Goal: Communication & Community: Answer question/provide support

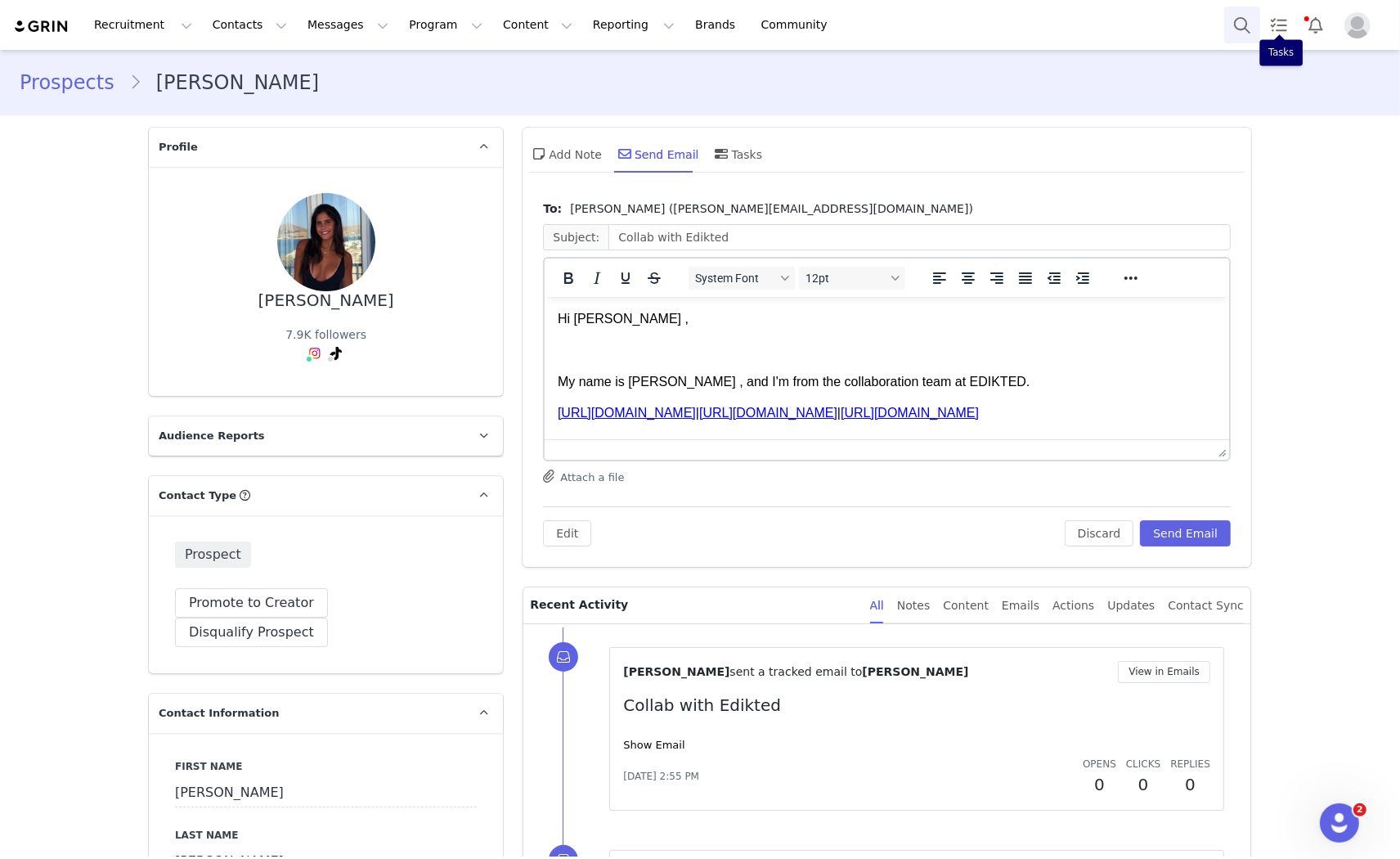
click at [1252, 19] on button "Search" at bounding box center [1241, 25] width 36 height 37
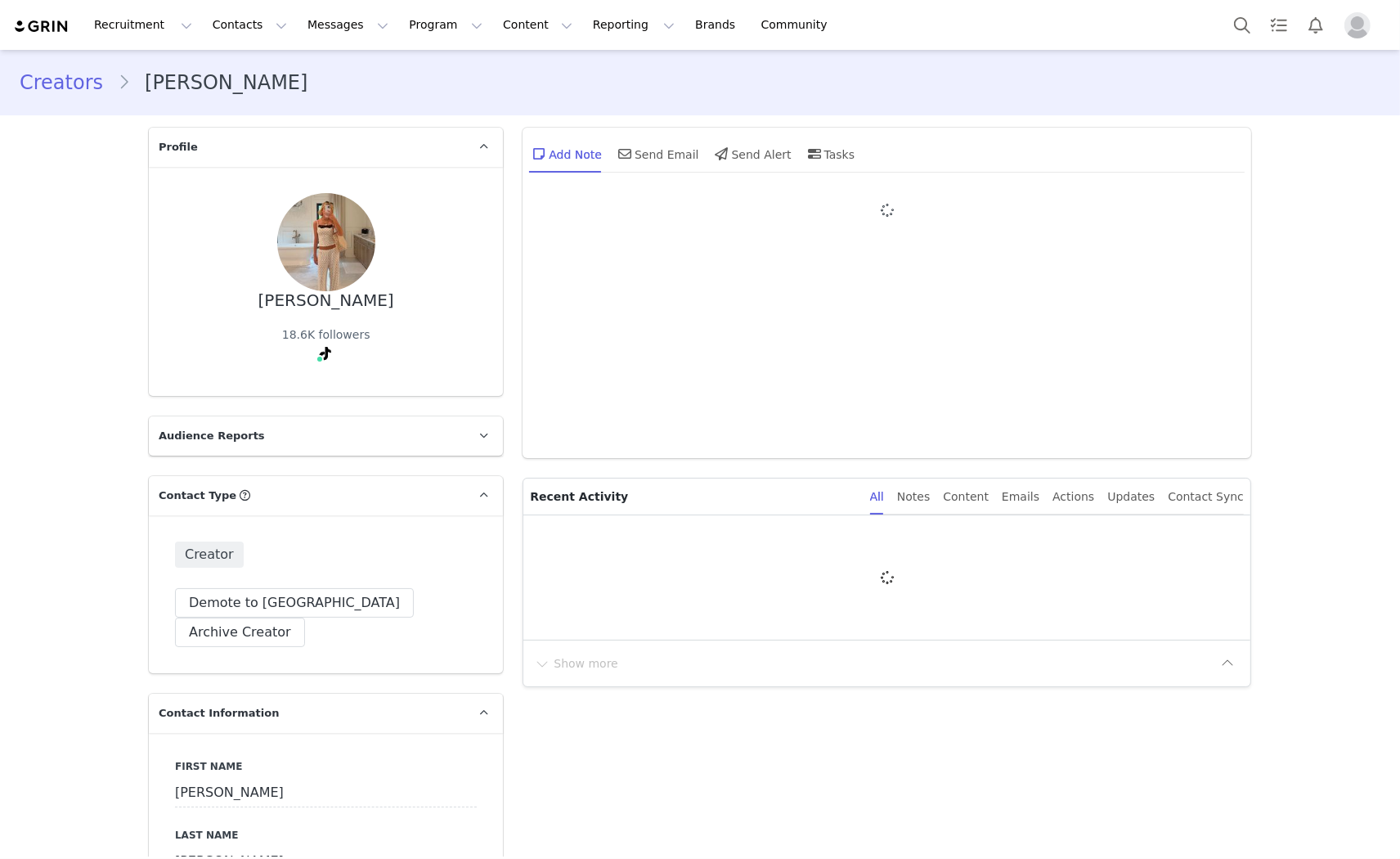
type input "+1 ([GEOGRAPHIC_DATA])"
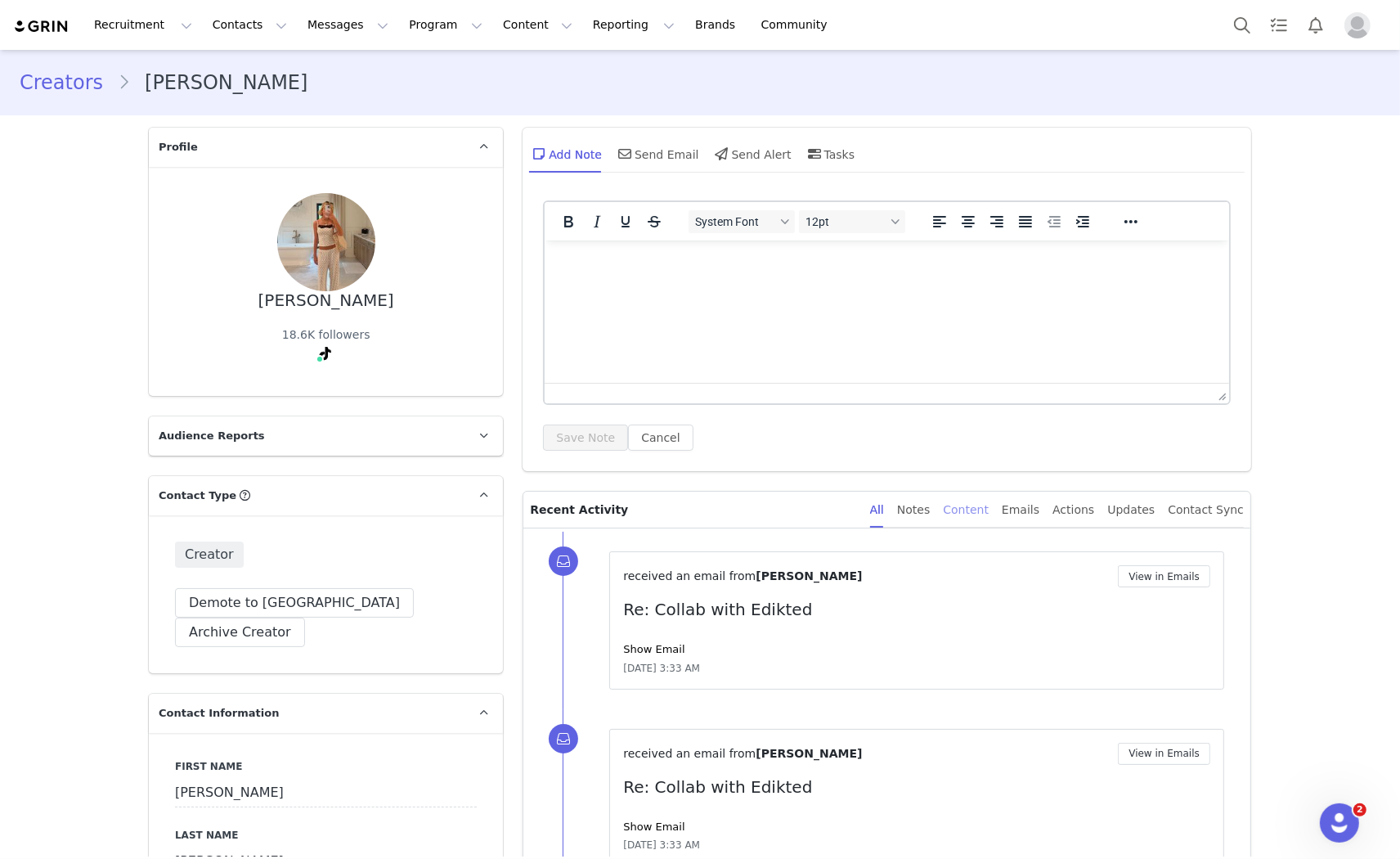
click at [988, 512] on div "Content" at bounding box center [965, 510] width 46 height 37
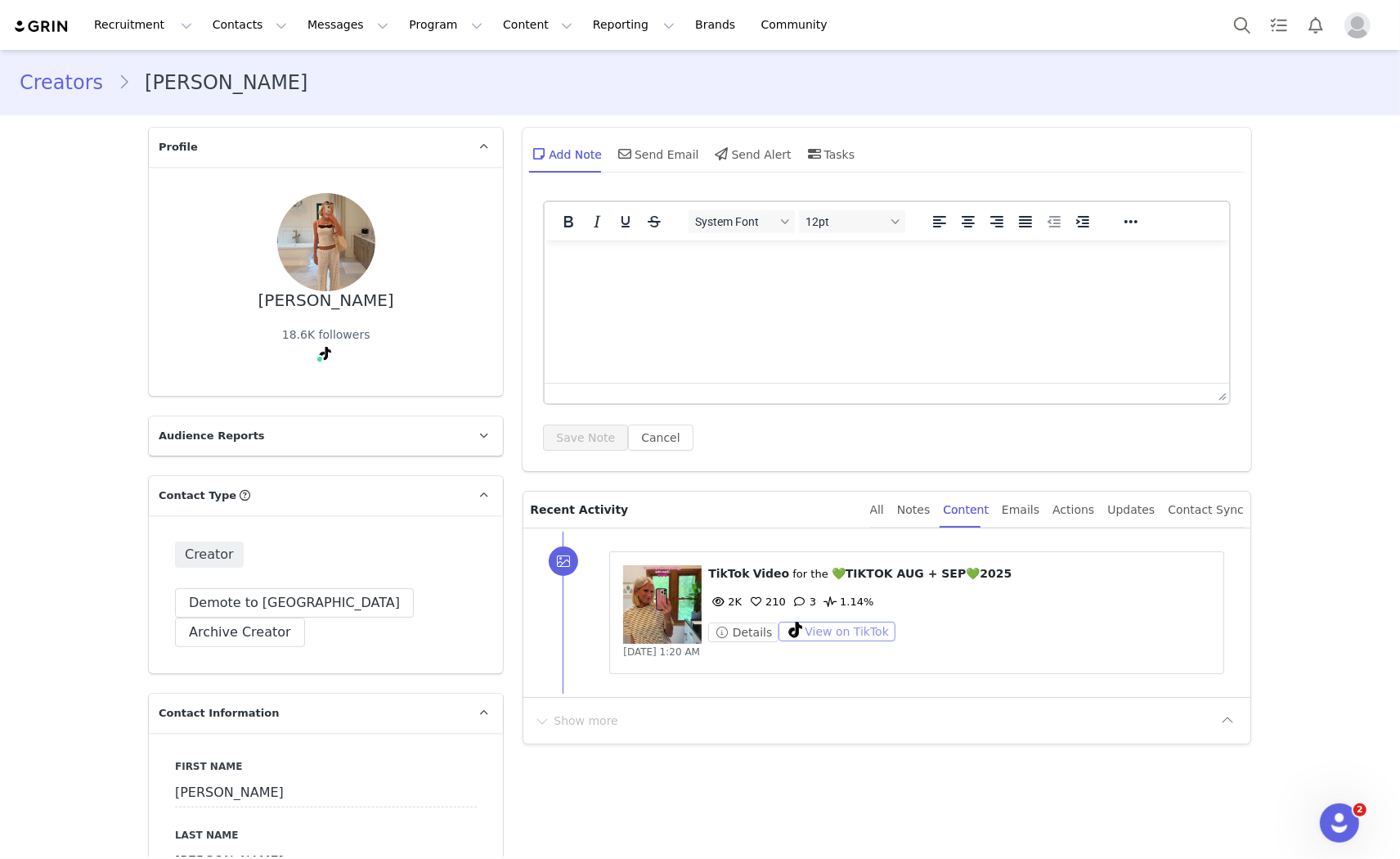
click at [829, 627] on button "View on TikTok" at bounding box center [837, 632] width 117 height 20
click at [1238, 26] on button "Search" at bounding box center [1241, 25] width 36 height 37
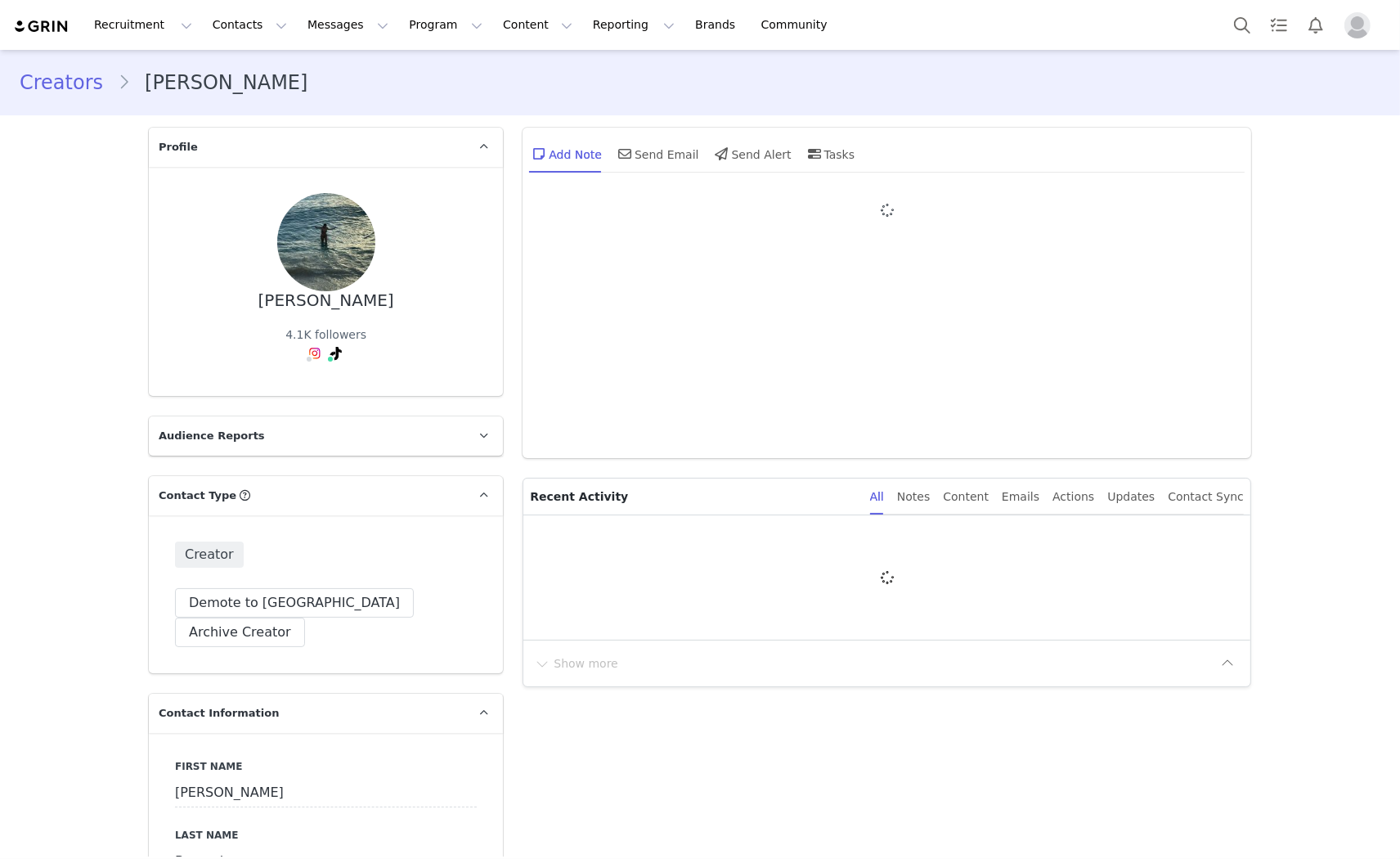
type input "+1 ([GEOGRAPHIC_DATA])"
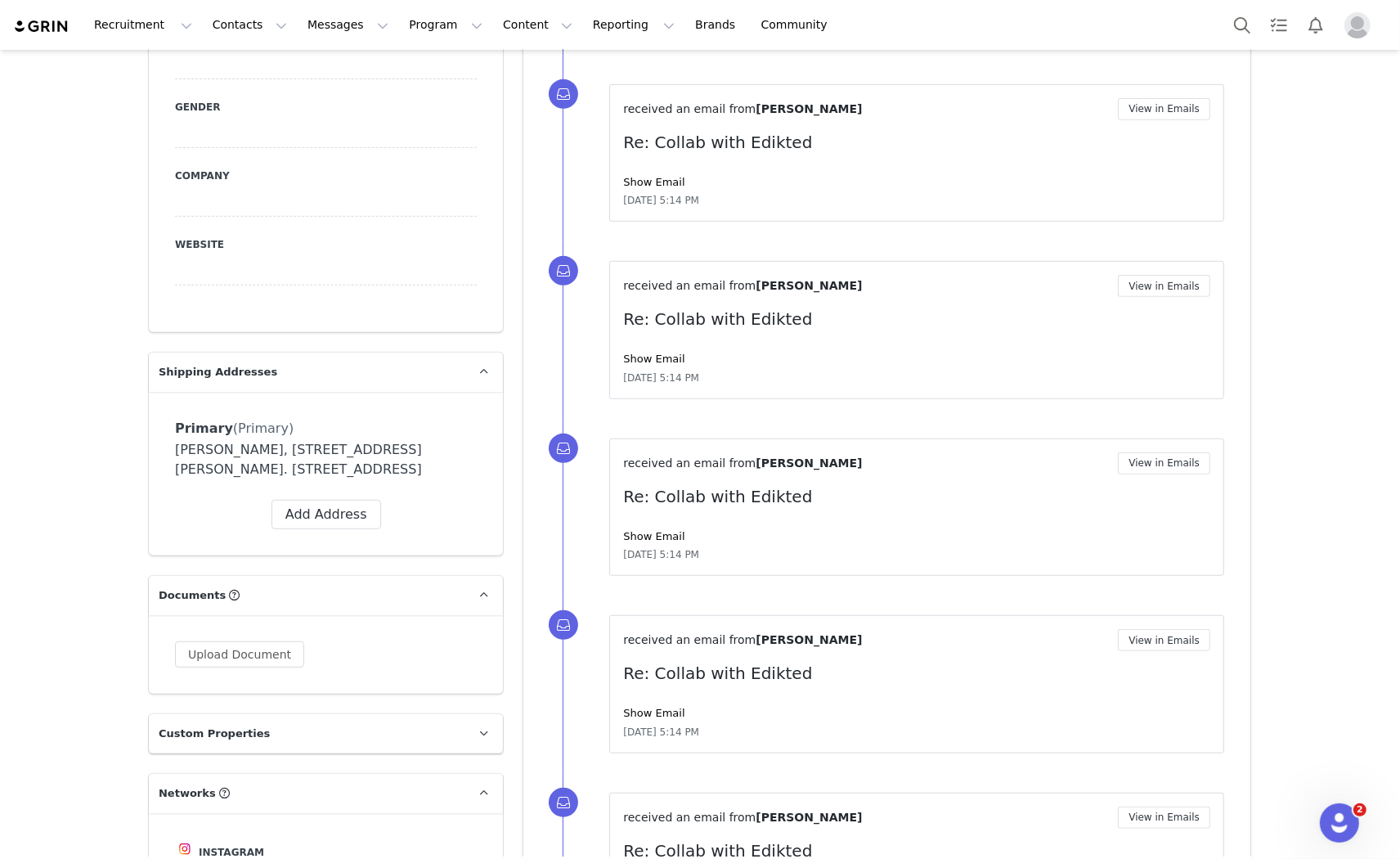
scroll to position [999, 0]
click at [1248, 12] on button "Search" at bounding box center [1241, 25] width 36 height 37
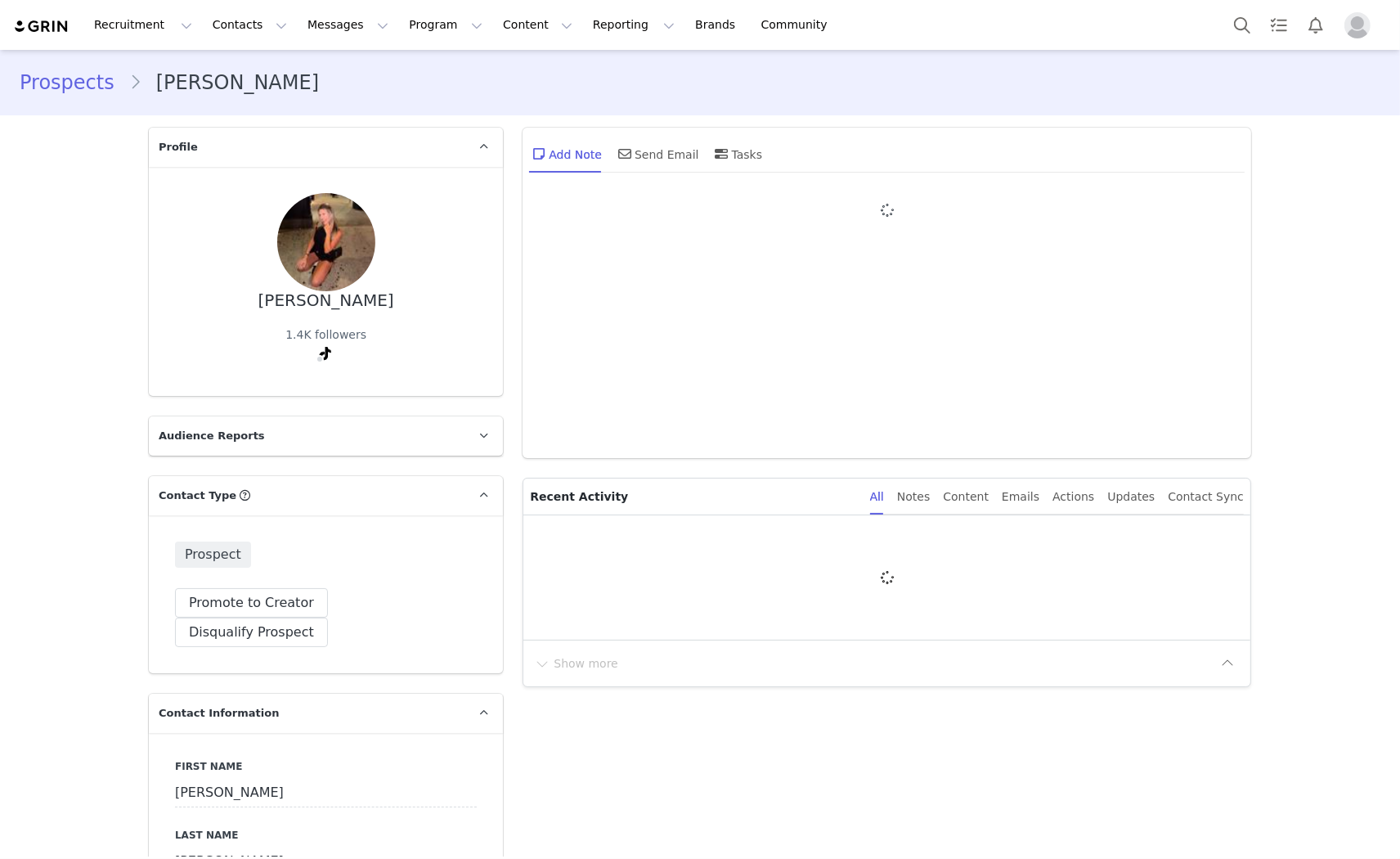
type input "+1 ([GEOGRAPHIC_DATA])"
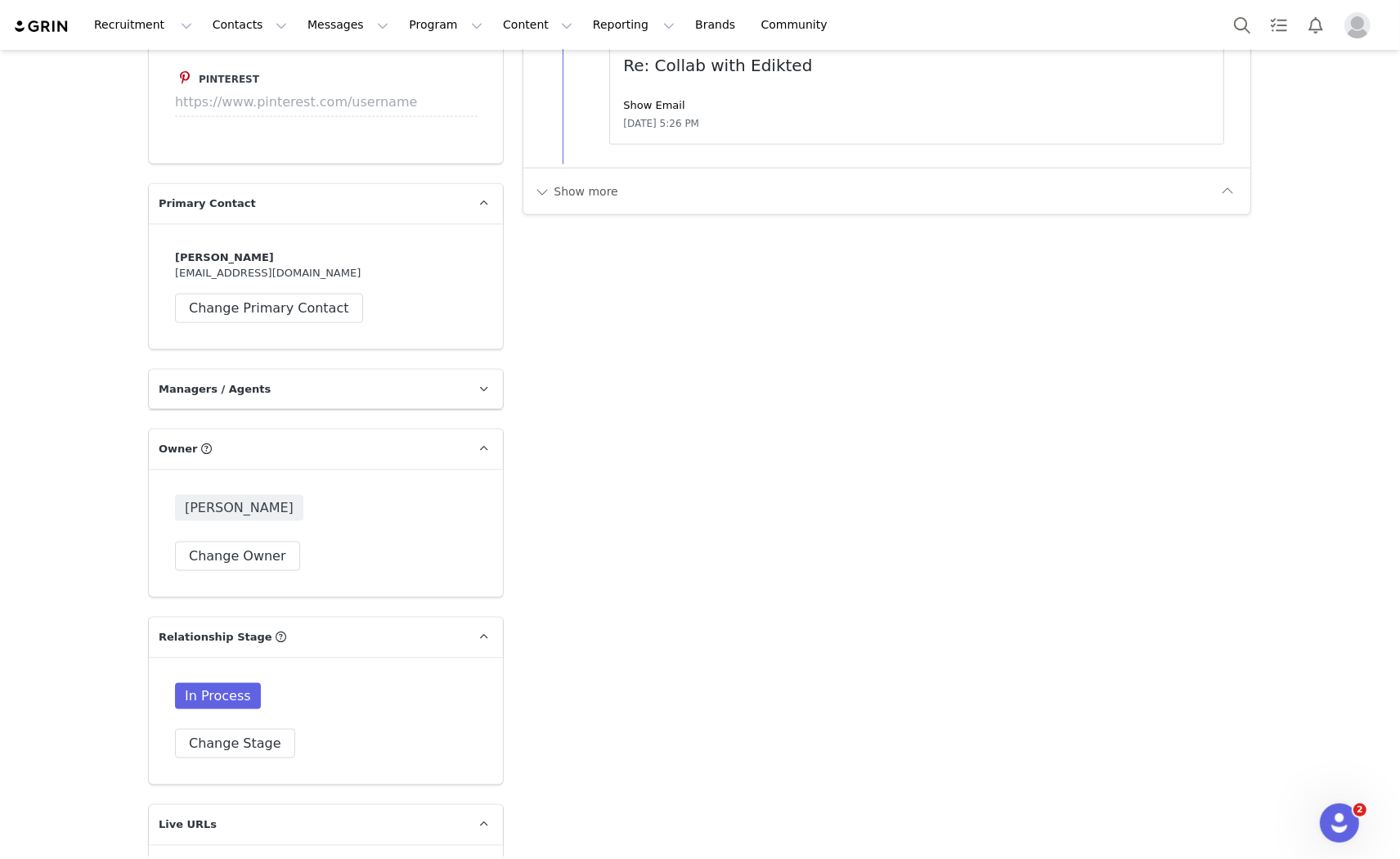
scroll to position [1636, 0]
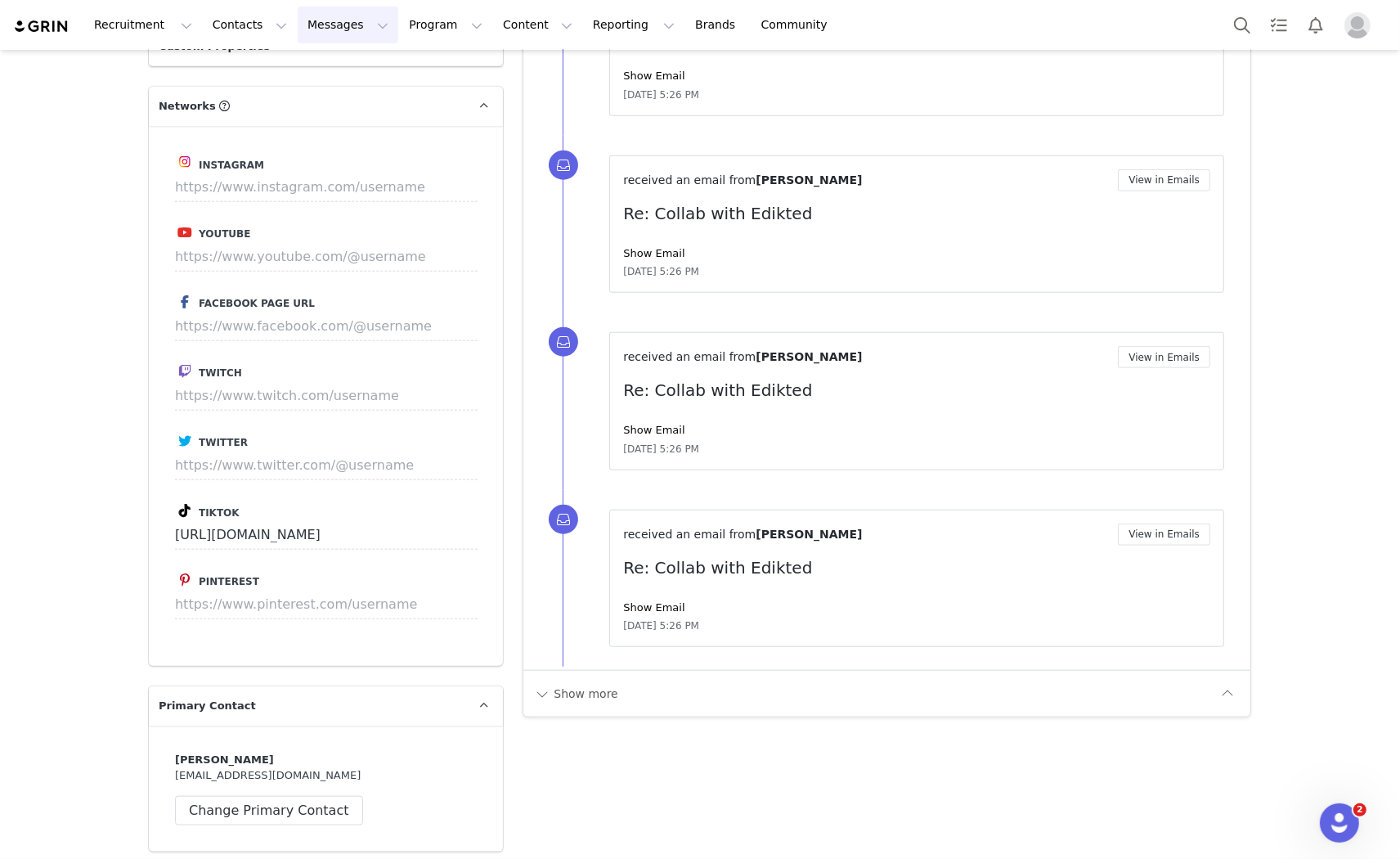
click at [309, 26] on button "Messages Messages" at bounding box center [348, 25] width 100 height 37
click at [333, 100] on div "Inbox" at bounding box center [335, 102] width 110 height 17
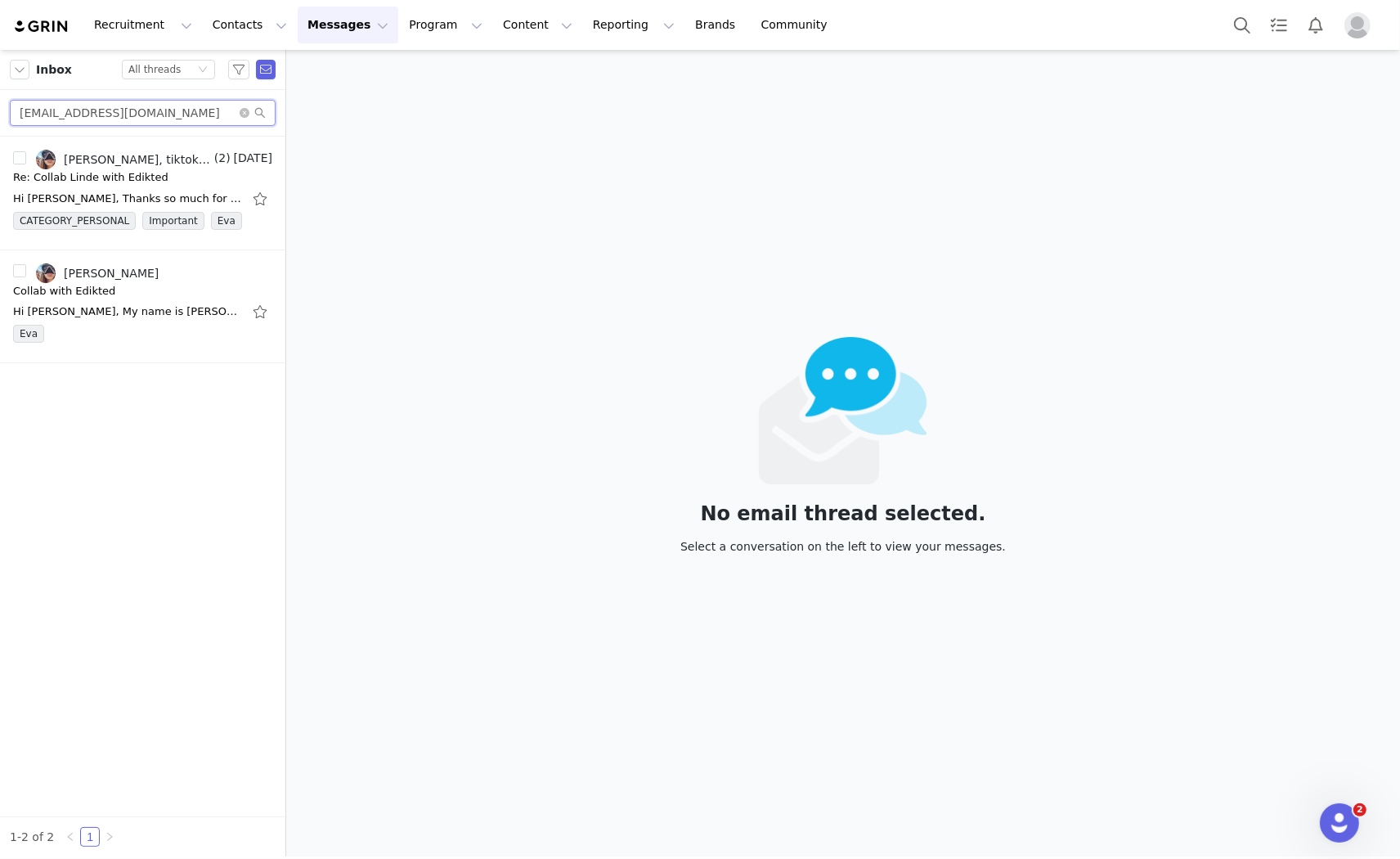
drag, startPoint x: 144, startPoint y: 112, endPoint x: 0, endPoint y: 90, distance: 145.7
click at [0, 90] on div "linde.smit@icloud.com" at bounding box center [143, 113] width 285 height 46
paste input "Emilysuegoss@gmail"
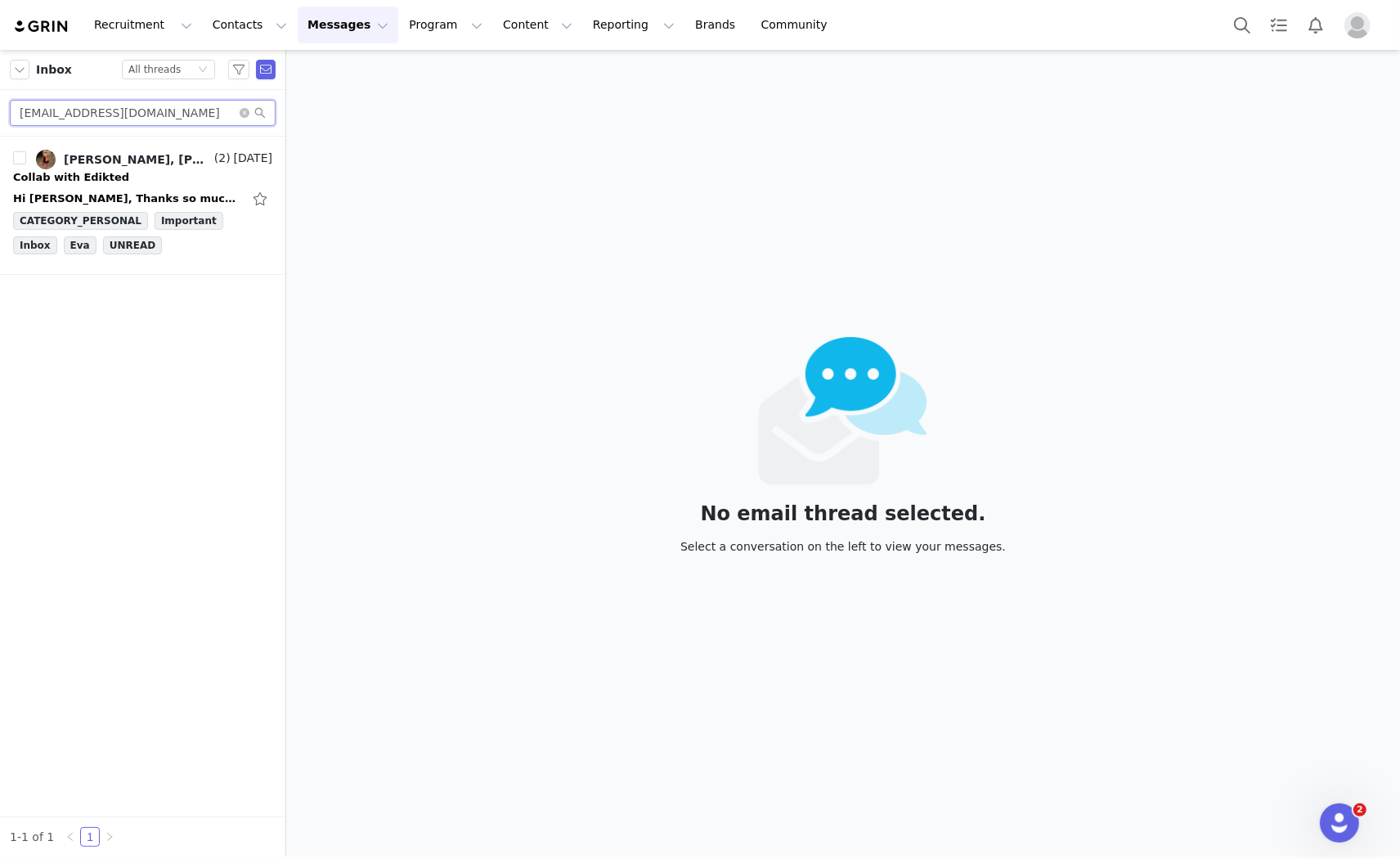
type input "Emilysuegoss@gmail.com"
click at [106, 178] on div "Collab with Edikted" at bounding box center [143, 178] width 259 height 17
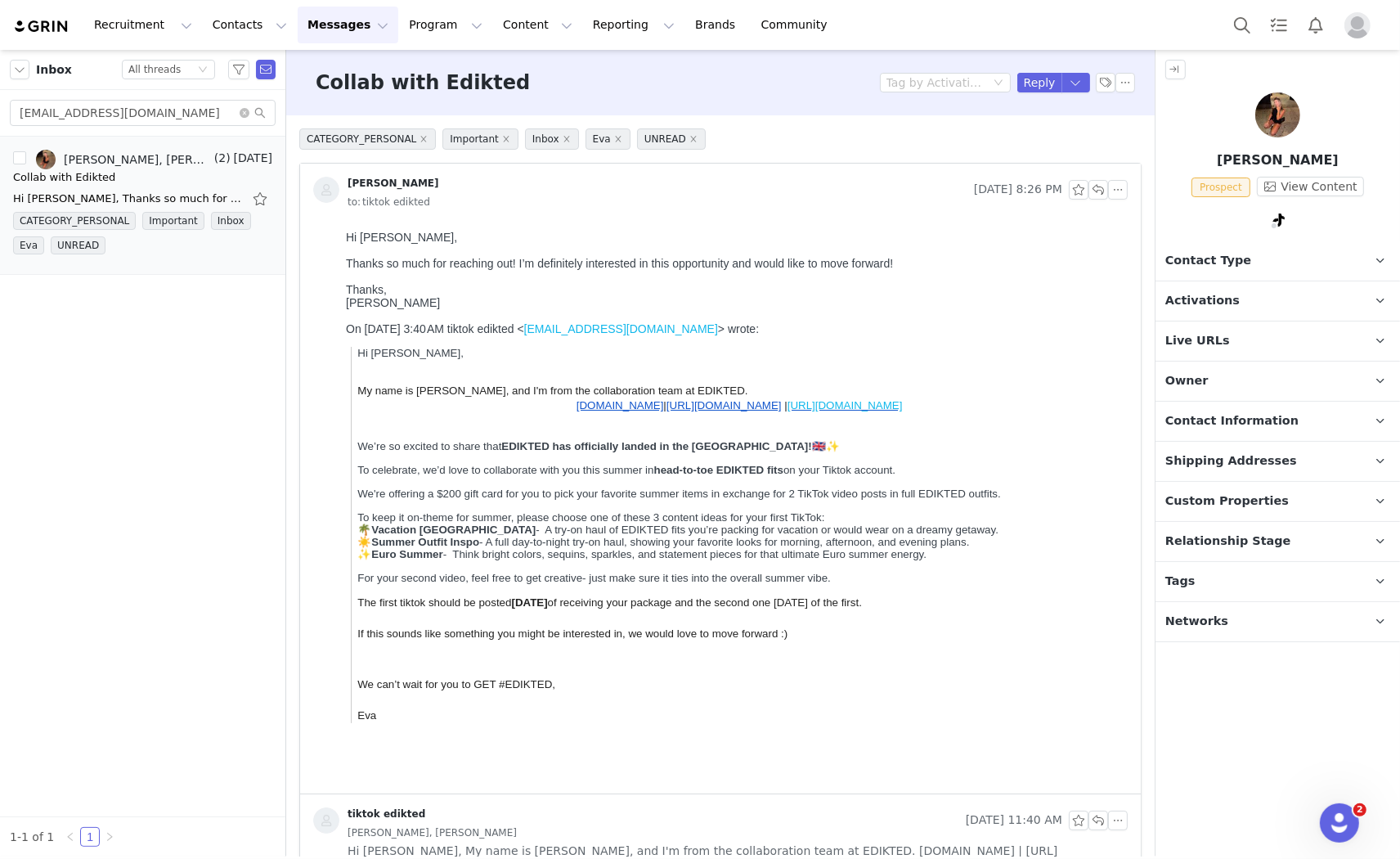
click at [1262, 260] on p "Contact Type Contact type can be Creator, Prospect, Application, or Manager." at bounding box center [1257, 261] width 205 height 39
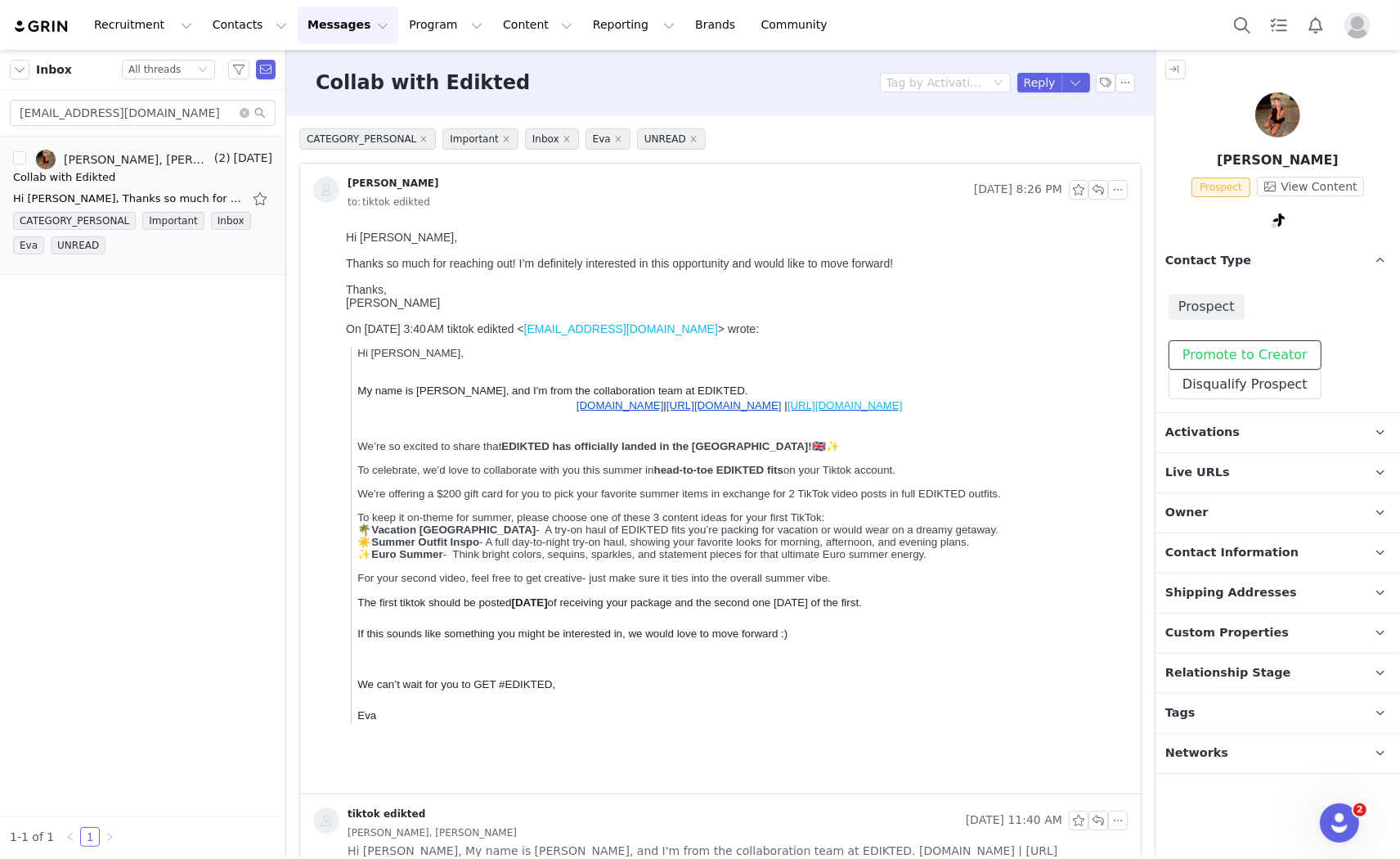
click at [1231, 353] on button "Promote to Creator" at bounding box center [1245, 354] width 153 height 29
click at [1232, 429] on p "Activations" at bounding box center [1257, 432] width 205 height 39
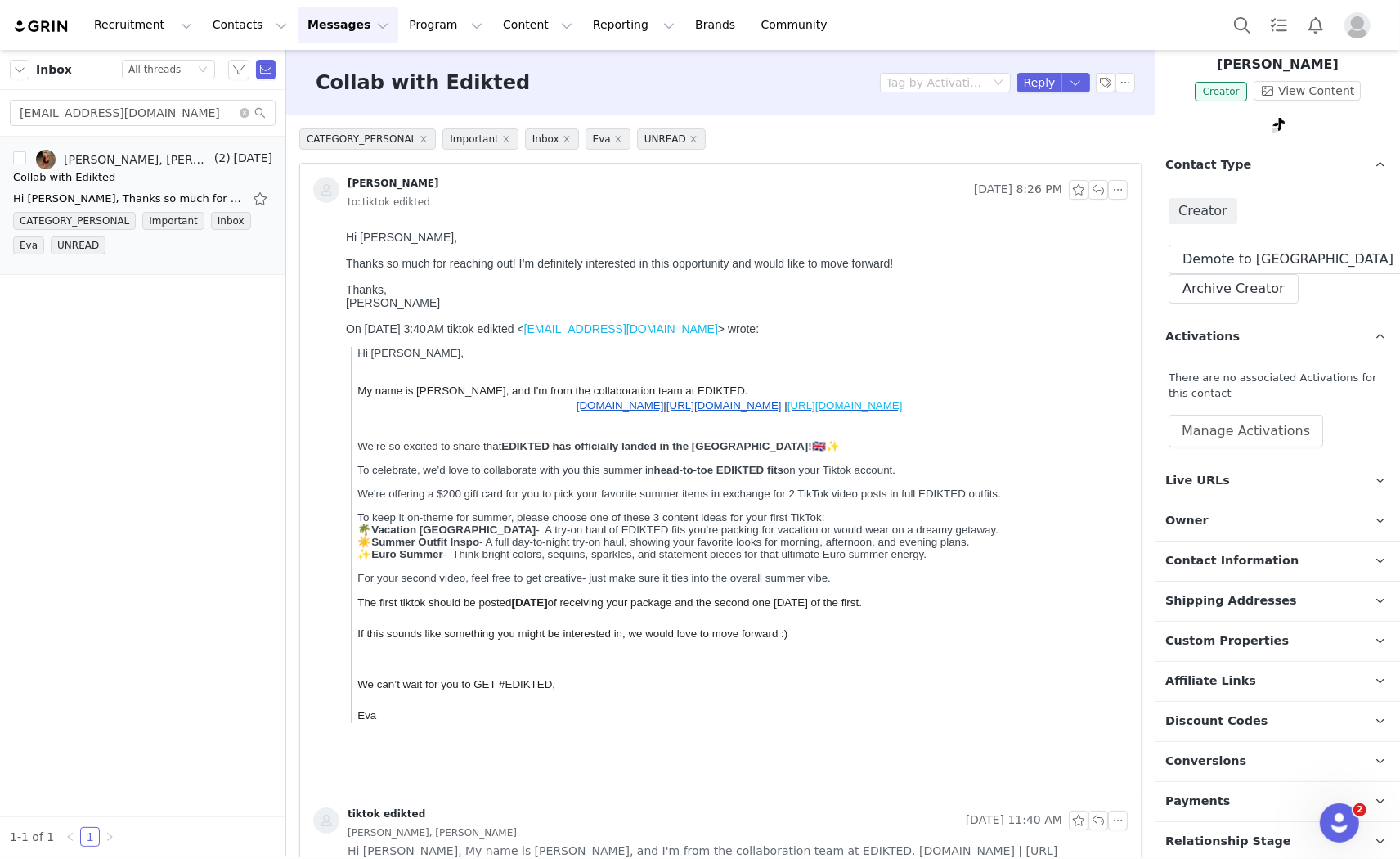
scroll to position [182, 0]
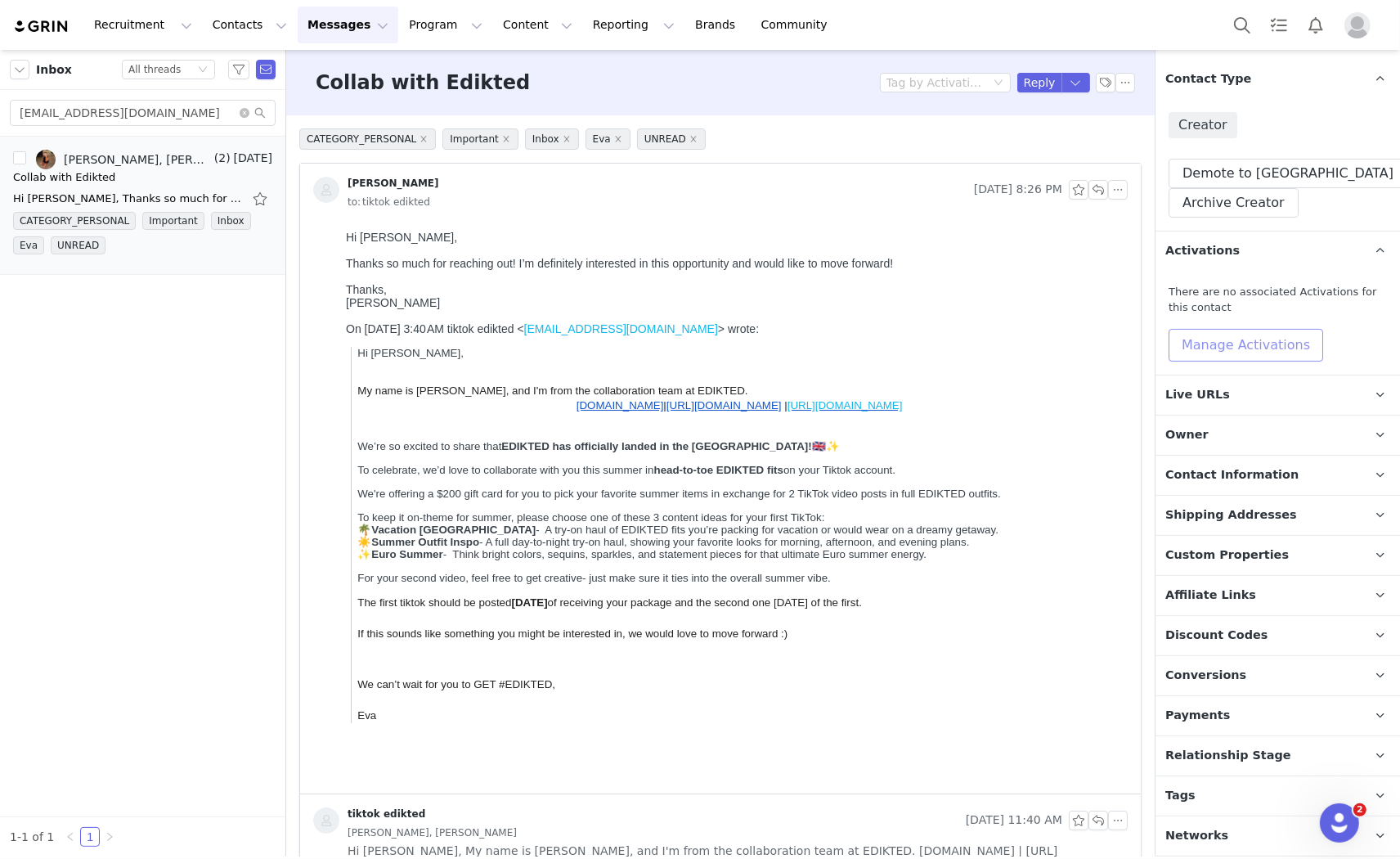
click at [1247, 344] on button "Manage Activations" at bounding box center [1246, 344] width 154 height 32
click at [1268, 411] on div "Select Activation" at bounding box center [1202, 408] width 159 height 25
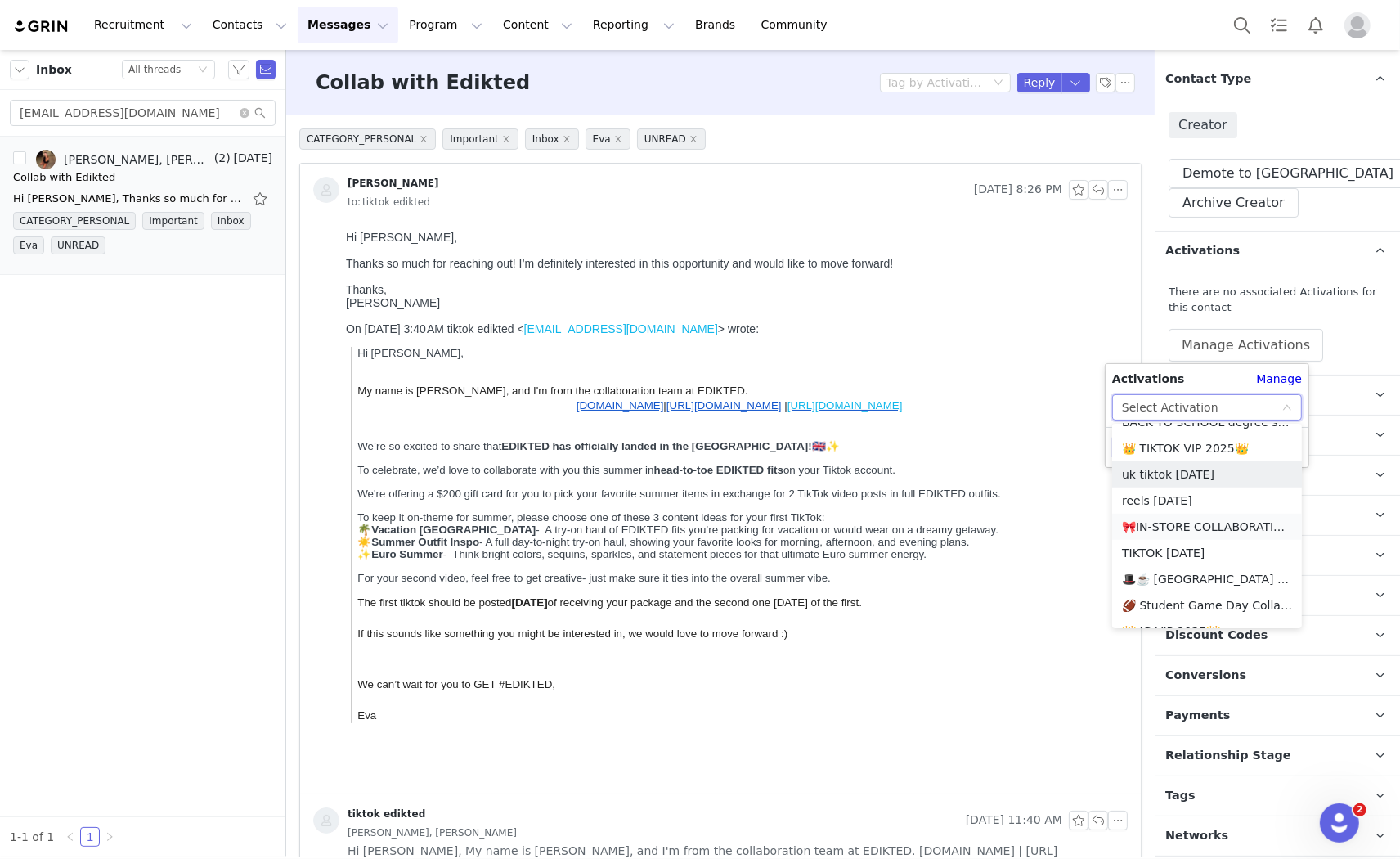
scroll to position [1425, 0]
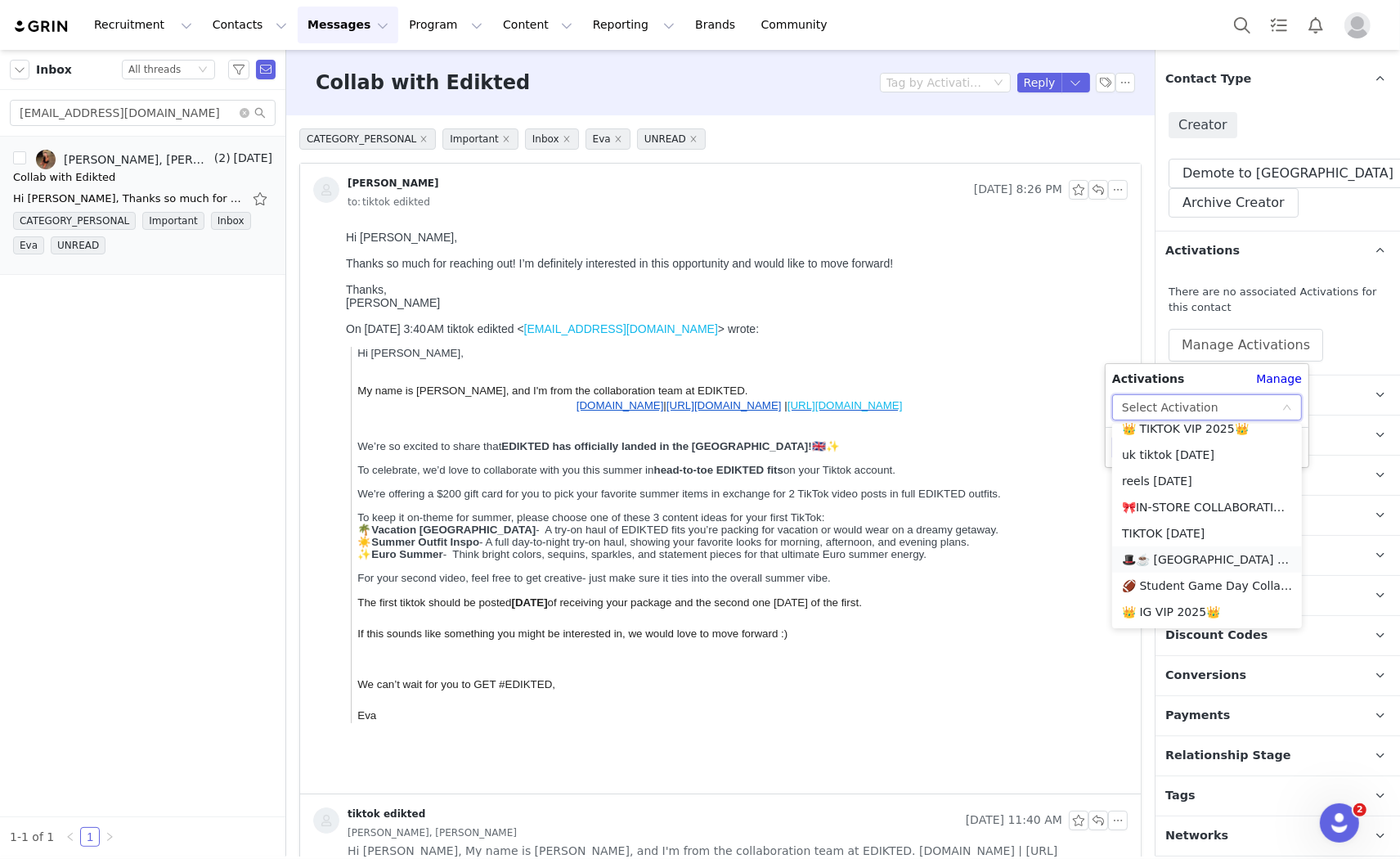
click at [1191, 552] on li "🎩☕️ UK TIKTOK AUGUST 🎩☕️ 2025" at bounding box center [1207, 559] width 190 height 27
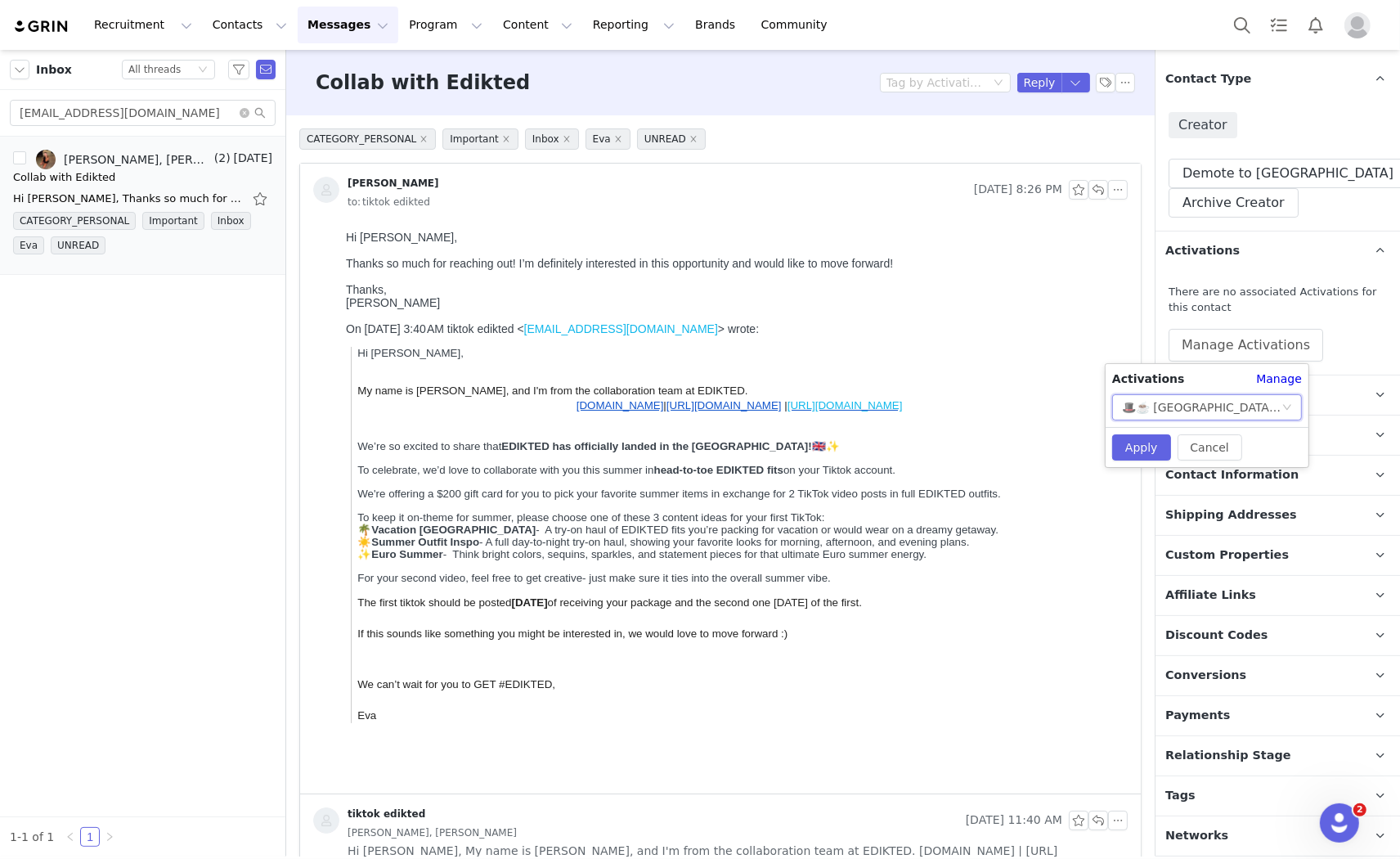
click at [1272, 404] on div "🎩☕️ UK TIKTOK AUGUST 🎩☕️ 2025" at bounding box center [1202, 408] width 159 height 25
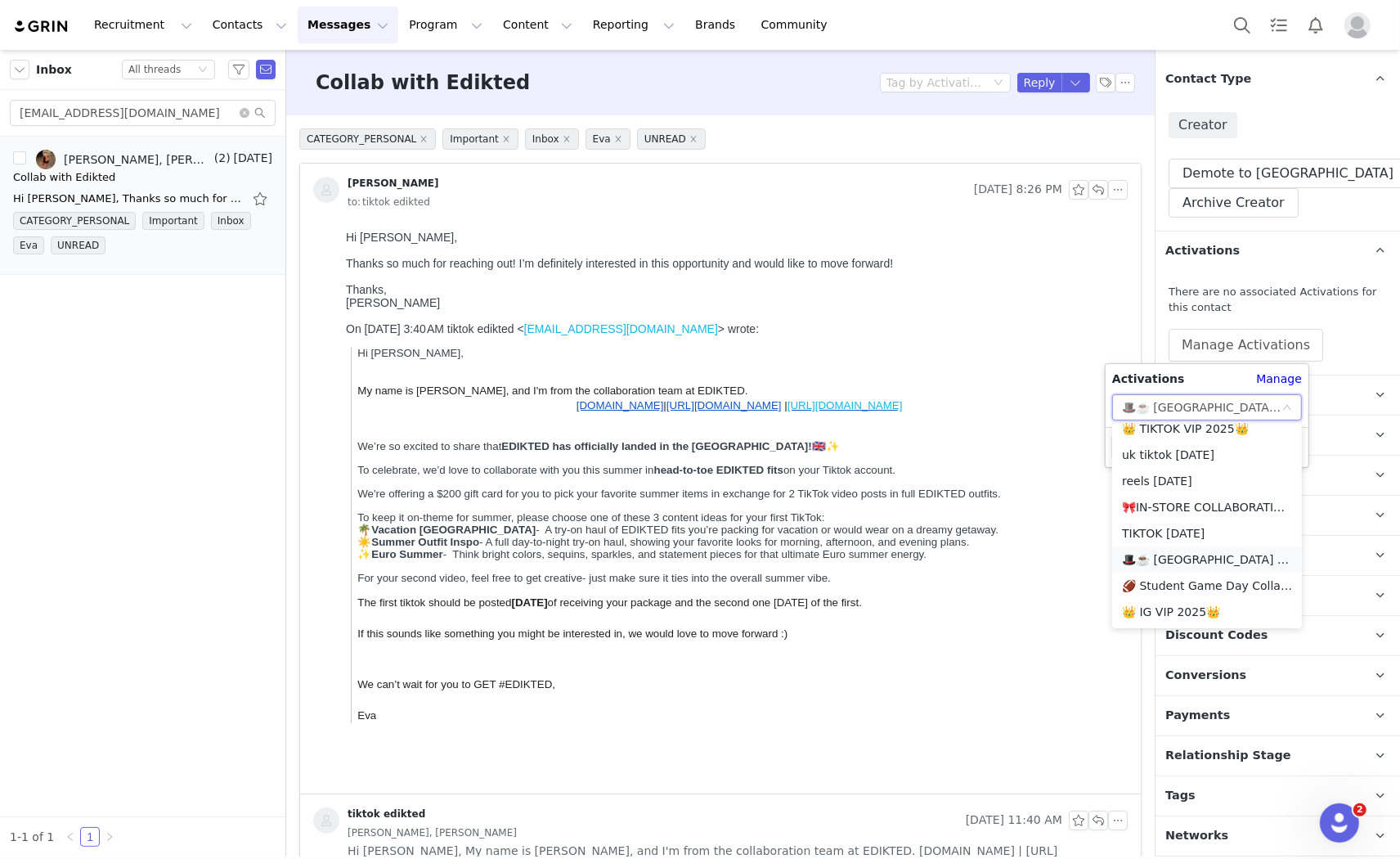
click at [1179, 558] on li "🎩☕️ UK TIKTOK AUGUST 🎩☕️ 2025" at bounding box center [1207, 559] width 190 height 27
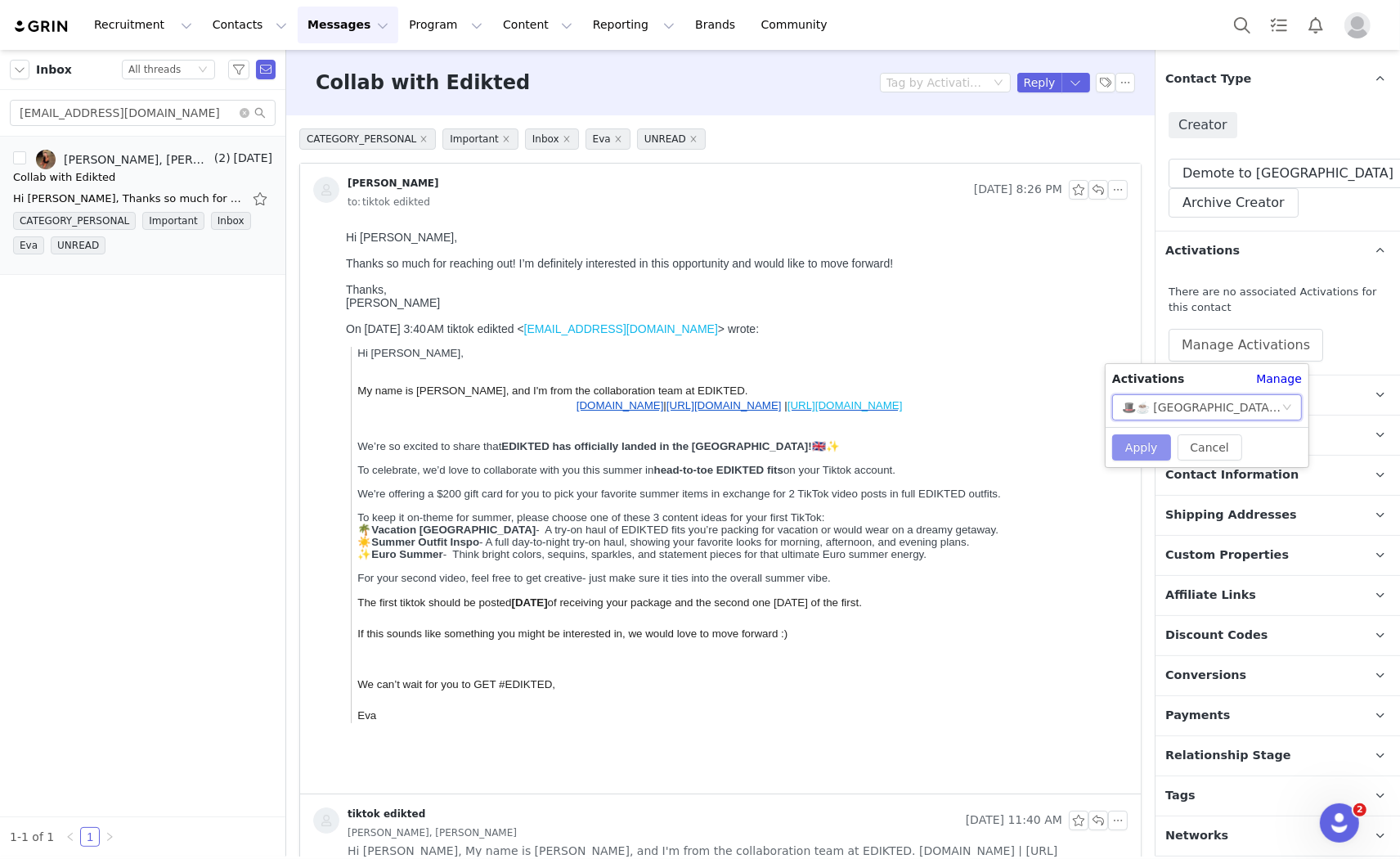
click at [1159, 444] on button "Apply" at bounding box center [1141, 447] width 59 height 27
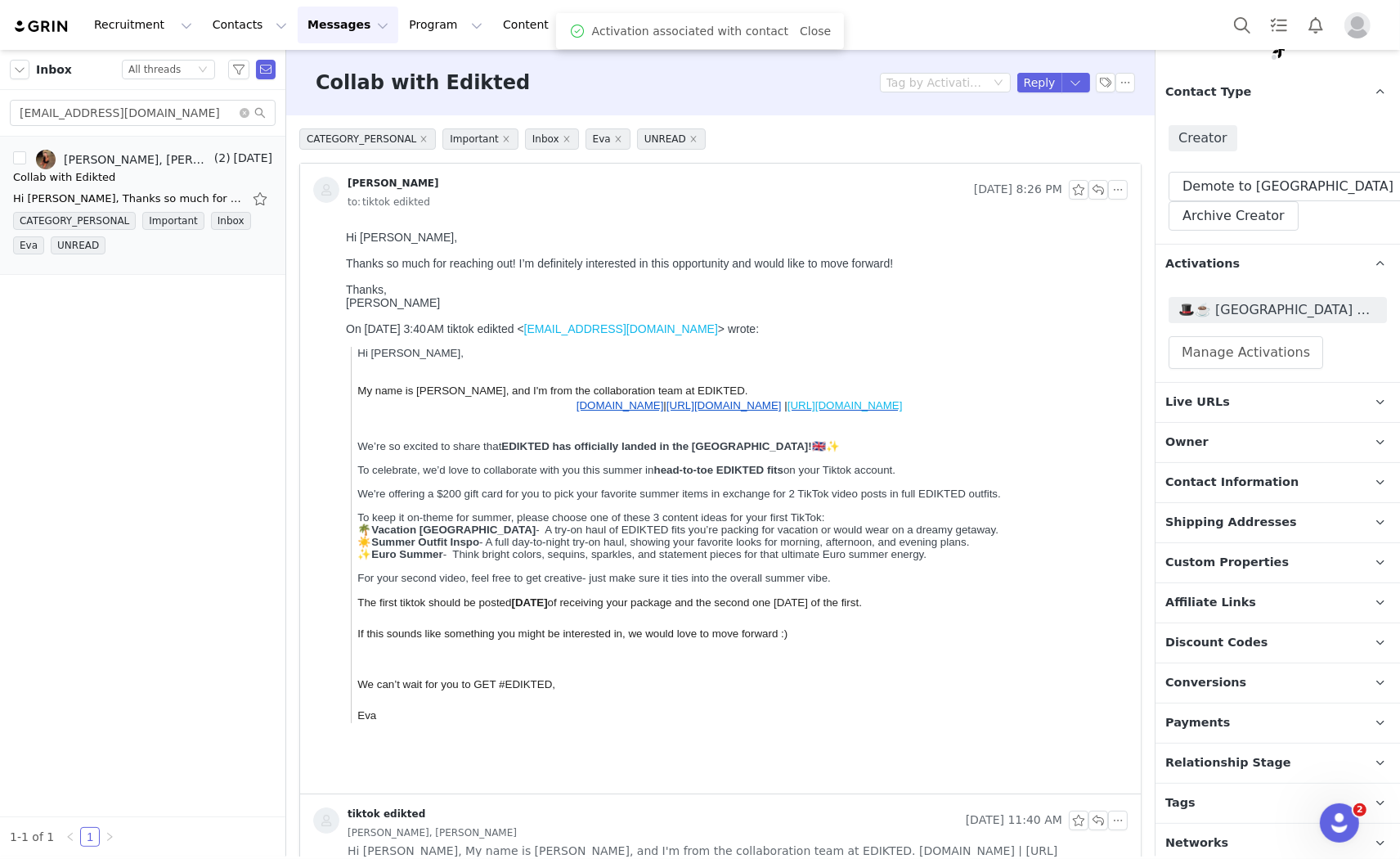
scroll to position [175, 0]
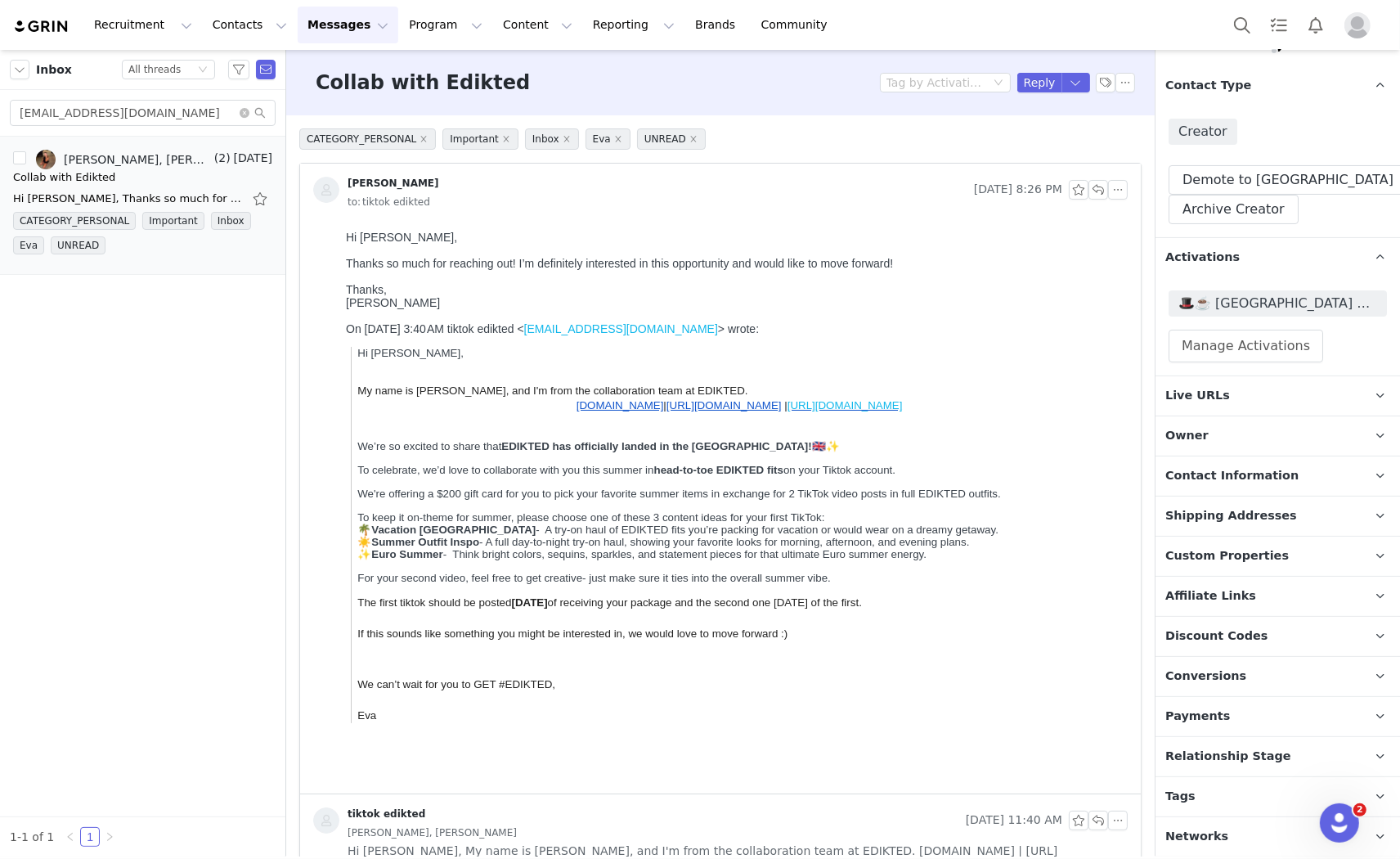
click at [1196, 783] on p "Tags Keep track of your contacts by assigning them tags. You can then filter yo…" at bounding box center [1257, 796] width 205 height 39
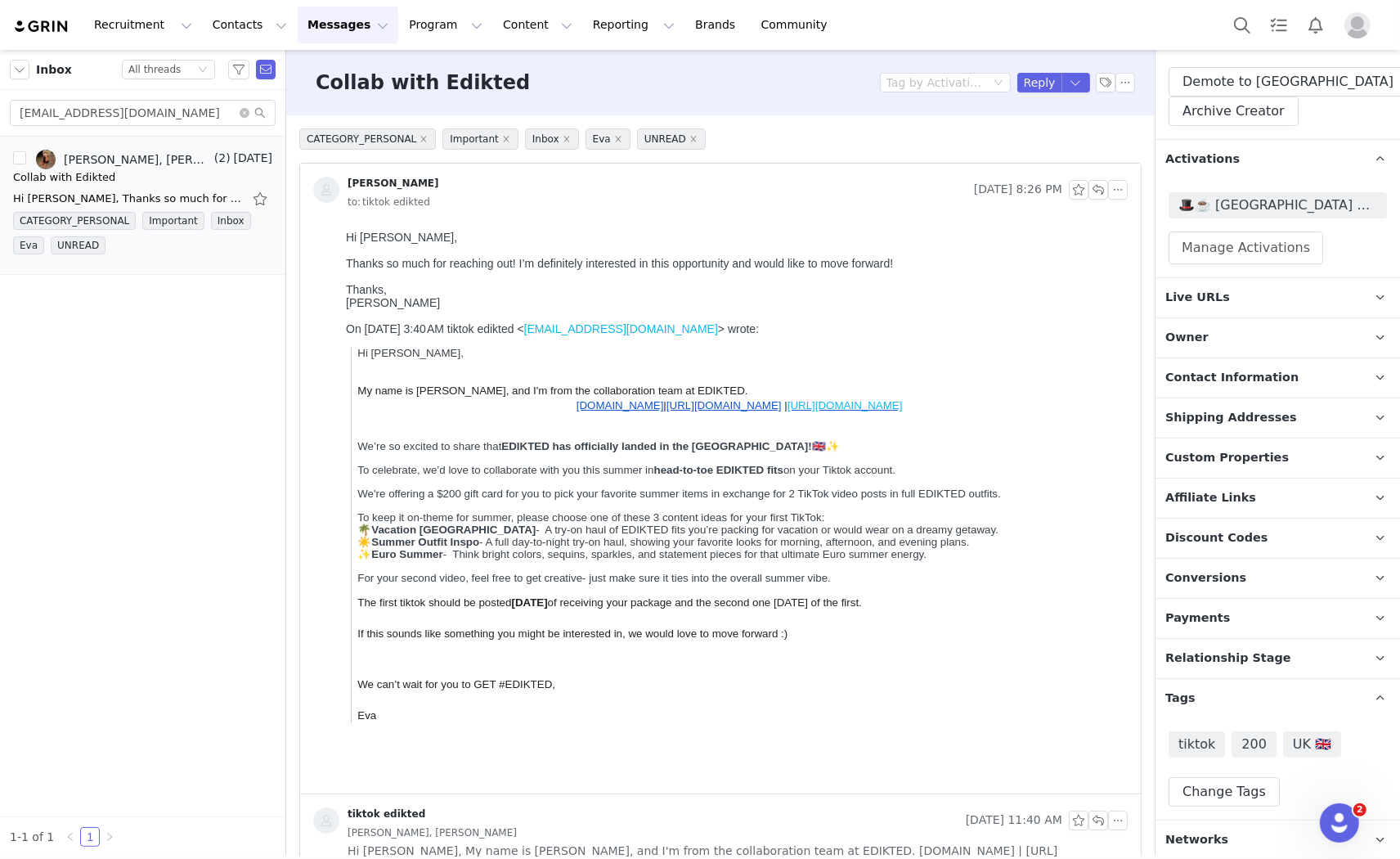
scroll to position [276, 0]
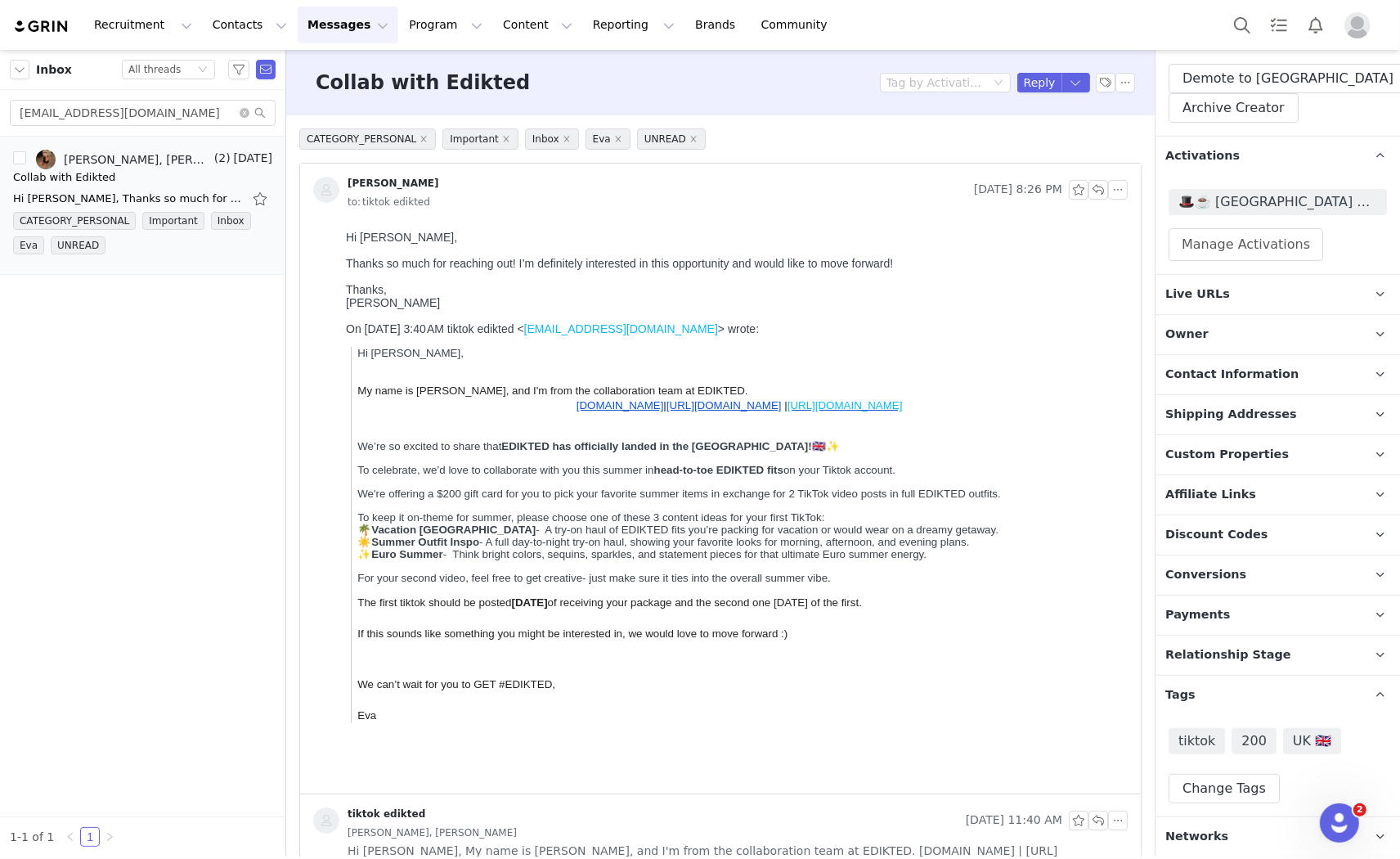
click at [1222, 649] on span "Relationship Stage" at bounding box center [1228, 656] width 126 height 18
click at [1216, 750] on button "Change Stage" at bounding box center [1228, 748] width 120 height 29
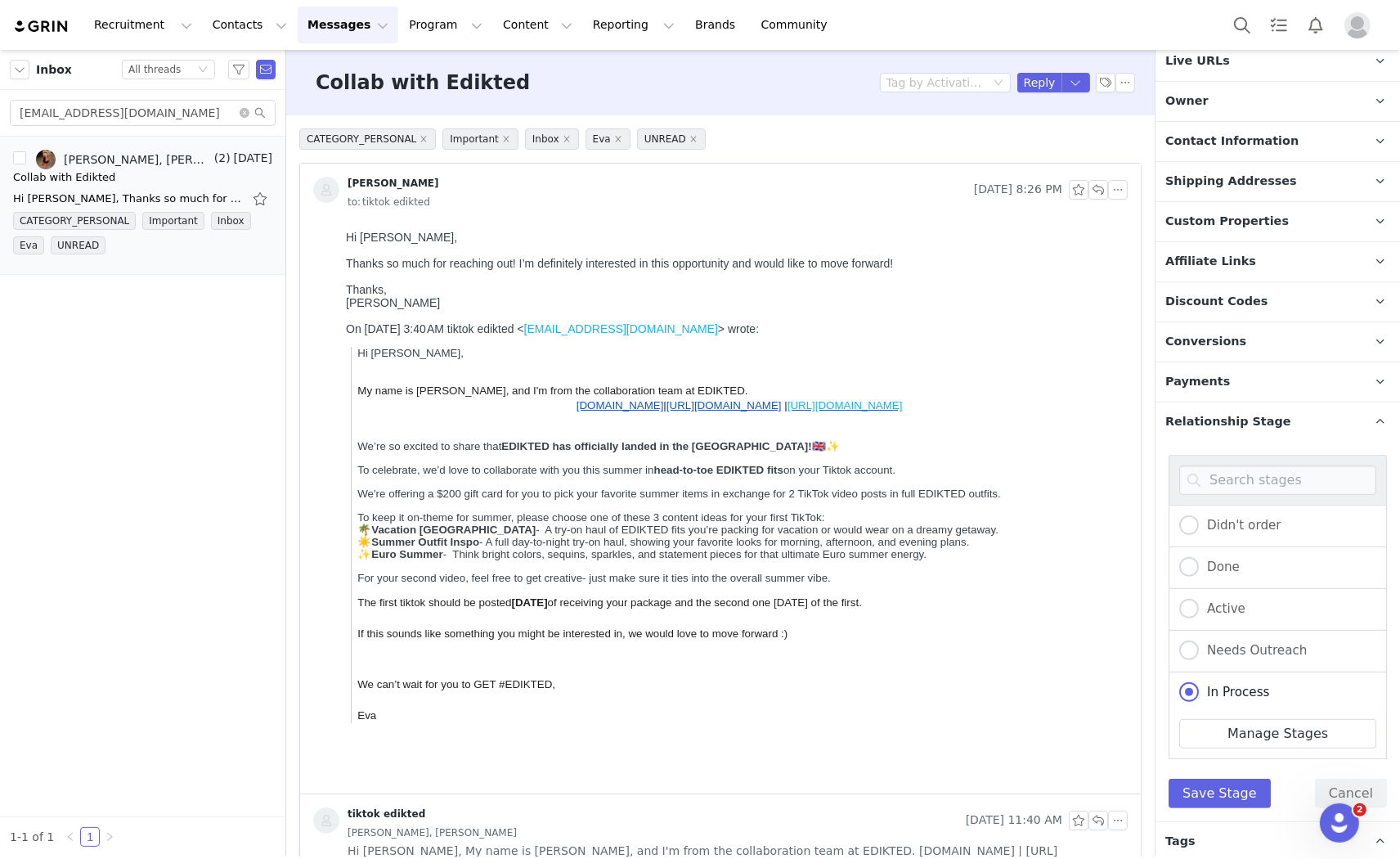
scroll to position [656, 0]
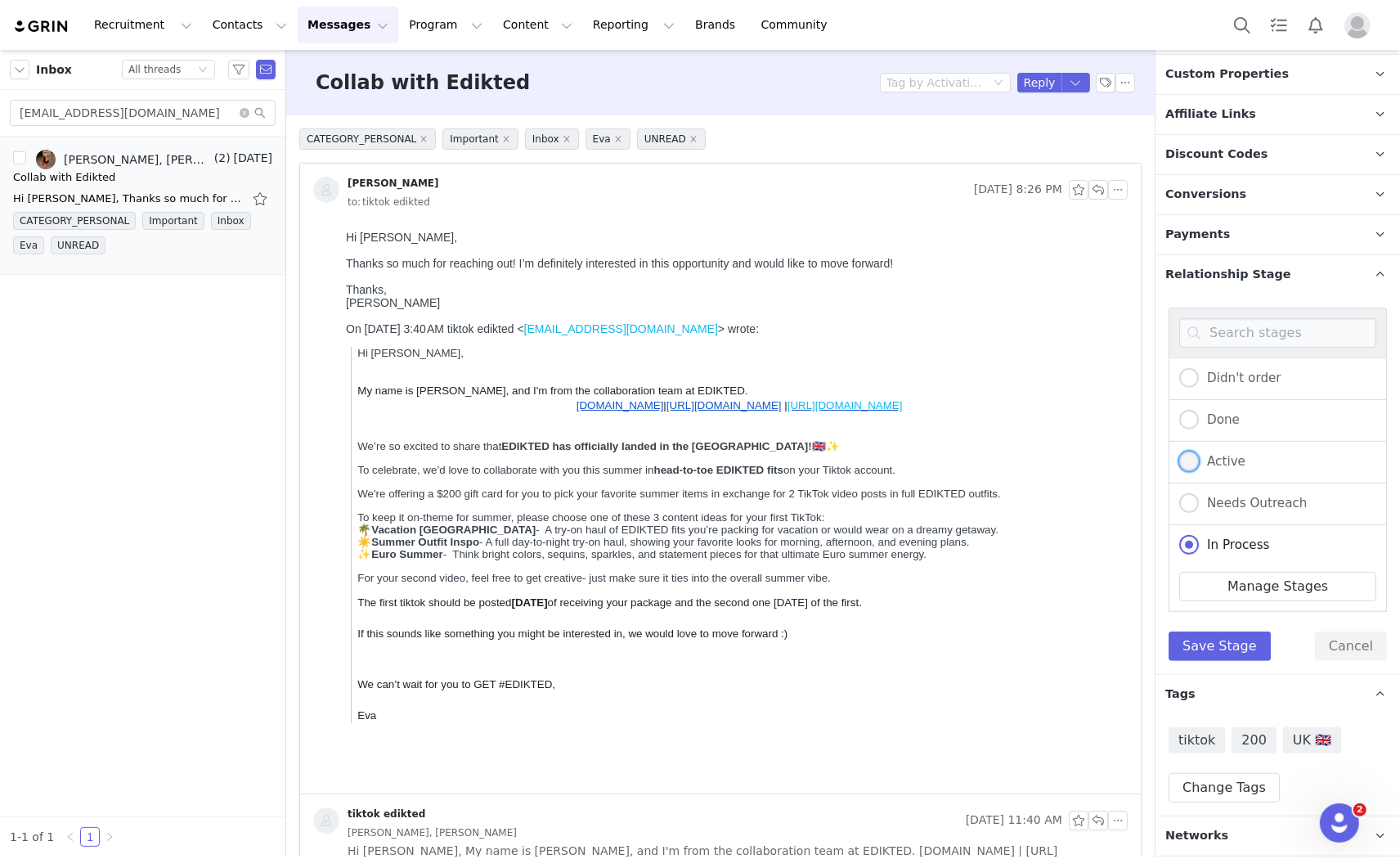
click at [1188, 465] on span at bounding box center [1189, 461] width 20 height 20
click at [1188, 465] on input "Active" at bounding box center [1189, 462] width 20 height 22
radio input "true"
radio input "false"
click at [1222, 650] on button "Save Stage" at bounding box center [1219, 646] width 102 height 29
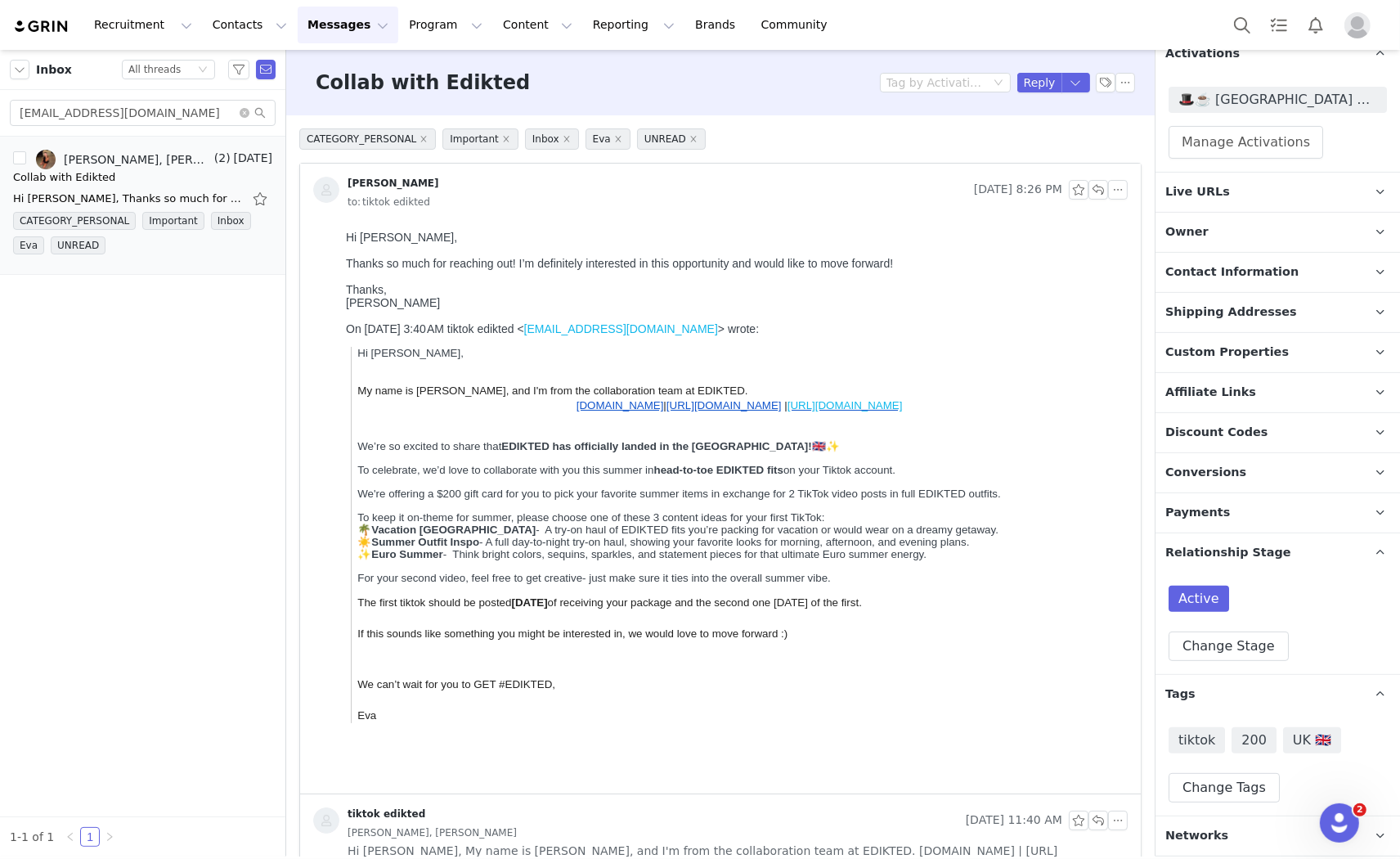
scroll to position [378, 0]
click at [1027, 76] on button "Reply" at bounding box center [1040, 83] width 45 height 20
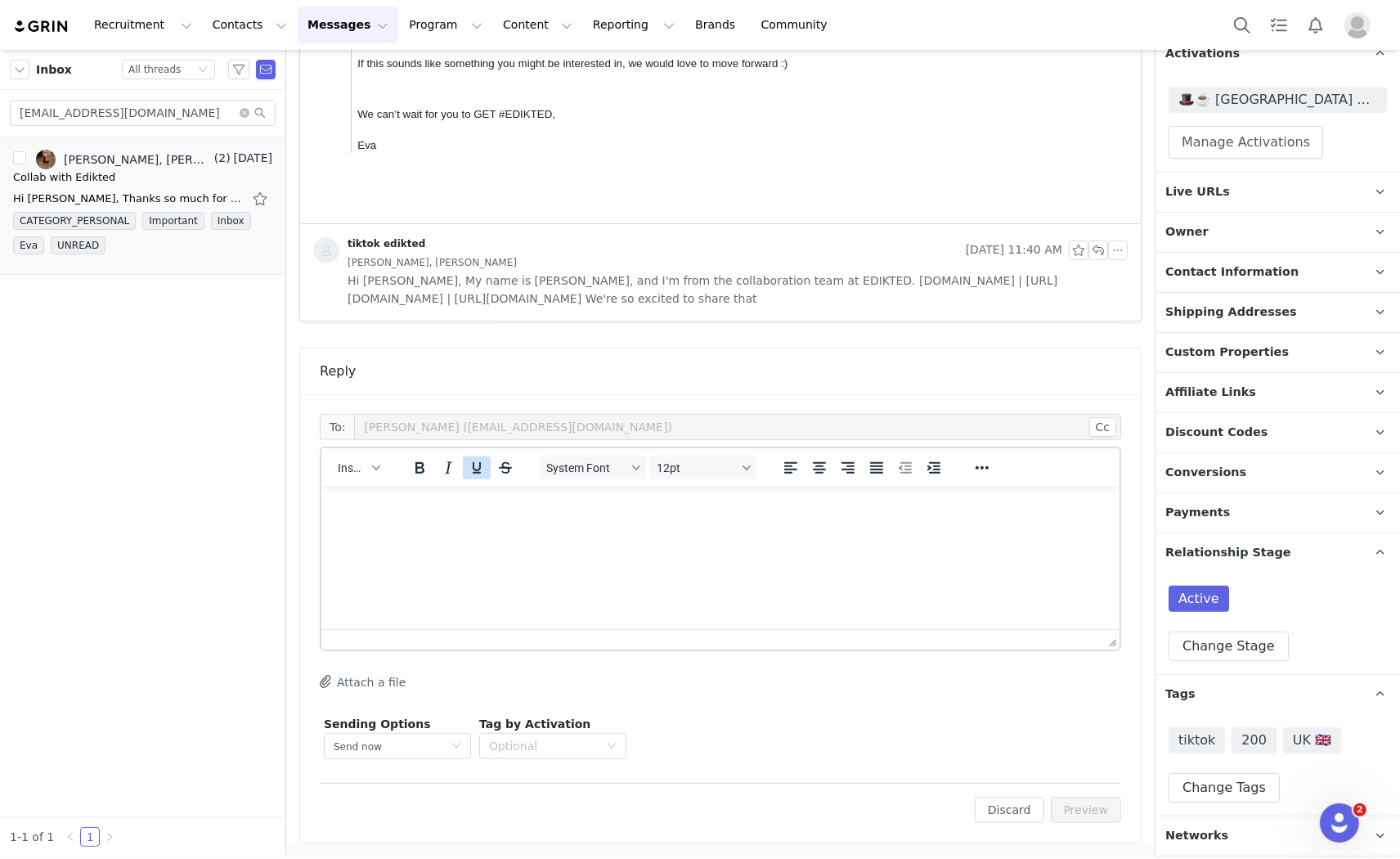
scroll to position [0, 0]
click at [355, 461] on span "Insert" at bounding box center [352, 468] width 28 height 13
click at [397, 489] on div "Insert Template" at bounding box center [417, 495] width 147 height 20
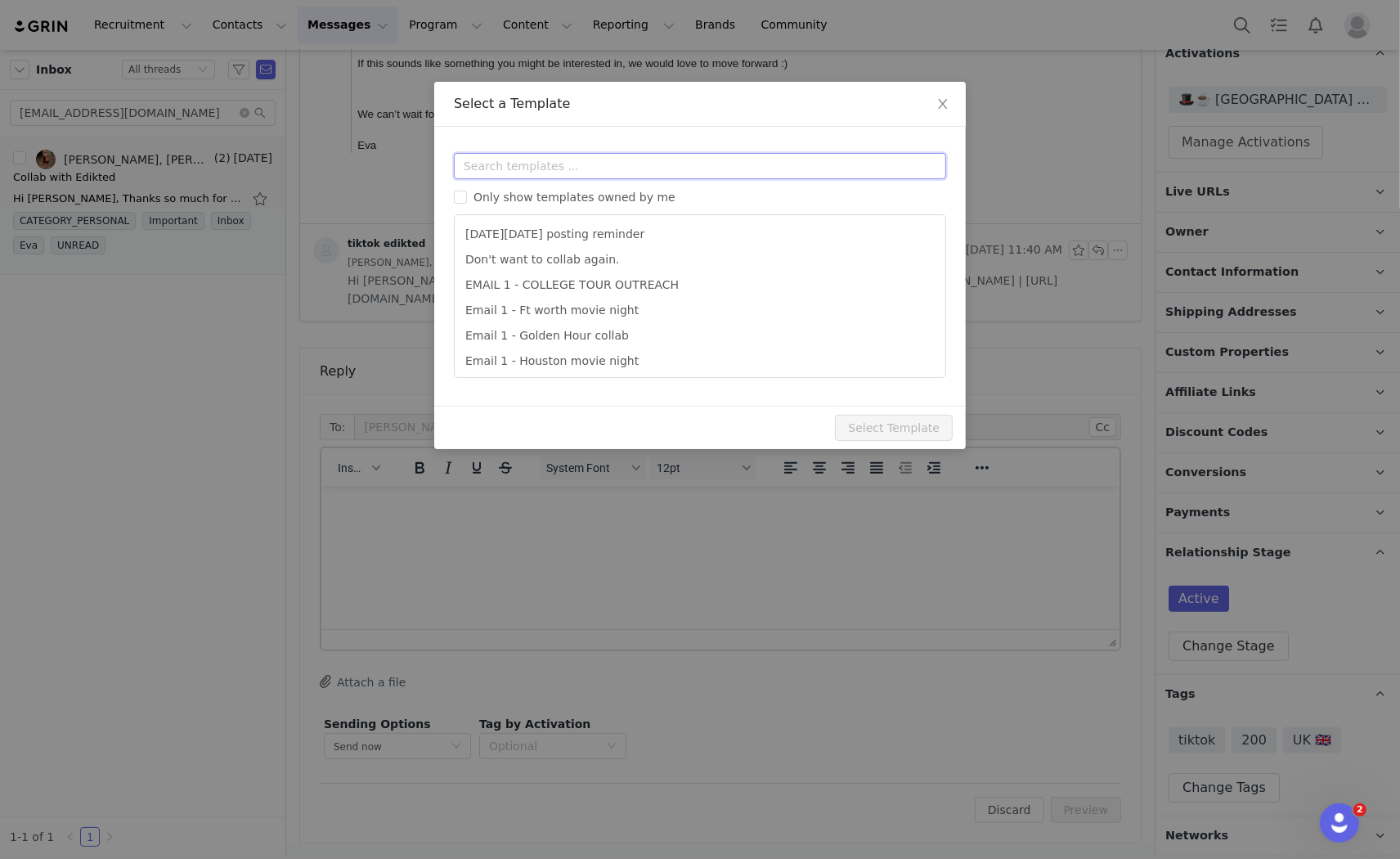
click at [559, 162] on input "text" at bounding box center [700, 166] width 492 height 27
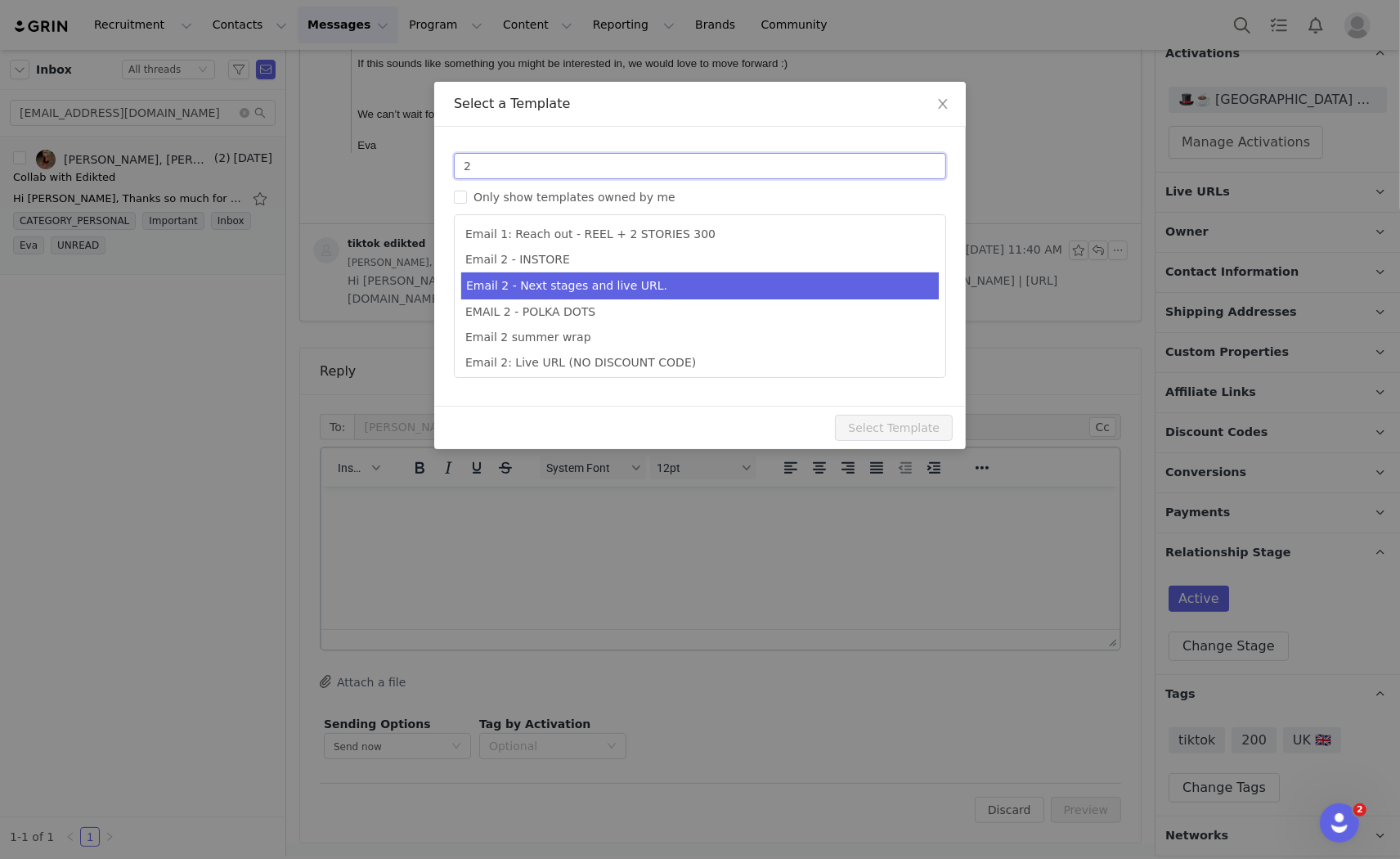
type input "2"
type input "Collab with Edikted"
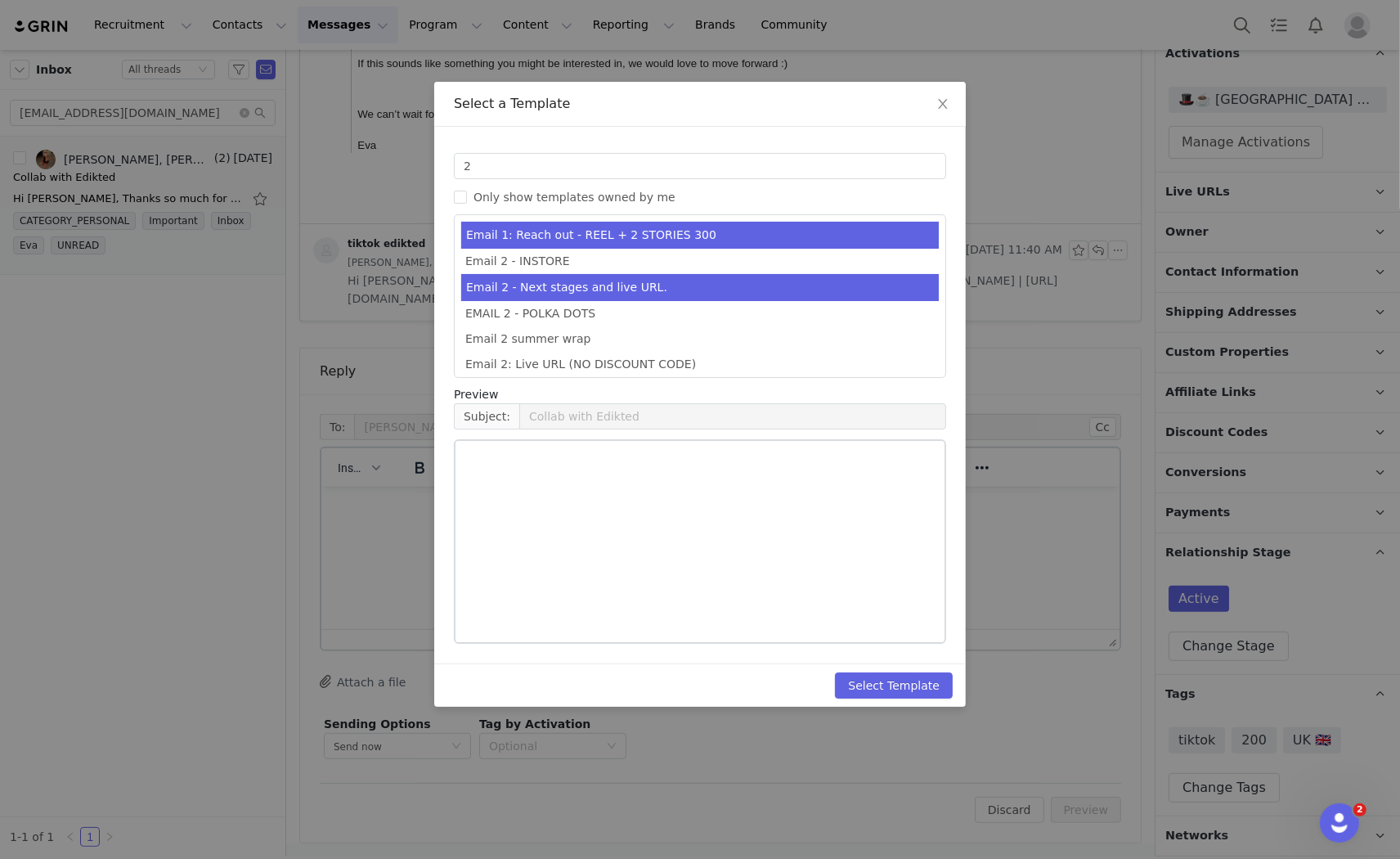
click at [639, 285] on li "Email 2 - Next stages and live URL." at bounding box center [700, 287] width 478 height 27
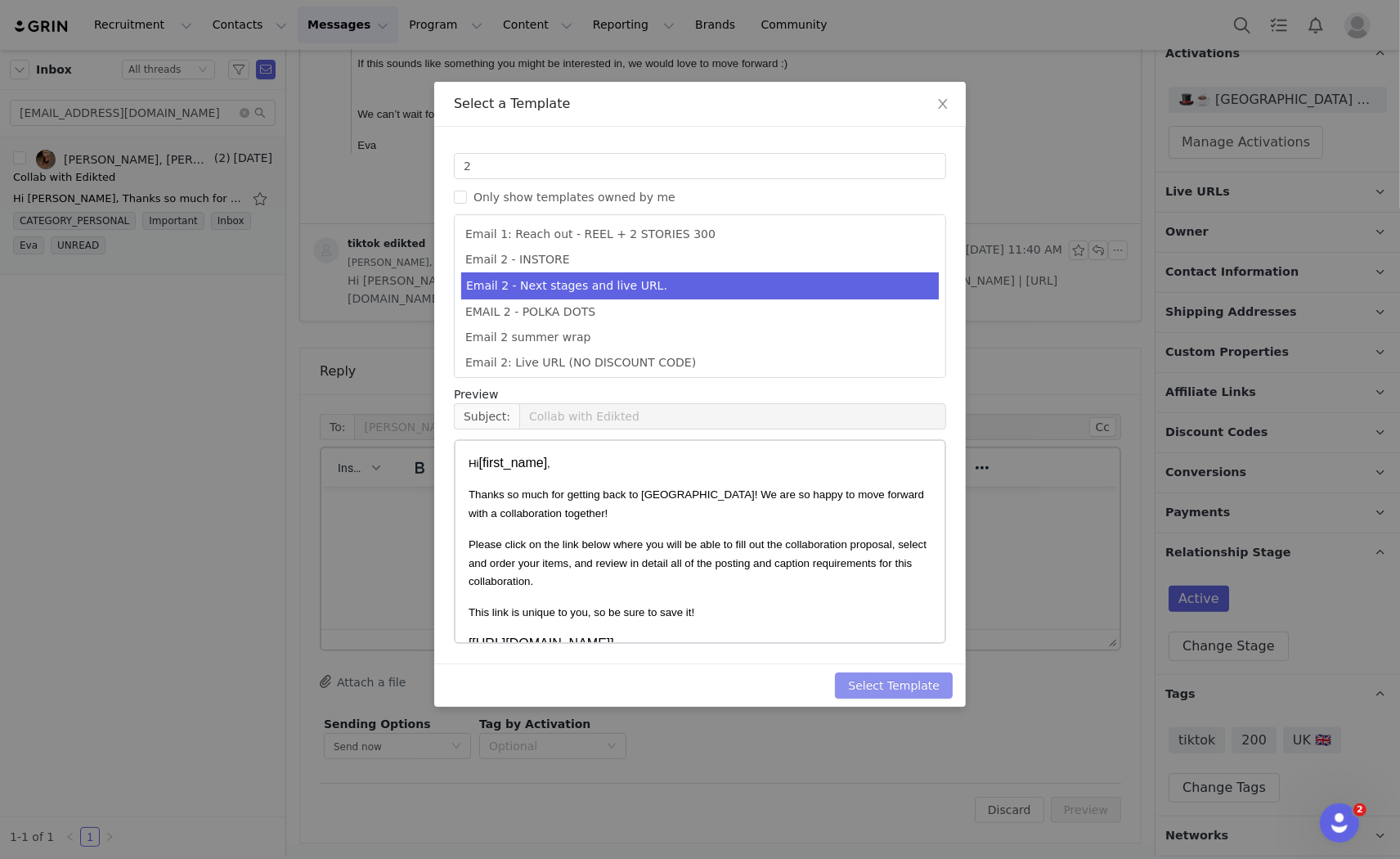
click at [909, 673] on button "Select Template" at bounding box center [894, 686] width 118 height 27
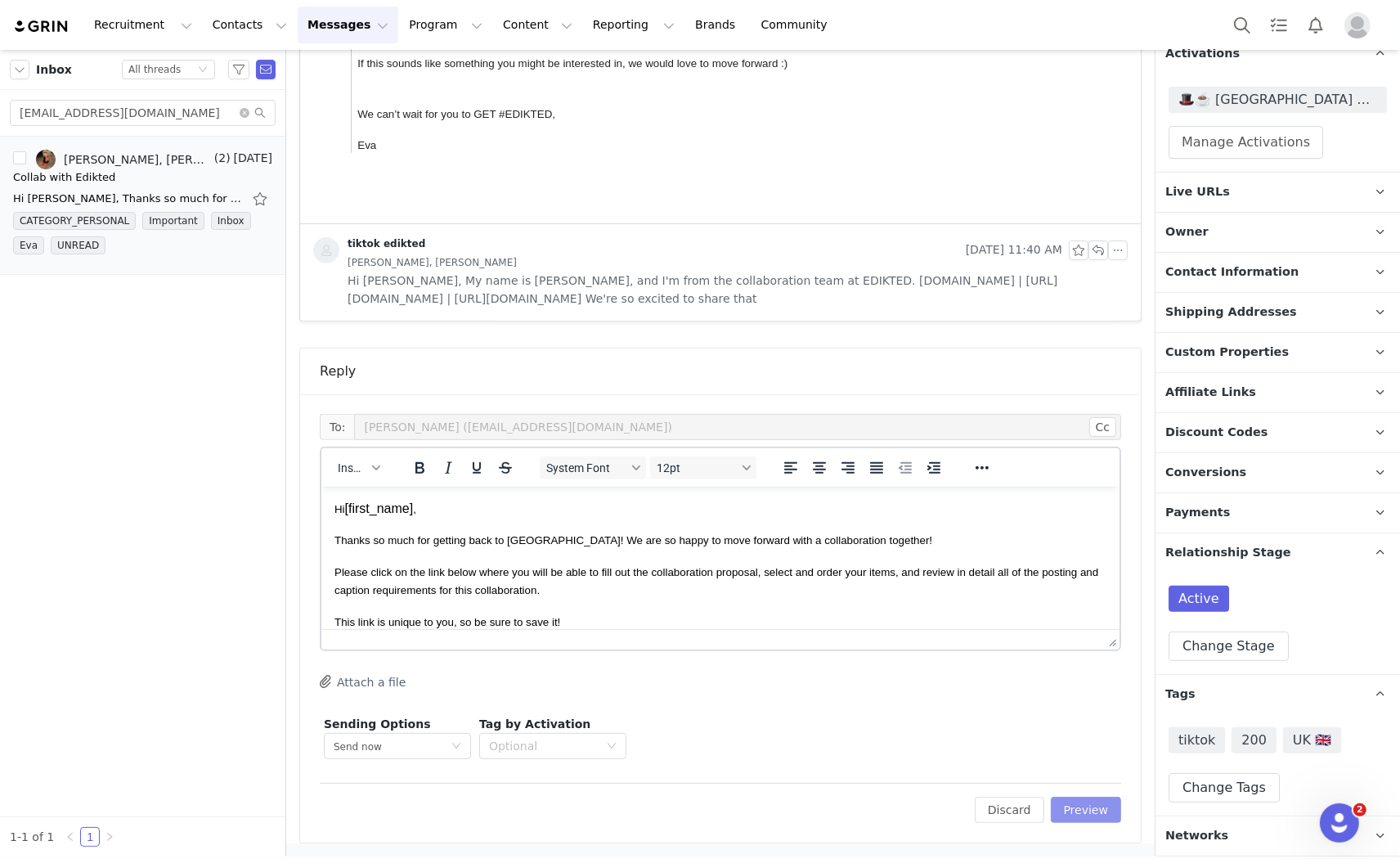
click at [1058, 818] on button "Preview" at bounding box center [1086, 810] width 71 height 27
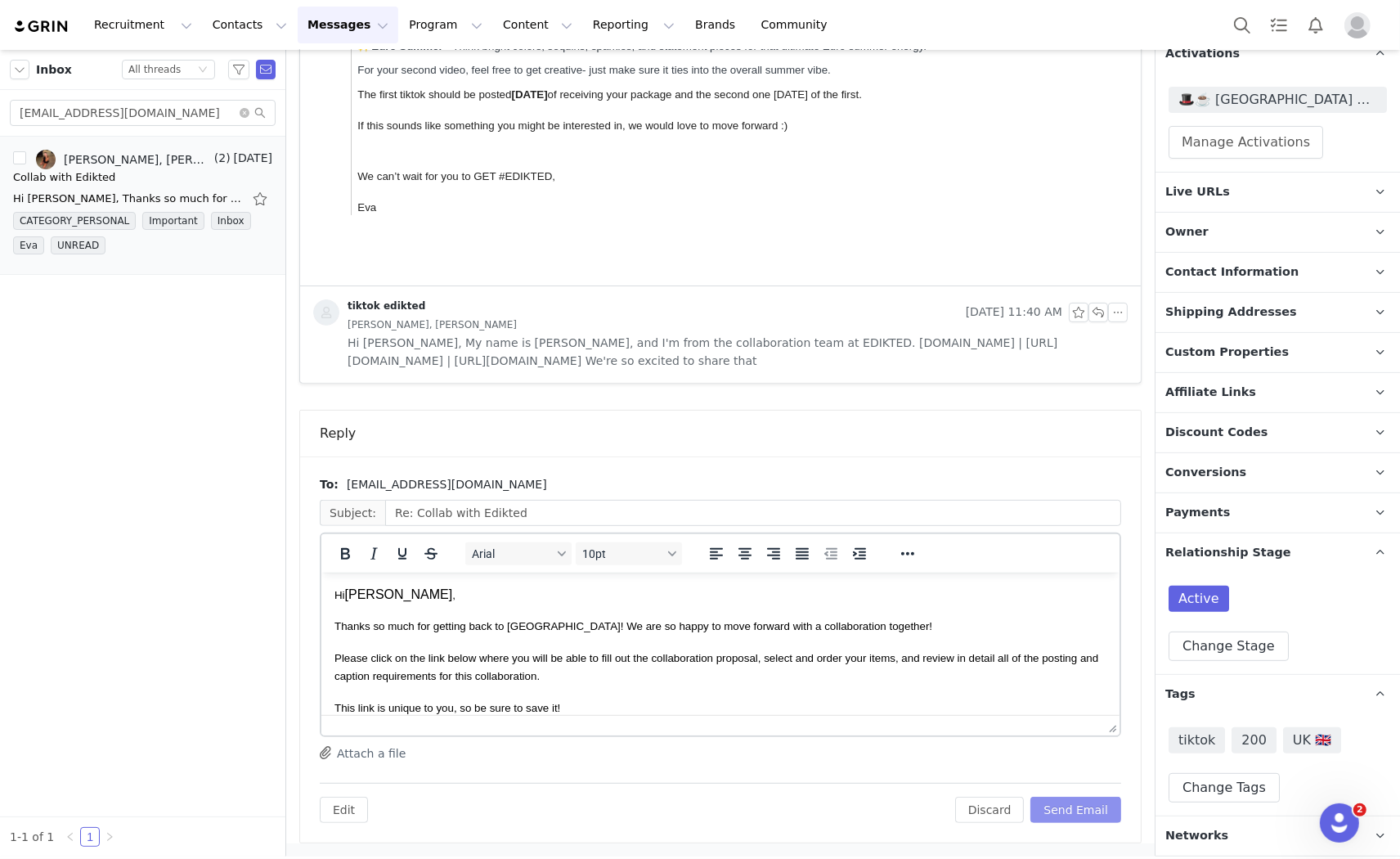
click at [1061, 818] on button "Send Email" at bounding box center [1076, 810] width 90 height 27
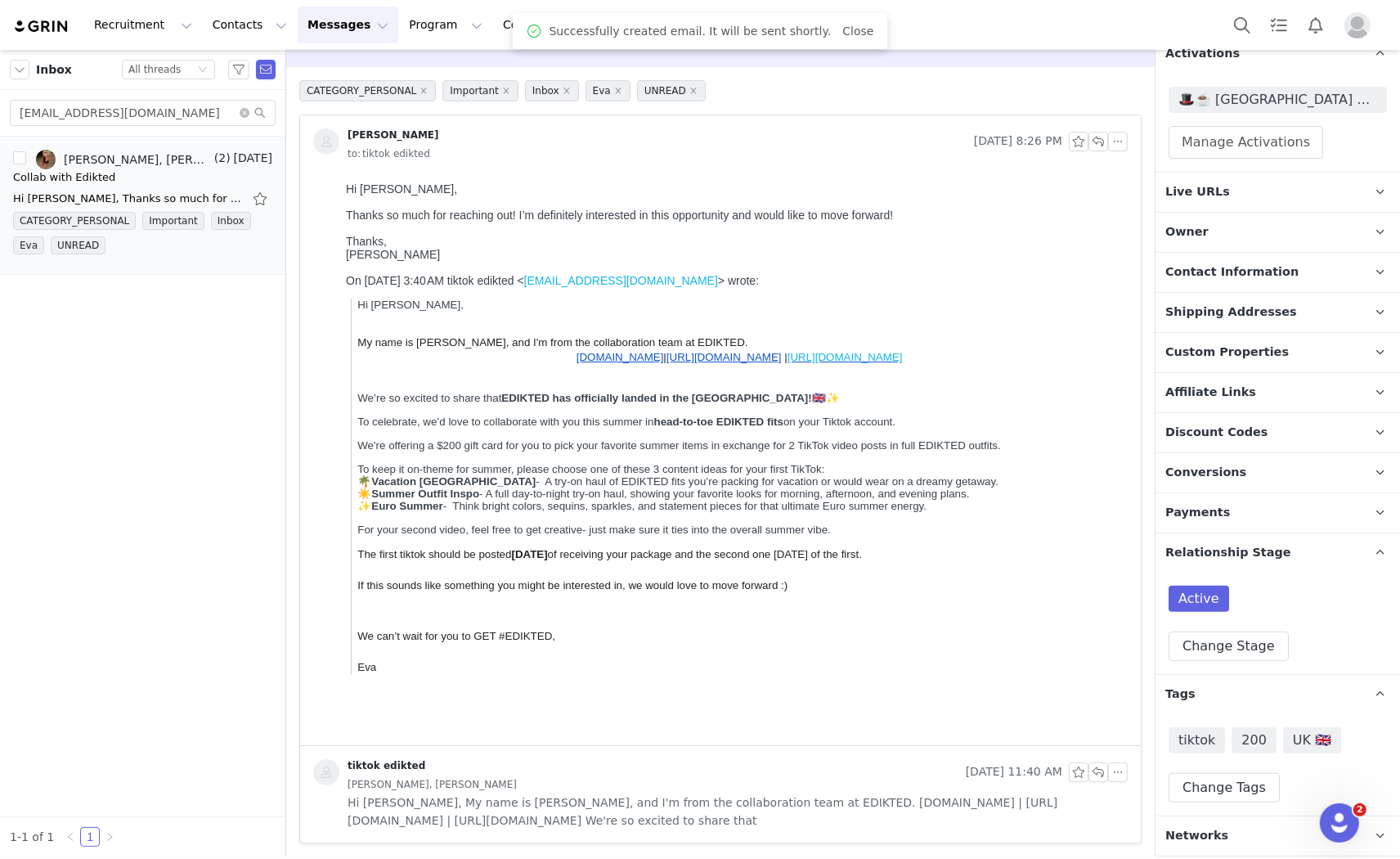
scroll to position [49, 0]
click at [1233, 12] on button "Search" at bounding box center [1241, 25] width 36 height 37
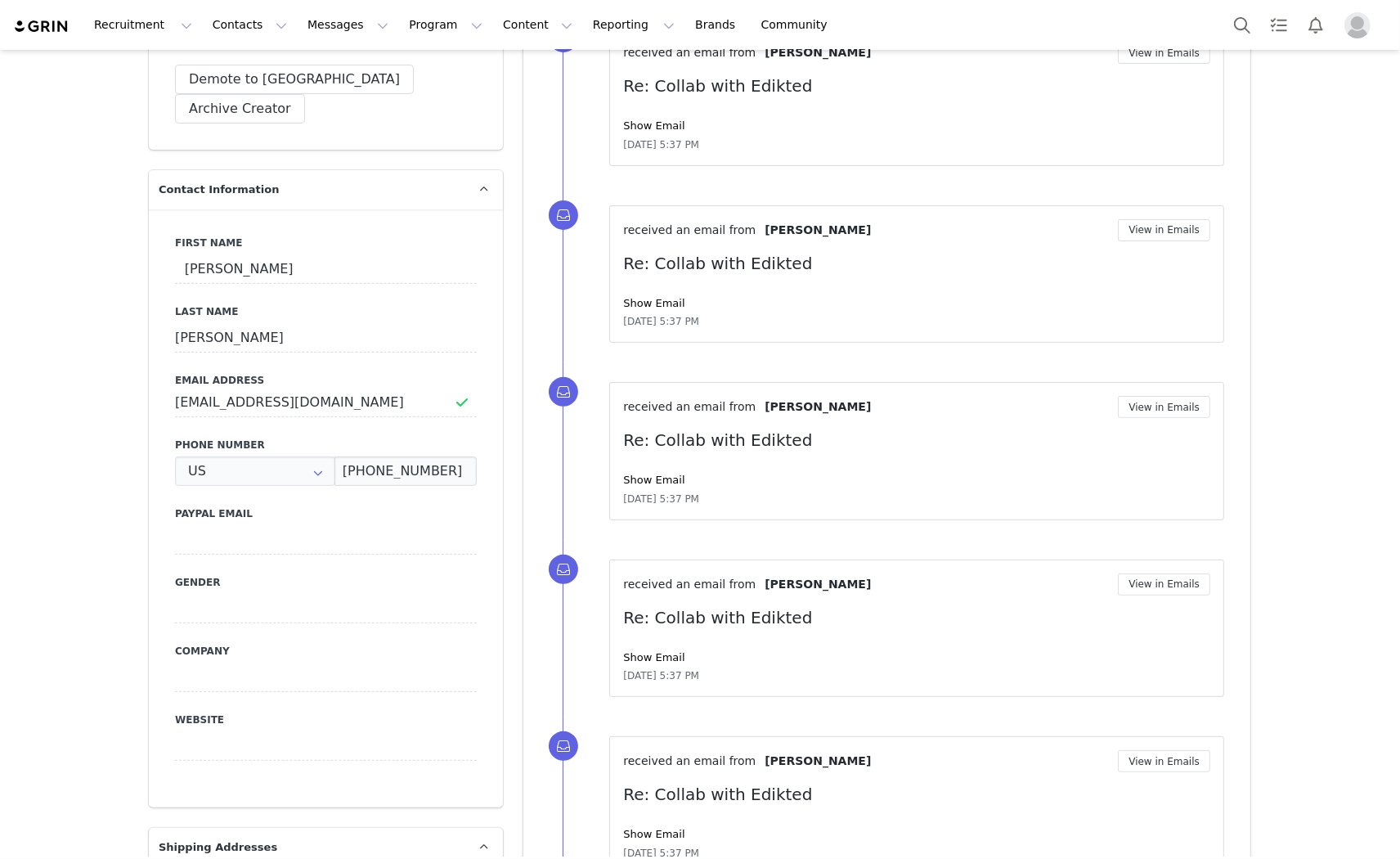
type input "+1 ([GEOGRAPHIC_DATA])"
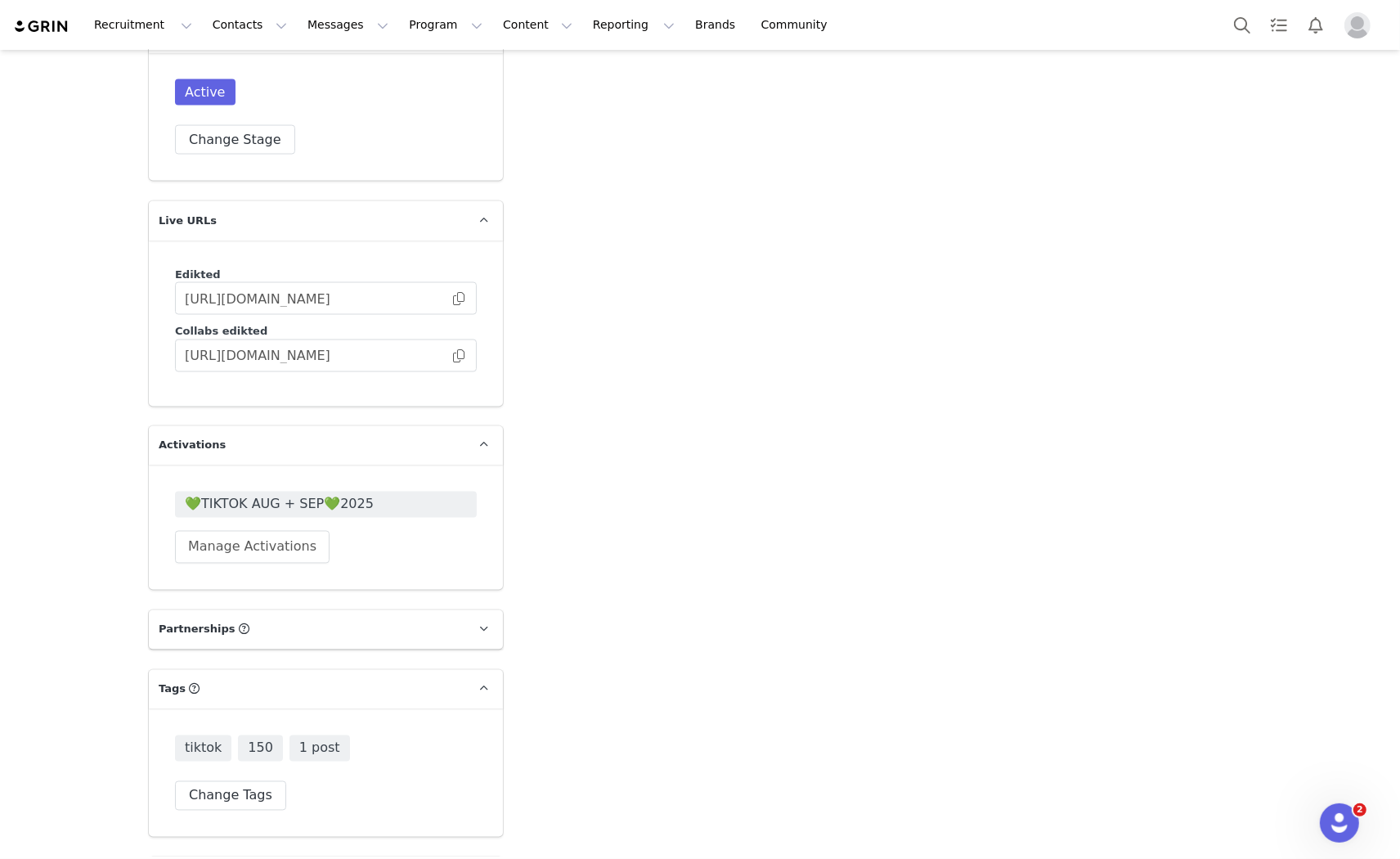
scroll to position [2817, 0]
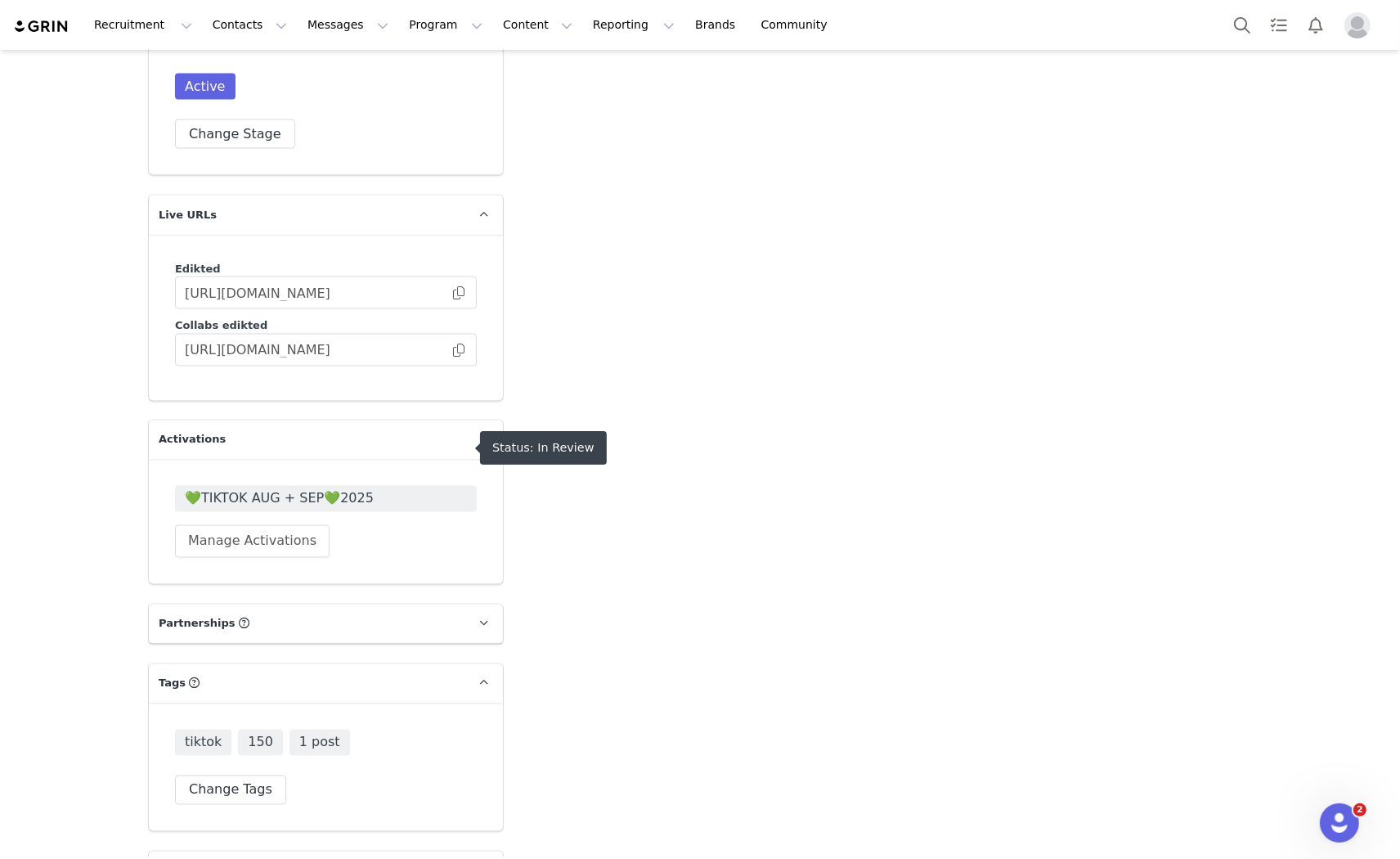
click at [281, 489] on span "💚TIKTOK AUG + SEP💚2025" at bounding box center [326, 499] width 282 height 20
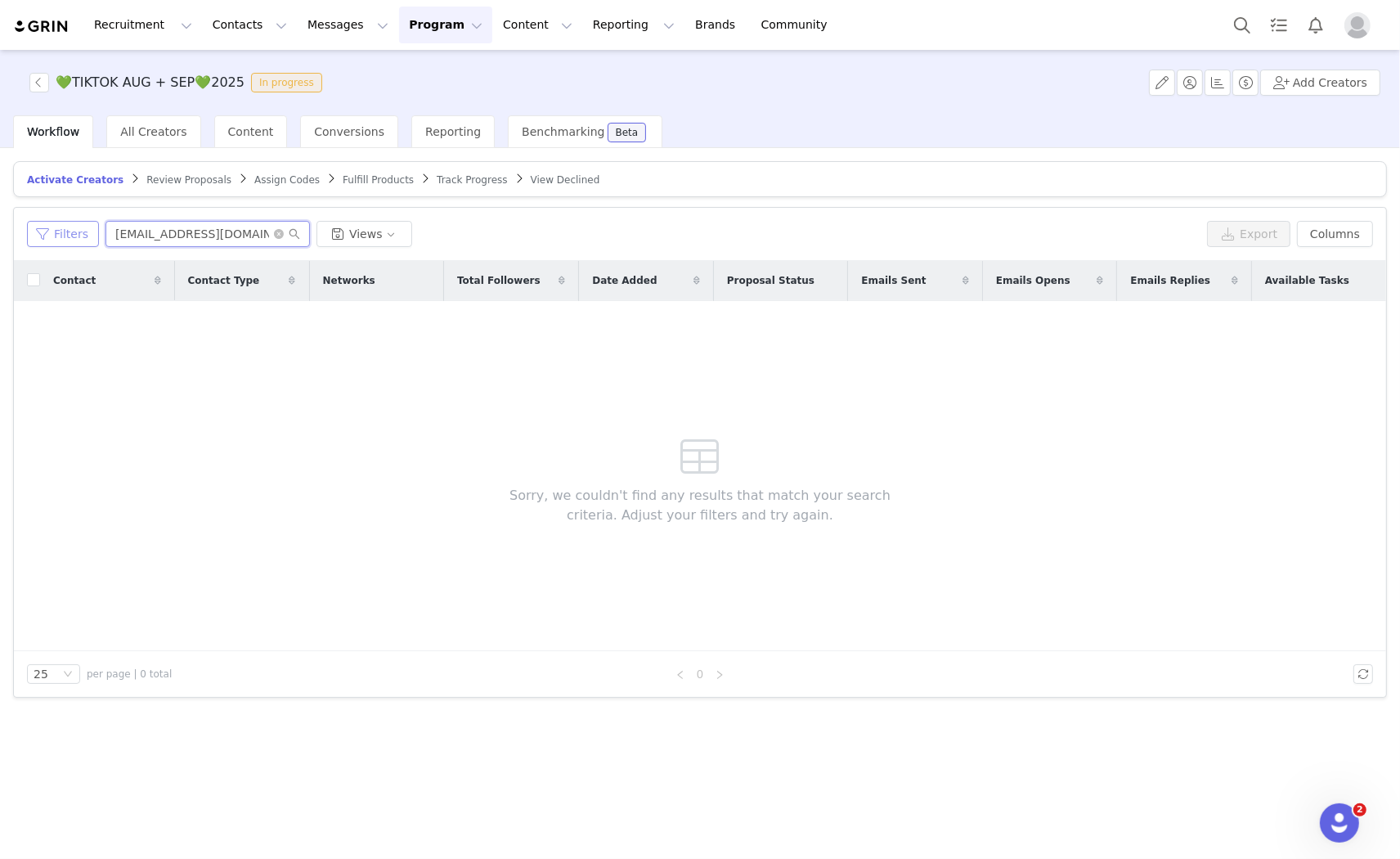
drag, startPoint x: 254, startPoint y: 232, endPoint x: 92, endPoint y: 223, distance: 162.2
click at [92, 223] on div "Filters mwamba06@icloud.com Views" at bounding box center [614, 234] width 1173 height 27
paste input "infojuliagalvez@gmail"
type input "infojuliagalvez@gmail.com"
click at [261, 175] on span "Assign Codes" at bounding box center [286, 180] width 66 height 12
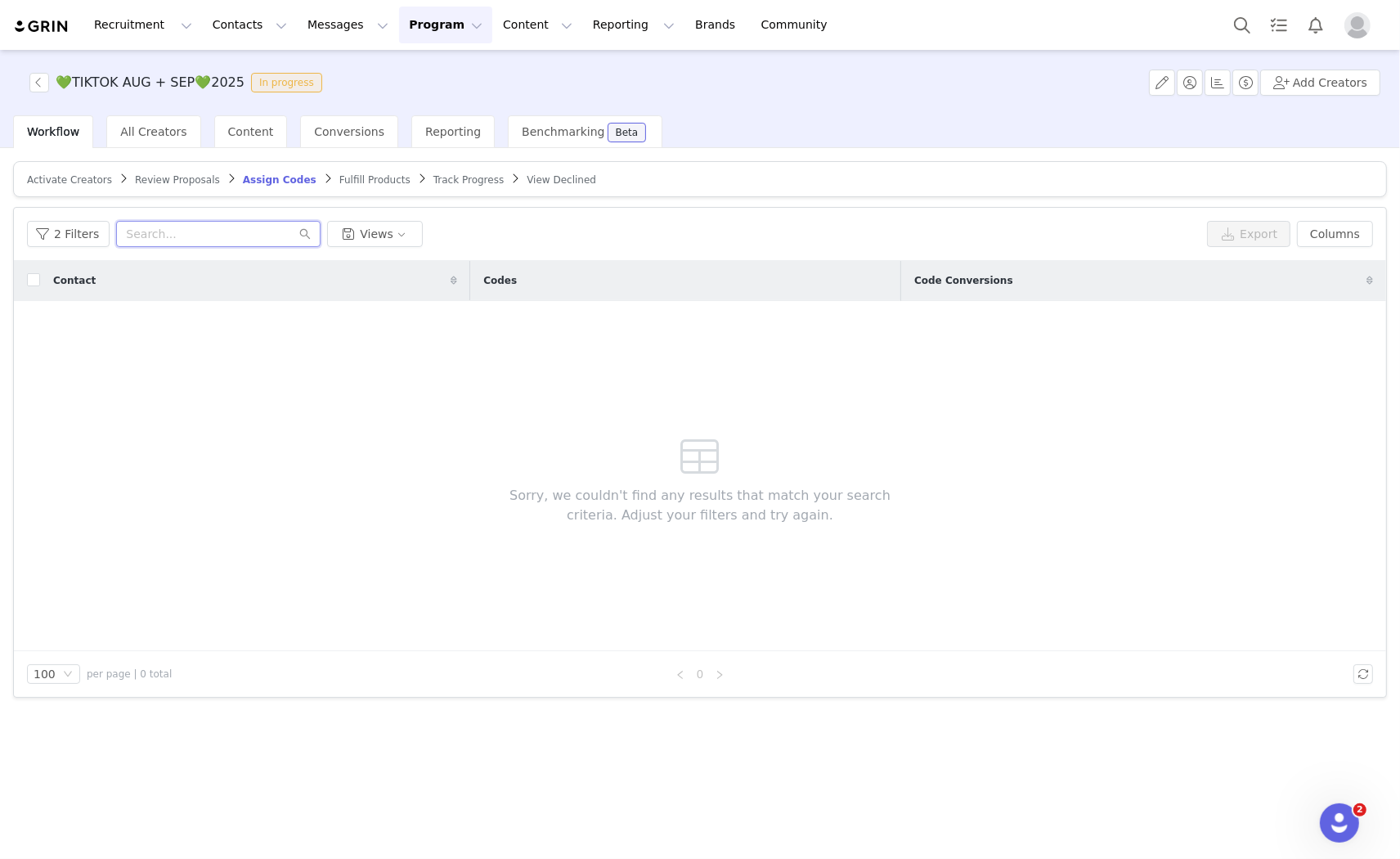
click at [189, 233] on input "text" at bounding box center [218, 234] width 204 height 27
paste input "infojuliagalvez@gmail.com"
type input "infojuliagalvez@gmail.com"
click at [63, 242] on button "2 Filters" at bounding box center [69, 234] width 83 height 27
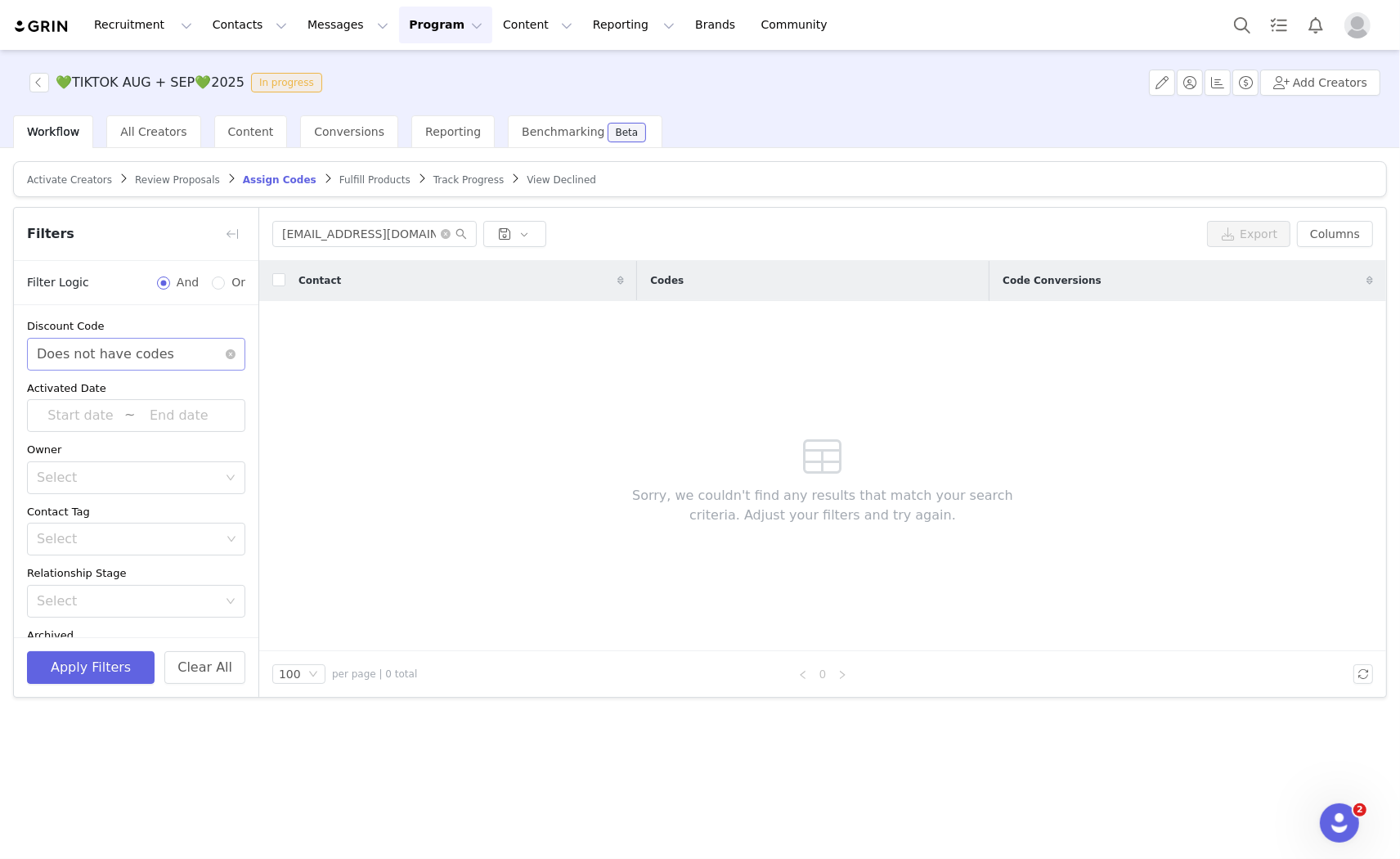
click at [157, 357] on div "Does not have codes" at bounding box center [105, 354] width 138 height 31
click at [103, 381] on li "Has codes" at bounding box center [129, 389] width 204 height 27
click at [63, 658] on button "Apply Filters" at bounding box center [91, 666] width 128 height 32
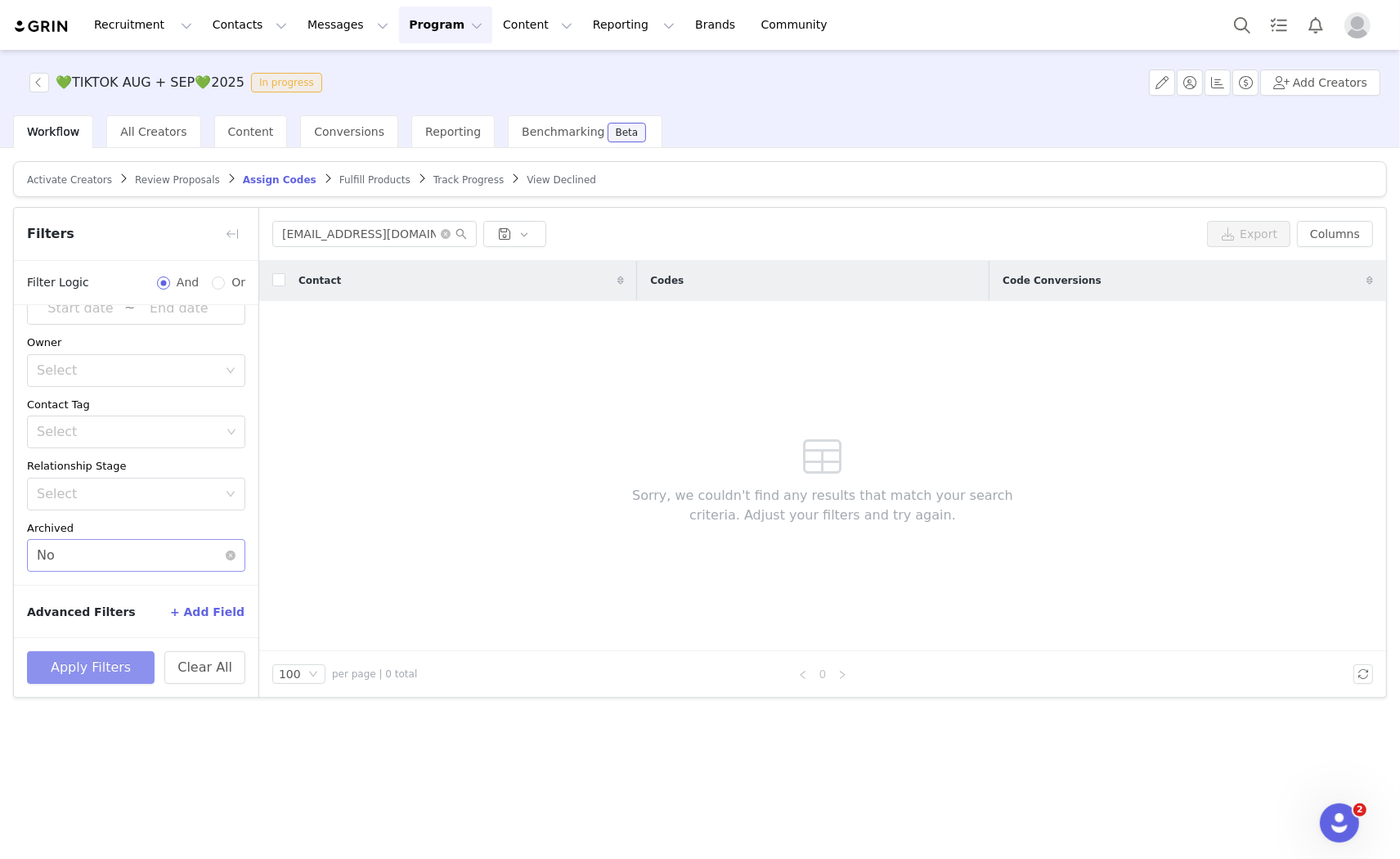
scroll to position [108, 0]
click at [231, 227] on button "button" at bounding box center [232, 234] width 27 height 27
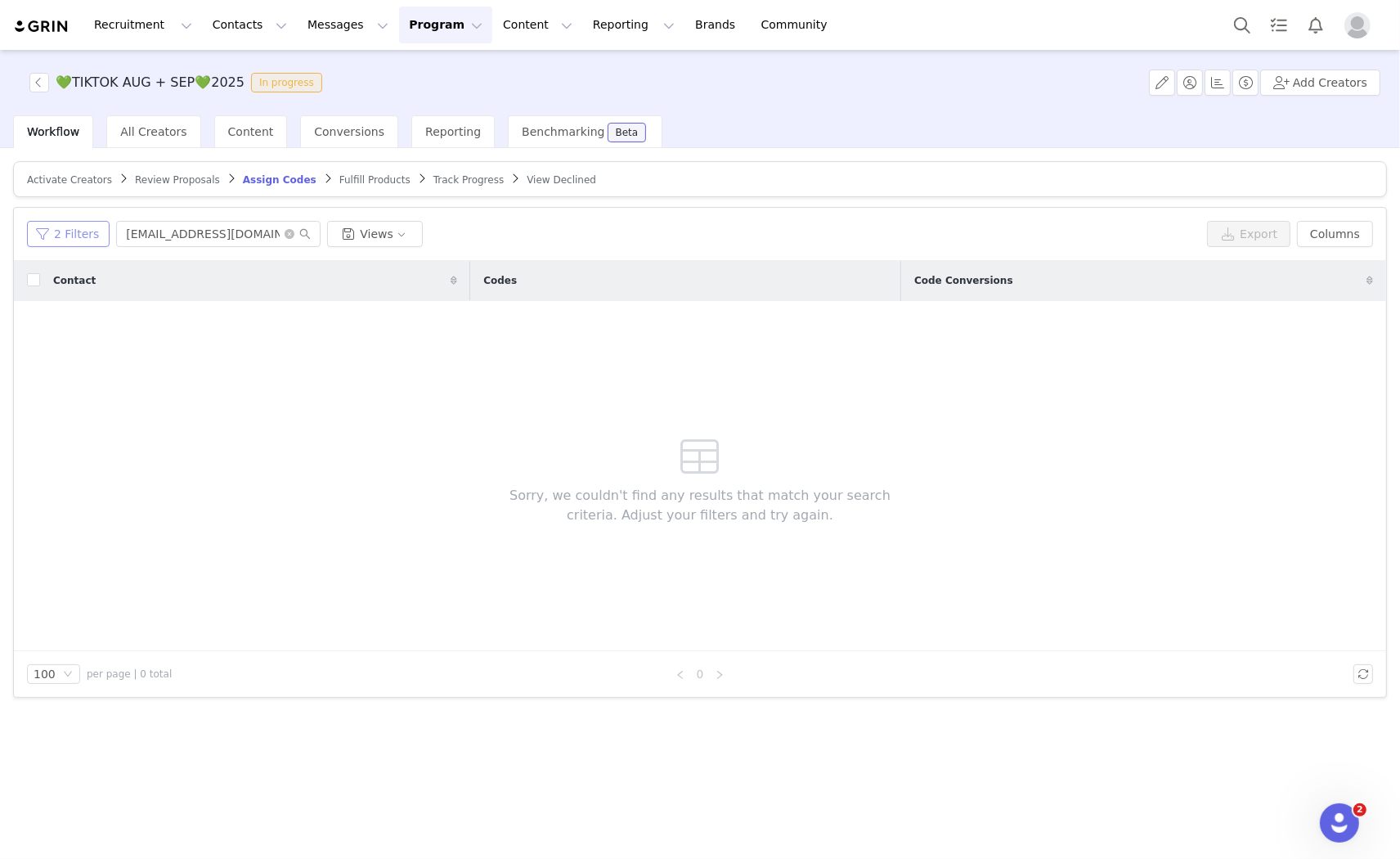
click at [41, 227] on button "2 Filters" at bounding box center [69, 234] width 83 height 27
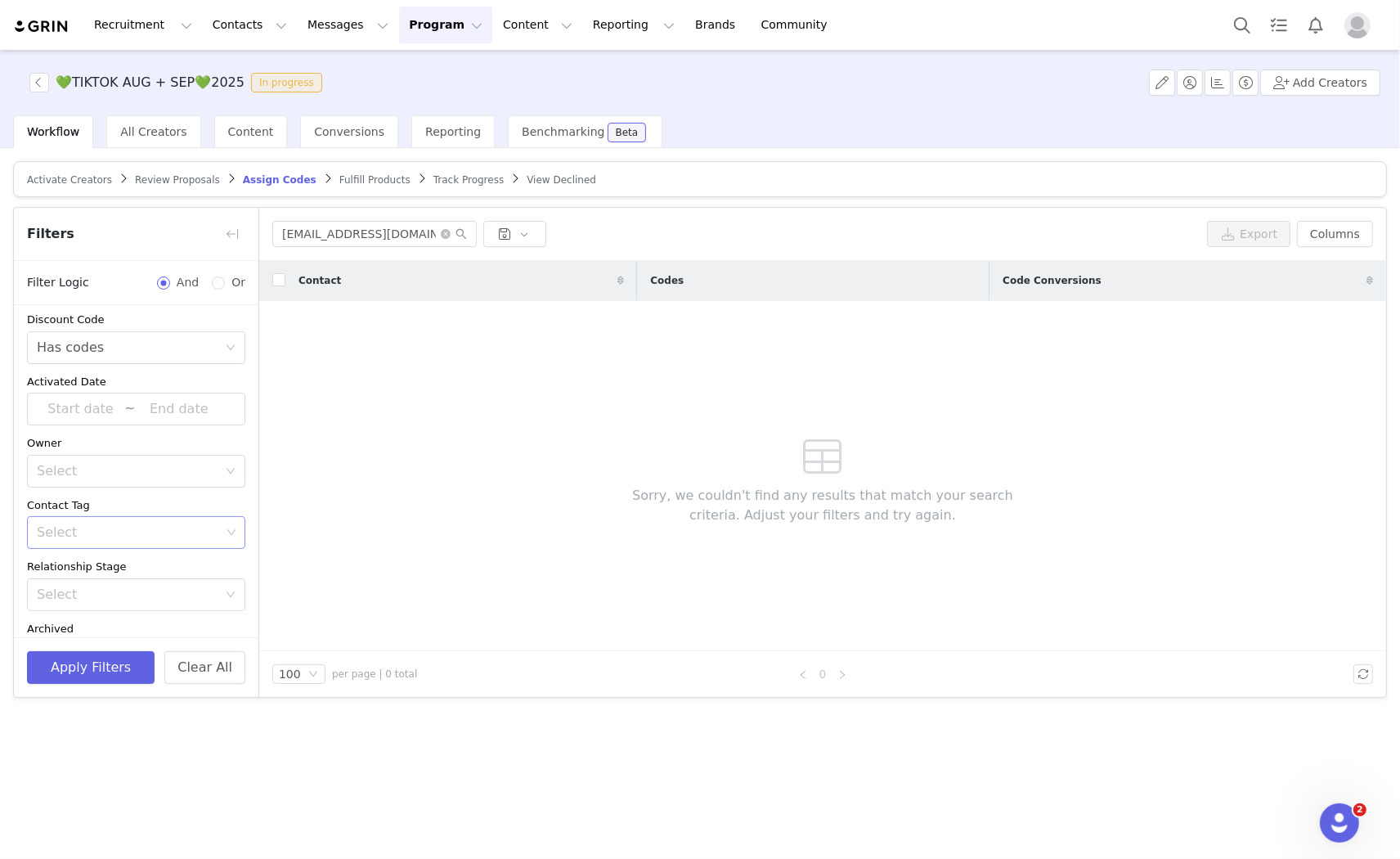
scroll to position [0, 0]
click at [78, 657] on button "Apply Filters" at bounding box center [91, 666] width 128 height 32
click at [339, 174] on span "Fulfill Products" at bounding box center [375, 180] width 71 height 12
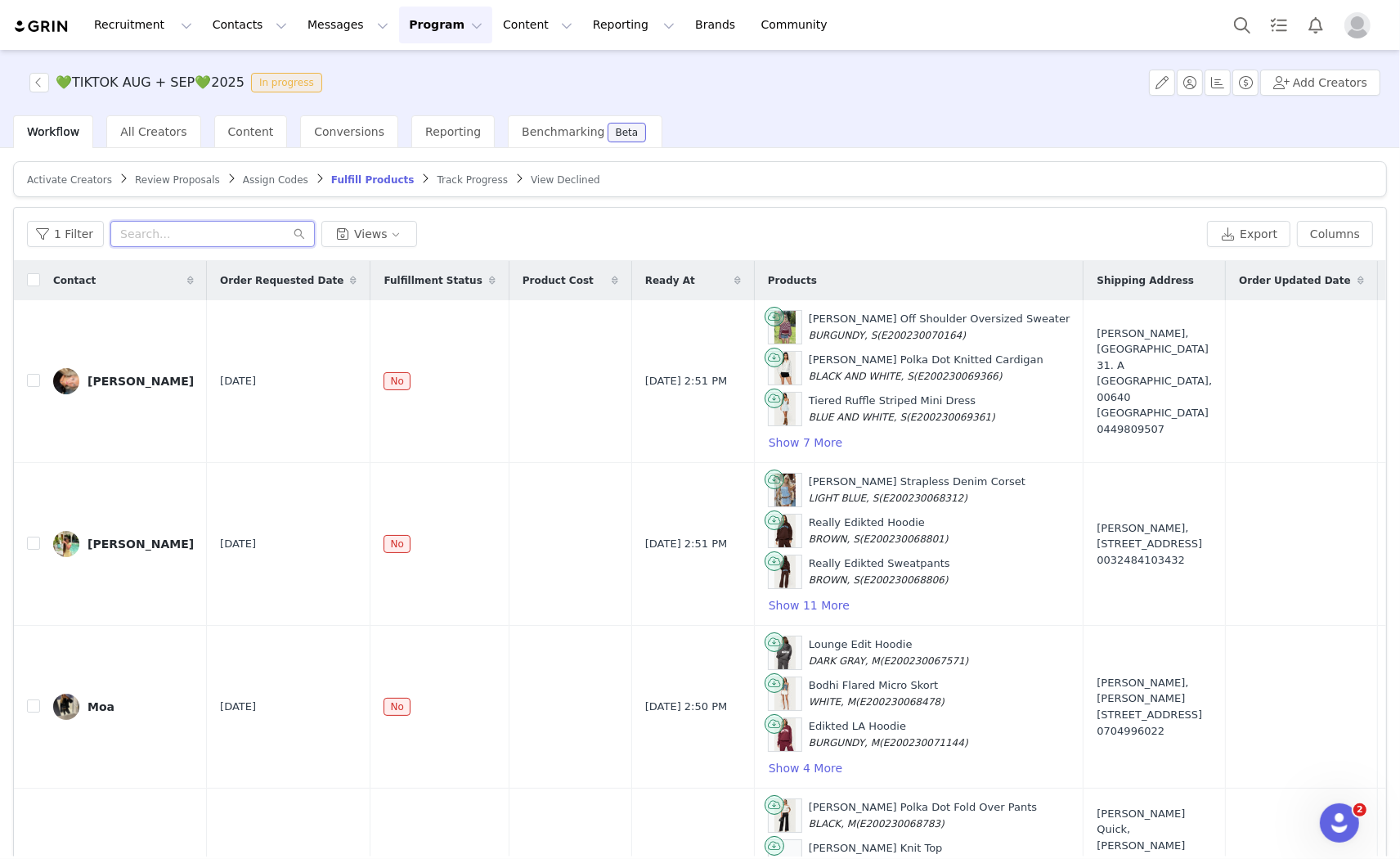
click at [148, 237] on input "text" at bounding box center [212, 234] width 204 height 27
paste input "infojuliagalvez@gmail.com"
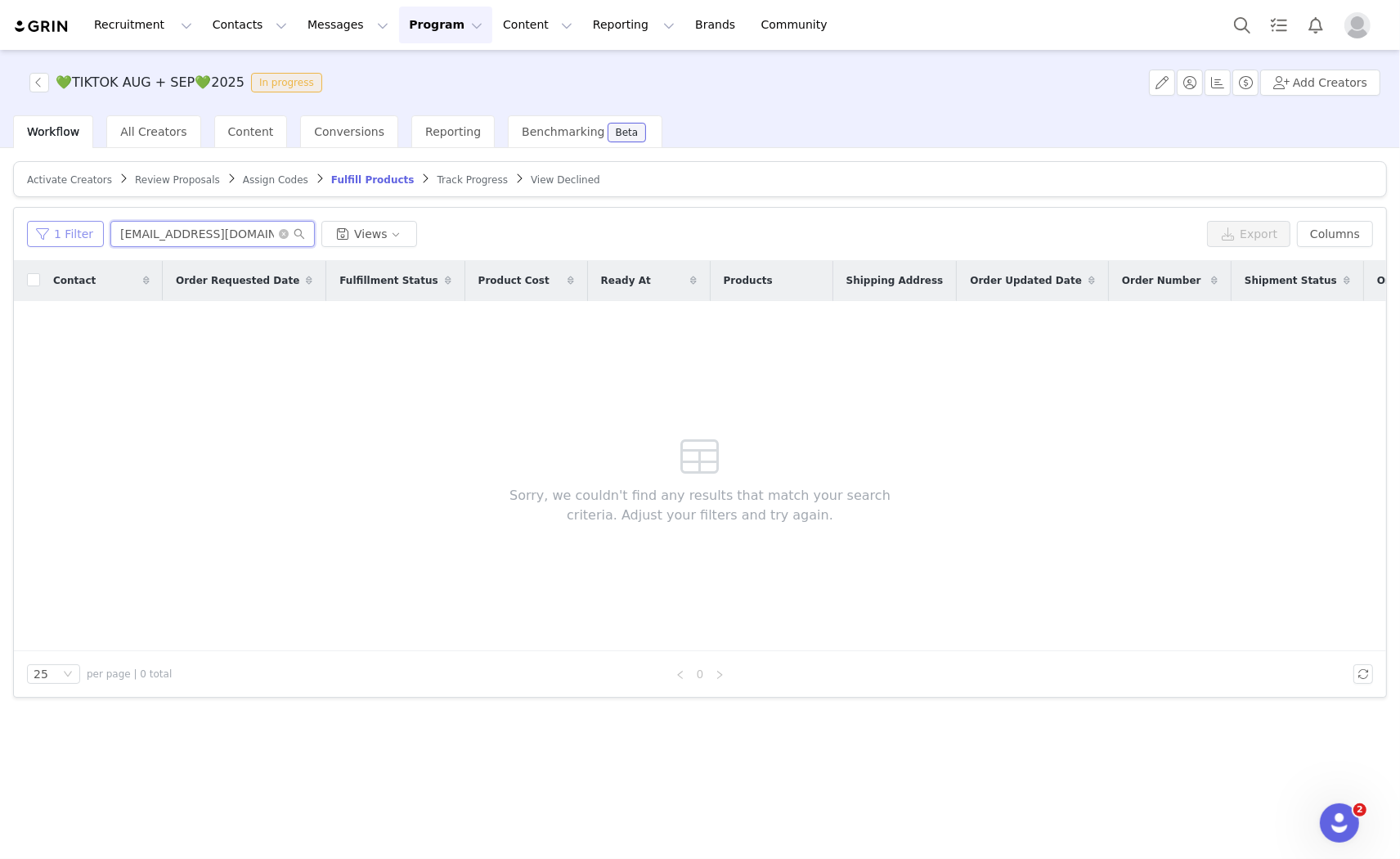
type input "infojuliagalvez@gmail.com"
click at [64, 223] on button "1 Filter" at bounding box center [66, 234] width 77 height 27
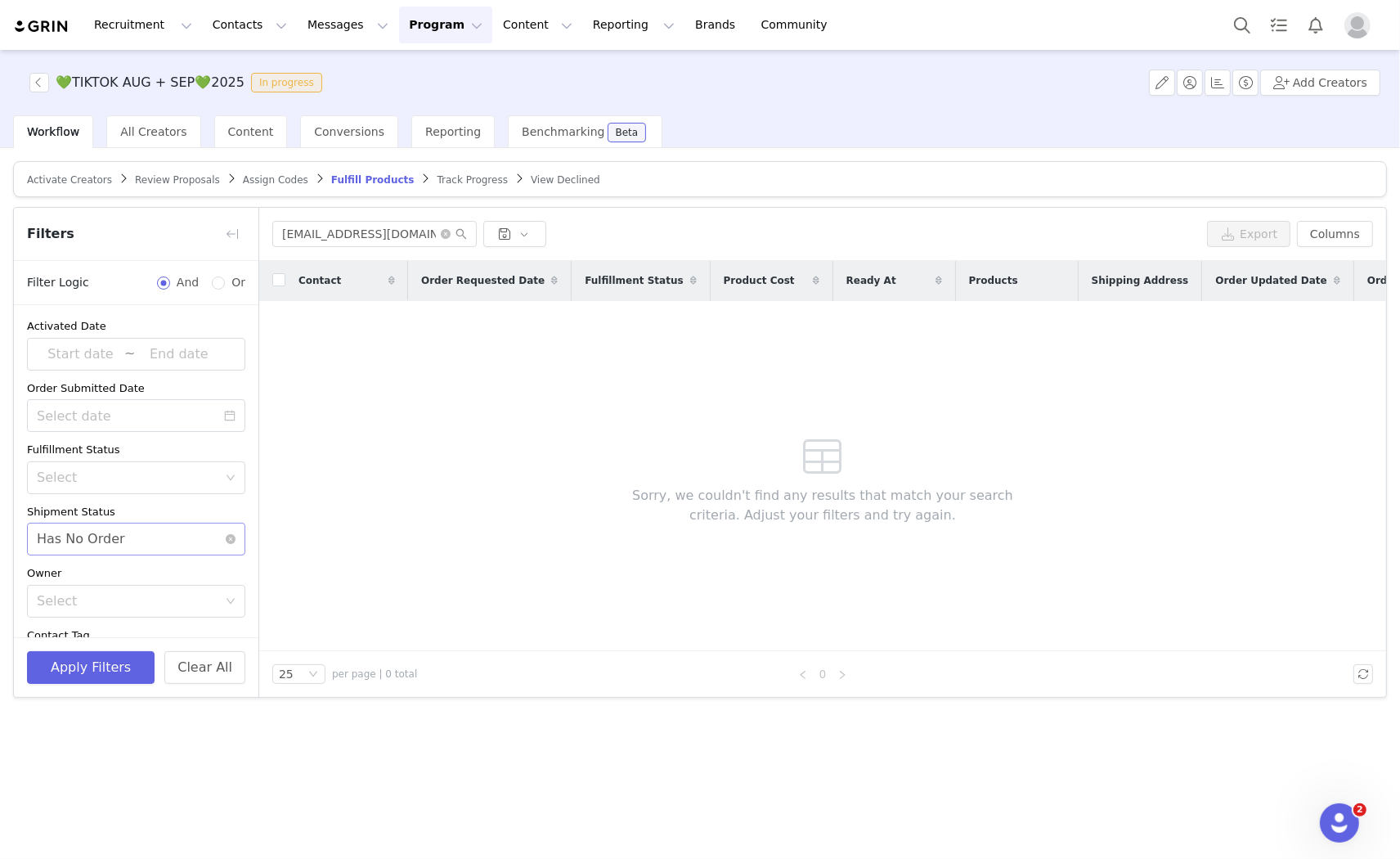
click at [131, 527] on div "Select Has No Order" at bounding box center [130, 539] width 188 height 31
click at [82, 594] on li "Order Created" at bounding box center [129, 602] width 204 height 27
click at [87, 660] on button "Apply Filters" at bounding box center [91, 666] width 128 height 32
click at [154, 174] on span "Review Proposals" at bounding box center [178, 180] width 85 height 12
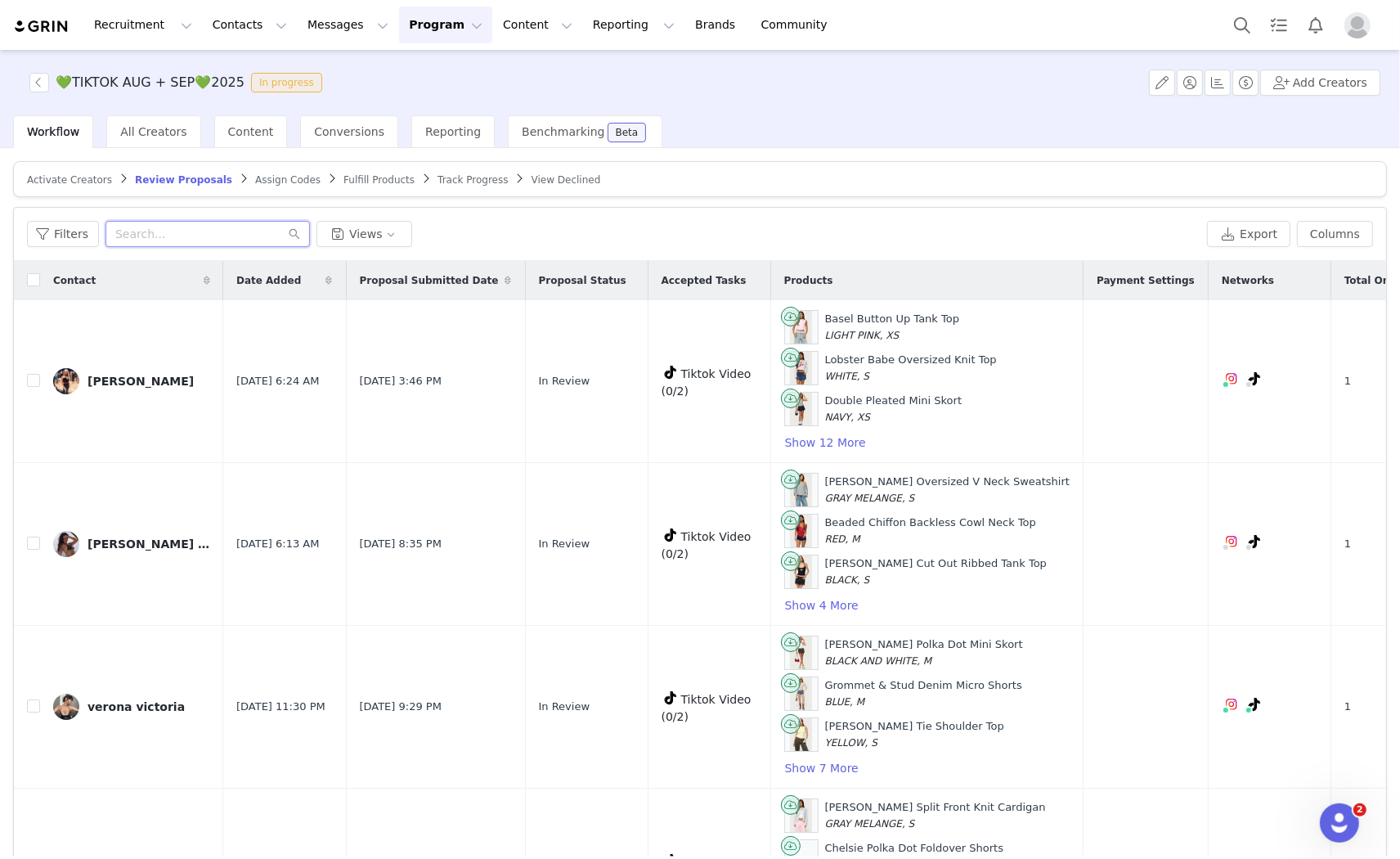
click at [159, 240] on input "text" at bounding box center [207, 234] width 204 height 27
paste input "infojuliagalvez@gmail.com"
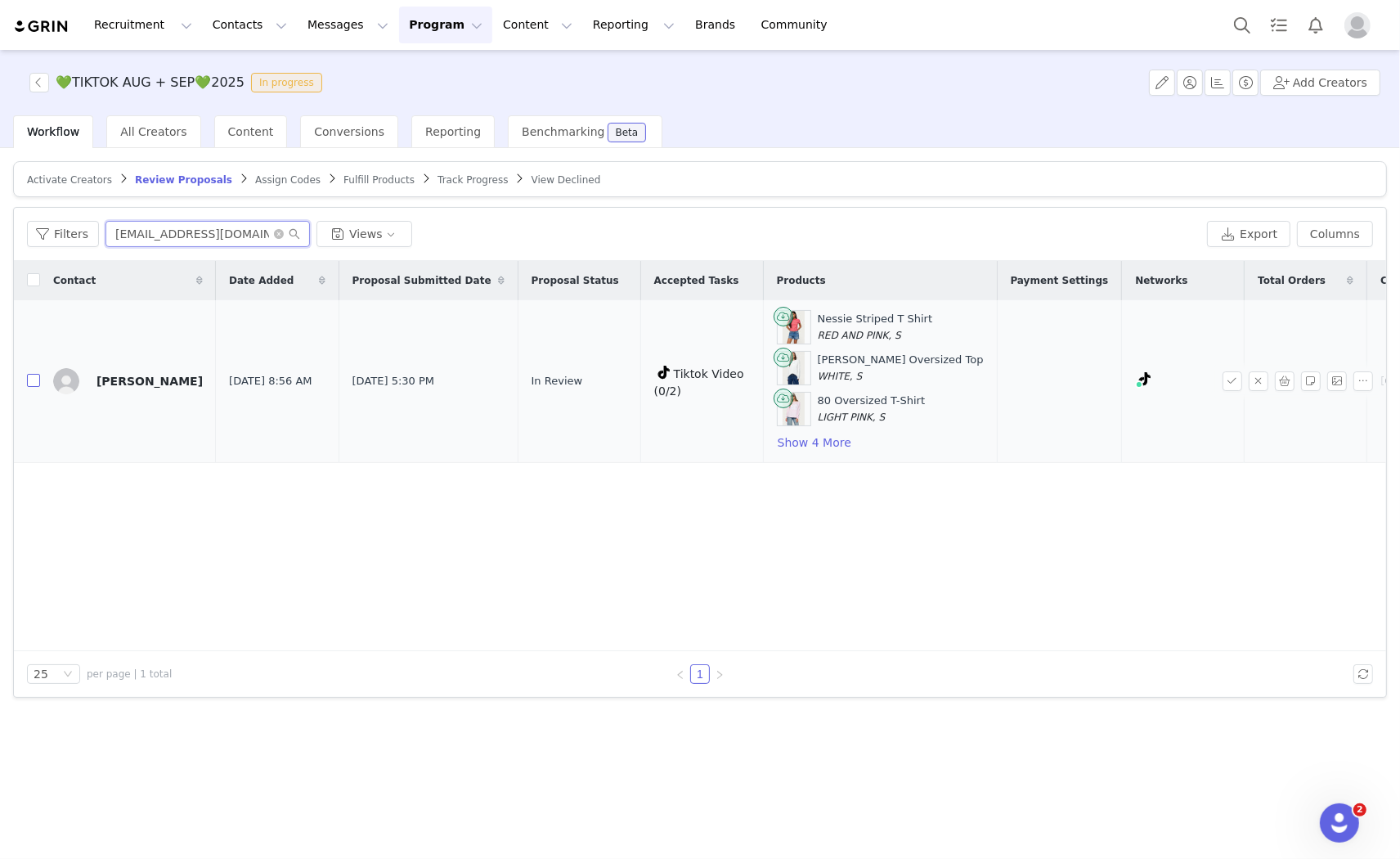
type input "infojuliagalvez@gmail.com"
click at [32, 378] on input "checkbox" at bounding box center [34, 380] width 13 height 13
checkbox input "true"
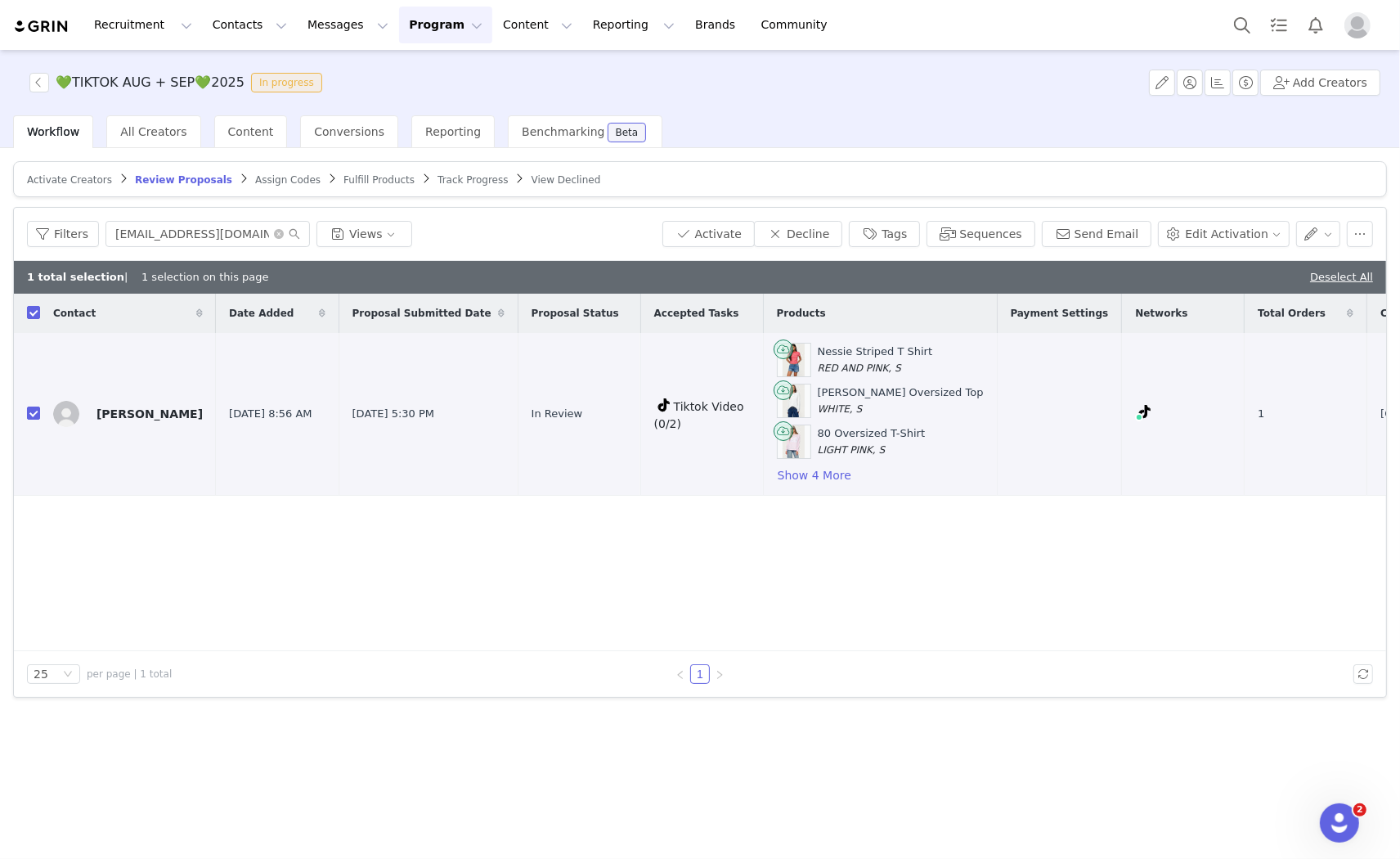
click at [256, 174] on span "Assign Codes" at bounding box center [287, 180] width 66 height 12
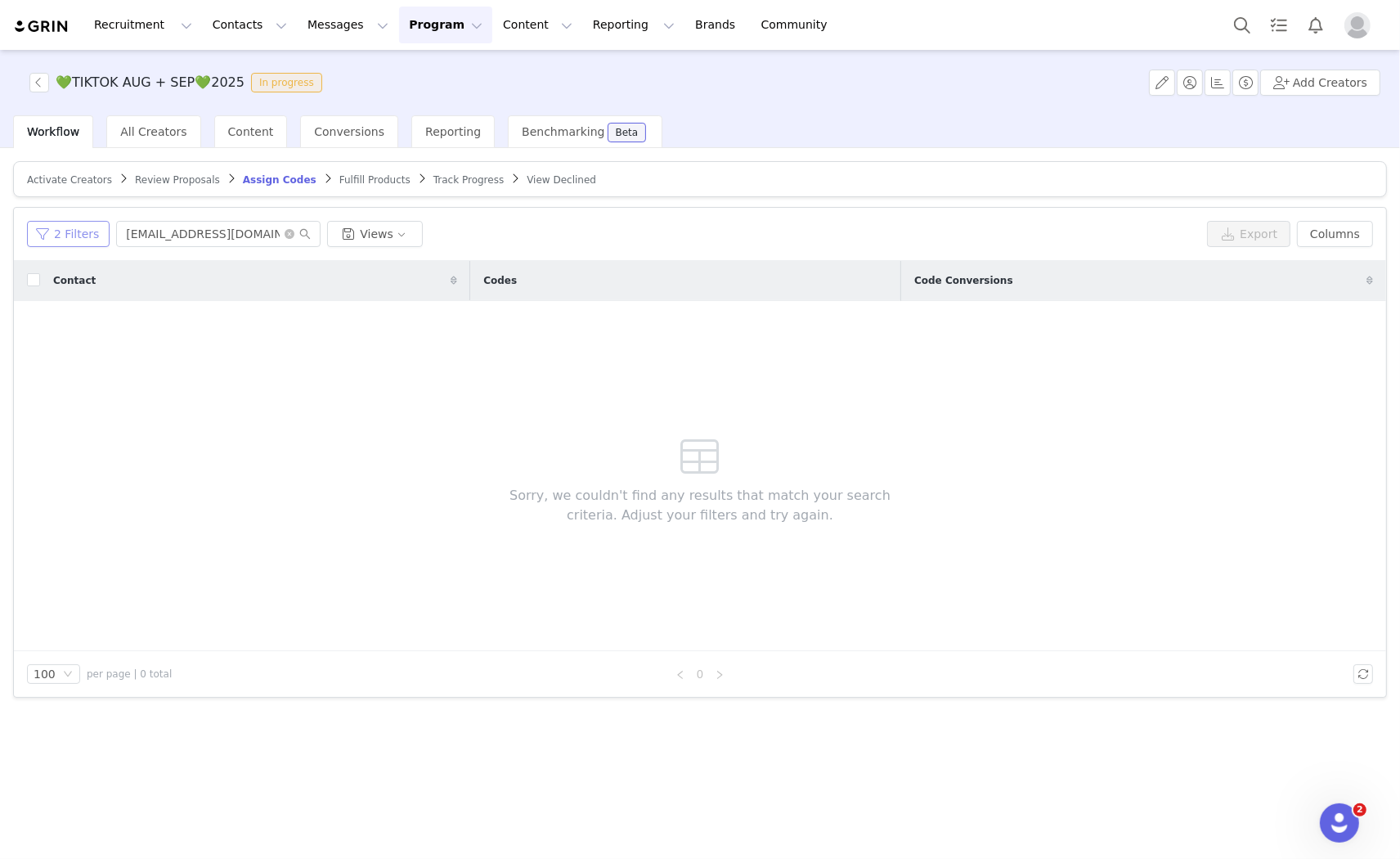
click at [60, 234] on button "2 Filters" at bounding box center [69, 234] width 83 height 27
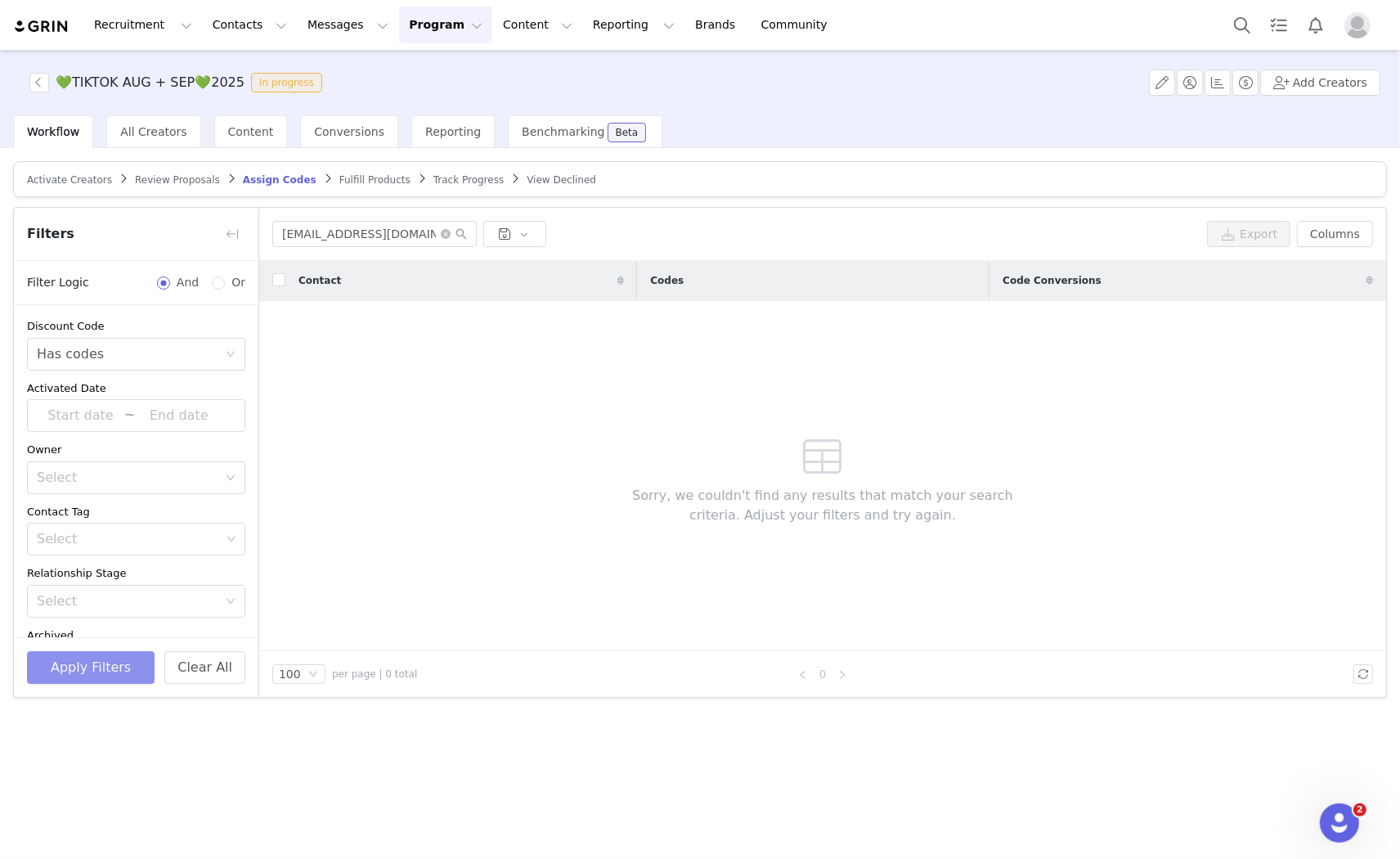
click at [109, 676] on button "Apply Filters" at bounding box center [91, 666] width 128 height 32
click at [378, 251] on div "infojuliagalvez@gmail.com Export Columns" at bounding box center [822, 234] width 1127 height 53
click at [378, 250] on div "infojuliagalvez@gmail.com Export Columns" at bounding box center [822, 234] width 1127 height 53
click at [378, 242] on input "infojuliagalvez@gmail.com" at bounding box center [374, 234] width 204 height 27
click at [377, 242] on input "infojuliagalvez@gmail.com" at bounding box center [374, 234] width 204 height 27
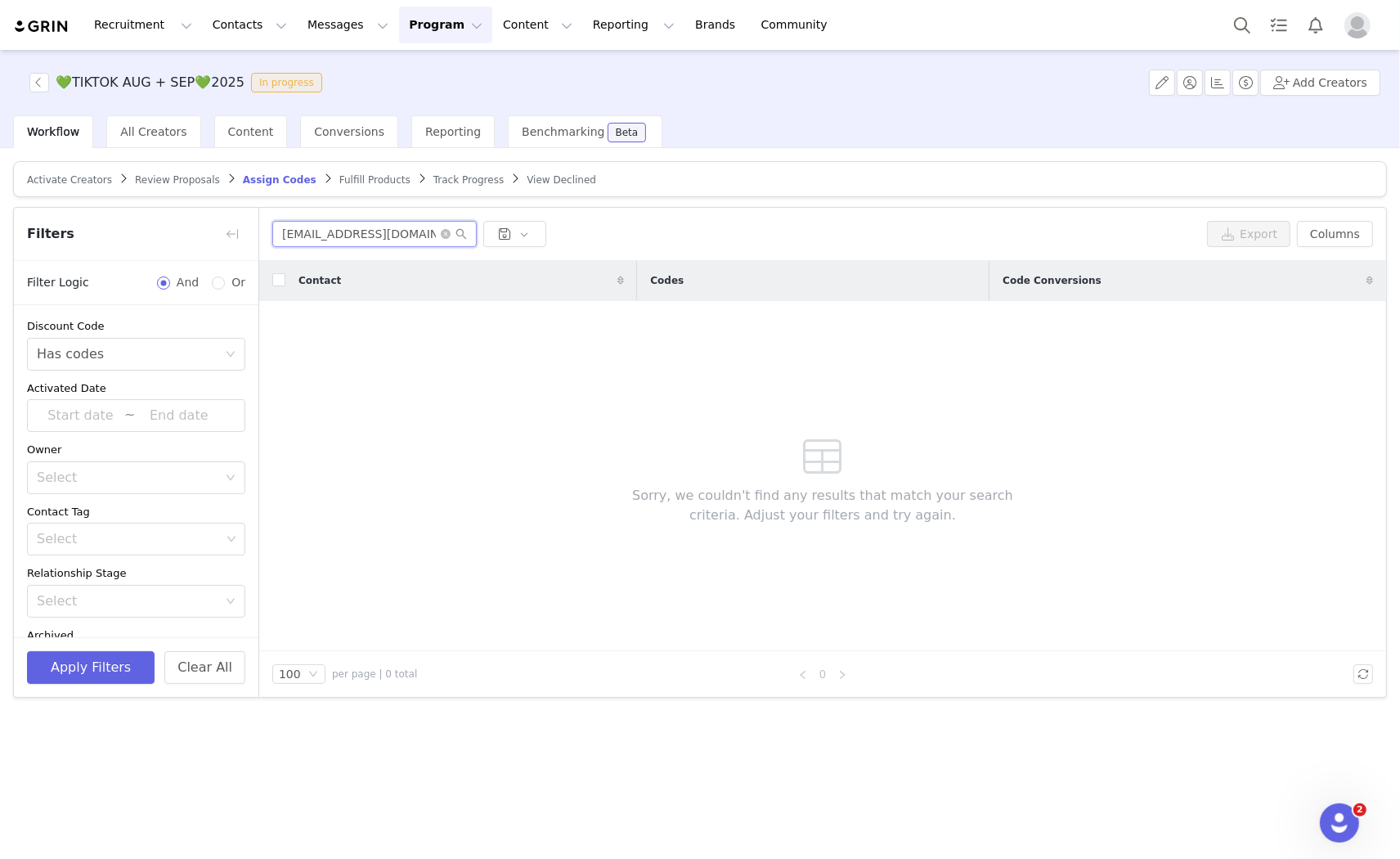
click at [376, 242] on input "infojuliagalvez@gmail.com" at bounding box center [374, 234] width 204 height 27
click at [452, 232] on span at bounding box center [454, 234] width 27 height 12
click at [446, 240] on span "infojuliagalvez@gmail.com" at bounding box center [374, 234] width 204 height 27
click at [447, 232] on icon "icon: close-circle" at bounding box center [446, 234] width 10 height 10
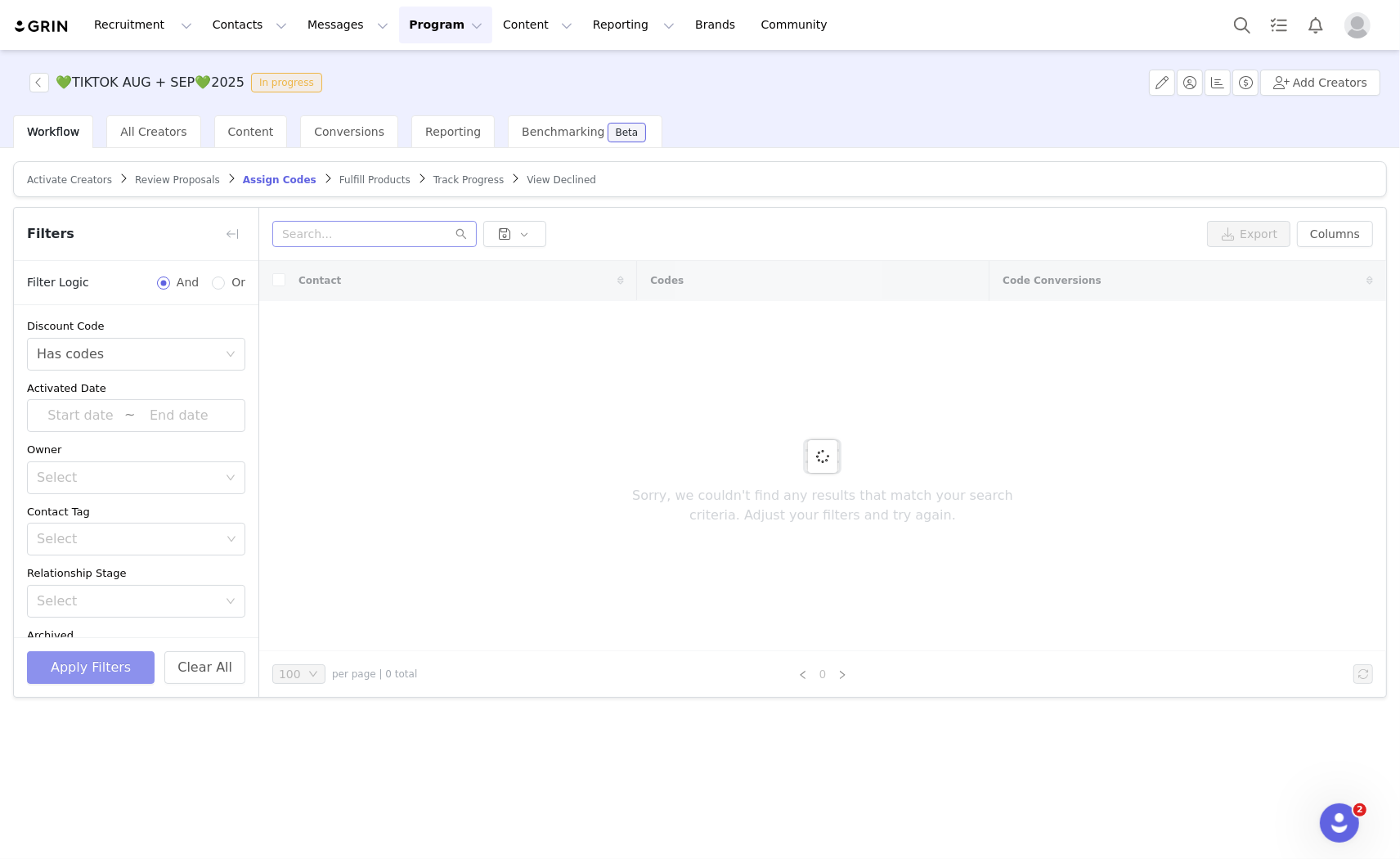
click at [100, 672] on button "Apply Filters" at bounding box center [91, 666] width 128 height 32
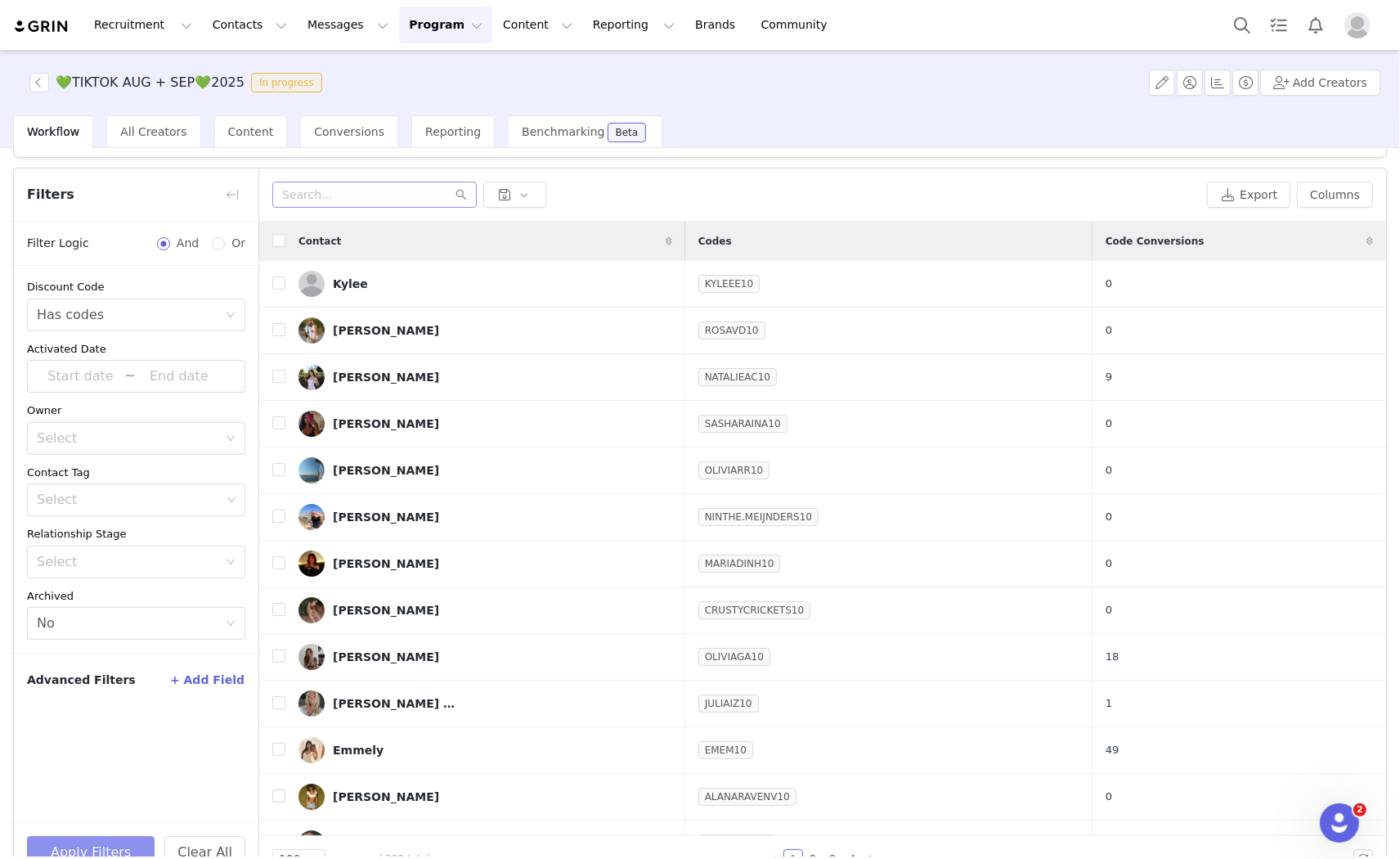
scroll to position [78, 0]
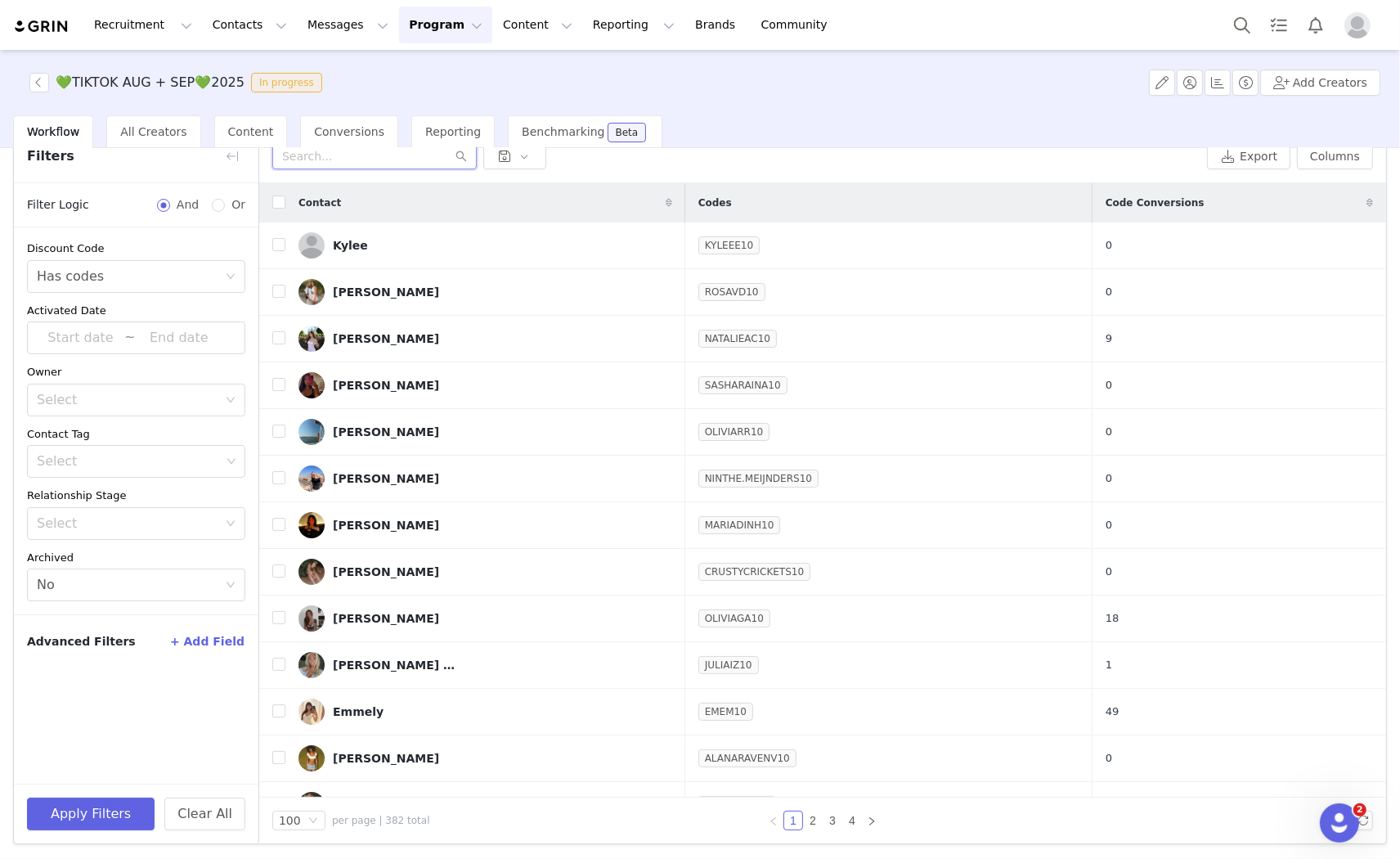
click at [328, 160] on input "text" at bounding box center [374, 156] width 204 height 27
drag, startPoint x: 290, startPoint y: 199, endPoint x: 320, endPoint y: 156, distance: 52.4
paste input "infojuliagalvez@gmail.com"
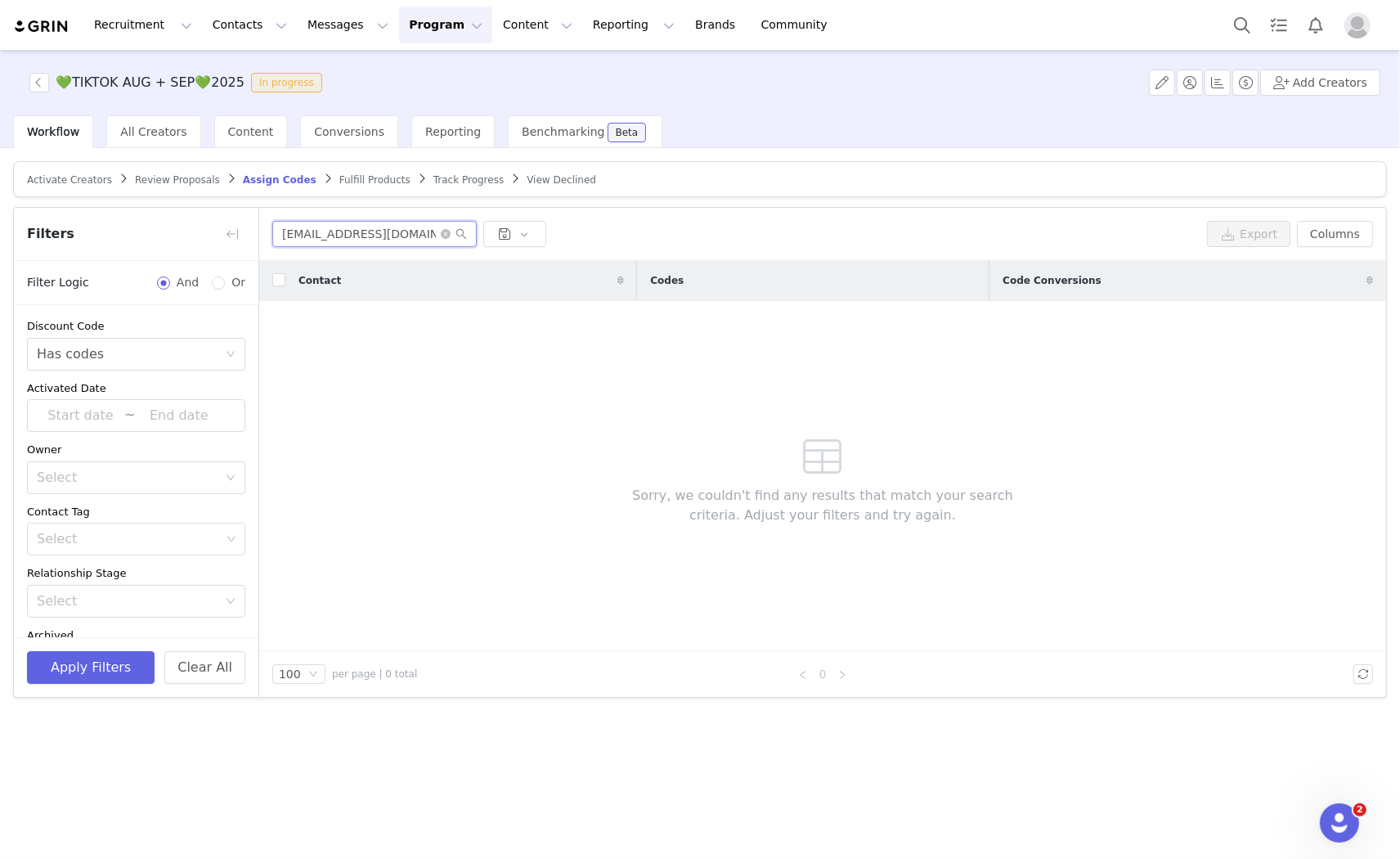
scroll to position [0, 0]
type input "infojuliagalvez@gmail.com"
drag, startPoint x: 193, startPoint y: 176, endPoint x: 194, endPoint y: 187, distance: 11.0
click at [194, 182] on span "Review Proposals" at bounding box center [178, 180] width 85 height 12
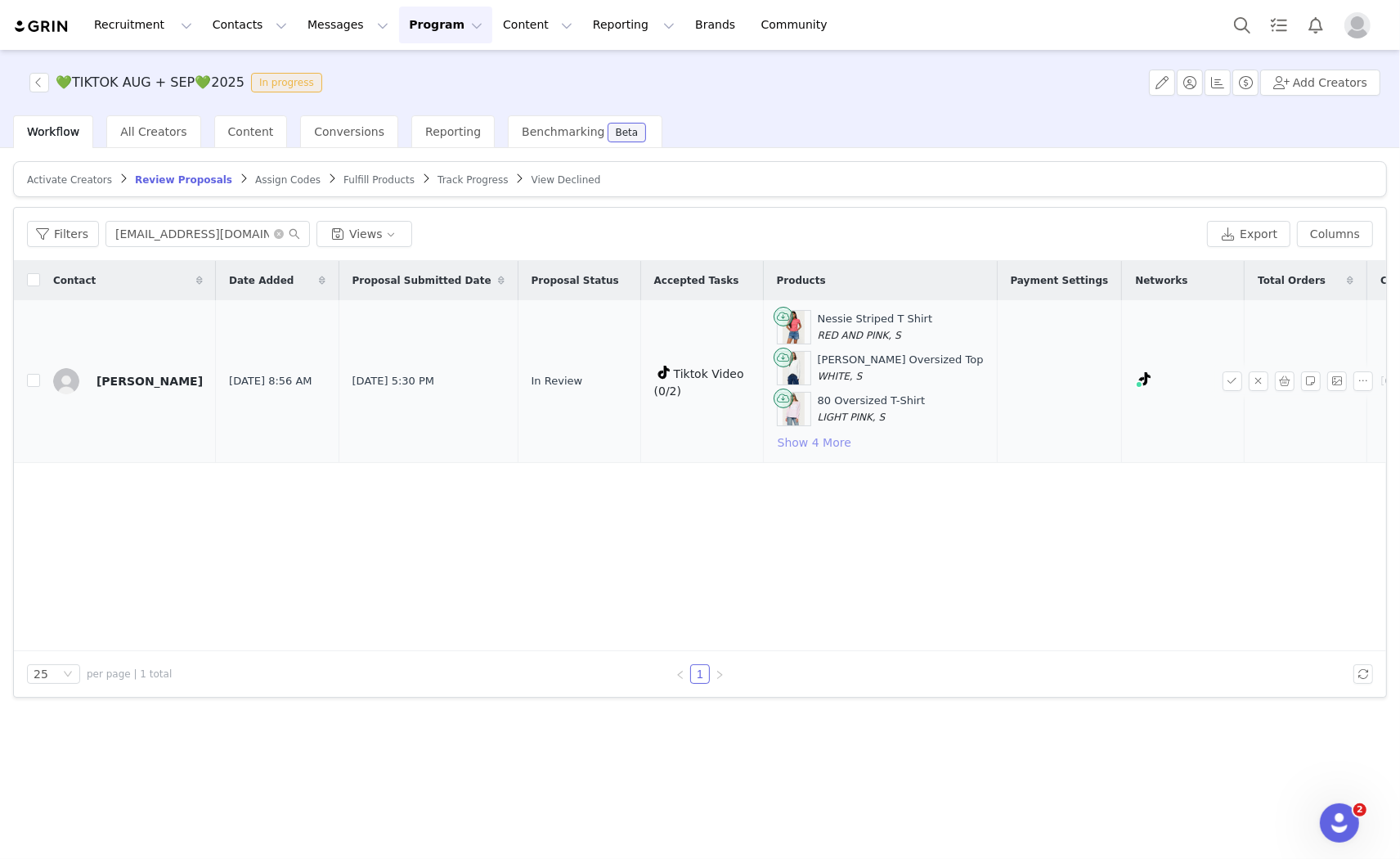
click at [777, 444] on button "Show 4 More" at bounding box center [814, 442] width 76 height 20
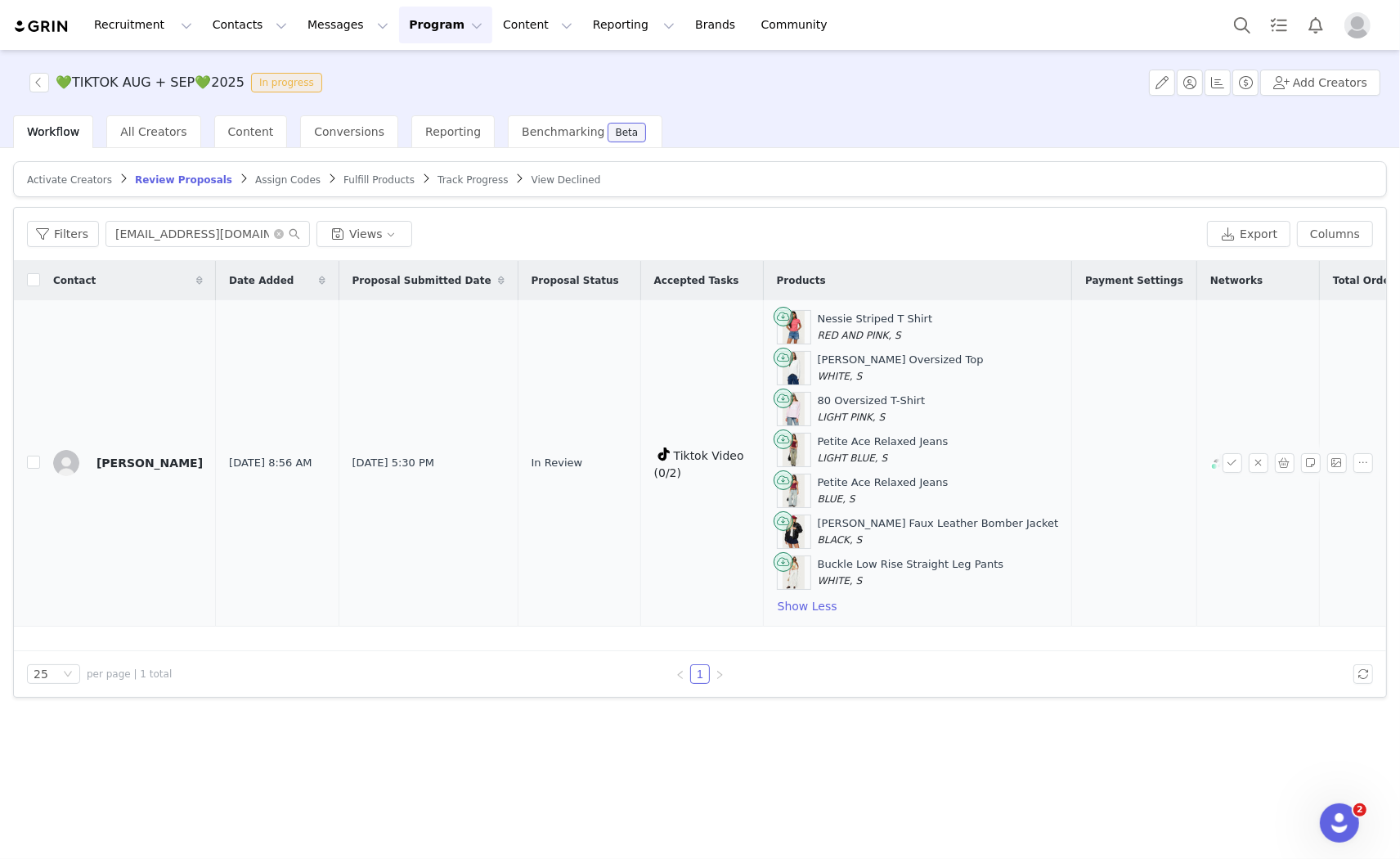
click at [43, 464] on td "⠀julia galvez" at bounding box center [128, 463] width 176 height 326
click at [33, 461] on input "checkbox" at bounding box center [34, 462] width 13 height 13
checkbox input "true"
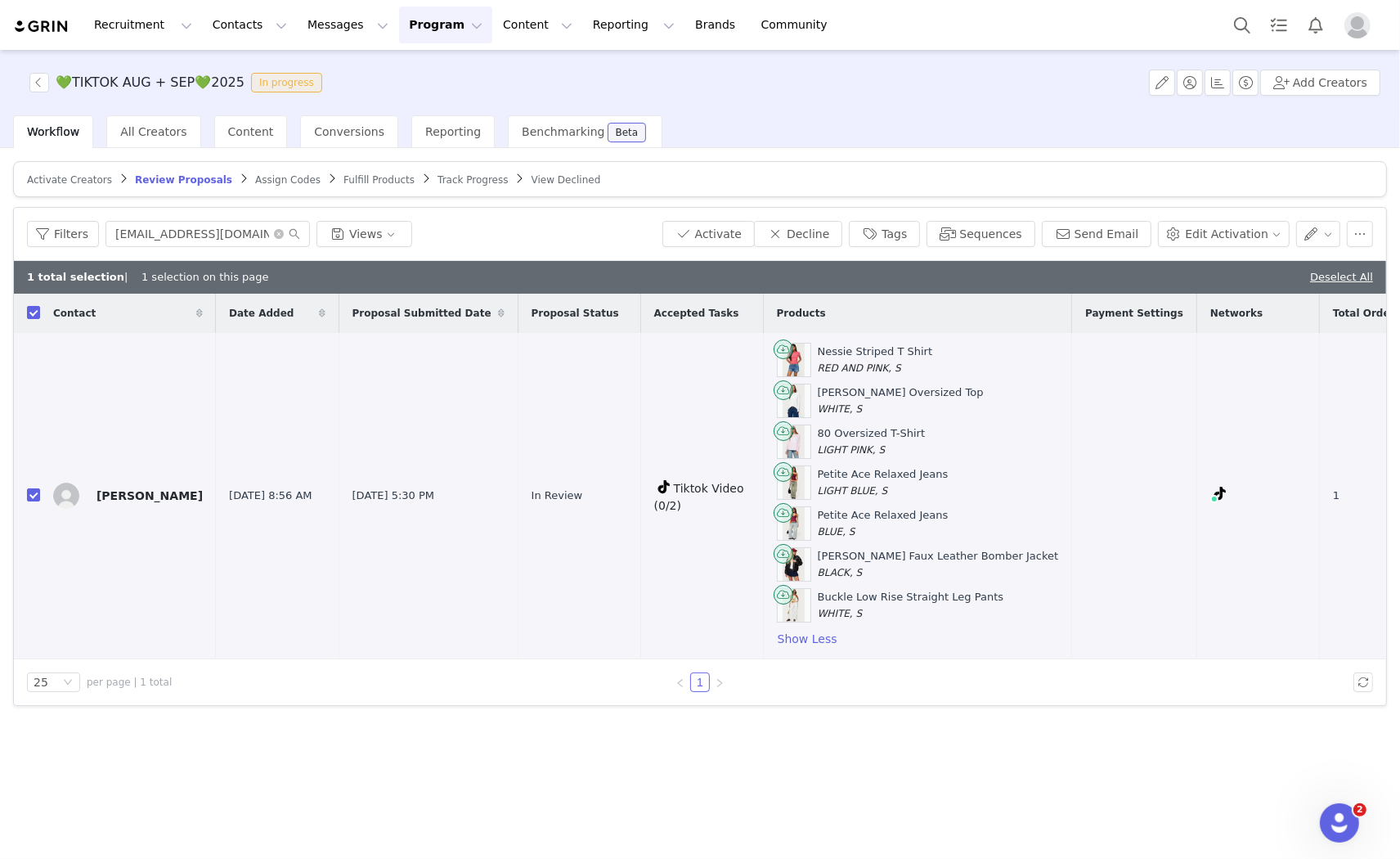
scroll to position [0, 23]
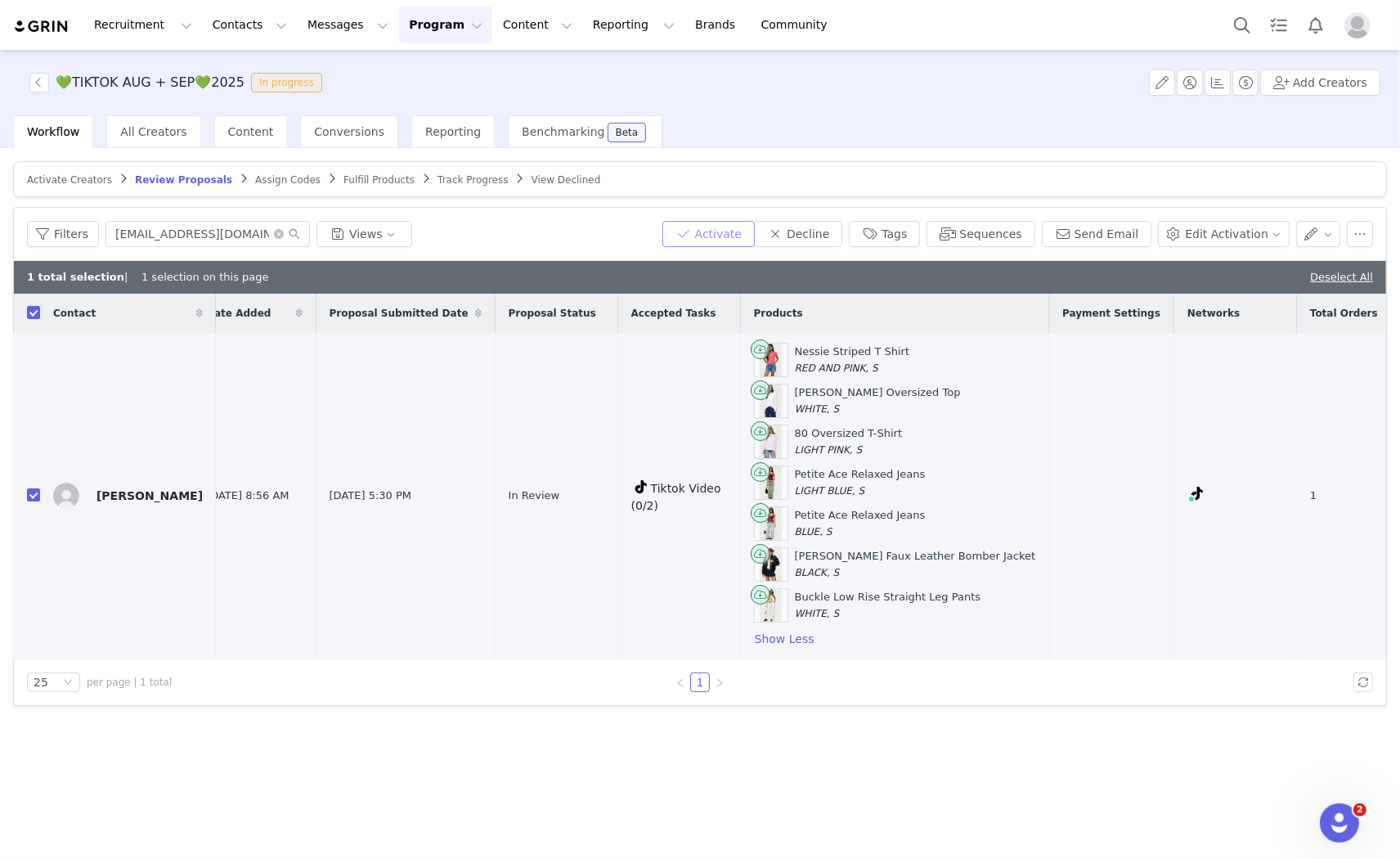
click at [755, 238] on button "Activate" at bounding box center [708, 234] width 92 height 27
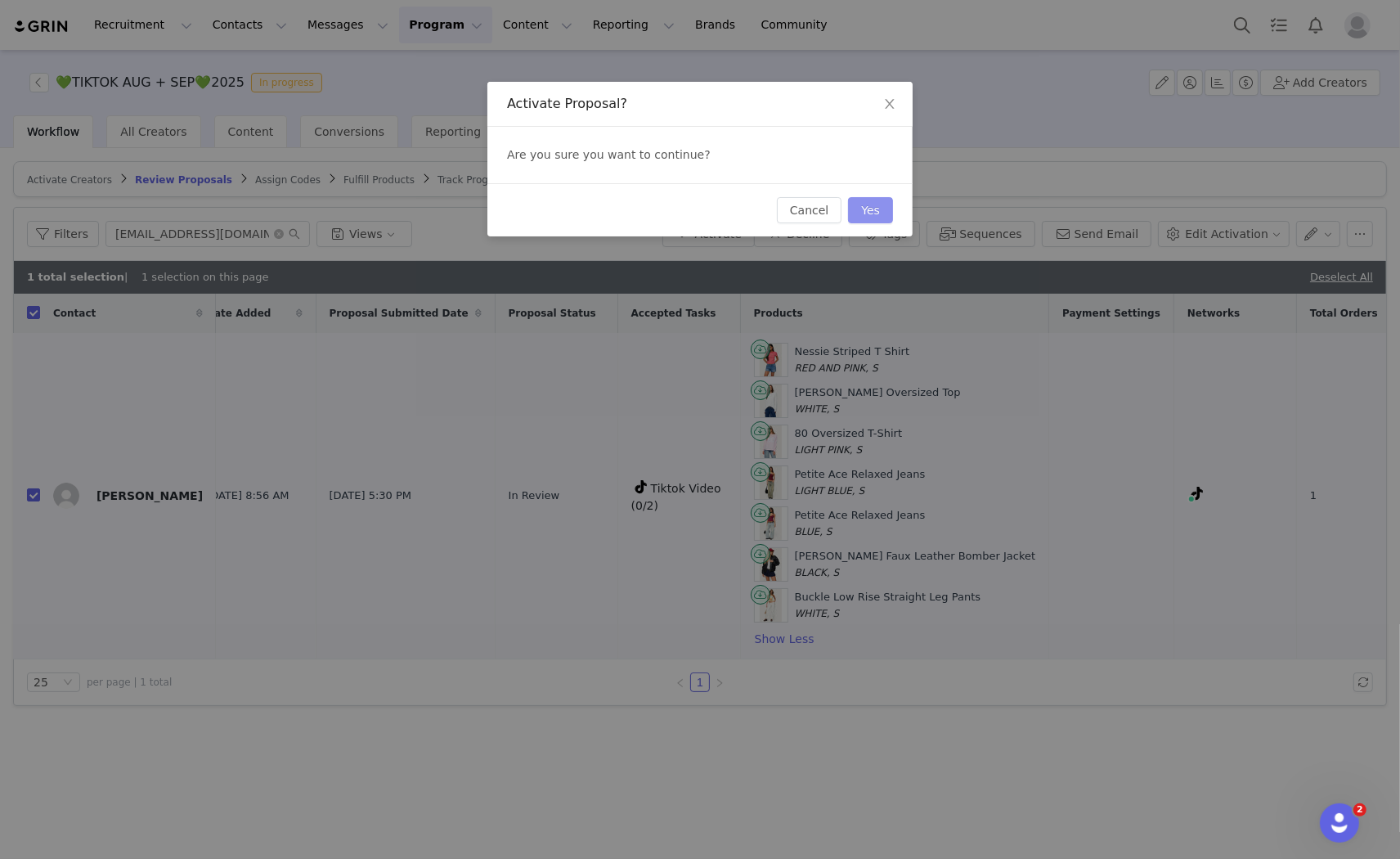
click at [881, 207] on button "Yes" at bounding box center [871, 211] width 45 height 27
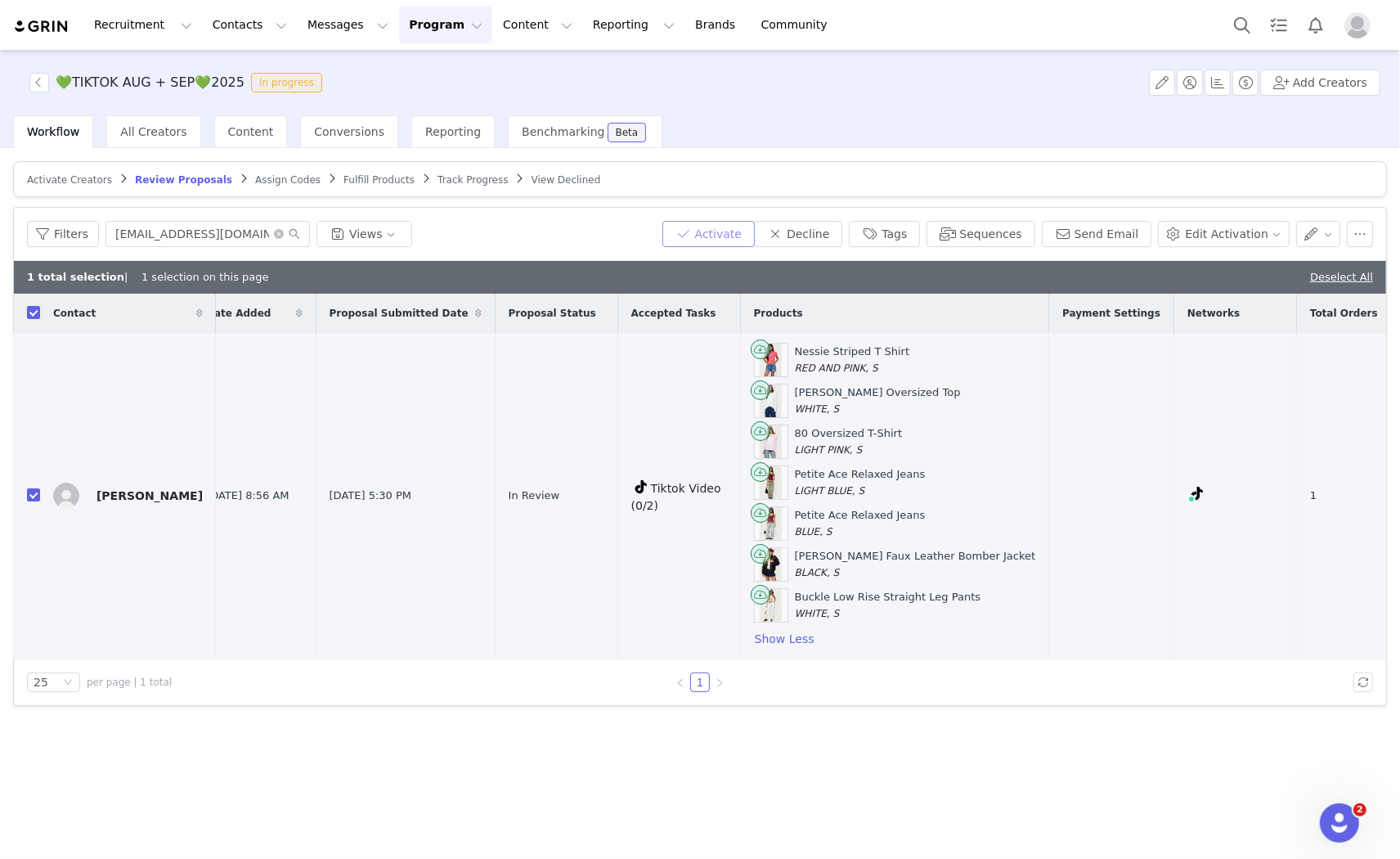
scroll to position [0, 0]
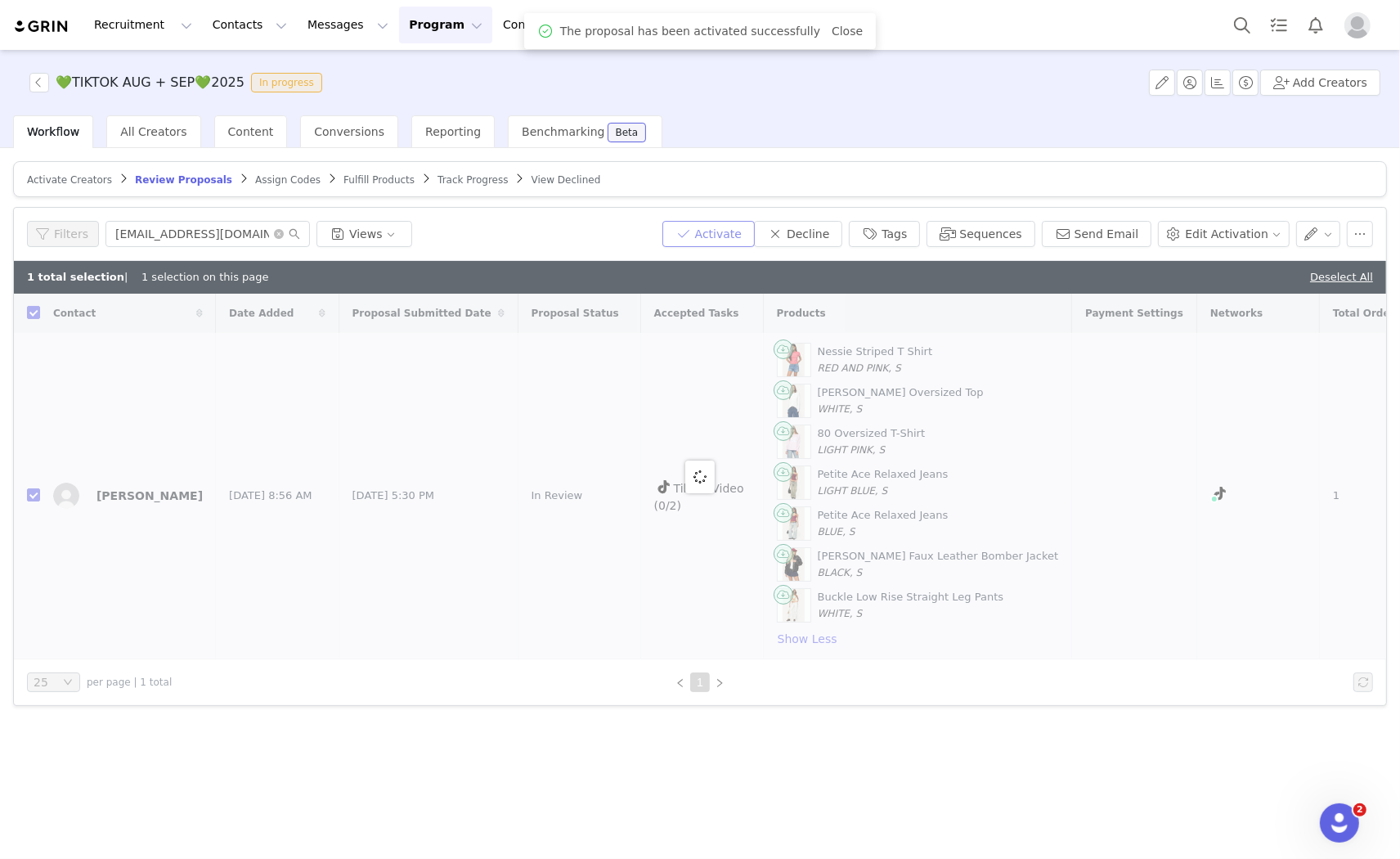
checkbox input "false"
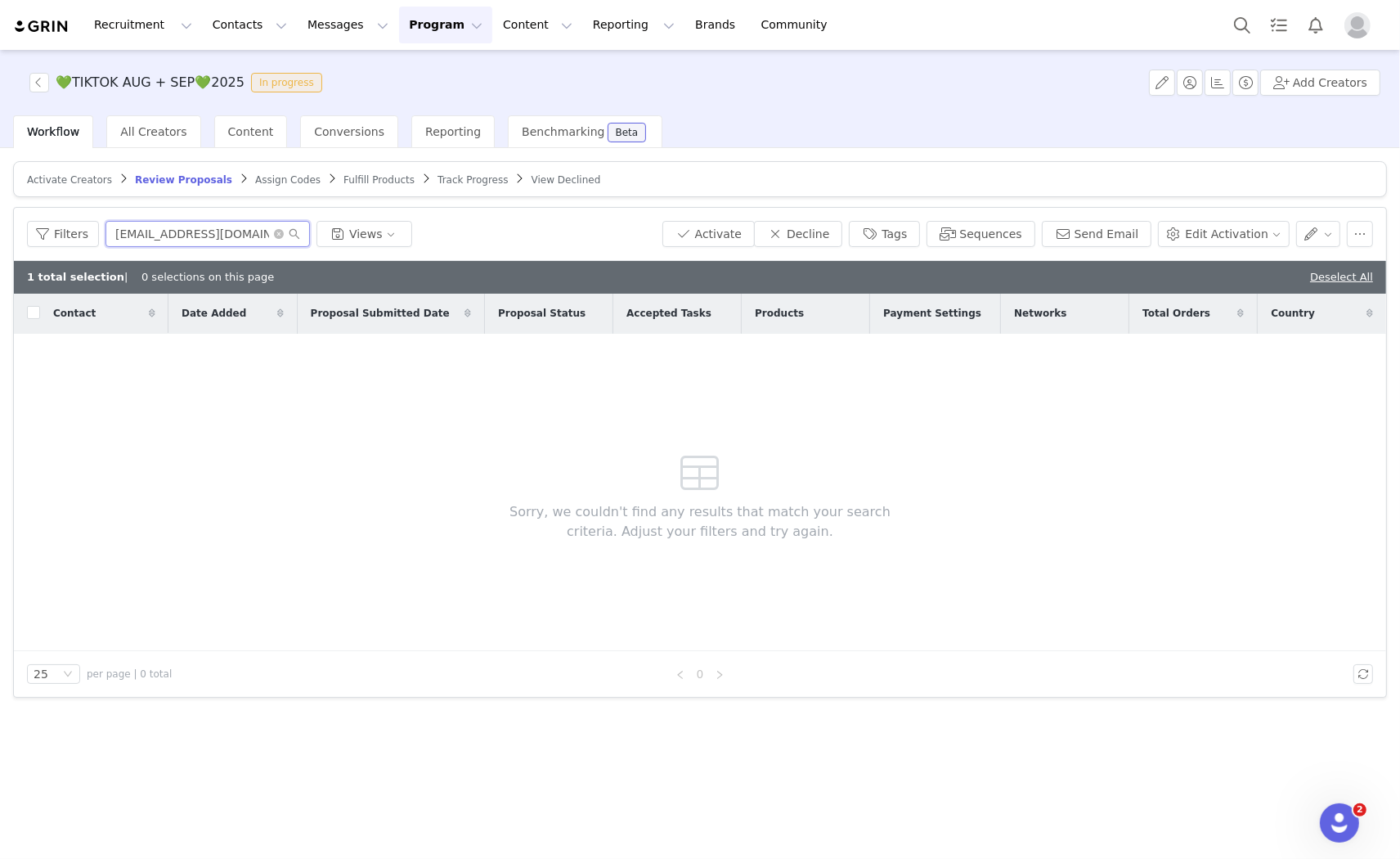
drag, startPoint x: 251, startPoint y: 240, endPoint x: 53, endPoint y: 259, distance: 198.9
click at [53, 259] on div "Filters infojuliagalvez@gmail.com Views Activate Decline Tags Sequences Send Em…" at bounding box center [700, 451] width 1373 height 489
click at [260, 178] on span "Assign Codes" at bounding box center [287, 180] width 66 height 12
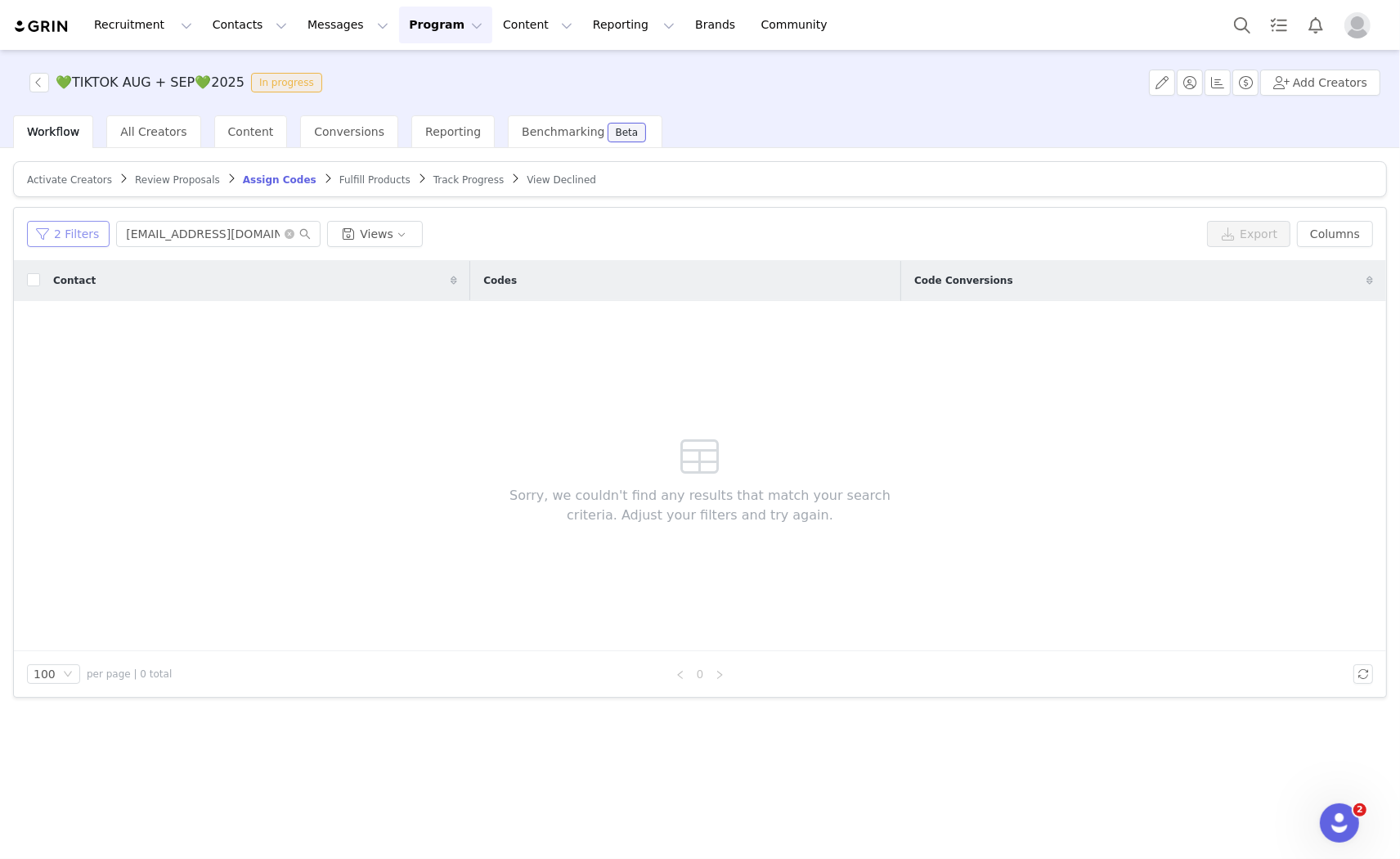
click at [91, 242] on button "2 Filters" at bounding box center [69, 234] width 83 height 27
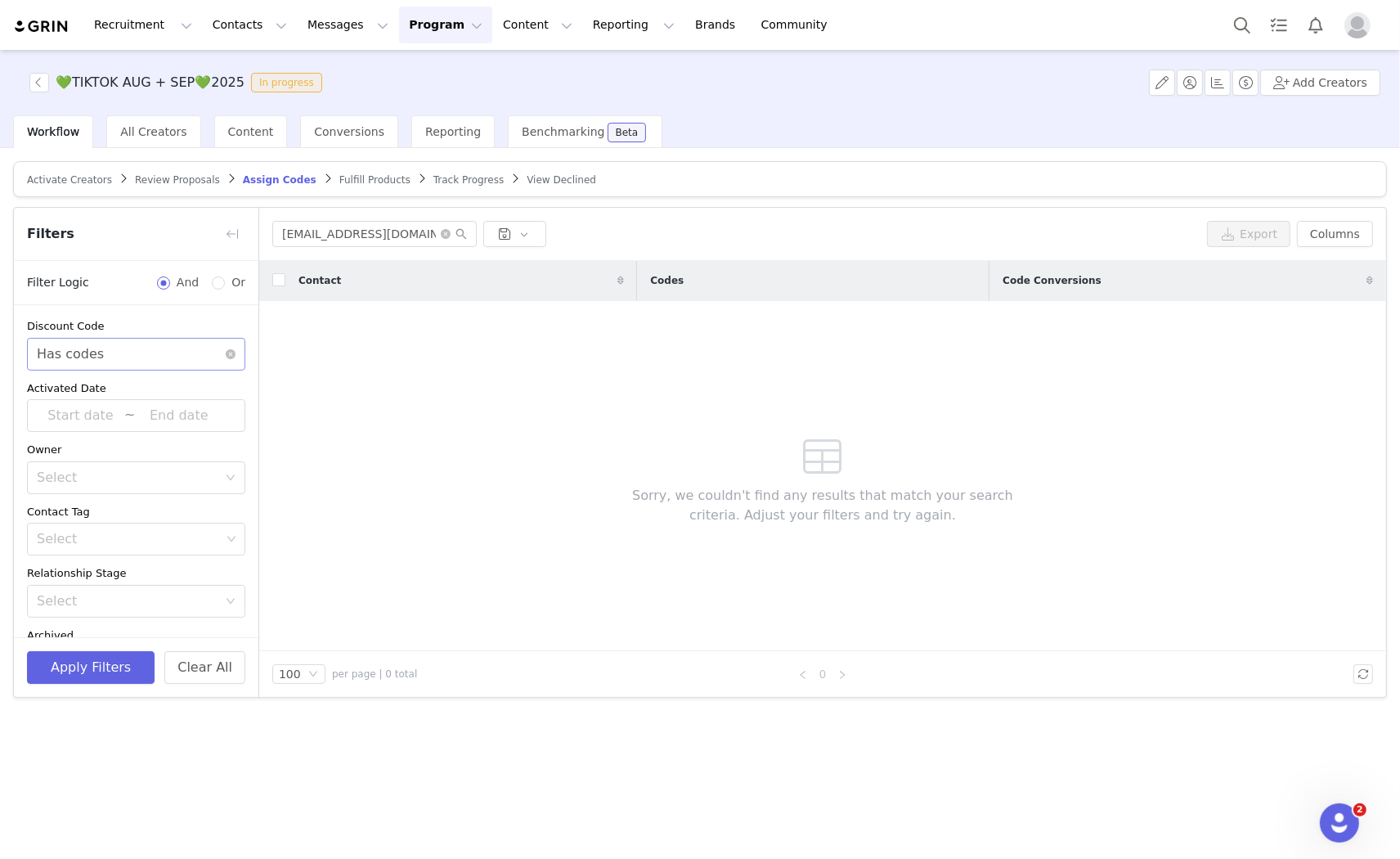
click at [124, 360] on div "Select Has codes" at bounding box center [130, 354] width 188 height 31
click at [124, 415] on li "Does not have codes" at bounding box center [129, 416] width 204 height 27
click at [115, 657] on button "Apply Filters" at bounding box center [91, 666] width 128 height 32
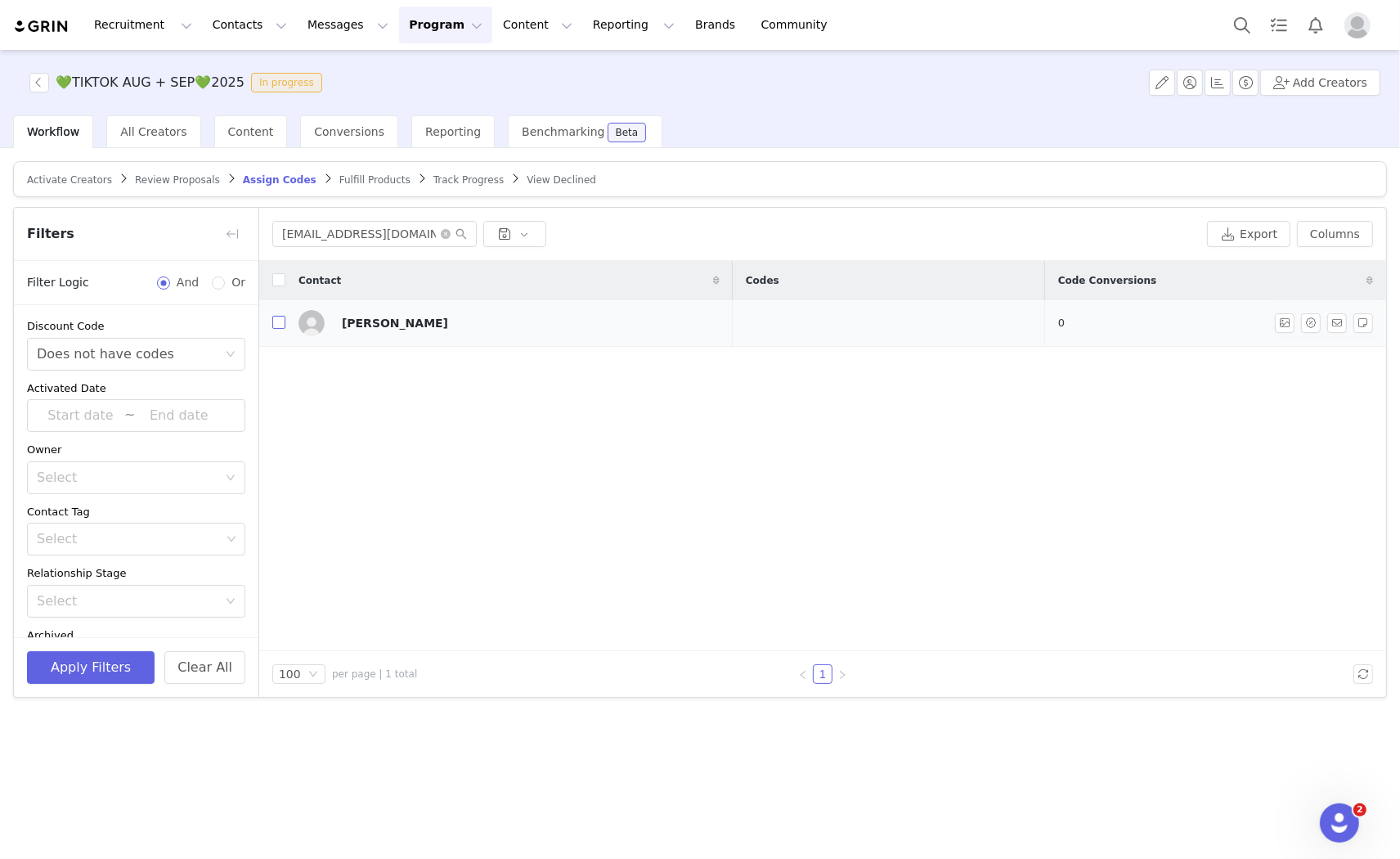
click at [272, 325] on td at bounding box center [272, 324] width 27 height 46
click at [284, 322] on input "checkbox" at bounding box center [279, 322] width 13 height 13
checkbox input "true"
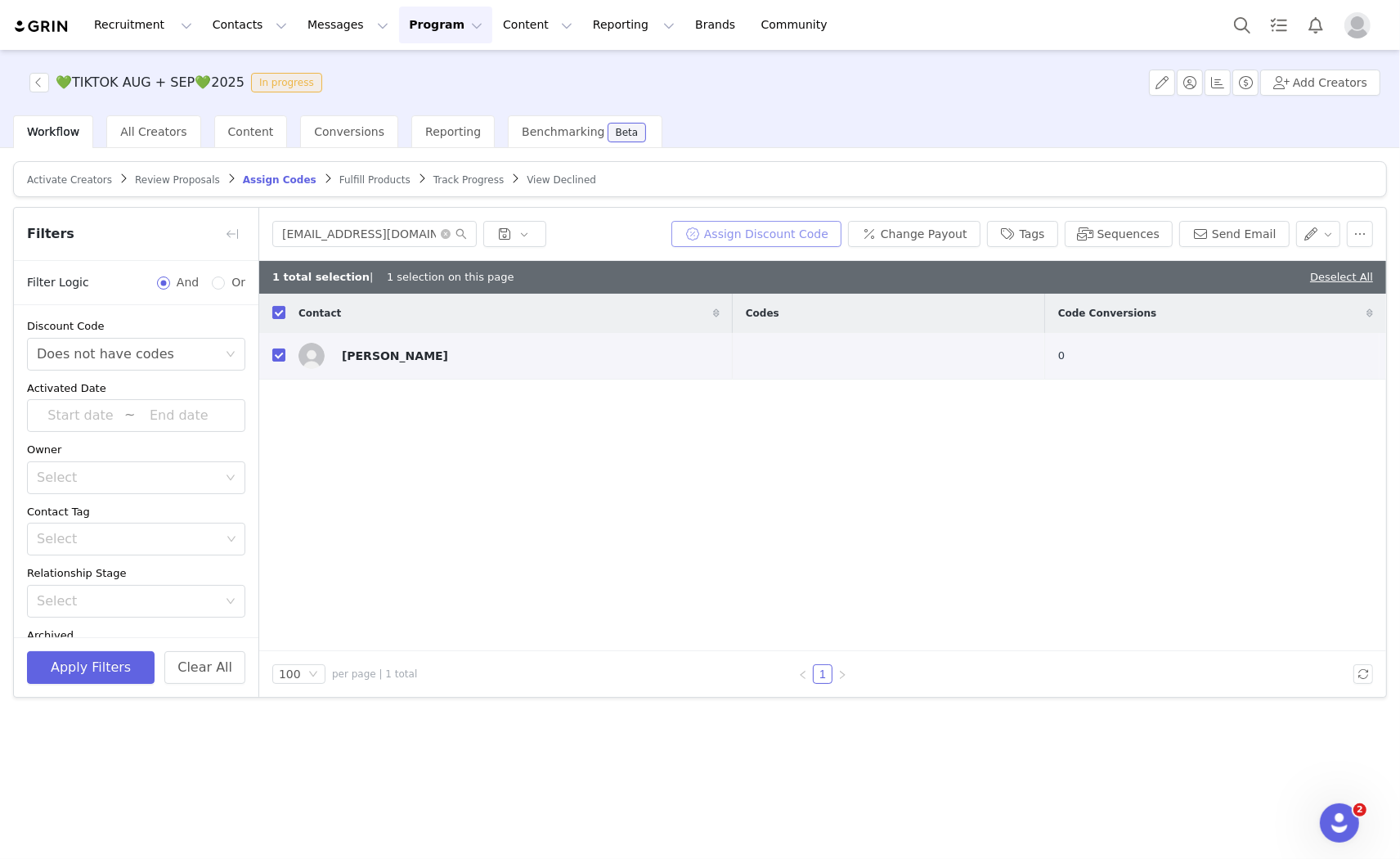
click at [826, 232] on button "Assign Discount Code" at bounding box center [756, 234] width 170 height 27
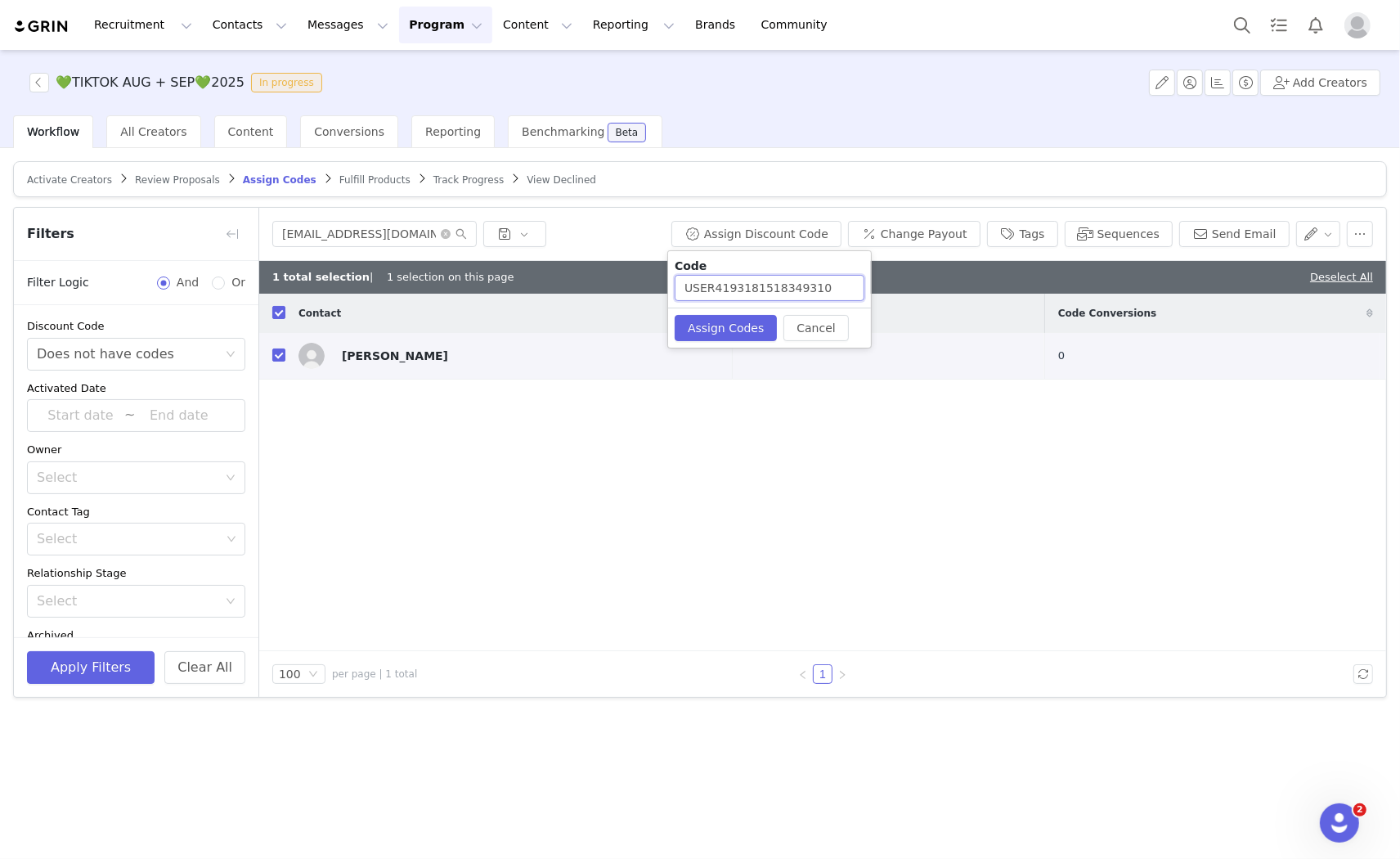
drag, startPoint x: 818, startPoint y: 286, endPoint x: 709, endPoint y: 292, distance: 109.2
click at [709, 292] on input "USER4193181518349310" at bounding box center [769, 288] width 190 height 27
click at [734, 288] on input "USERSEPT10" at bounding box center [769, 288] width 190 height 27
type input "USERSEP10"
click at [725, 331] on button "Assign Codes" at bounding box center [725, 328] width 102 height 27
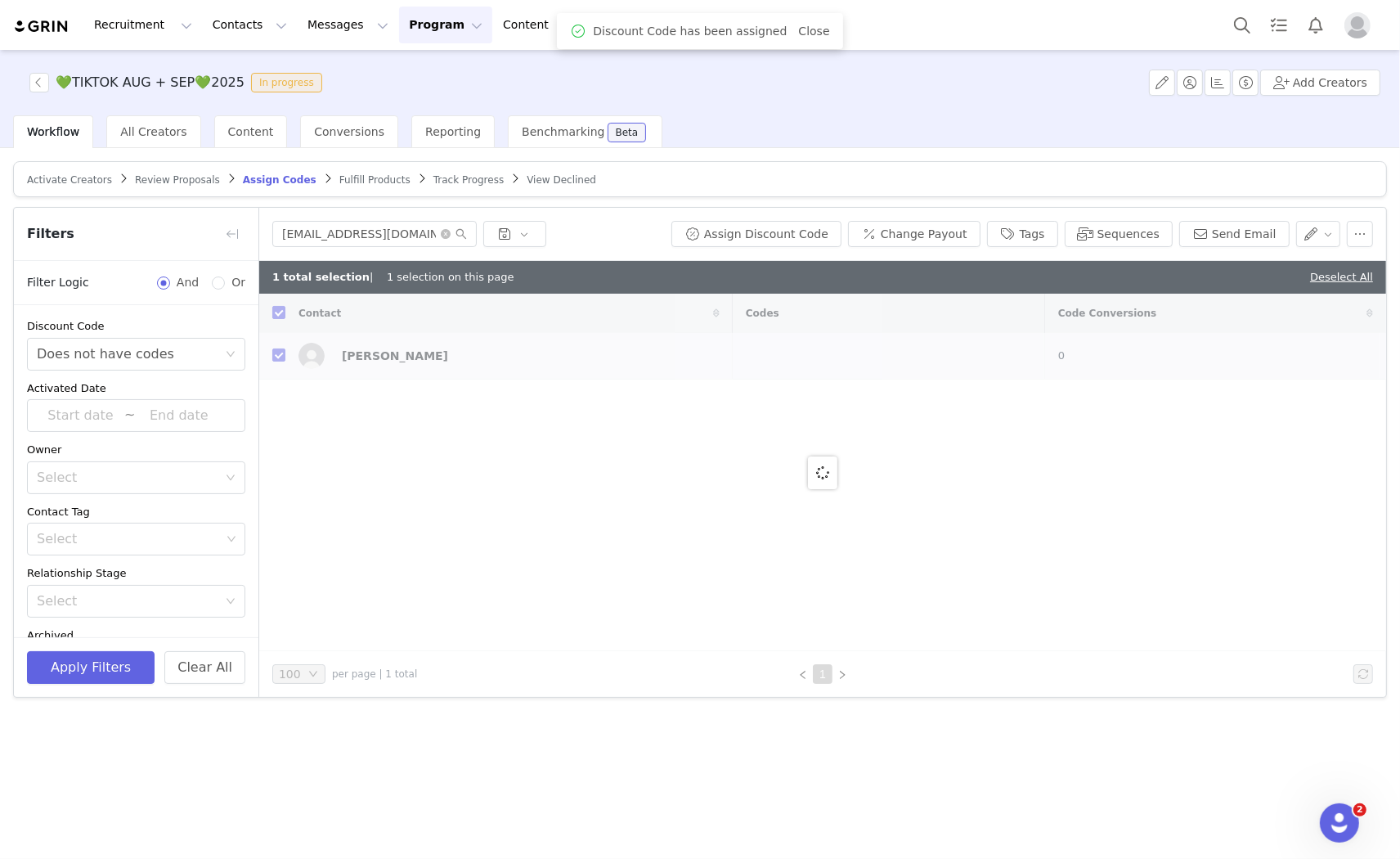
checkbox input "false"
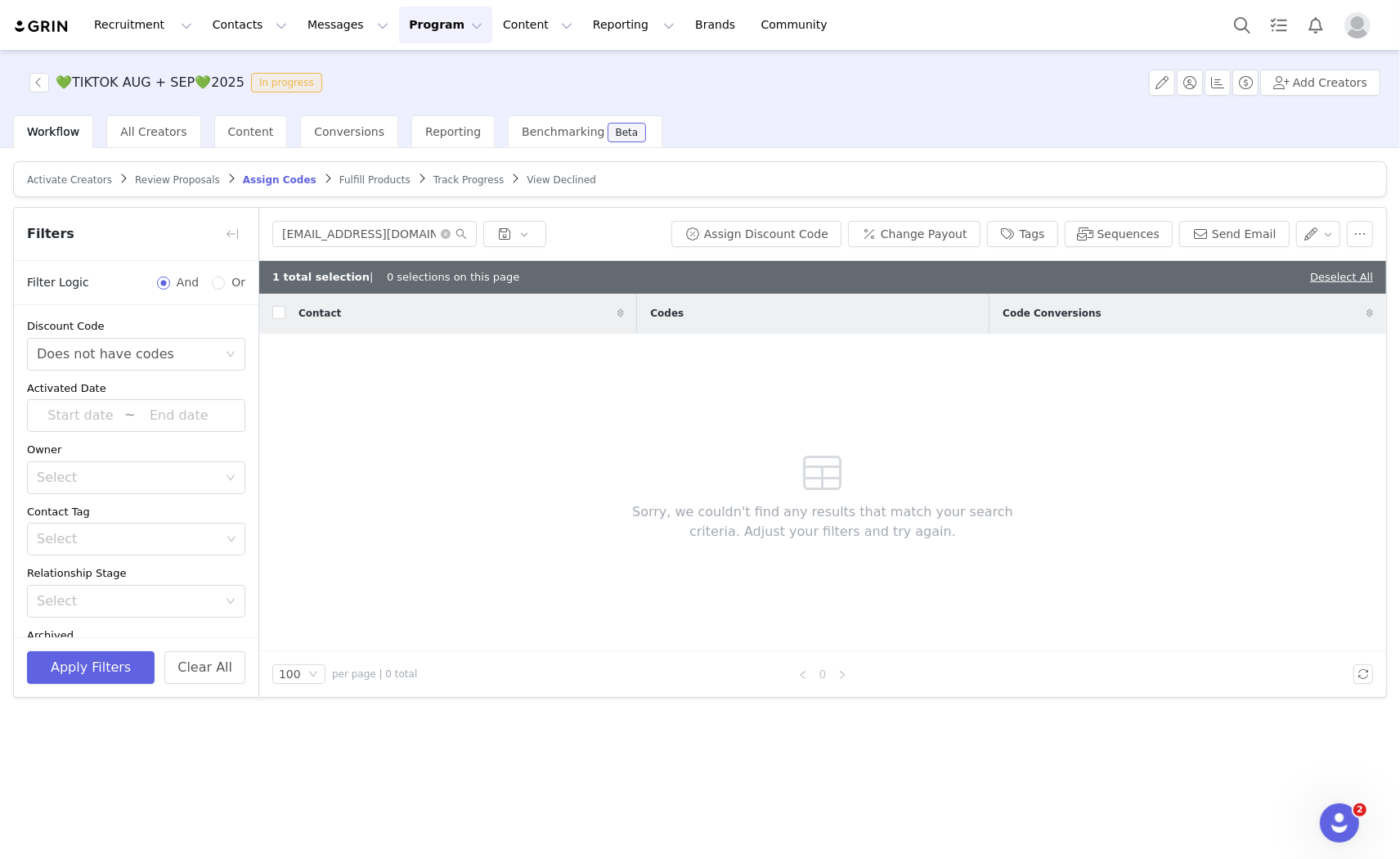
click at [341, 174] on span "Fulfill Products" at bounding box center [375, 180] width 71 height 12
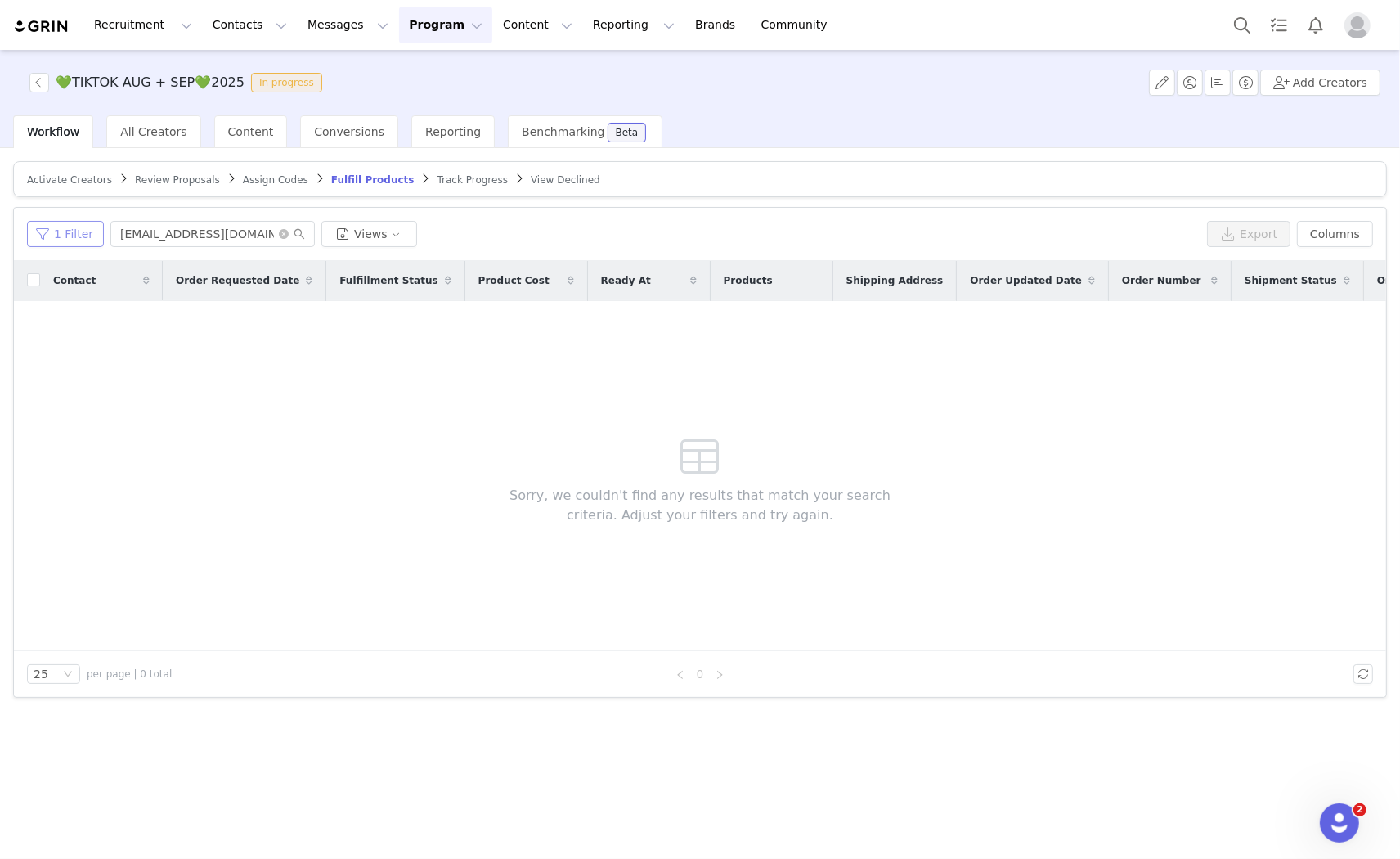
click at [63, 227] on button "1 Filter" at bounding box center [66, 234] width 77 height 27
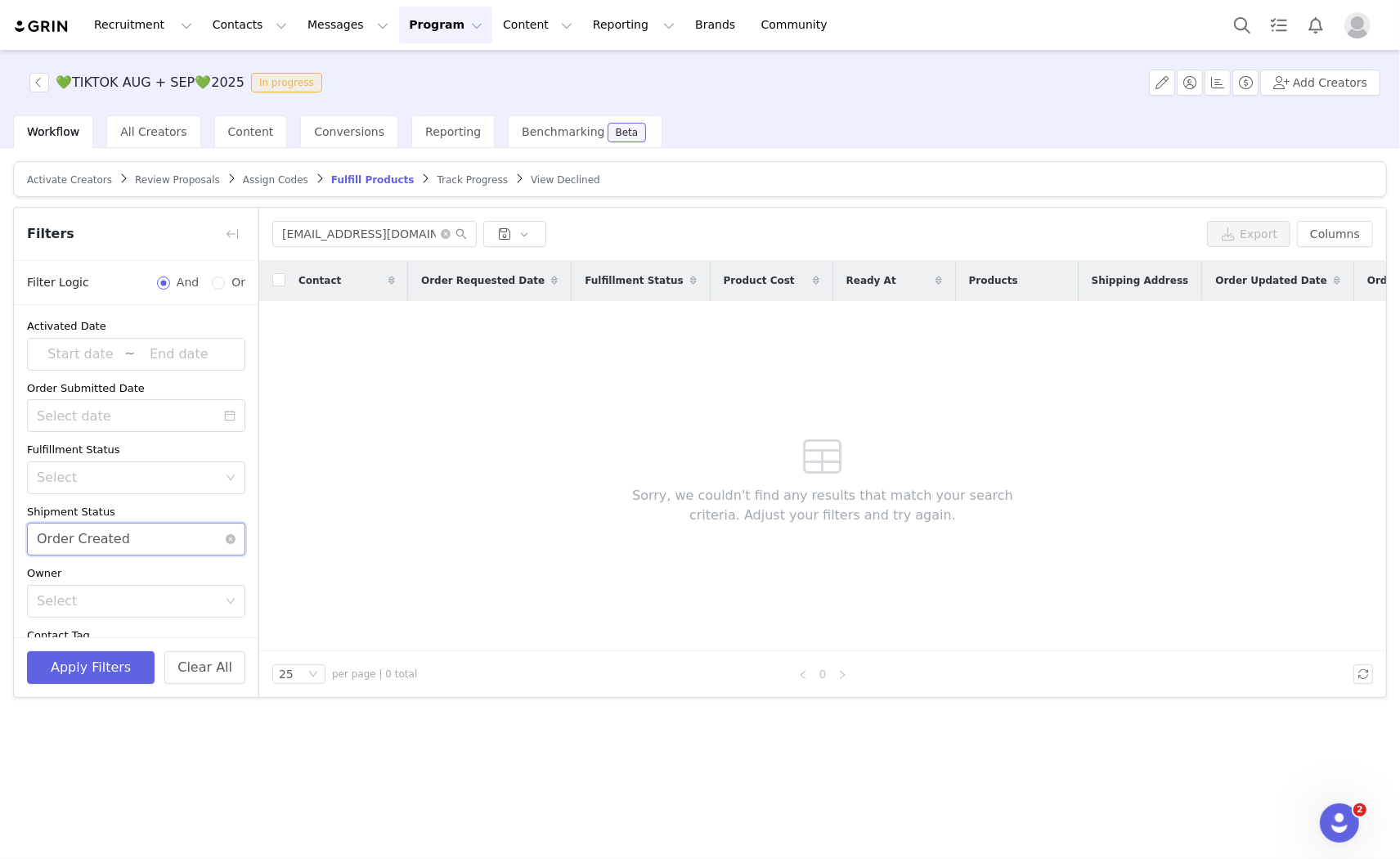
click at [71, 530] on div "Order Created" at bounding box center [83, 539] width 93 height 31
click at [66, 571] on li "Has No Order" at bounding box center [129, 575] width 204 height 27
click at [56, 661] on button "Apply Filters" at bounding box center [91, 666] width 128 height 32
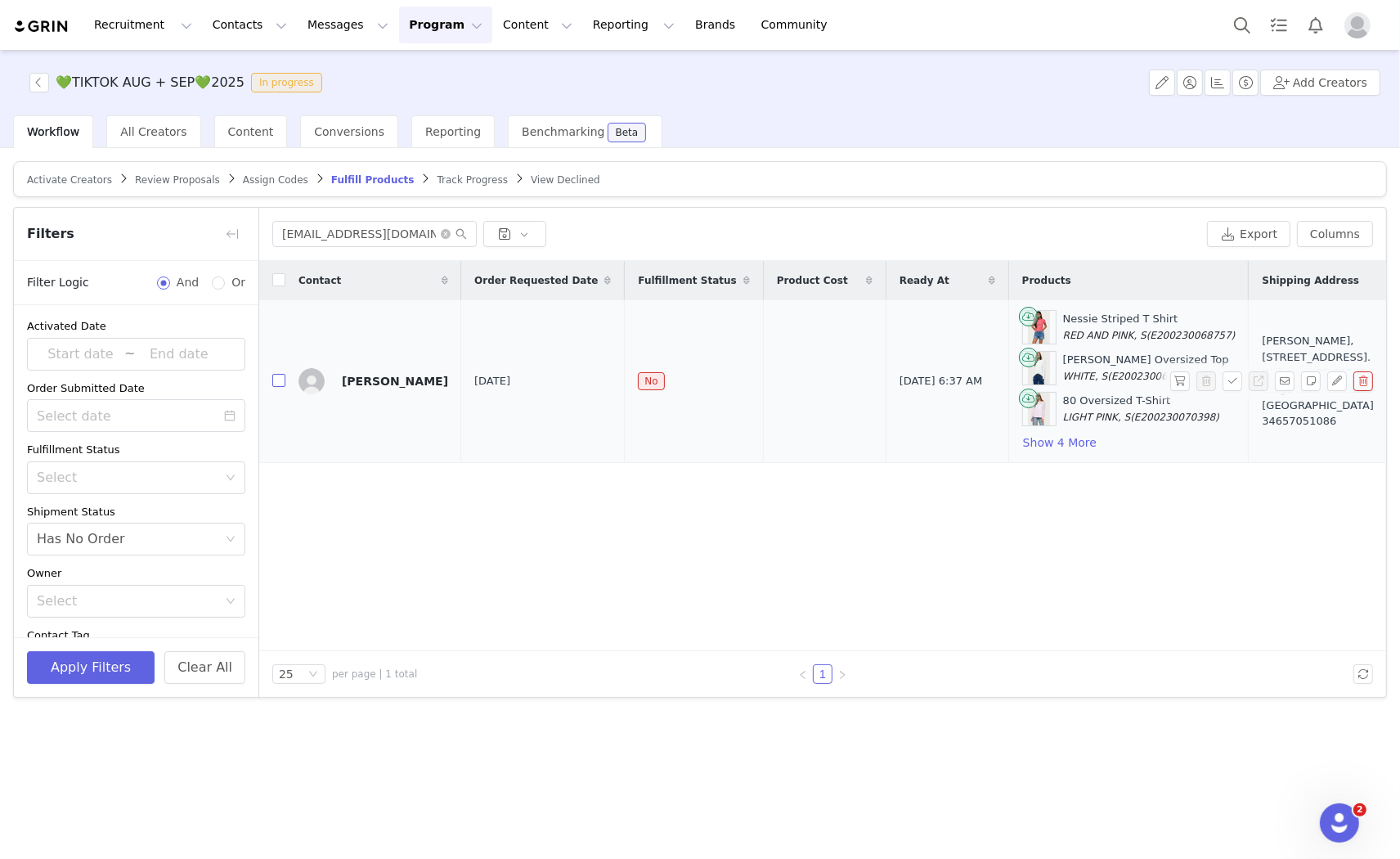
click at [272, 377] on input "checkbox" at bounding box center [279, 380] width 13 height 13
checkbox input "true"
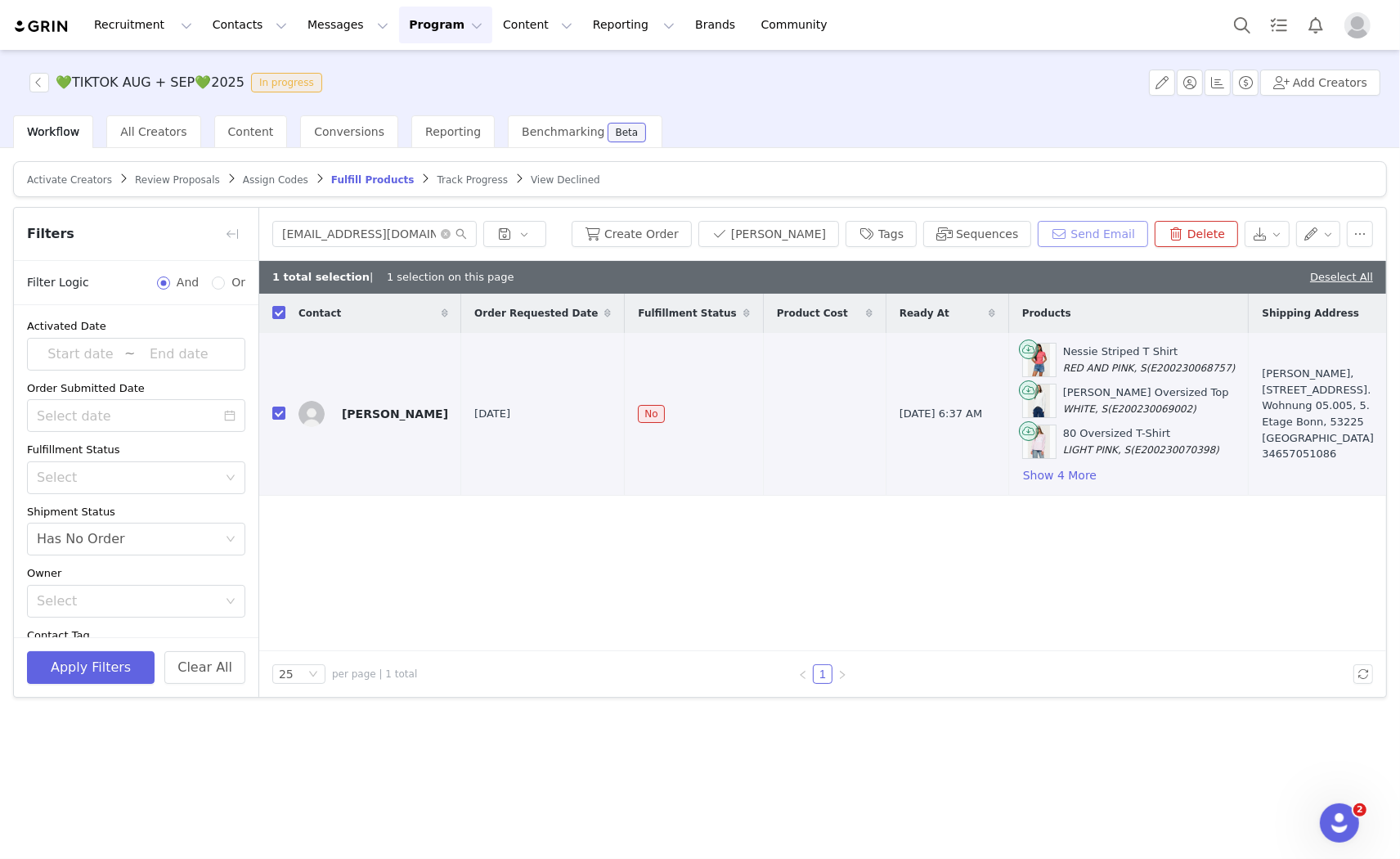
click at [1071, 231] on button "Send Email" at bounding box center [1093, 234] width 110 height 27
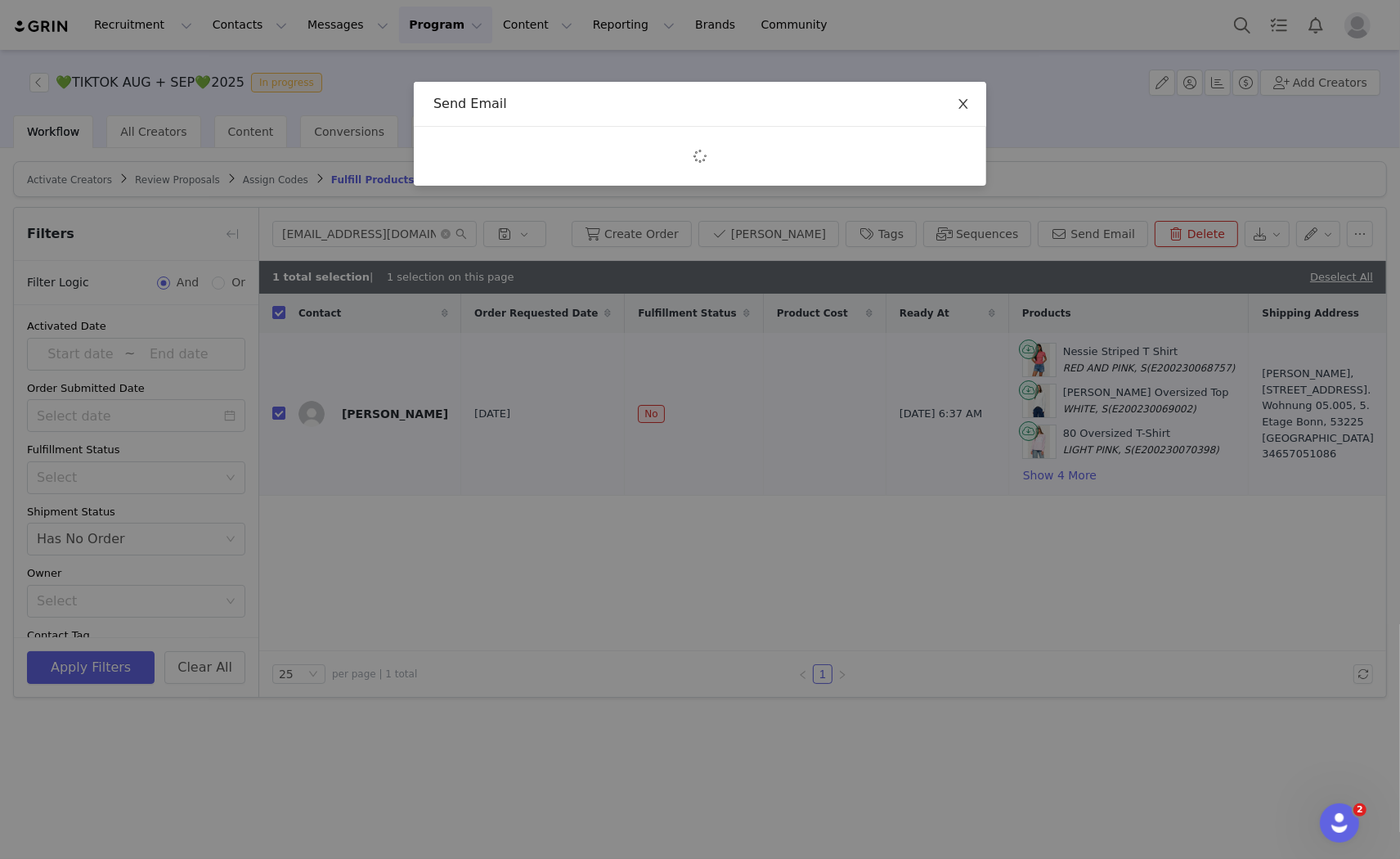
click at [970, 95] on span "Close" at bounding box center [963, 105] width 46 height 46
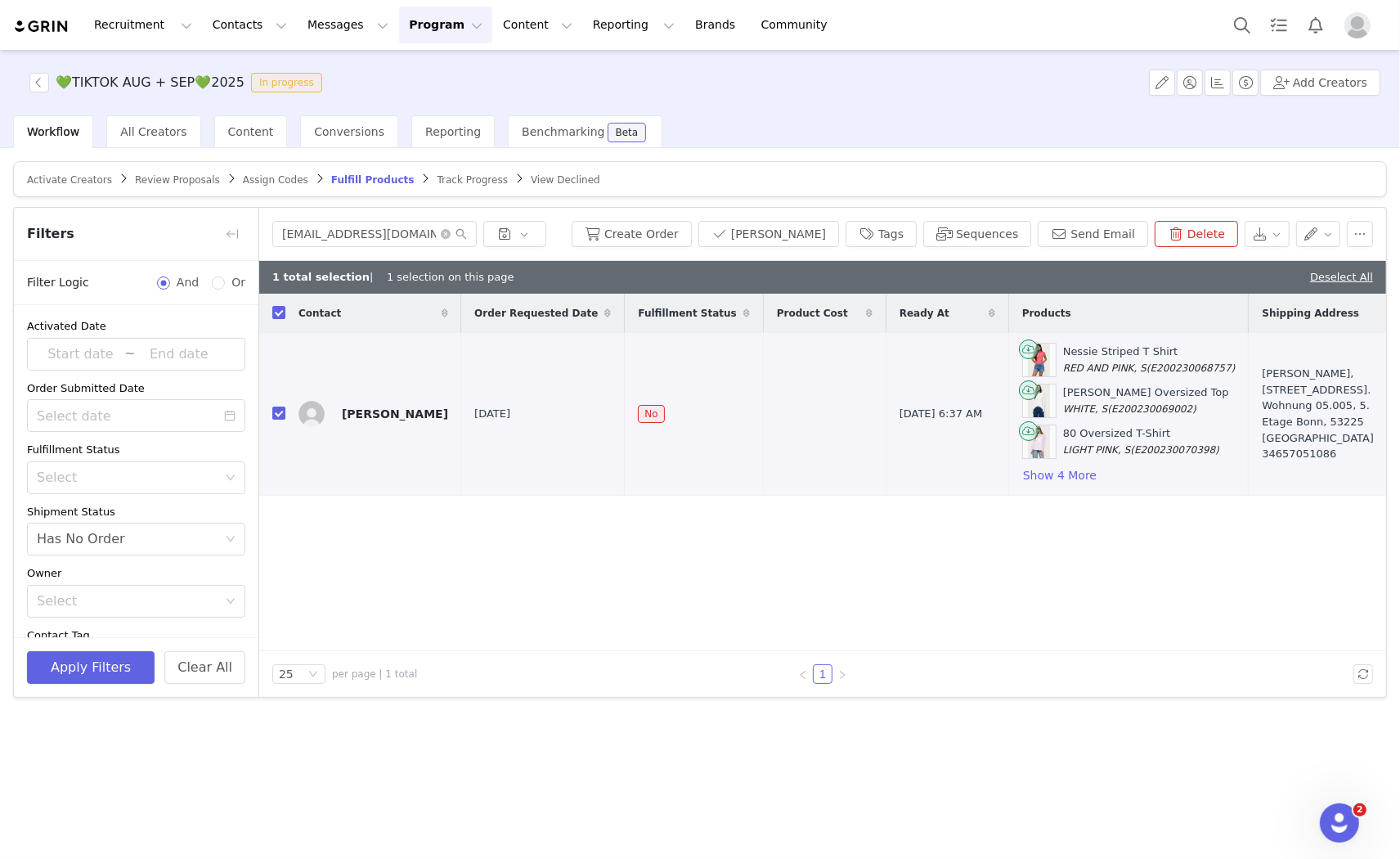
click at [244, 180] on span "Assign Codes" at bounding box center [276, 180] width 66 height 12
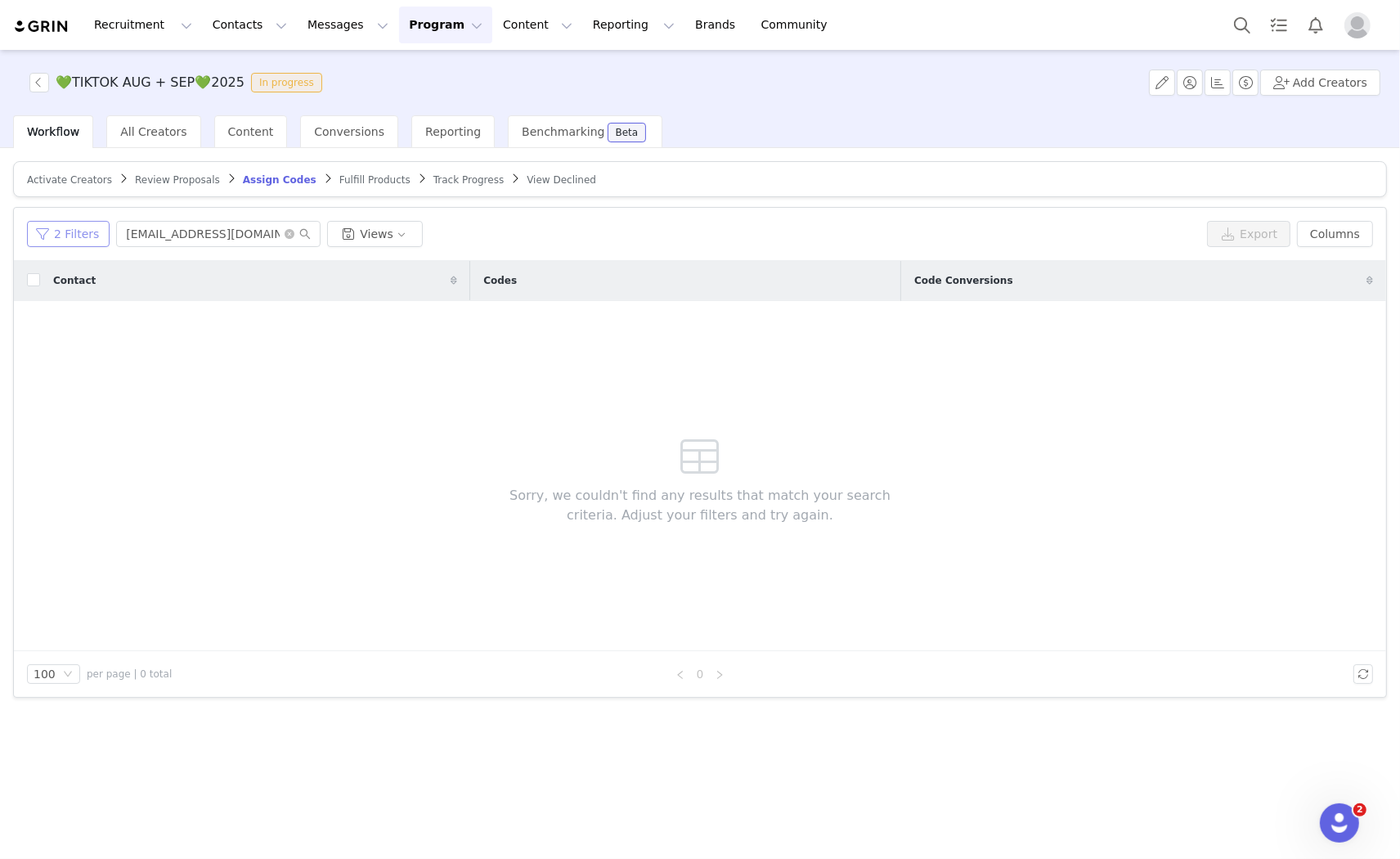
click at [83, 237] on button "2 Filters" at bounding box center [69, 234] width 83 height 27
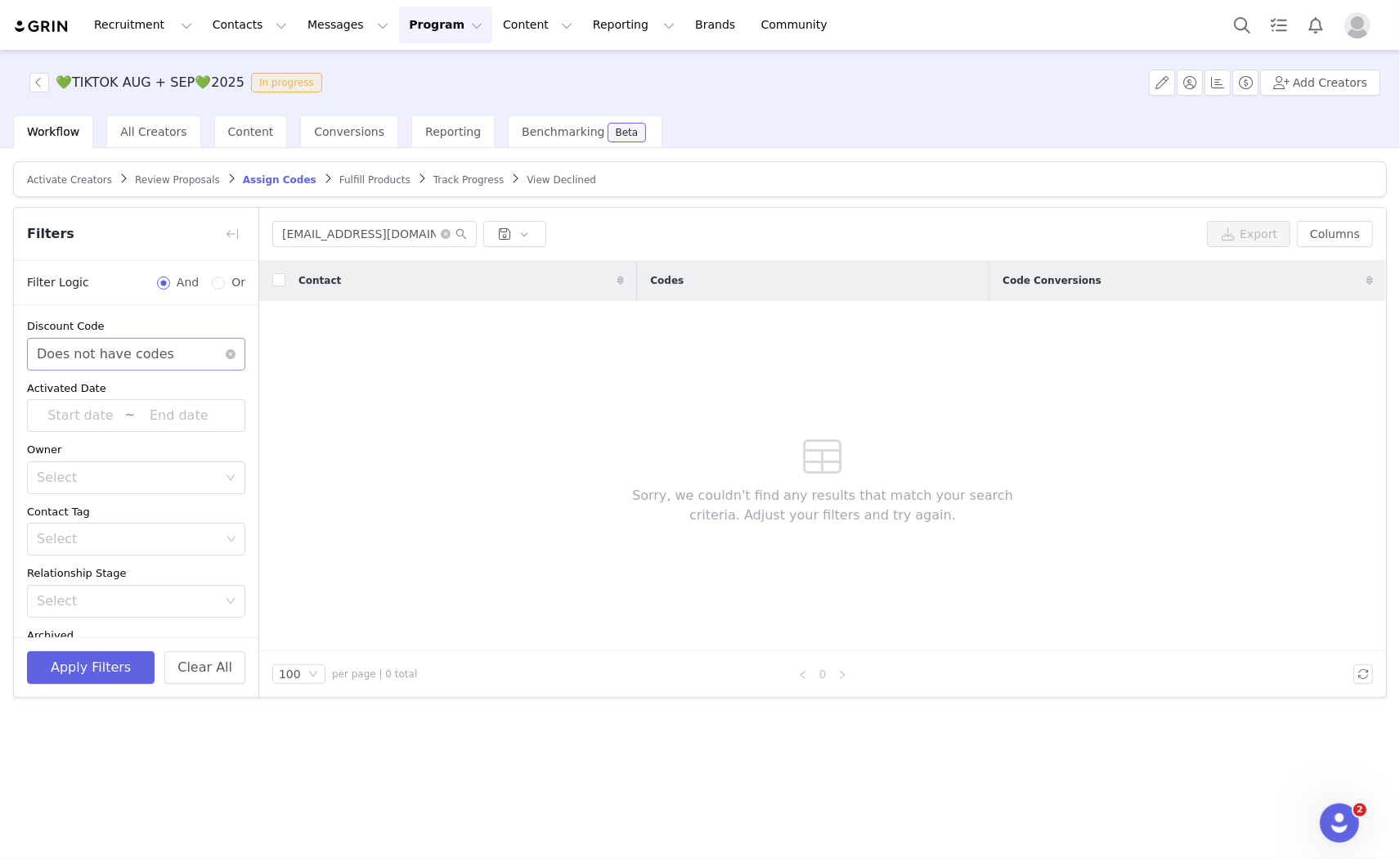
click at [116, 345] on div "Does not have codes" at bounding box center [105, 354] width 138 height 31
click at [105, 379] on li "Has codes" at bounding box center [129, 389] width 204 height 27
click at [85, 668] on button "Apply Filters" at bounding box center [91, 666] width 128 height 32
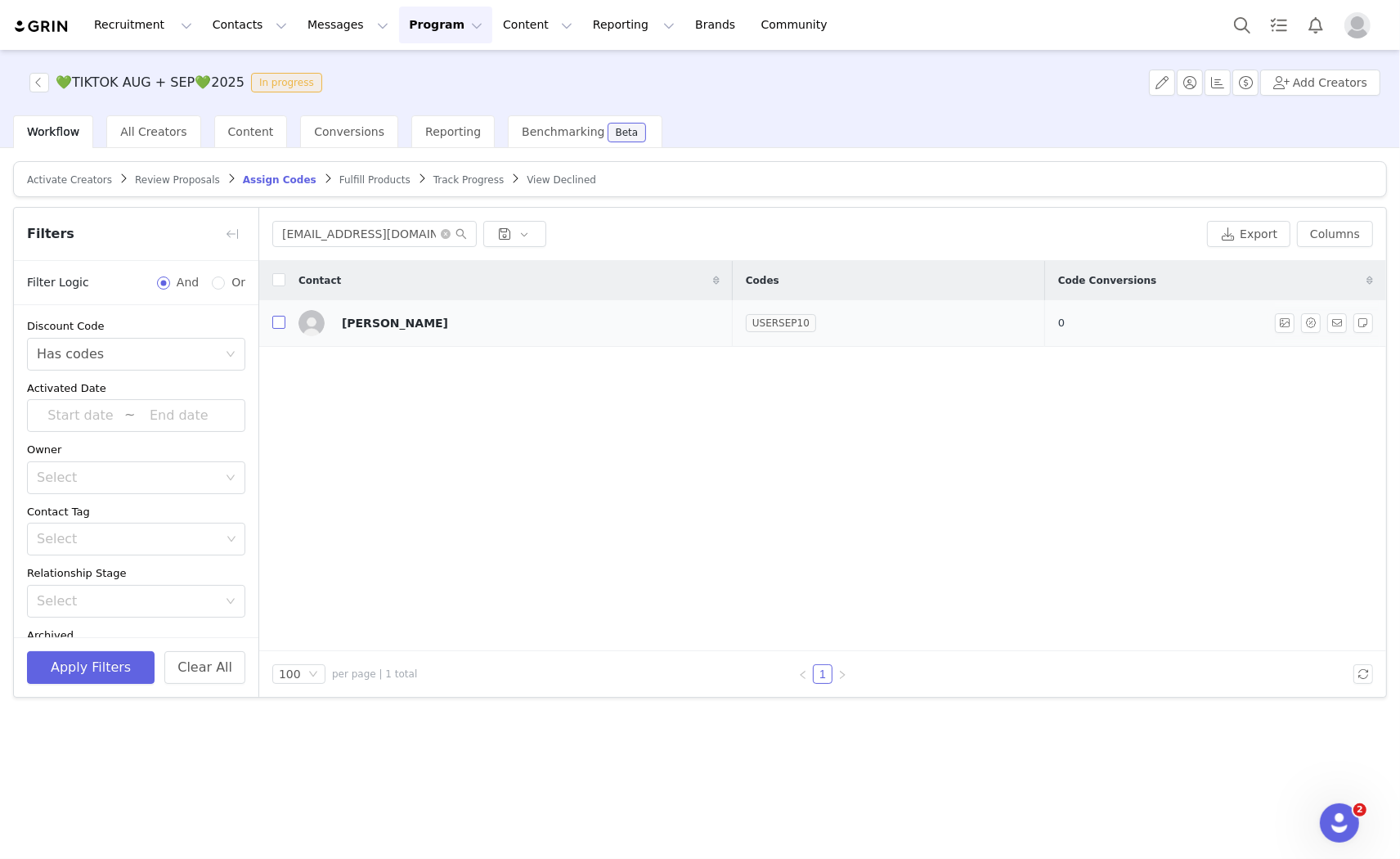
click at [276, 327] on input "checkbox" at bounding box center [279, 322] width 13 height 13
checkbox input "true"
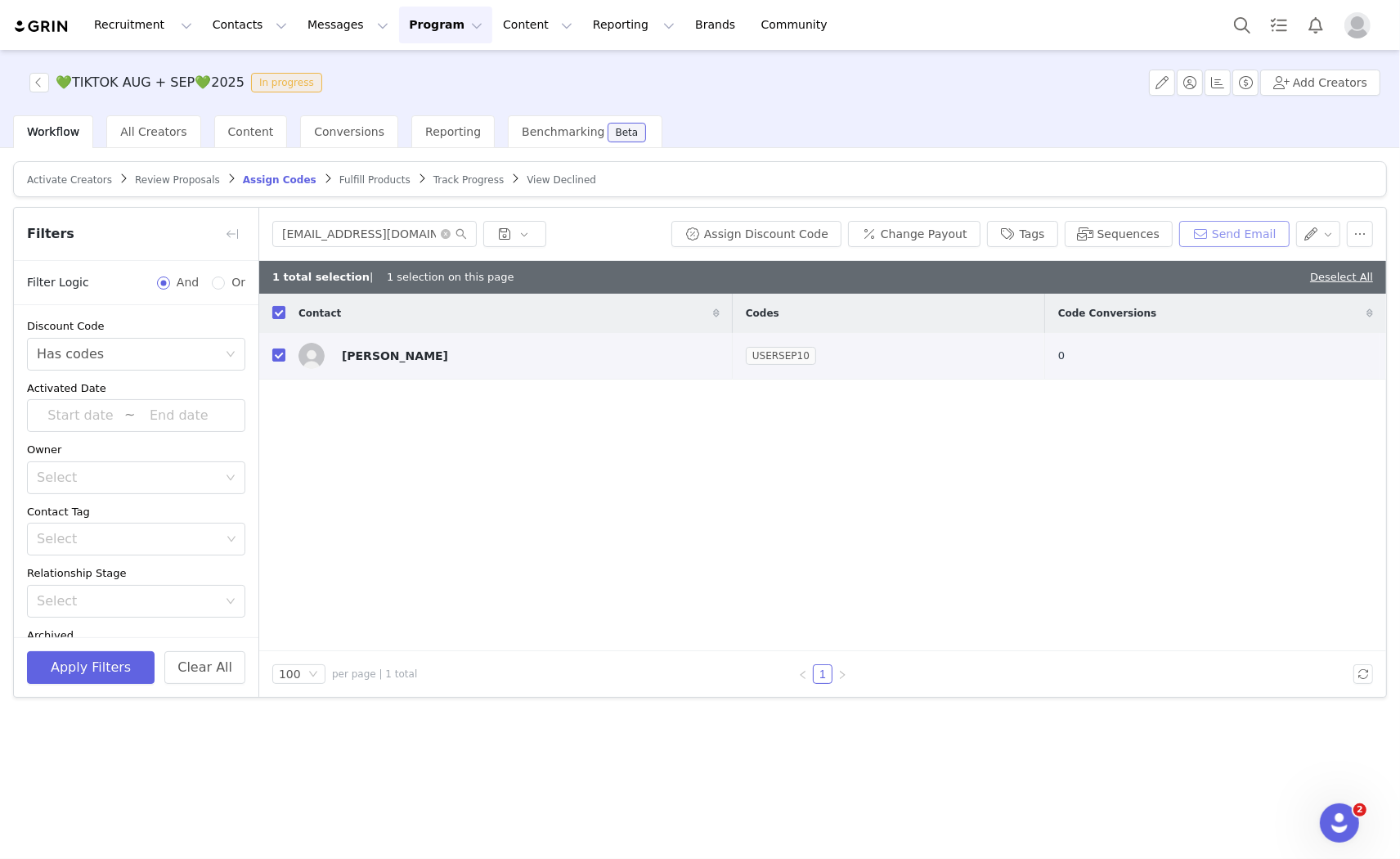
click at [1227, 232] on button "Send Email" at bounding box center [1234, 234] width 110 height 27
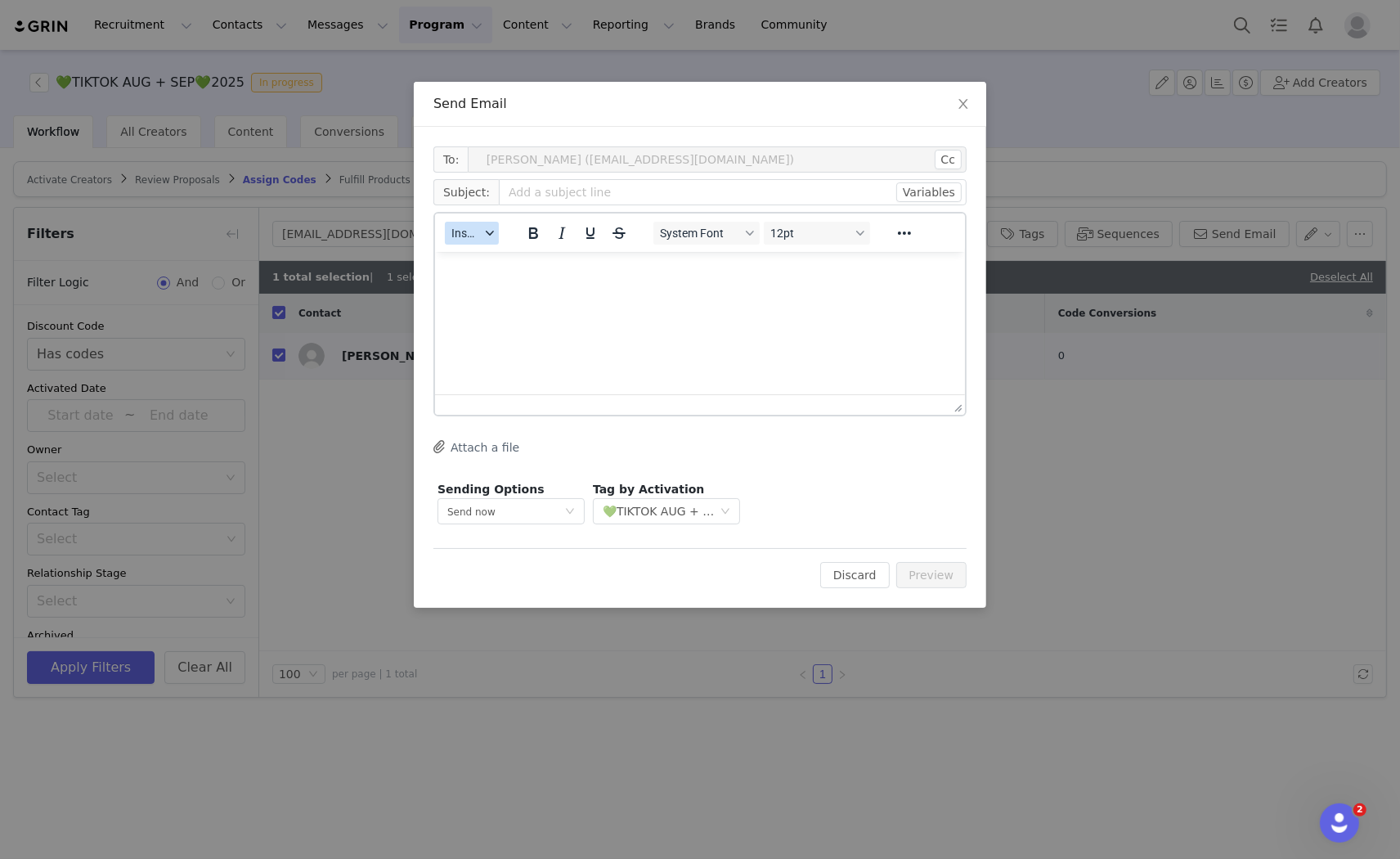
click at [458, 237] on span "Insert" at bounding box center [466, 233] width 28 height 13
click at [489, 265] on div "Insert Template" at bounding box center [531, 261] width 147 height 20
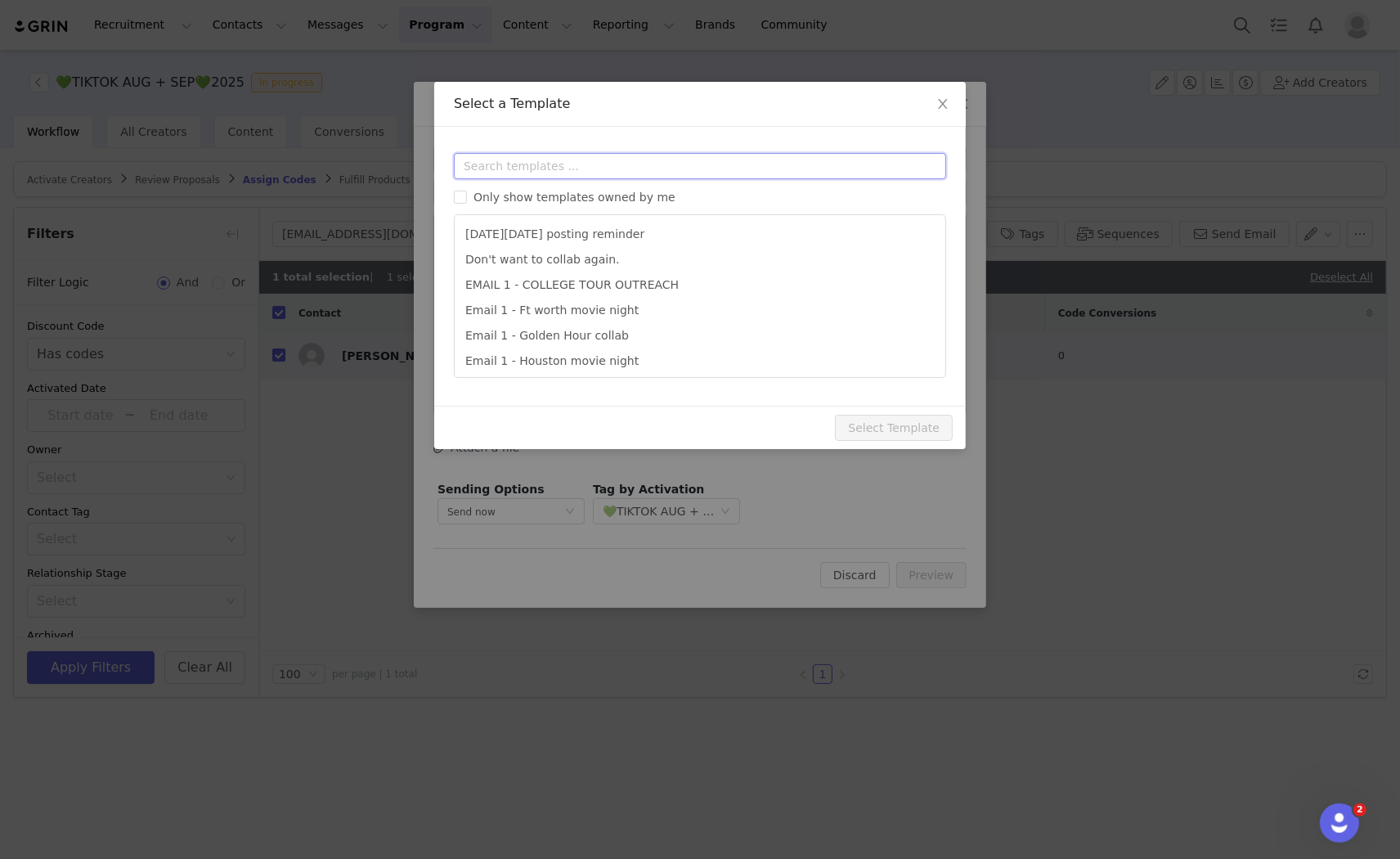
click at [519, 173] on input "text" at bounding box center [700, 166] width 492 height 27
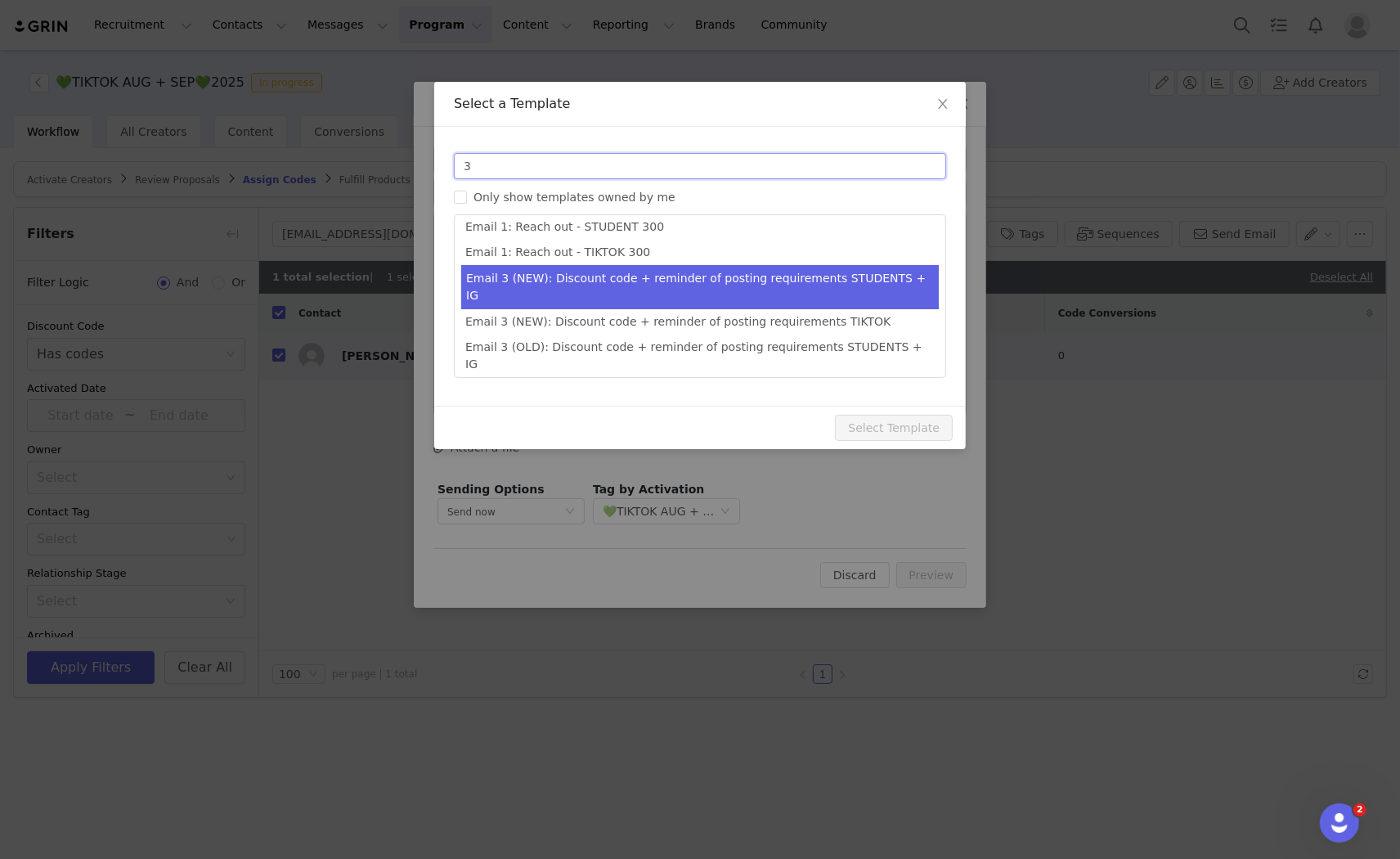
scroll to position [183, 0]
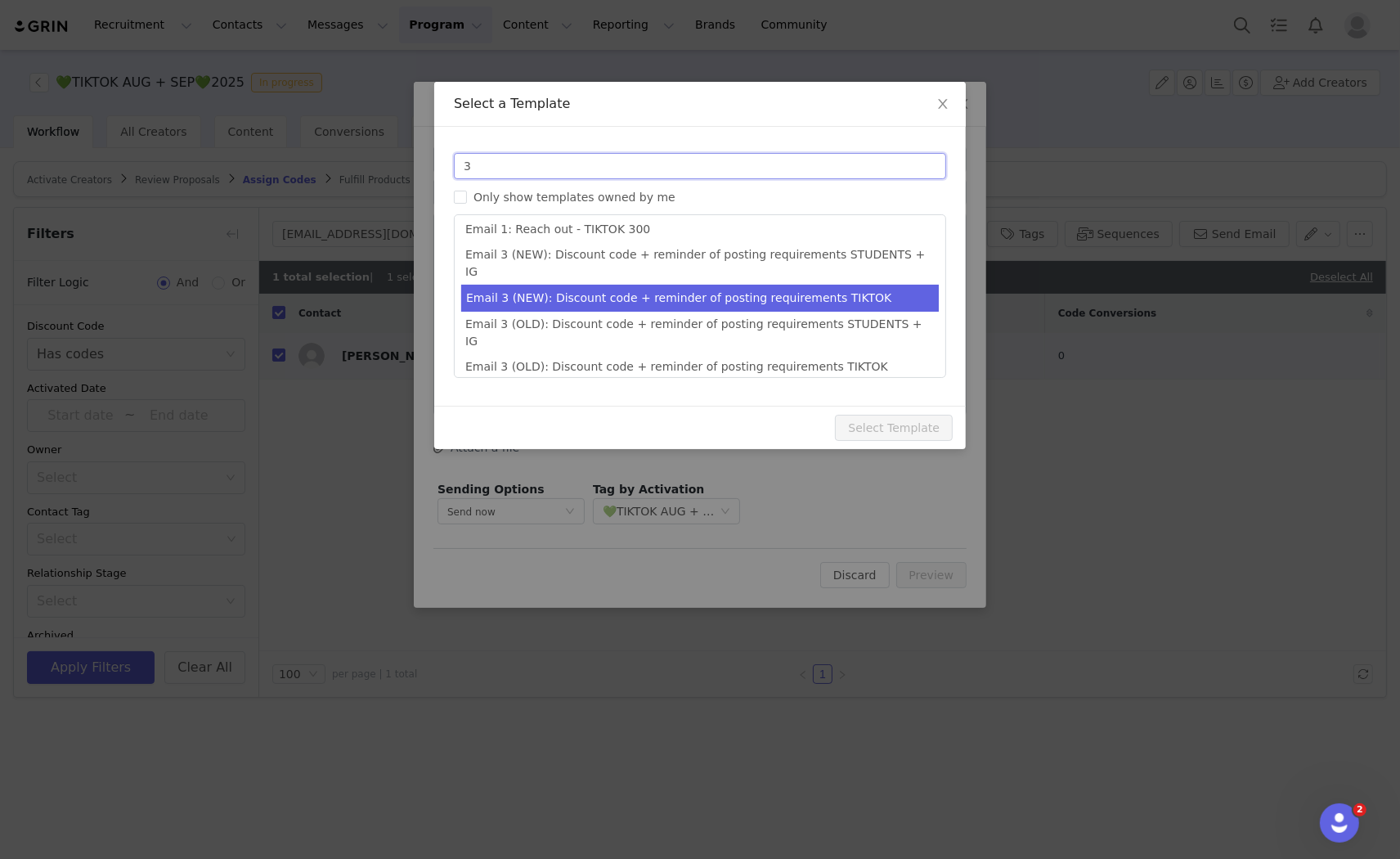
type input "3"
type input "Collab with Edikted"
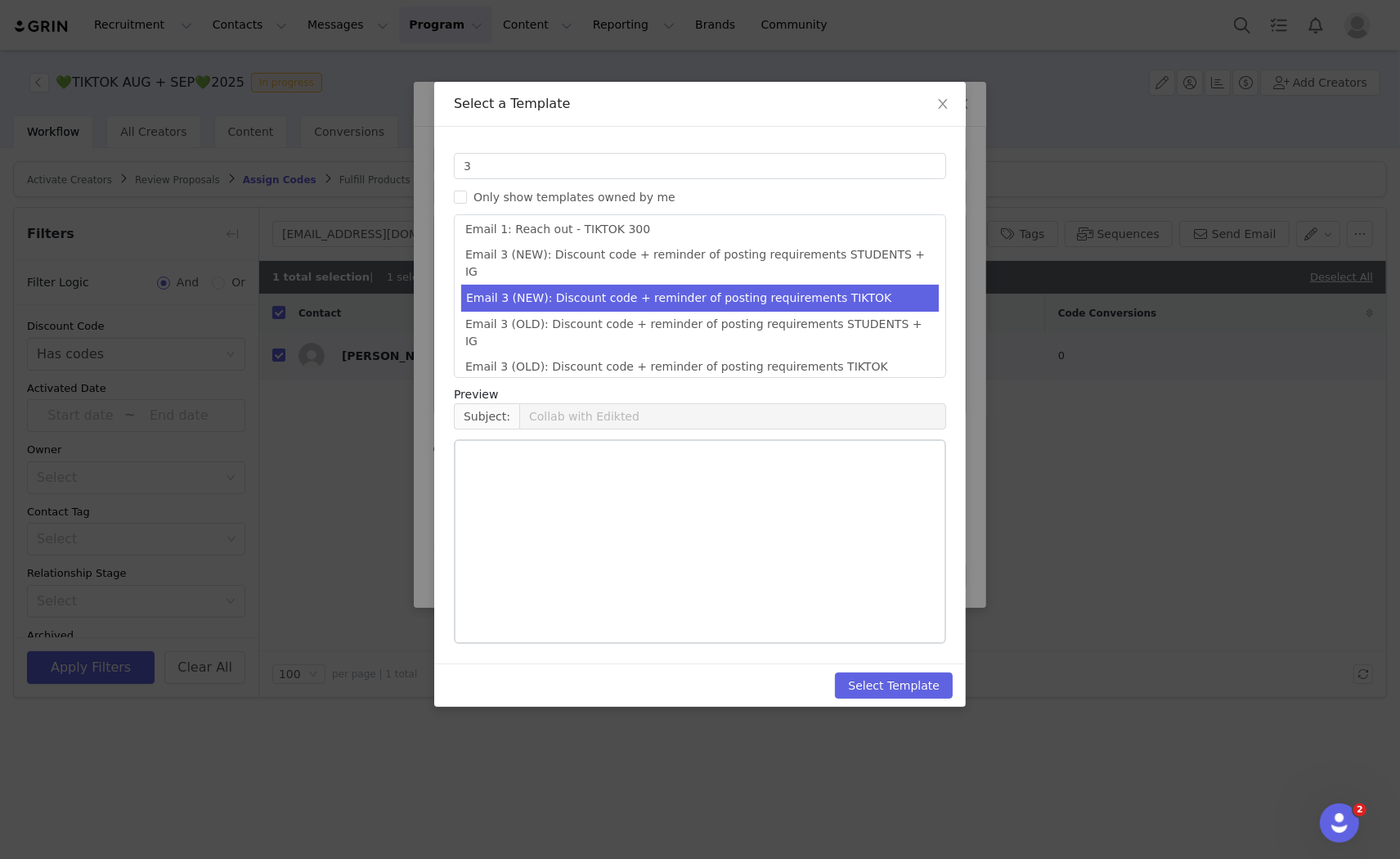
click at [675, 285] on li "Email 3 (NEW): Discount code + reminder of posting requirements TIKTOK" at bounding box center [700, 298] width 478 height 27
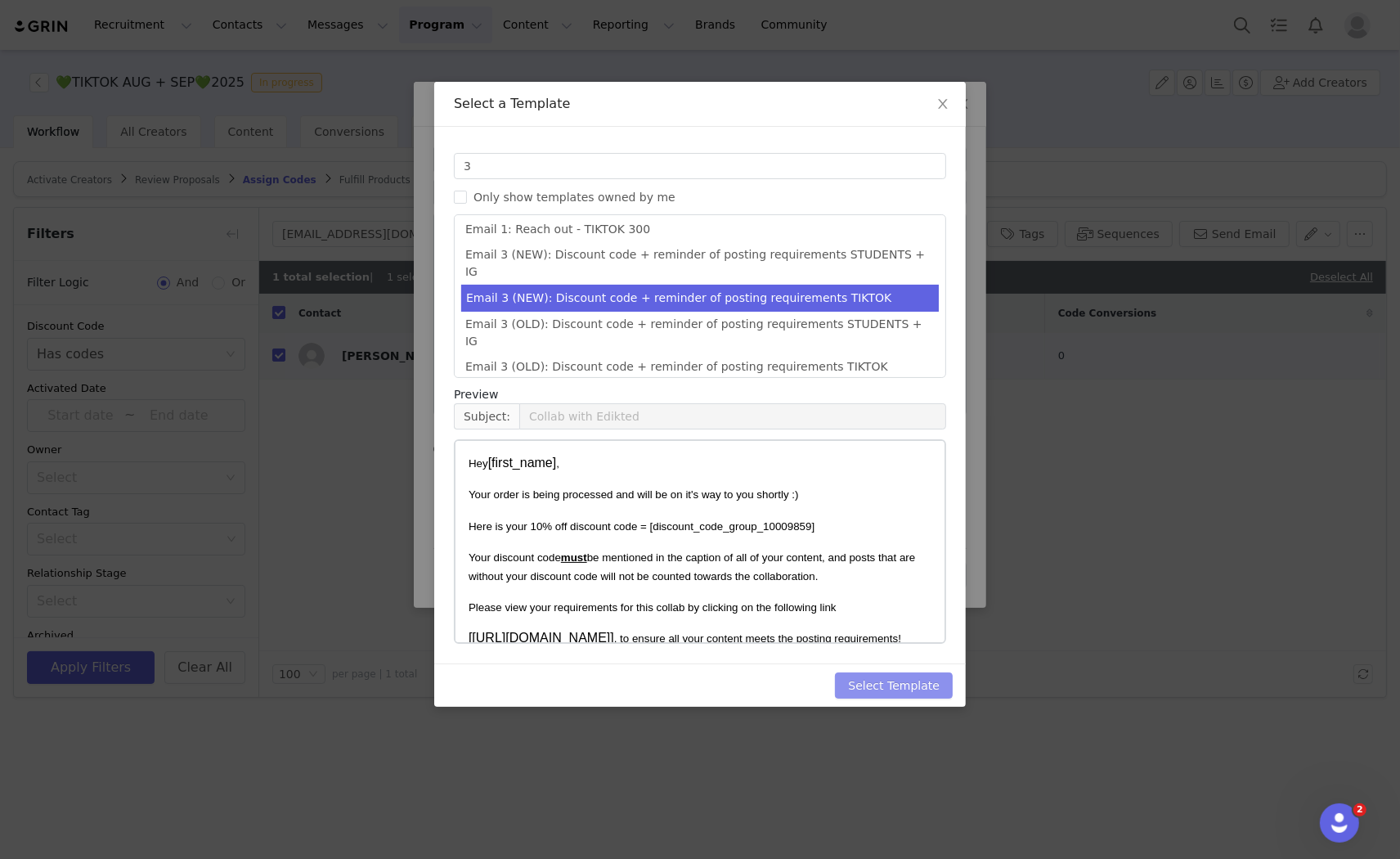
click at [871, 685] on button "Select Template" at bounding box center [894, 686] width 118 height 27
type input "Collab with Edikted"
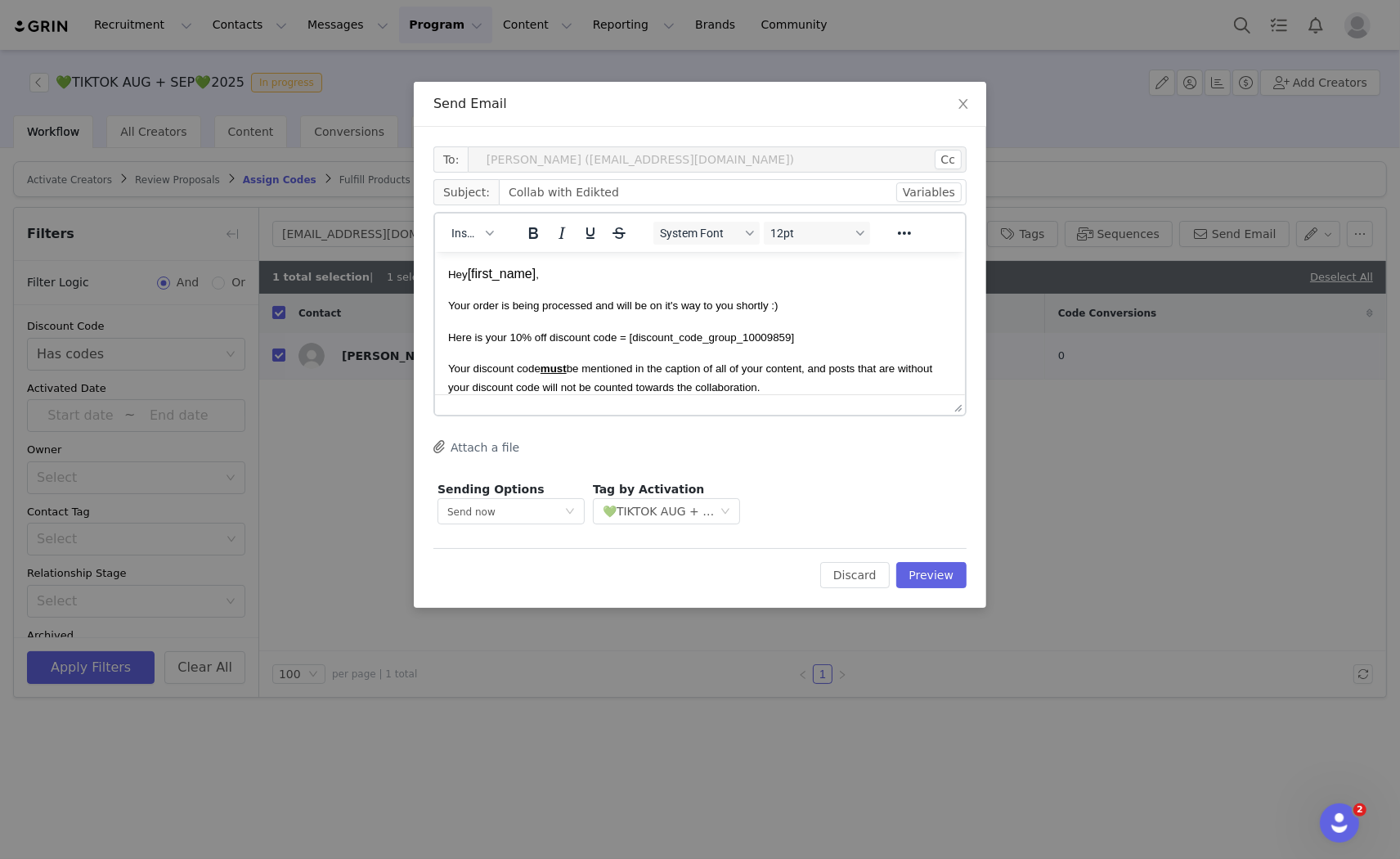
scroll to position [0, 0]
click at [939, 569] on button "Preview" at bounding box center [932, 575] width 71 height 27
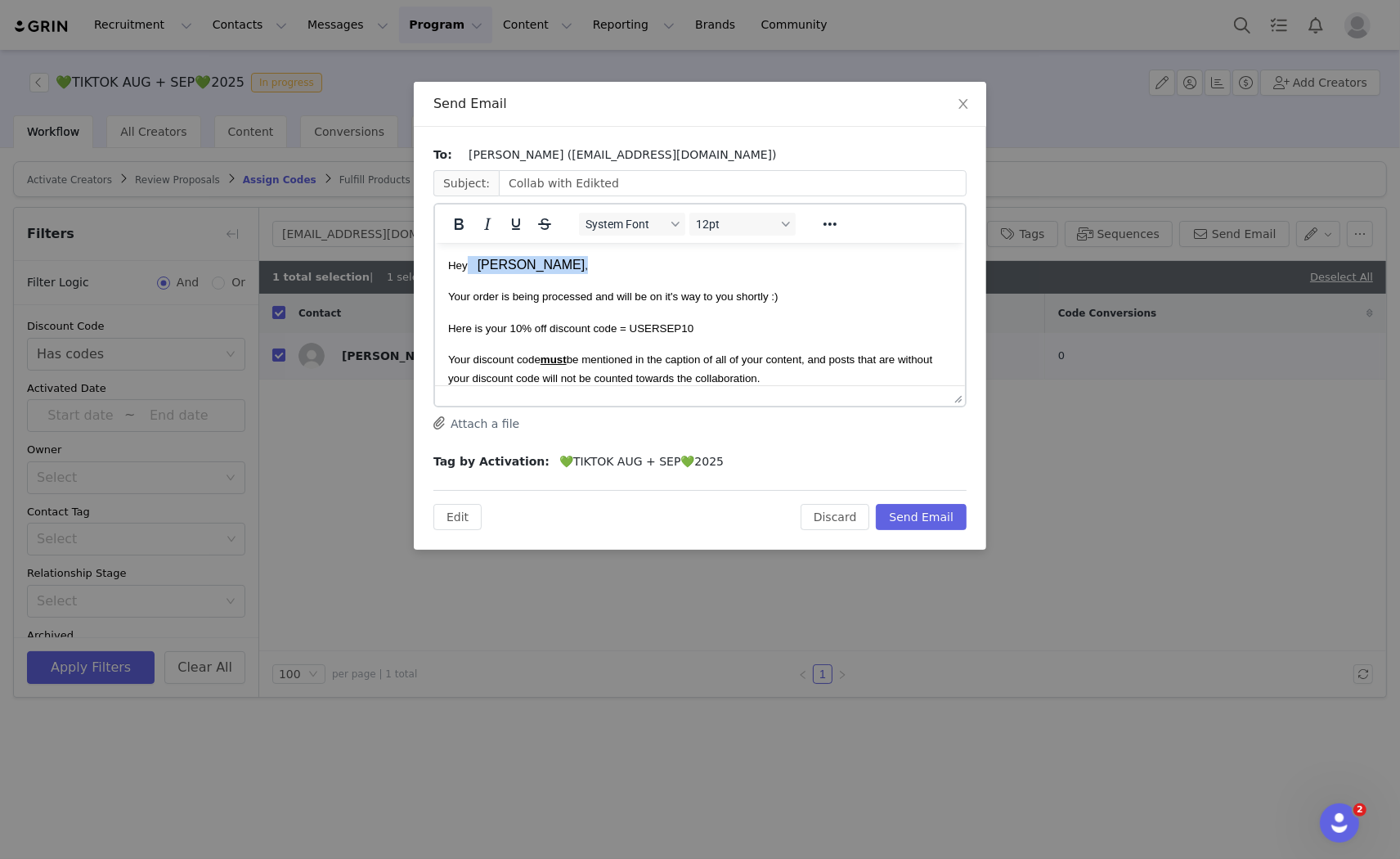
drag, startPoint x: 504, startPoint y: 264, endPoint x: 472, endPoint y: 269, distance: 32.4
click at [472, 269] on p "Hey ⠀julia ," at bounding box center [699, 264] width 504 height 18
drag, startPoint x: 496, startPoint y: 297, endPoint x: 444, endPoint y: 293, distance: 52.2
click at [444, 293] on html "Hey Claudia, Your order is being processed and will be on it's way to you short…" at bounding box center [699, 408] width 530 height 332
drag, startPoint x: 682, startPoint y: 297, endPoint x: 668, endPoint y: 292, distance: 14.9
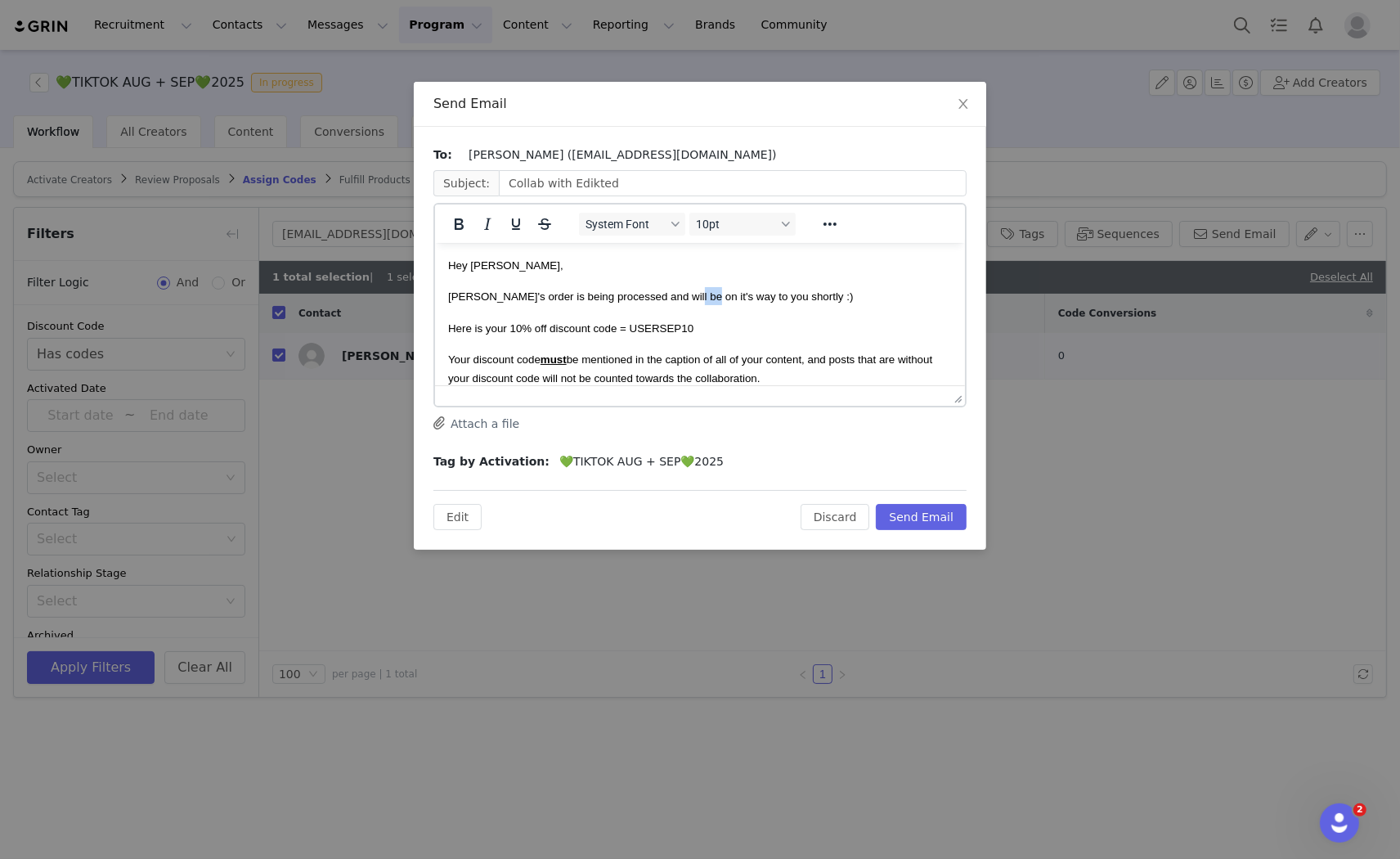
click at [668, 292] on span "Julia's order is being processed and will be on it's way to you shortly :)" at bounding box center [650, 295] width 405 height 12
click at [715, 343] on body "Hey Claudia, Julia's order is being processed and will be on it's way to you sh…" at bounding box center [699, 408] width 504 height 306
drag, startPoint x: 740, startPoint y: 295, endPoint x: 717, endPoint y: 290, distance: 23.5
click at [717, 290] on span "Julia's order is being processed and will be on it's way to you shortly :)" at bounding box center [650, 295] width 405 height 12
click at [717, 298] on span "Julia's order is being processed and will be on it's way toher shortly :)" at bounding box center [680, 295] width 466 height 12
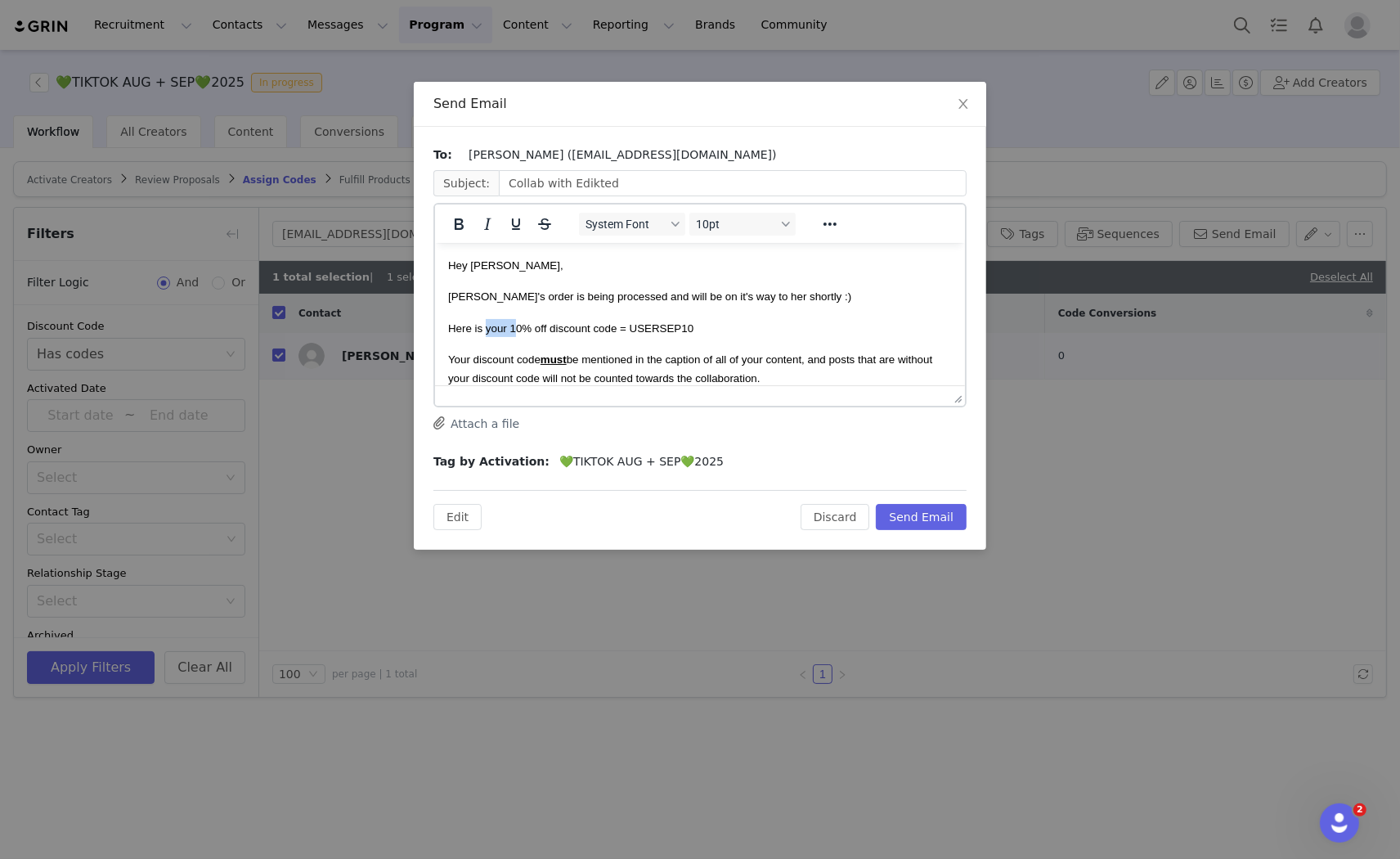
drag, startPoint x: 511, startPoint y: 329, endPoint x: 484, endPoint y: 328, distance: 27.0
click at [484, 328] on span "Here is your 10% off discount code = USERSEP10" at bounding box center [570, 327] width 246 height 12
drag, startPoint x: 469, startPoint y: 363, endPoint x: 443, endPoint y: 354, distance: 27.5
click at [443, 354] on html "Hey Claudia, Julia's order is being processed and will be on it's way to her sh…" at bounding box center [699, 408] width 530 height 332
drag, startPoint x: 463, startPoint y: 359, endPoint x: 439, endPoint y: 359, distance: 24.0
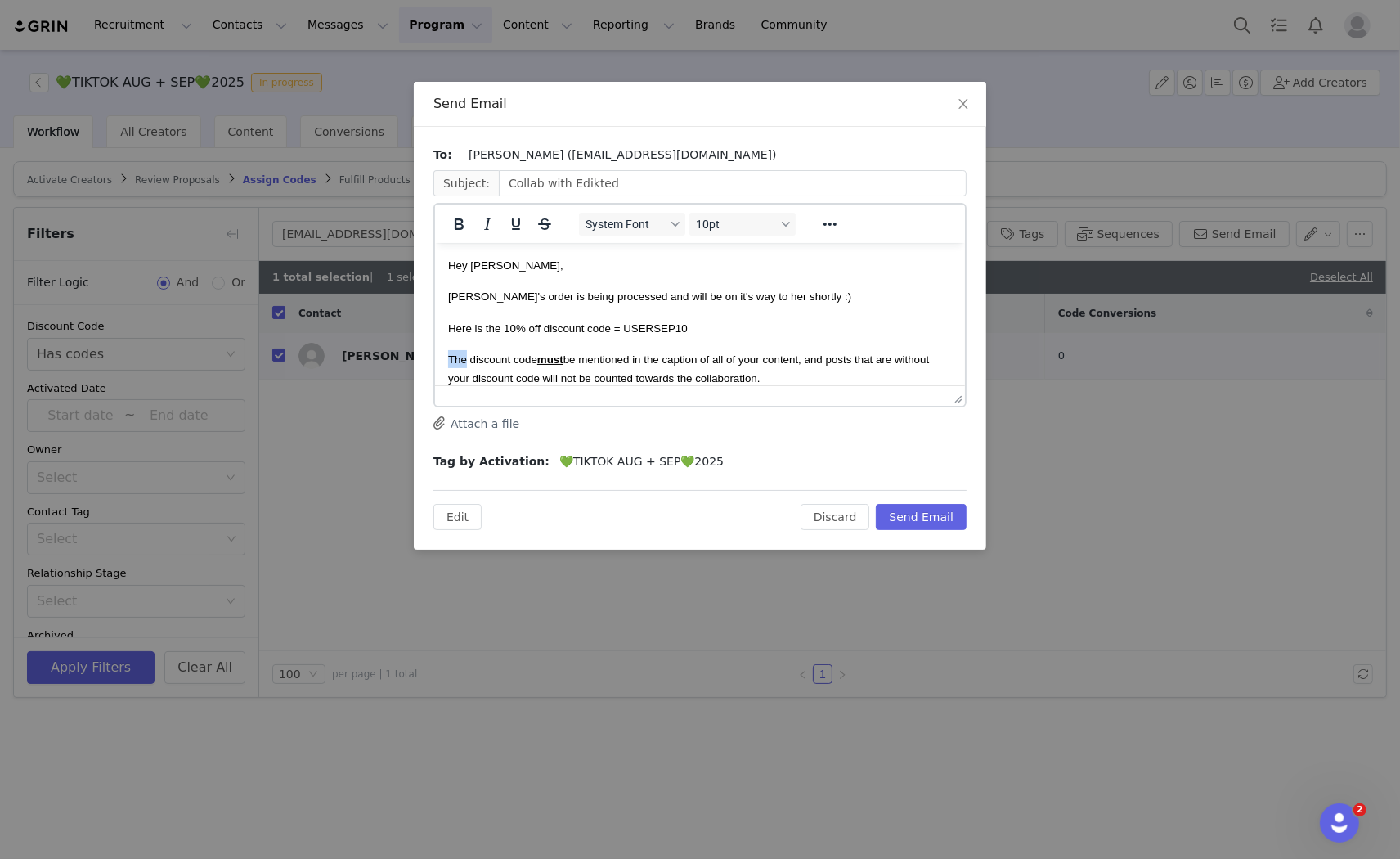
click at [439, 359] on html "Hey Claudia, Julia's order is being processed and will be on it's way to her sh…" at bounding box center [699, 408] width 530 height 332
click at [945, 516] on button "Send Email" at bounding box center [920, 517] width 90 height 27
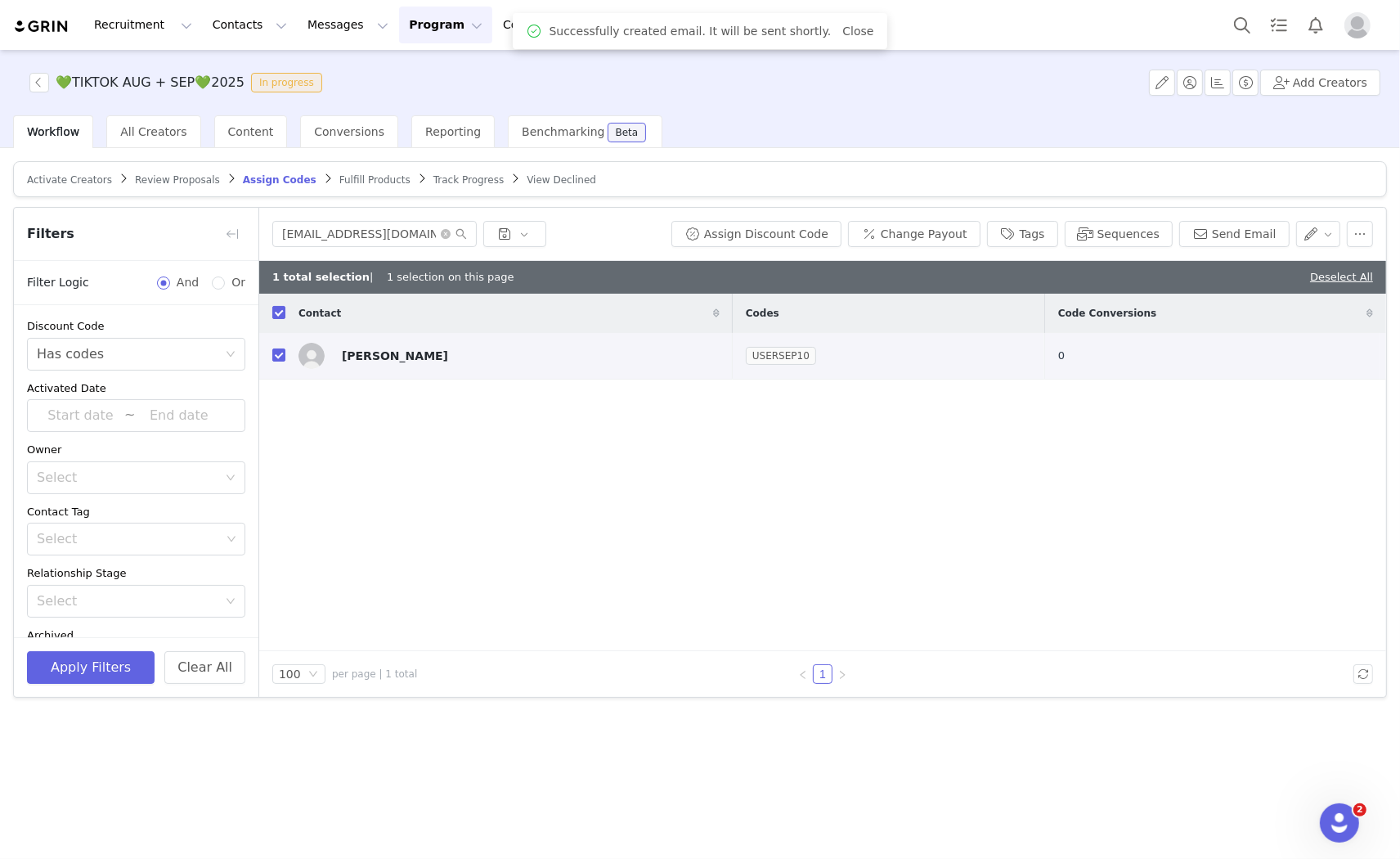
click at [356, 177] on span "Fulfill Products" at bounding box center [375, 180] width 71 height 12
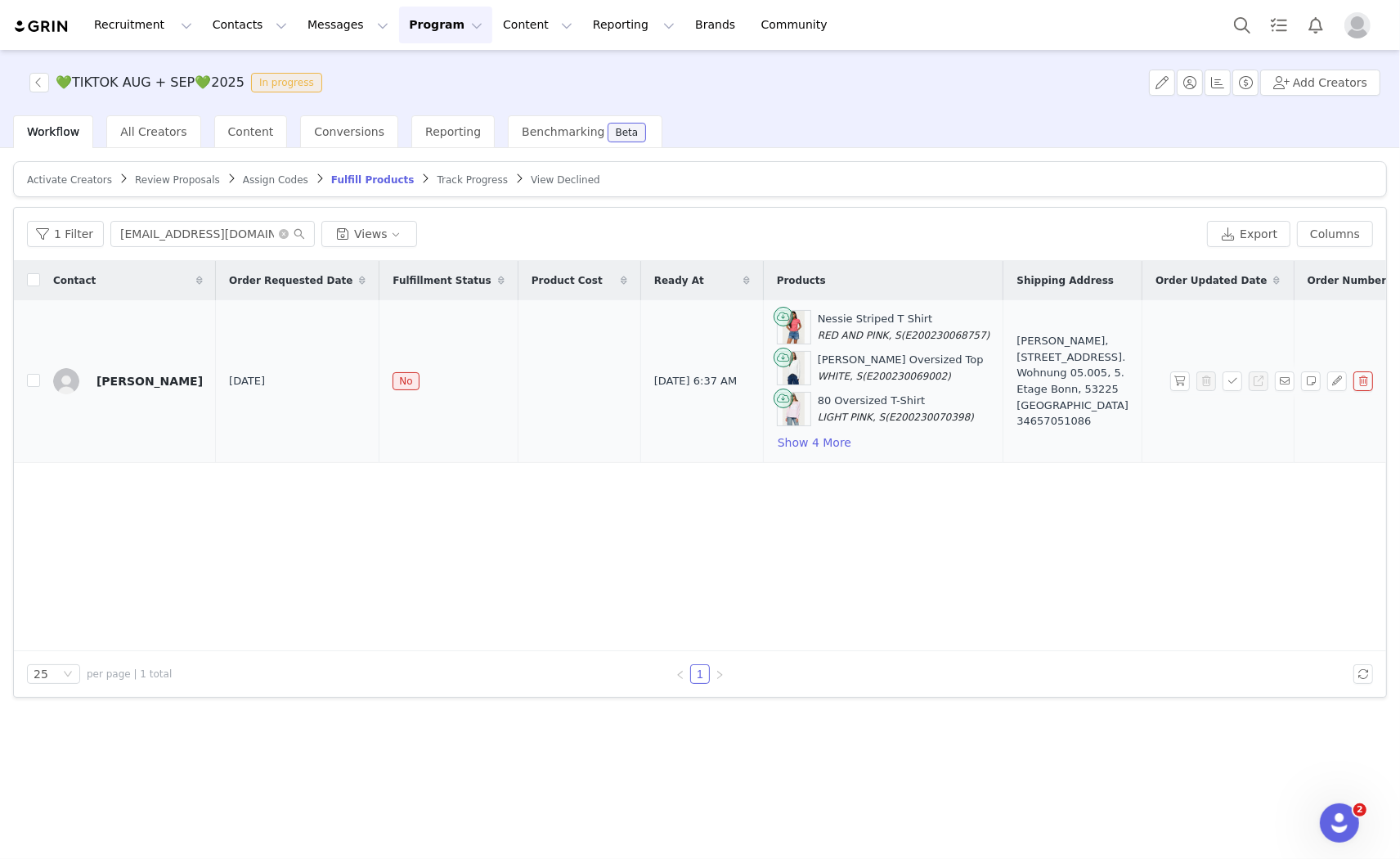
click at [23, 380] on td at bounding box center [27, 382] width 27 height 163
click at [33, 386] on input "checkbox" at bounding box center [34, 380] width 13 height 13
checkbox input "true"
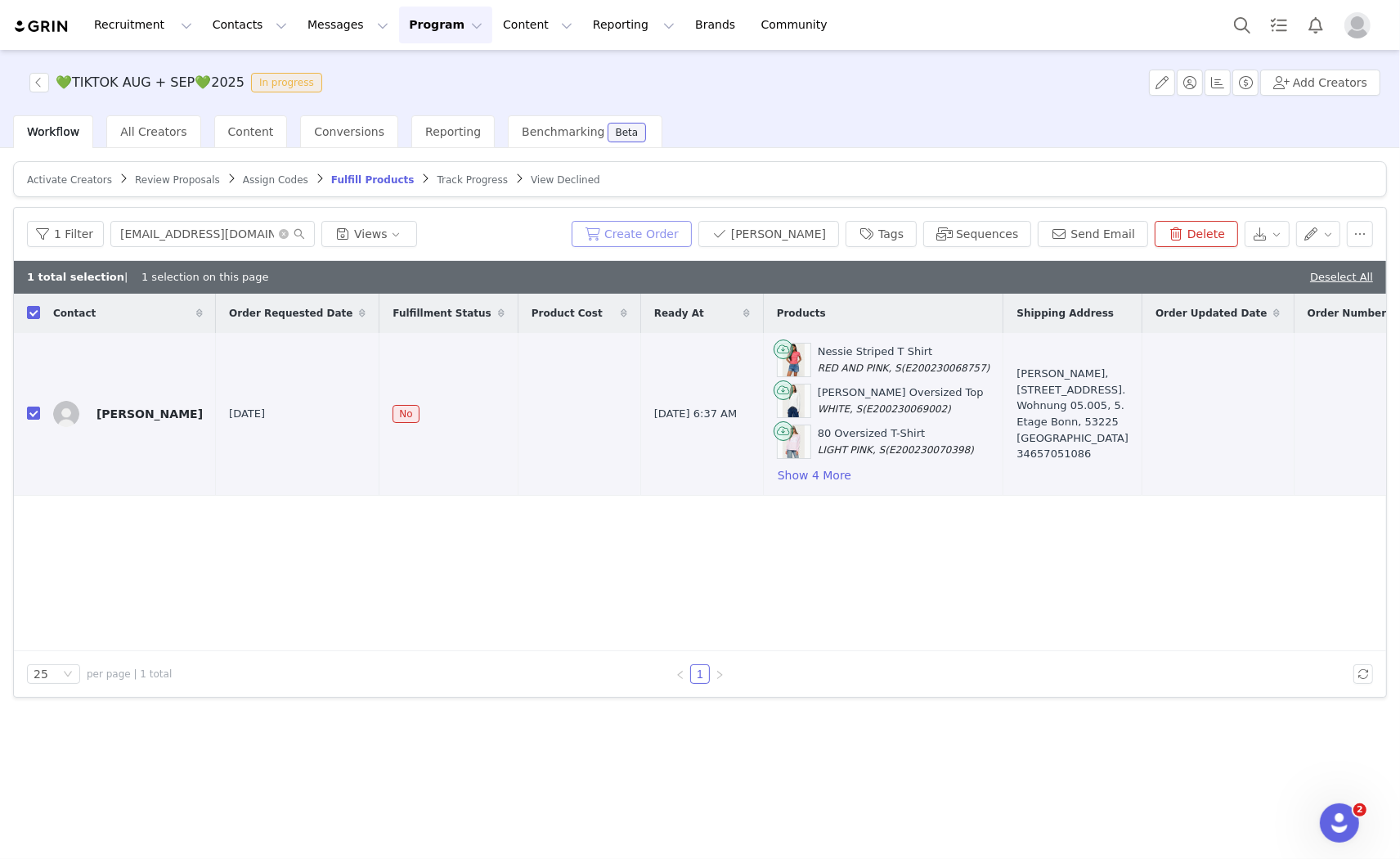
click at [692, 225] on button "Create Order" at bounding box center [632, 234] width 120 height 27
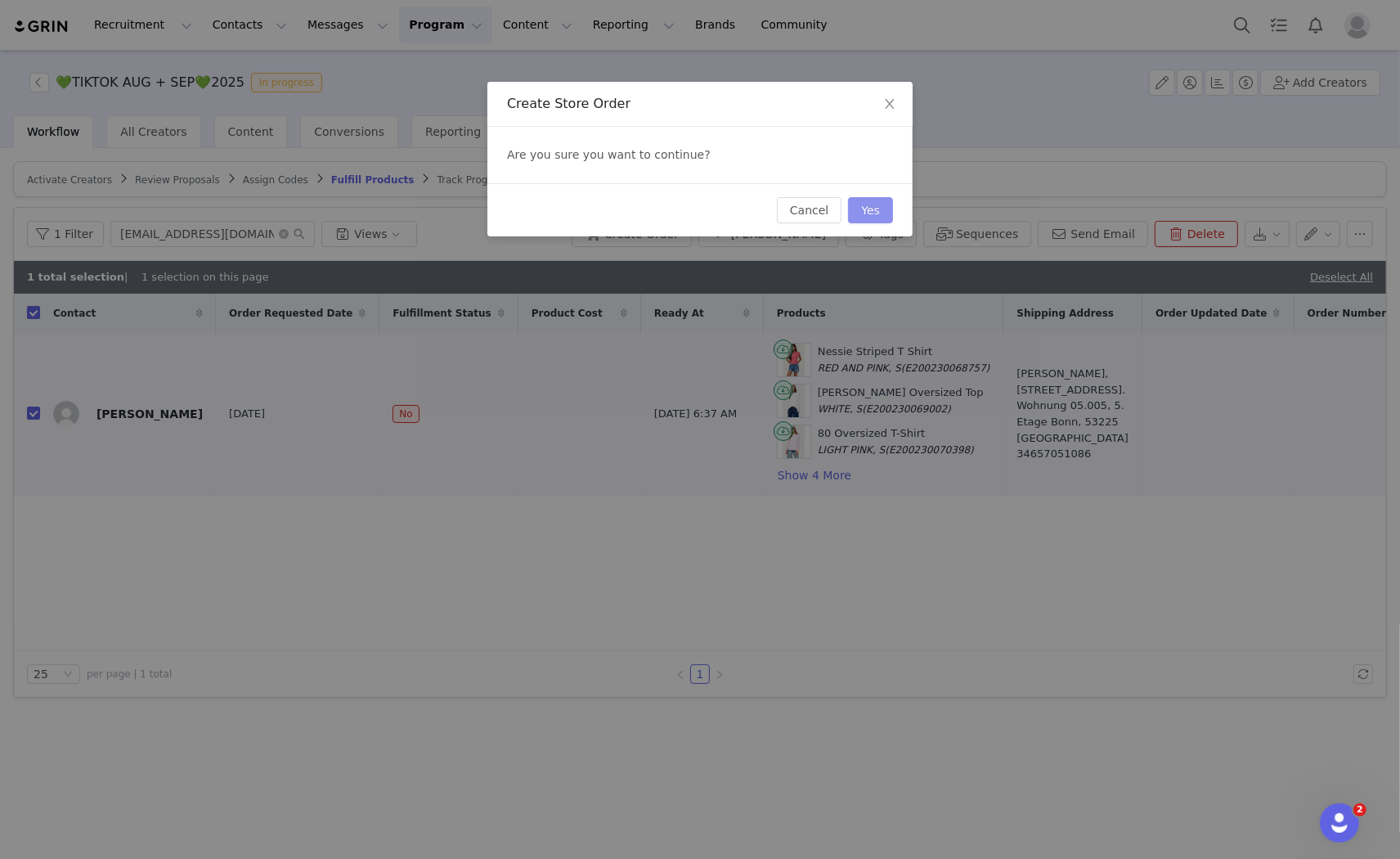
click at [880, 208] on button "Yes" at bounding box center [871, 211] width 45 height 27
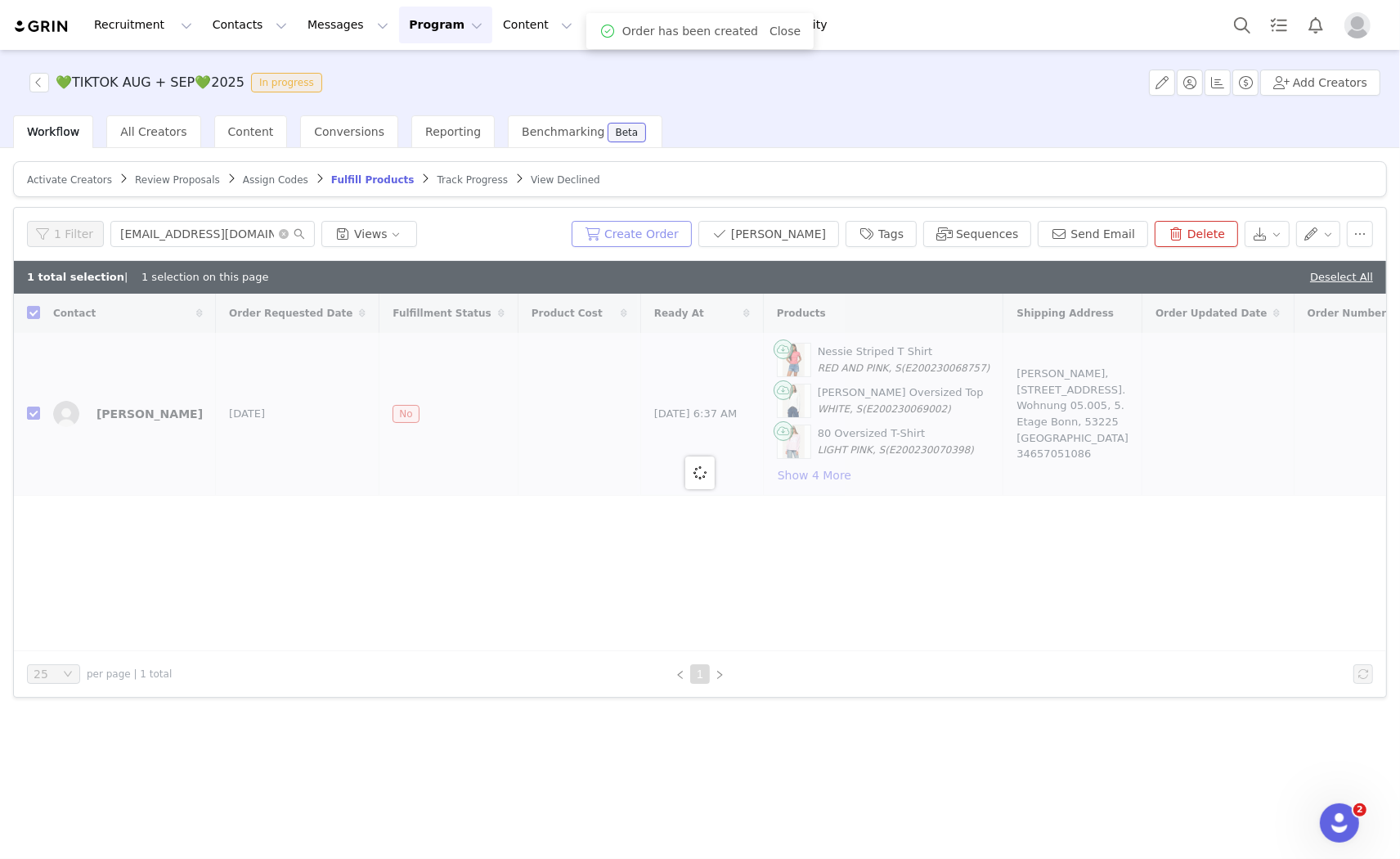
checkbox input "false"
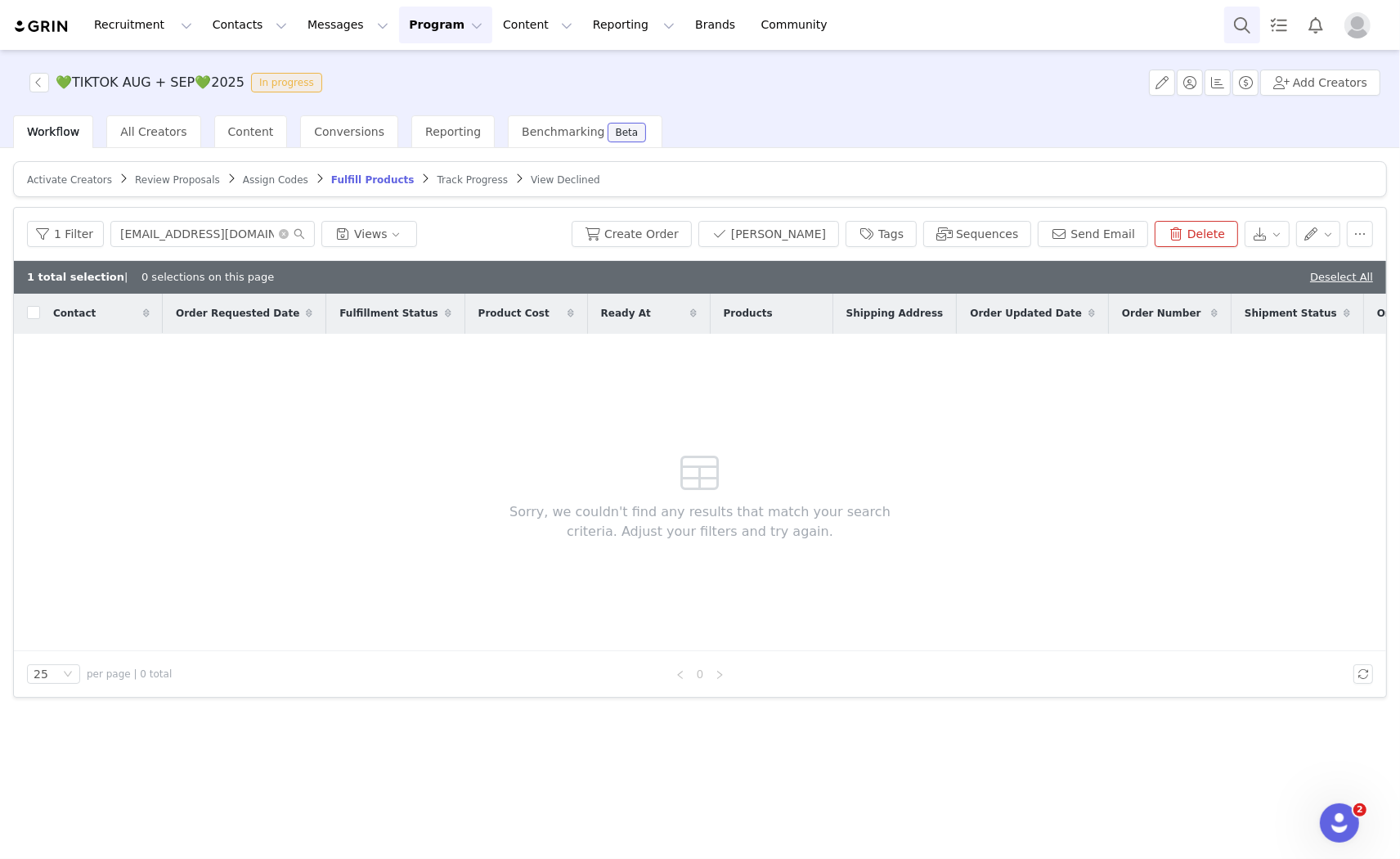
click at [1239, 8] on button "Search" at bounding box center [1241, 25] width 36 height 37
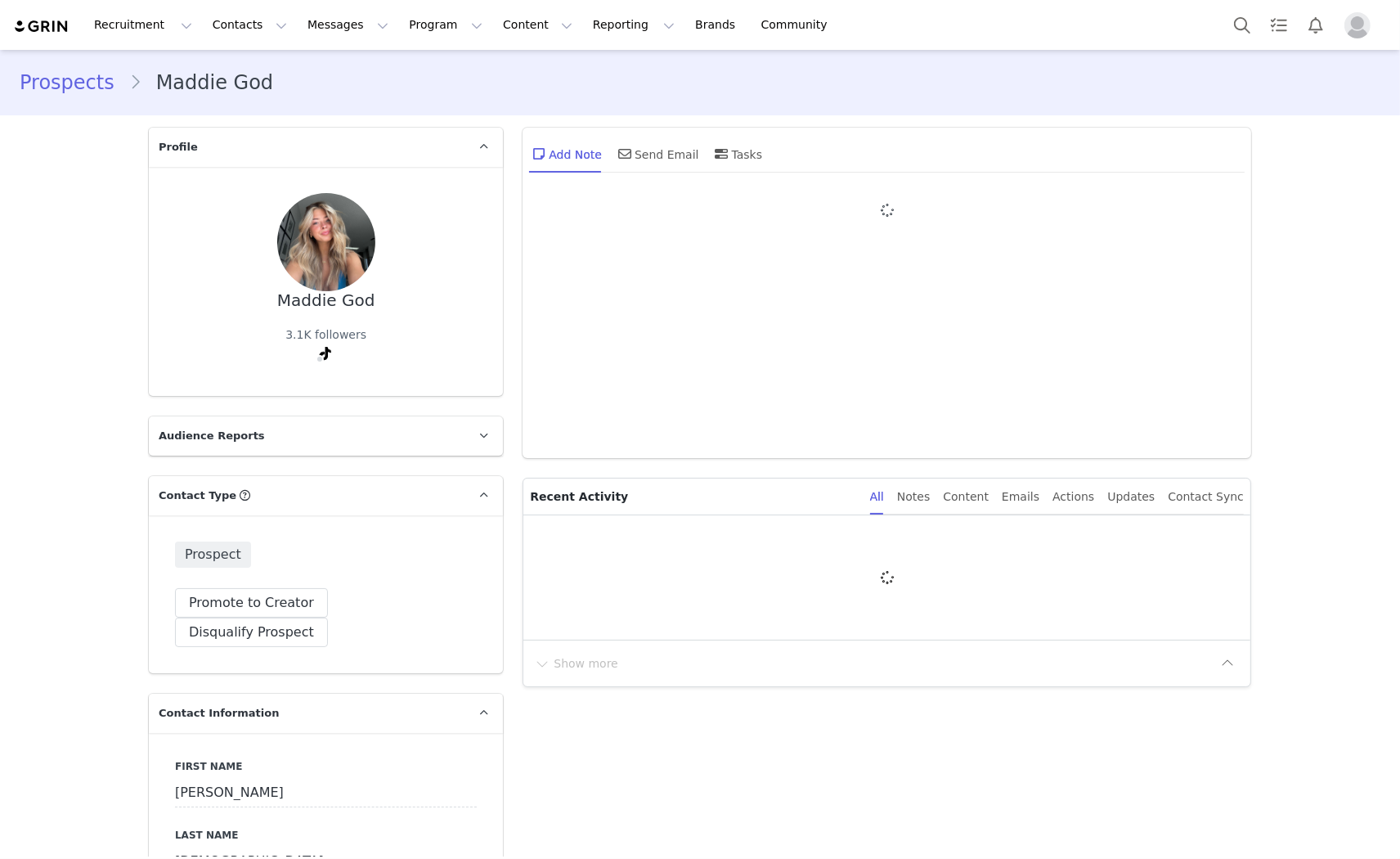
type input "+1 ([GEOGRAPHIC_DATA])"
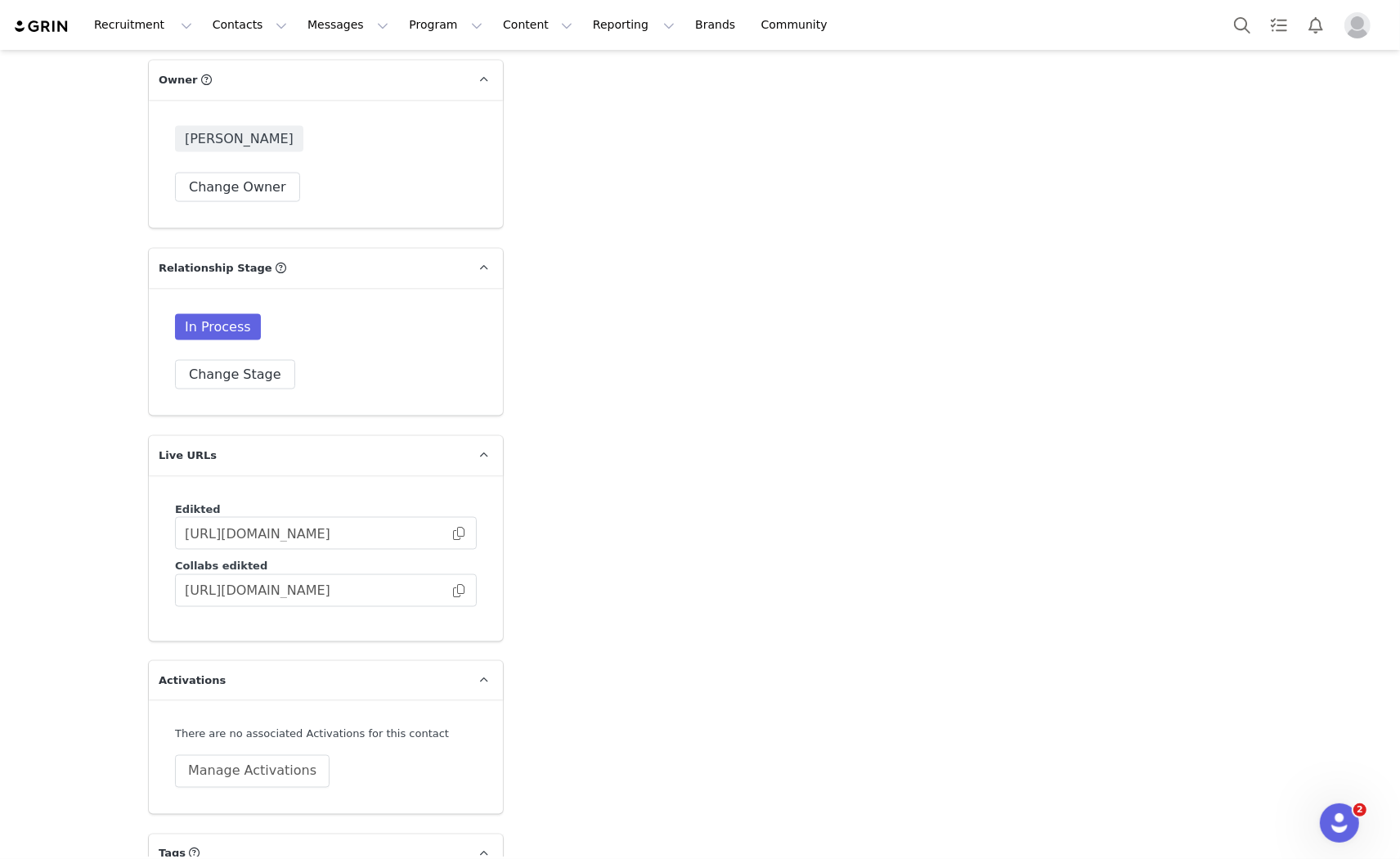
scroll to position [2633, 0]
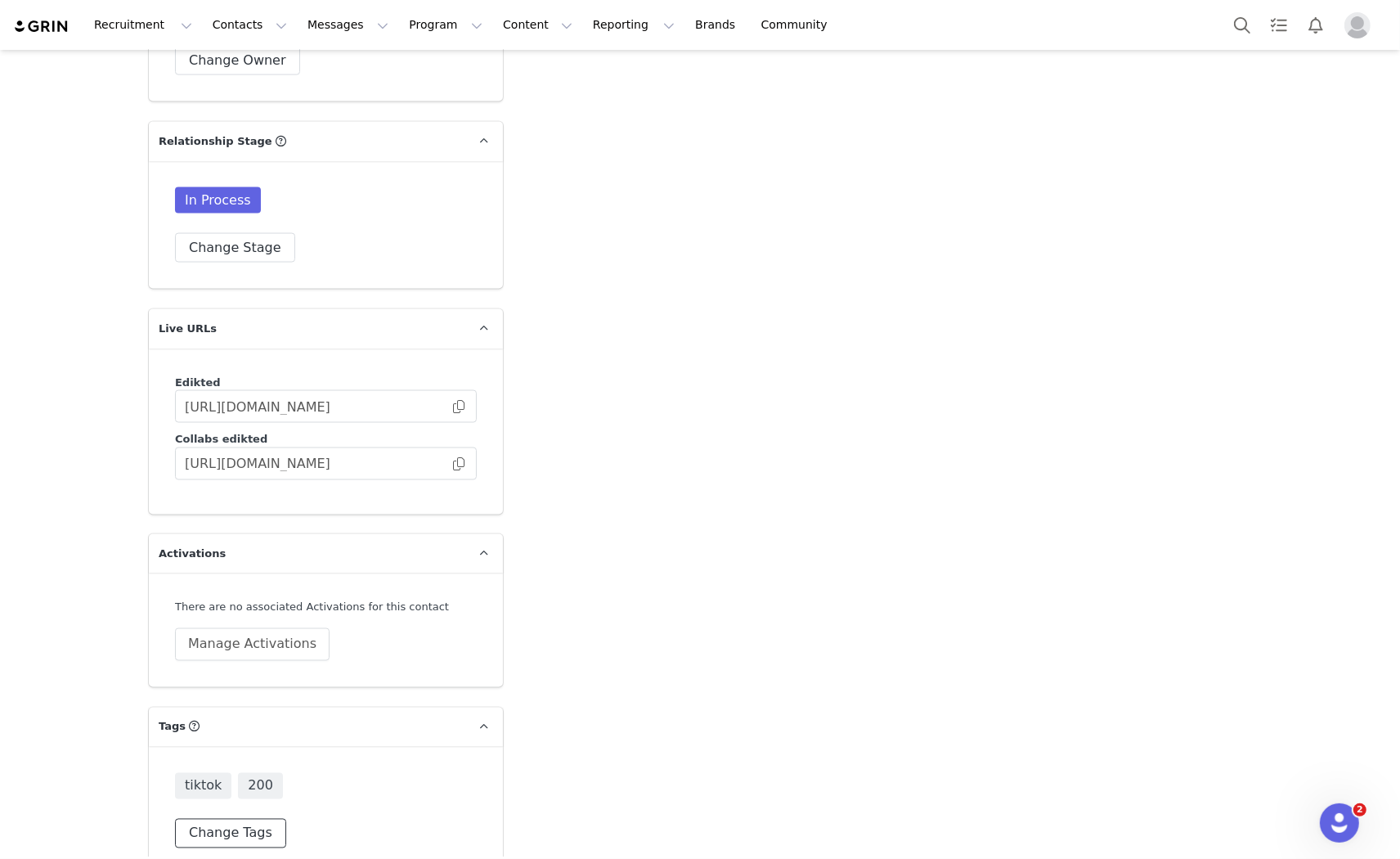
click at [189, 818] on button "Change Tags" at bounding box center [231, 832] width 111 height 29
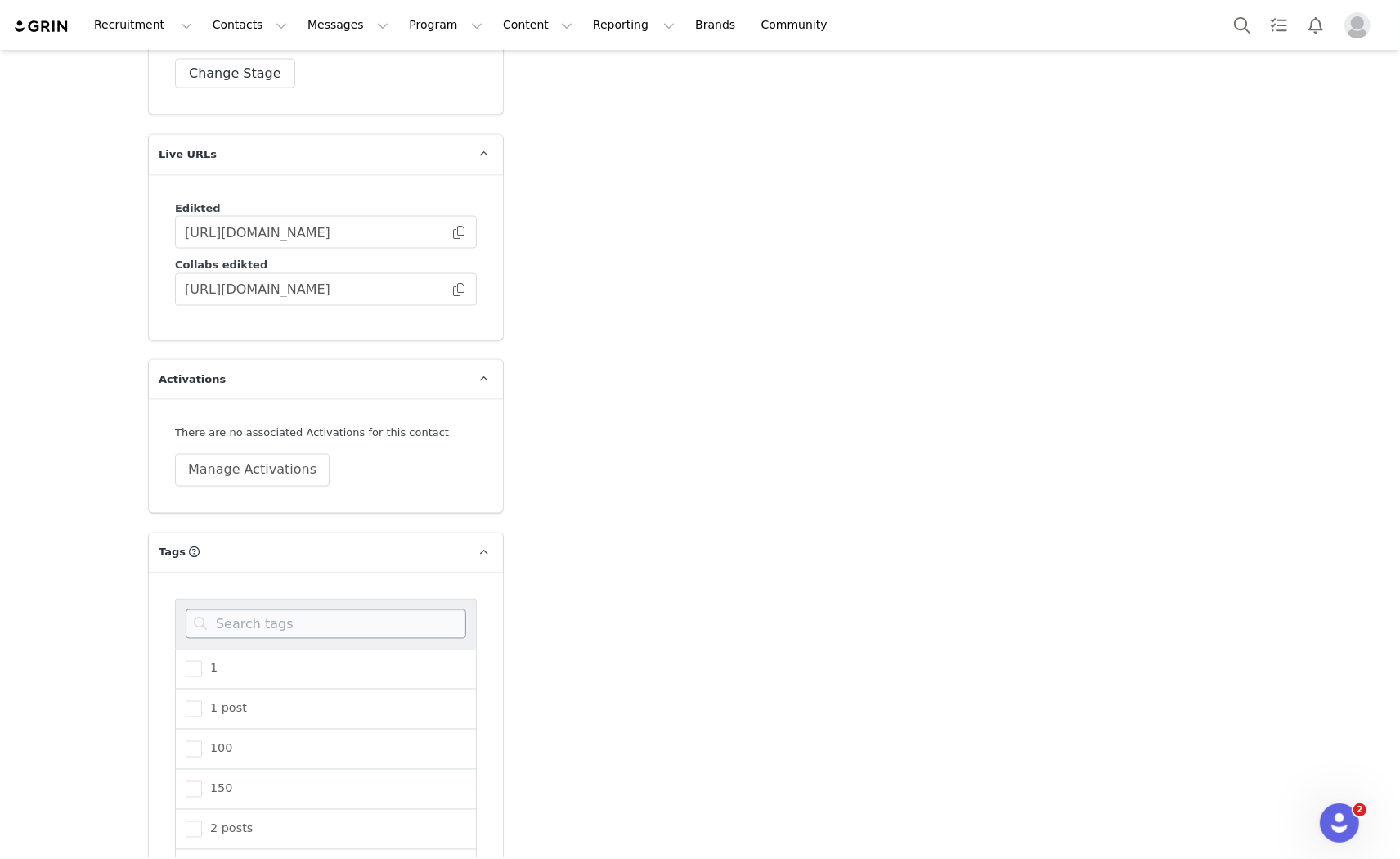
scroll to position [2815, 0]
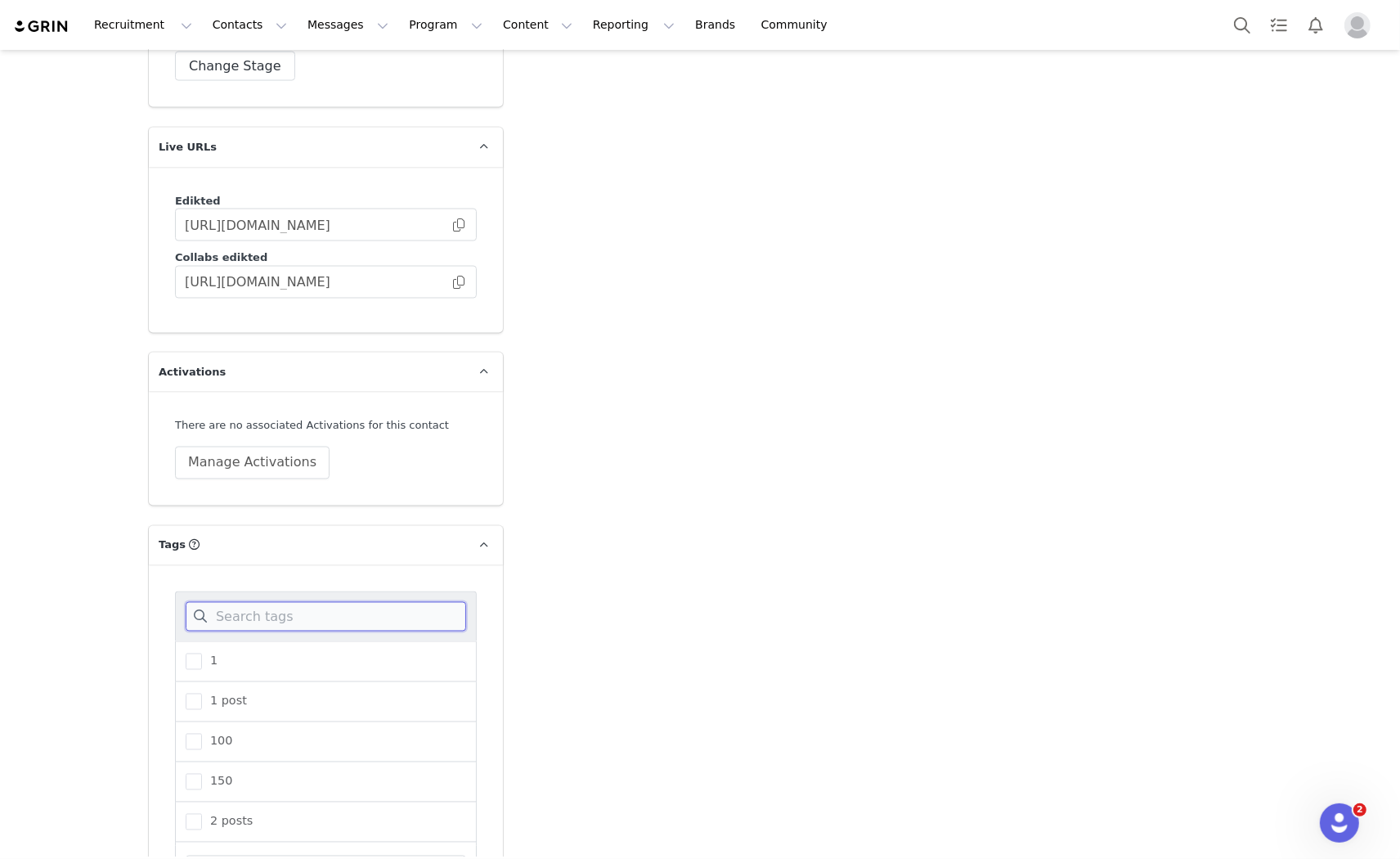
click at [259, 602] on input at bounding box center [326, 616] width 280 height 29
click at [186, 774] on span at bounding box center [194, 782] width 17 height 17
click at [202, 774] on input "tiktok" at bounding box center [202, 774] width 0 height 0
drag, startPoint x: 236, startPoint y: 587, endPoint x: 207, endPoint y: 590, distance: 29.2
click at [207, 602] on input "tik" at bounding box center [326, 616] width 280 height 29
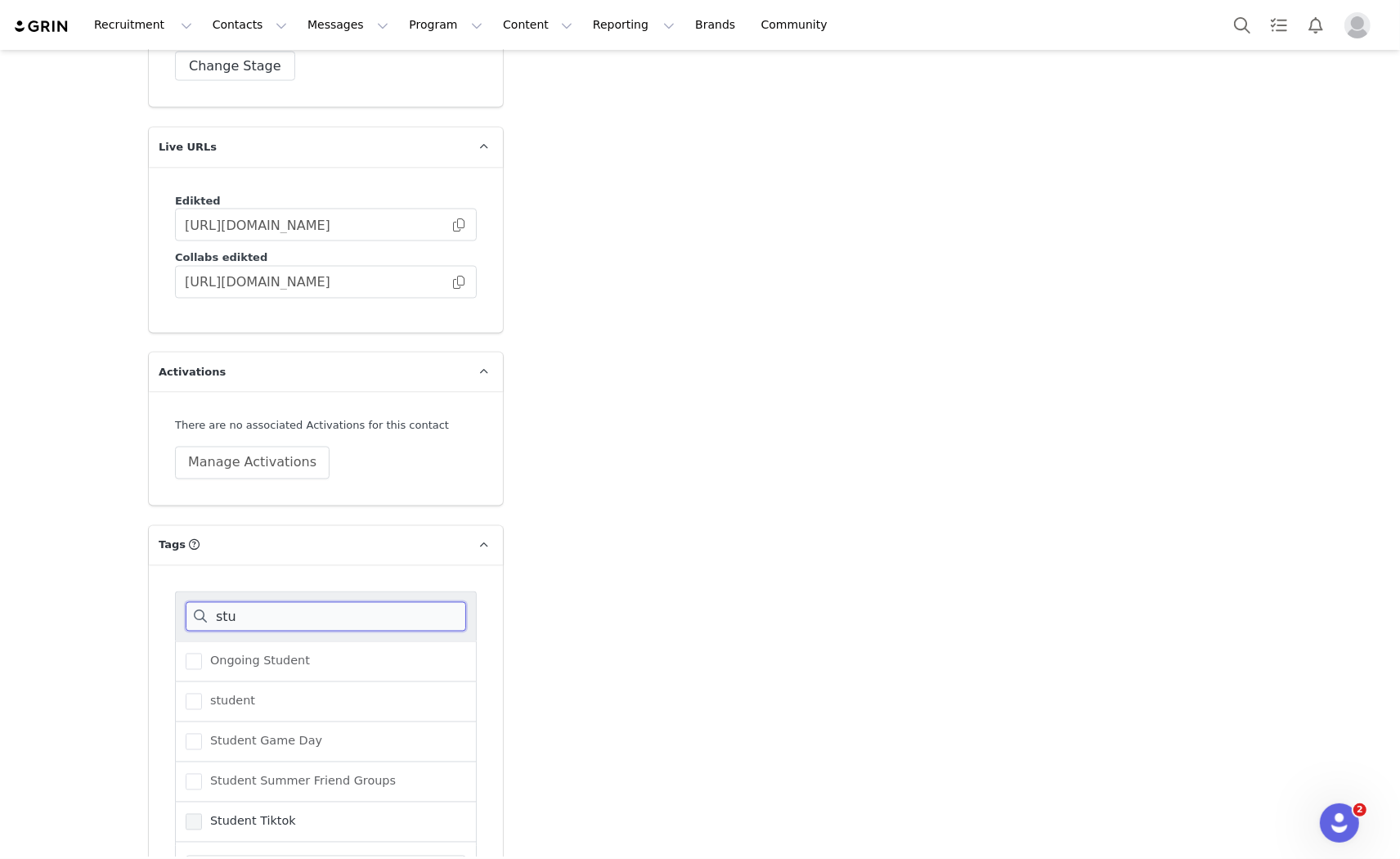
type input "stu"
click at [191, 814] on span at bounding box center [194, 822] width 17 height 17
click at [202, 814] on input "Student Tiktok" at bounding box center [202, 814] width 0 height 0
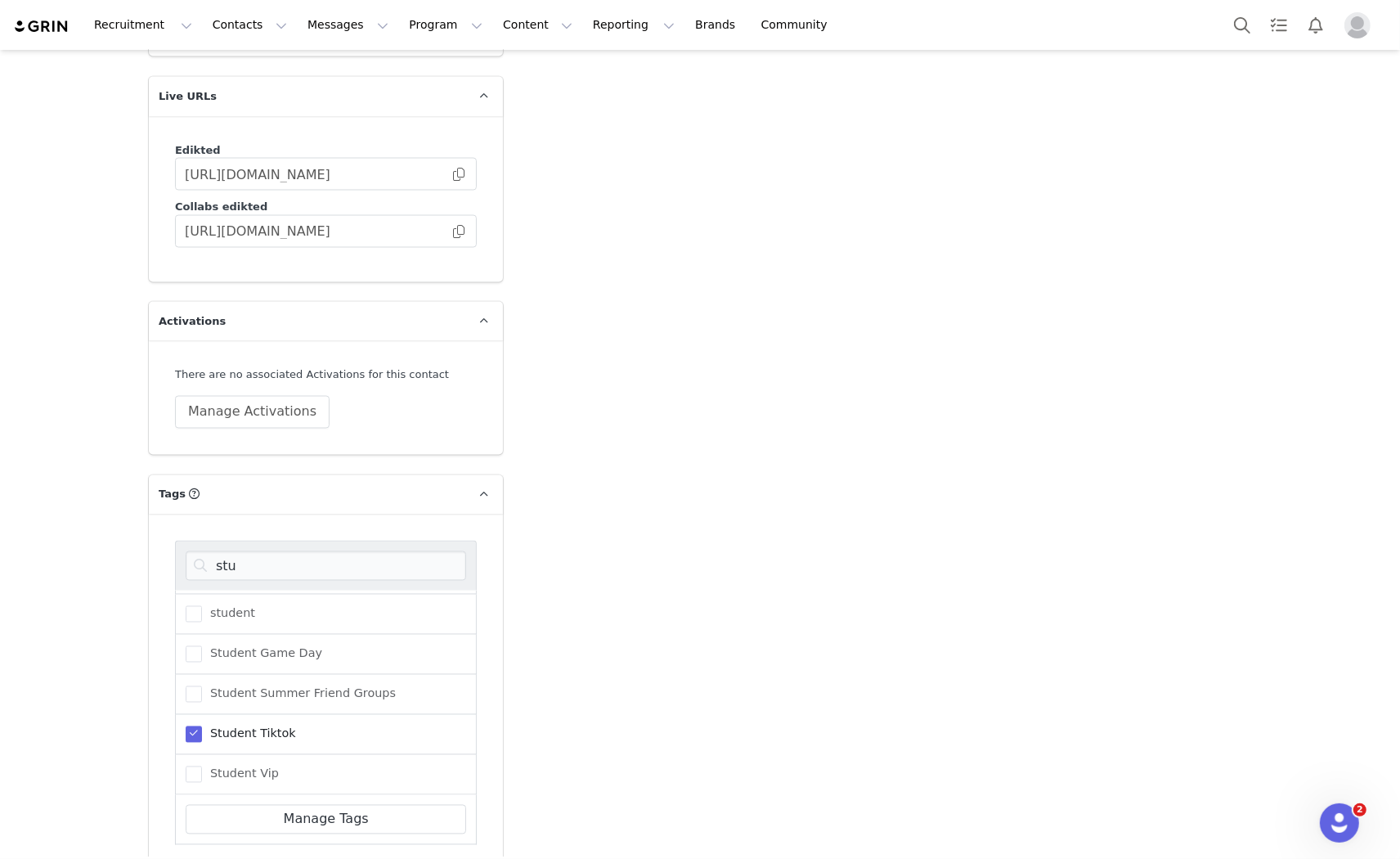
scroll to position [2911, 0]
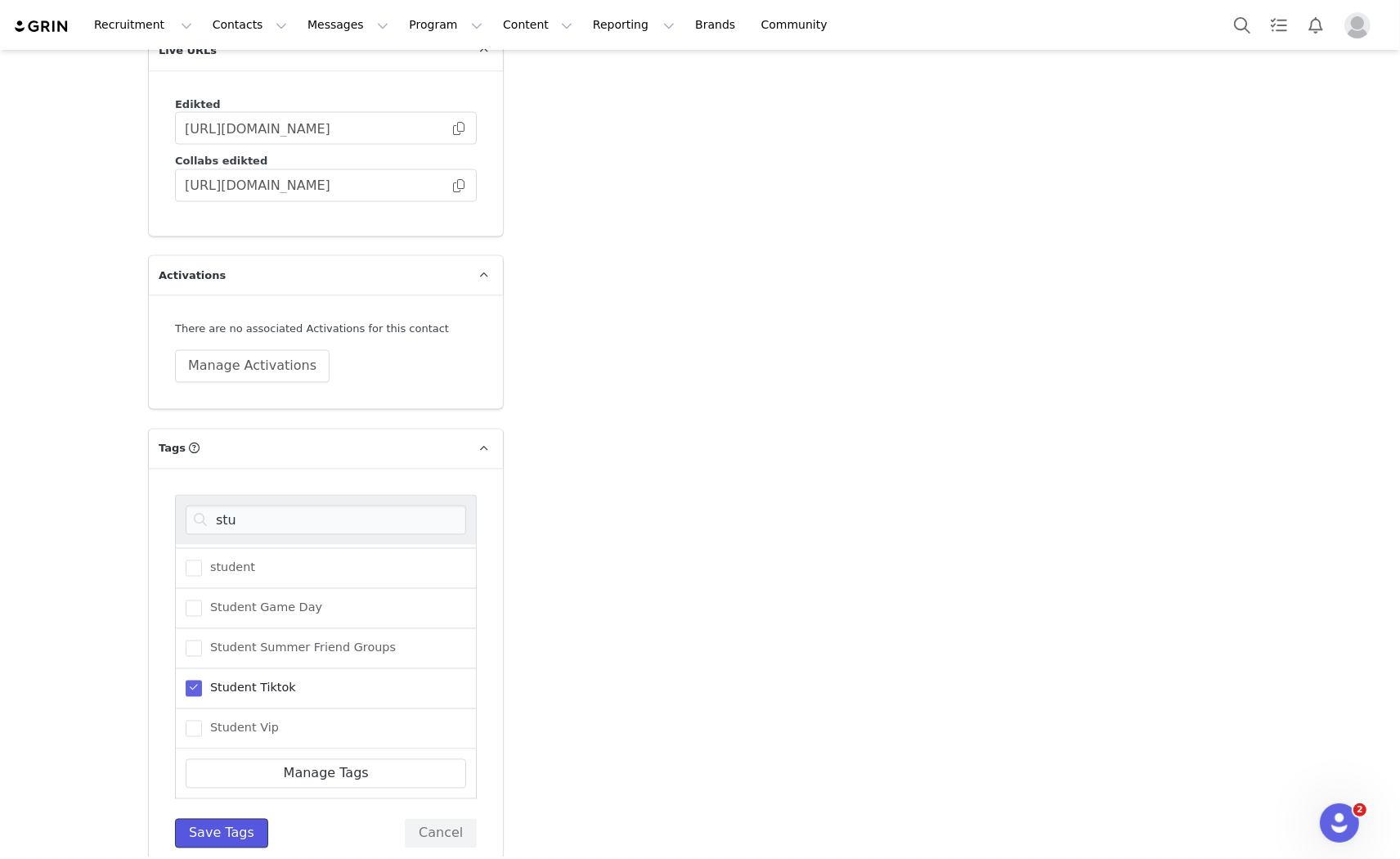
click at [184, 818] on button "Save Tags" at bounding box center [222, 832] width 93 height 29
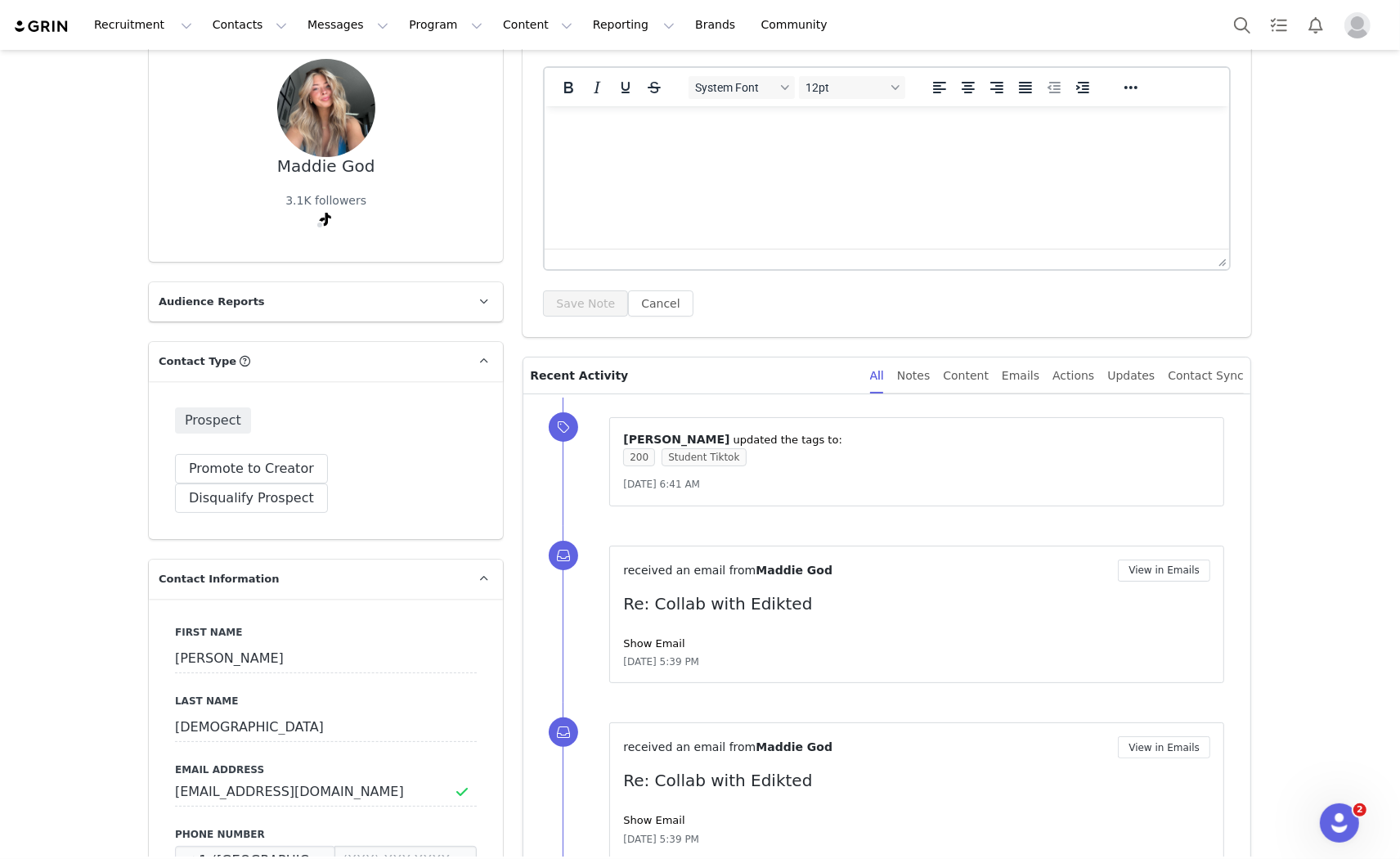
scroll to position [0, 0]
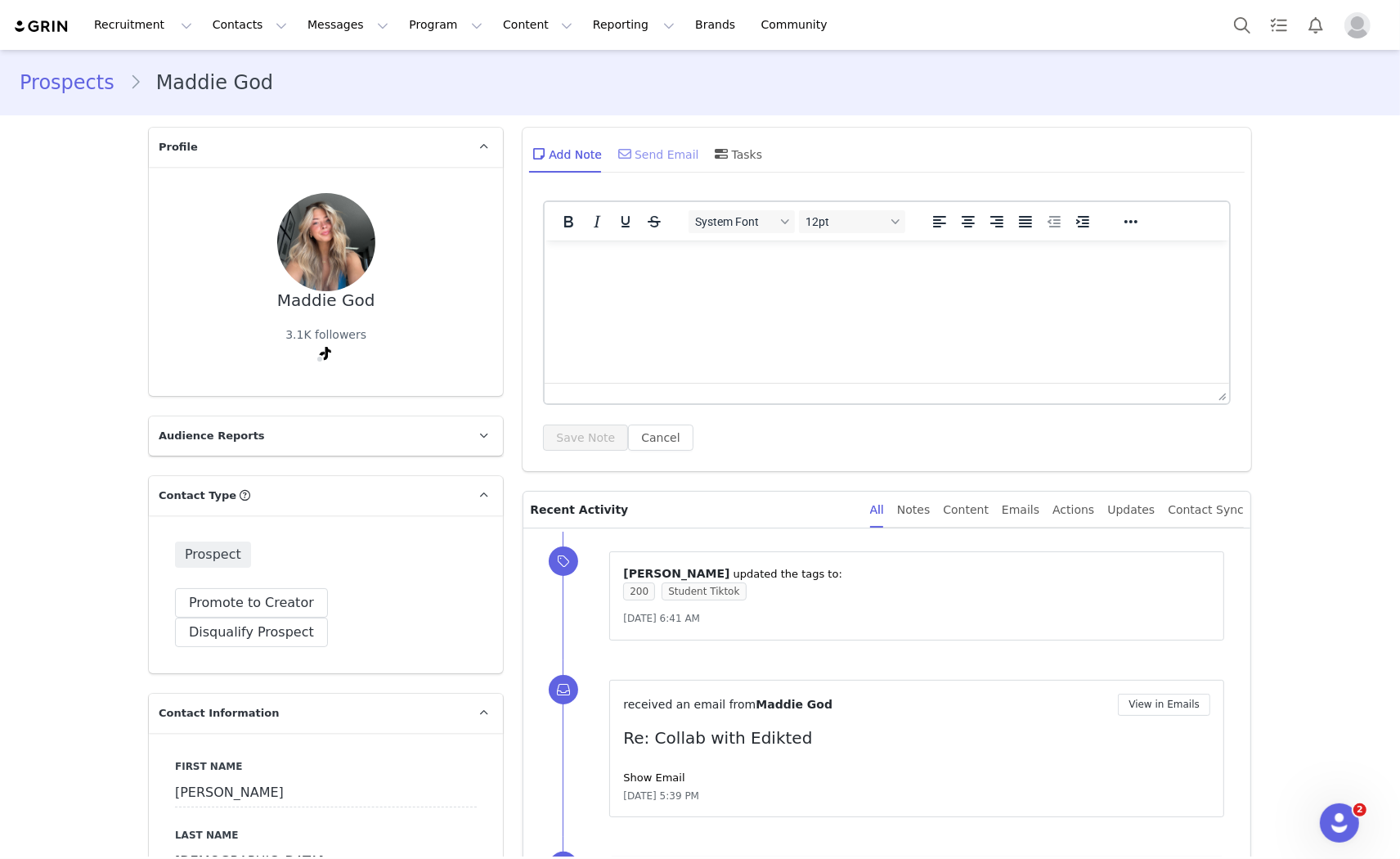
click at [647, 157] on div "Send Email" at bounding box center [657, 154] width 85 height 39
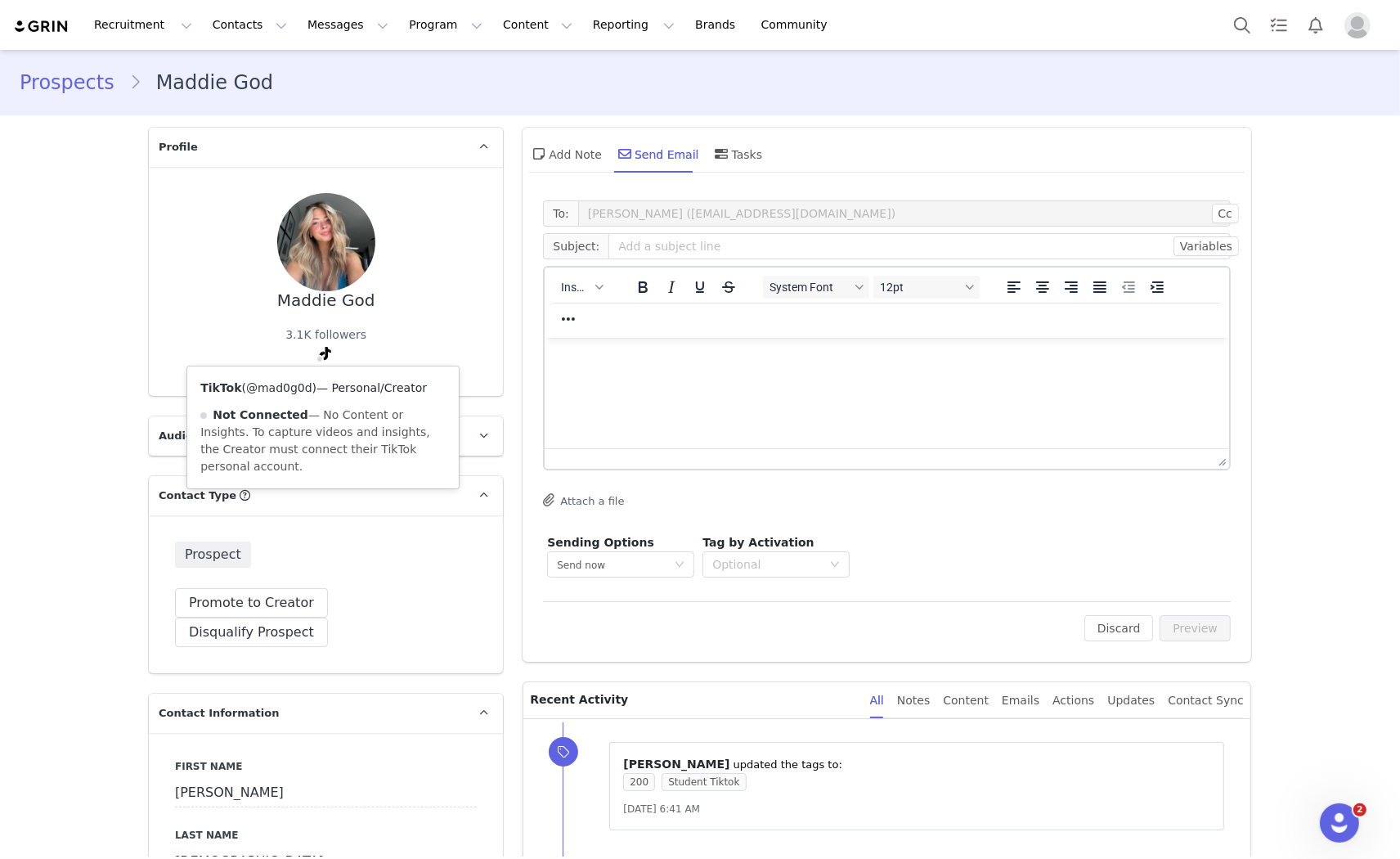
click at [278, 386] on link "@mad0g0d" at bounding box center [280, 388] width 66 height 13
click at [290, 386] on link "@mad0g0d" at bounding box center [280, 388] width 66 height 13
click at [311, 28] on button "Messages Messages" at bounding box center [348, 25] width 100 height 37
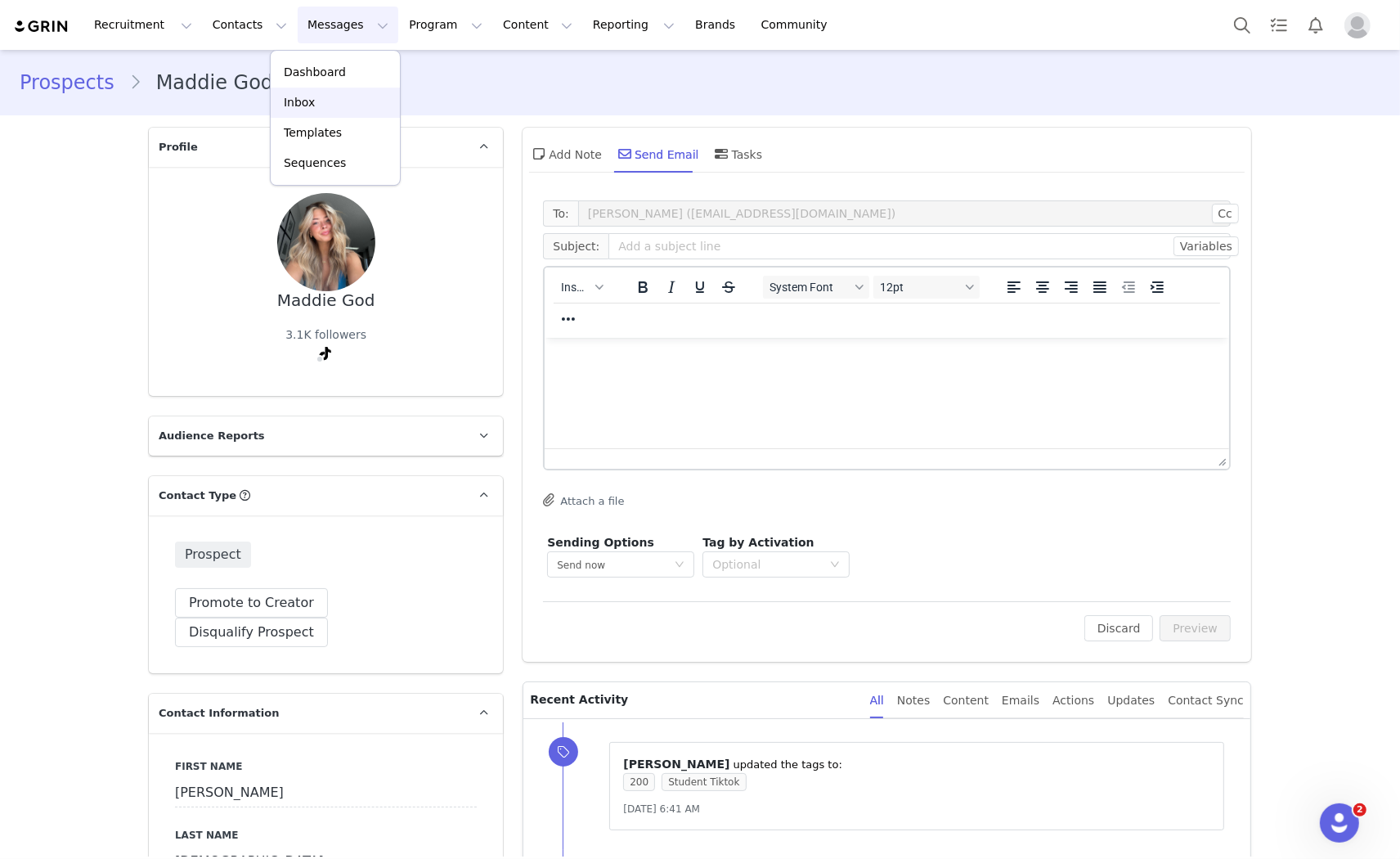
click at [305, 100] on p "Inbox" at bounding box center [299, 102] width 31 height 17
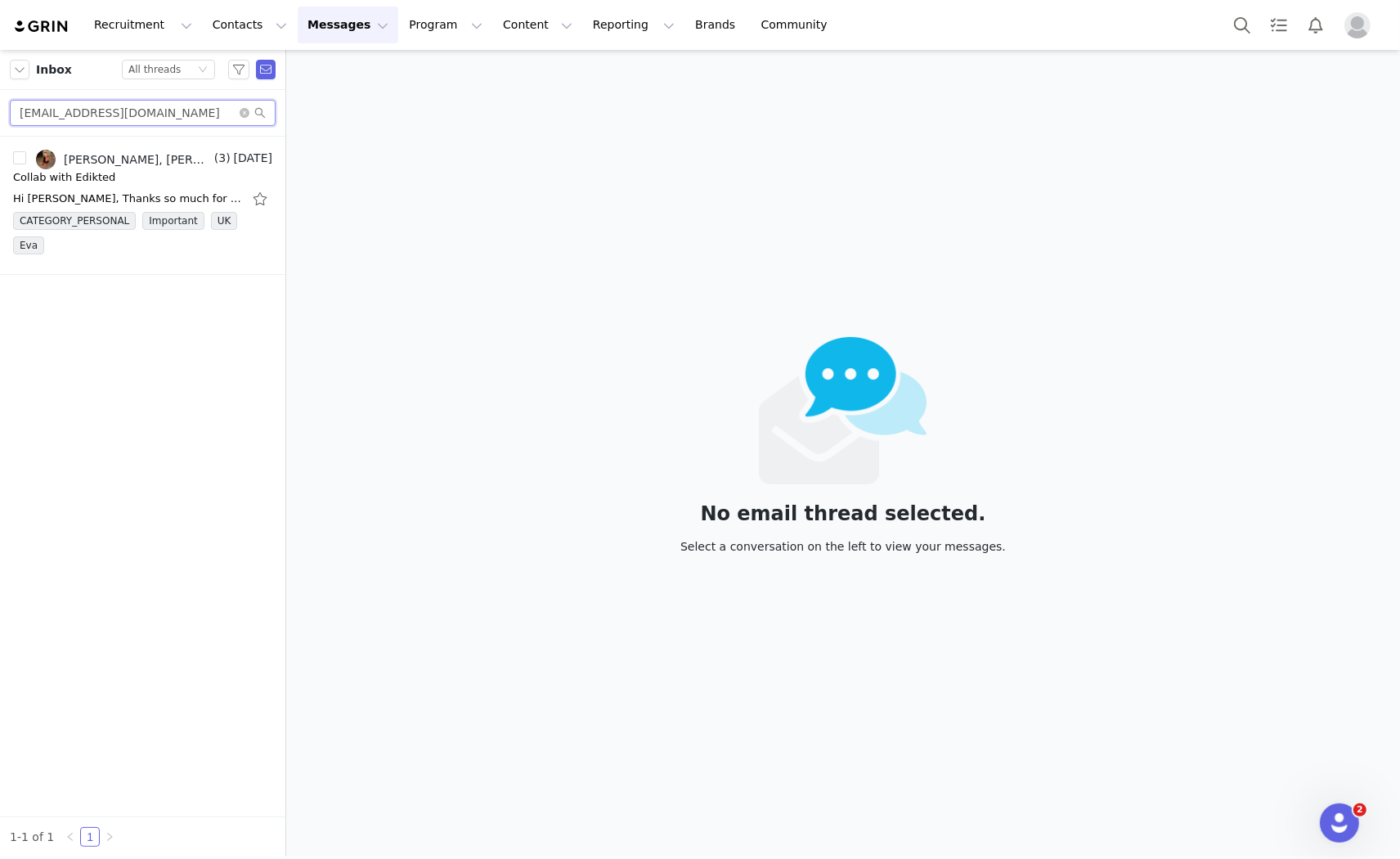
drag, startPoint x: 162, startPoint y: 106, endPoint x: 0, endPoint y: 86, distance: 163.2
click at [0, 86] on div "Inbox Status All threads Emilysuegoss@gmail.com" at bounding box center [143, 93] width 285 height 86
paste input "https://www.tiktok.com/@mad0g0d?is_from_webapp=1&sender_device=pc"
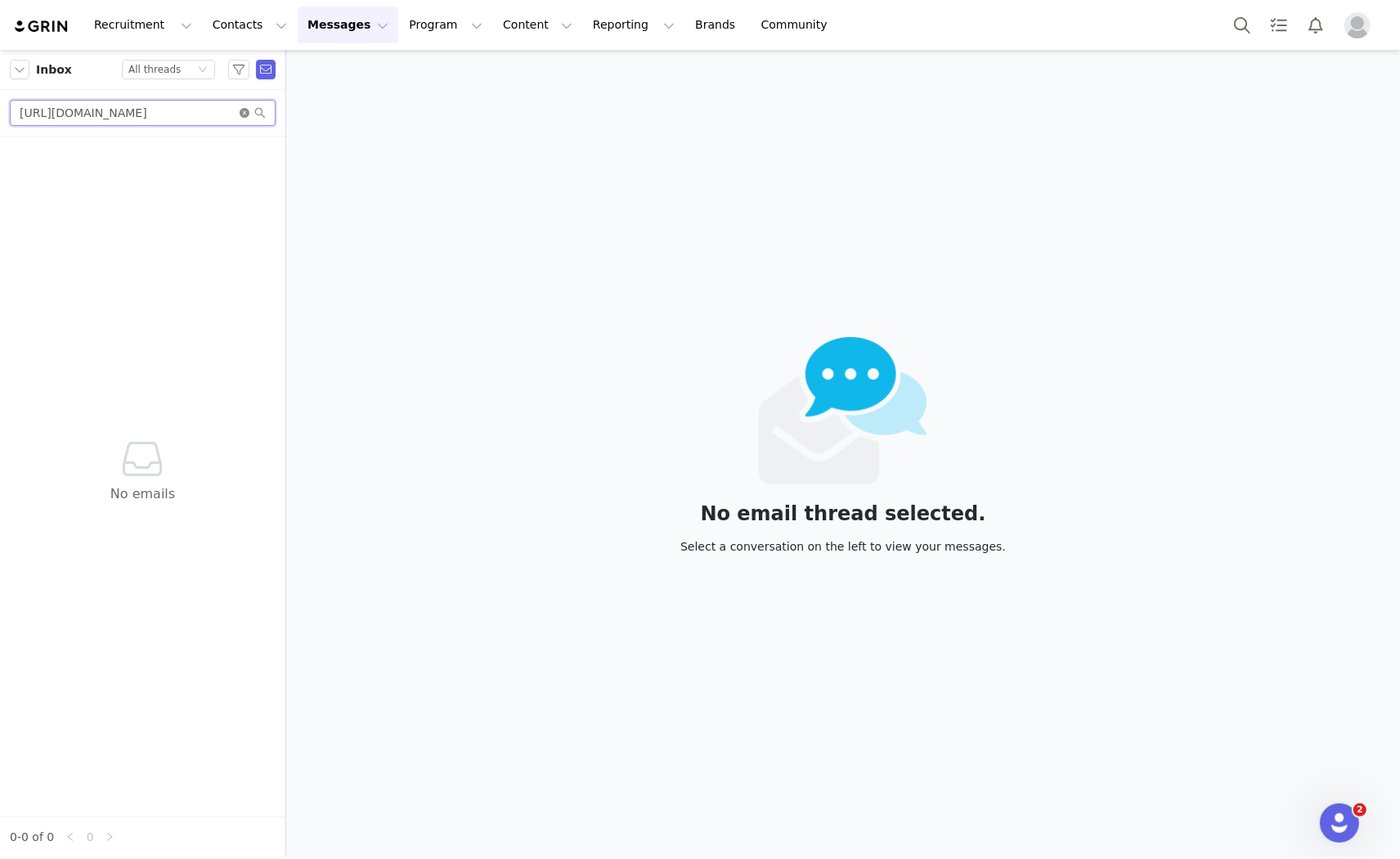
type input "https://www.tiktok.com/@mad0g0d?is_from_webapp=1&sender_device=pc"
click at [242, 111] on icon "icon: close-circle" at bounding box center [245, 113] width 10 height 10
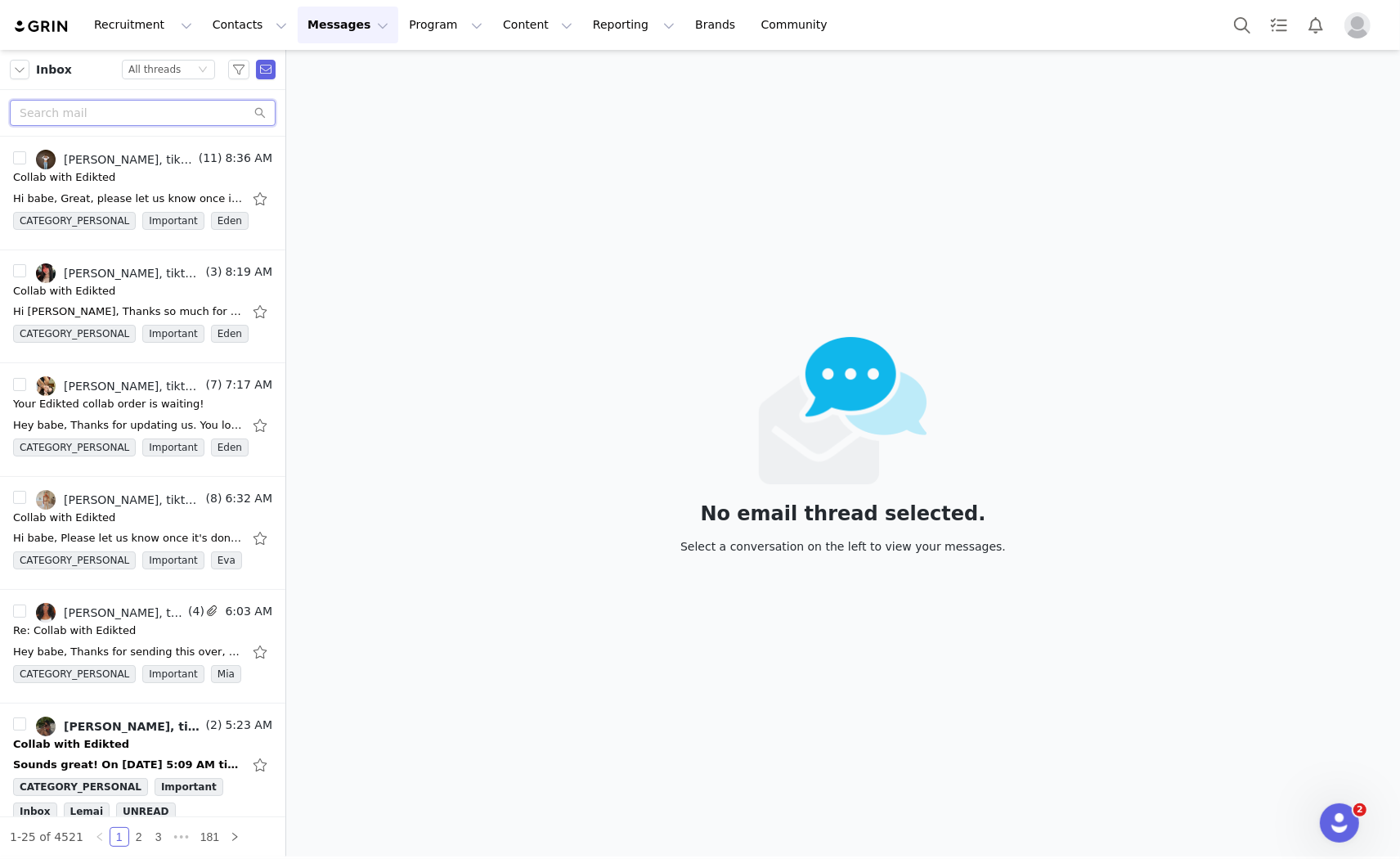
click at [109, 116] on input "text" at bounding box center [143, 113] width 266 height 27
paste input "madisonolson117@gmail.com"
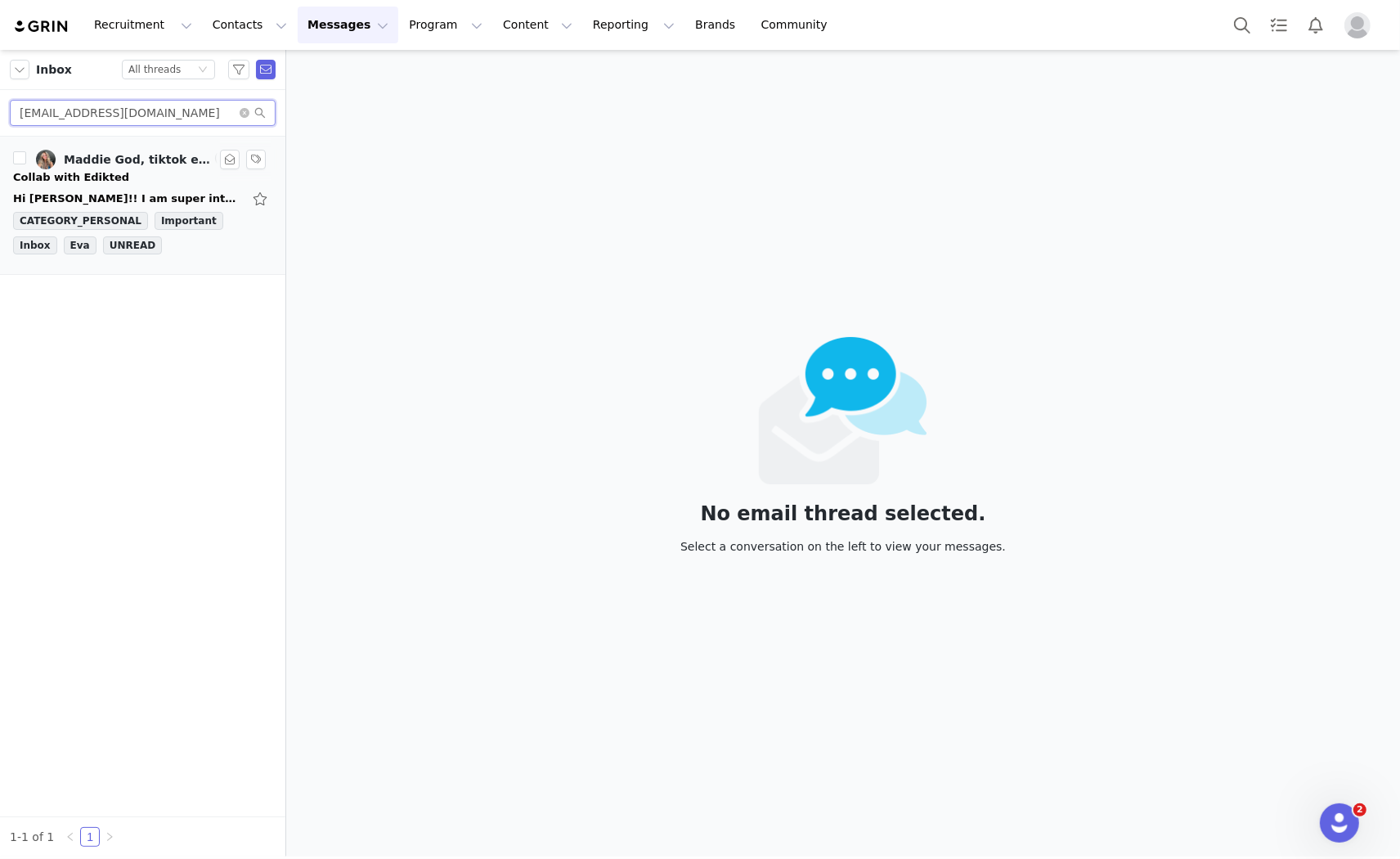
type input "madisonolson117@gmail.com"
click at [107, 175] on div "Collab with Edikted" at bounding box center [143, 178] width 259 height 17
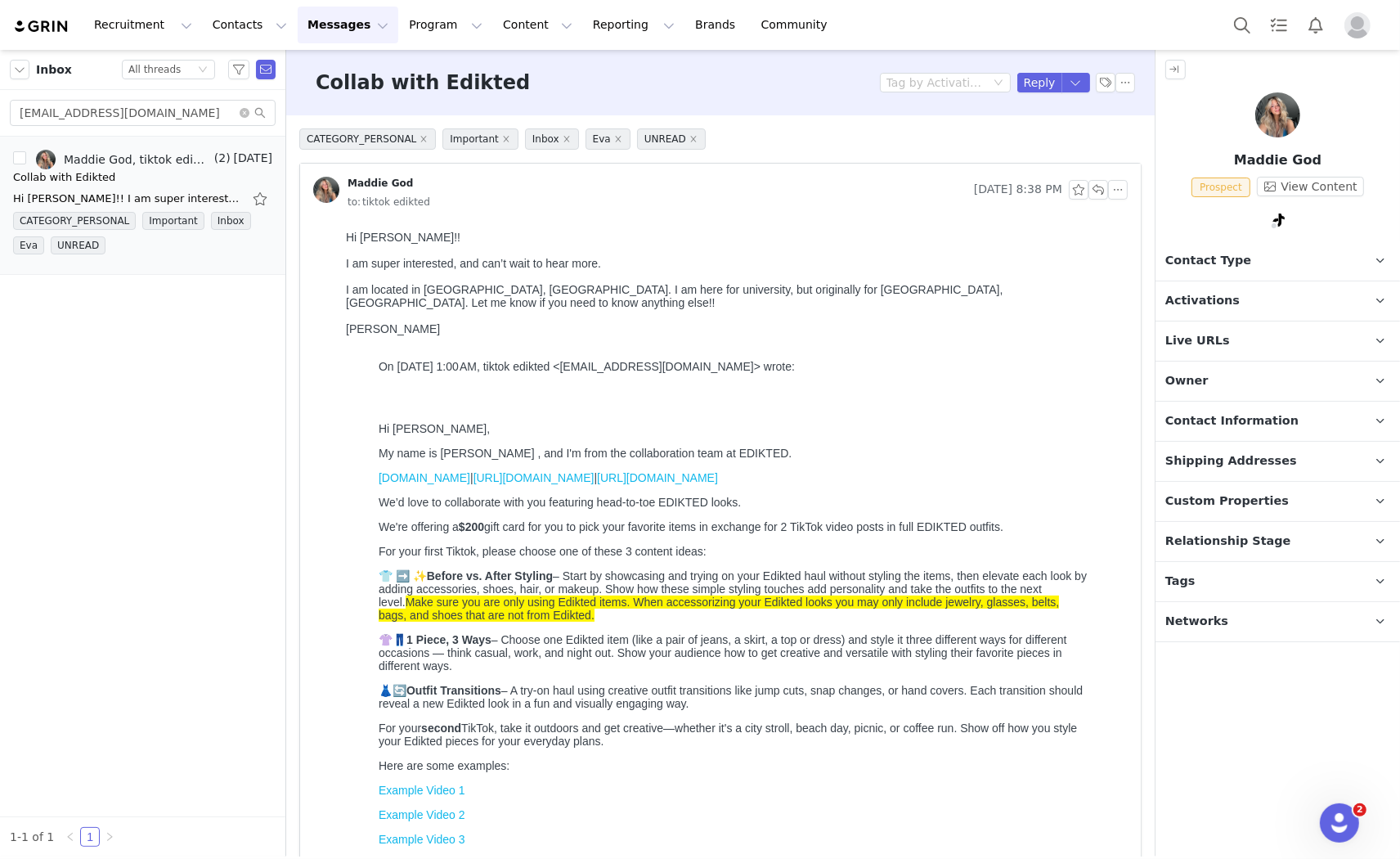
click at [1201, 255] on span "Contact Type" at bounding box center [1207, 261] width 85 height 18
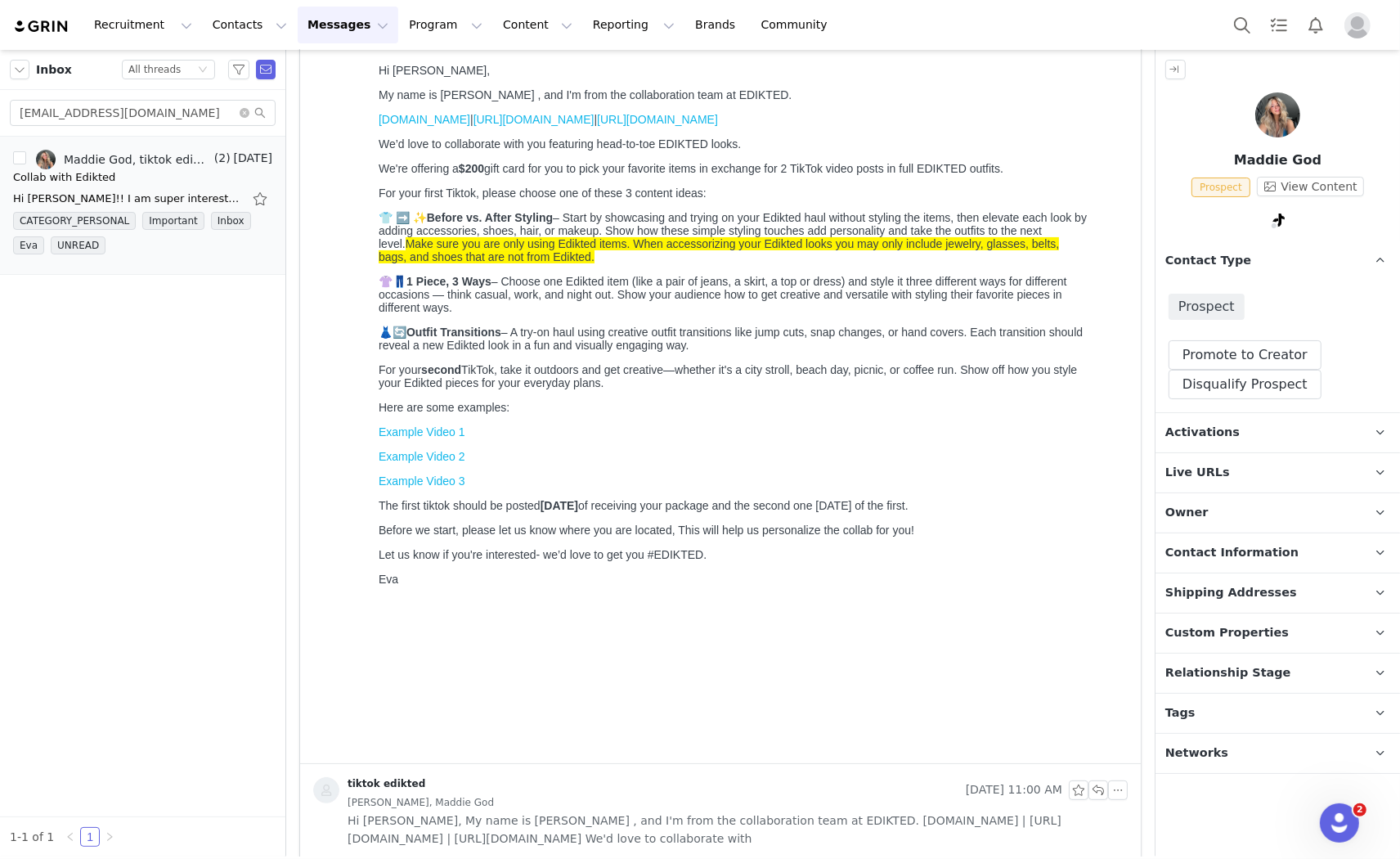
scroll to position [364, 0]
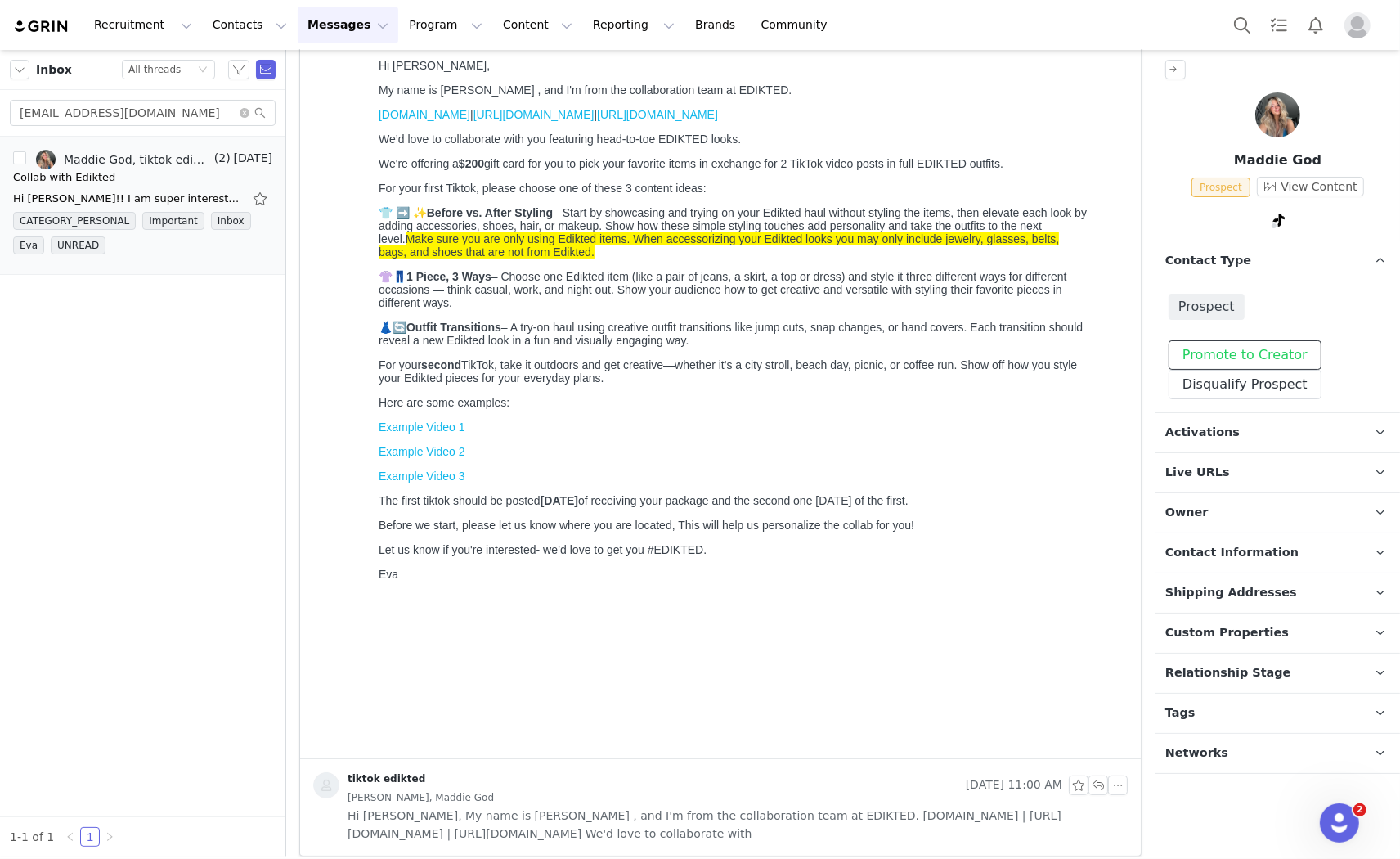
click at [1217, 355] on button "Promote to Creator" at bounding box center [1245, 354] width 153 height 29
click at [1212, 427] on span "Activations" at bounding box center [1202, 432] width 75 height 18
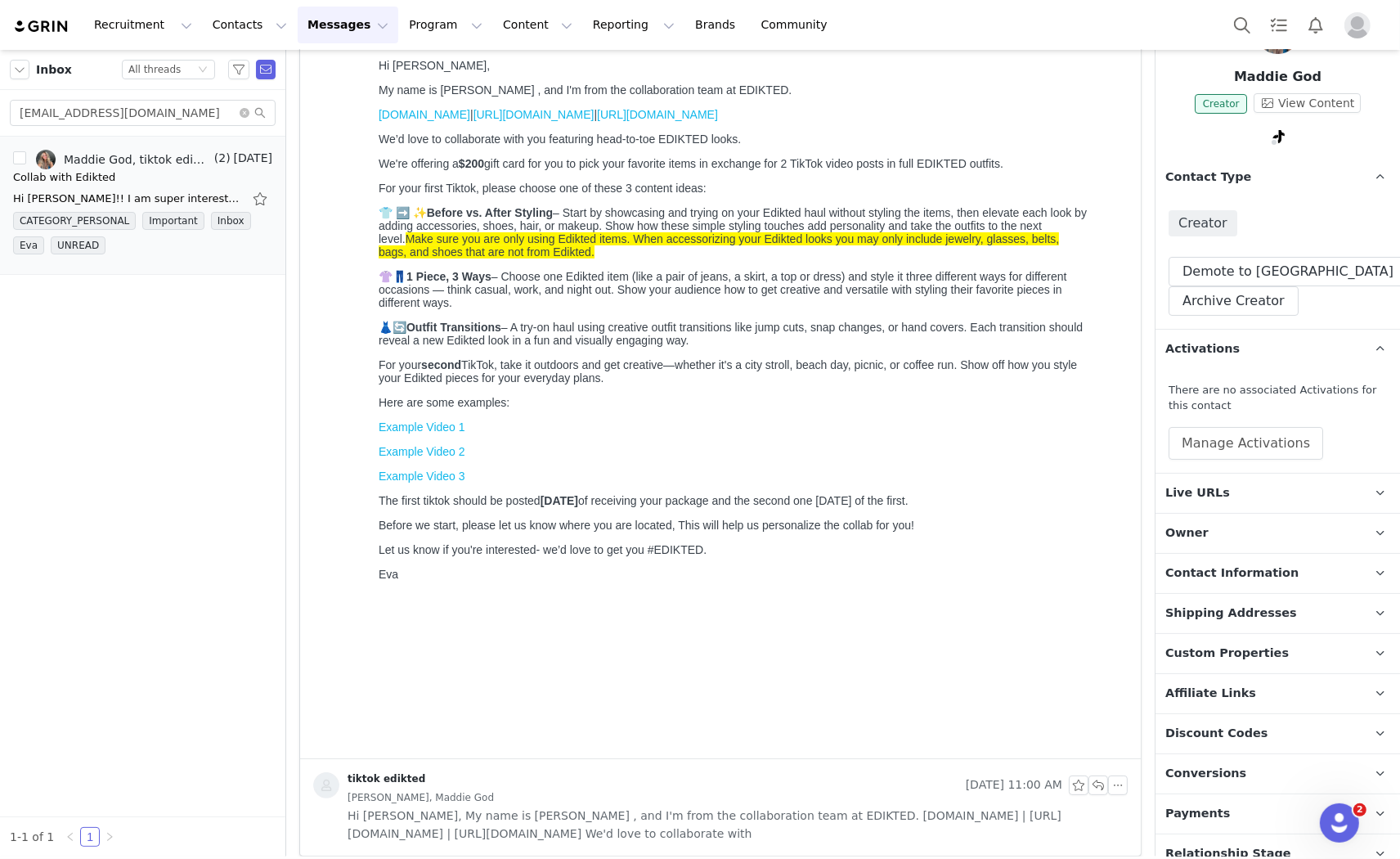
scroll to position [182, 0]
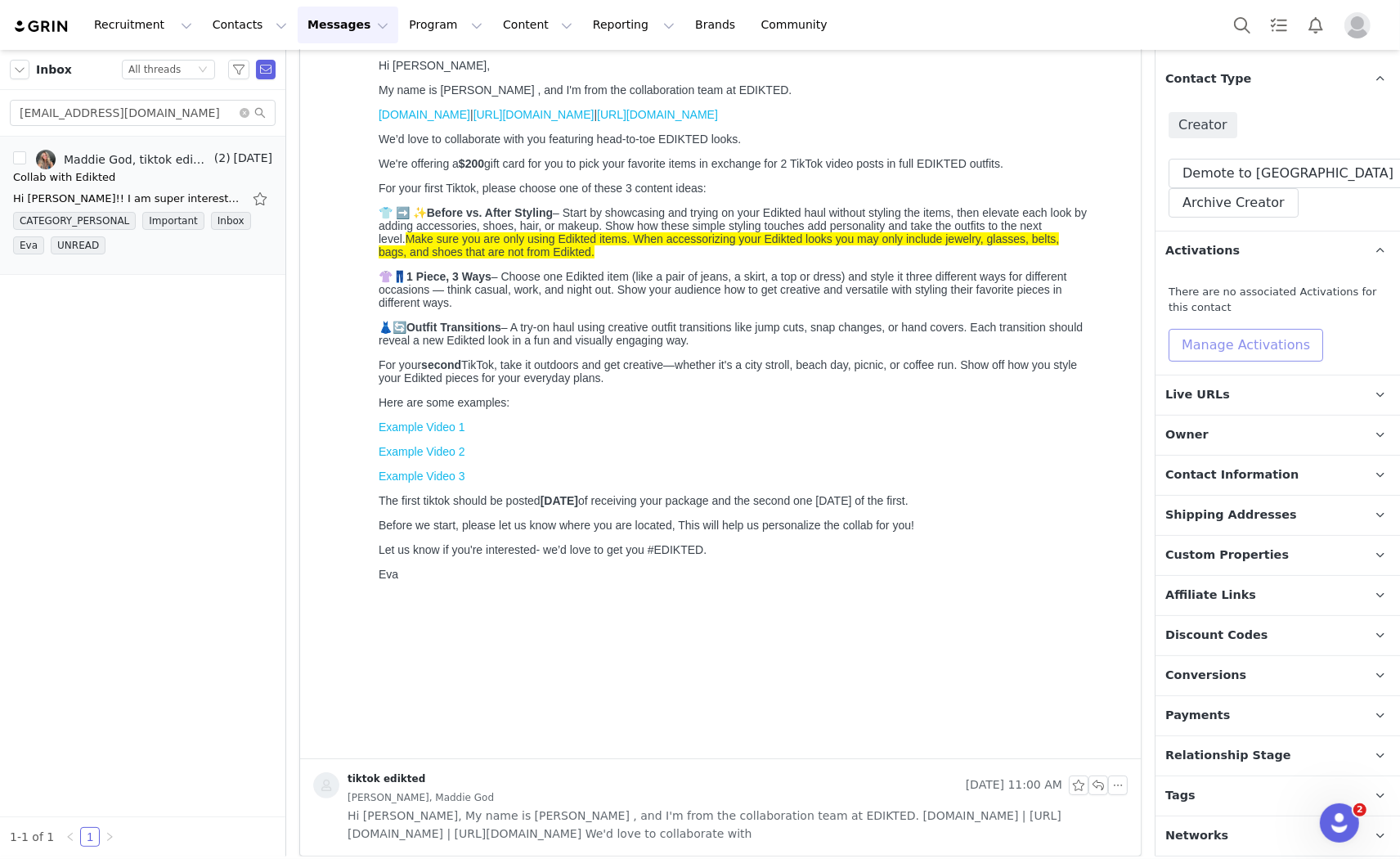
click at [1258, 337] on button "Manage Activations" at bounding box center [1246, 344] width 154 height 32
click at [1231, 404] on div "Select Activation" at bounding box center [1202, 408] width 159 height 25
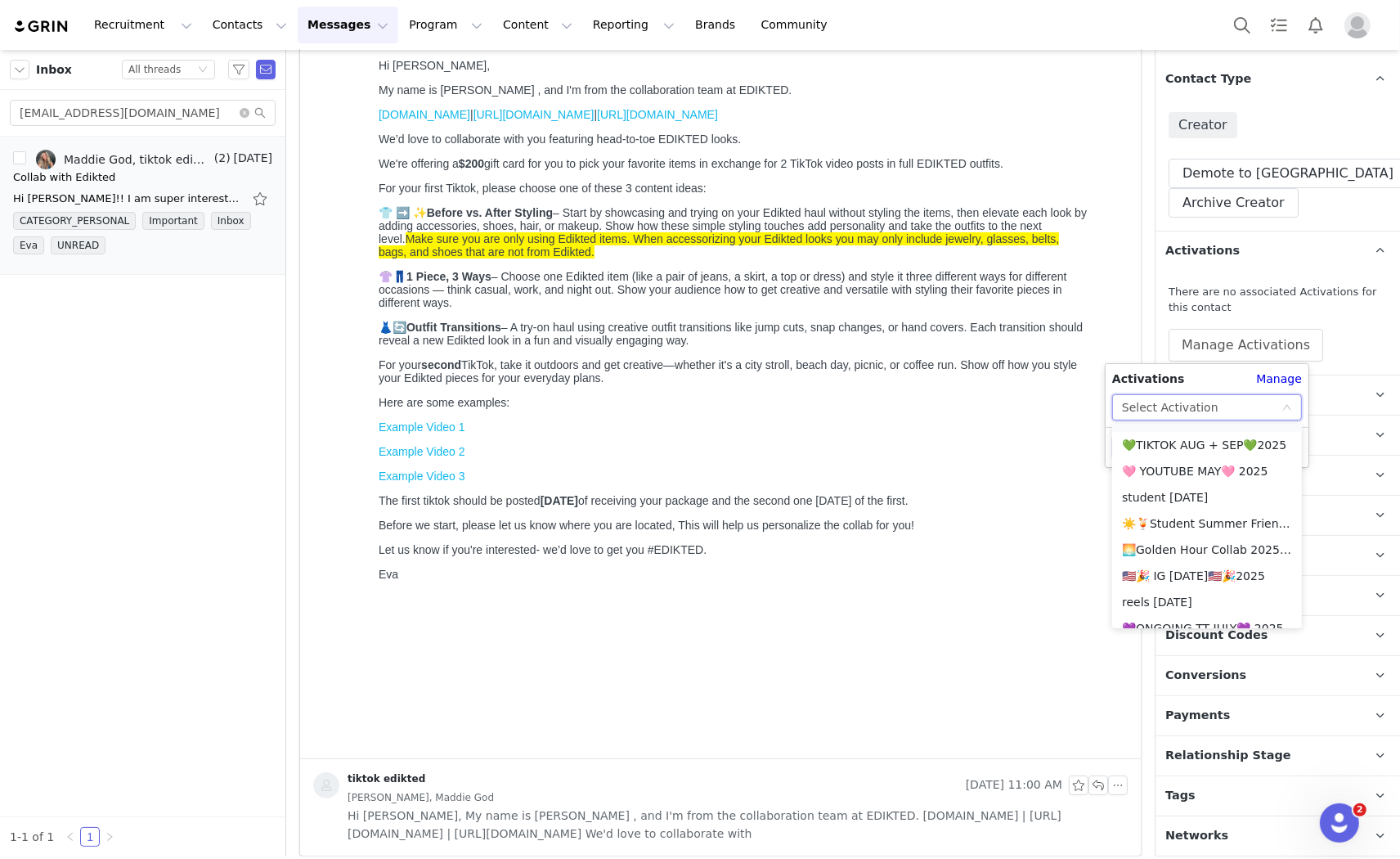
scroll to position [527, 0]
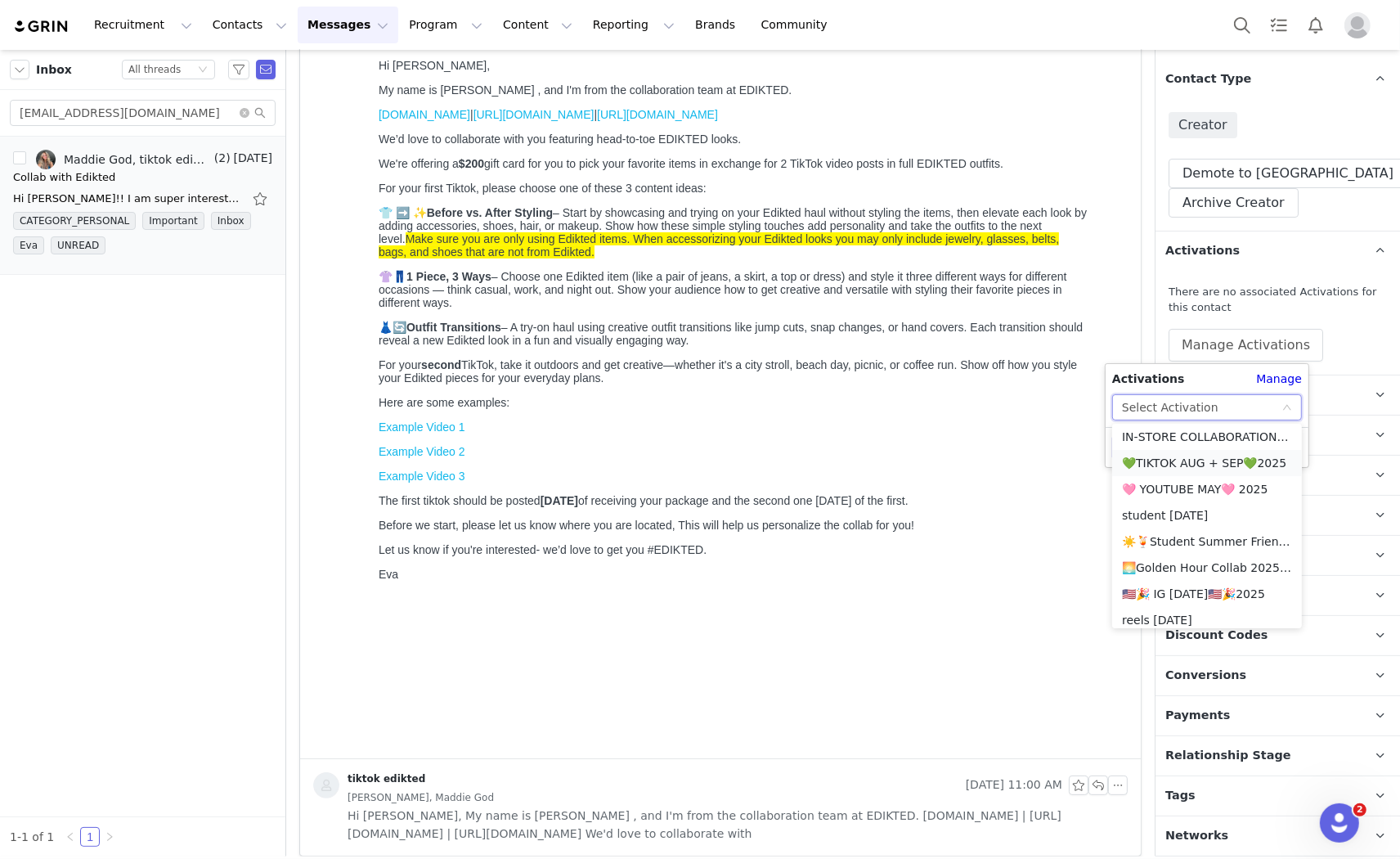
click at [1154, 456] on li "💚TIKTOK AUG + SEP💚2025" at bounding box center [1207, 463] width 190 height 27
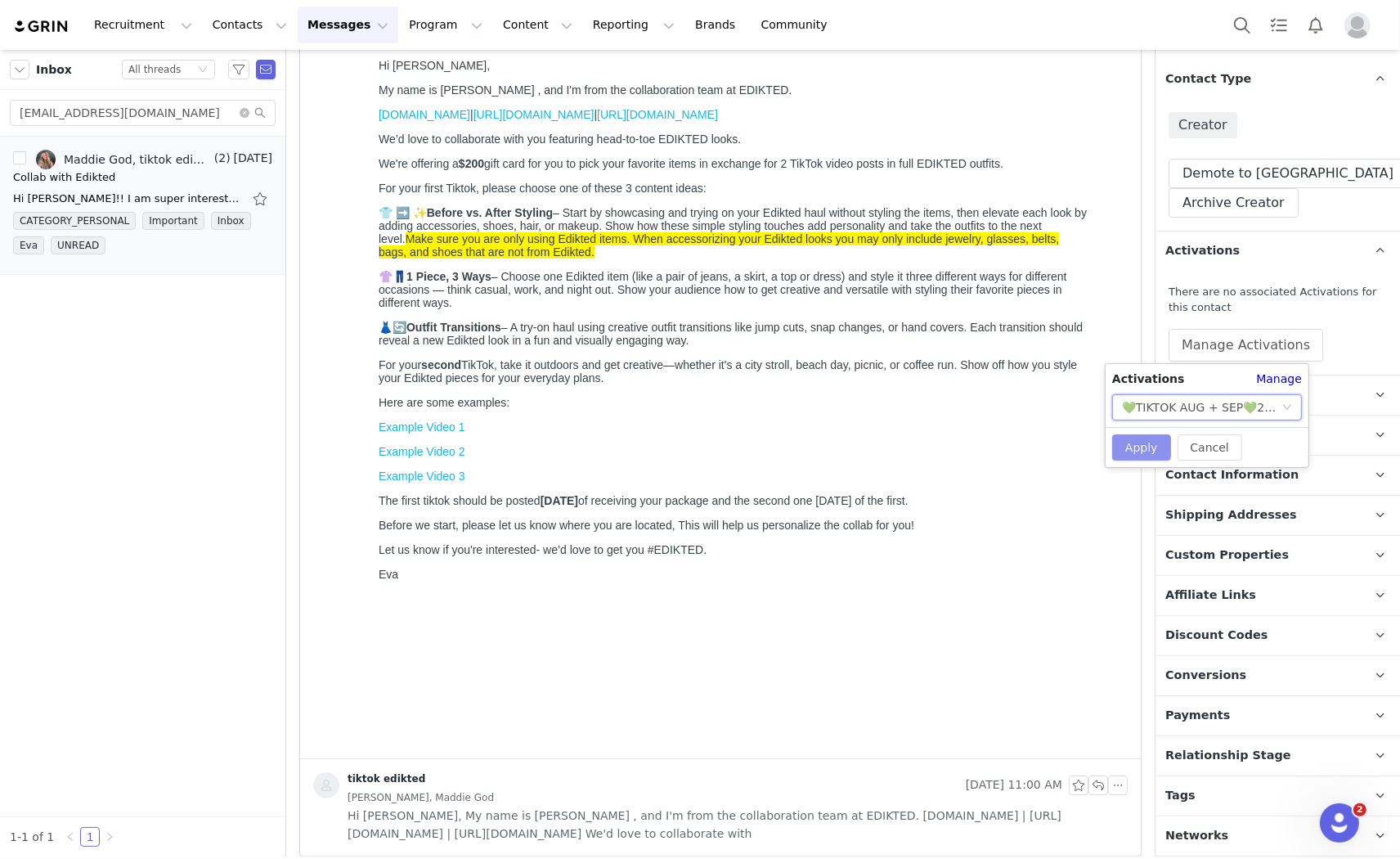
click at [1137, 450] on button "Apply" at bounding box center [1141, 447] width 59 height 27
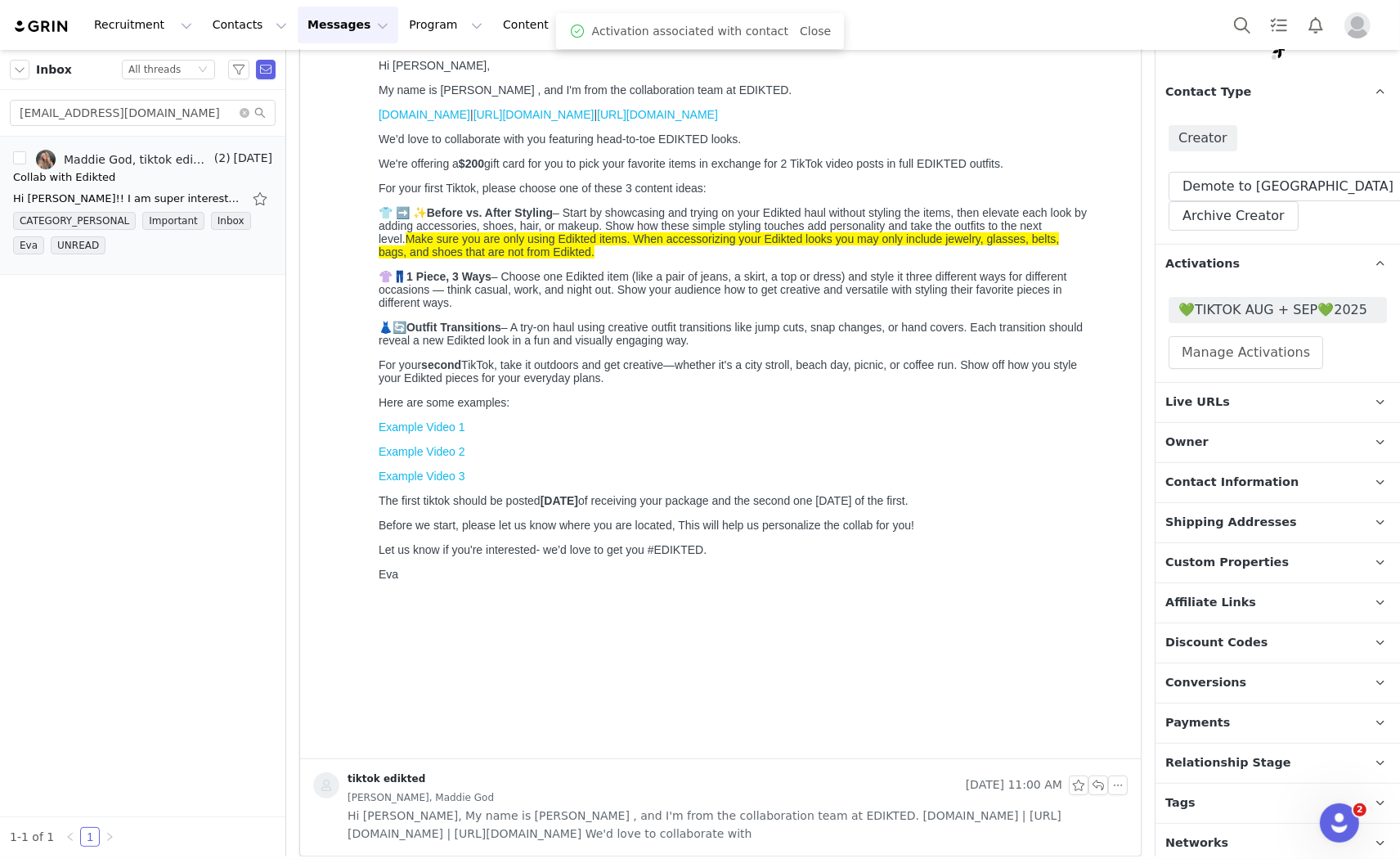
scroll to position [175, 0]
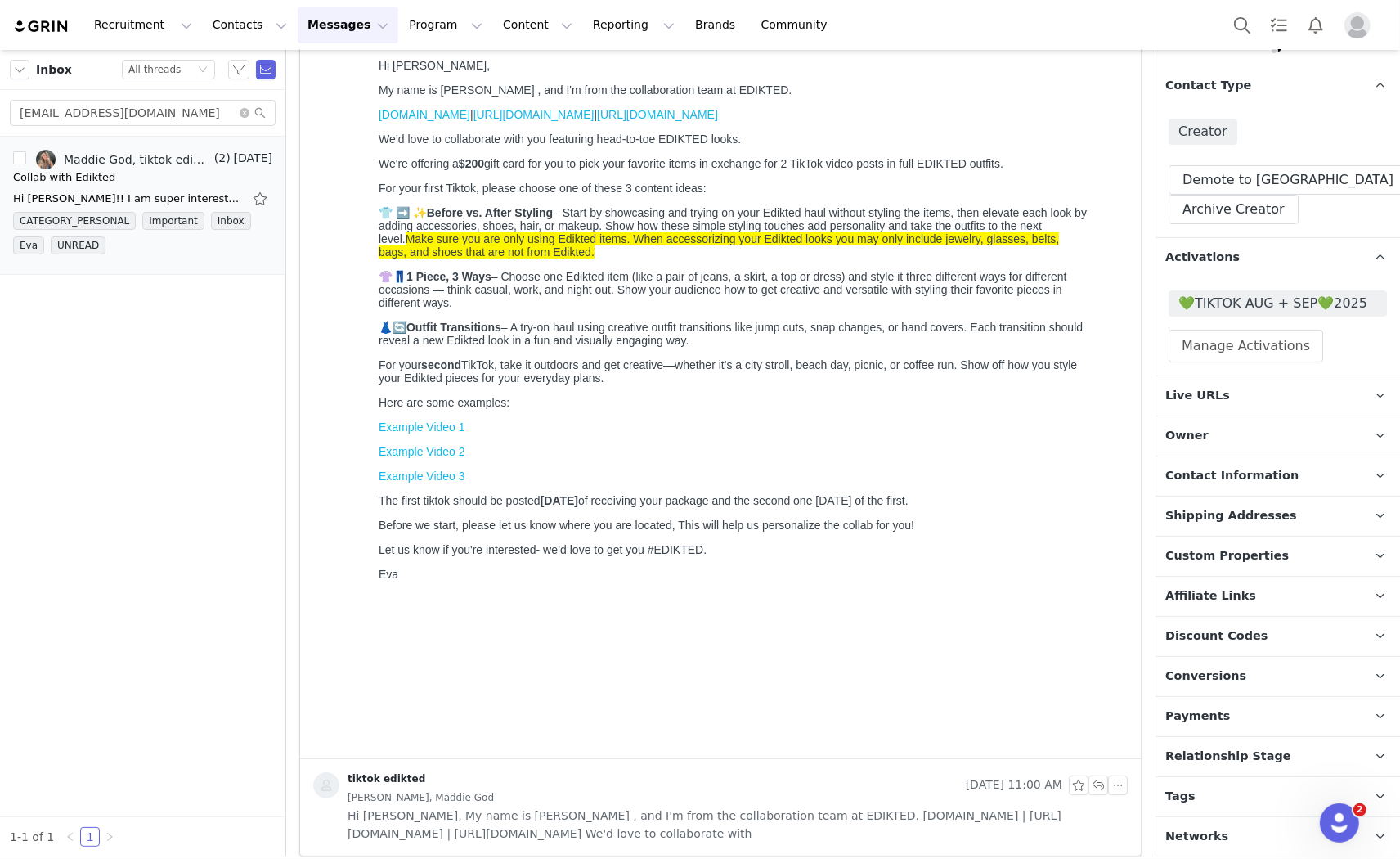
click at [1211, 760] on span "Relationship Stage" at bounding box center [1228, 757] width 126 height 18
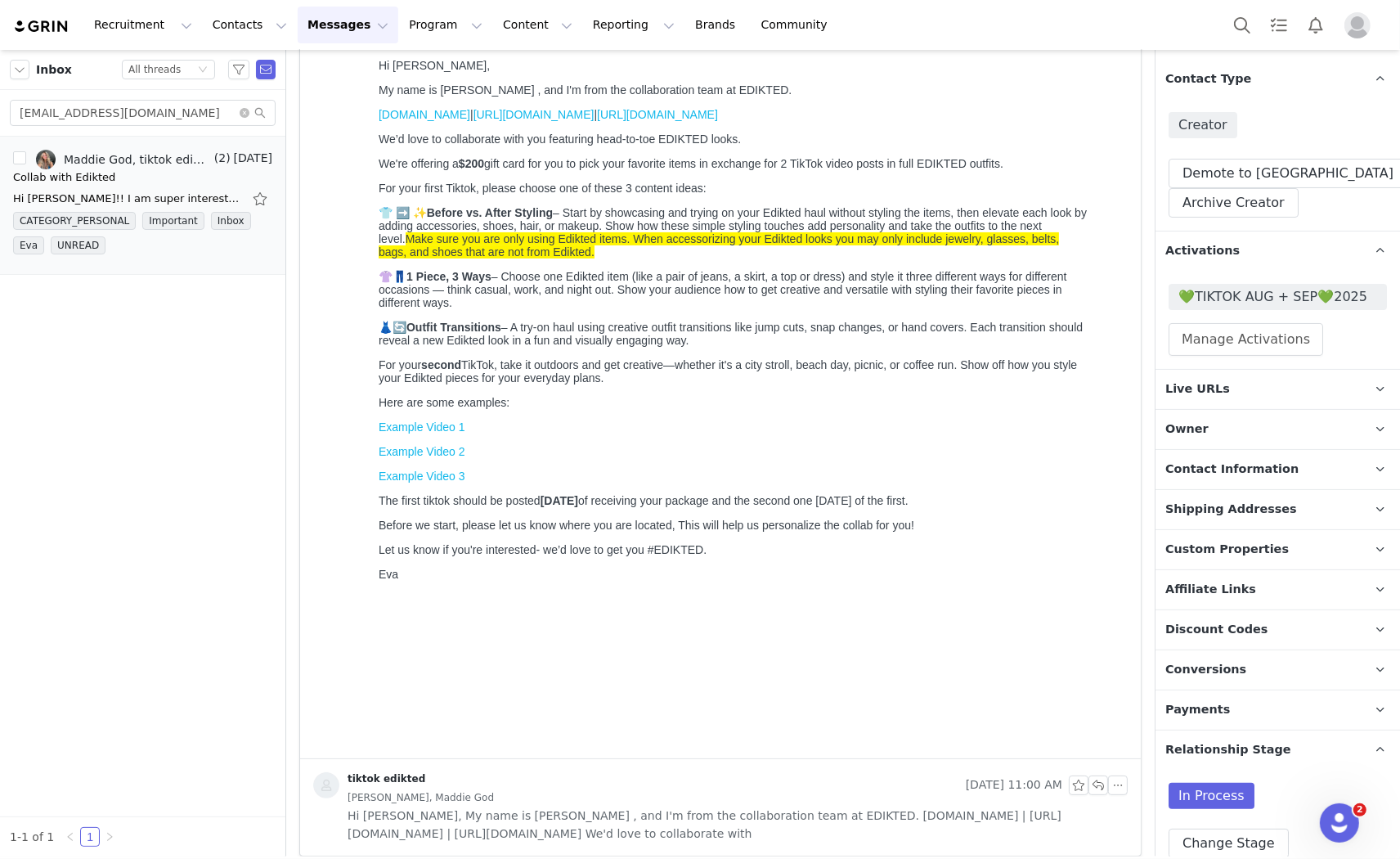
scroll to position [276, 0]
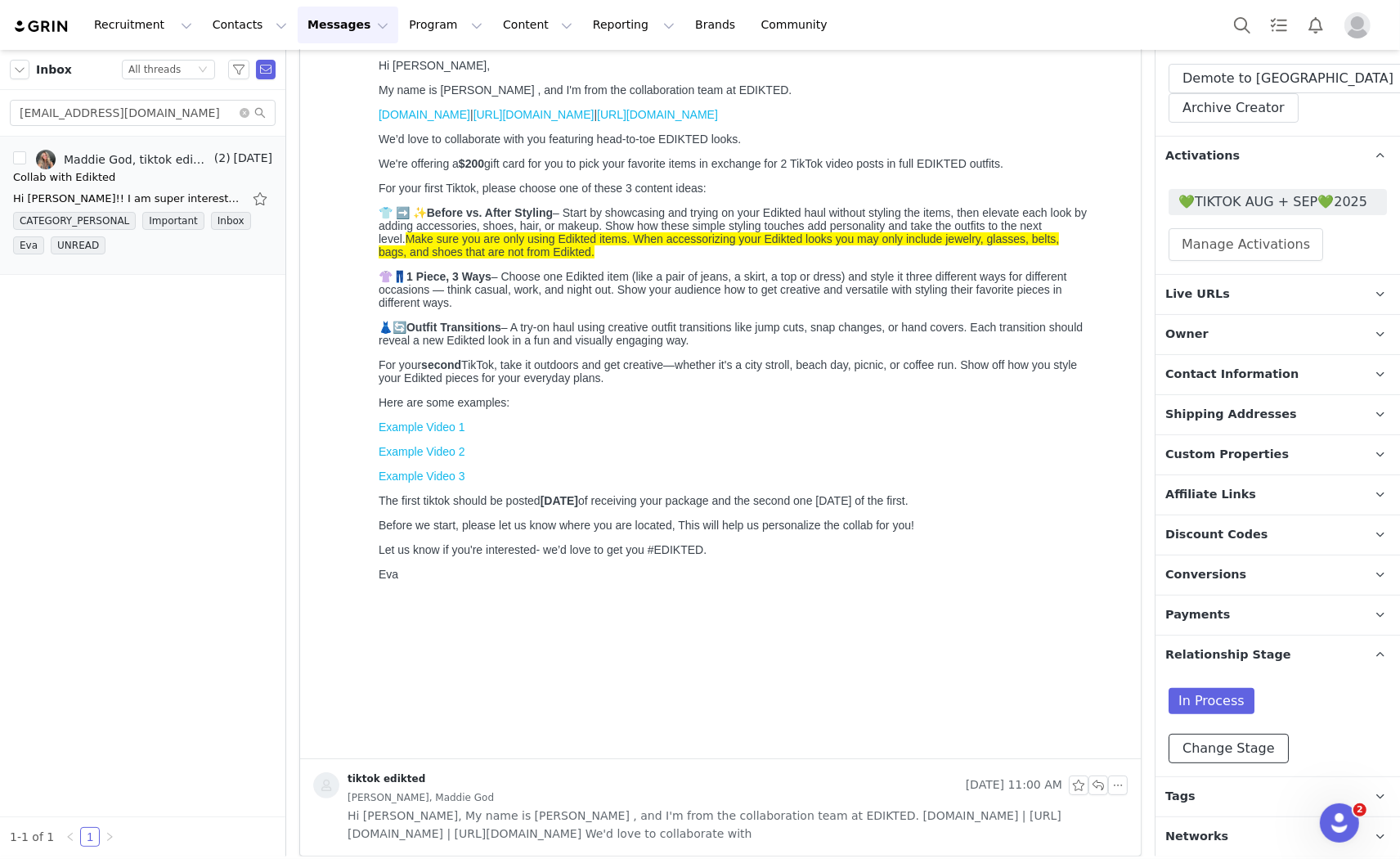
click at [1208, 744] on button "Change Stage" at bounding box center [1228, 748] width 120 height 29
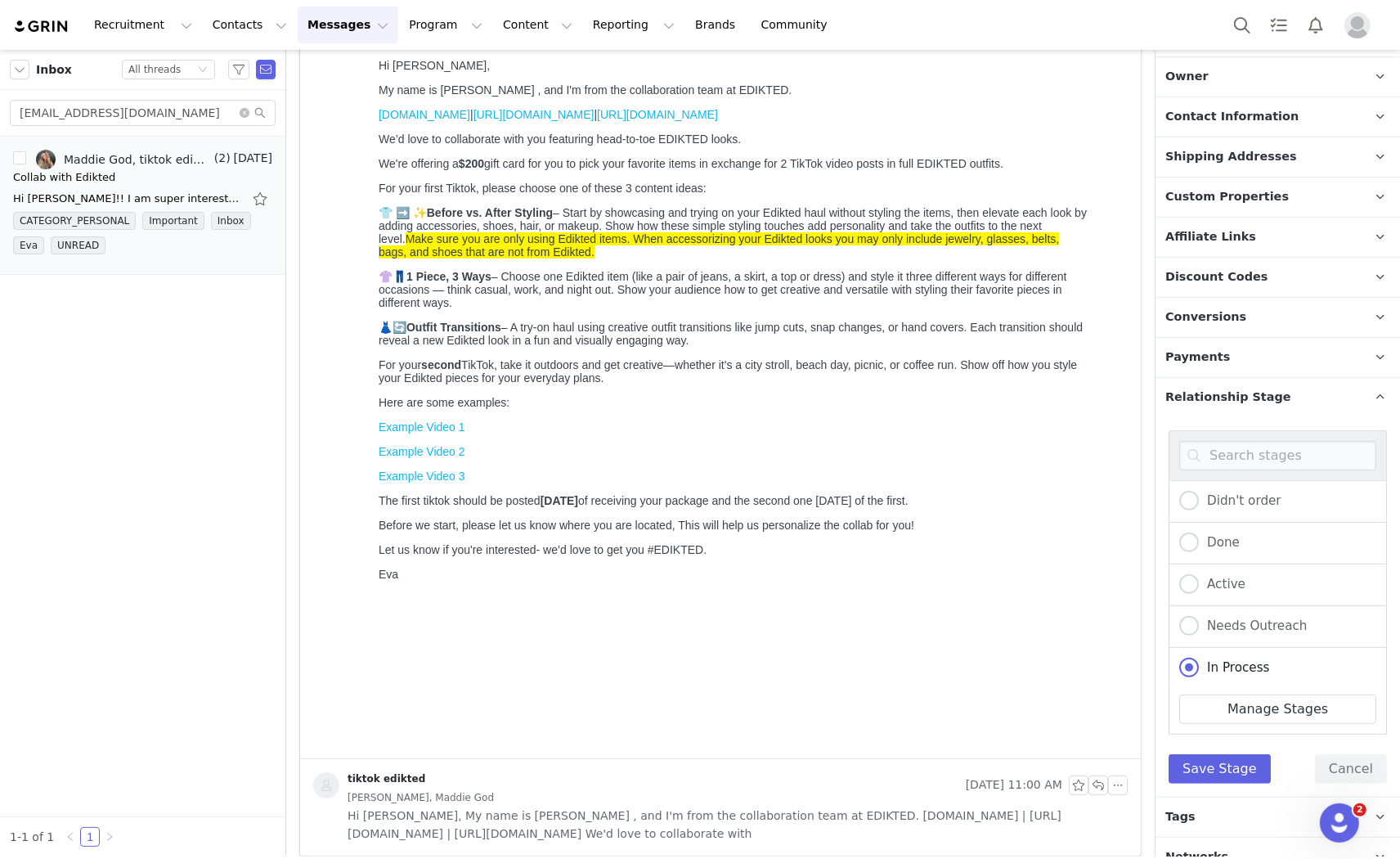
scroll to position [549, 0]
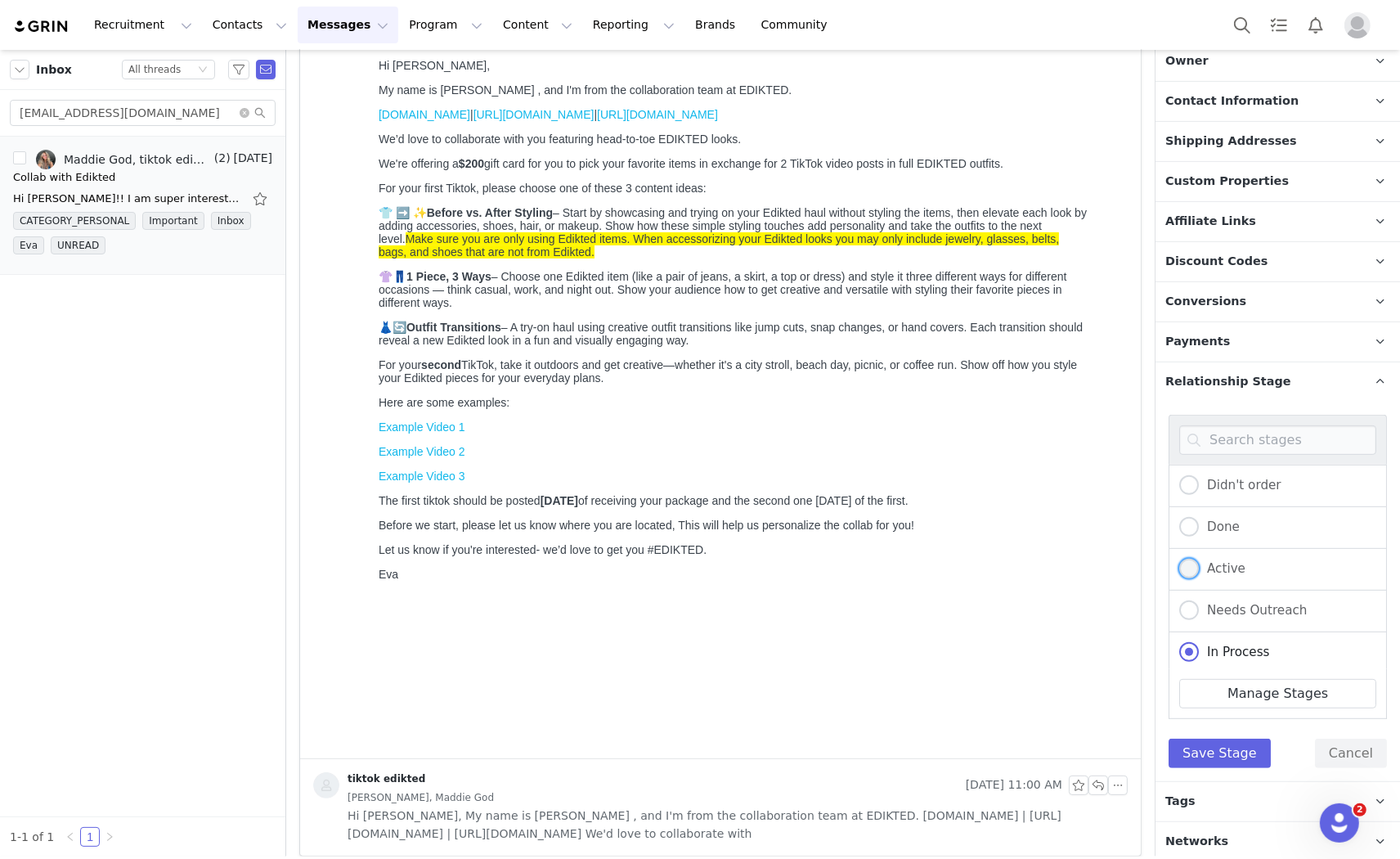
click at [1201, 563] on span "Active" at bounding box center [1222, 569] width 46 height 15
click at [1199, 563] on input "Active" at bounding box center [1189, 569] width 20 height 22
radio input "true"
radio input "false"
click at [1202, 750] on button "Save Stage" at bounding box center [1219, 753] width 102 height 29
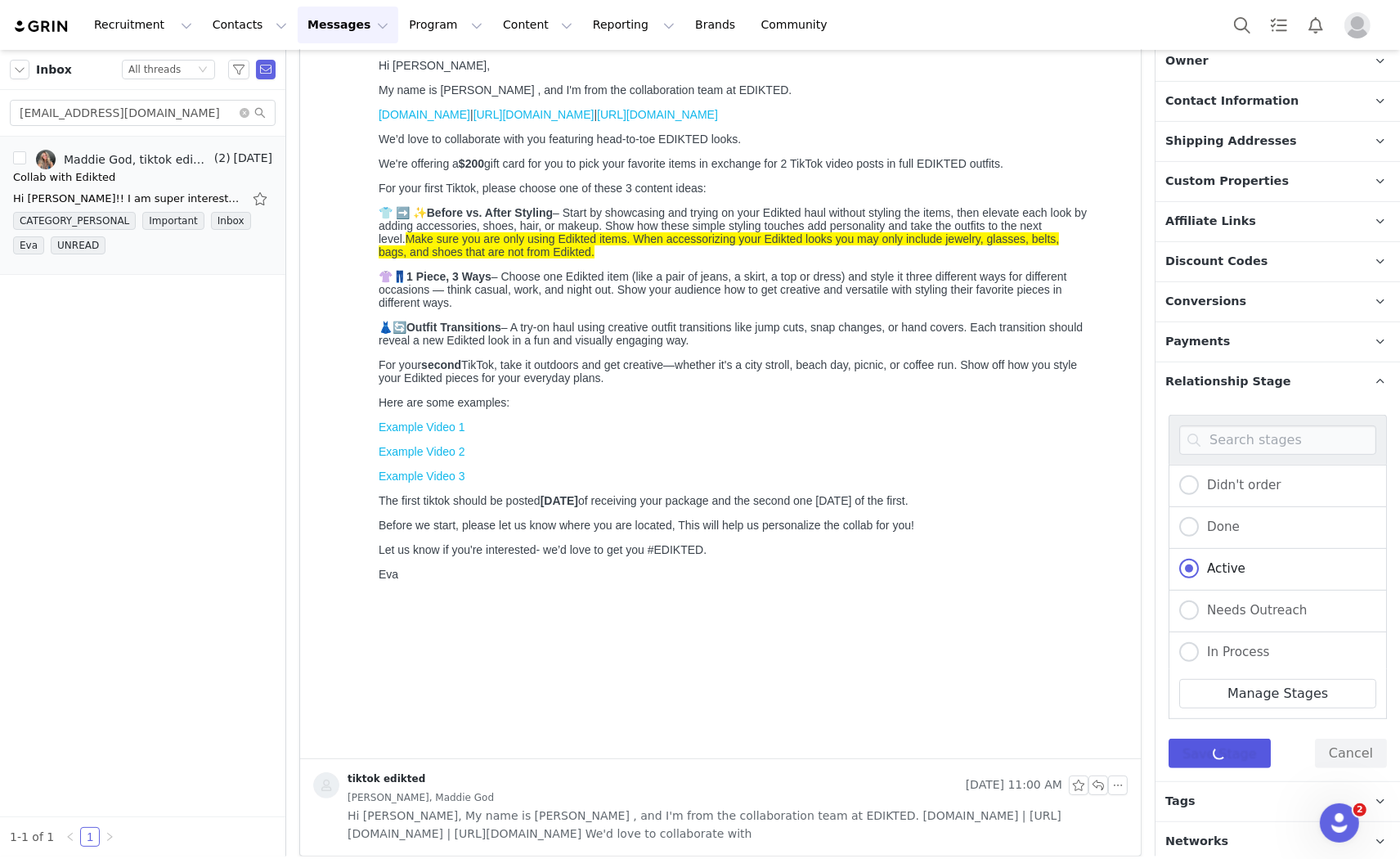
scroll to position [276, 0]
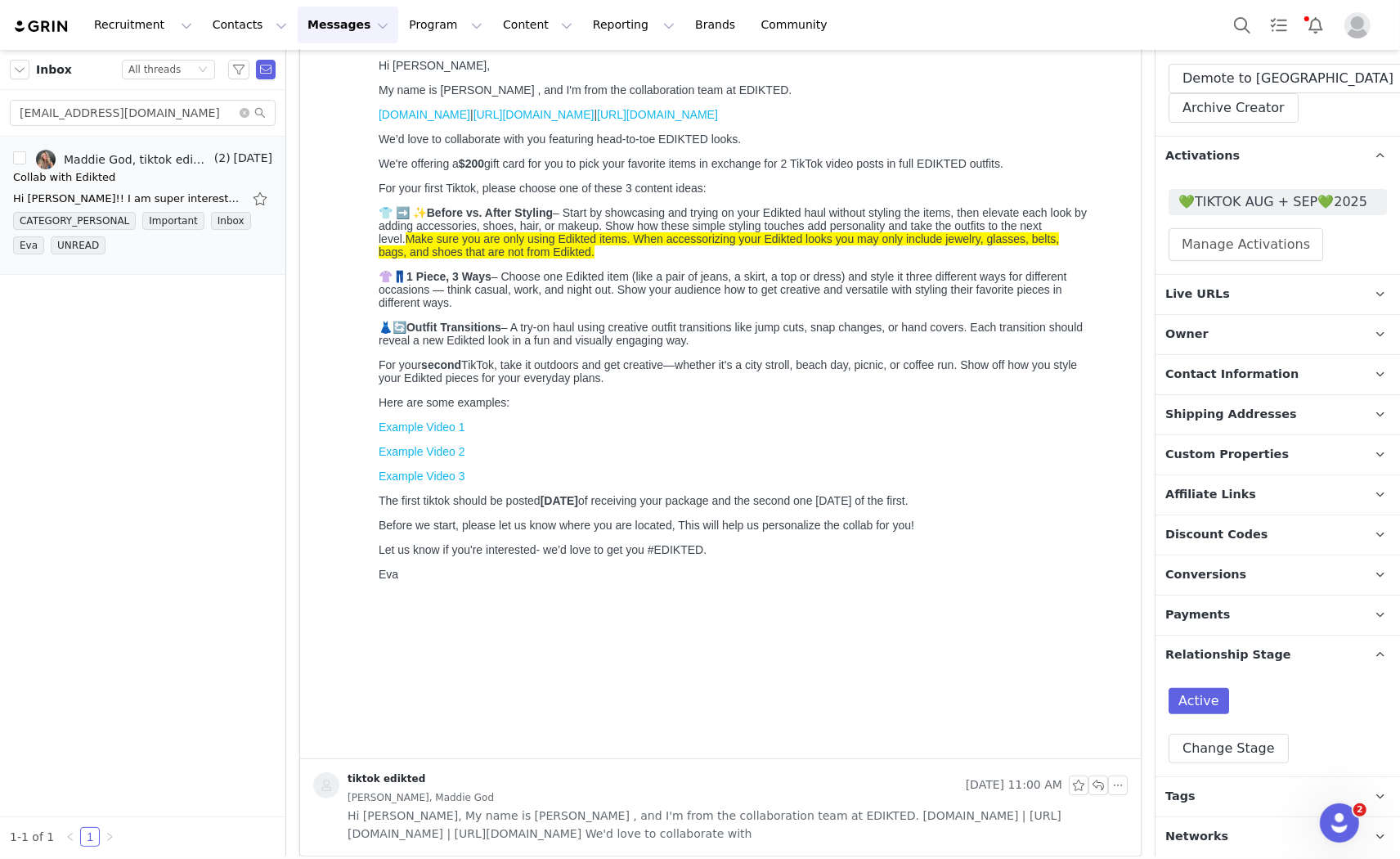
click at [1232, 793] on p "Tags Keep track of your contacts by assigning them tags. You can then filter yo…" at bounding box center [1257, 796] width 205 height 39
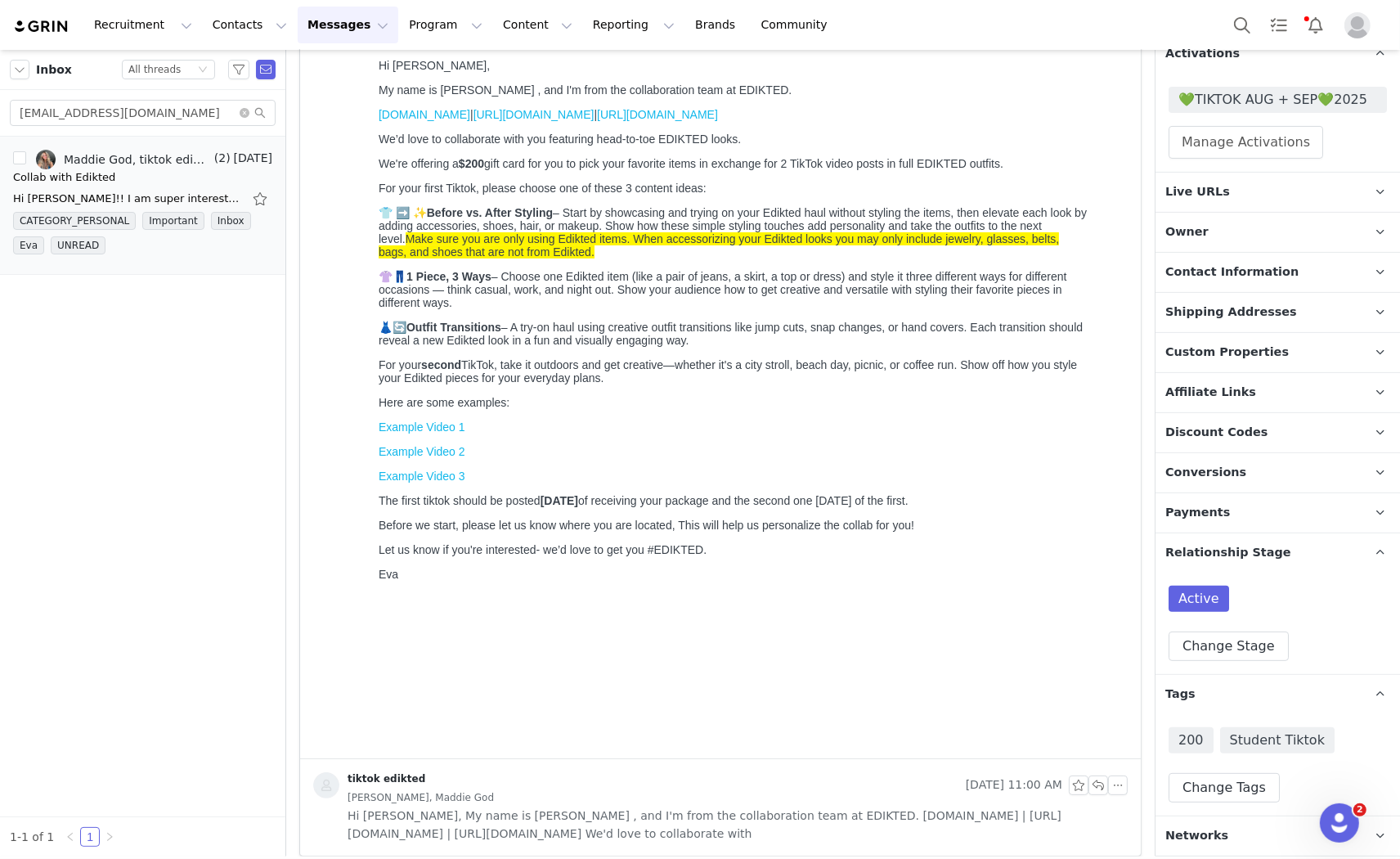
scroll to position [378, 0]
click at [1276, 740] on span "Student Tiktok" at bounding box center [1277, 741] width 115 height 27
click at [1228, 797] on button "Change Tags" at bounding box center [1224, 788] width 111 height 29
click at [1246, 754] on input at bounding box center [1278, 753] width 198 height 29
type input "tik"
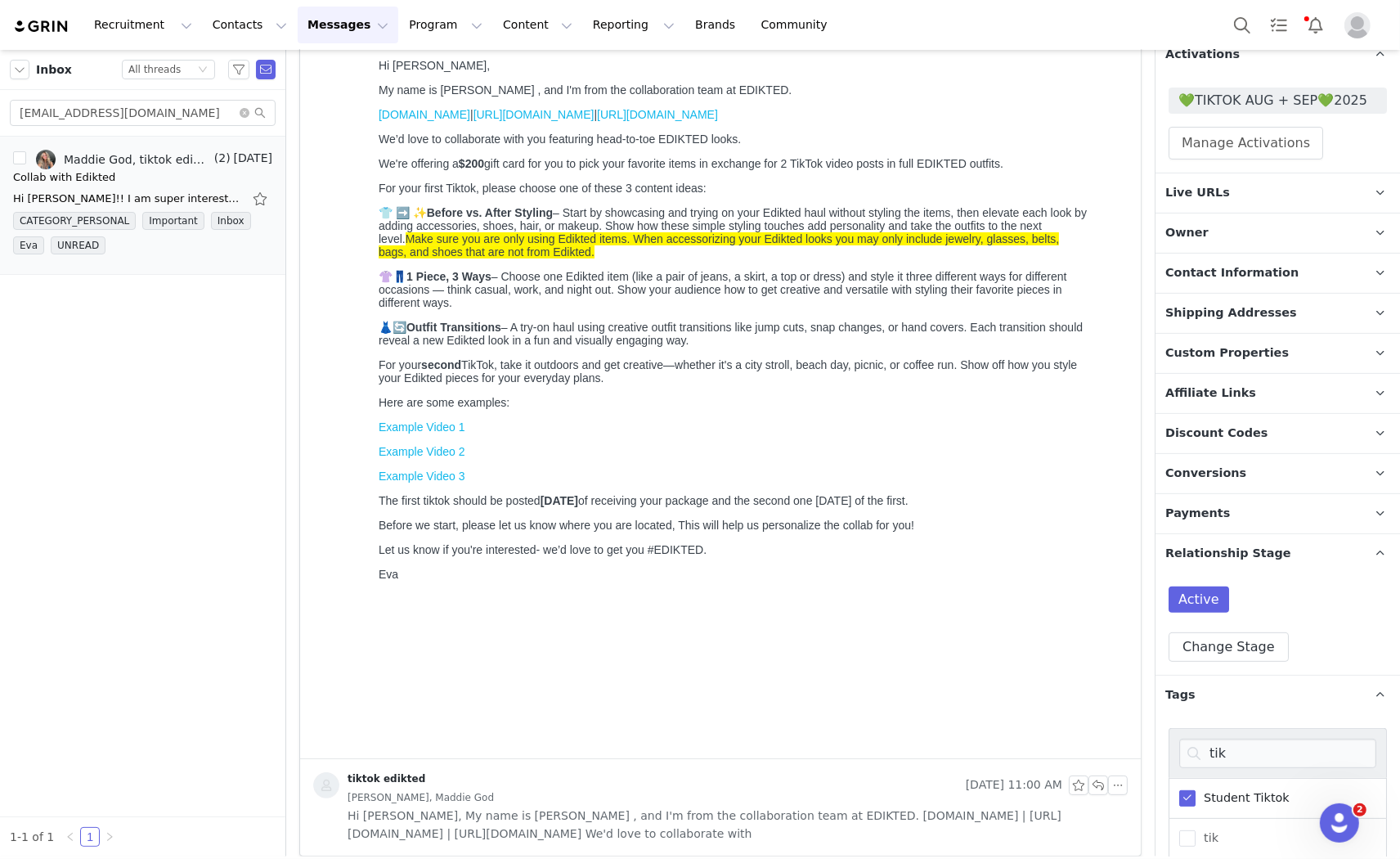
click at [1191, 786] on div "Student Tiktok" at bounding box center [1277, 798] width 218 height 41
click at [1188, 797] on span at bounding box center [1188, 798] width 17 height 17
click at [1196, 790] on input "Student Tiktok" at bounding box center [1196, 790] width 0 height 0
click at [1280, 748] on input "tik" at bounding box center [1278, 753] width 198 height 29
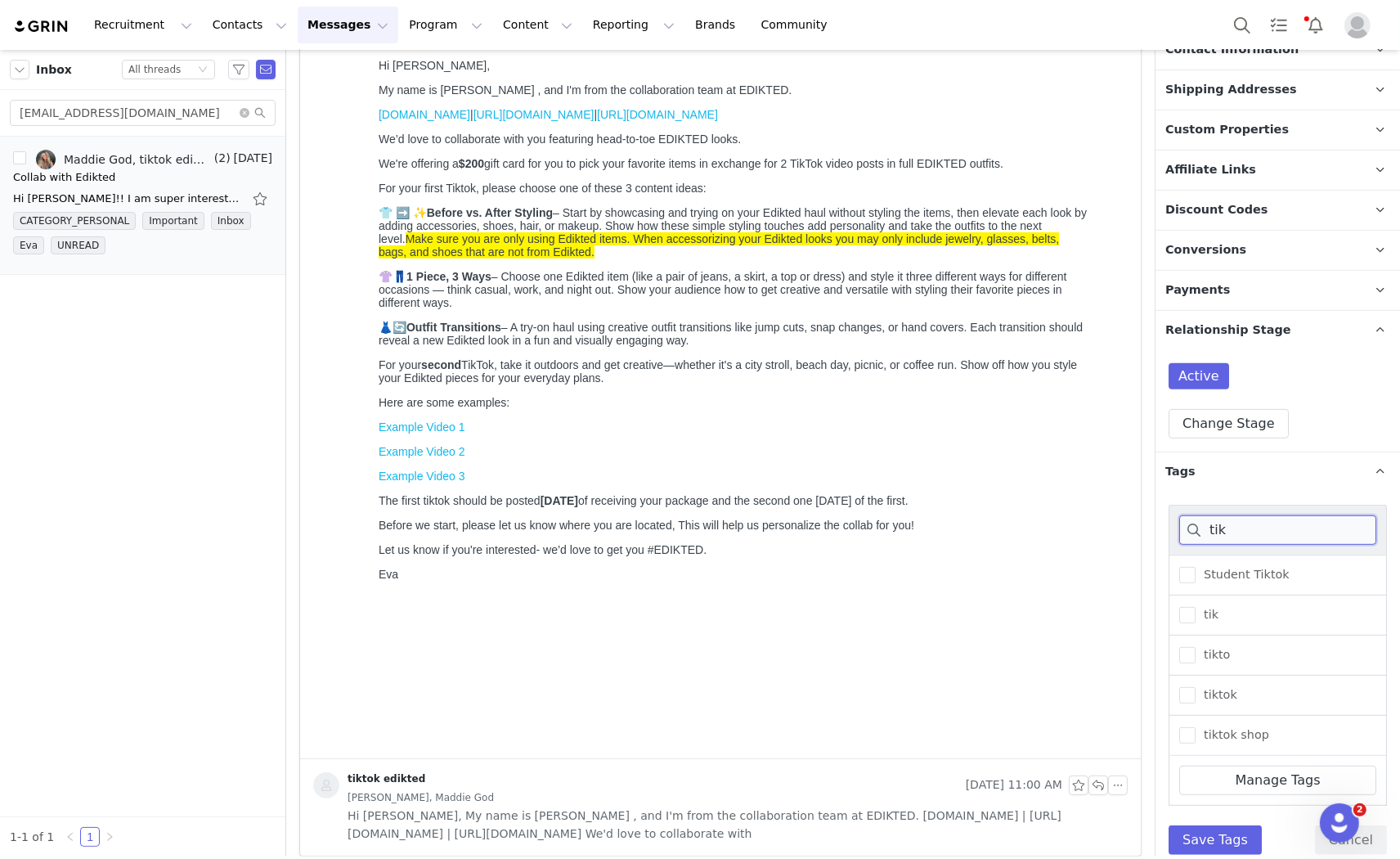
scroll to position [650, 0]
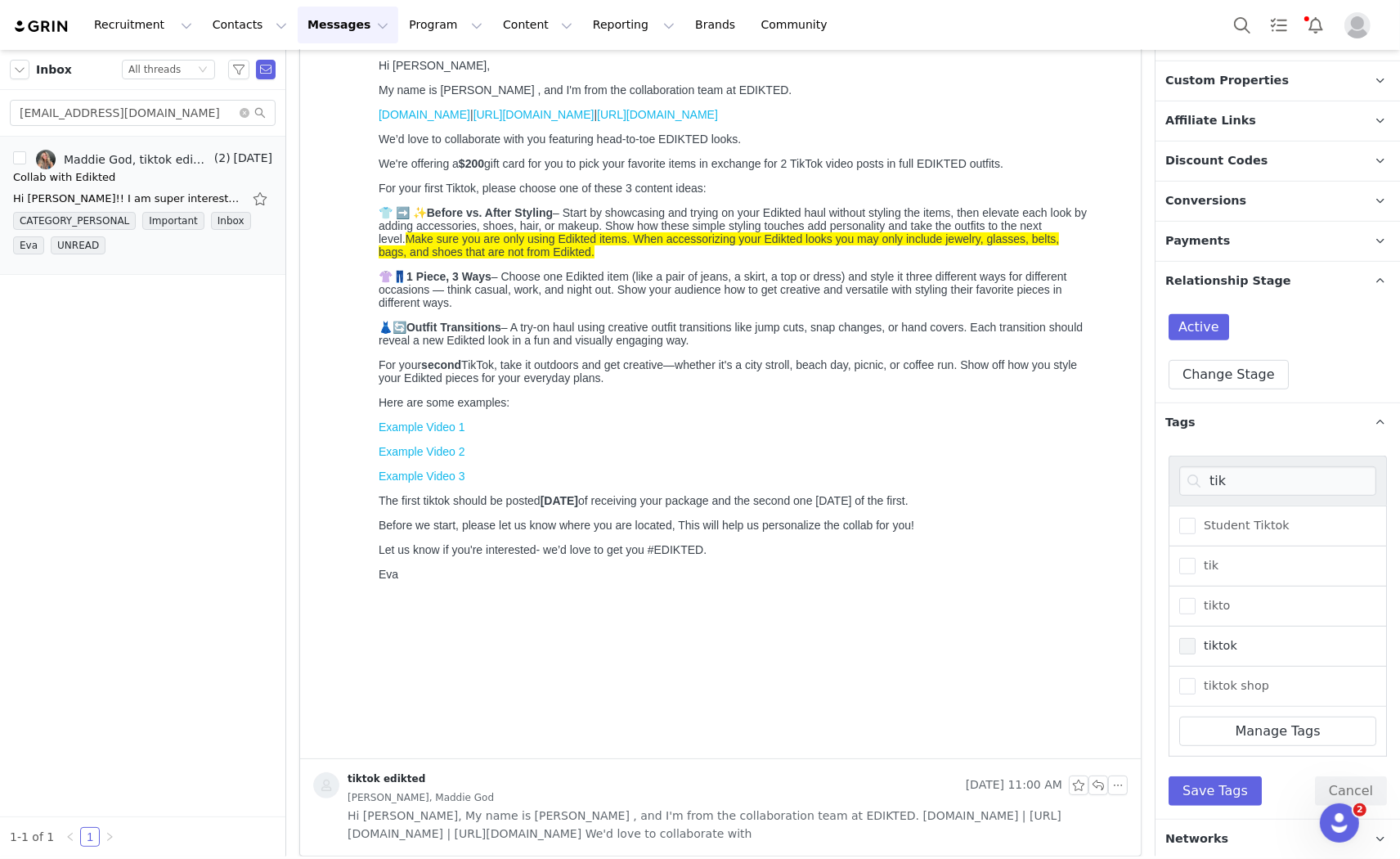
click at [1184, 651] on span at bounding box center [1188, 647] width 17 height 17
click at [1196, 638] on input "tiktok" at bounding box center [1196, 638] width 0 height 0
click at [1227, 780] on button "Save Tags" at bounding box center [1215, 790] width 93 height 29
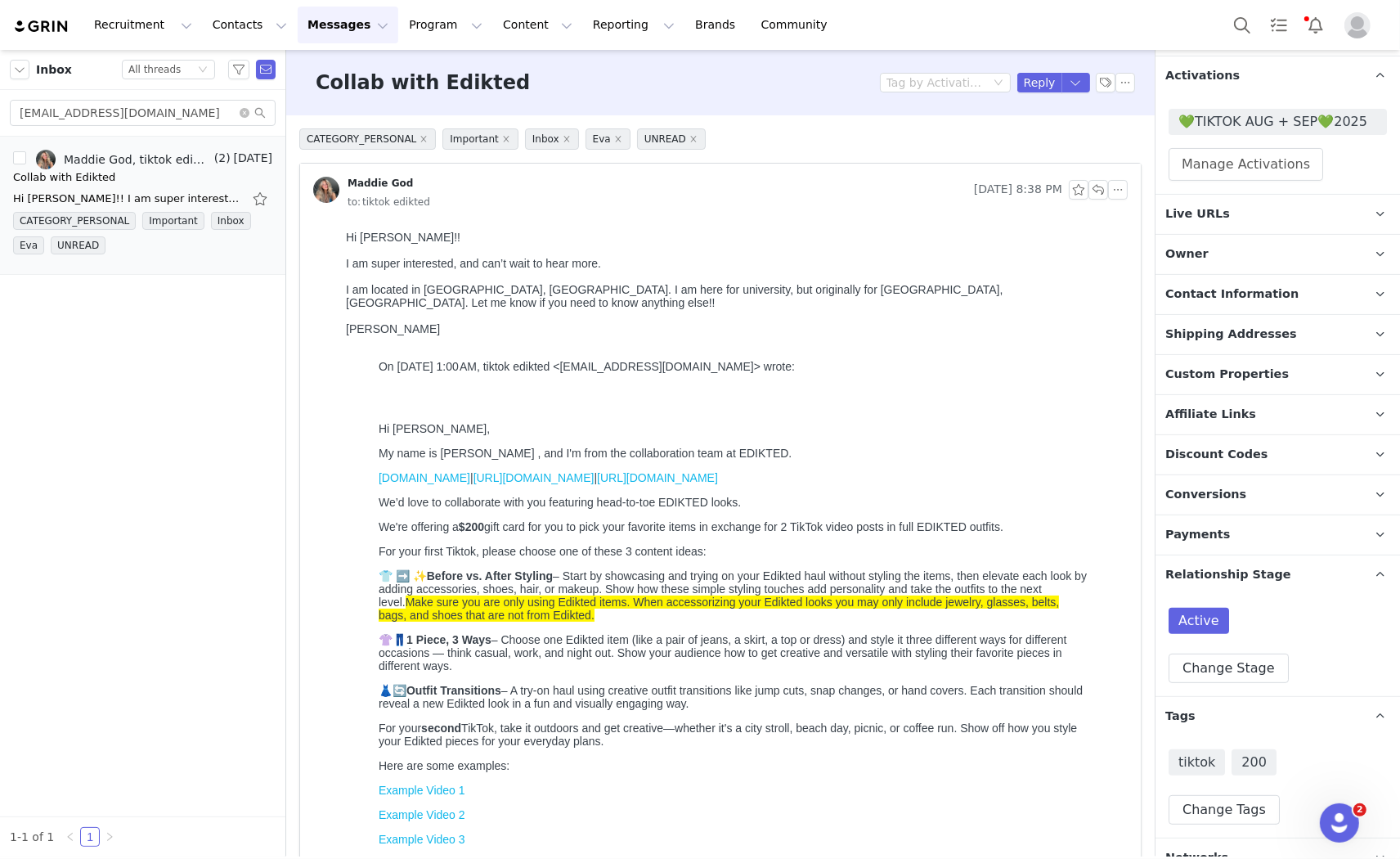
scroll to position [378, 0]
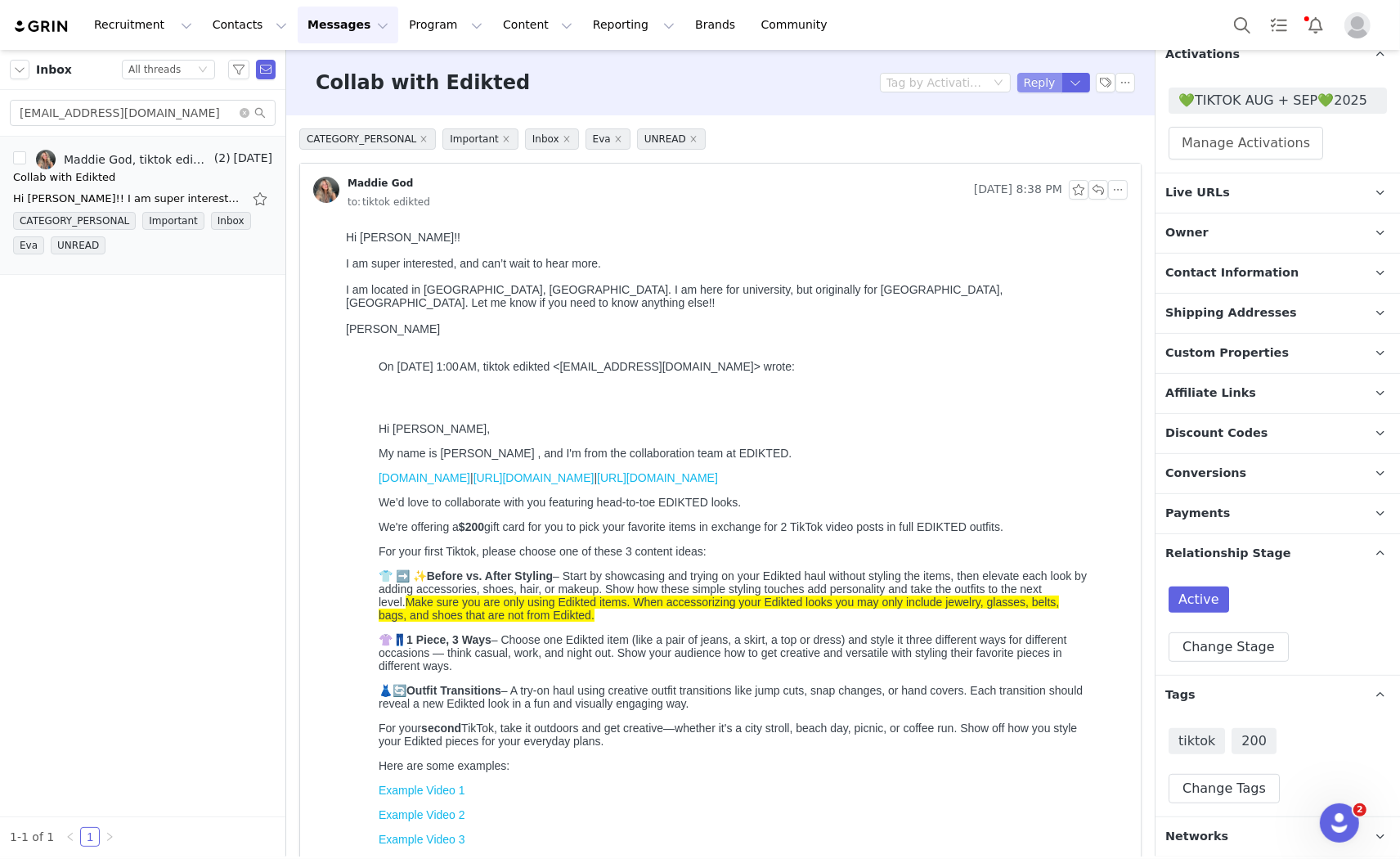
click at [1017, 86] on button "Reply" at bounding box center [1040, 83] width 45 height 20
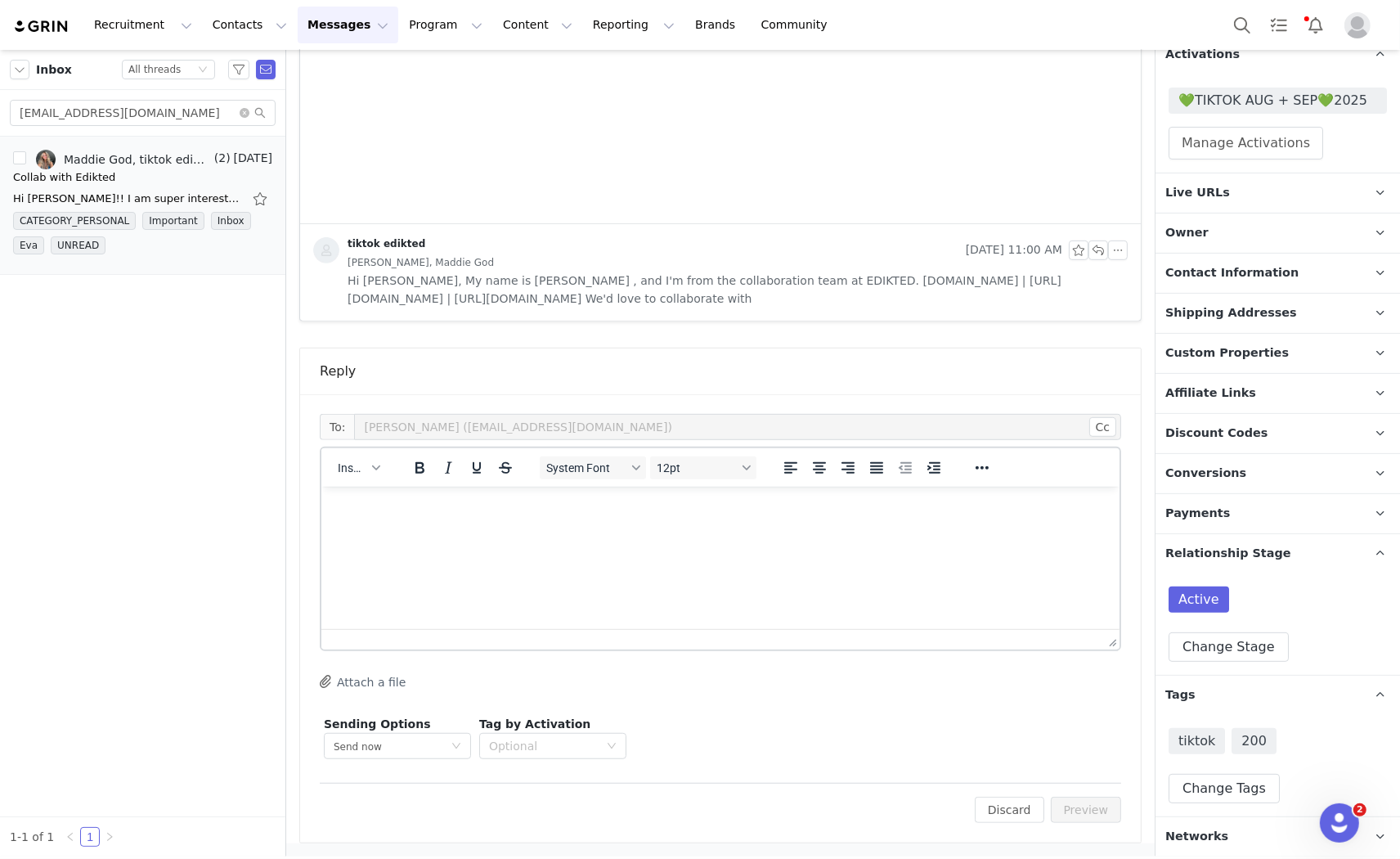
scroll to position [900, 0]
click at [340, 469] on span "Insert" at bounding box center [352, 468] width 28 height 13
click at [407, 489] on div "Insert Template" at bounding box center [417, 495] width 147 height 20
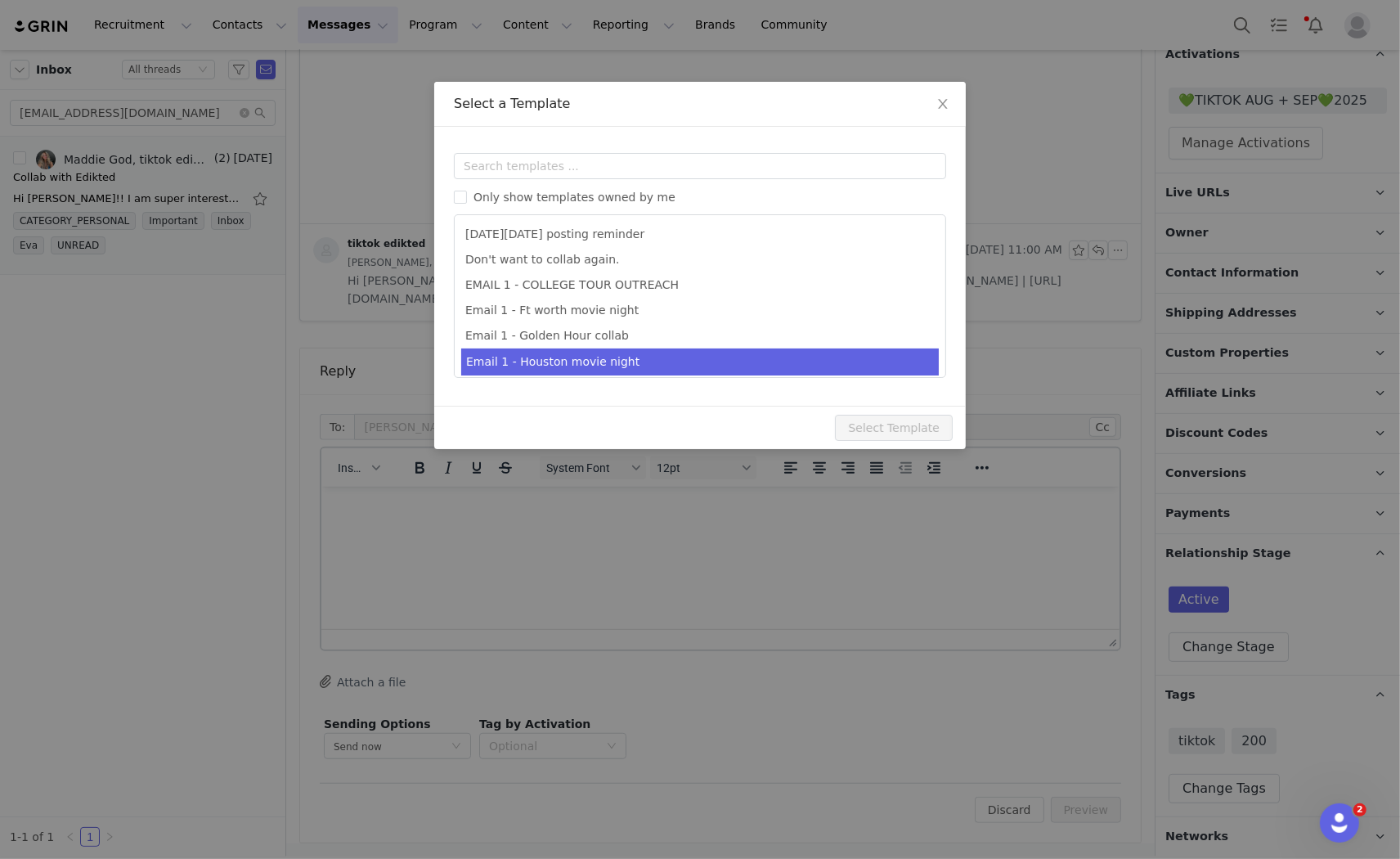
scroll to position [0, 0]
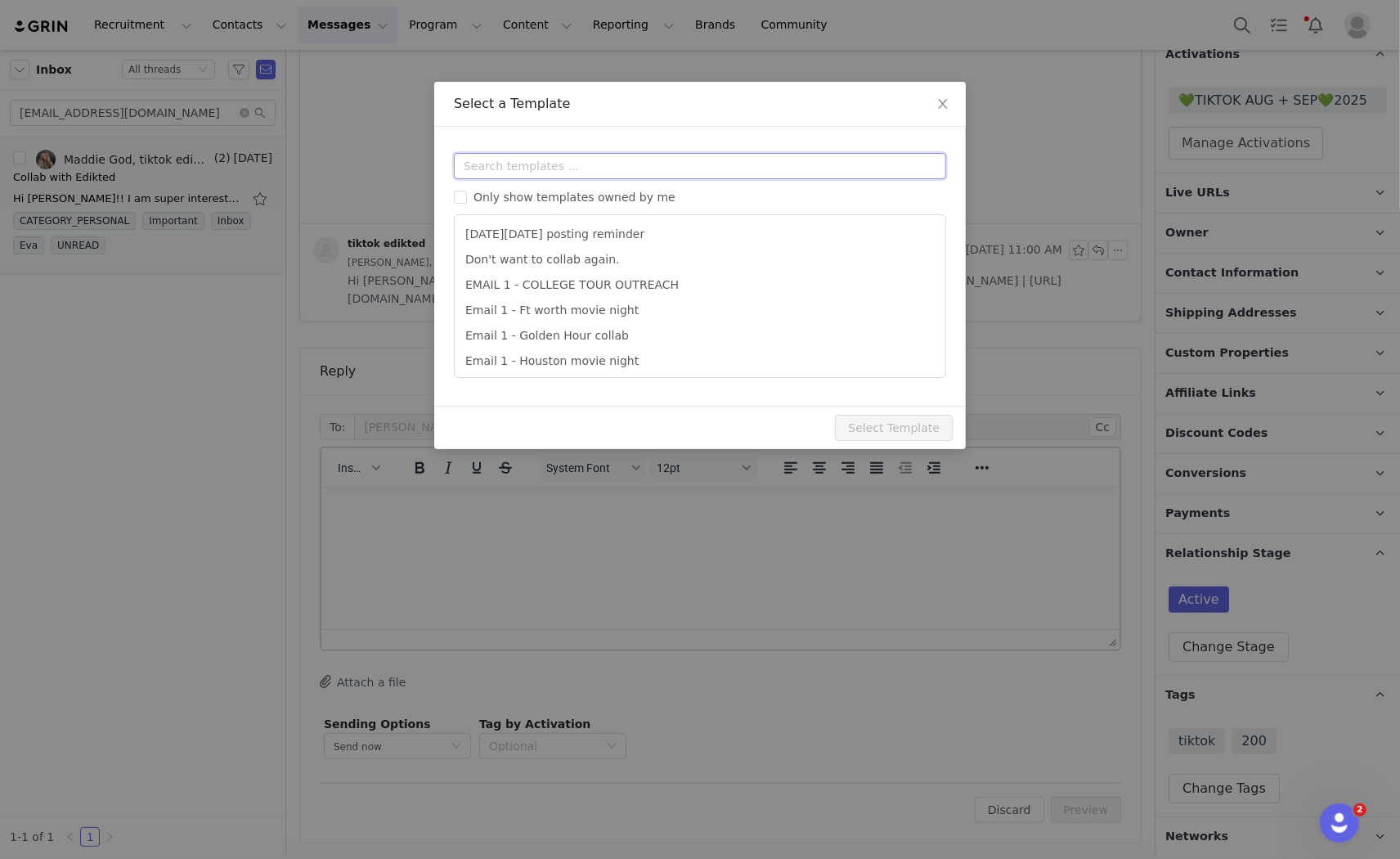
click at [503, 154] on input "text" at bounding box center [700, 166] width 492 height 27
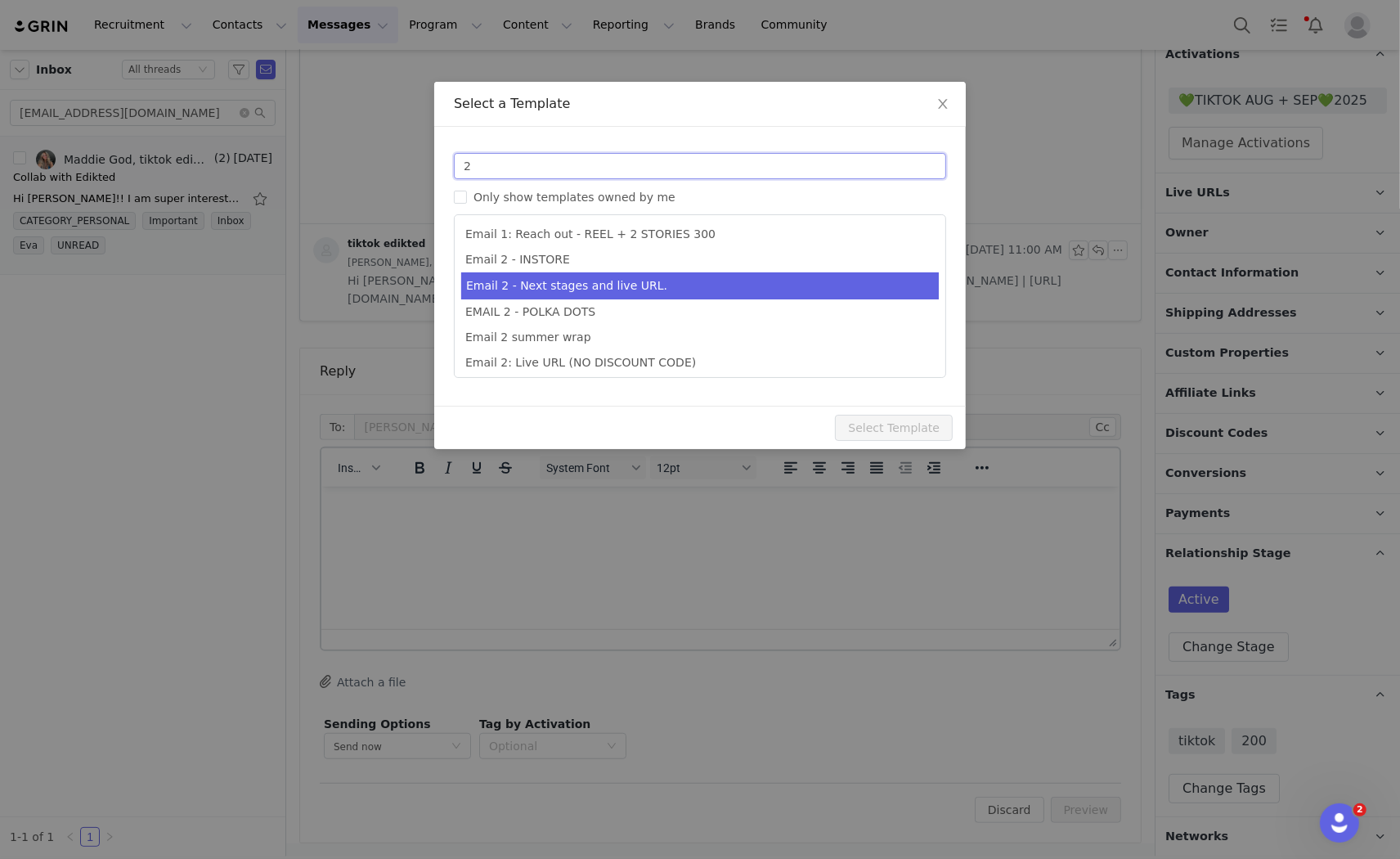
type input "2"
type input "Collab with Edikted"
click at [656, 281] on li "Email 2 - Next stages and live URL." at bounding box center [700, 286] width 478 height 27
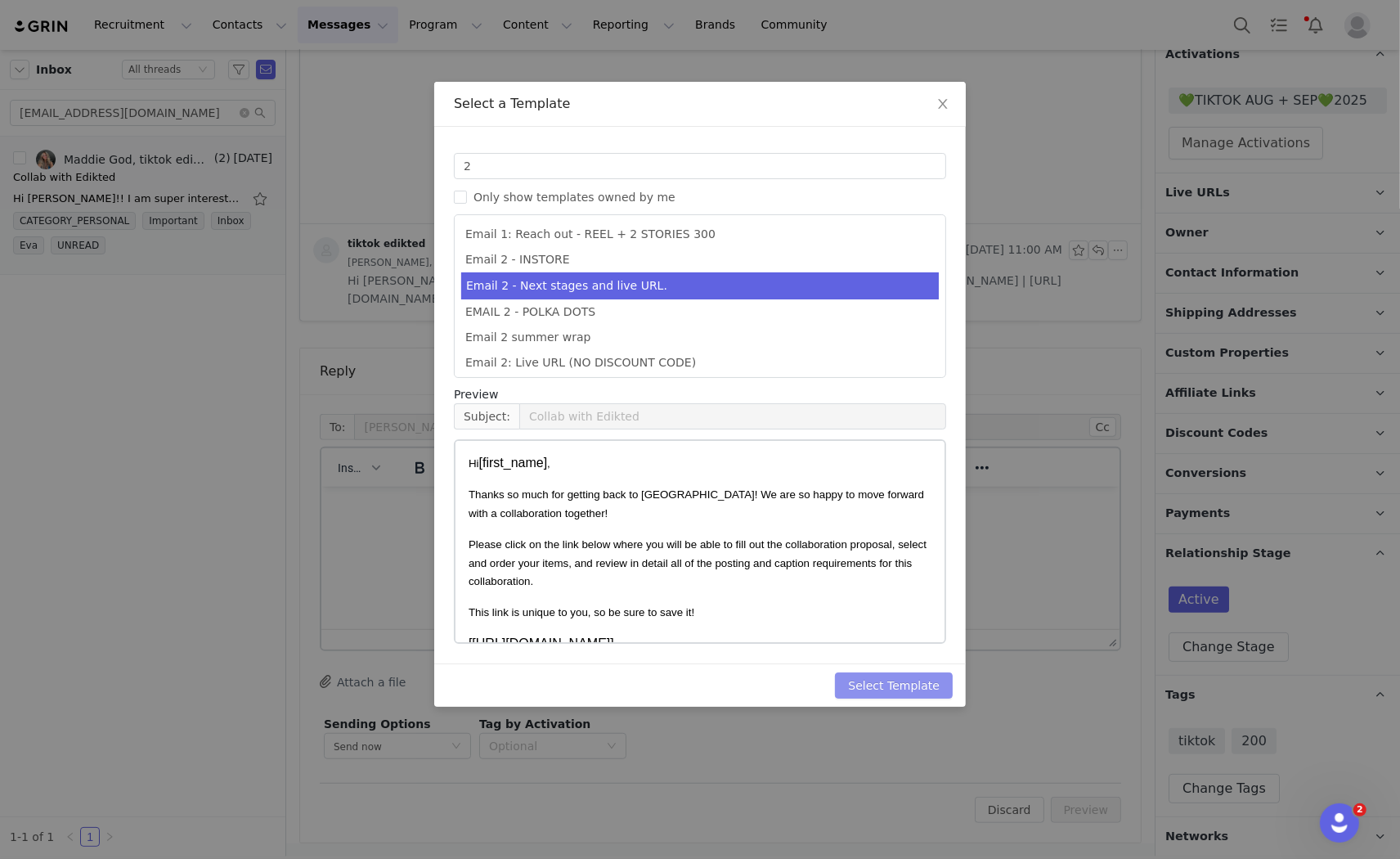
click at [908, 680] on button "Select Template" at bounding box center [894, 686] width 118 height 27
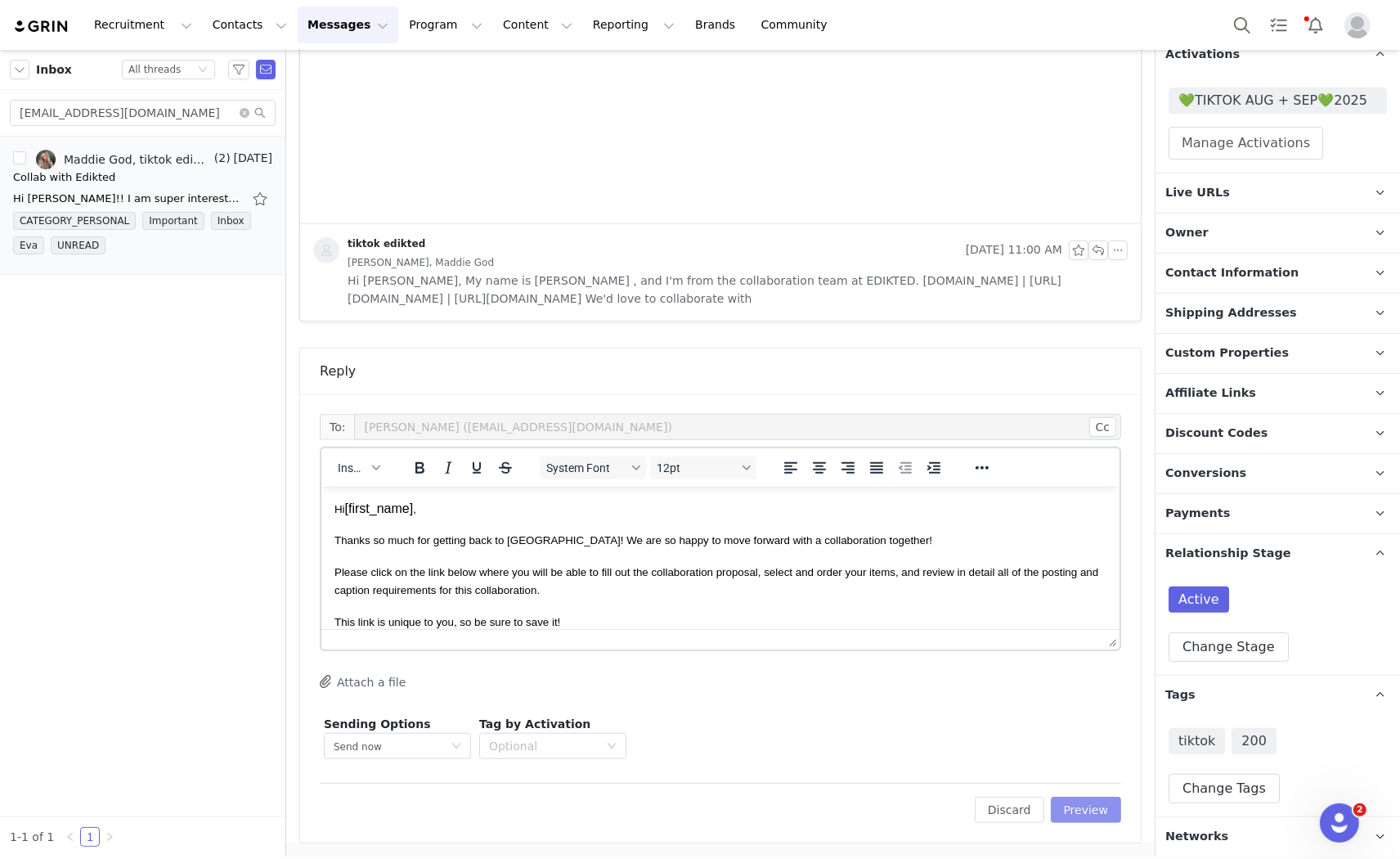
click at [1072, 813] on button "Preview" at bounding box center [1086, 810] width 71 height 27
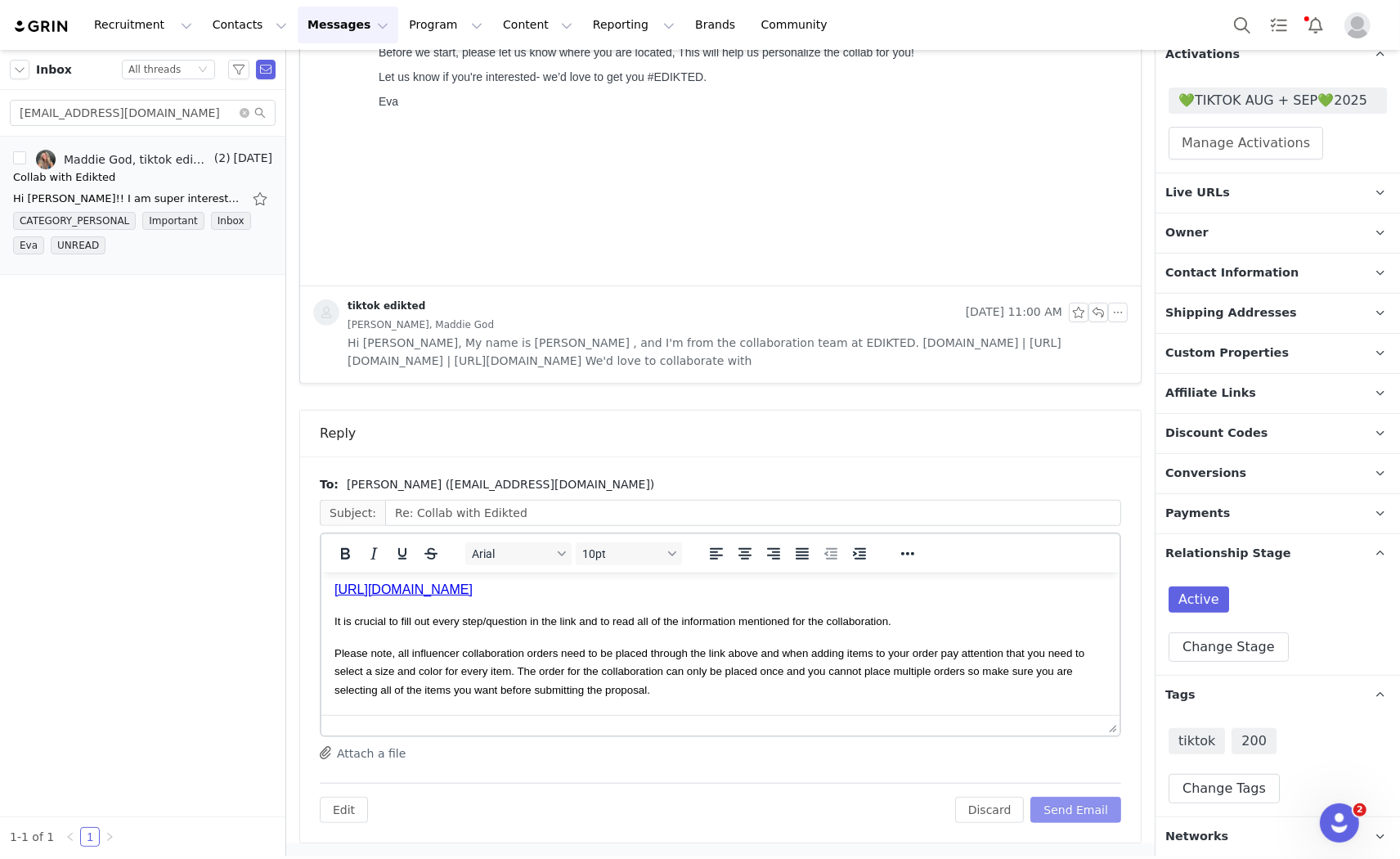
scroll to position [182, 0]
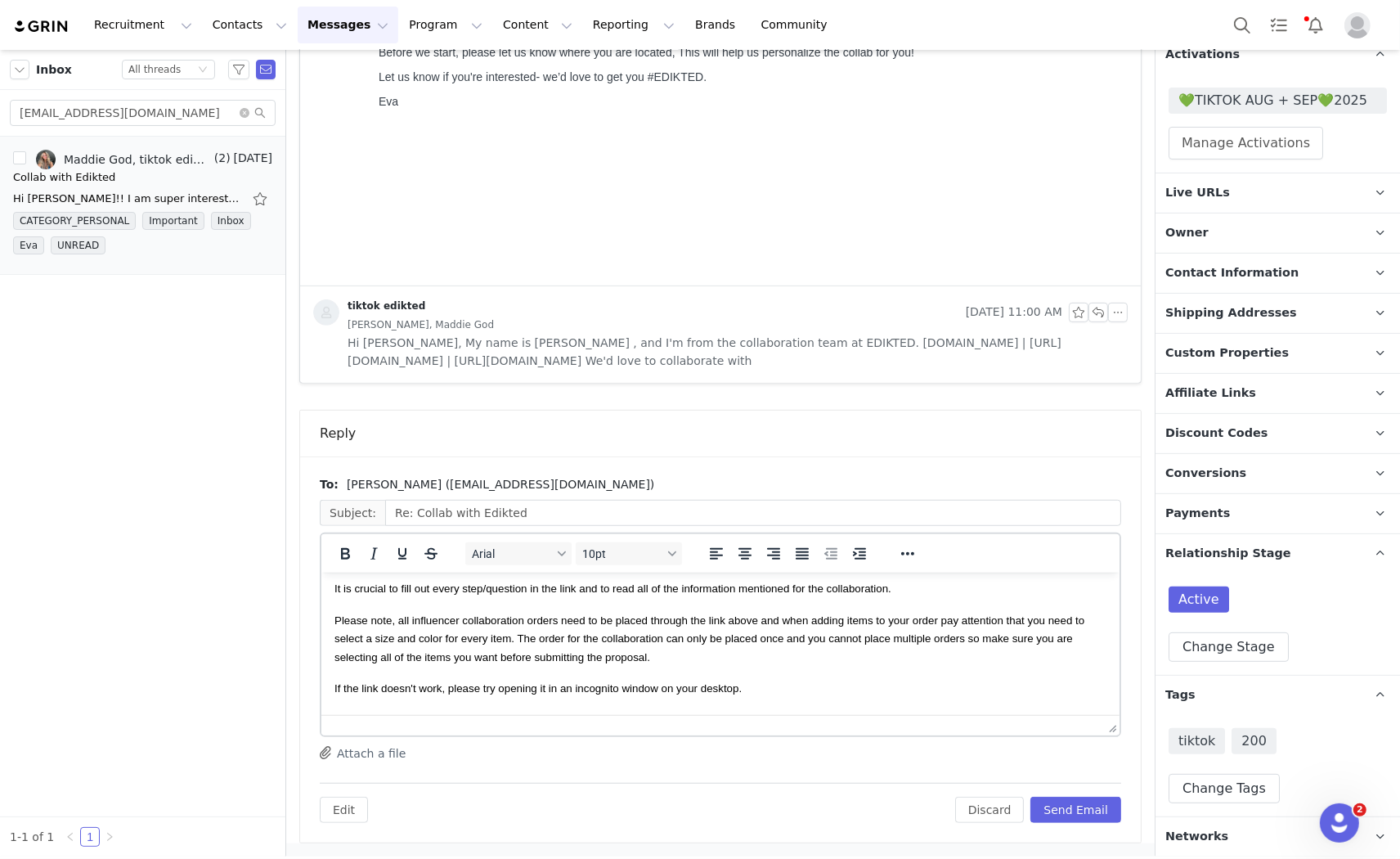
click at [1044, 764] on div "To: Maddie God (madisonolson117@gmail.com) Subject: Re: Collab with Edikted Ari…" at bounding box center [720, 650] width 802 height 347
click at [1059, 808] on button "Send Email" at bounding box center [1076, 810] width 90 height 27
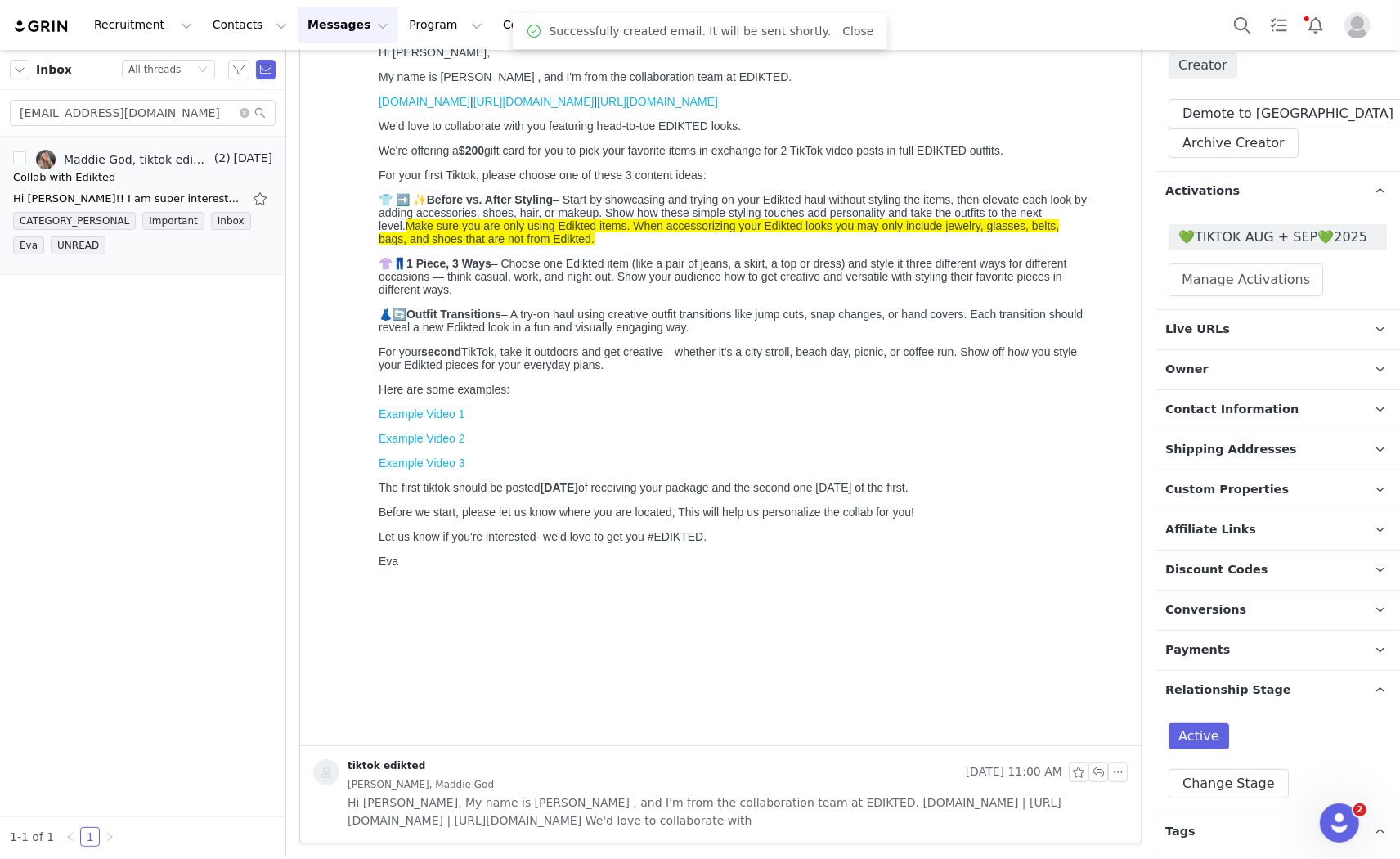
scroll to position [14, 0]
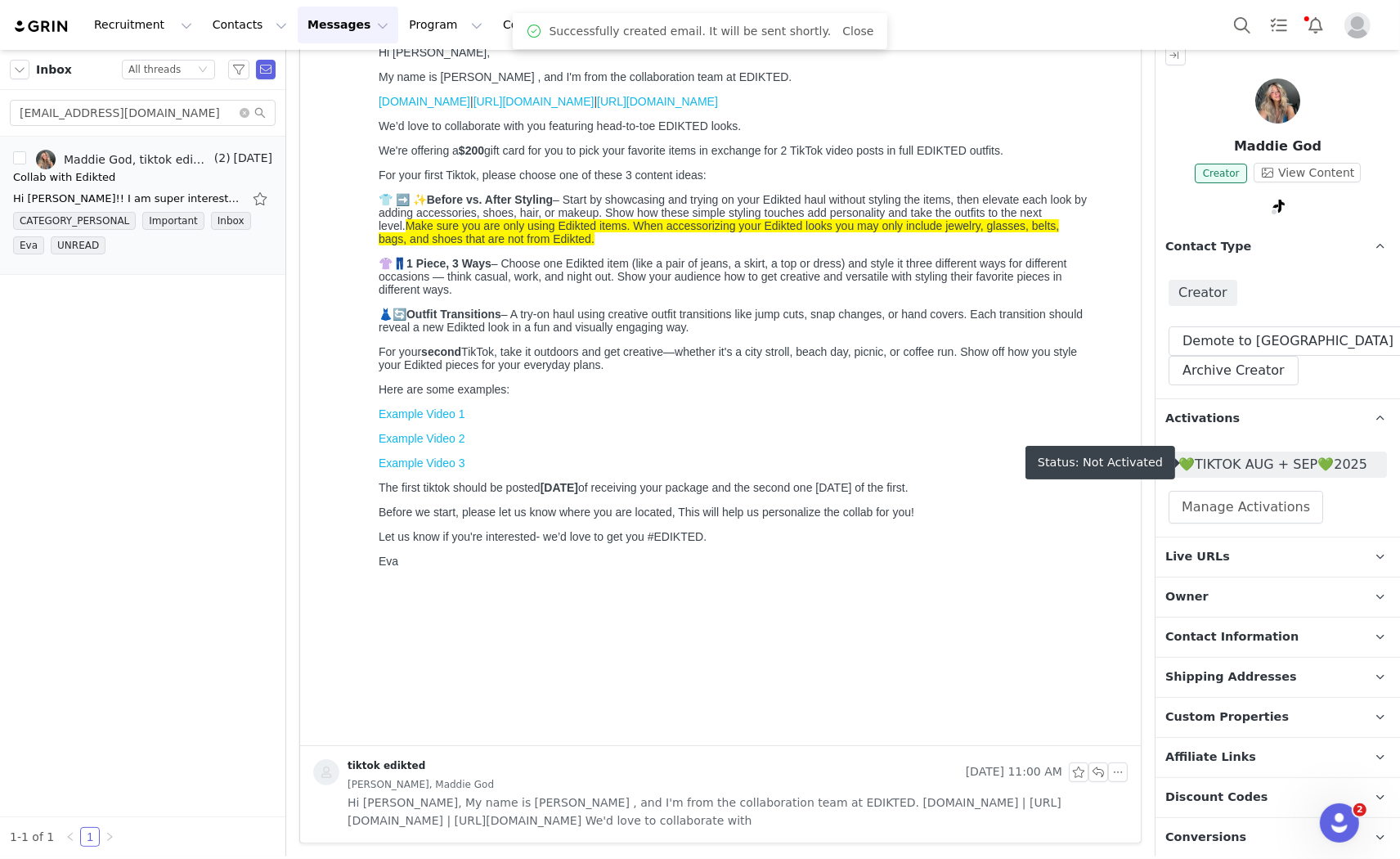
click at [1273, 455] on span "💚TIKTOK AUG + SEP💚2025" at bounding box center [1277, 465] width 198 height 20
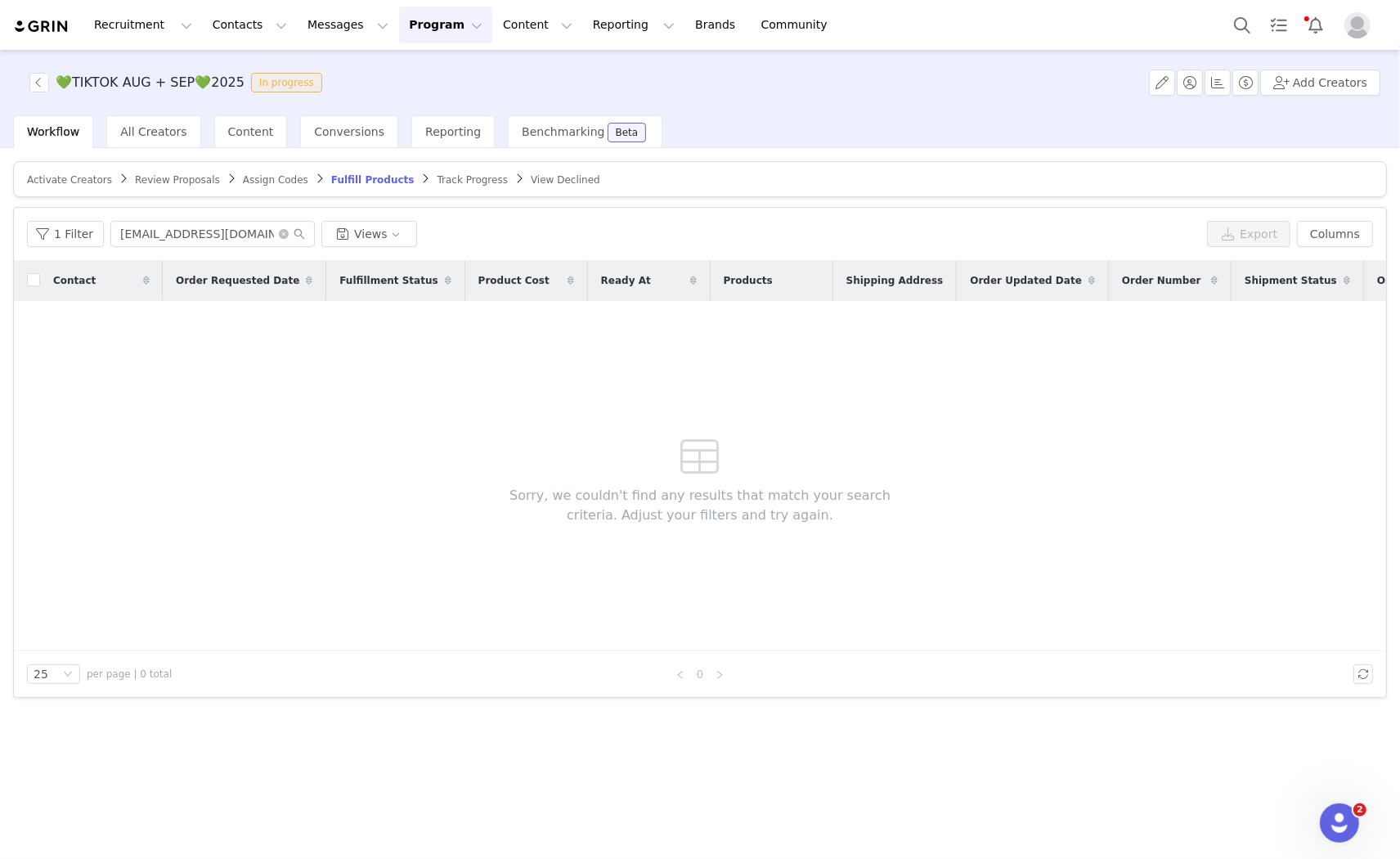
click at [75, 168] on article "Activate Creators Review Proposals Assign Codes Fulfill Products Track Progress…" at bounding box center [700, 178] width 1374 height 36
click at [88, 175] on span "Activate Creators" at bounding box center [70, 180] width 85 height 12
drag, startPoint x: 251, startPoint y: 235, endPoint x: 52, endPoint y: 247, distance: 199.4
click at [52, 247] on div "Filters infojuliagalvez@gmail.com Views Export Columns" at bounding box center [700, 234] width 1373 height 53
paste input "madisonolson117"
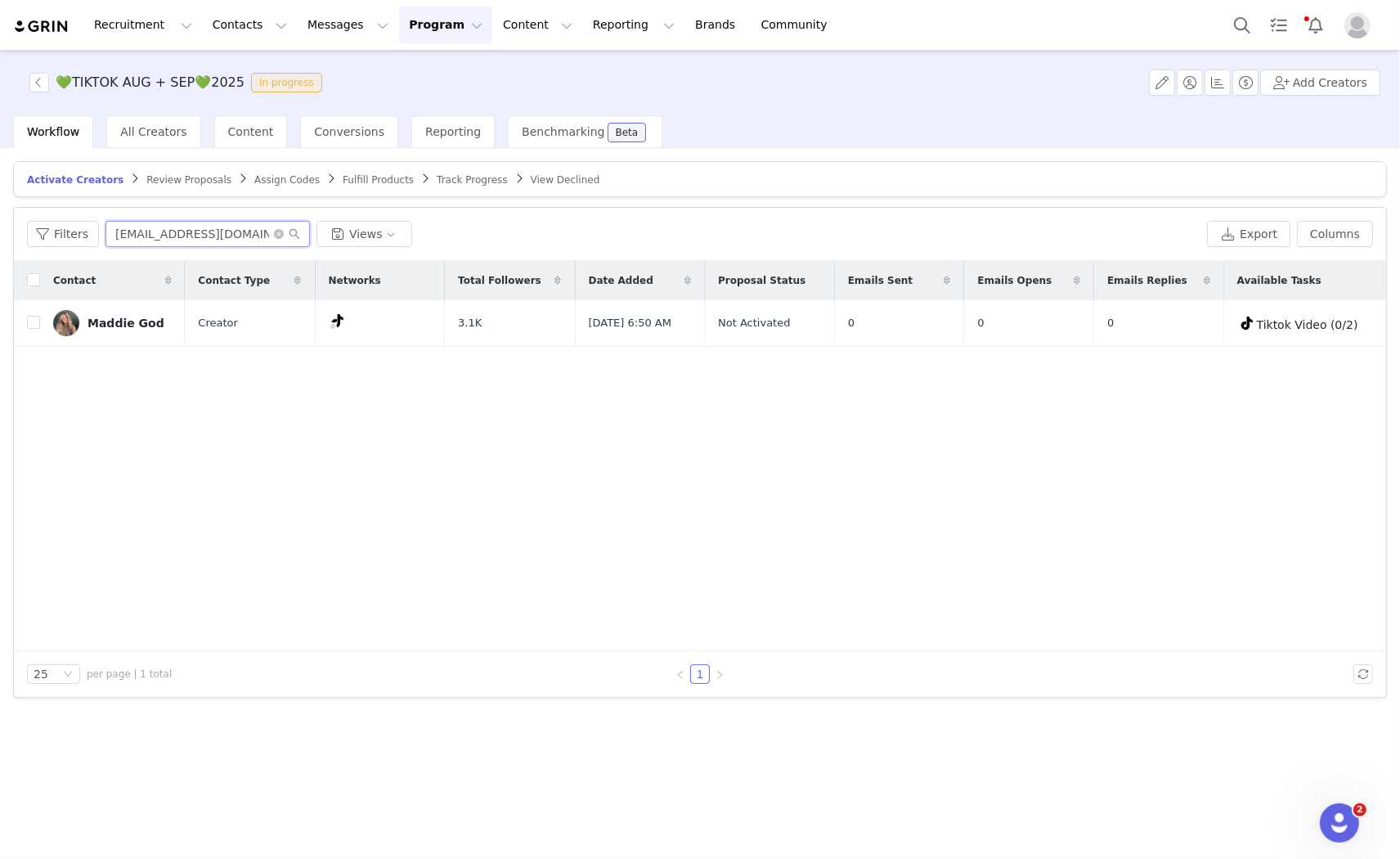
type input "madisonolson117@gmail.com"
click at [37, 319] on input "checkbox" at bounding box center [34, 322] width 13 height 13
checkbox input "true"
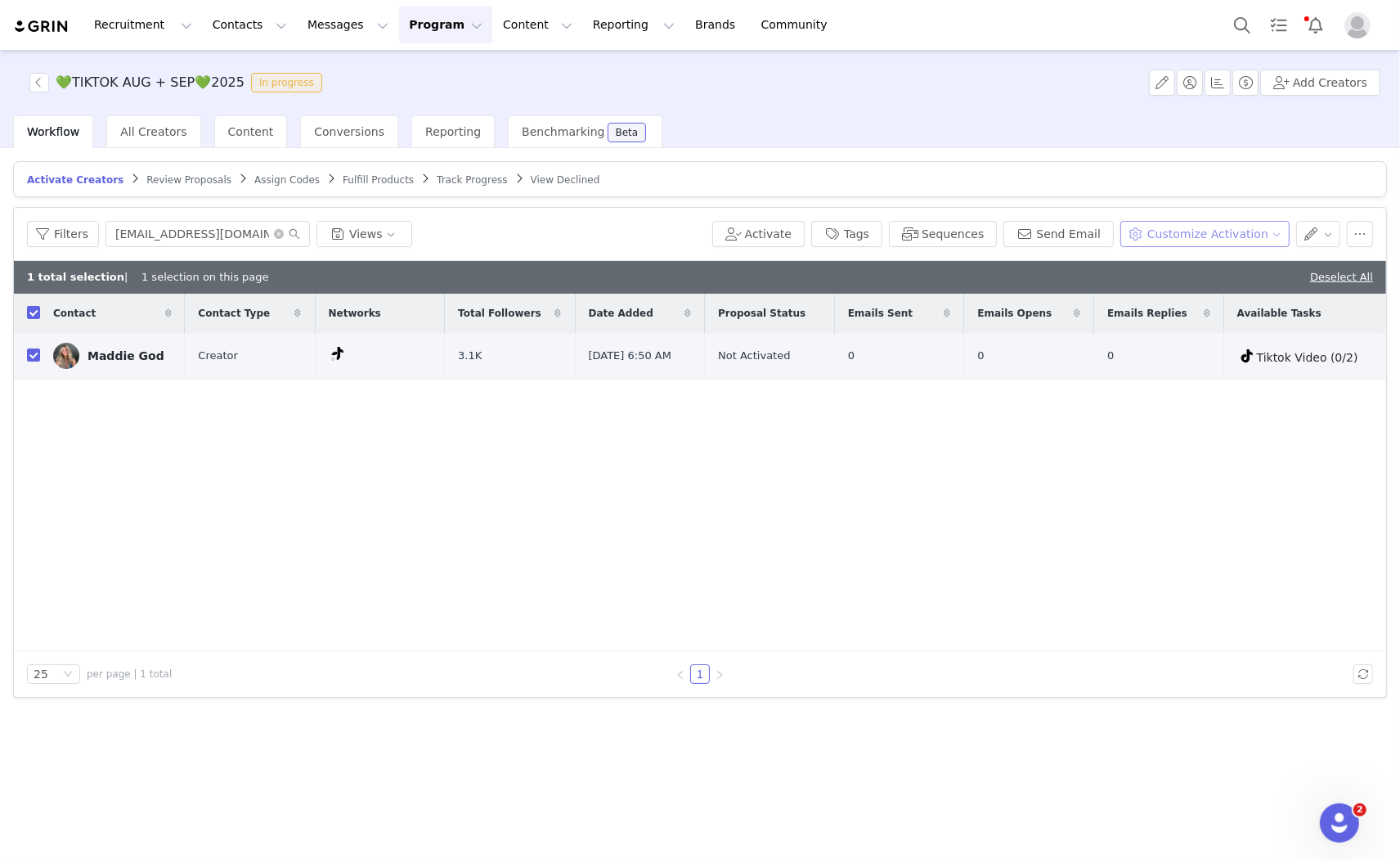
click at [1264, 226] on button "Customize Activation" at bounding box center [1205, 234] width 169 height 27
click at [1209, 263] on span "Edit Product Selection" at bounding box center [1227, 266] width 126 height 18
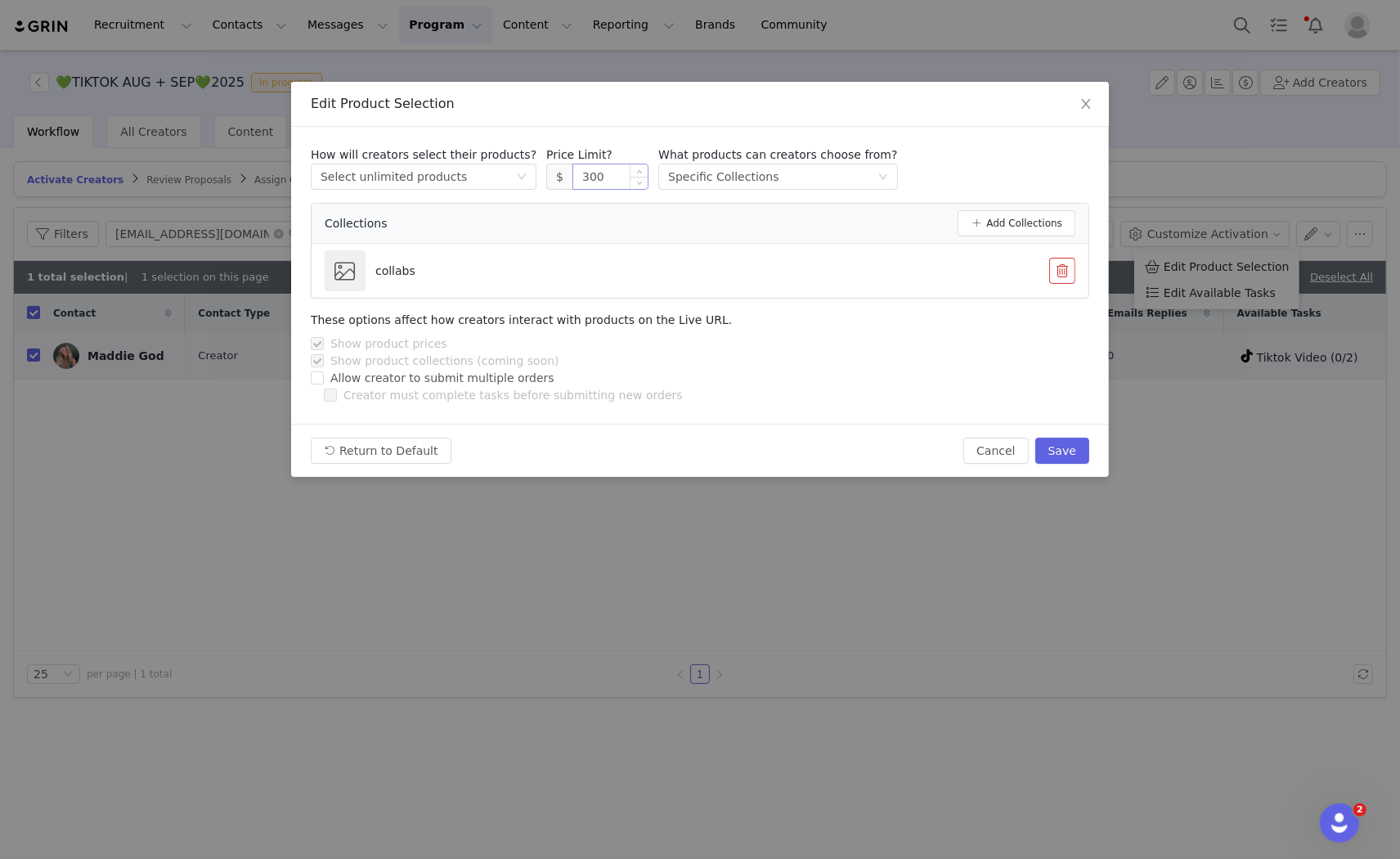
click at [573, 178] on input "300" at bounding box center [611, 177] width 75 height 25
click at [1050, 437] on button "Save" at bounding box center [1062, 451] width 54 height 27
type input "300"
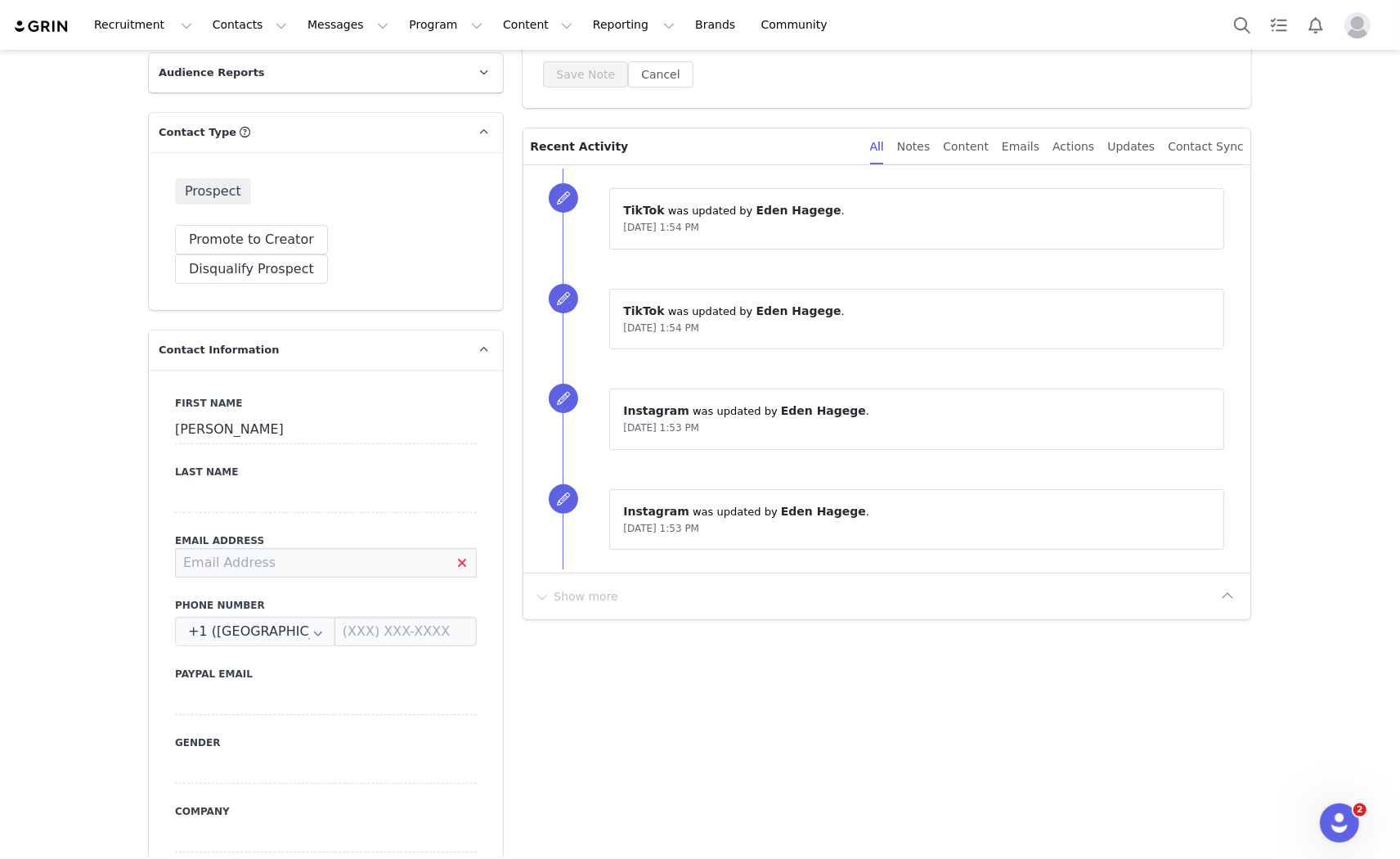
click at [257, 548] on input at bounding box center [326, 562] width 302 height 29
type input "[EMAIL_ADDRESS][DOMAIN_NAME]"
click at [415, 465] on div "Last Name" at bounding box center [326, 489] width 302 height 48
click at [110, 814] on button "Save" at bounding box center [79, 821] width 85 height 46
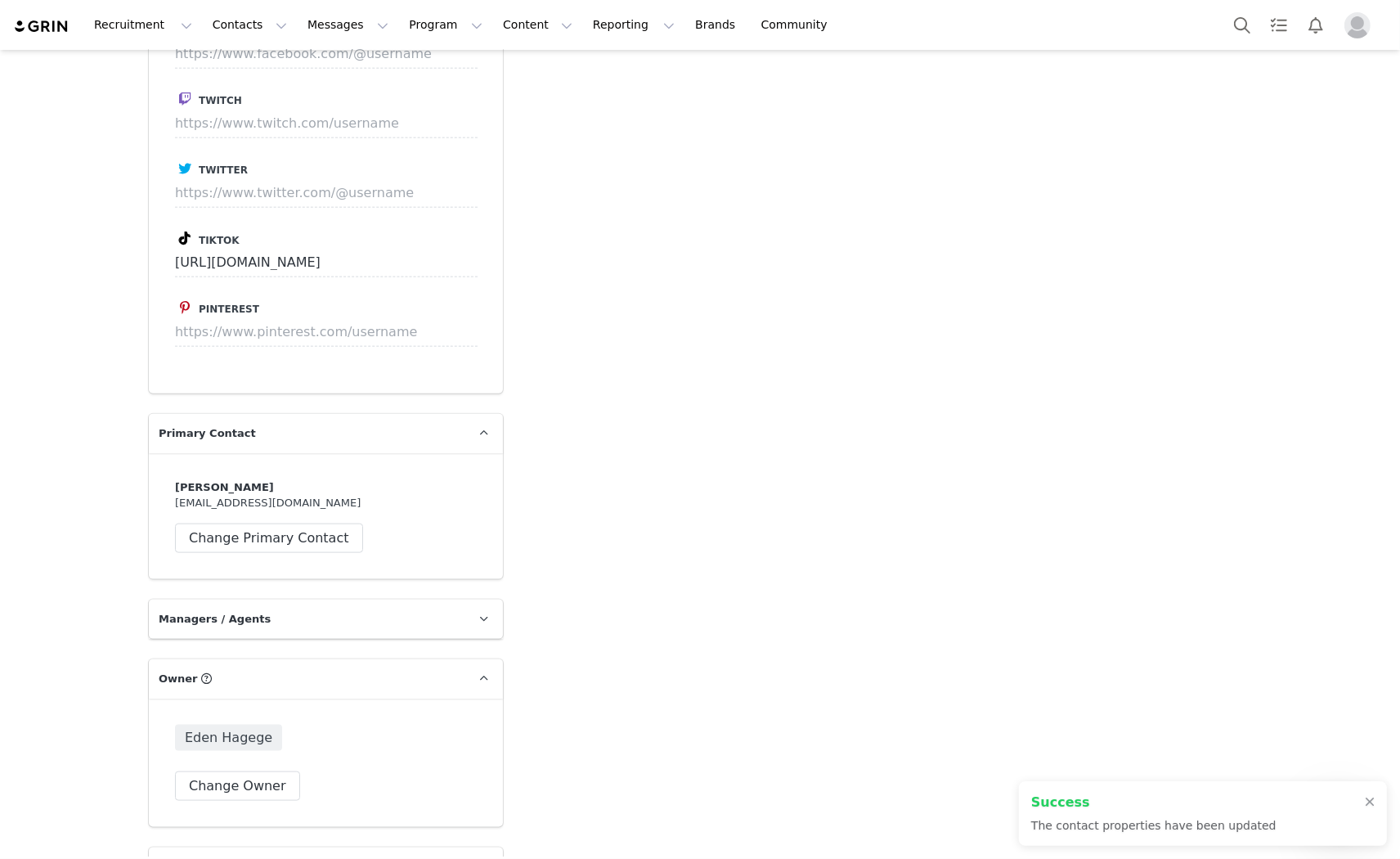
scroll to position [2272, 0]
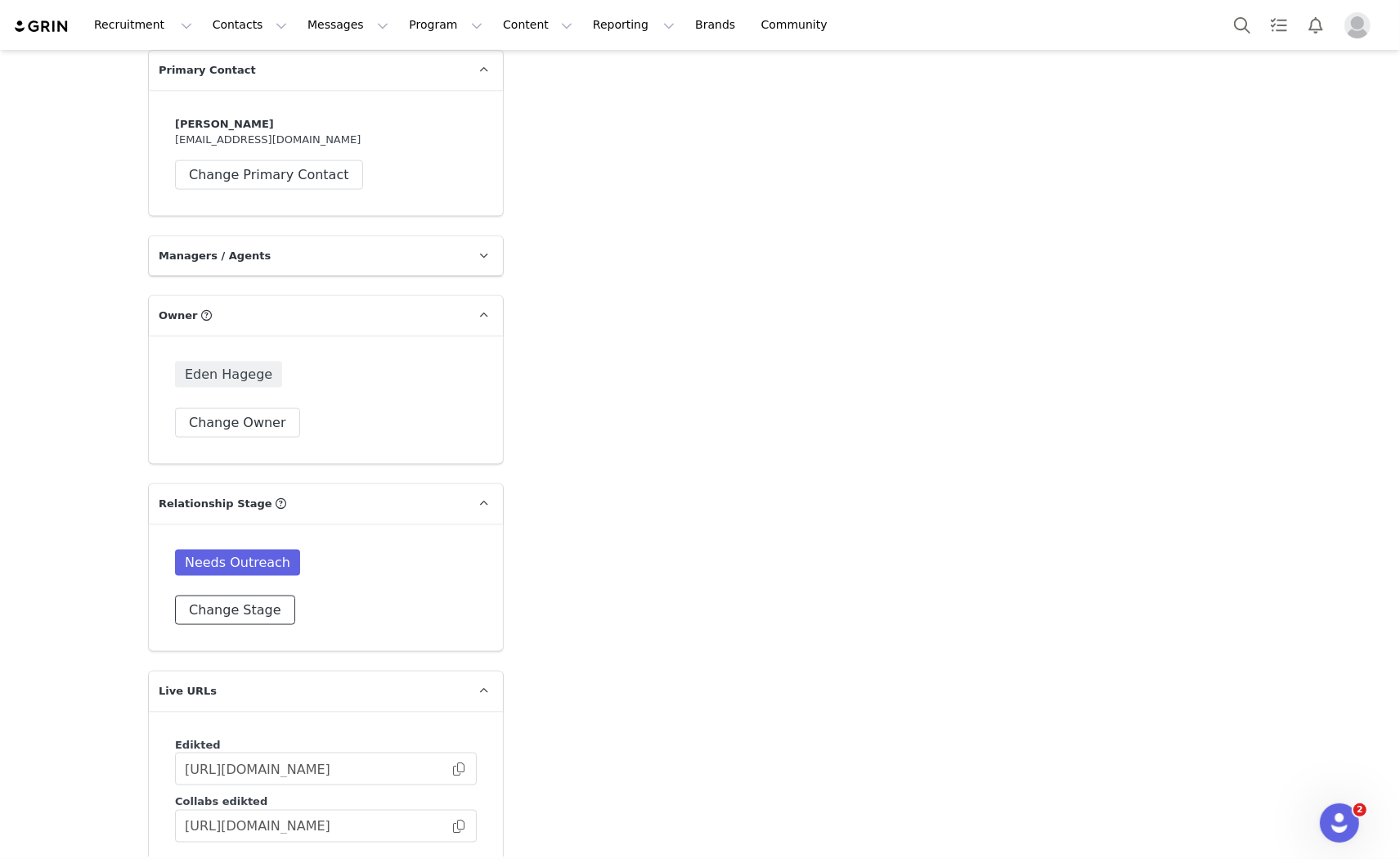
click at [266, 595] on button "Change Stage" at bounding box center [235, 609] width 120 height 29
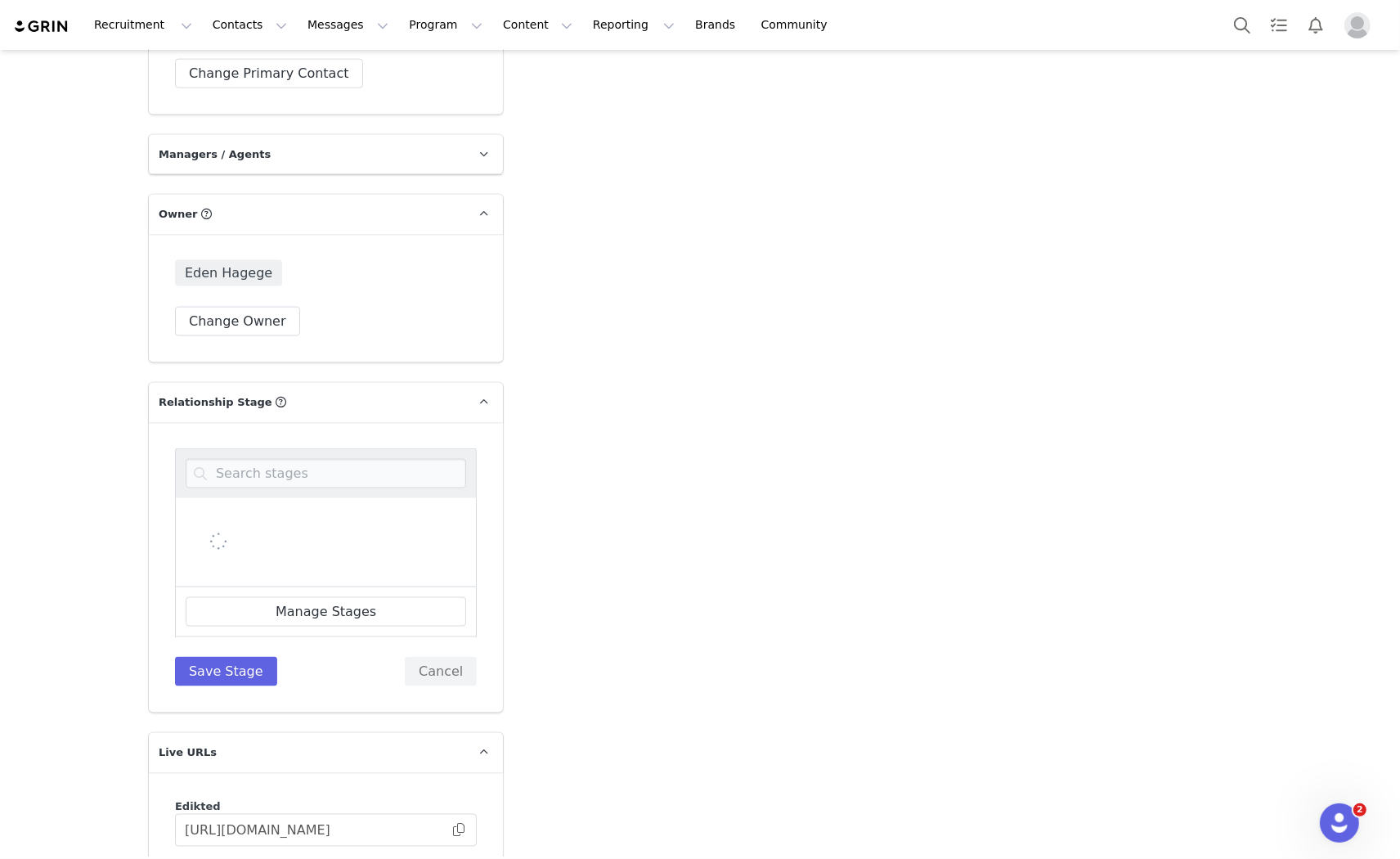
scroll to position [2545, 0]
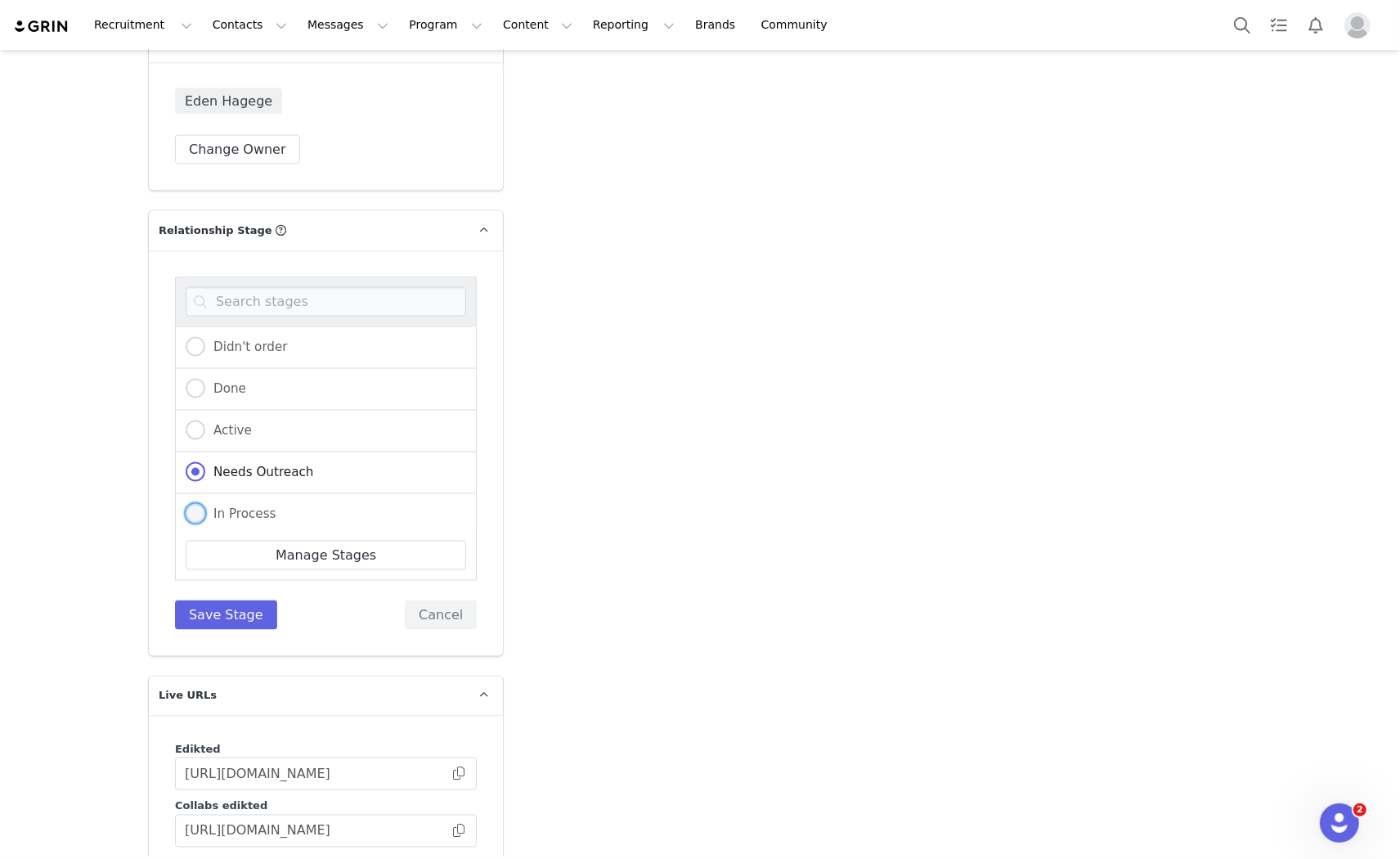
click at [197, 504] on span at bounding box center [196, 515] width 20 height 22
click at [197, 504] on input "In Process" at bounding box center [196, 515] width 20 height 22
radio input "true"
radio input "false"
radio input "true"
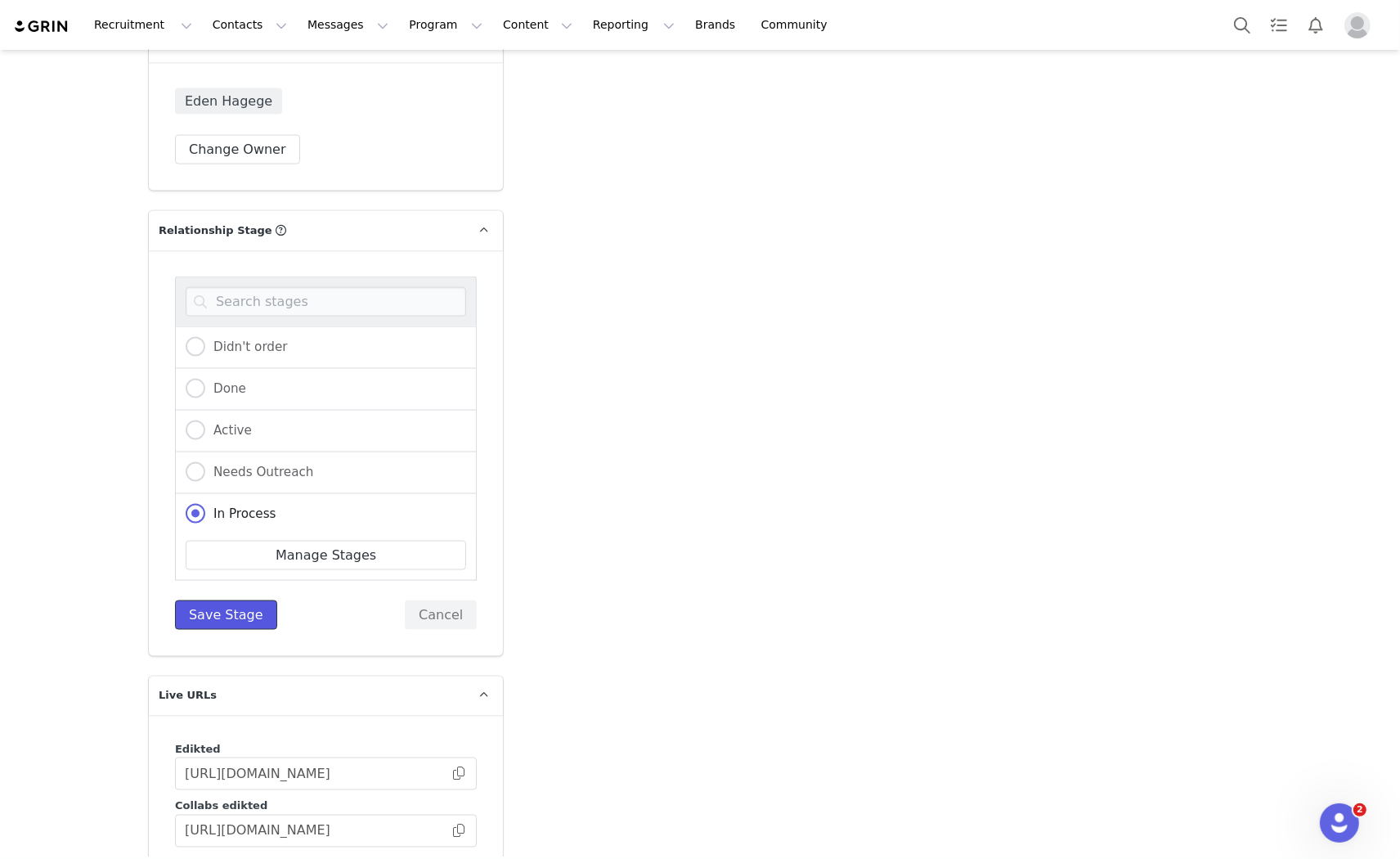
click at [209, 600] on button "Save Stage" at bounding box center [226, 614] width 102 height 29
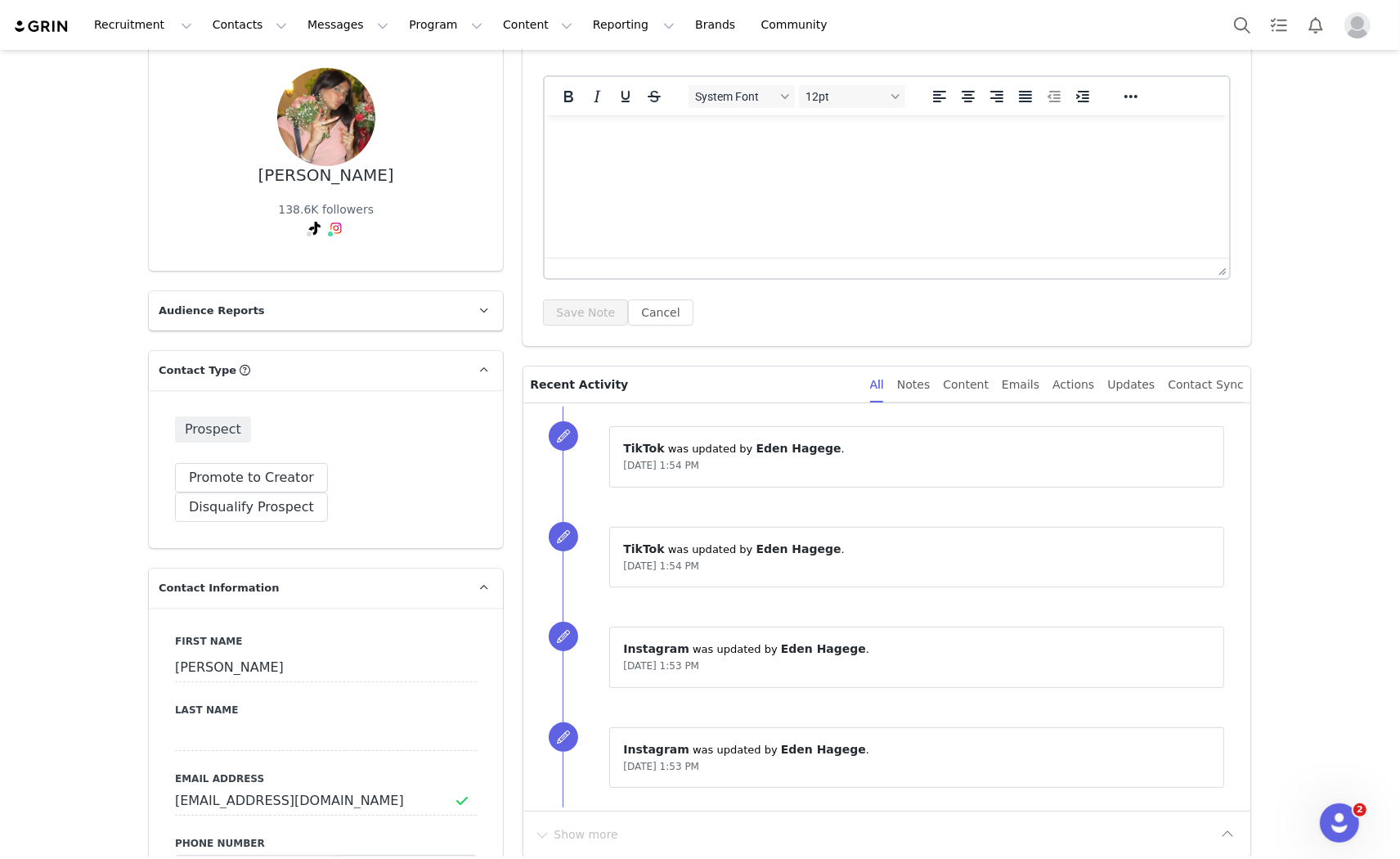
scroll to position [0, 0]
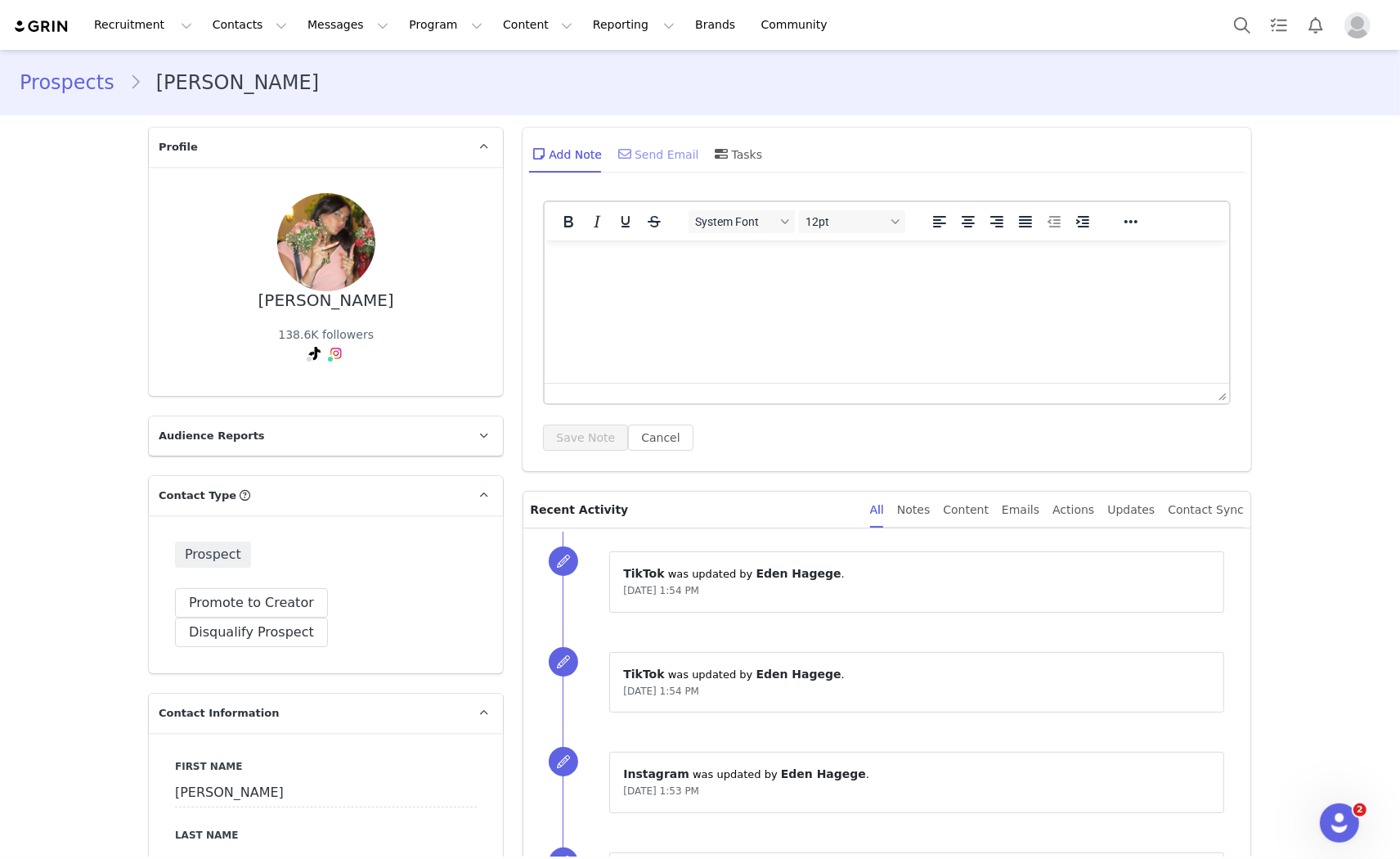
click at [643, 150] on div "Send Email" at bounding box center [657, 154] width 85 height 39
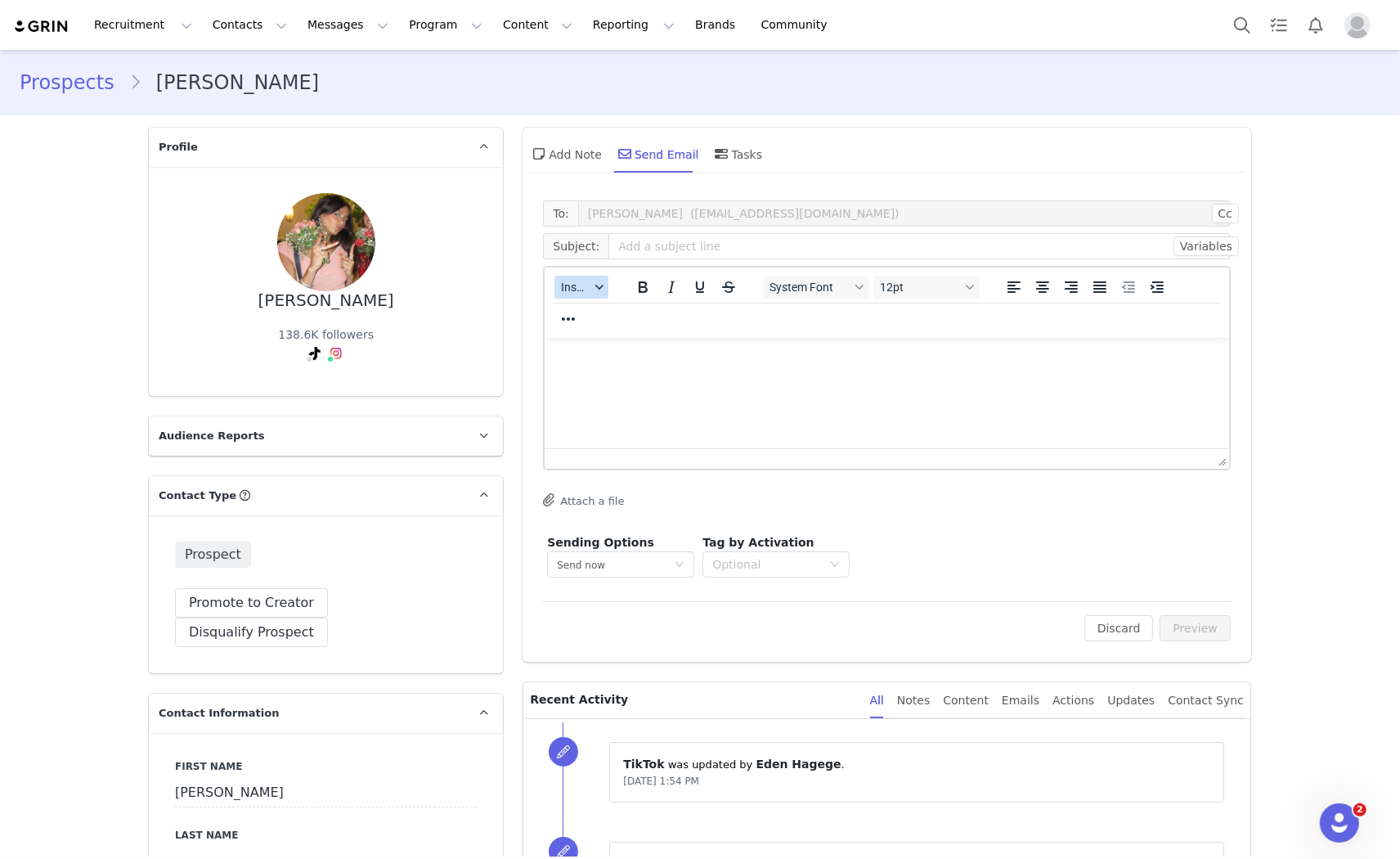
click at [564, 290] on span "Insert" at bounding box center [575, 287] width 28 height 13
click at [589, 310] on div "Insert Template" at bounding box center [634, 315] width 147 height 20
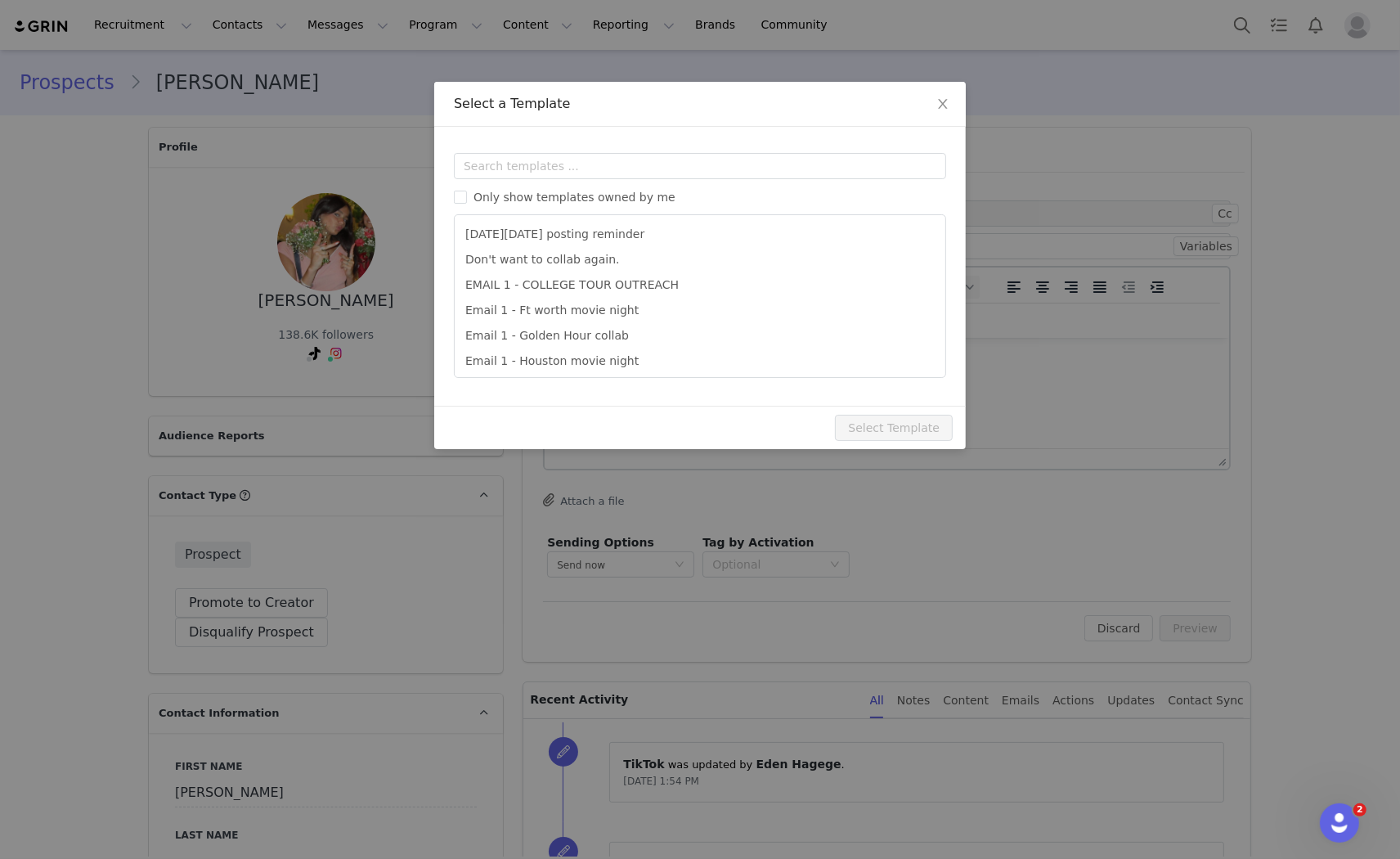
click at [592, 148] on div "Templates Only show templates owned by me [DATE][DATE] posting reminder Don't w…" at bounding box center [700, 266] width 532 height 279
click at [592, 155] on div "Templates Only show templates owned by me [DATE][DATE] posting reminder Don't w…" at bounding box center [700, 266] width 532 height 279
click at [521, 165] on input "text" at bounding box center [700, 166] width 492 height 27
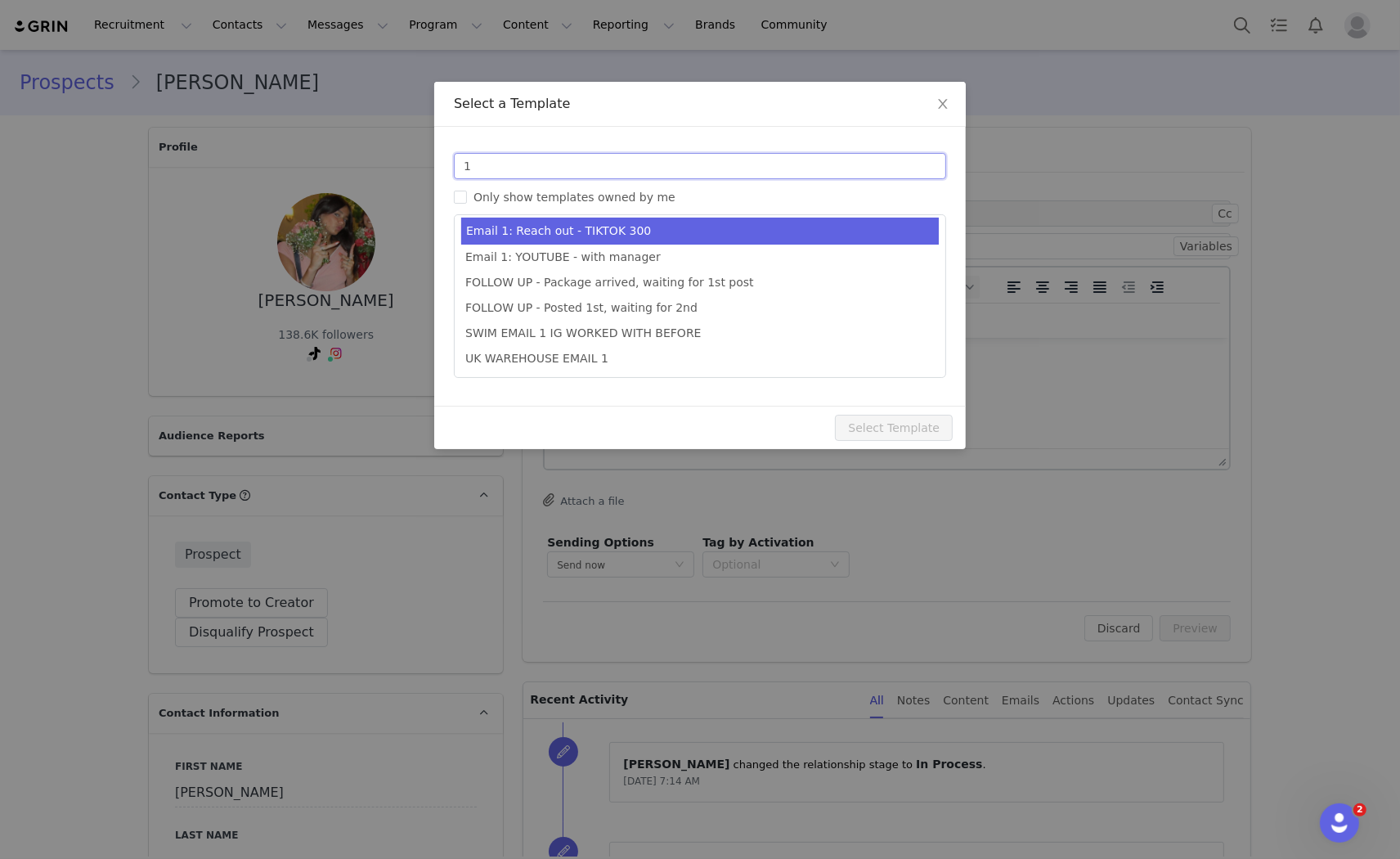
type input "1"
click at [619, 224] on li "Email 1: Reach out - TIKTOK 300" at bounding box center [700, 231] width 478 height 27
type input "Collab with Edikted"
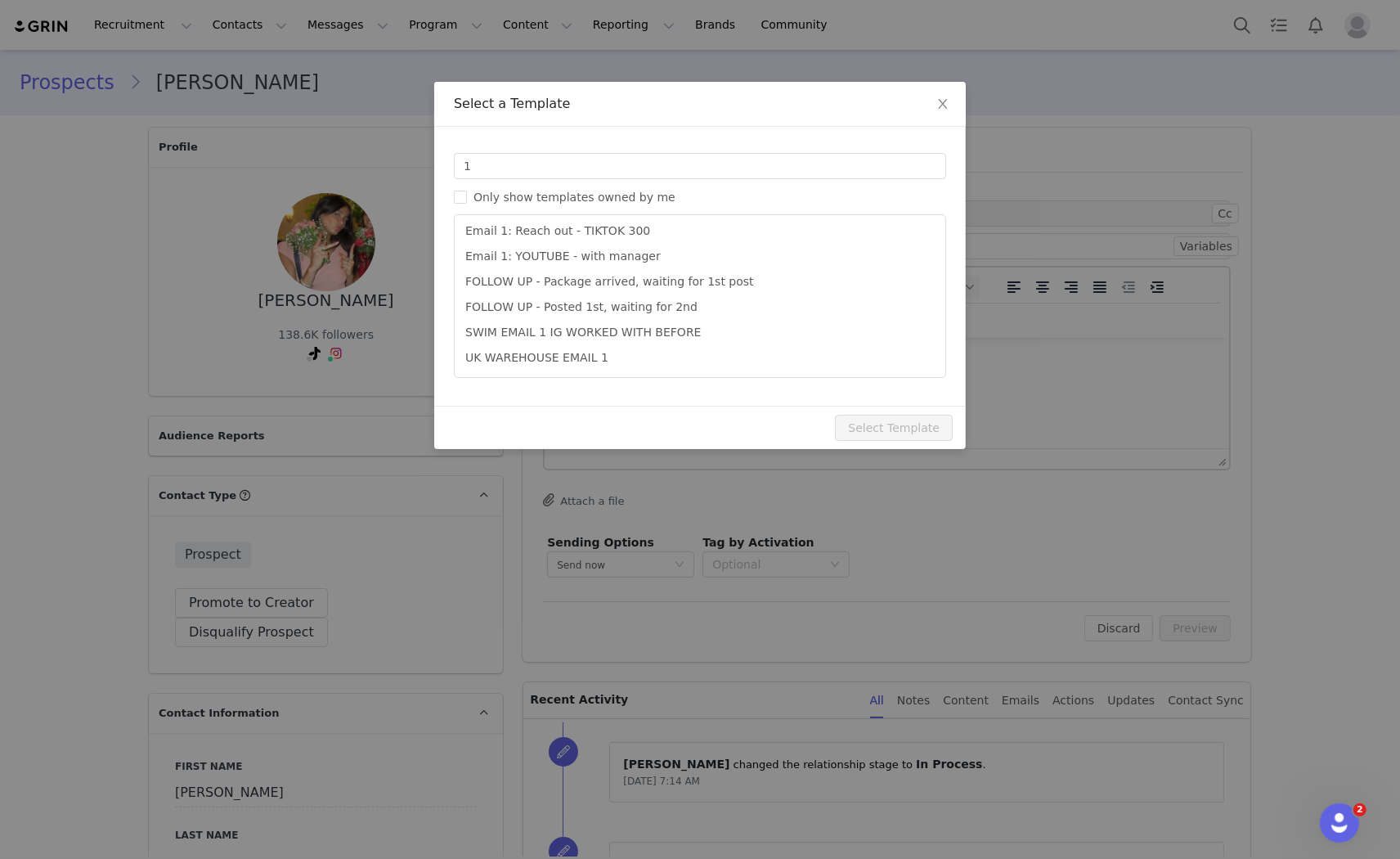
scroll to position [511, 0]
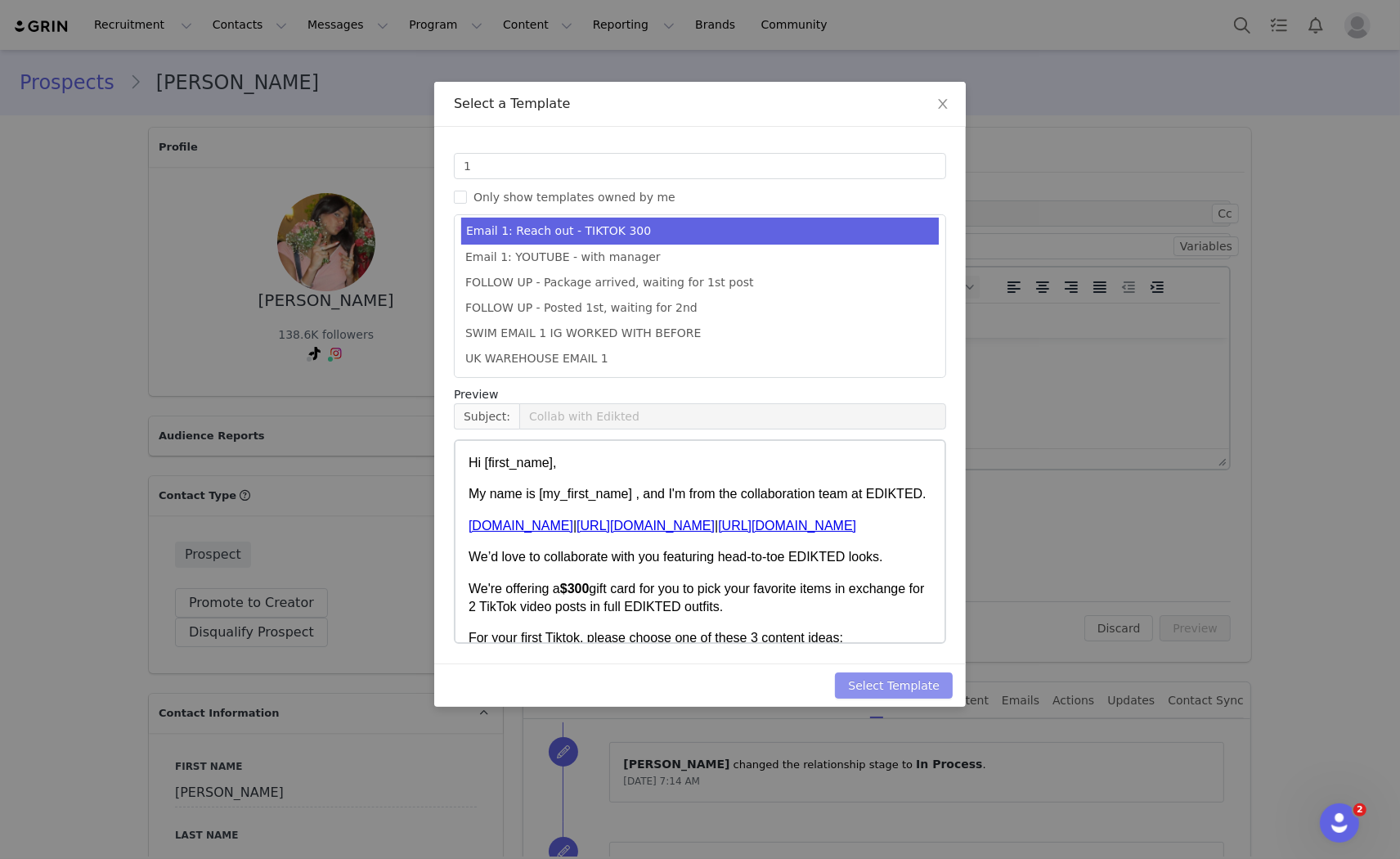
click at [927, 676] on button "Select Template" at bounding box center [894, 686] width 118 height 27
type input "Collab with Edikted"
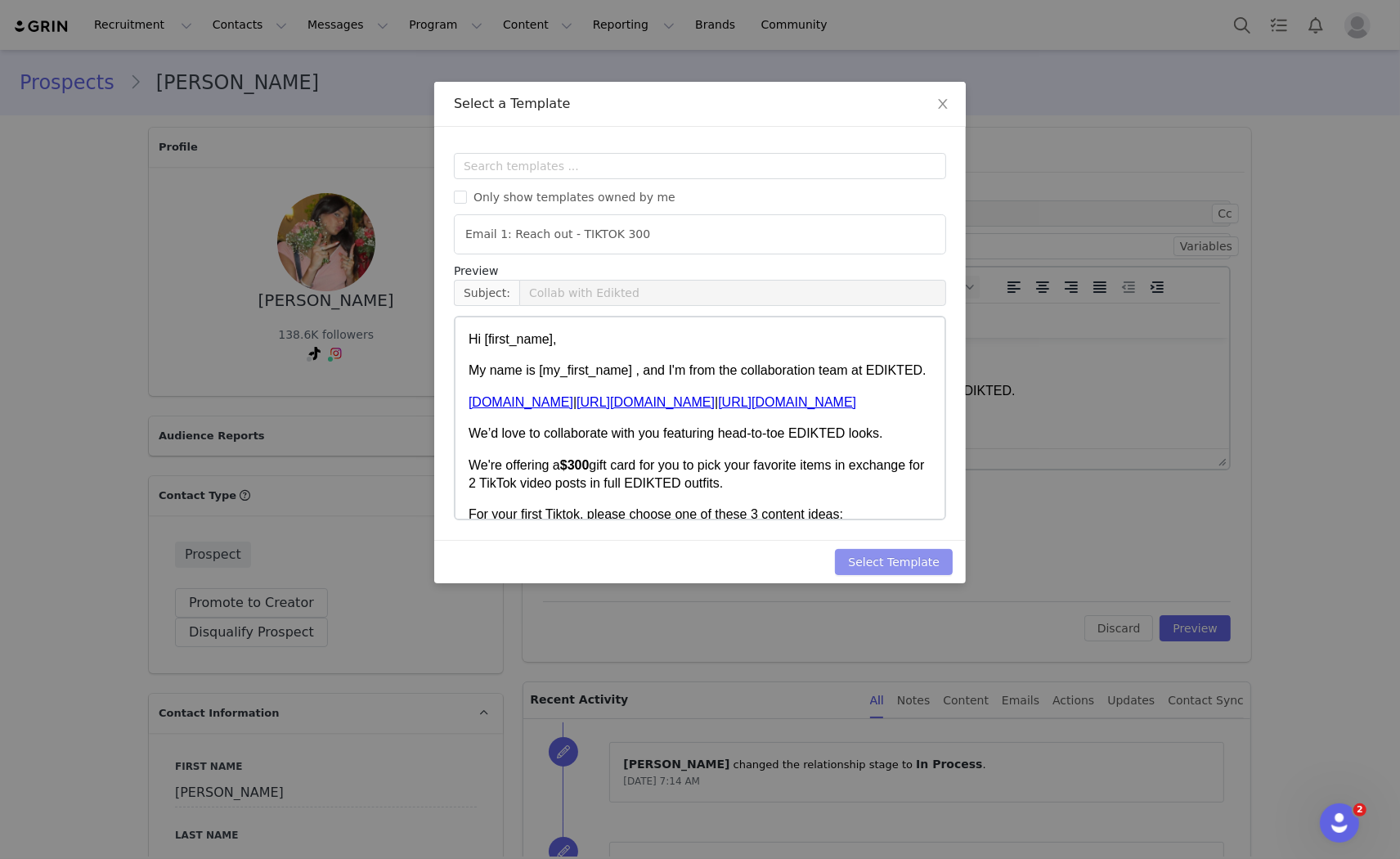
scroll to position [0, 0]
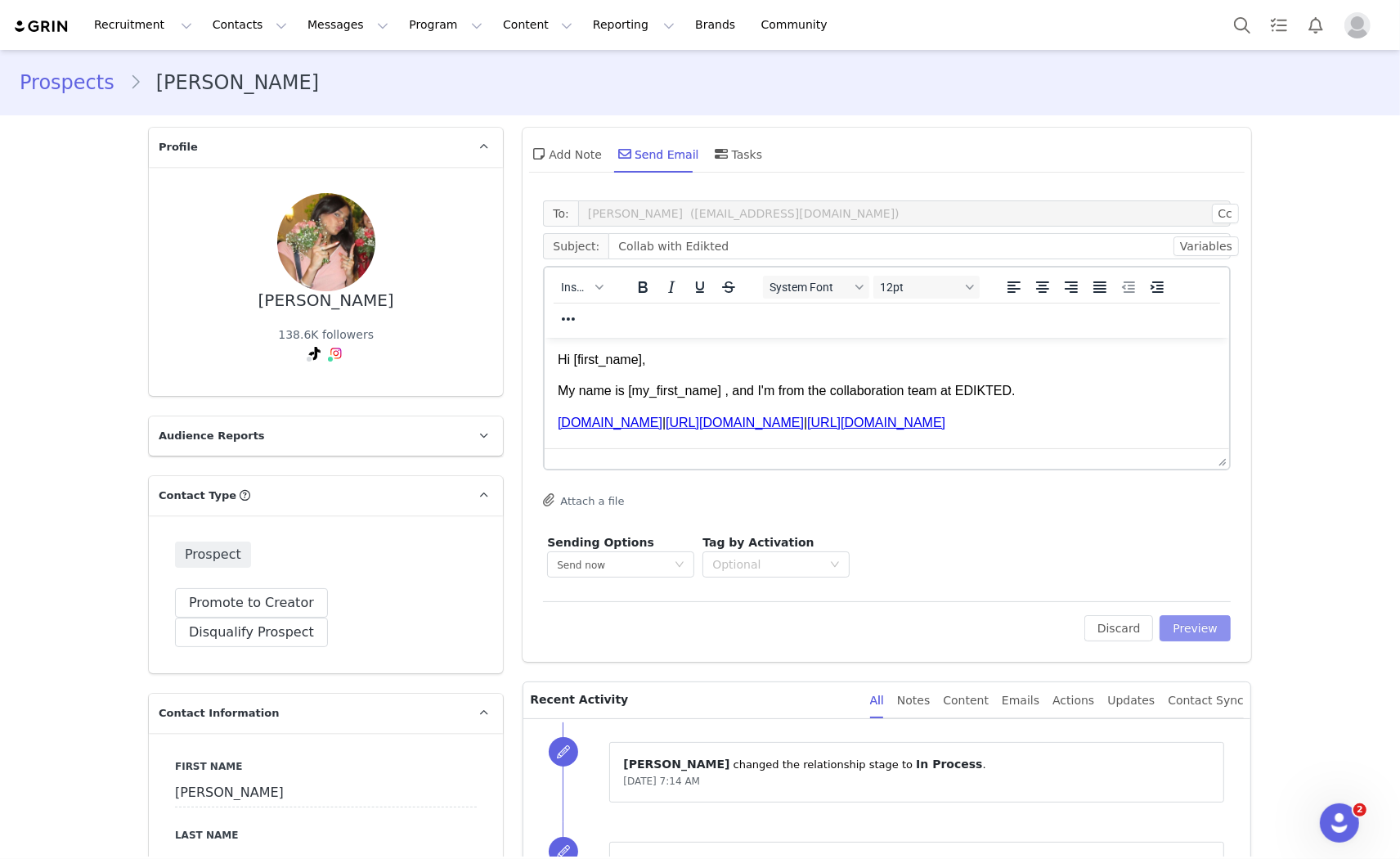
click at [1196, 626] on button "Preview" at bounding box center [1195, 628] width 71 height 27
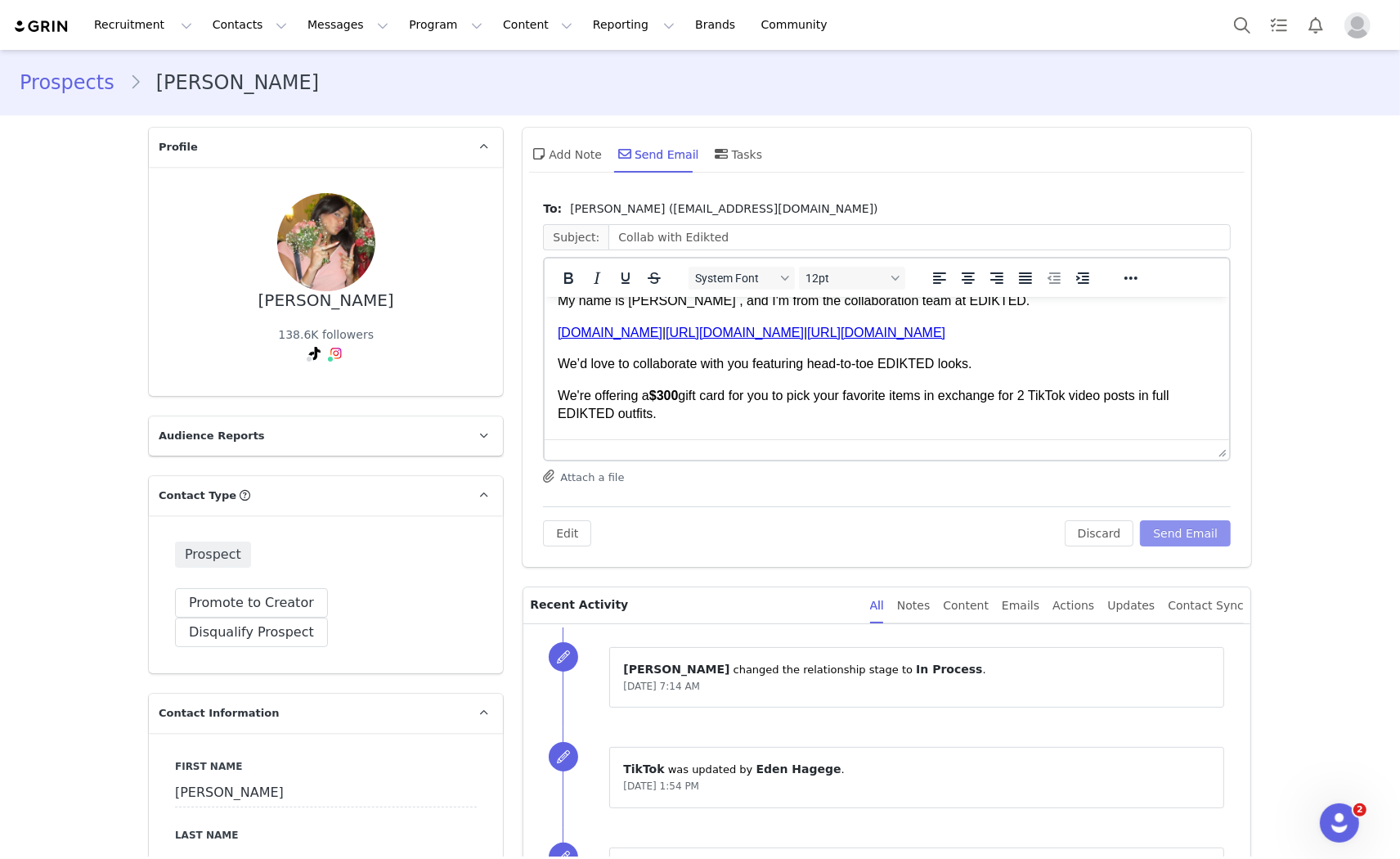
scroll to position [90, 0]
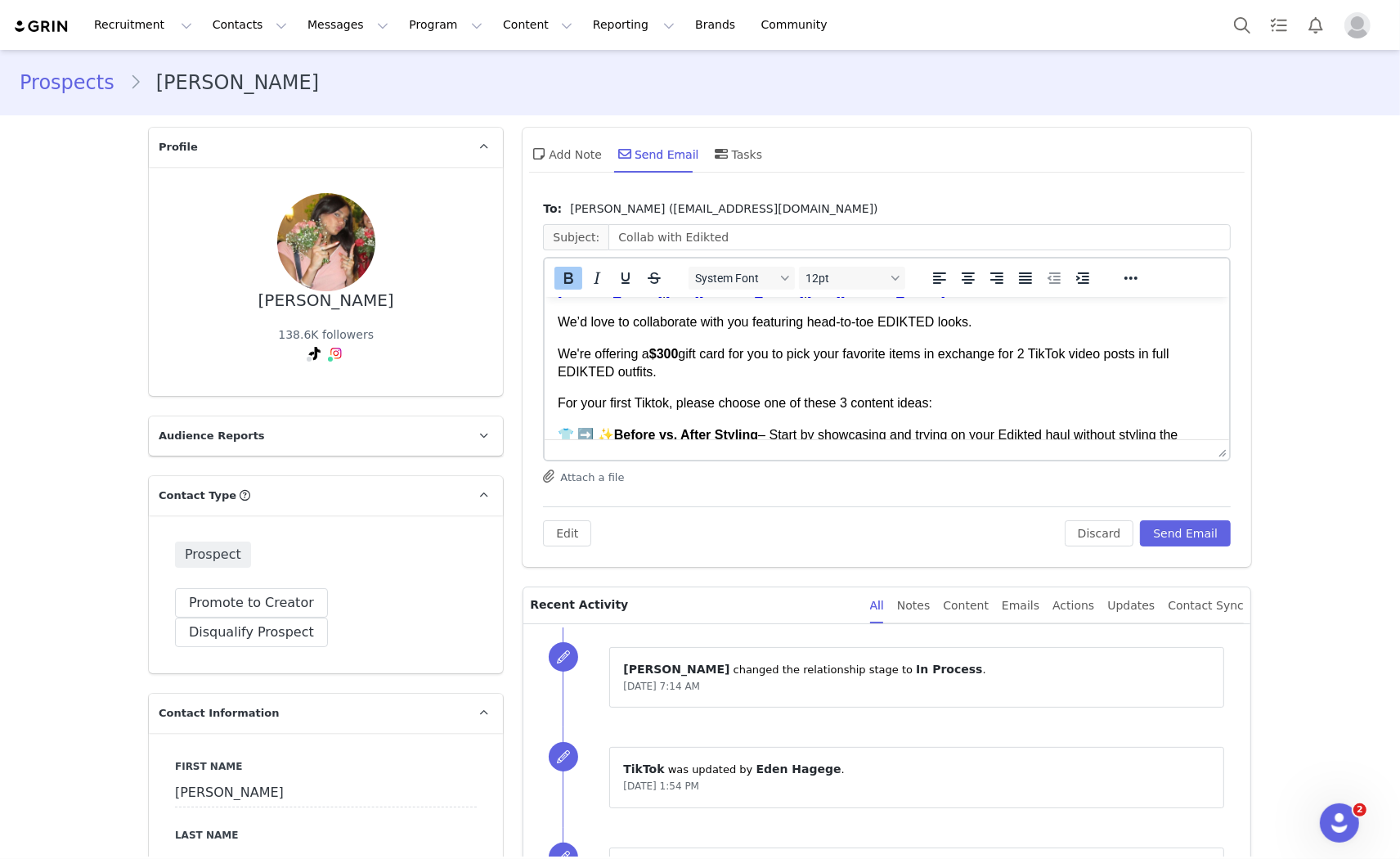
drag, startPoint x: 680, startPoint y: 355, endPoint x: 671, endPoint y: 354, distance: 9.1
click at [669, 353] on strong "$300" at bounding box center [663, 353] width 29 height 14
drag, startPoint x: 684, startPoint y: 356, endPoint x: 664, endPoint y: 354, distance: 20.1
click at [664, 354] on p "We're offering a $300 gift card for you to pick your favorite items in exchange…" at bounding box center [886, 363] width 658 height 37
click at [725, 392] on body "Hi [PERSON_NAME], My name is [PERSON_NAME] , and I'm from the collaboration tea…" at bounding box center [886, 593] width 658 height 749
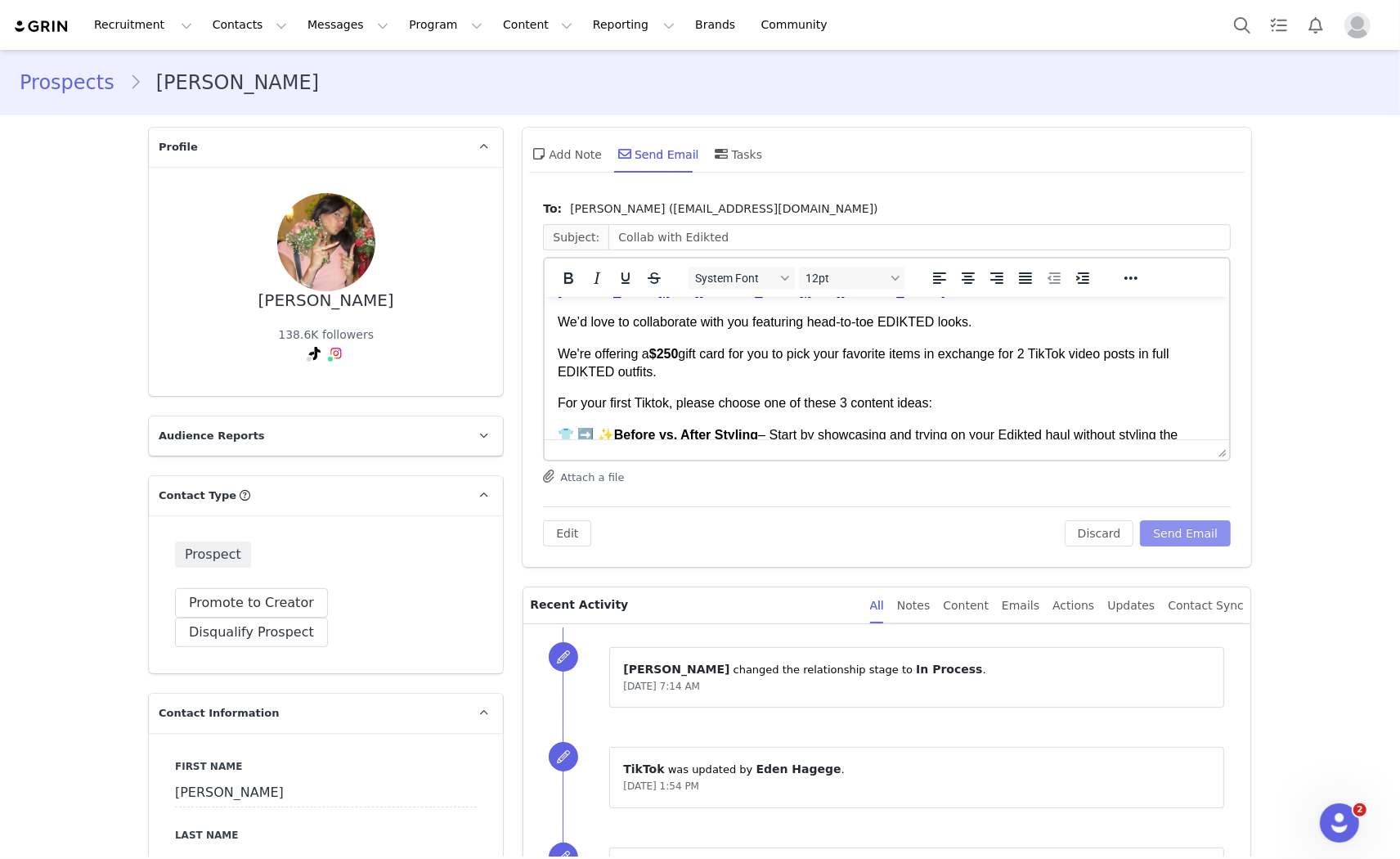
click at [1191, 526] on button "Send Email" at bounding box center [1185, 534] width 90 height 27
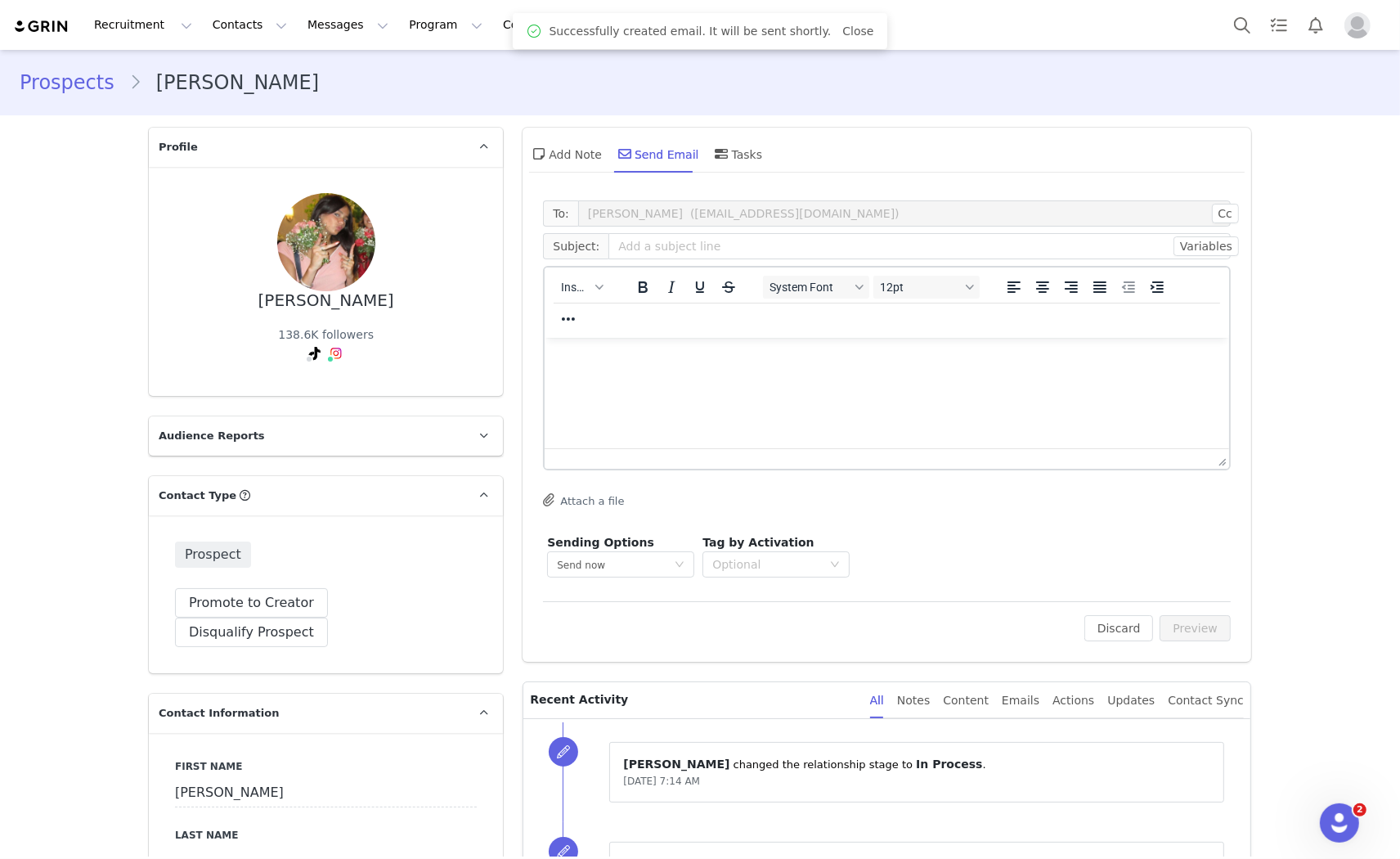
scroll to position [0, 0]
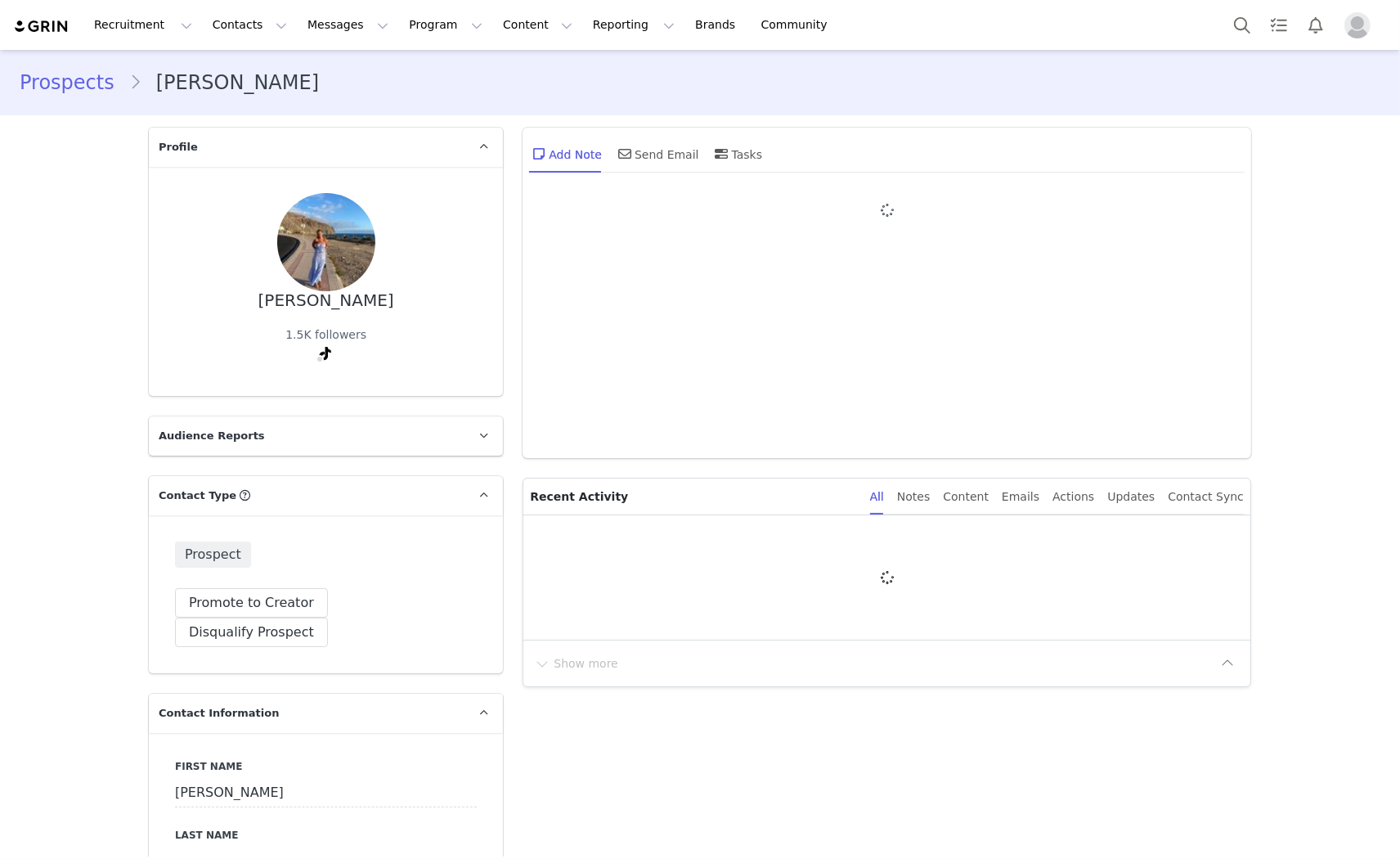
type input "+1 ([GEOGRAPHIC_DATA])"
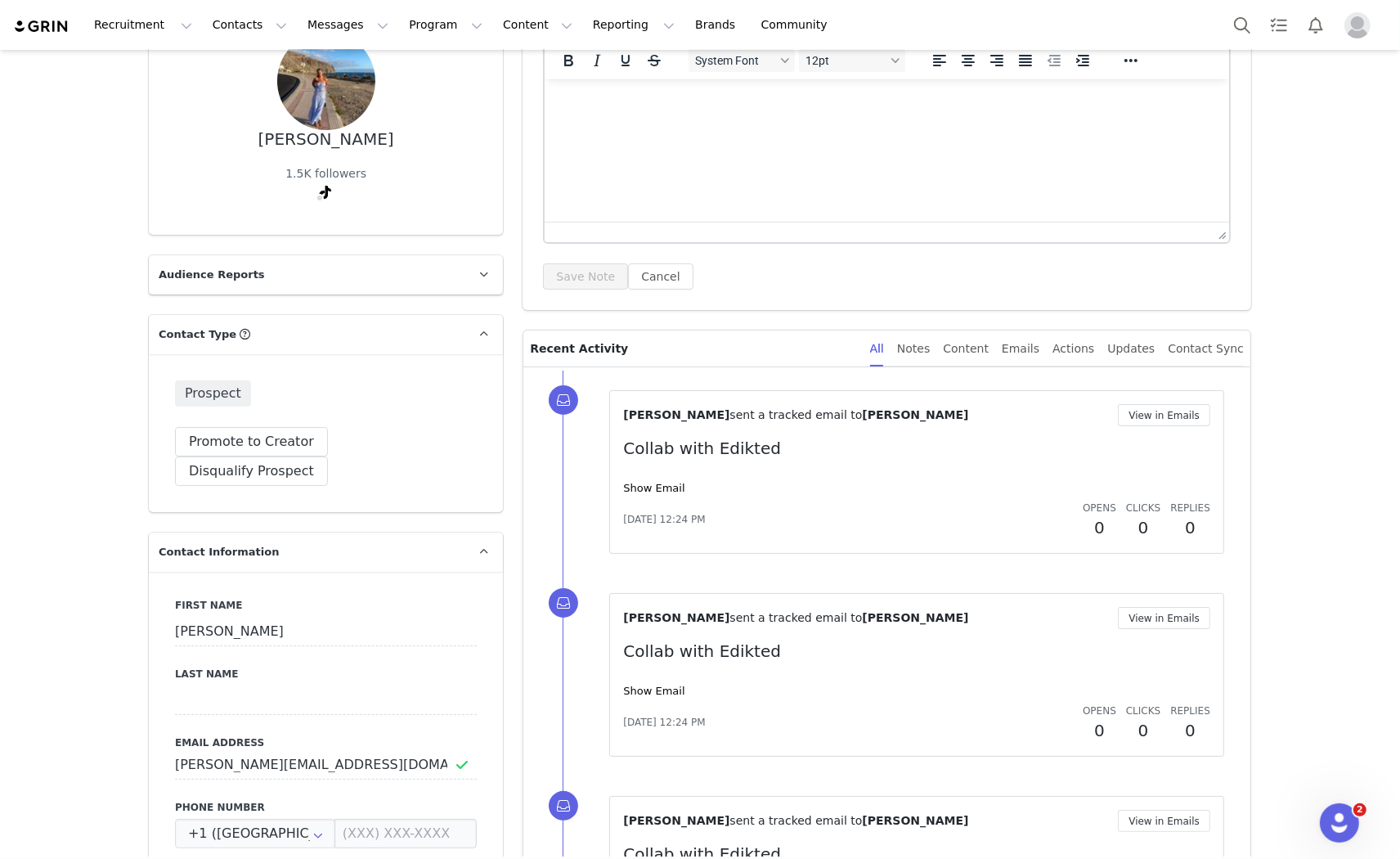
scroll to position [271, 0]
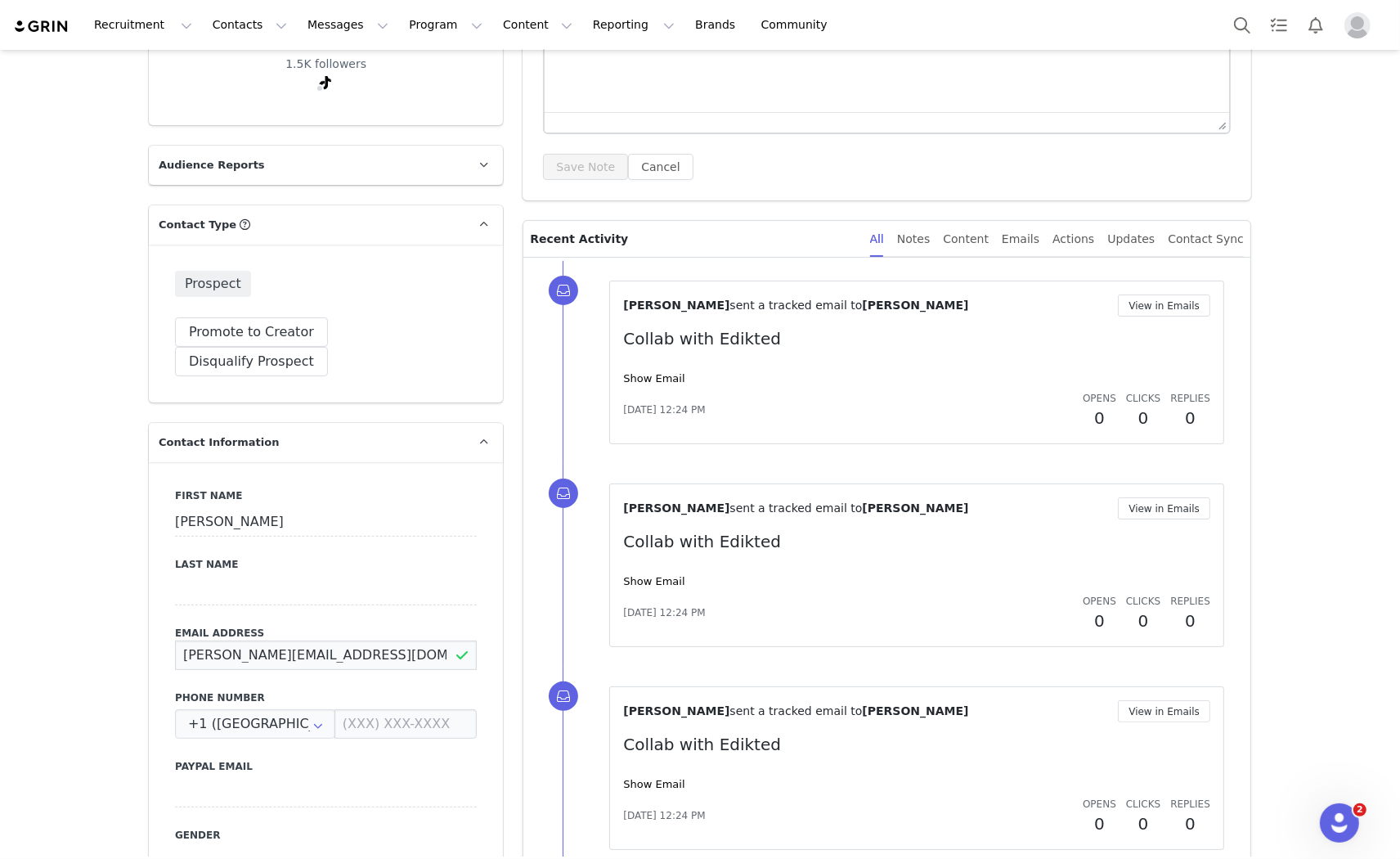
drag, startPoint x: 387, startPoint y: 615, endPoint x: 161, endPoint y: 598, distance: 226.6
click at [161, 598] on div "First Name [PERSON_NAME] Last Name Email Address [PERSON_NAME][EMAIL_ADDRESS][D…" at bounding box center [325, 761] width 354 height 598
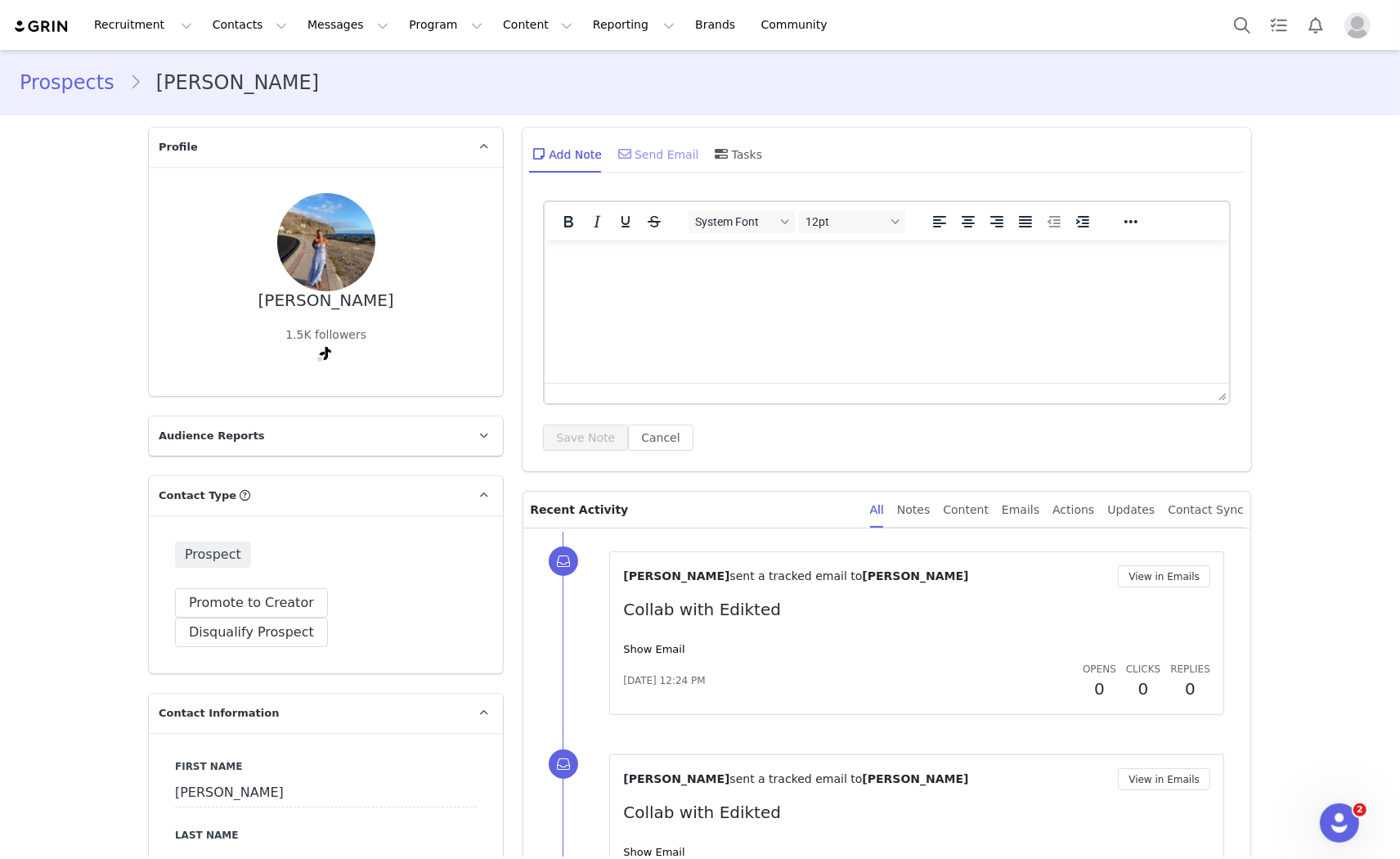
click at [656, 148] on div "Send Email" at bounding box center [657, 154] width 85 height 39
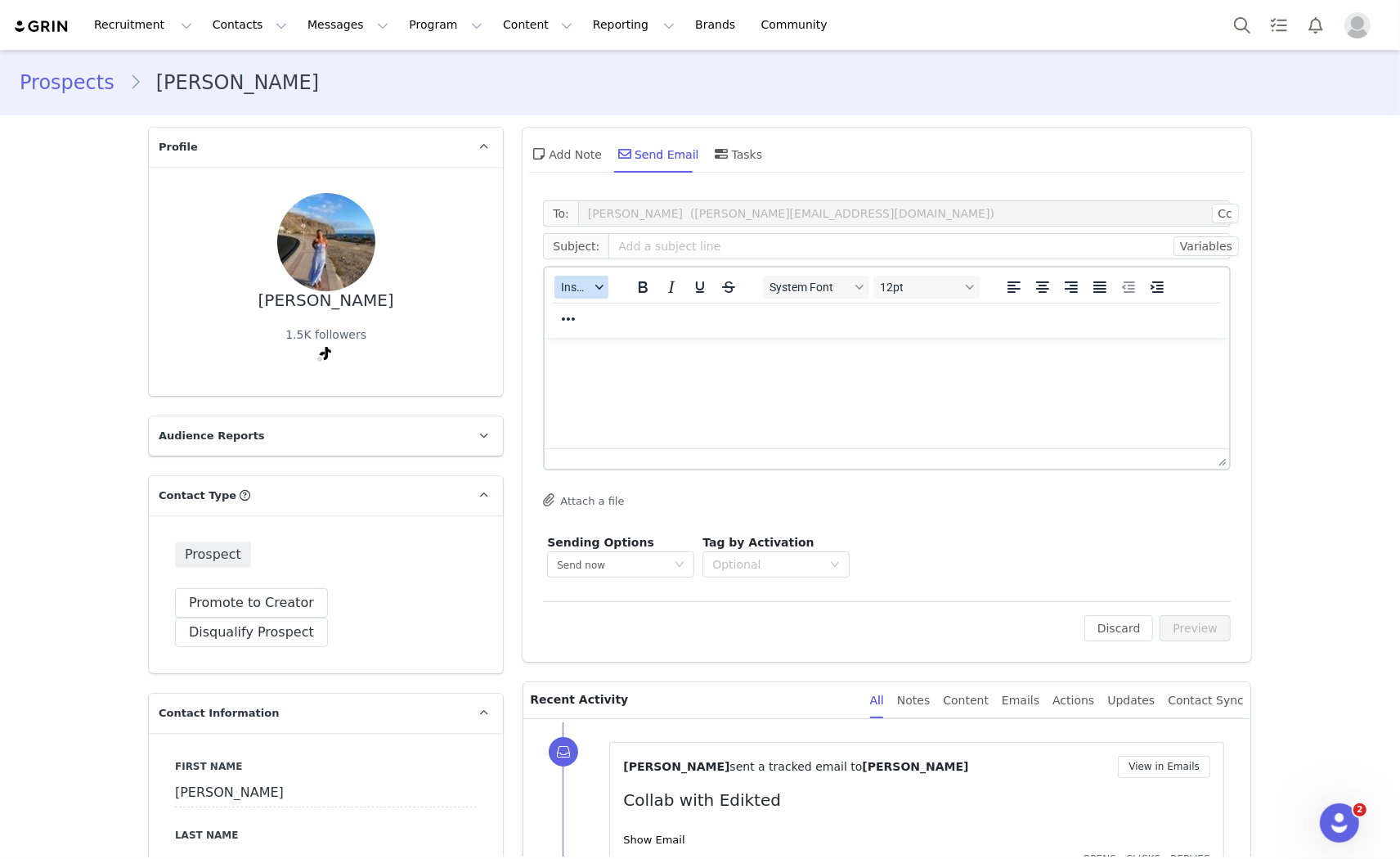
click at [597, 288] on div "button" at bounding box center [599, 287] width 13 height 8
click at [598, 304] on div "Insert Template" at bounding box center [632, 315] width 163 height 27
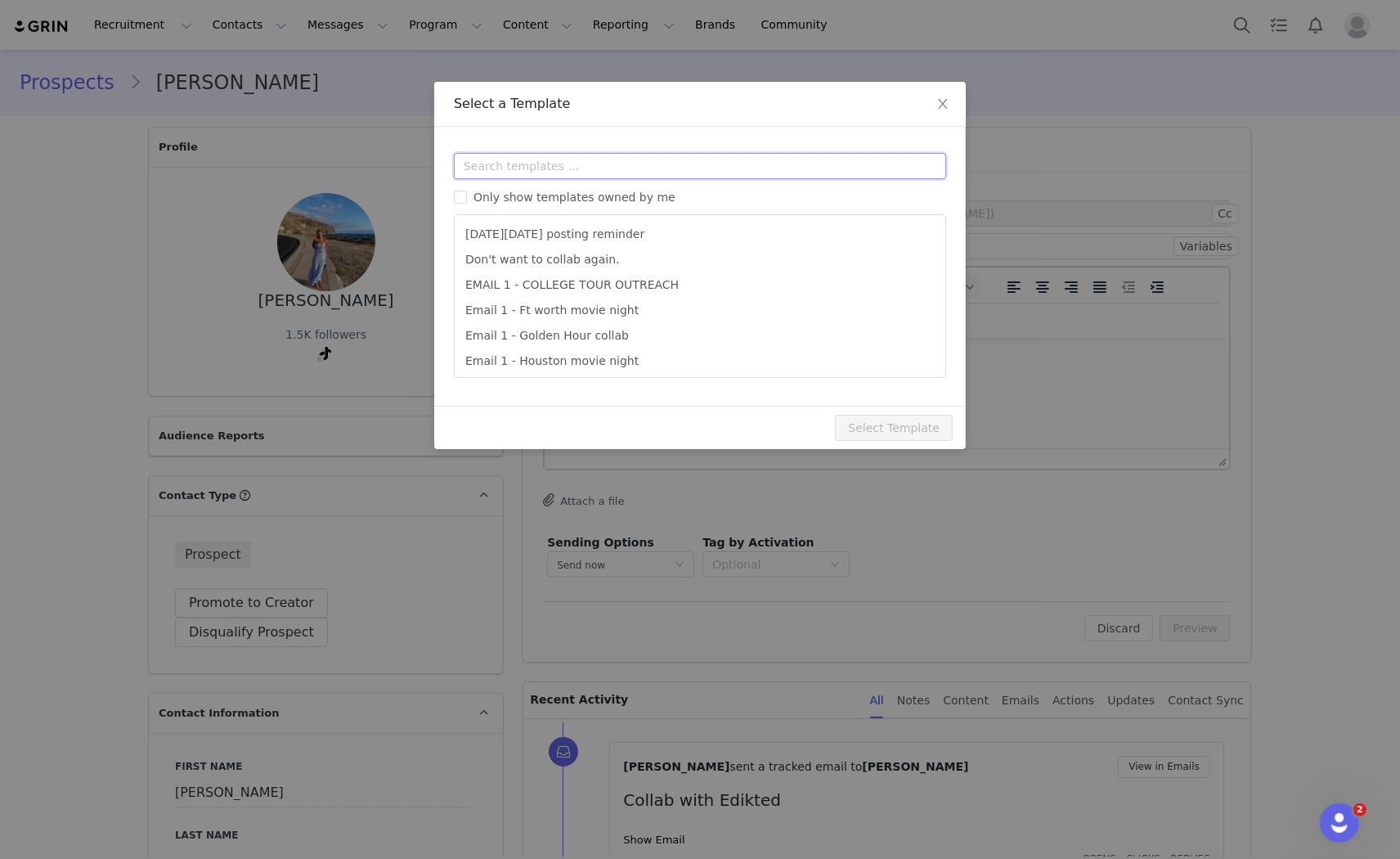
click at [551, 166] on input "text" at bounding box center [700, 166] width 492 height 27
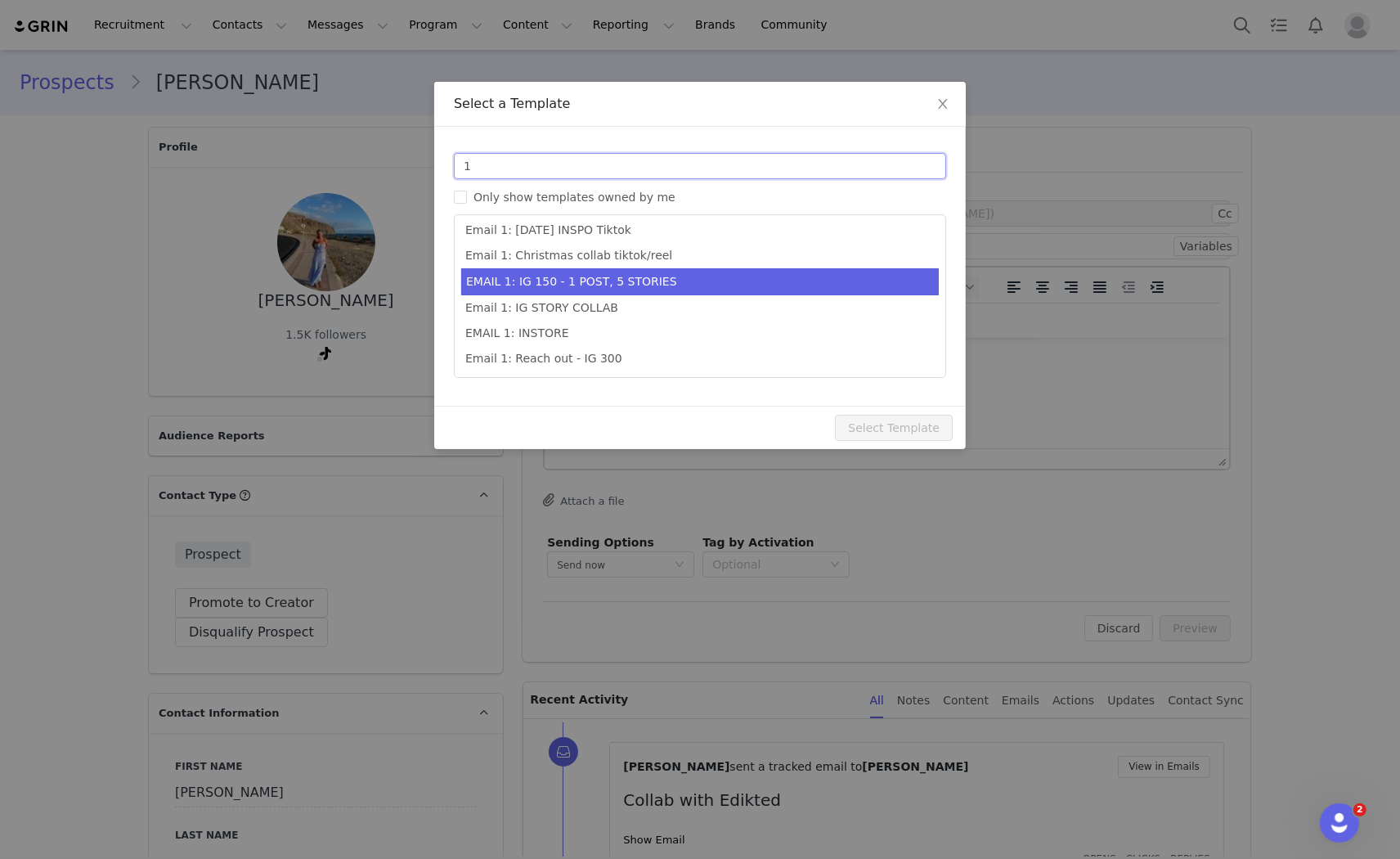
scroll to position [360, 0]
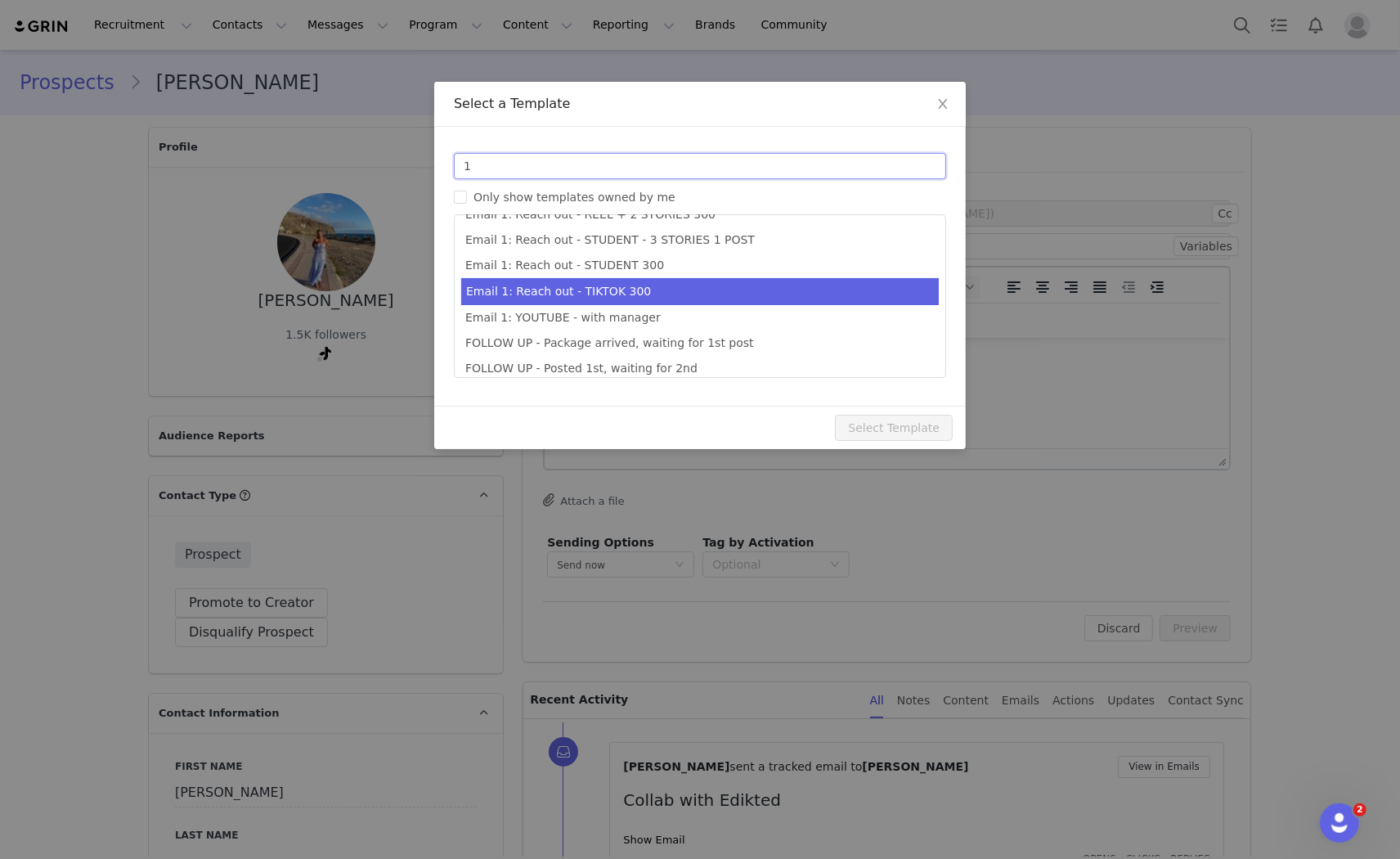
type input "1"
click at [602, 288] on li "Email 1: Reach out - TIKTOK 300" at bounding box center [700, 291] width 478 height 27
type input "Collab with Edikted"
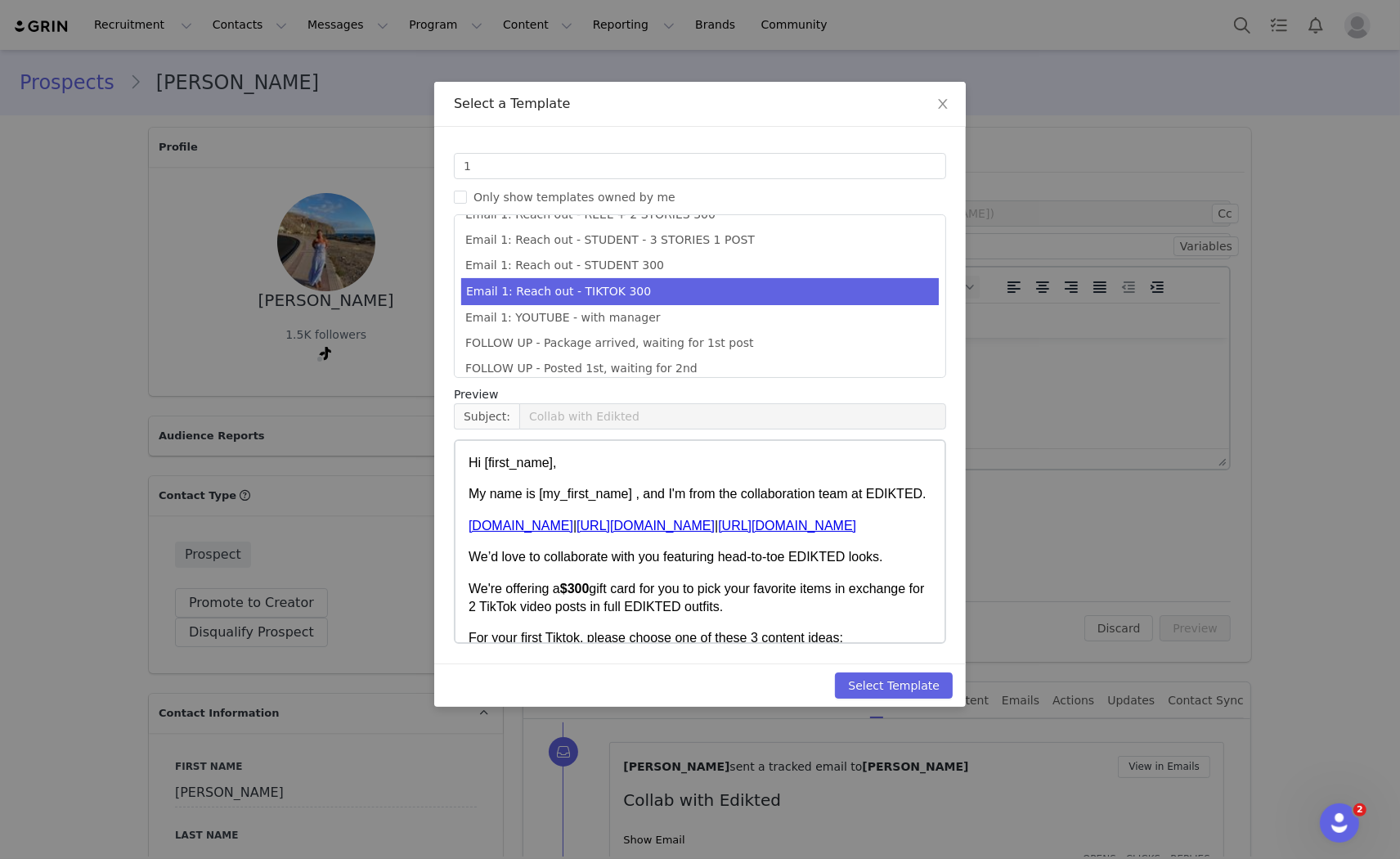
click at [912, 705] on div "Select Template" at bounding box center [700, 685] width 532 height 43
click at [929, 690] on button "Select Template" at bounding box center [894, 686] width 118 height 27
type input "Collab with Edikted"
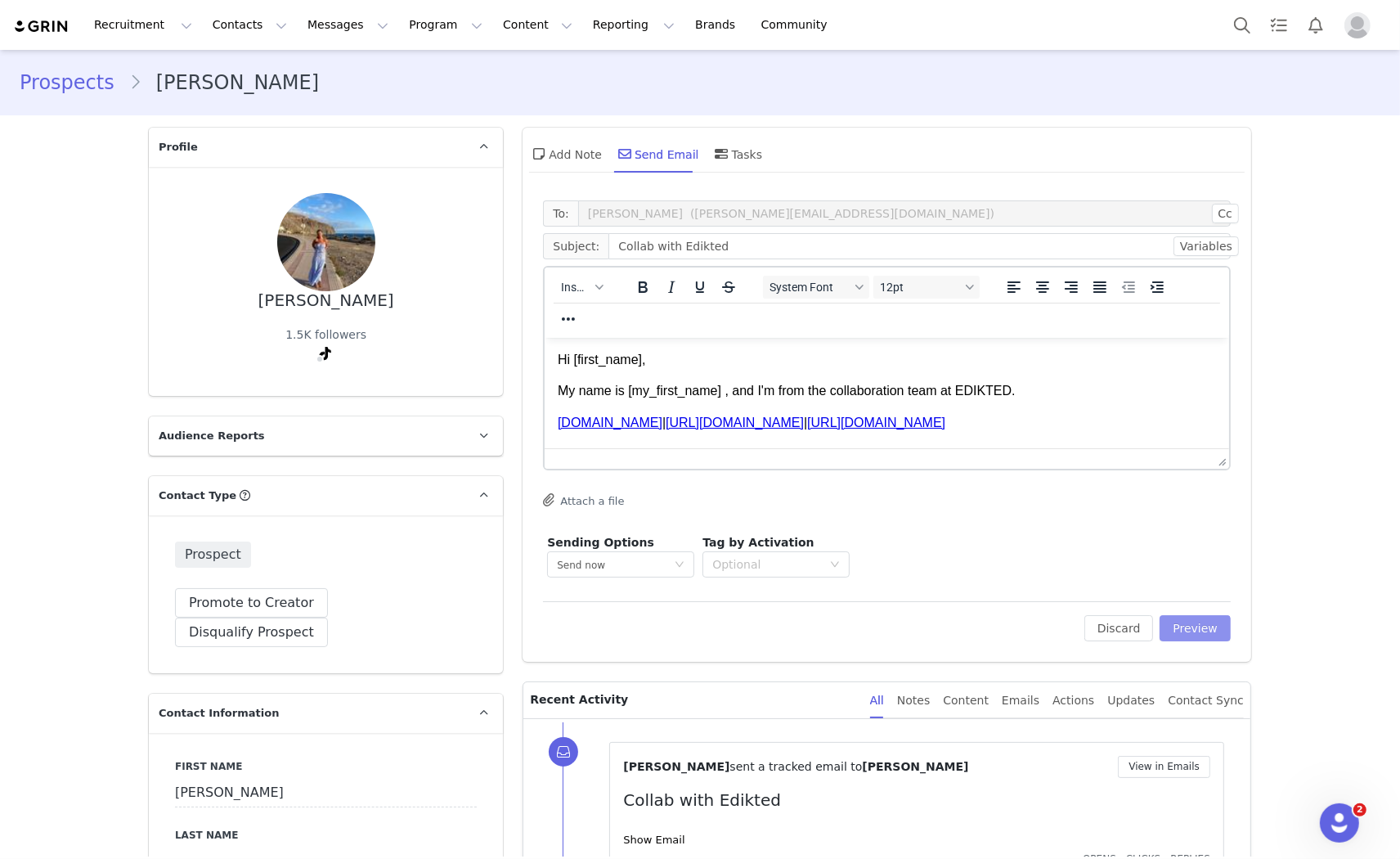
click at [1180, 633] on button "Preview" at bounding box center [1195, 628] width 71 height 27
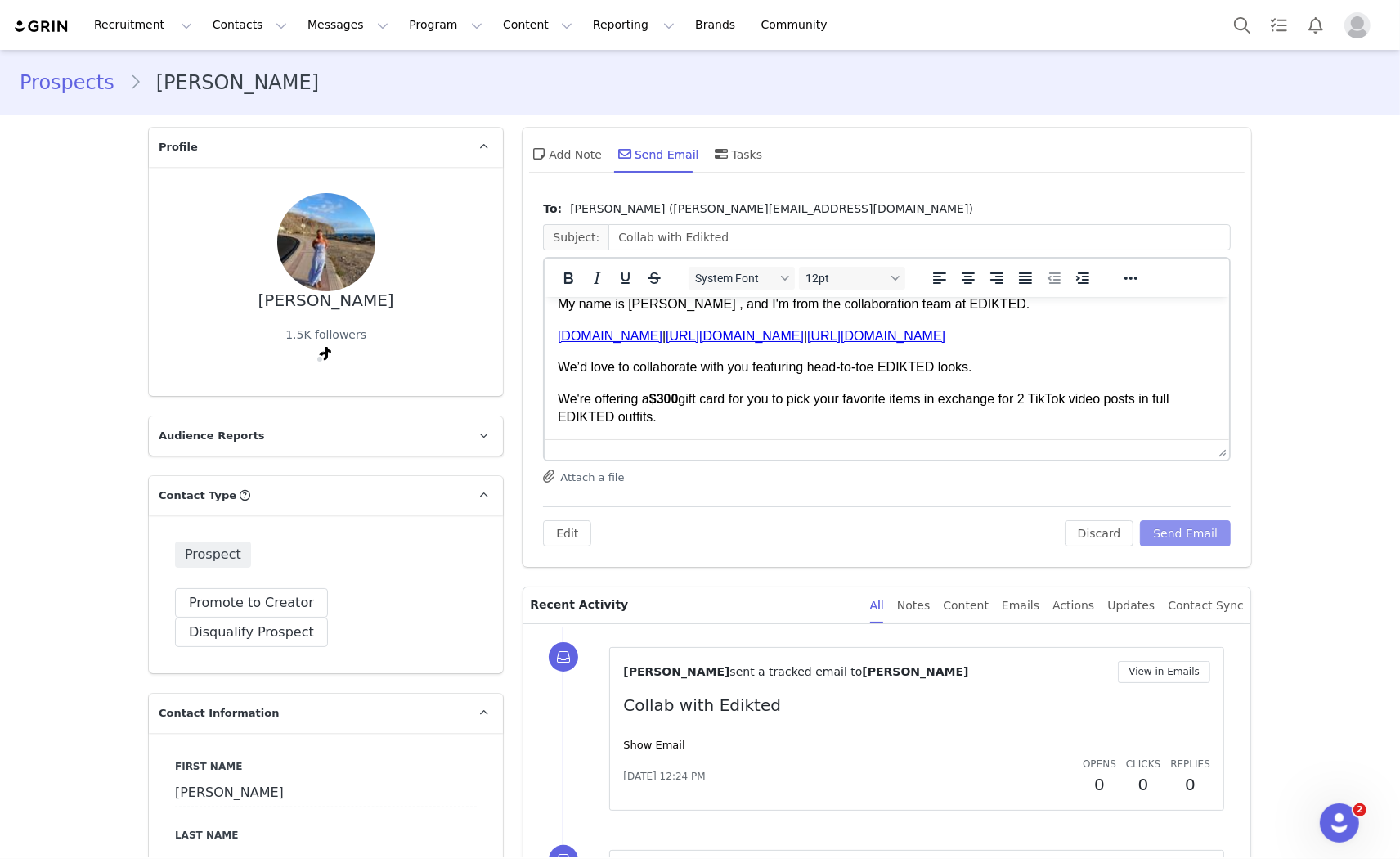
scroll to position [90, 0]
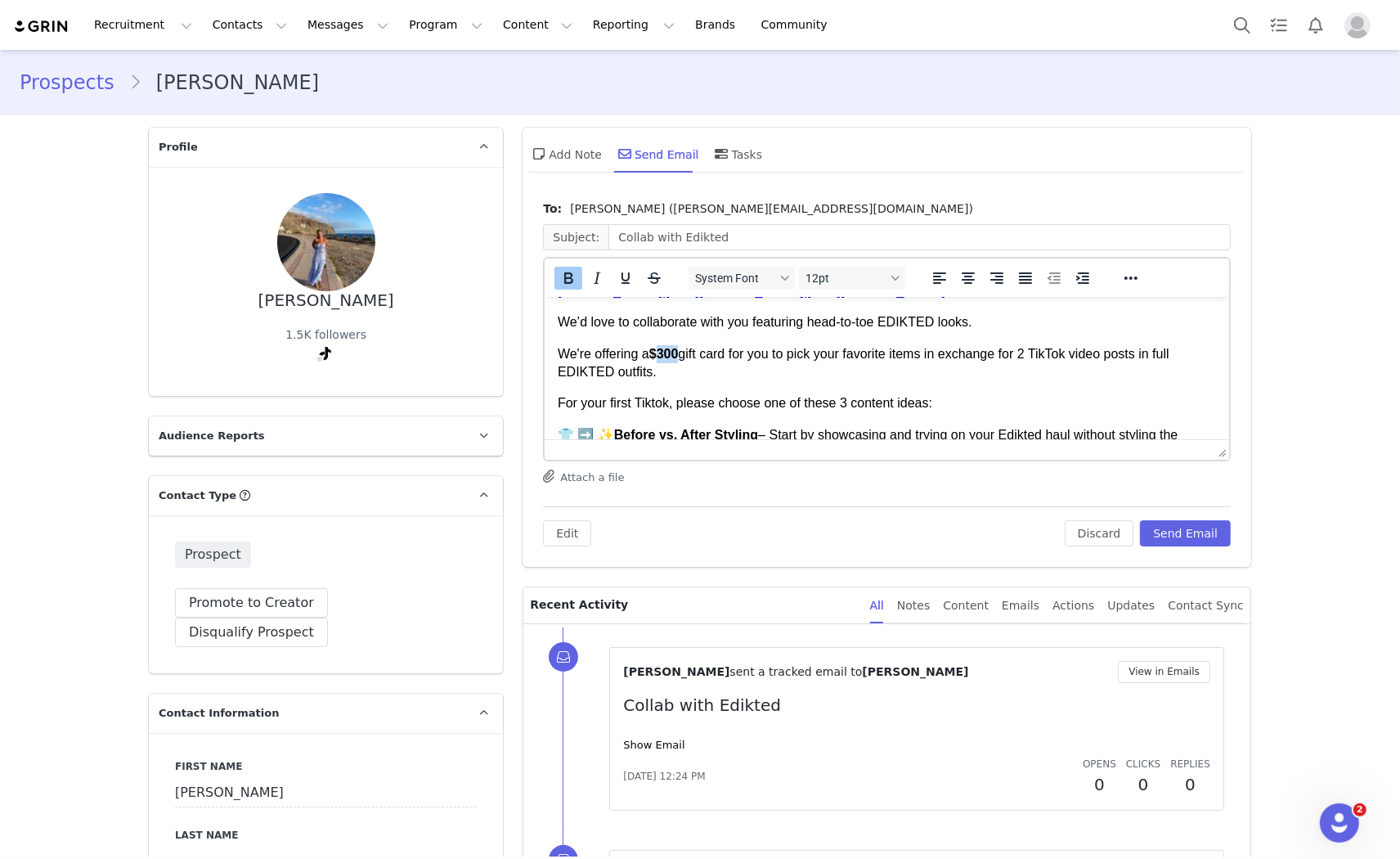
drag, startPoint x: 684, startPoint y: 351, endPoint x: 664, endPoint y: 344, distance: 21.2
click at [664, 344] on p "We're offering a $300 gift card for you to pick your favorite items in exchange…" at bounding box center [886, 363] width 658 height 37
click at [1167, 530] on button "Send Email" at bounding box center [1185, 534] width 90 height 27
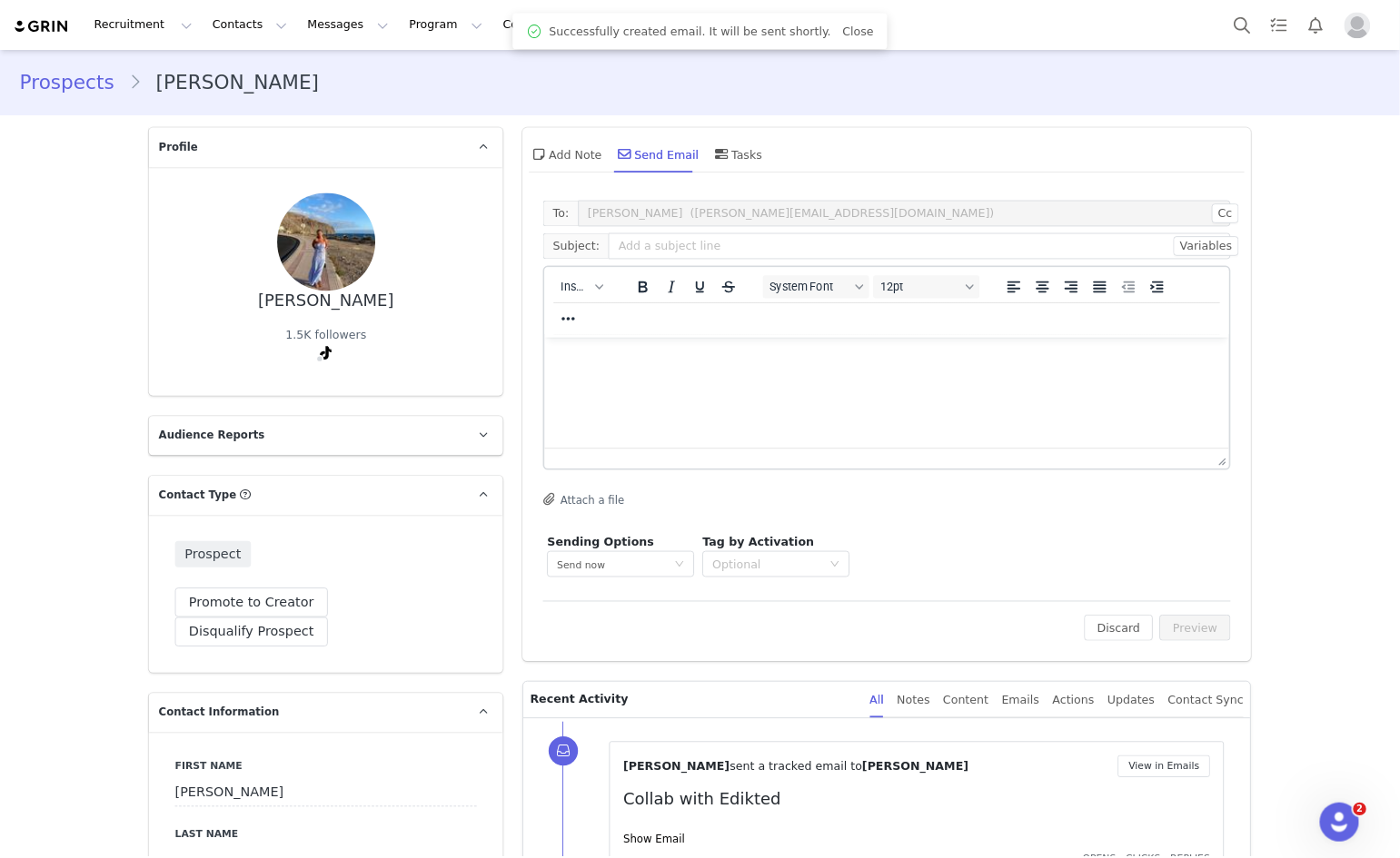
scroll to position [0, 0]
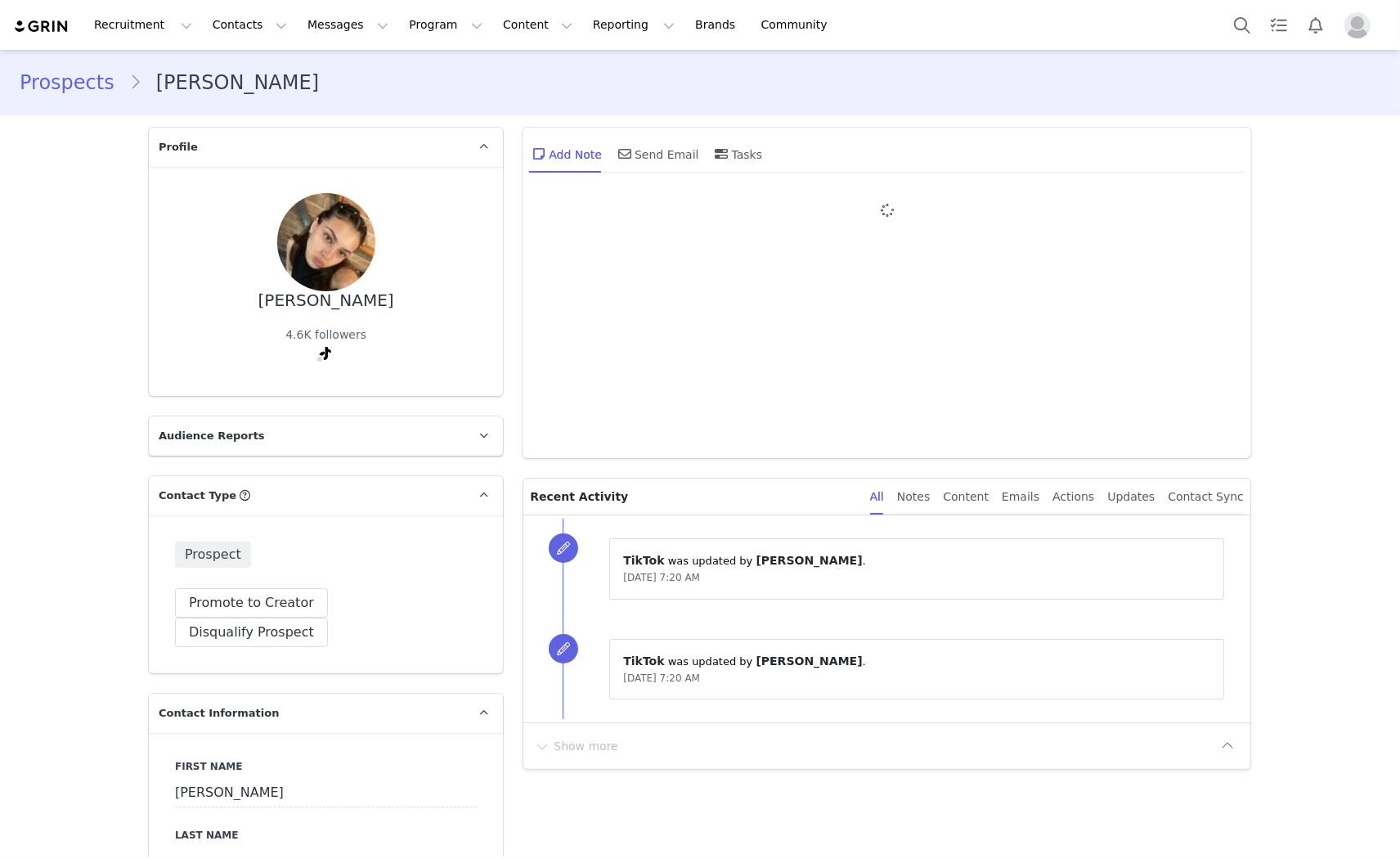
type input "+1 ([GEOGRAPHIC_DATA])"
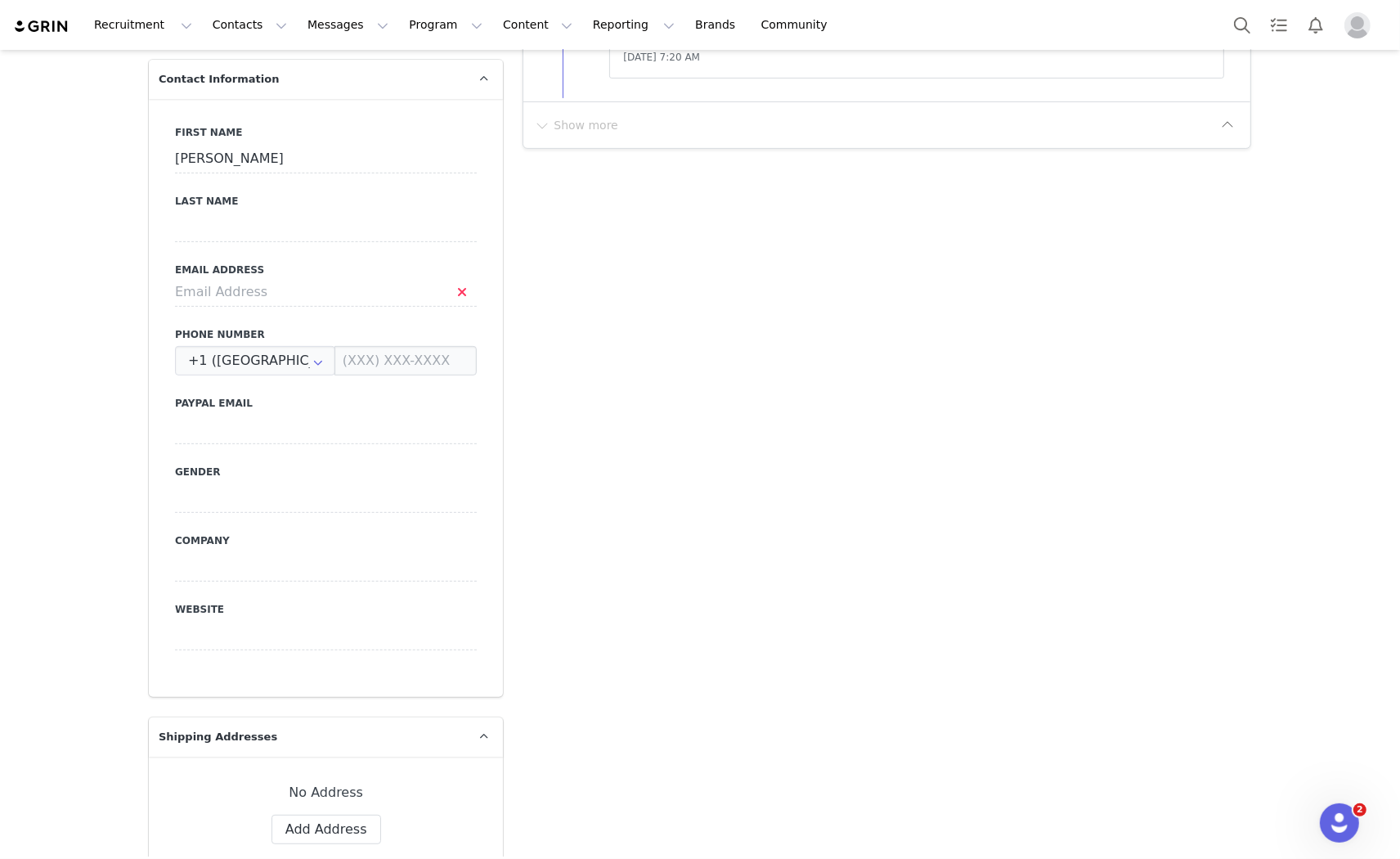
scroll to position [271, 0]
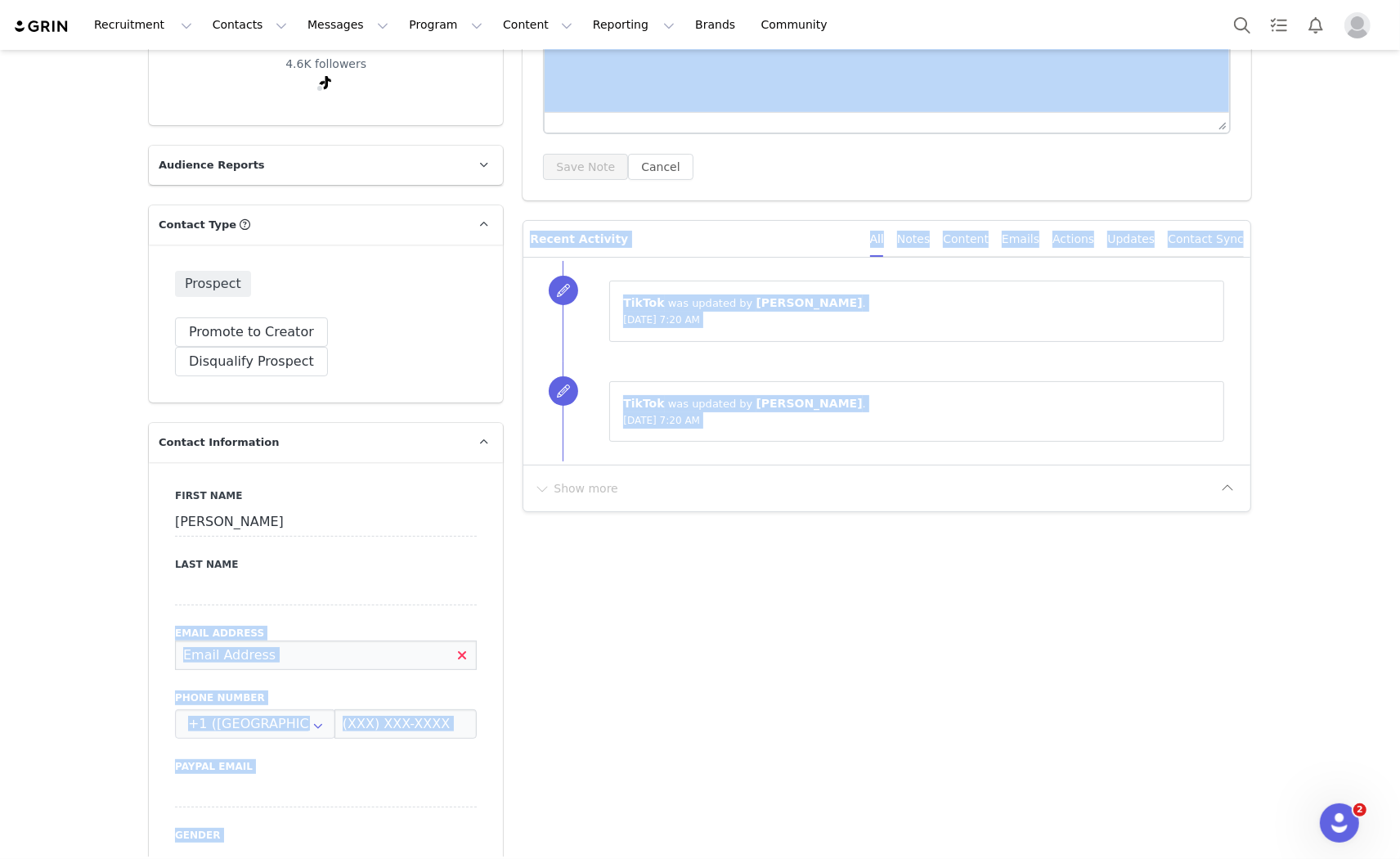
click at [263, 641] on input at bounding box center [326, 655] width 302 height 29
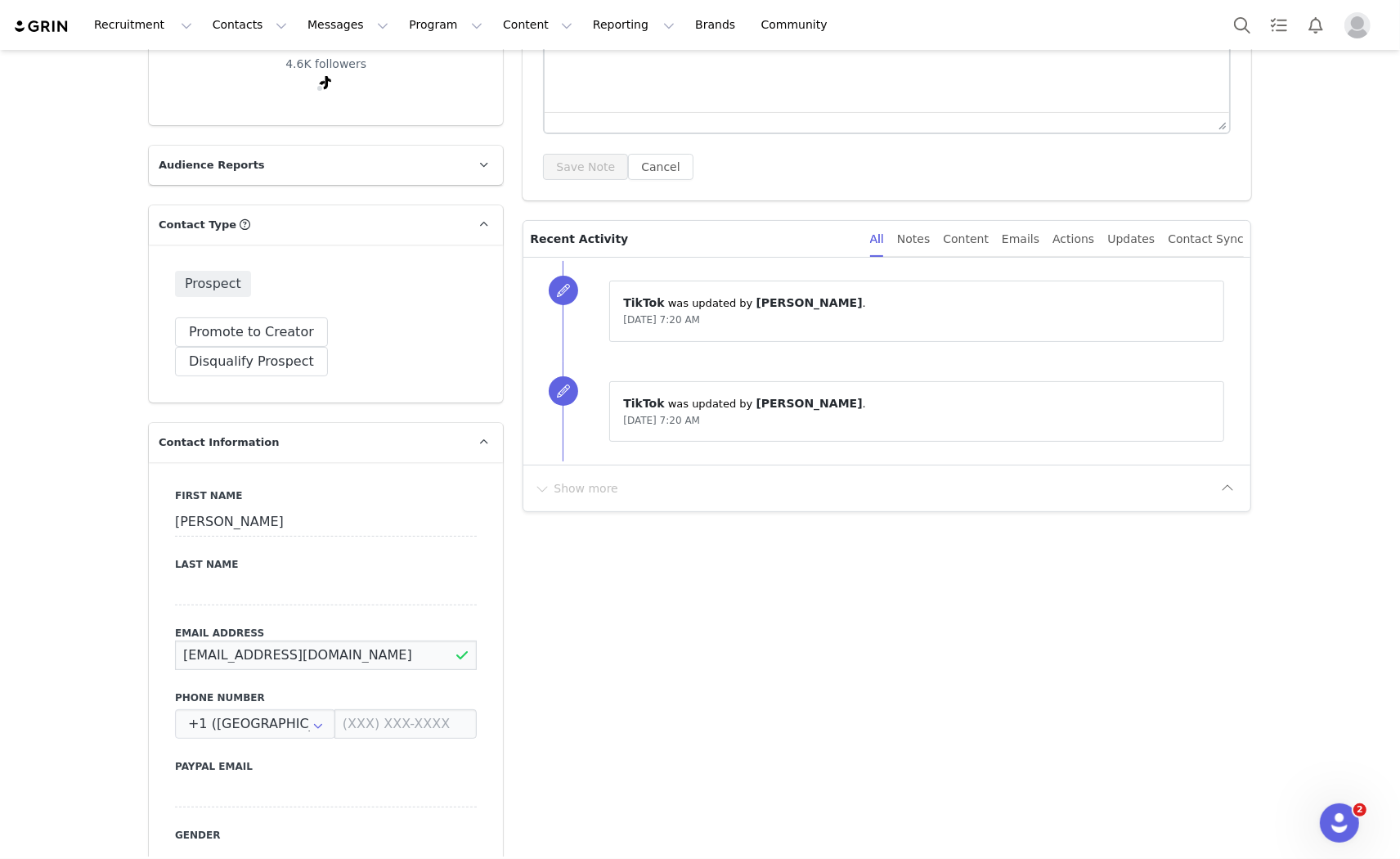
type input "[EMAIL_ADDRESS][DOMAIN_NAME]"
click at [403, 576] on input at bounding box center [326, 590] width 302 height 29
click at [61, 813] on button "Save" at bounding box center [79, 821] width 85 height 46
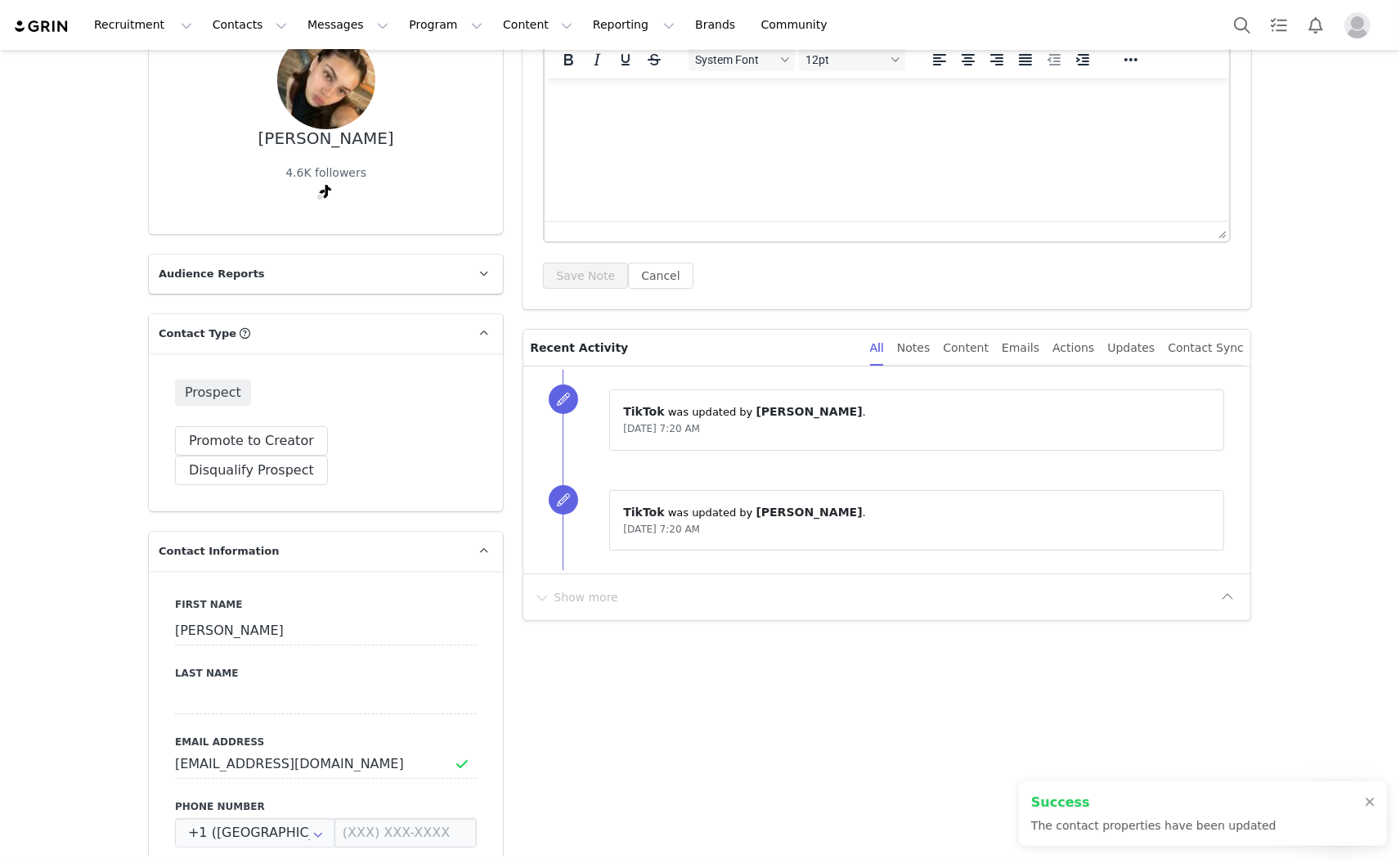
scroll to position [0, 0]
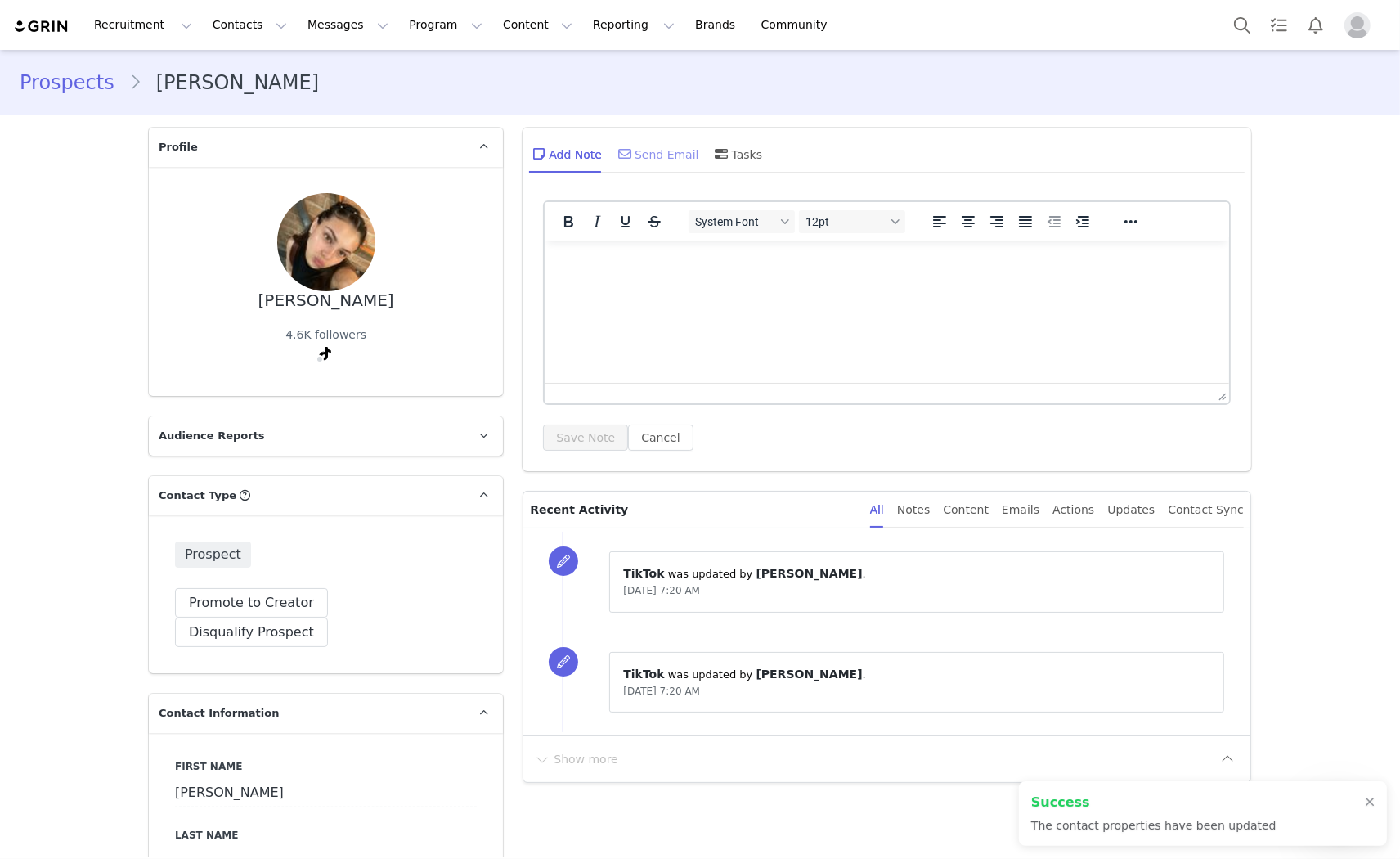
click at [666, 164] on div "Send Email" at bounding box center [657, 154] width 85 height 39
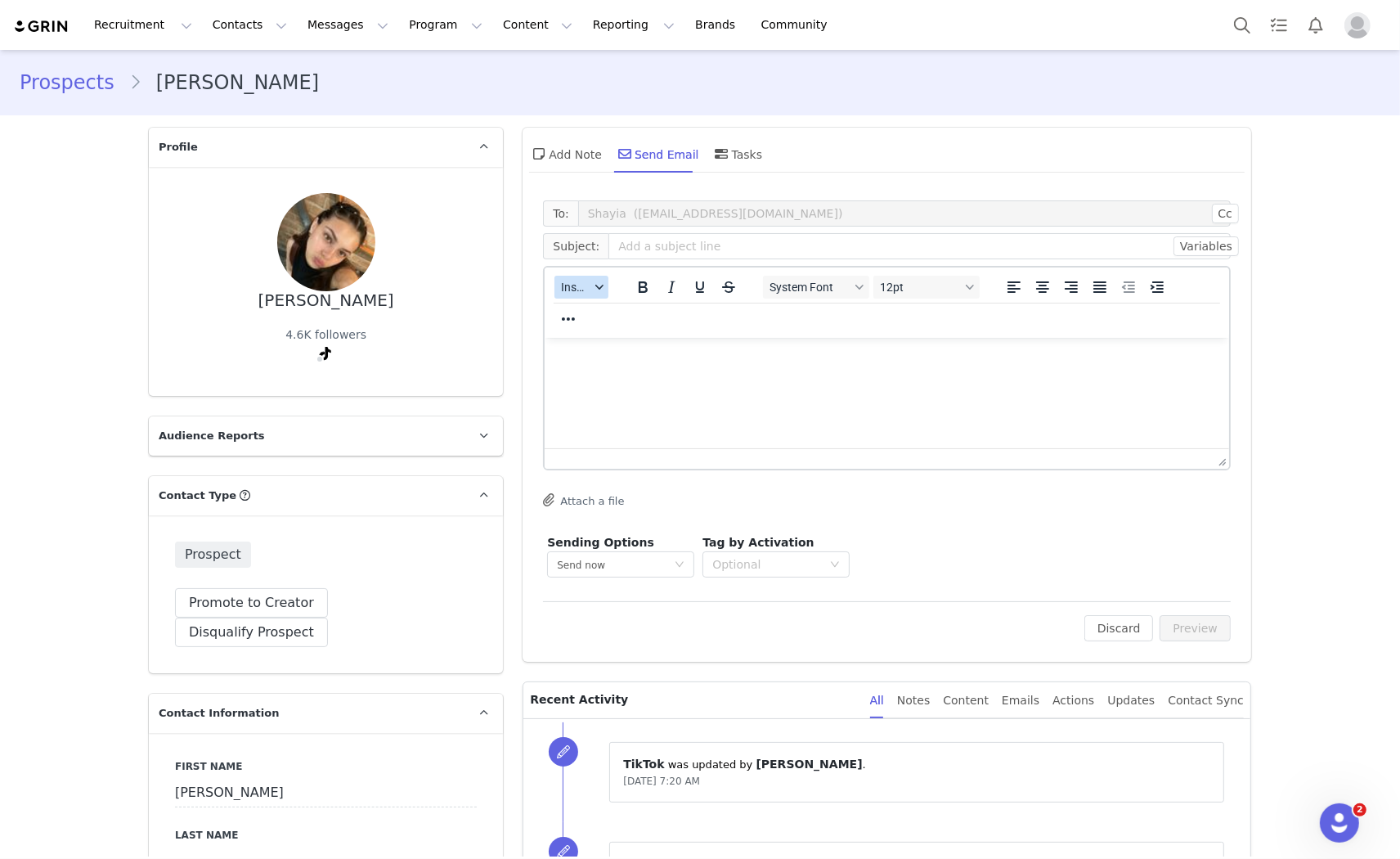
click at [566, 292] on span "Insert" at bounding box center [575, 287] width 28 height 13
click at [583, 312] on div "Insert Template" at bounding box center [634, 315] width 147 height 20
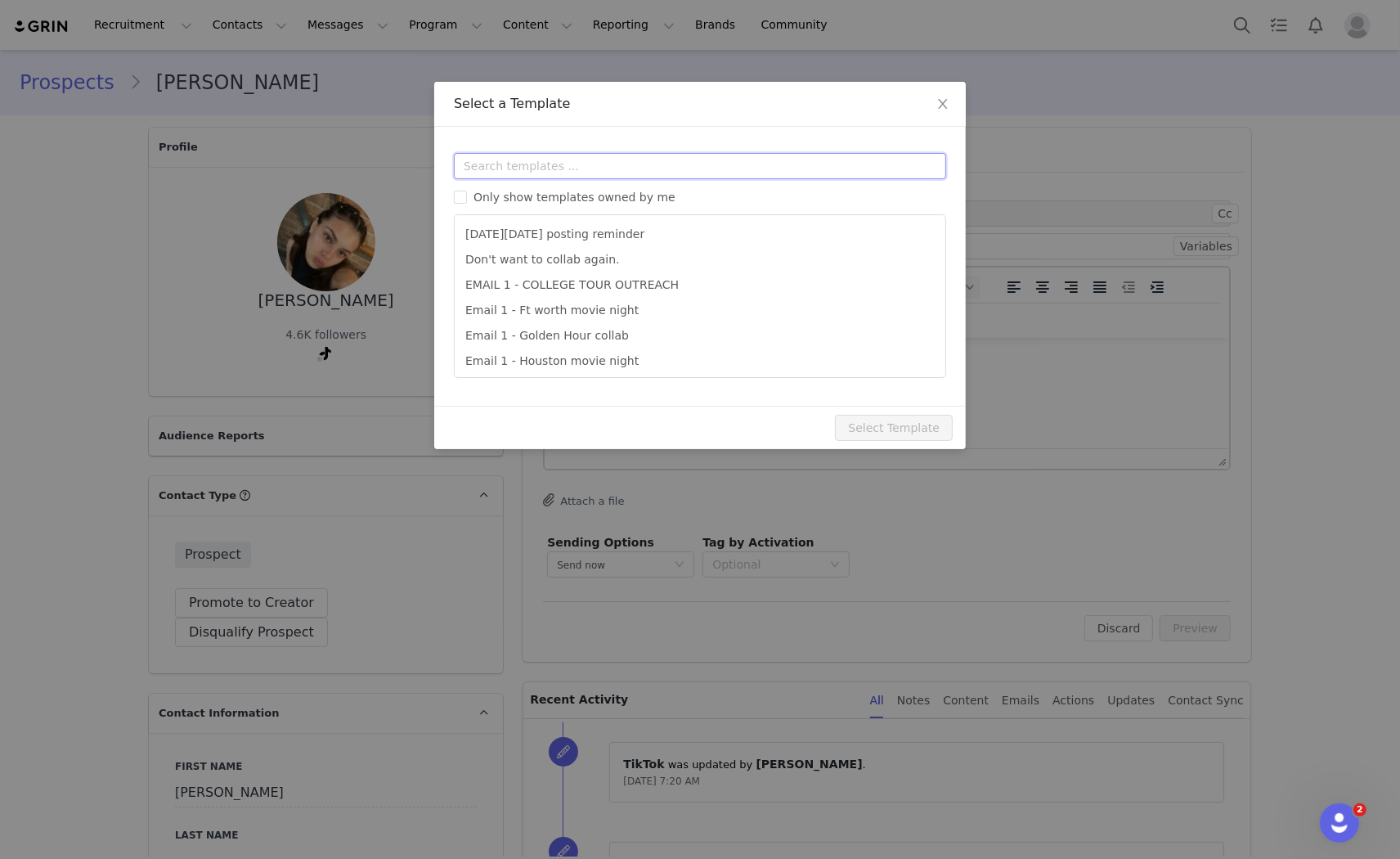
click at [569, 170] on input "text" at bounding box center [700, 166] width 492 height 27
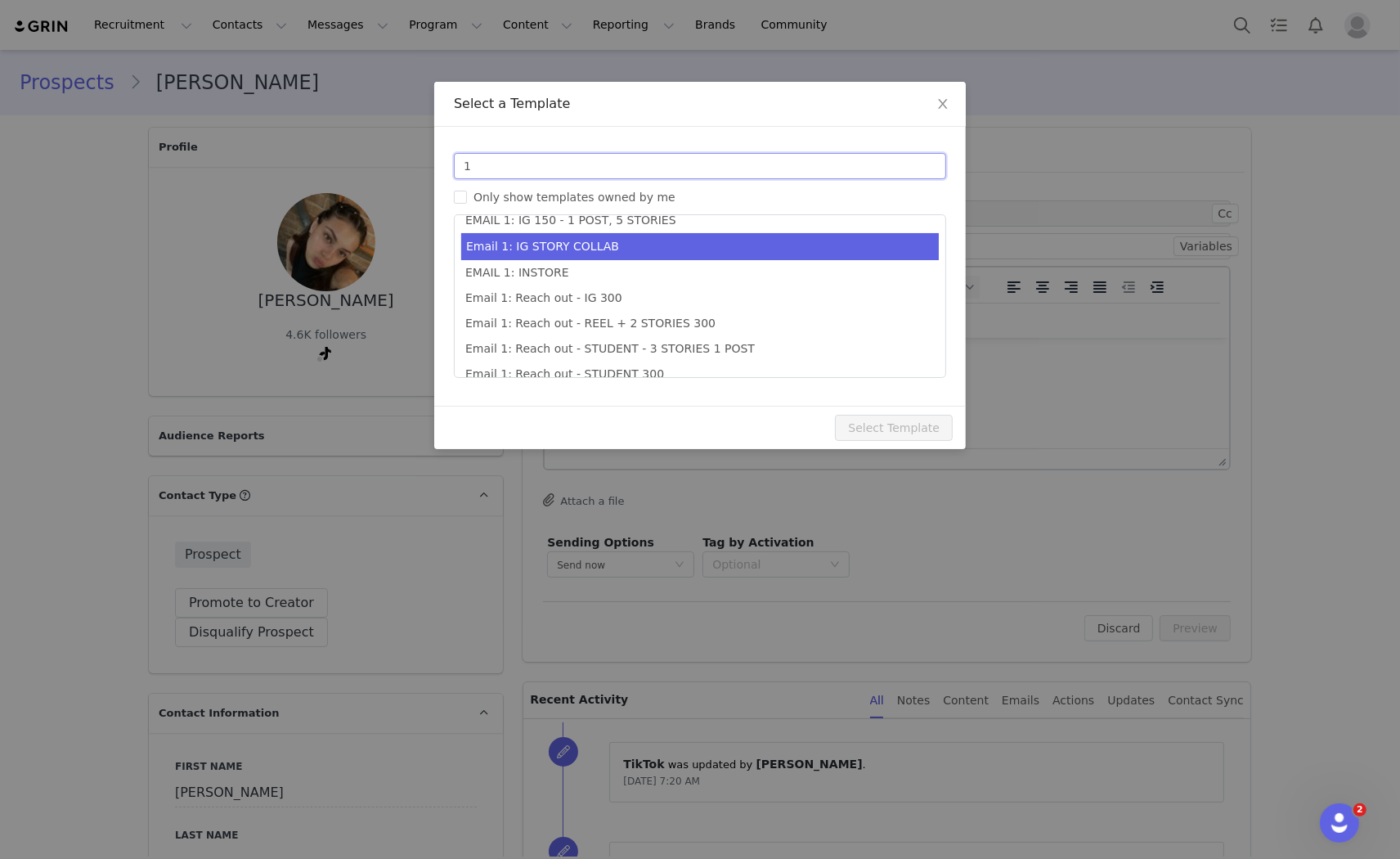
scroll to position [360, 0]
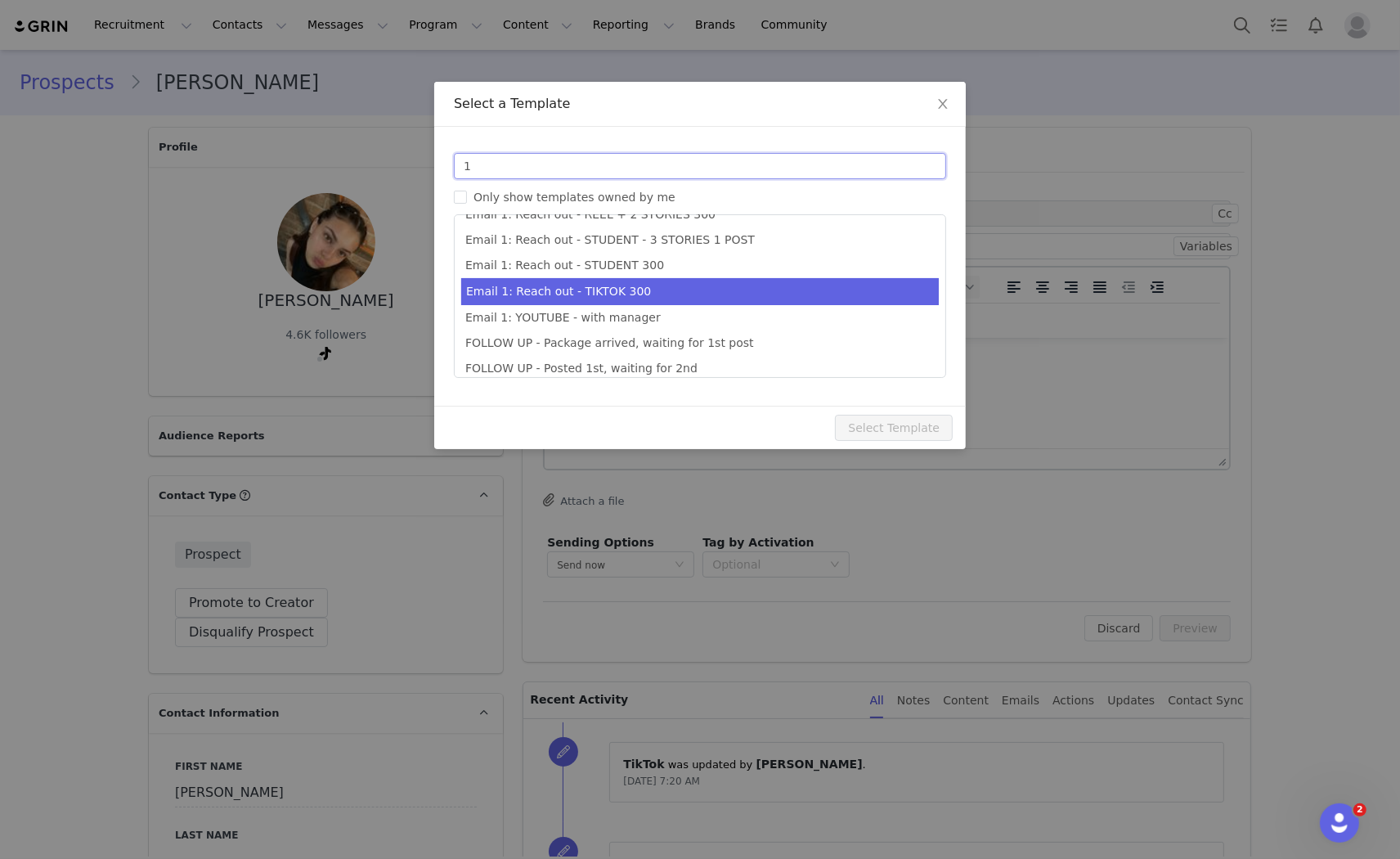
type input "1"
click at [640, 284] on li "Email 1: Reach out - TIKTOK 300" at bounding box center [700, 291] width 478 height 27
type input "Collab with Edikted"
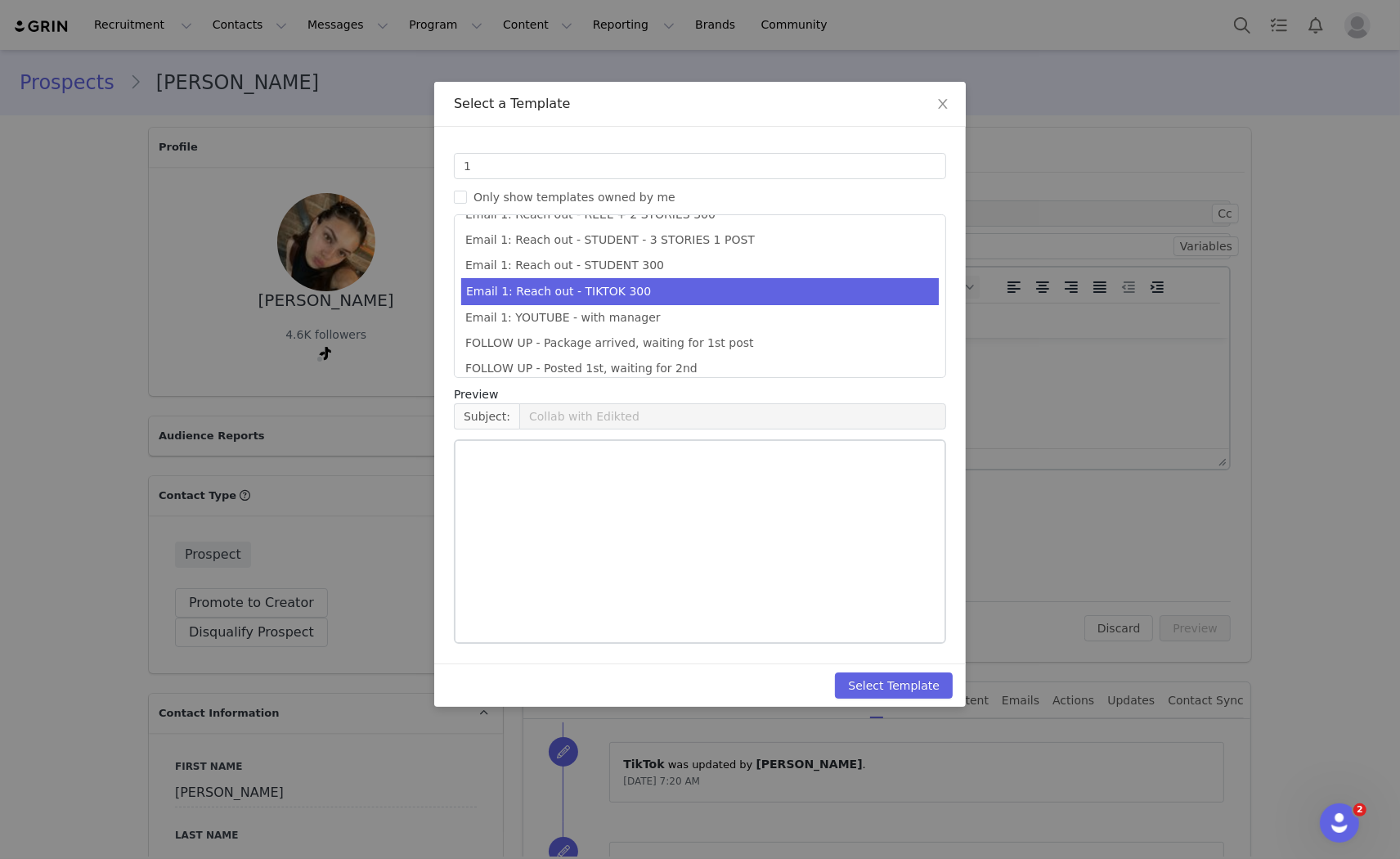
scroll to position [451, 0]
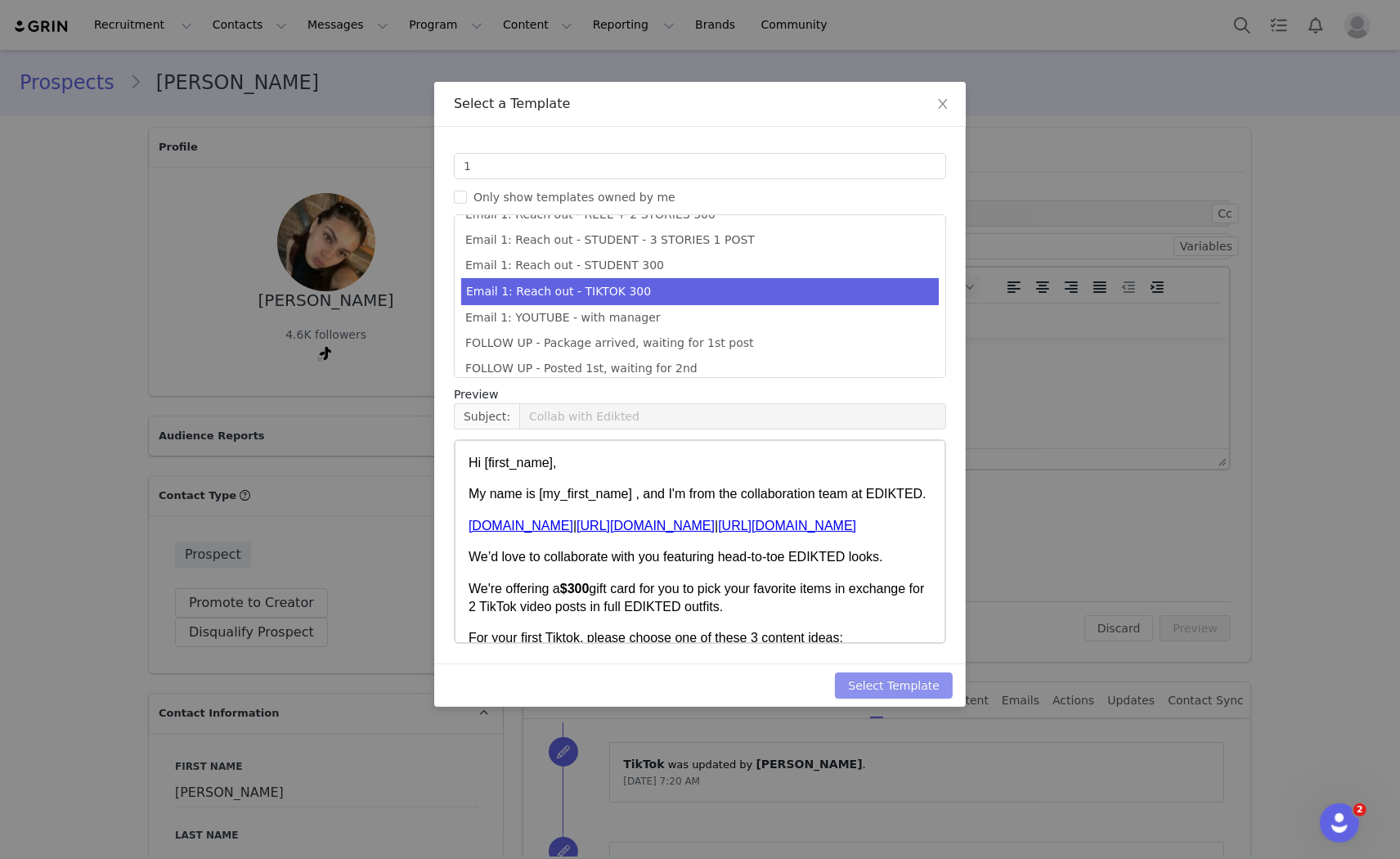
click at [891, 688] on button "Select Template" at bounding box center [894, 686] width 118 height 27
type input "Collab with Edikted"
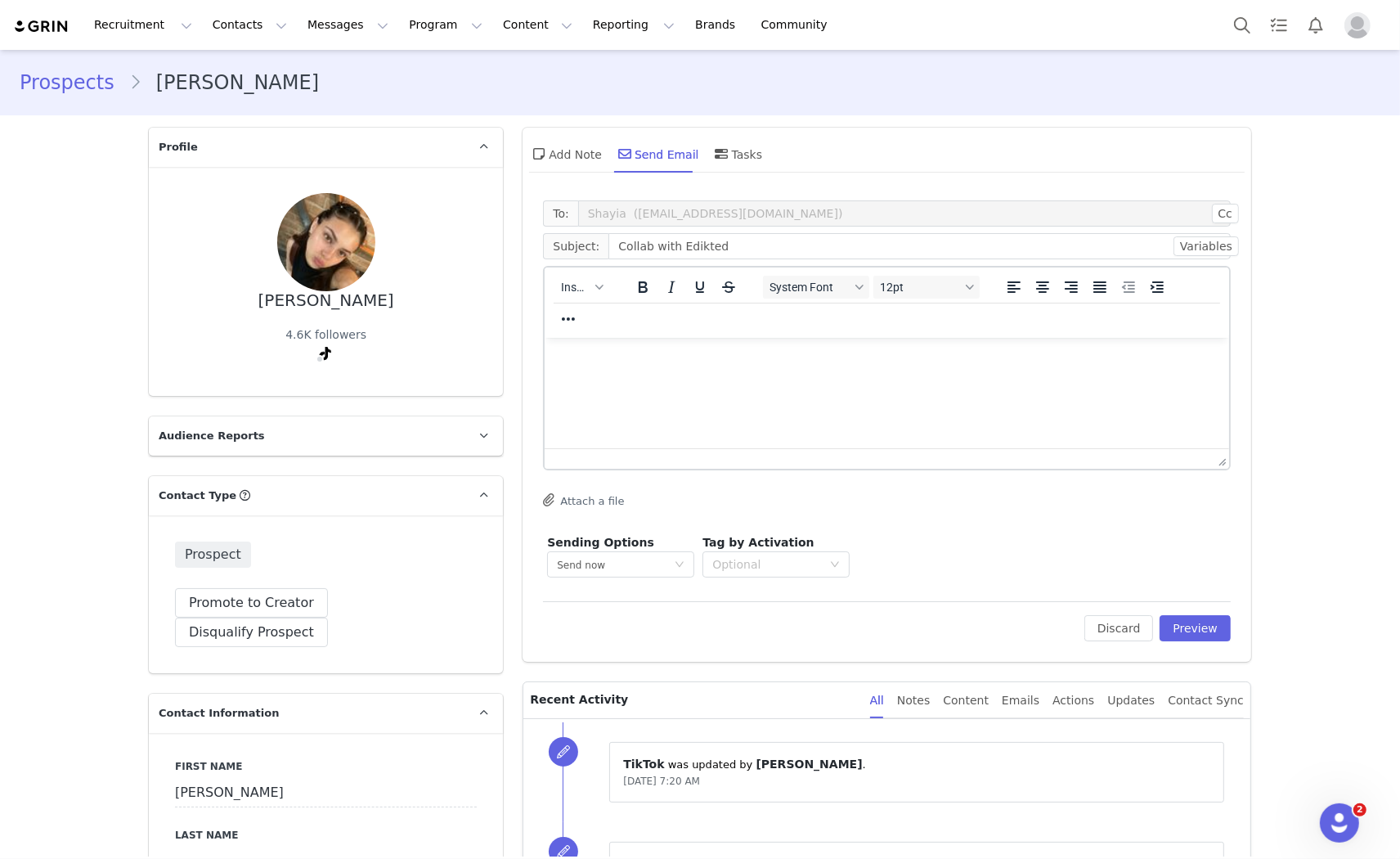
scroll to position [0, 0]
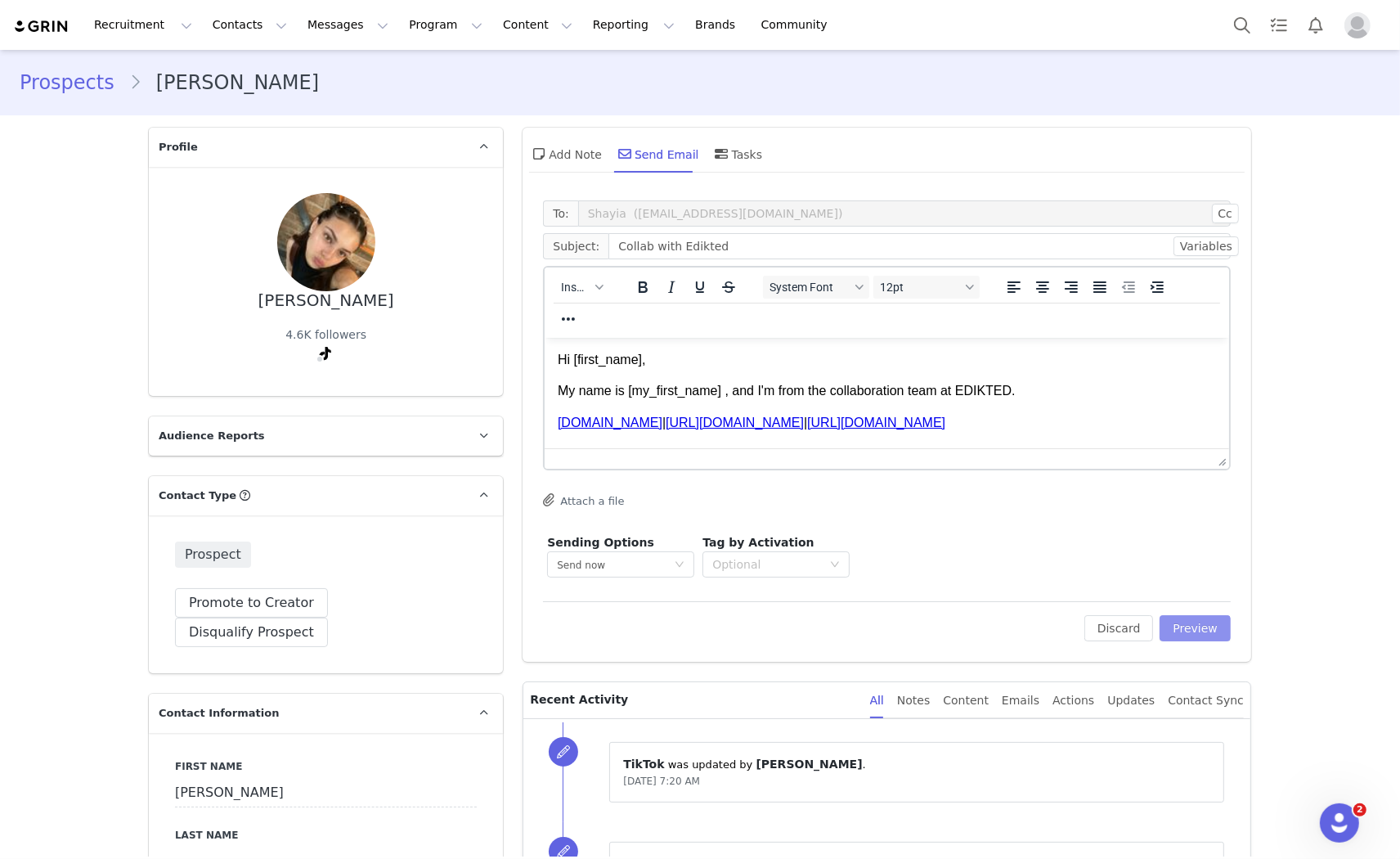
click at [1194, 625] on button "Preview" at bounding box center [1195, 628] width 71 height 27
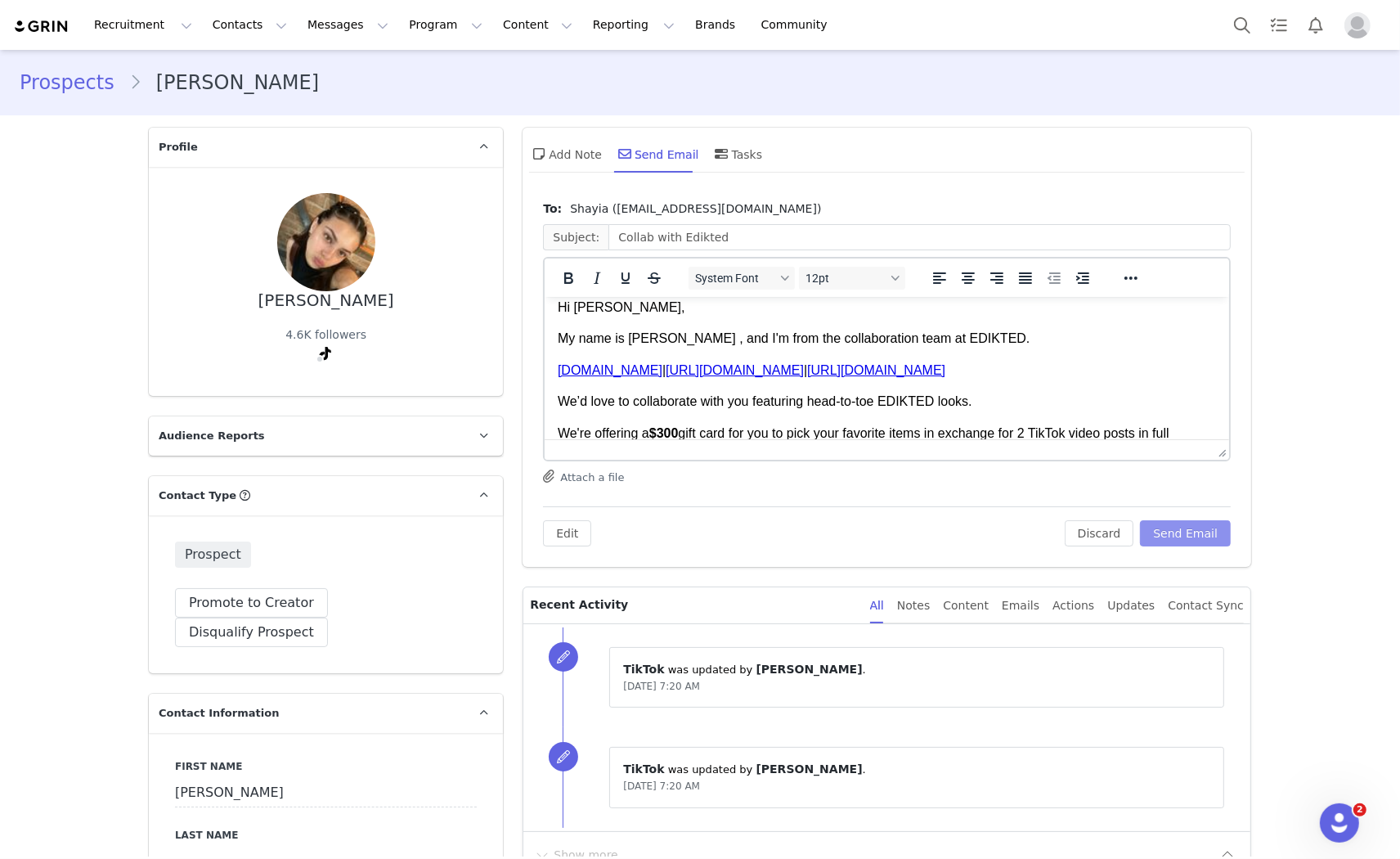
scroll to position [90, 0]
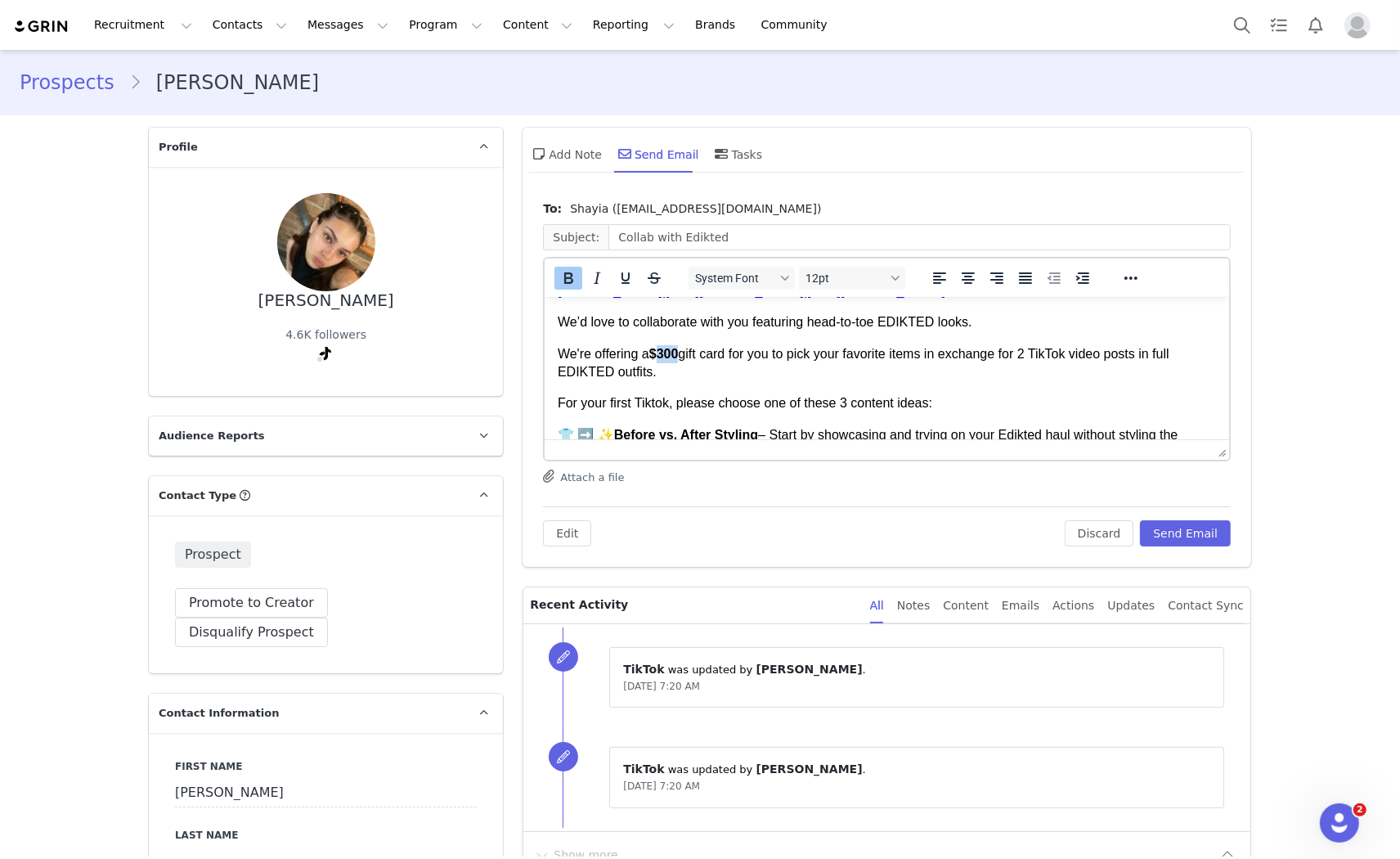
drag, startPoint x: 684, startPoint y: 358, endPoint x: 663, endPoint y: 354, distance: 21.4
click at [663, 354] on p "We're offering a $300 gift card for you to pick your favorite items in exchange…" at bounding box center [886, 363] width 658 height 37
click at [1191, 541] on button "Send Email" at bounding box center [1185, 534] width 90 height 27
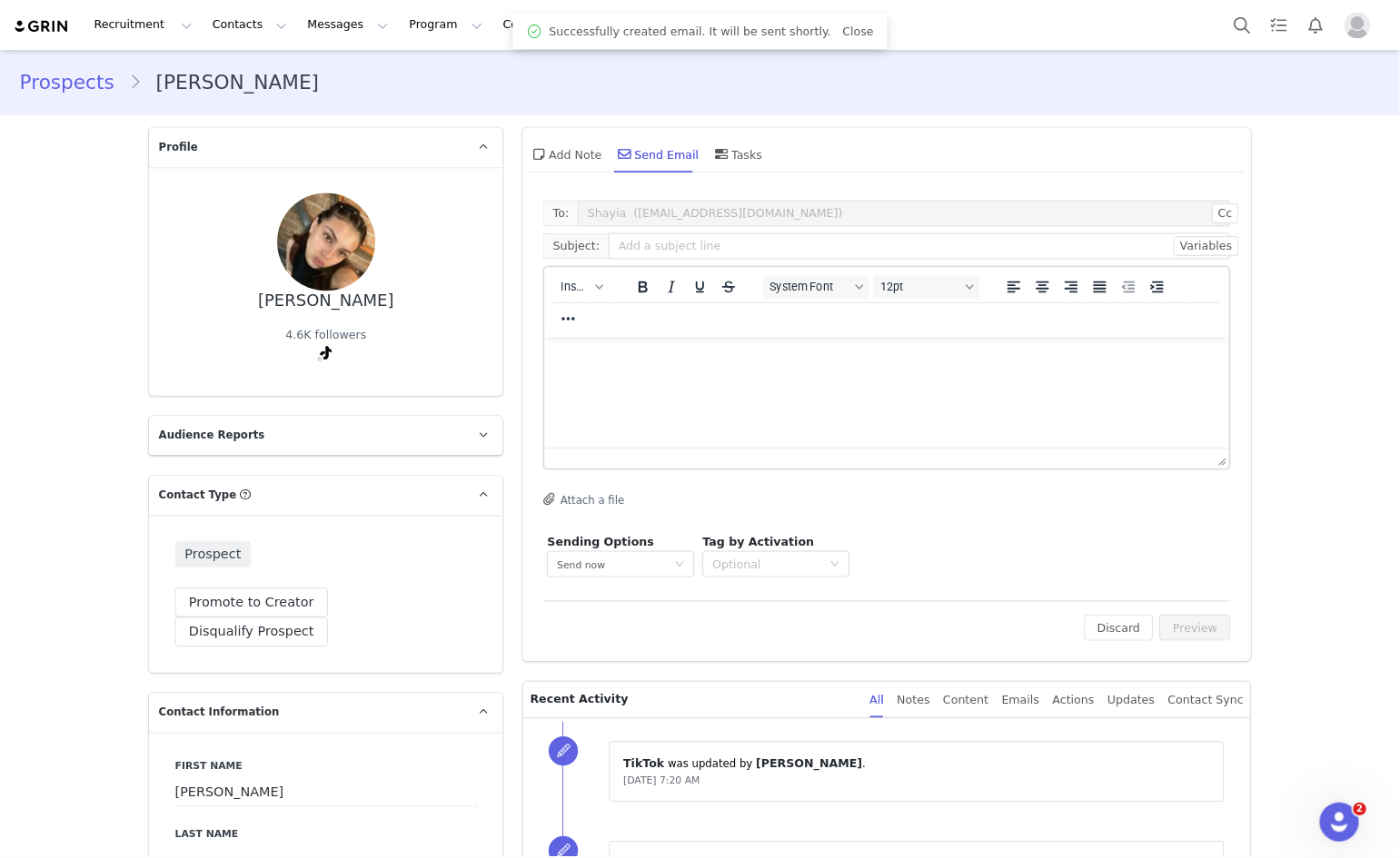
scroll to position [0, 0]
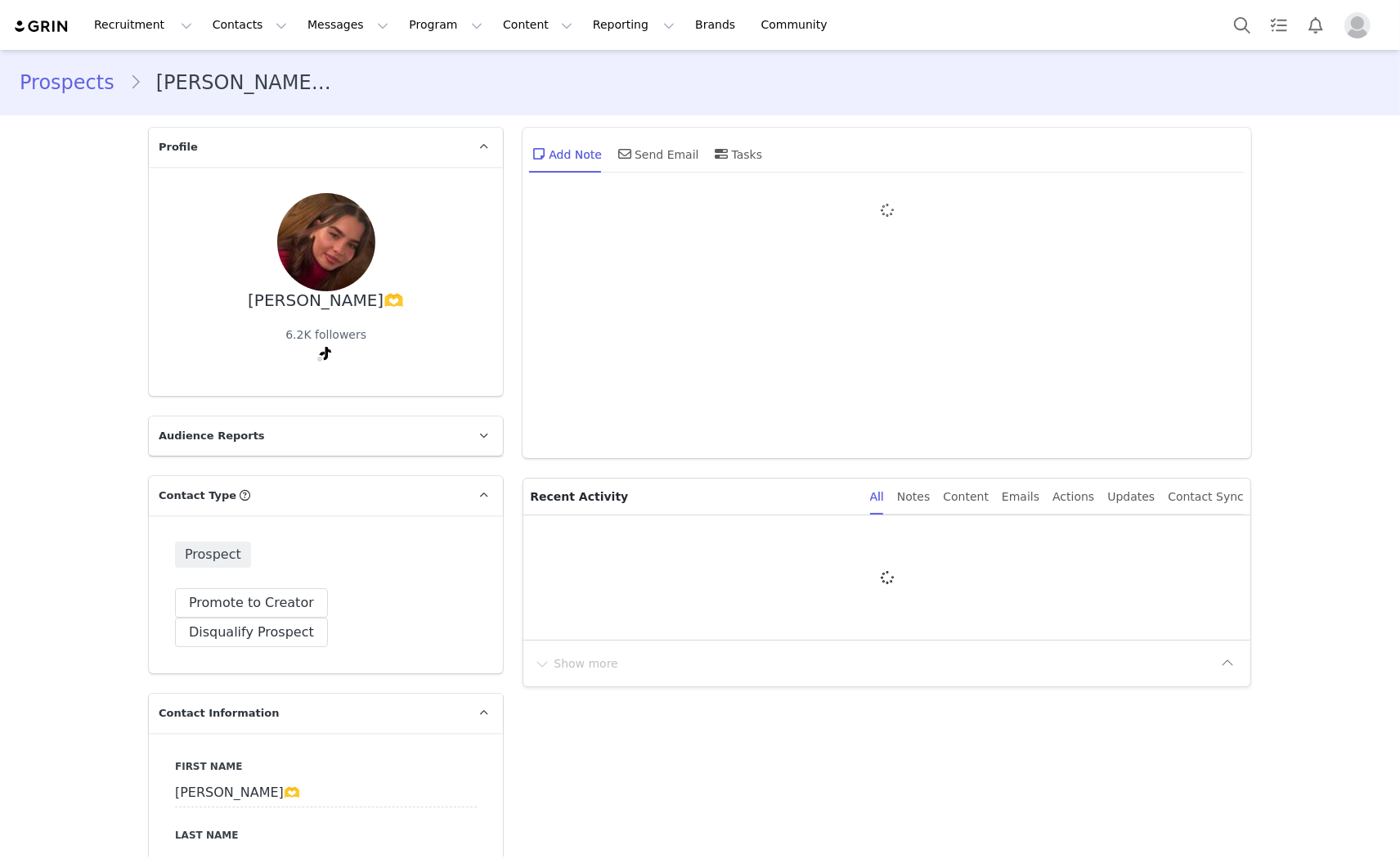
type input "+1 ([GEOGRAPHIC_DATA])"
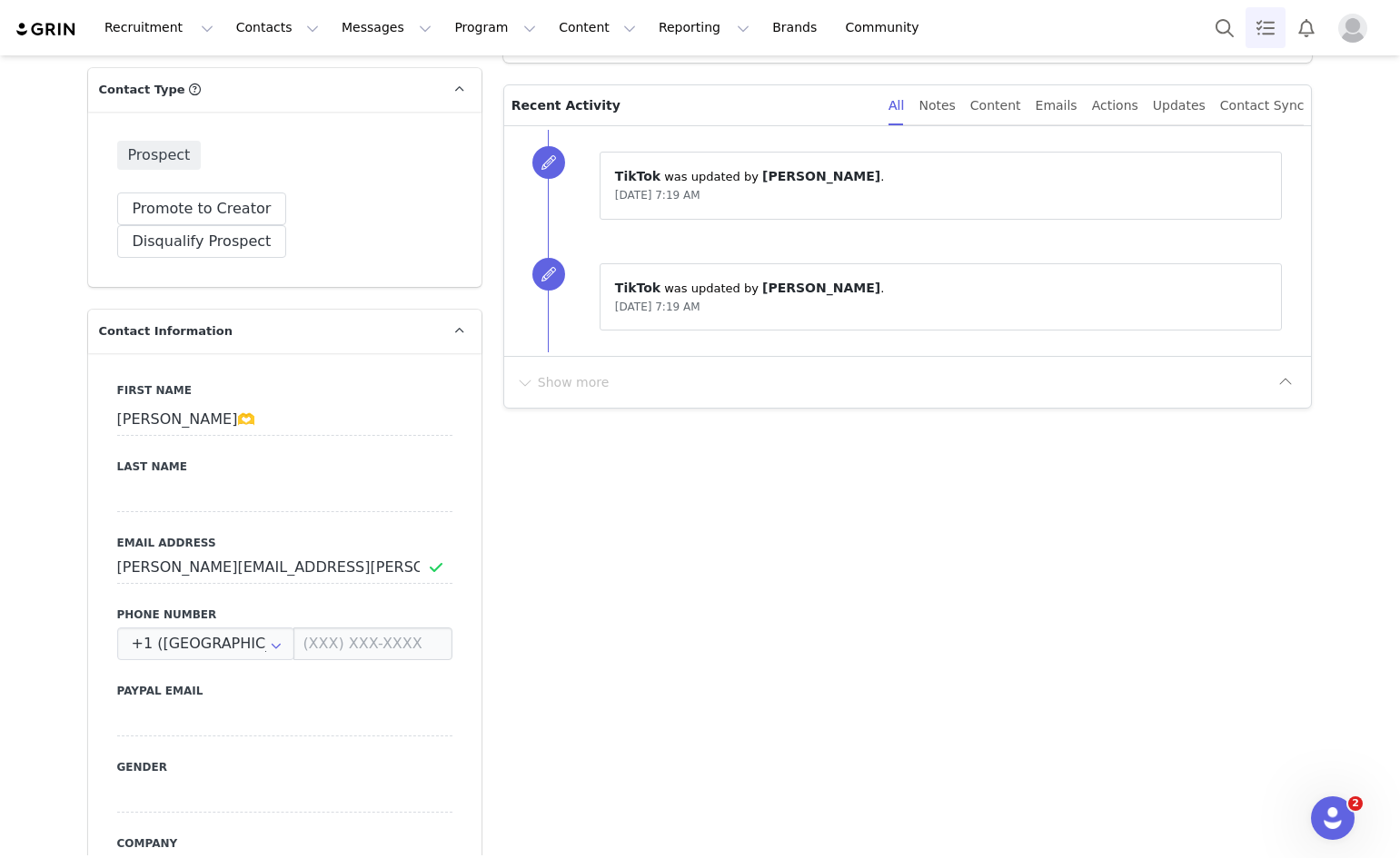
scroll to position [461, 0]
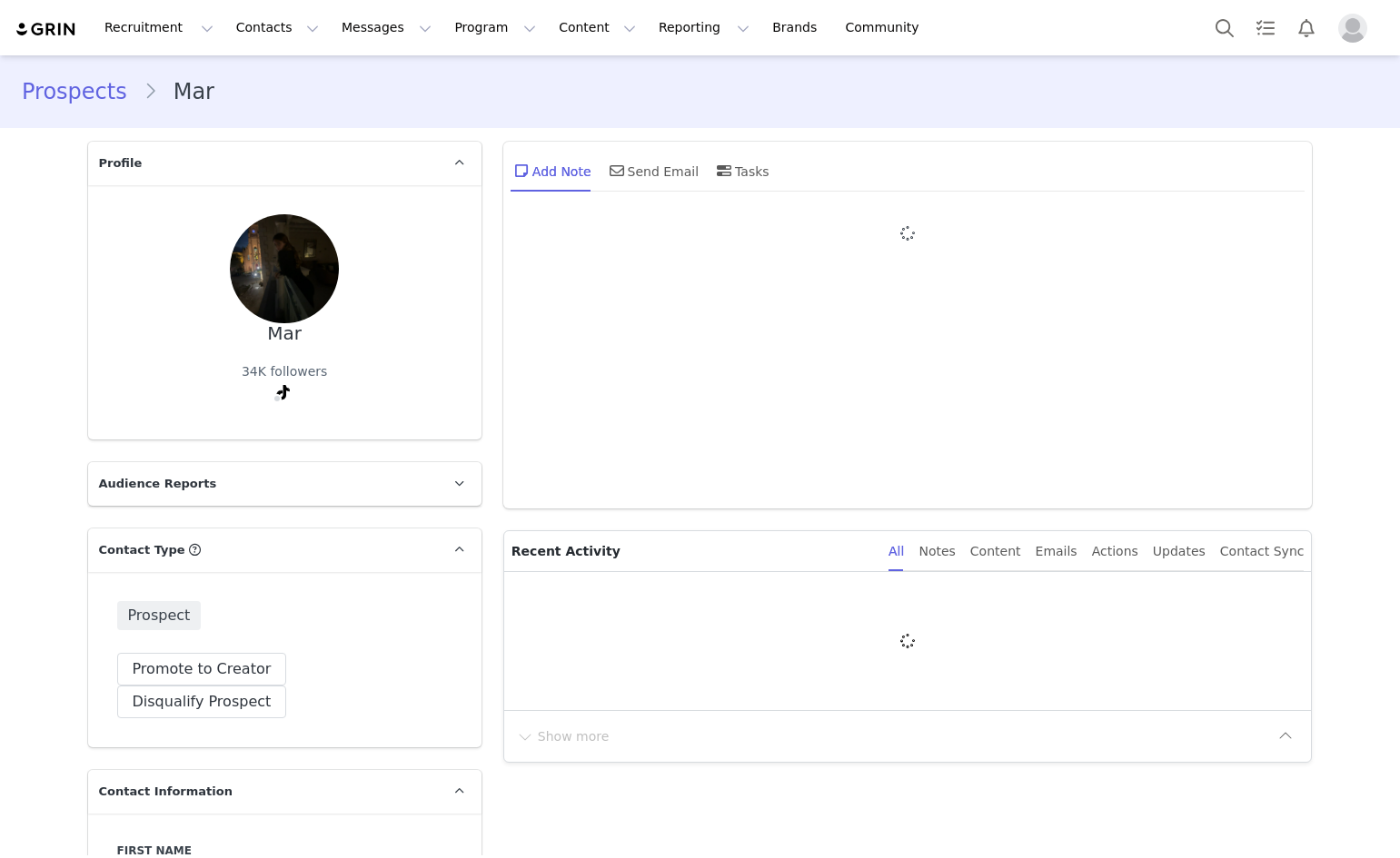
type input "+1 ([GEOGRAPHIC_DATA])"
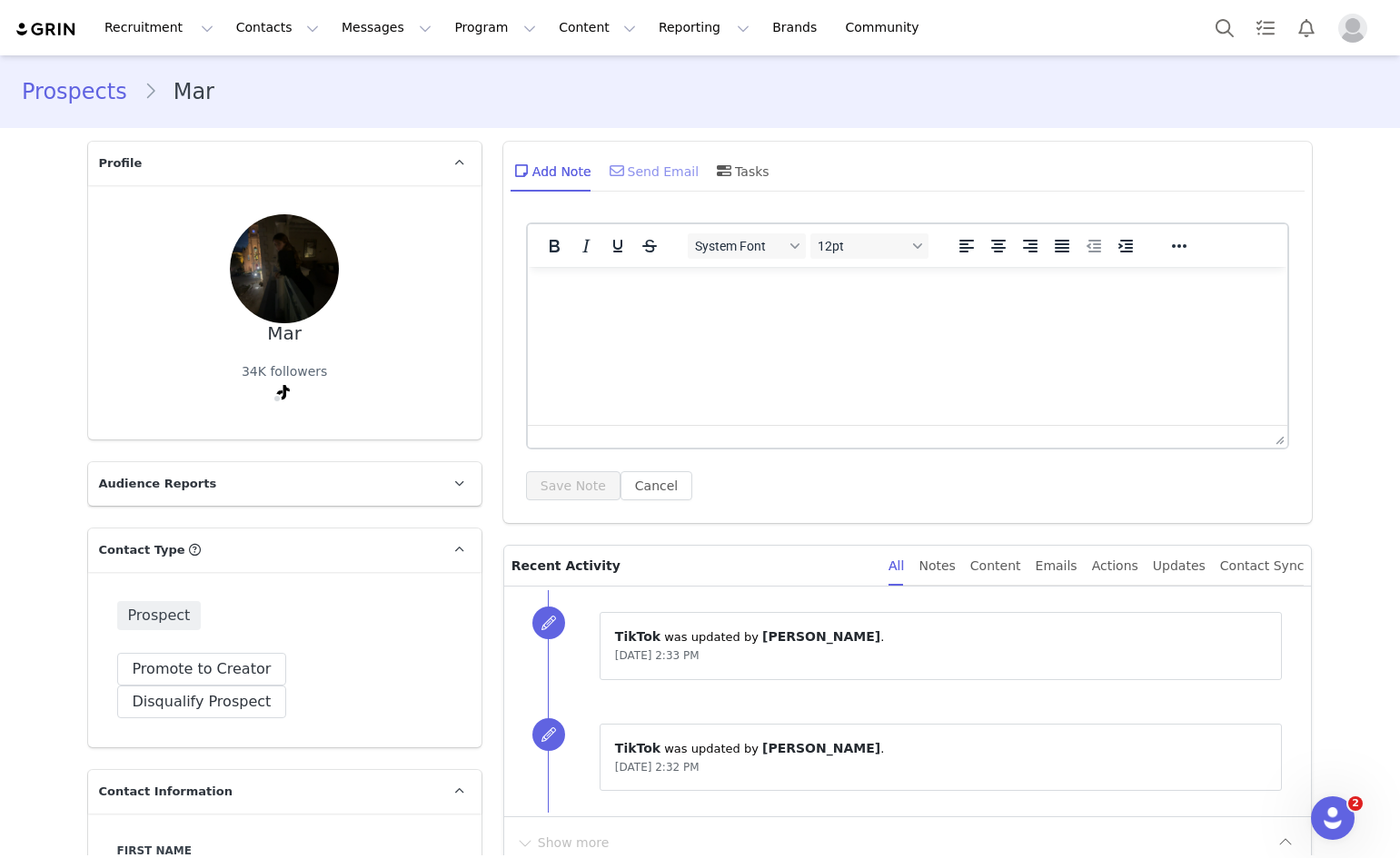
click at [643, 169] on div "Send Email" at bounding box center [653, 170] width 94 height 43
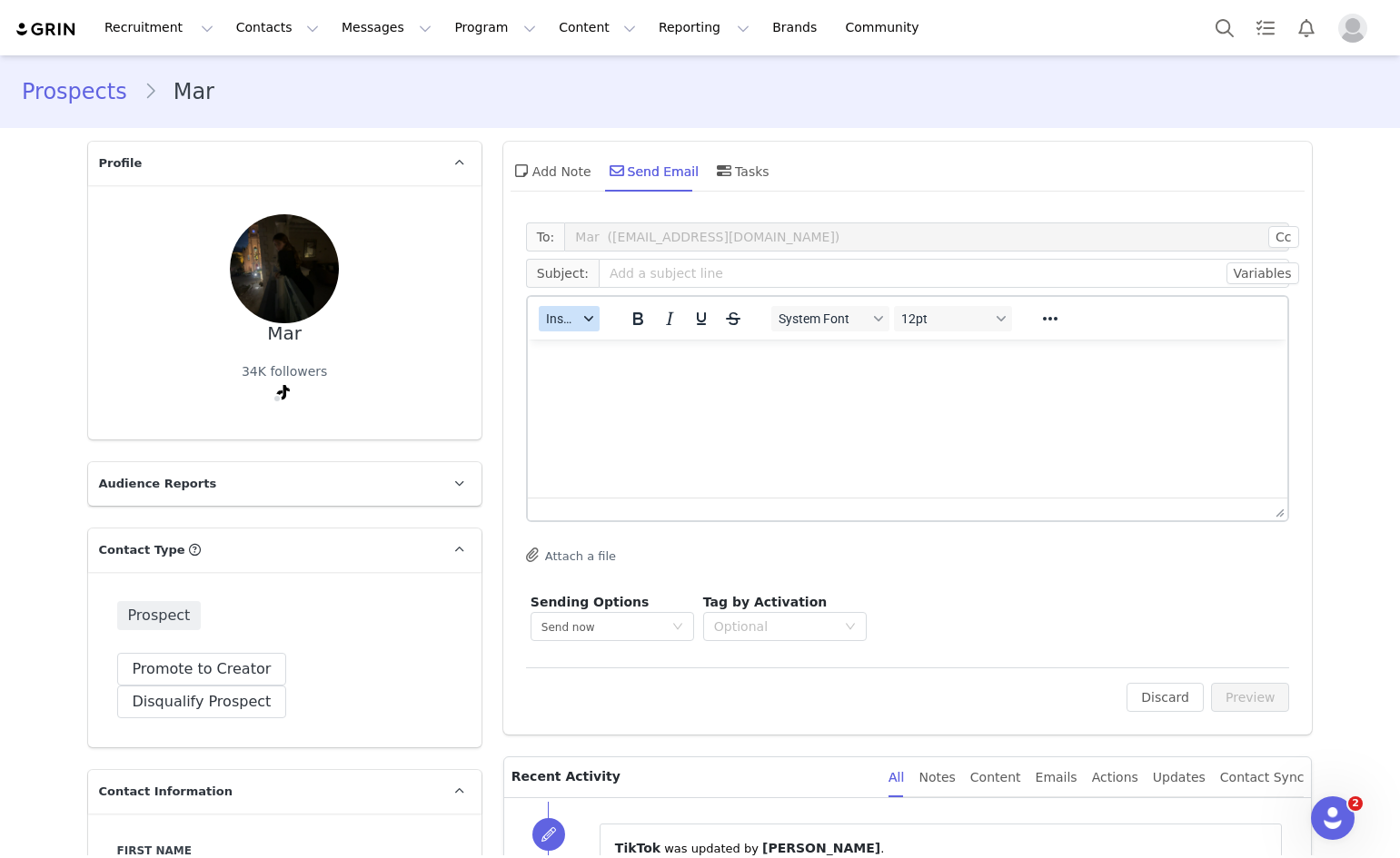
click at [546, 320] on span "Insert" at bounding box center [561, 319] width 31 height 15
click at [578, 352] on div "Insert Template" at bounding box center [628, 351] width 163 height 22
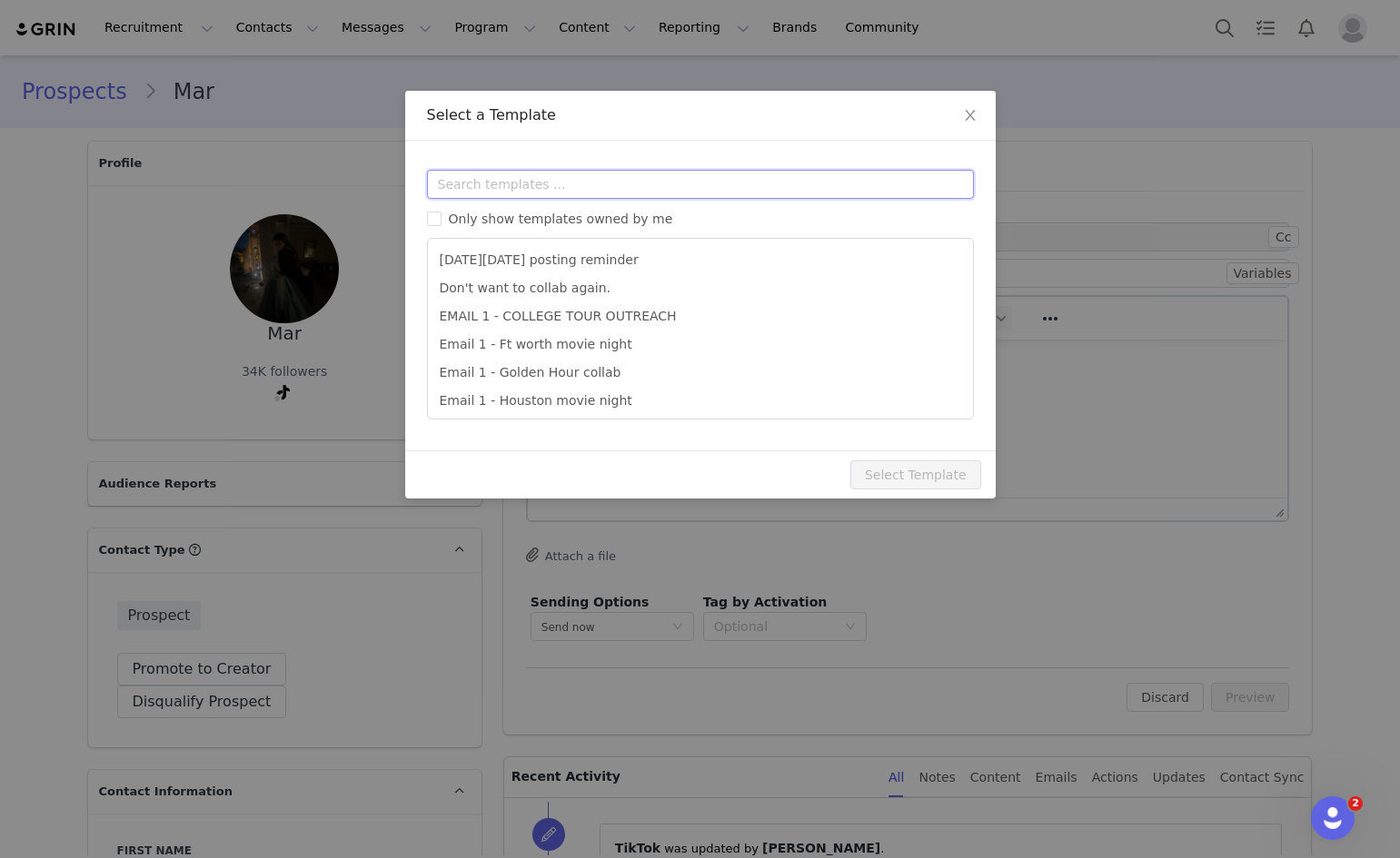
click at [535, 172] on input "text" at bounding box center [700, 184] width 547 height 29
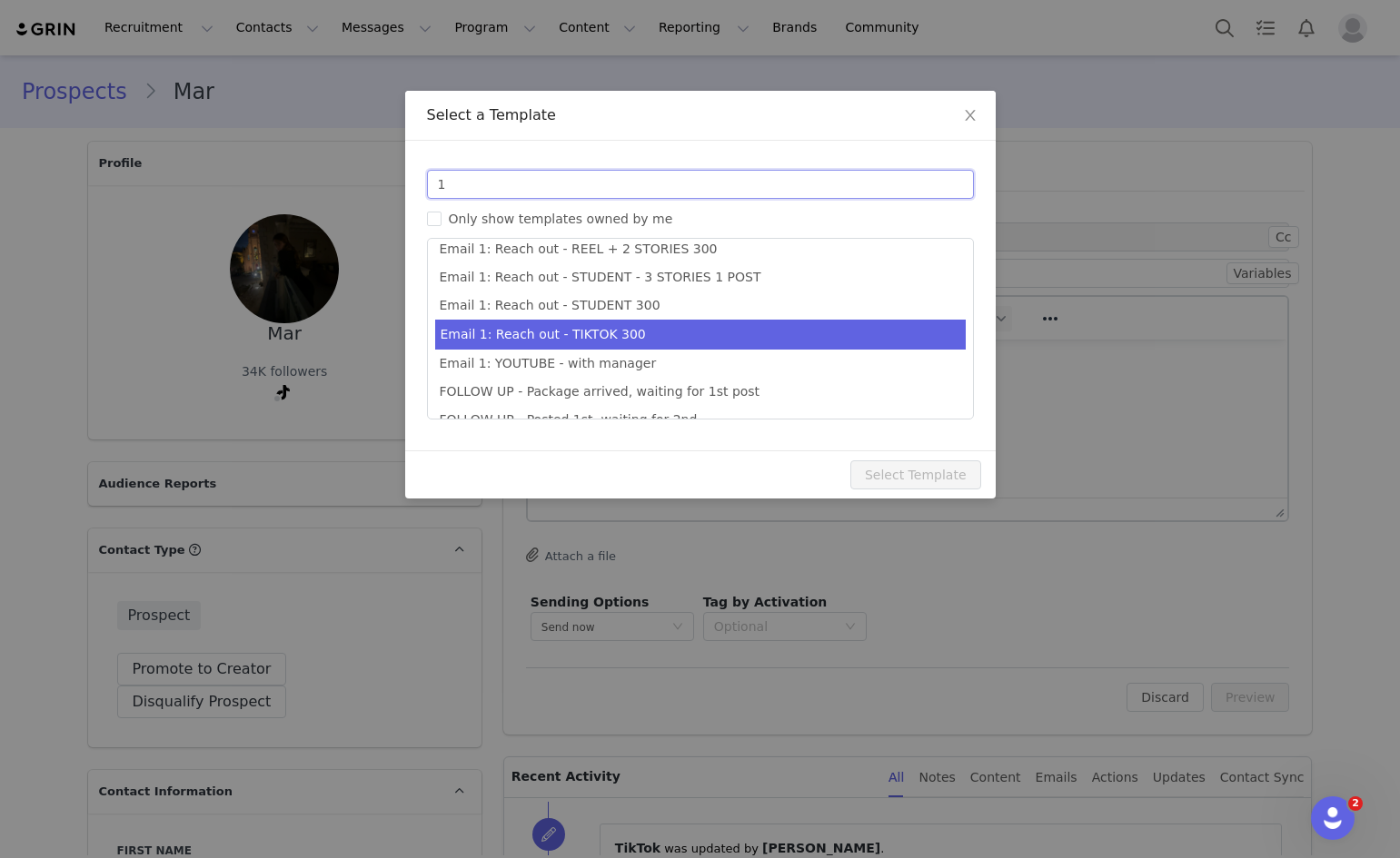
type input "1"
click at [613, 333] on li "Email 1: Reach out - TIKTOK 300" at bounding box center [700, 335] width 531 height 30
type input "Collab with Edikted"
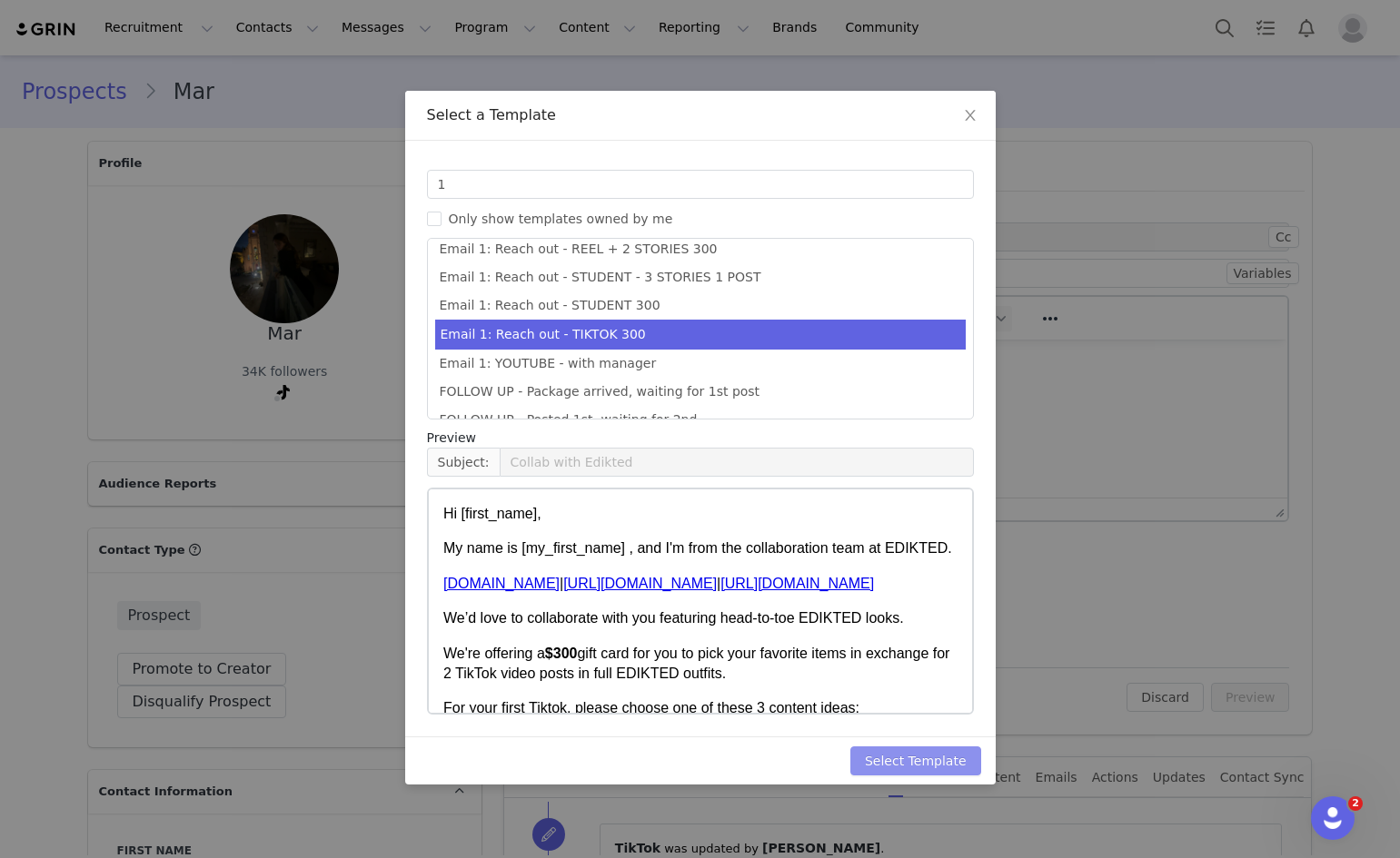
drag, startPoint x: 941, startPoint y: 758, endPoint x: 959, endPoint y: 751, distance: 19.3
click at [941, 757] on button "Select Template" at bounding box center [915, 761] width 131 height 29
type input "Collab with Edikted"
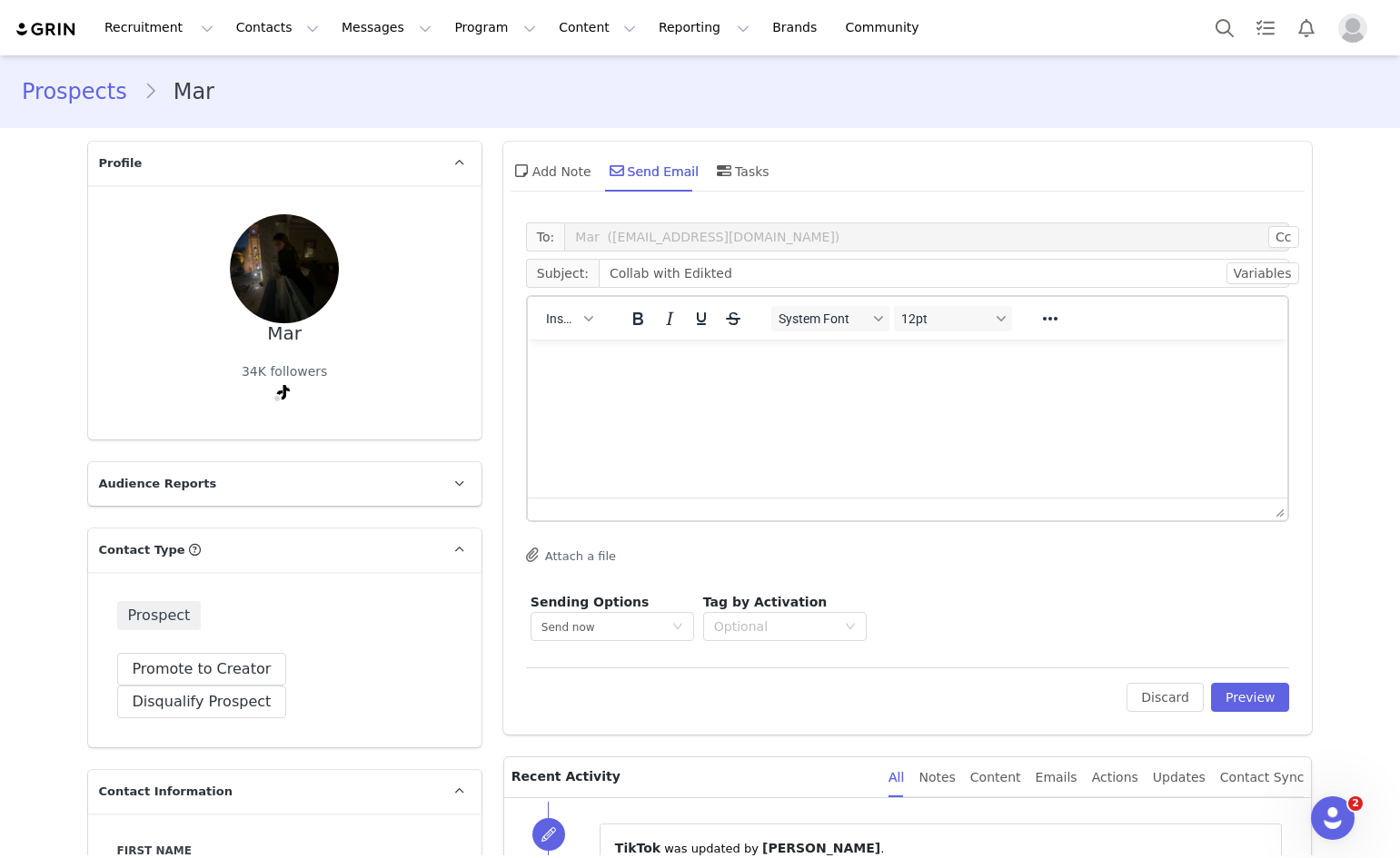
scroll to position [0, 0]
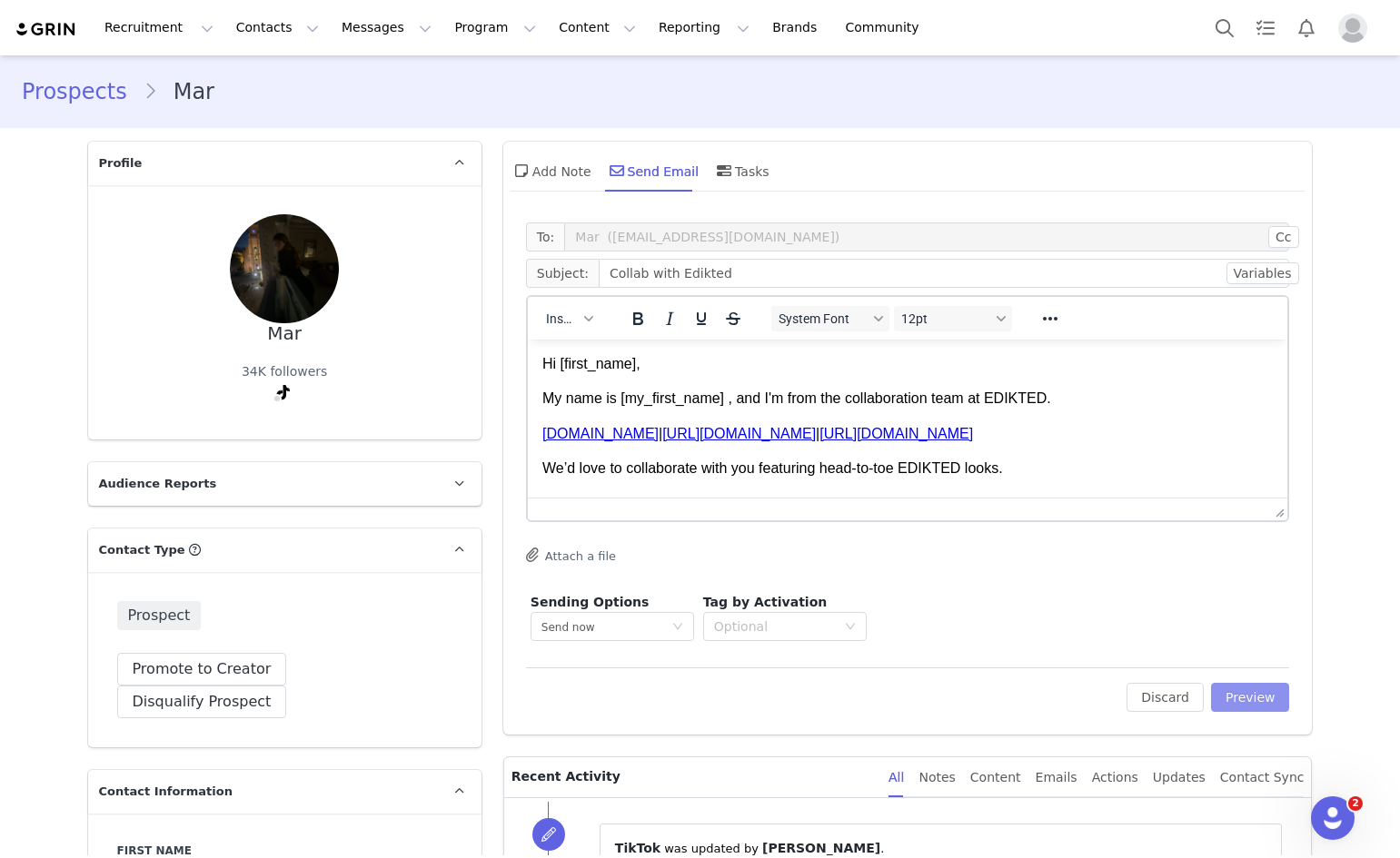
click at [1228, 699] on button "Preview" at bounding box center [1251, 698] width 79 height 29
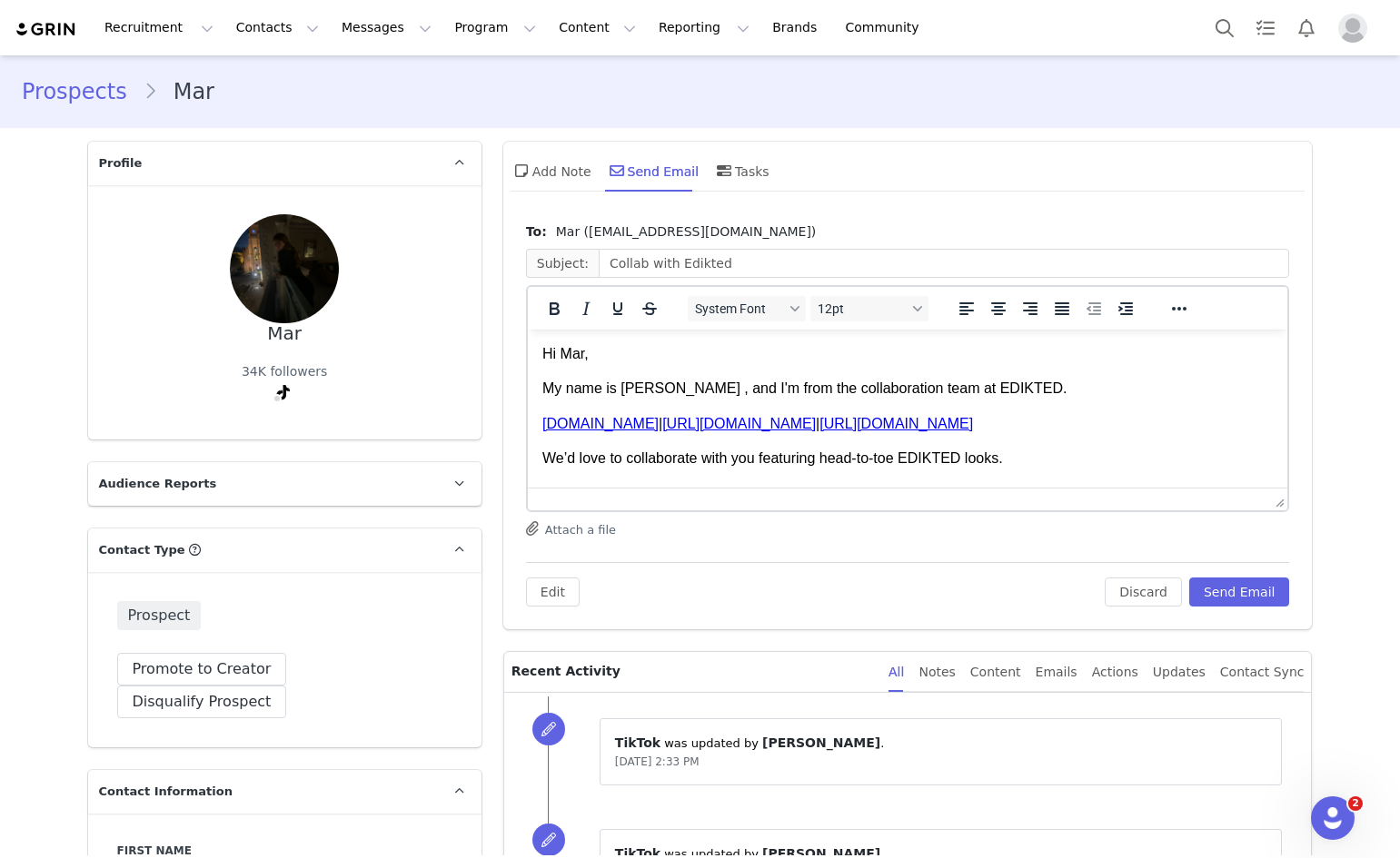
click at [1261, 553] on div "To: Mar (mar.kall11t@gmail.com) Subject: Collab with Edikted System Font 12pt T…" at bounding box center [908, 414] width 764 height 384
click at [1246, 594] on button "Send Email" at bounding box center [1239, 593] width 100 height 29
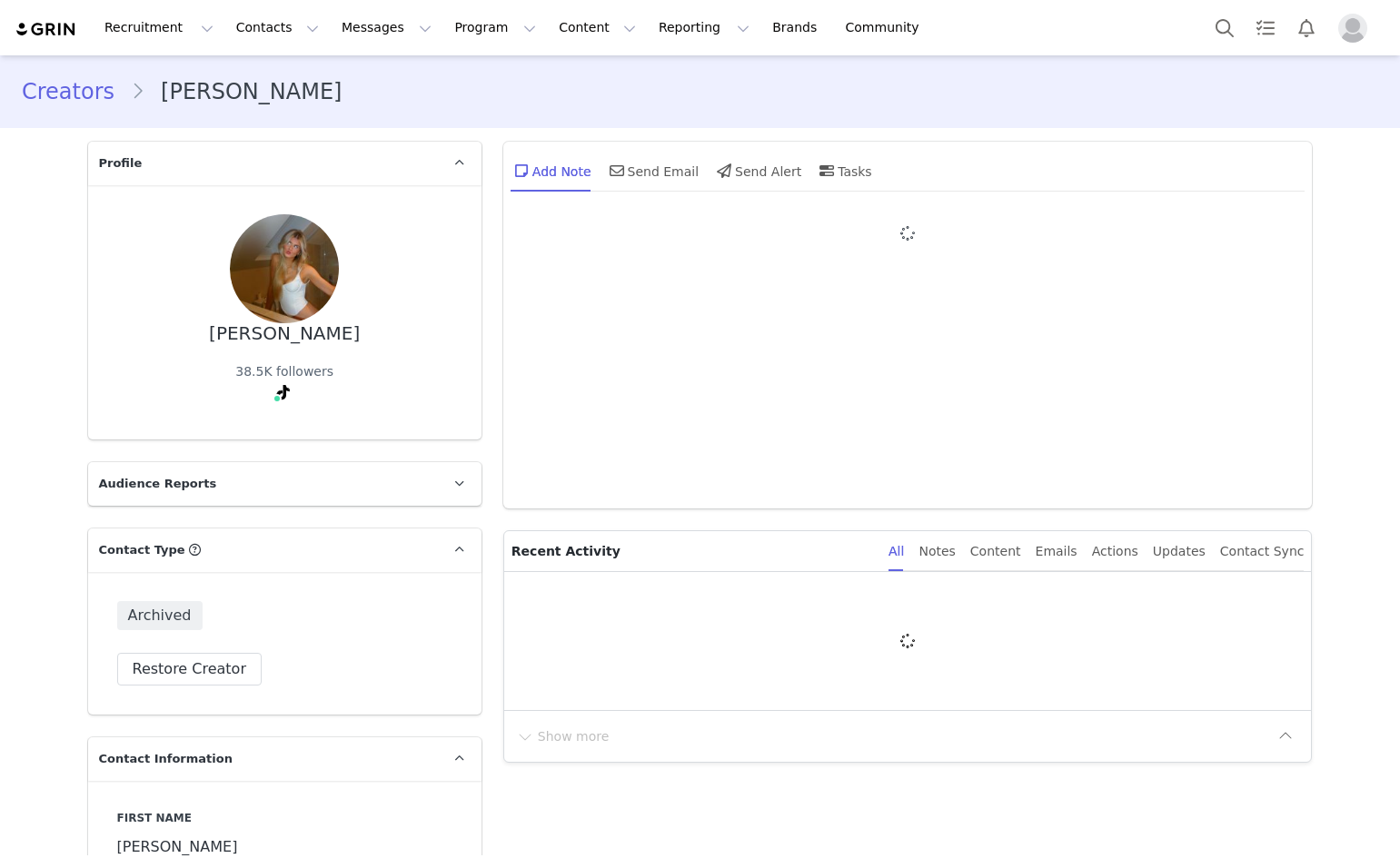
type input "+1 ([GEOGRAPHIC_DATA])"
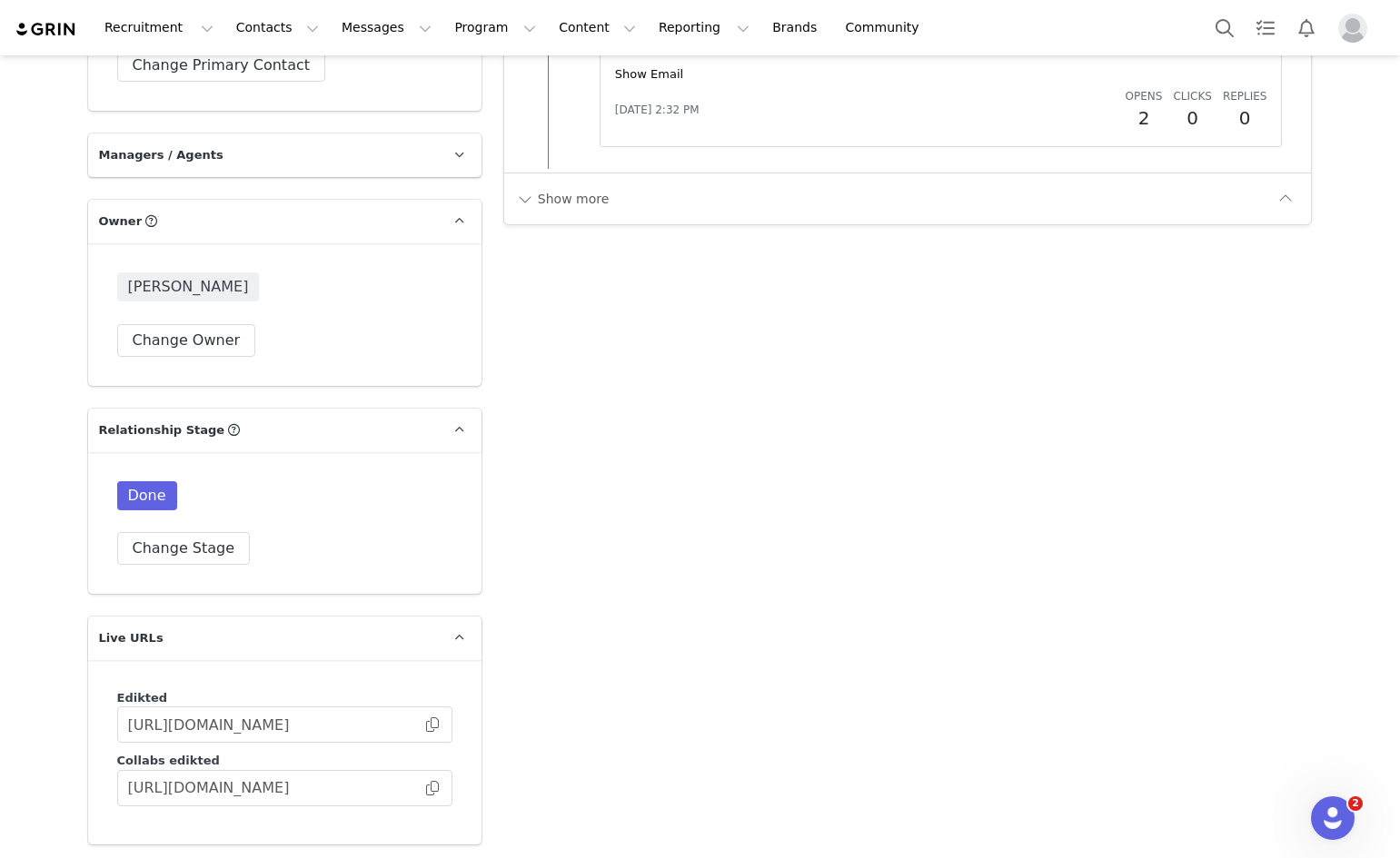
scroll to position [2655, 0]
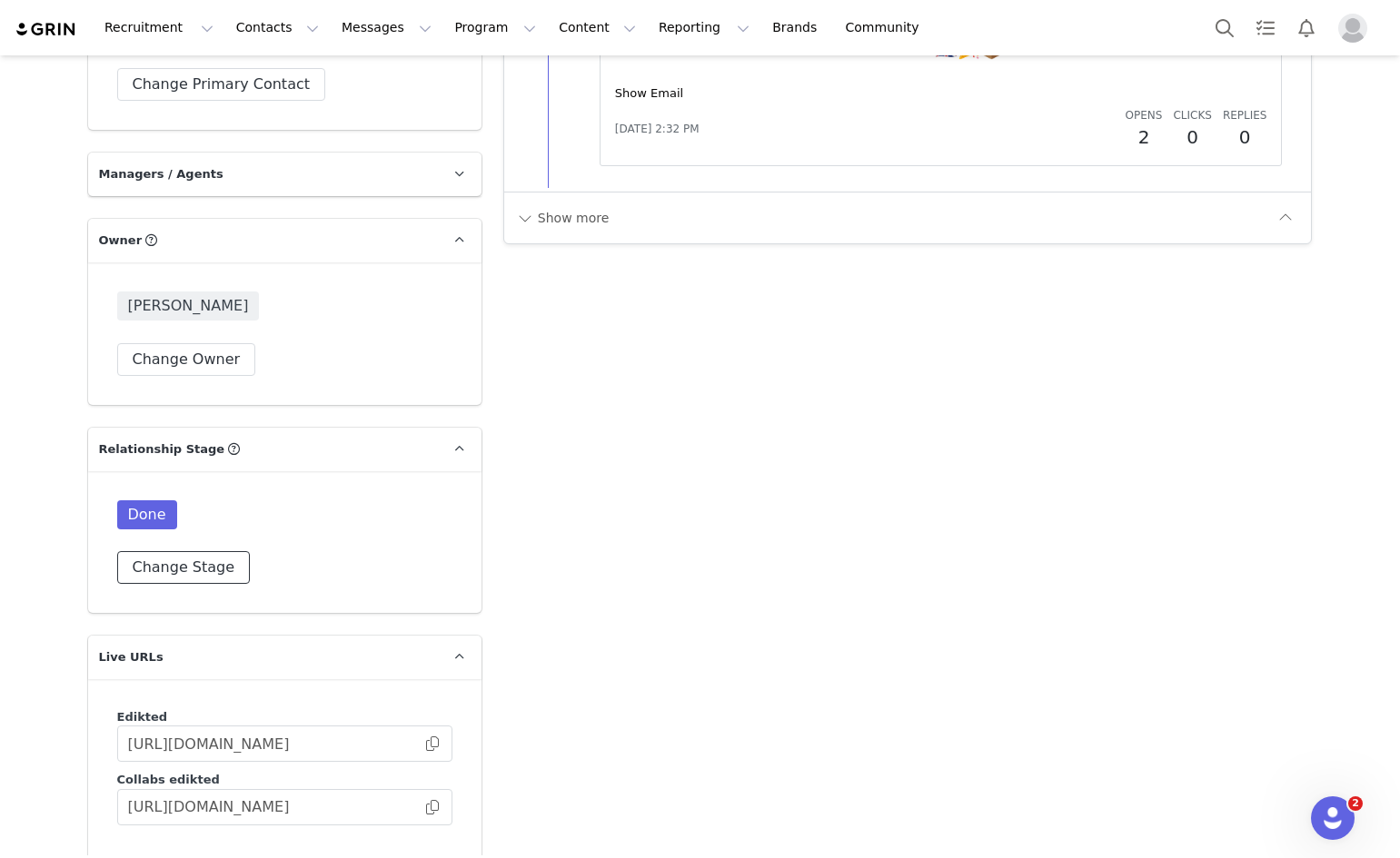
click at [152, 570] on button "Change Stage" at bounding box center [183, 567] width 134 height 32
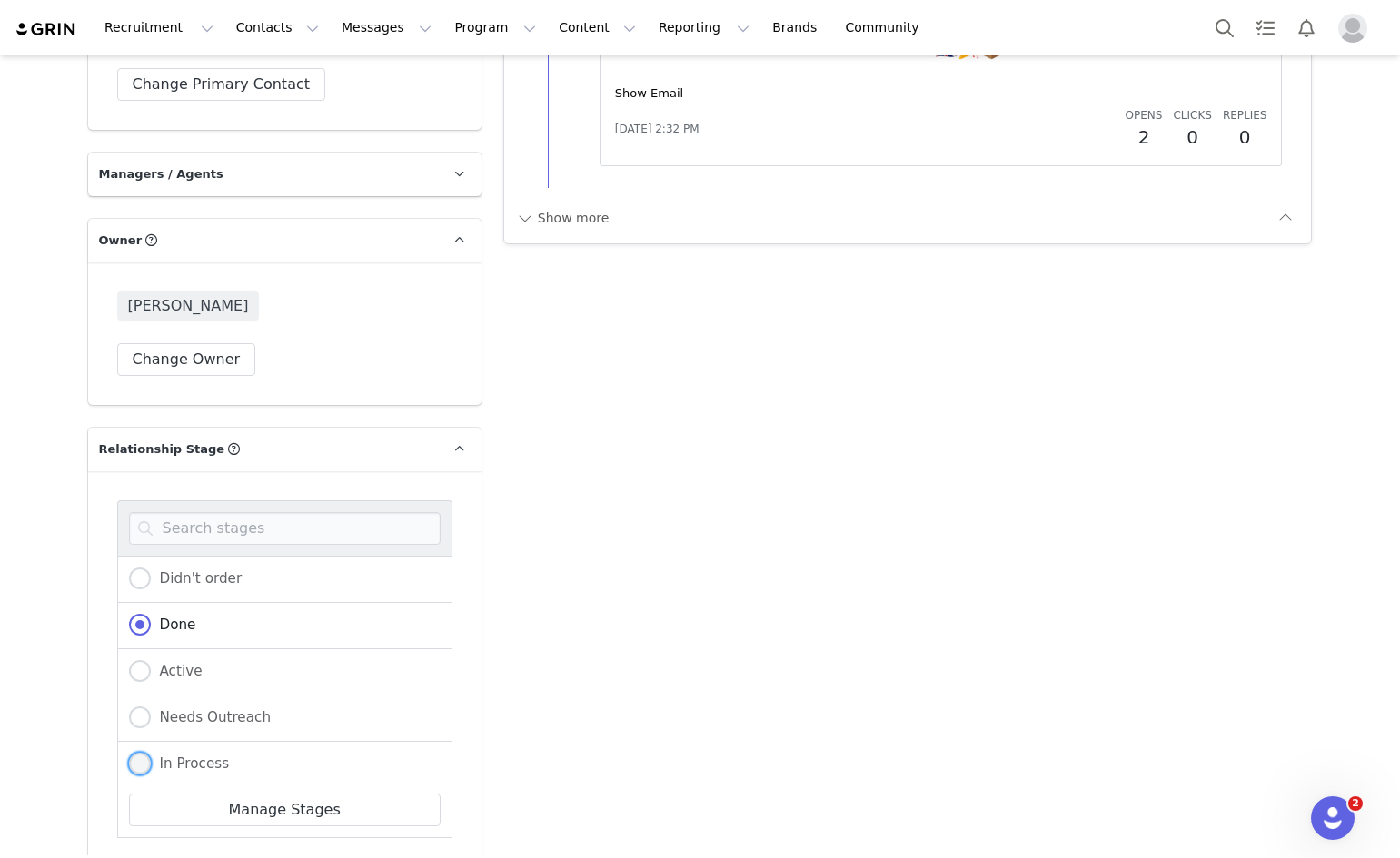
click at [131, 766] on span at bounding box center [140, 764] width 22 height 22
click at [131, 766] on input "In Process" at bounding box center [140, 765] width 22 height 24
radio input "true"
radio input "false"
radio input "true"
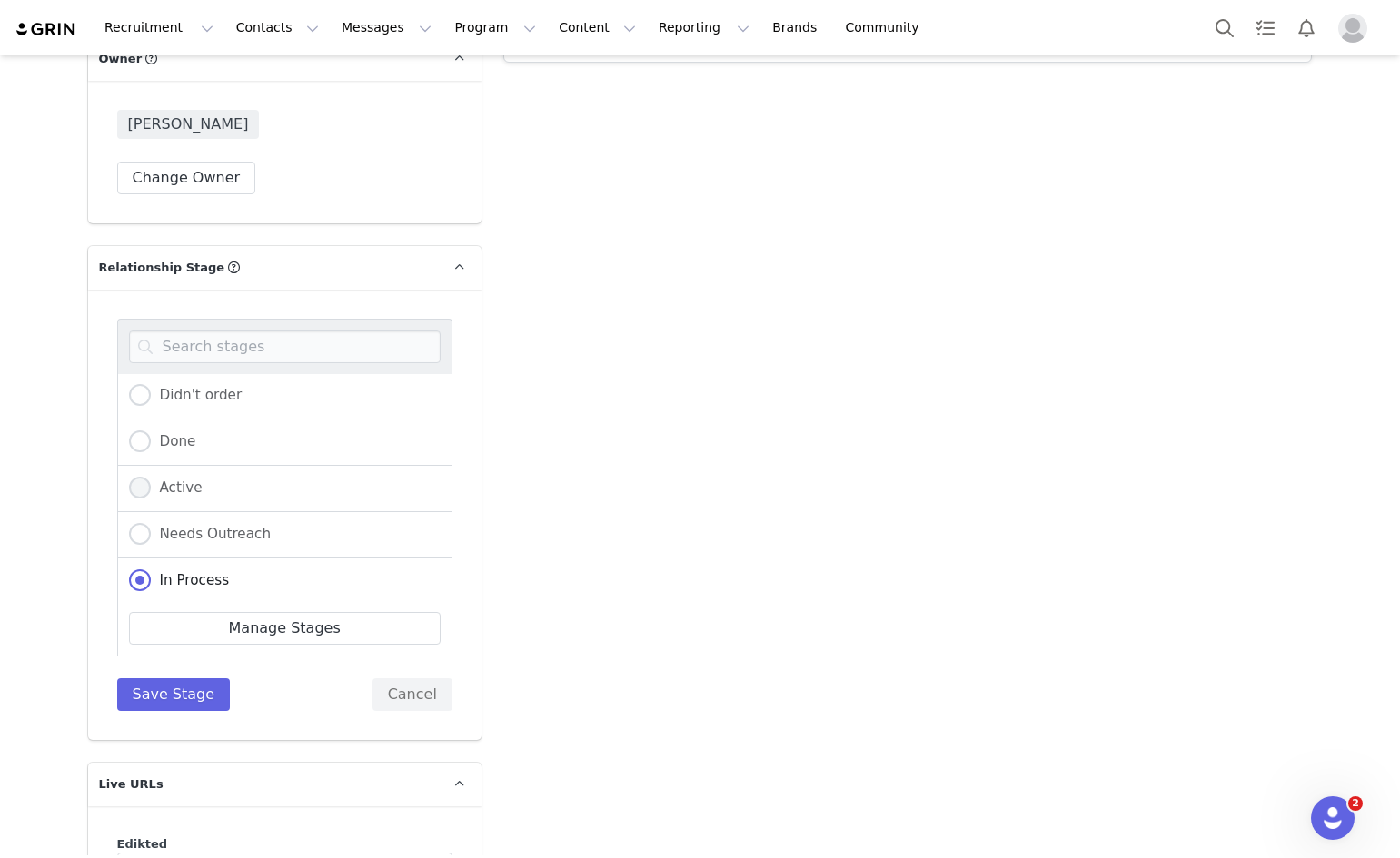
scroll to position [0, 0]
click at [129, 441] on span at bounding box center [140, 443] width 22 height 22
click at [129, 441] on input "Done" at bounding box center [140, 444] width 22 height 24
radio input "true"
radio input "false"
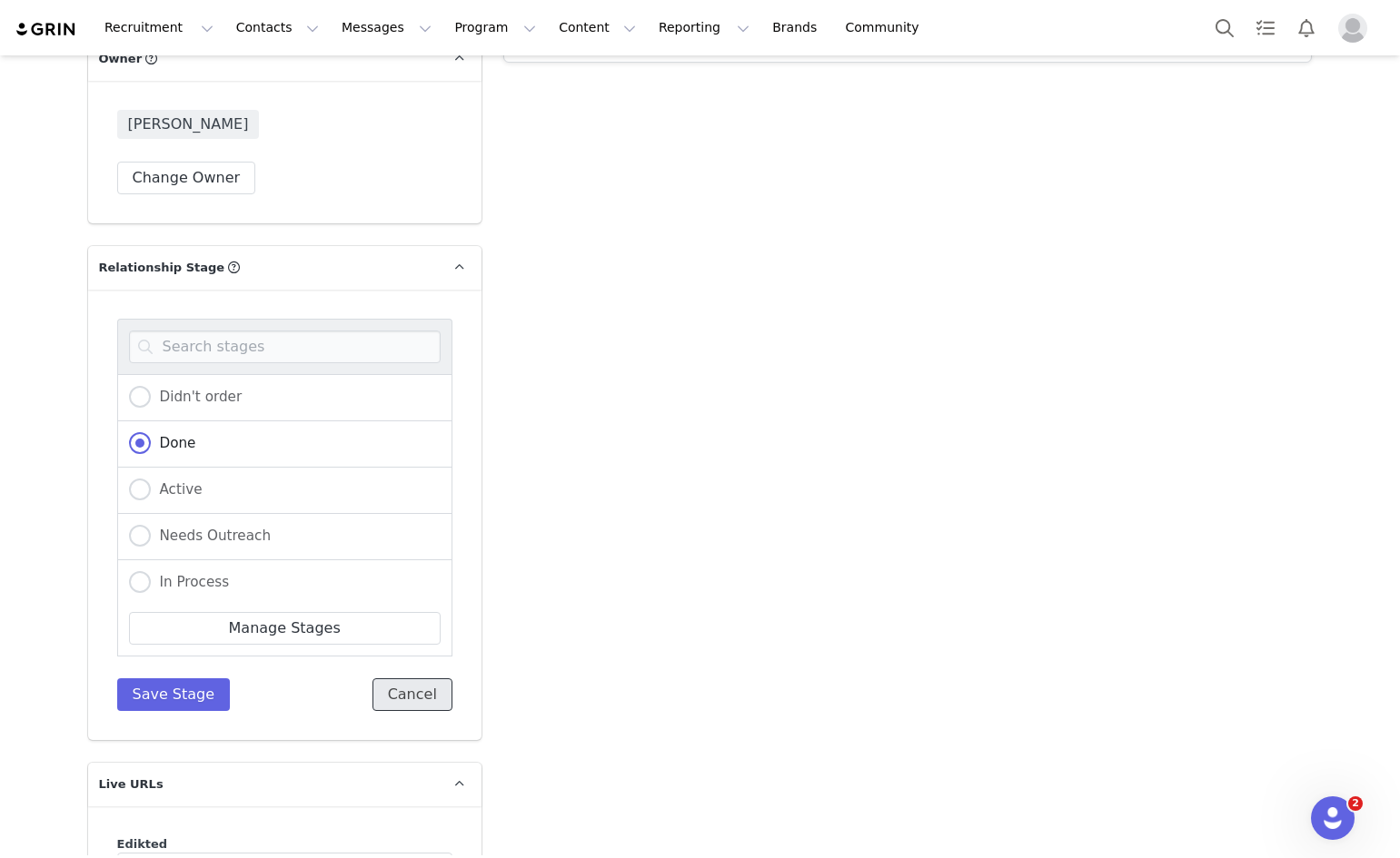
click at [410, 691] on button "Cancel" at bounding box center [412, 694] width 80 height 32
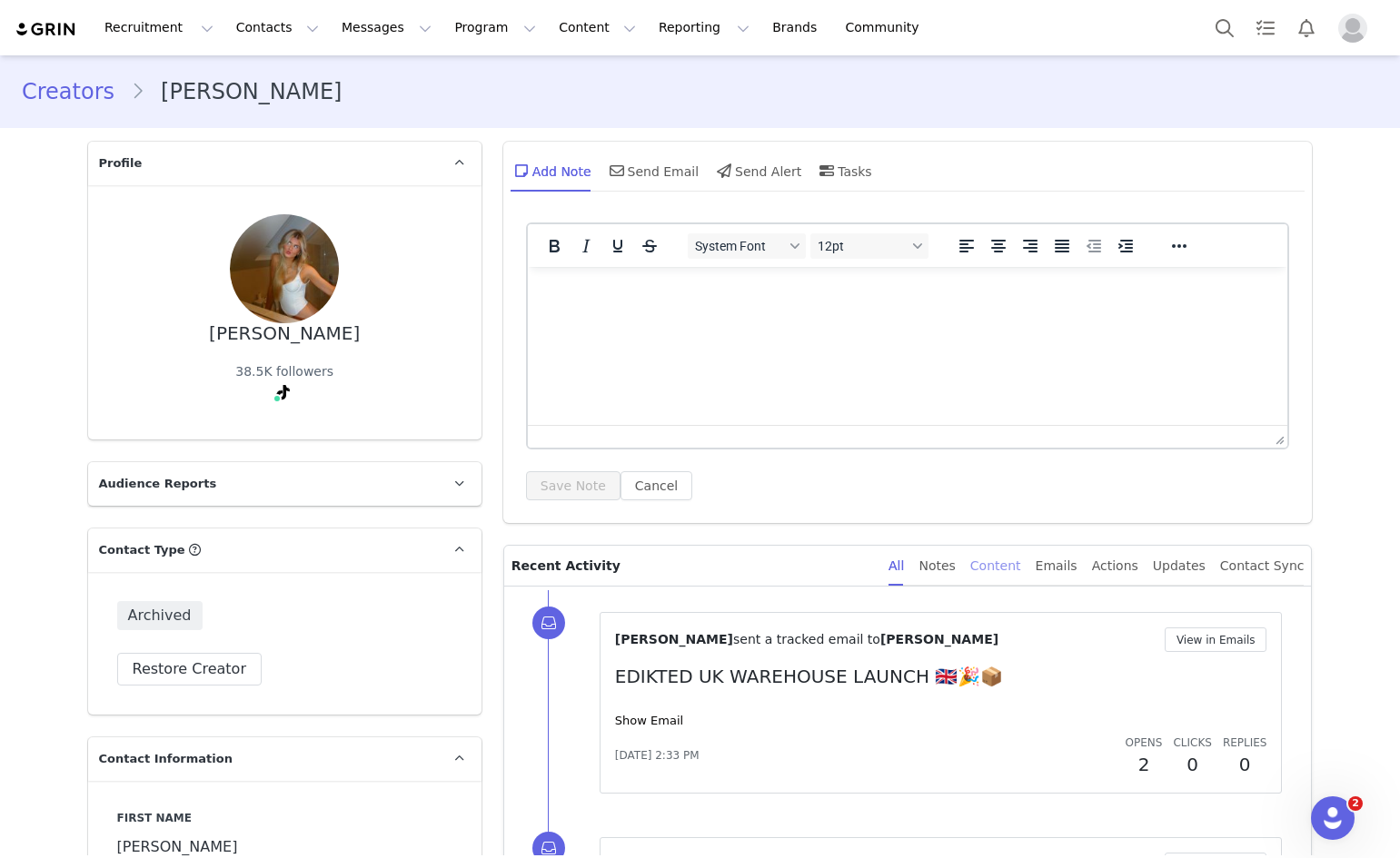
click at [1002, 574] on div "Content" at bounding box center [994, 566] width 51 height 41
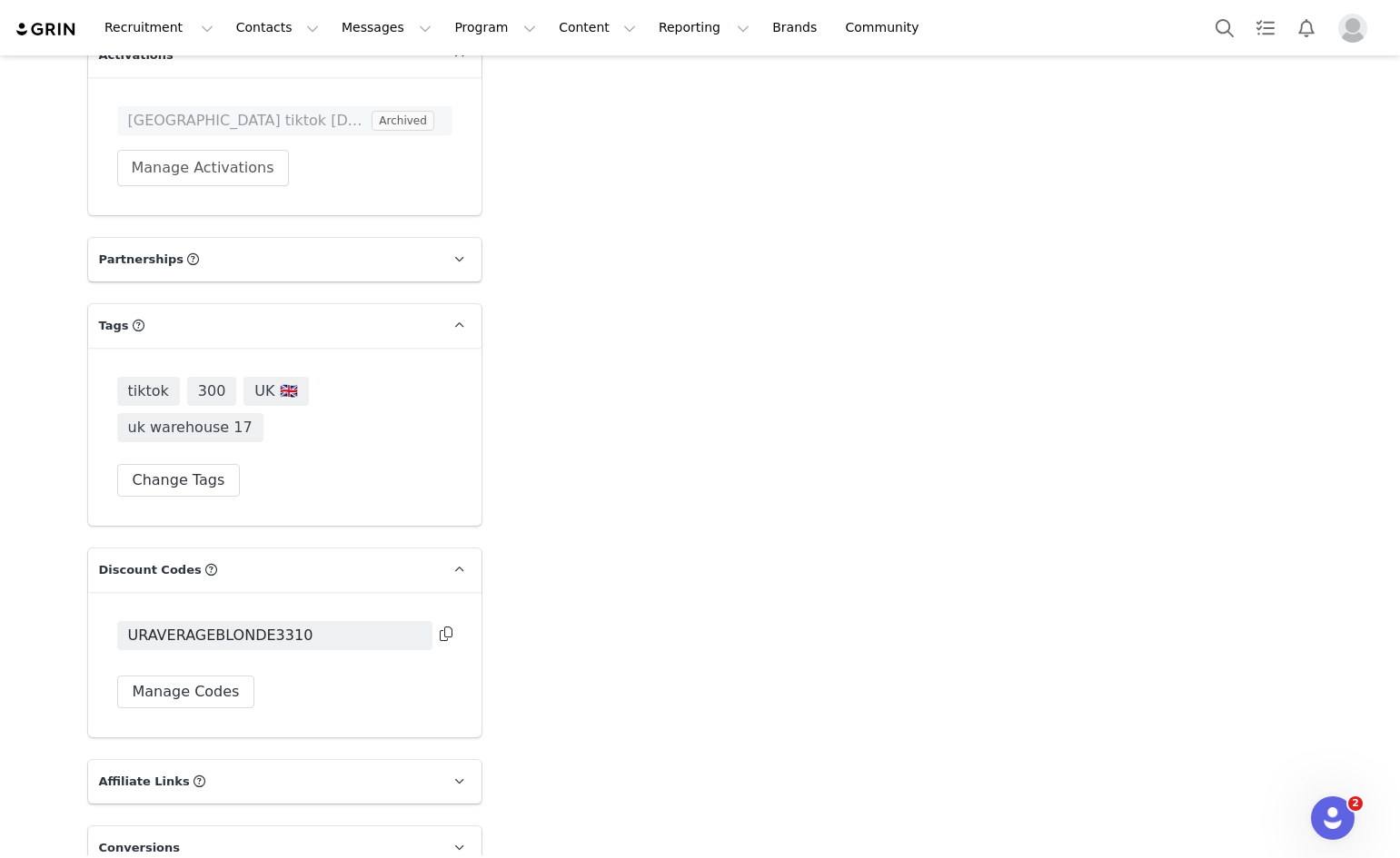
scroll to position [3563, 0]
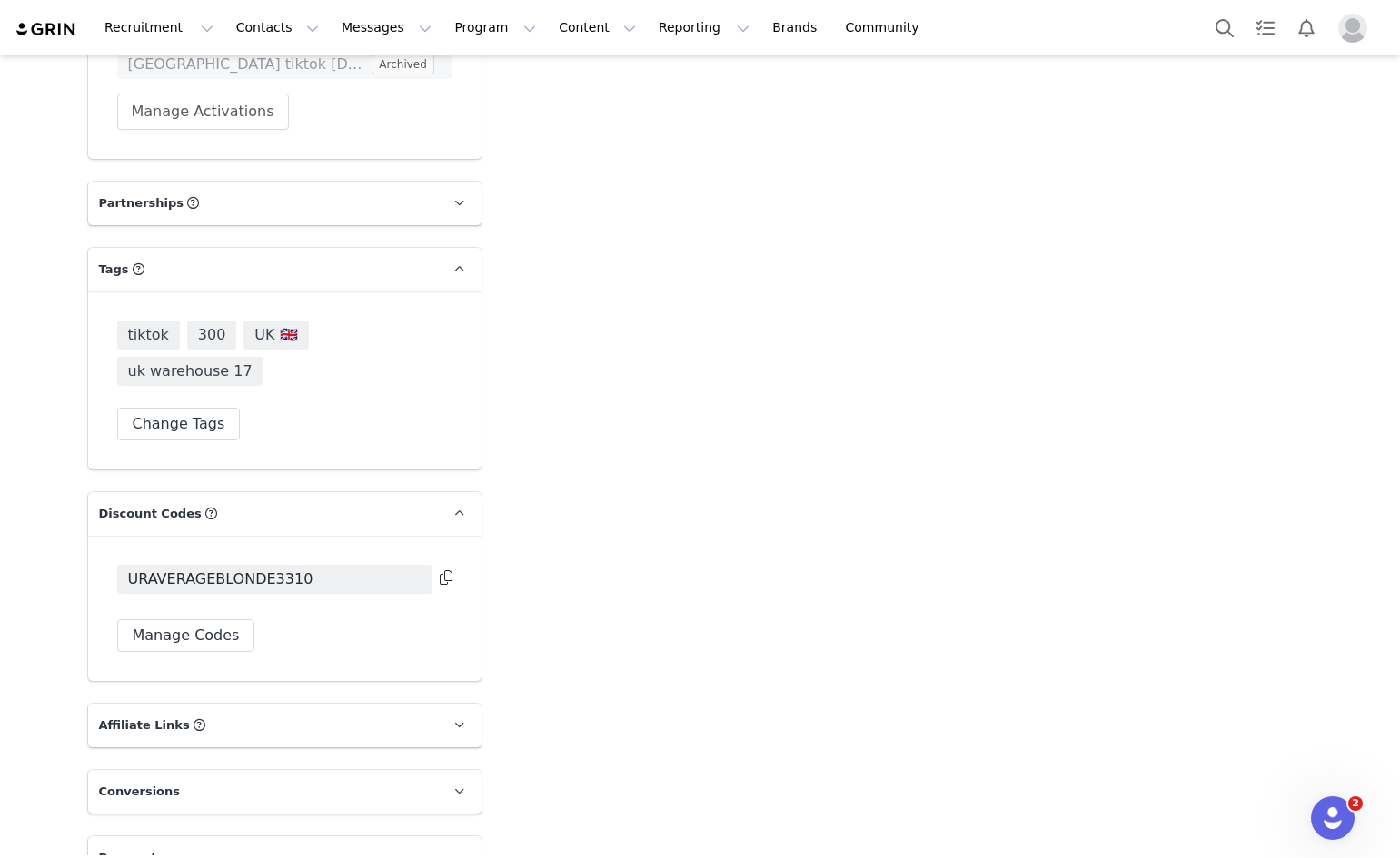
click at [254, 770] on p "Conversions" at bounding box center [263, 792] width 349 height 43
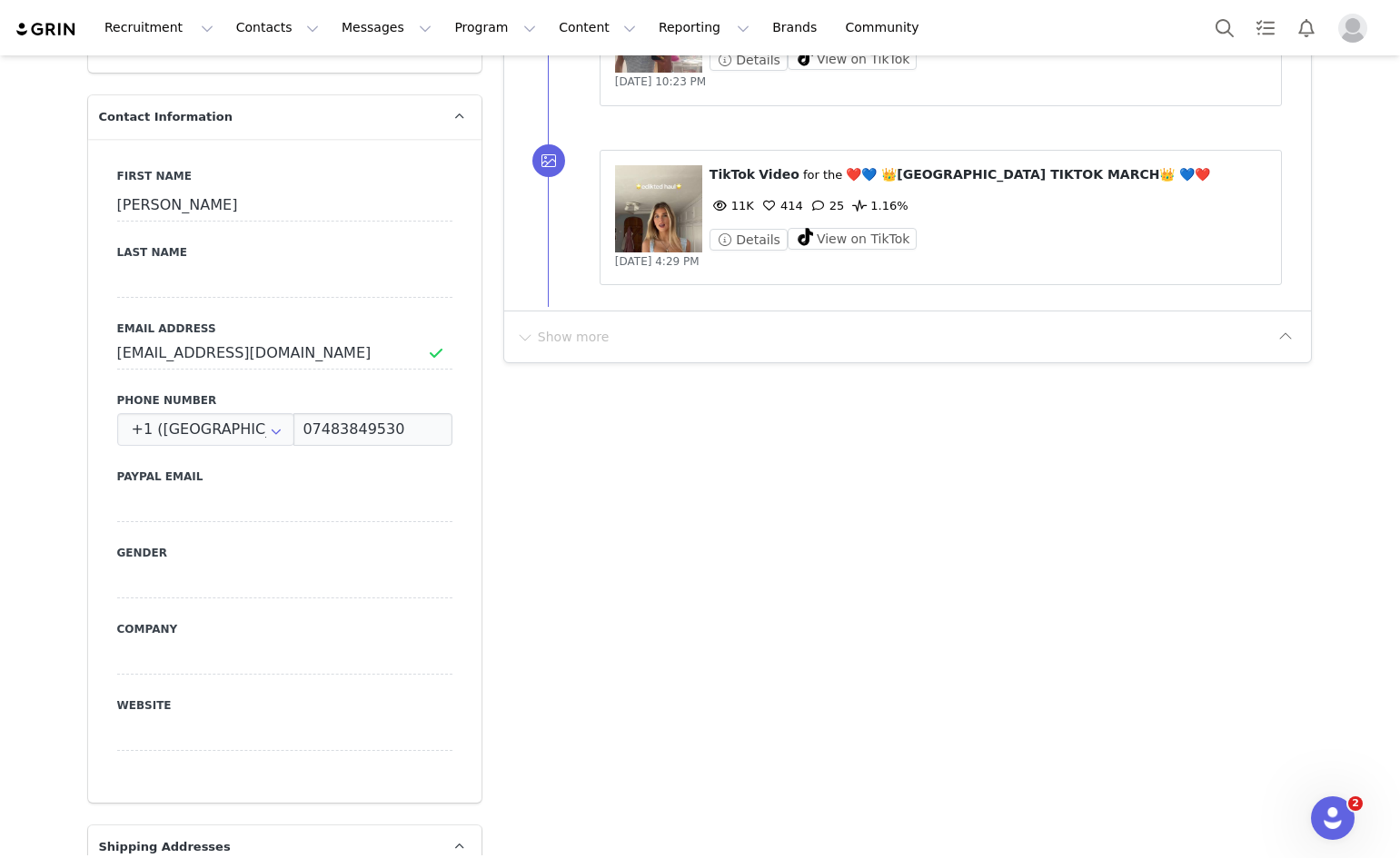
scroll to position [641, 0]
drag, startPoint x: 340, startPoint y: 340, endPoint x: 12, endPoint y: 310, distance: 329.4
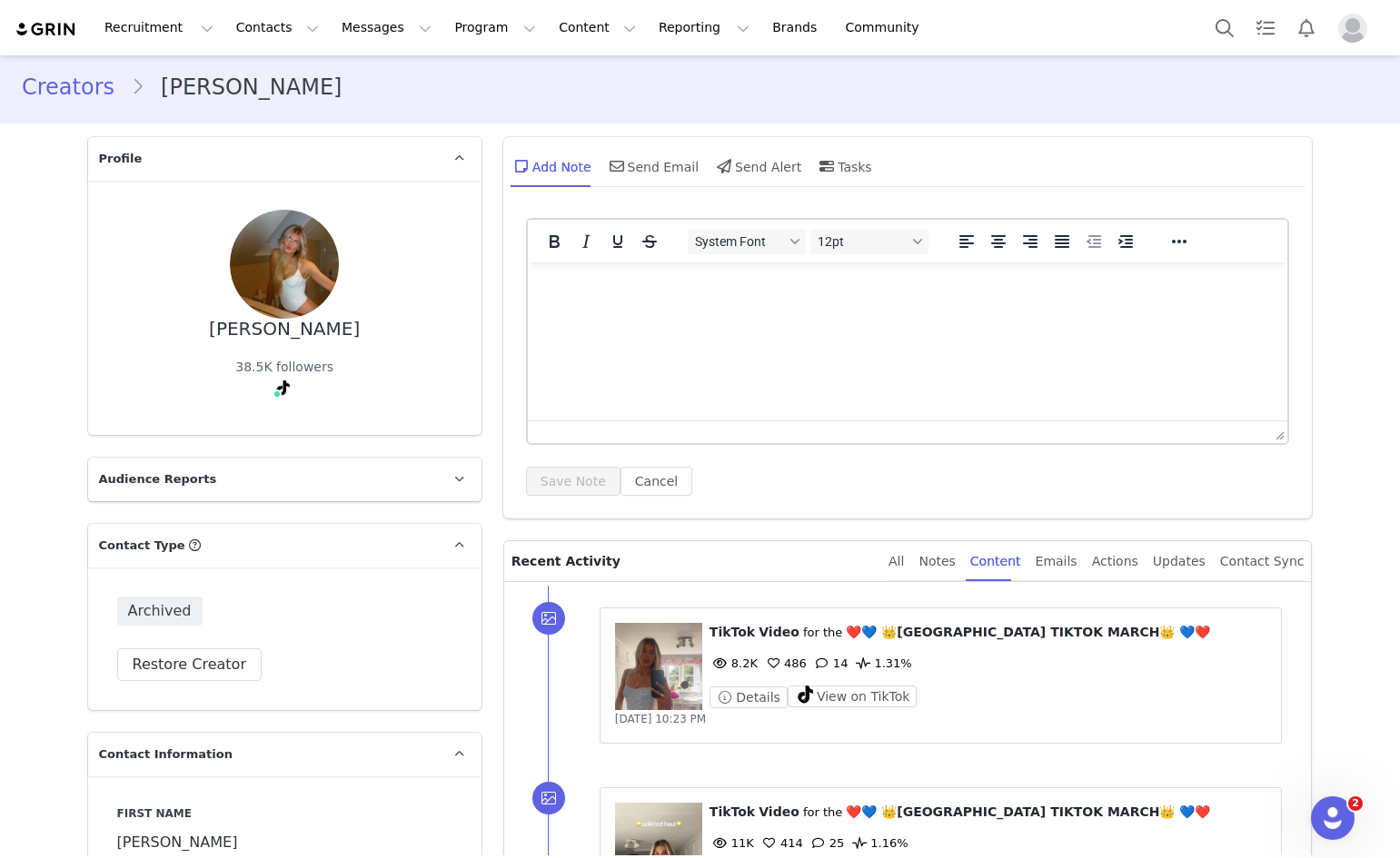
scroll to position [0, 0]
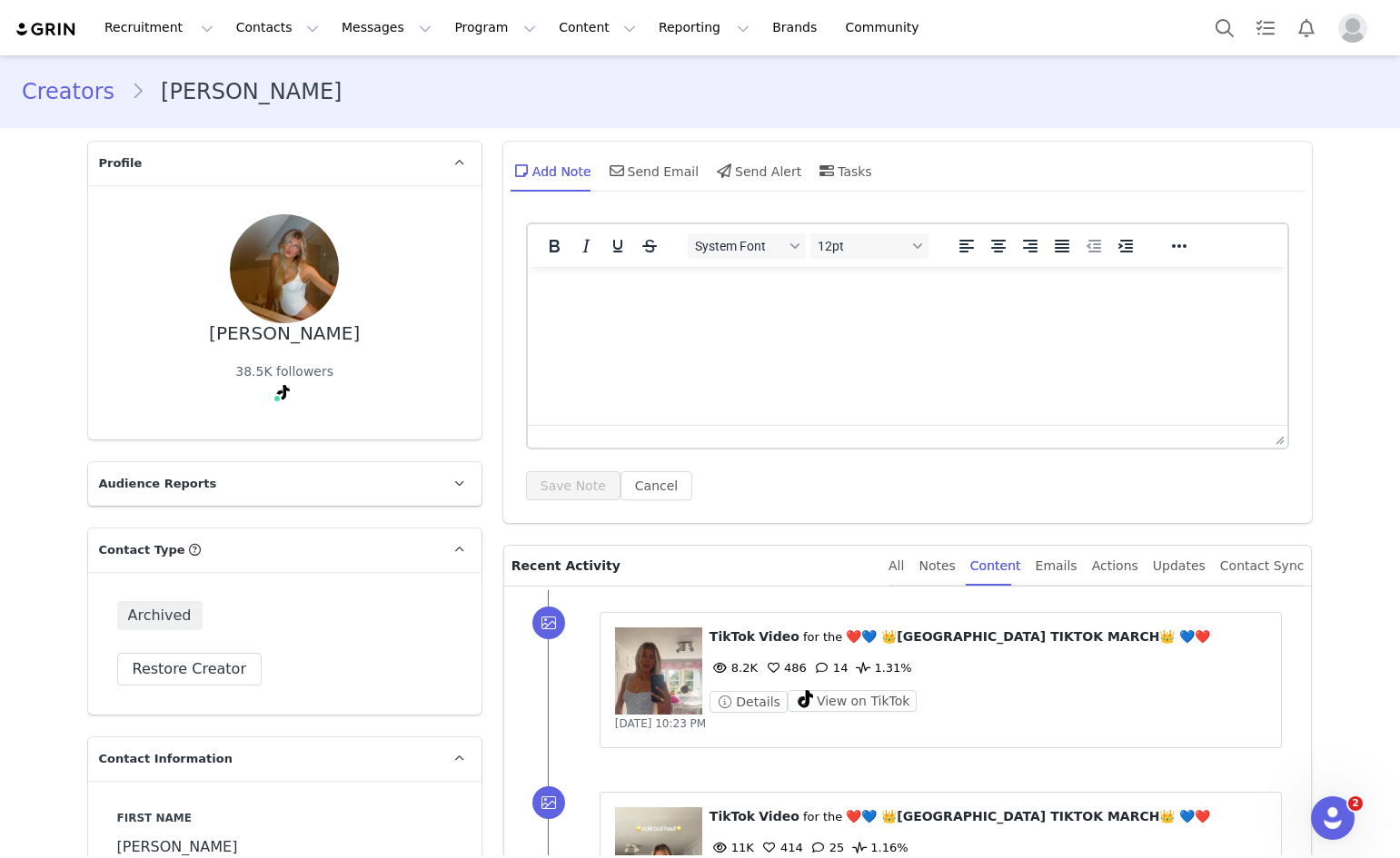
click at [587, 316] on html at bounding box center [907, 291] width 760 height 49
paste body "Rich Text Area. Press ALT-0 for help."
click at [574, 470] on div "System Font 12pt To open the popup, press Shift+Enter To open the popup, press …" at bounding box center [908, 361] width 764 height 278
click at [537, 293] on html "hannahabowsher@icloud.com" at bounding box center [907, 291] width 760 height 49
click at [561, 478] on button "Save Note" at bounding box center [573, 486] width 94 height 29
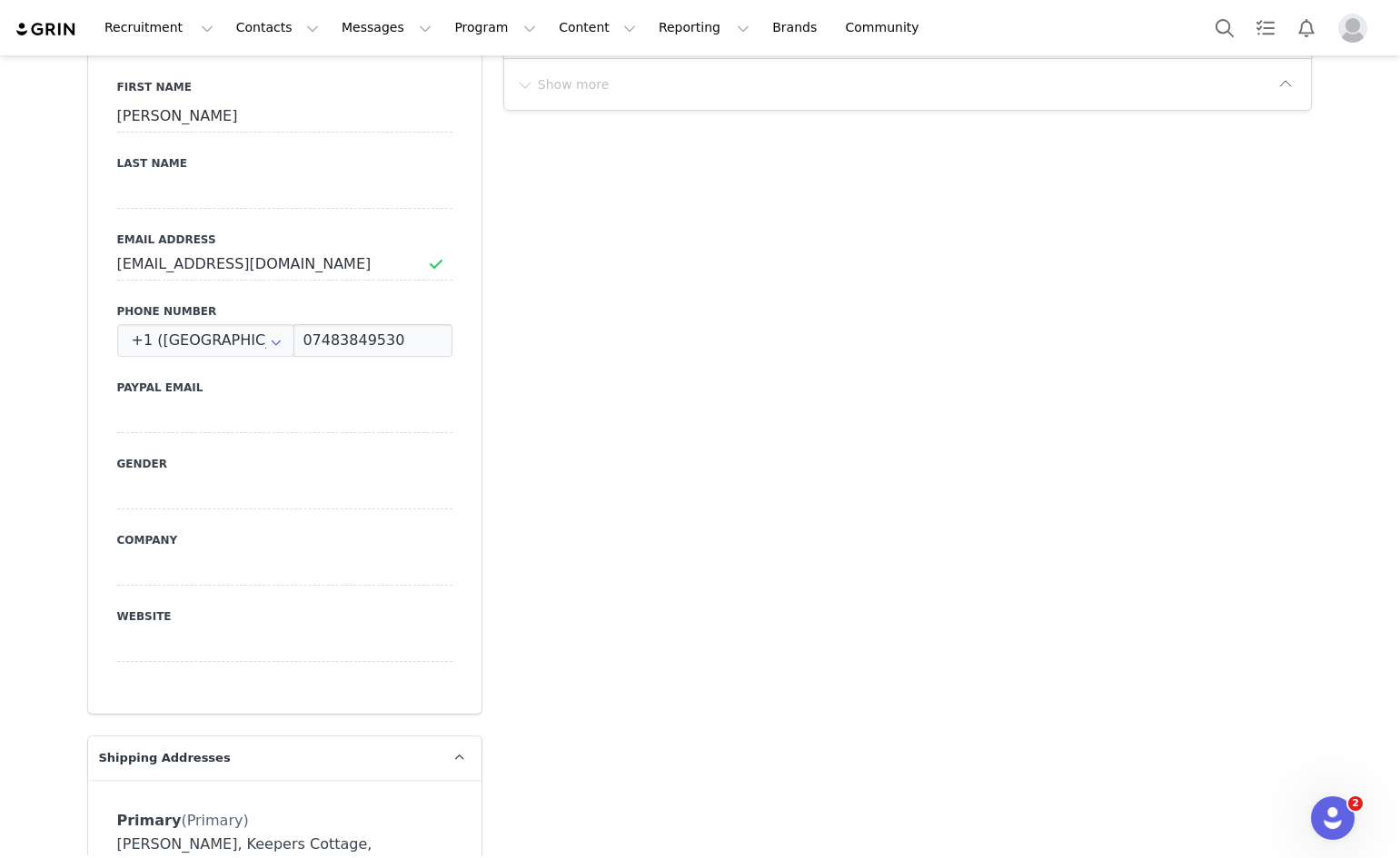
scroll to position [550, 0]
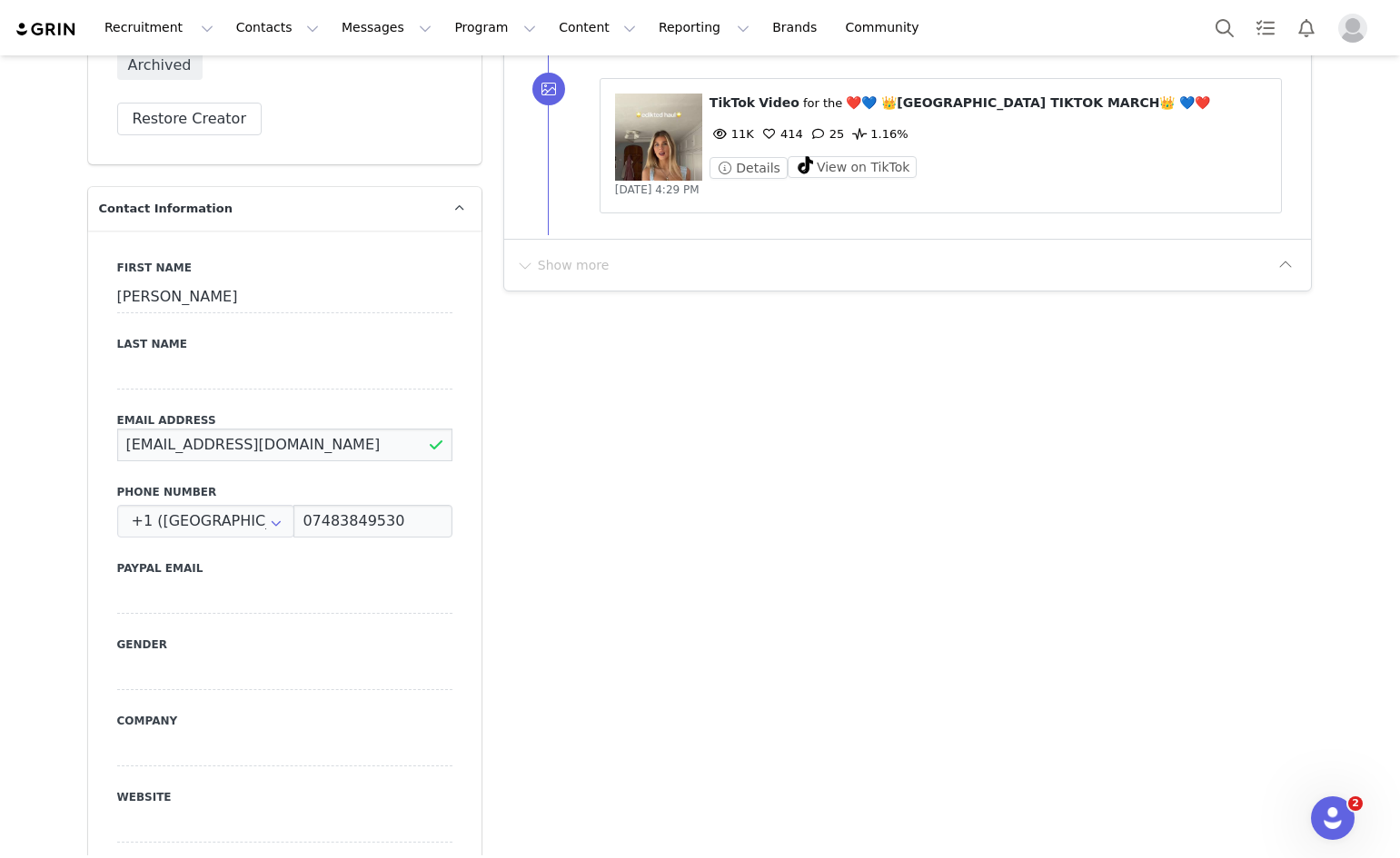
drag, startPoint x: 315, startPoint y: 435, endPoint x: 32, endPoint y: 448, distance: 283.3
type input "hannahbowsherr@gmail.com"
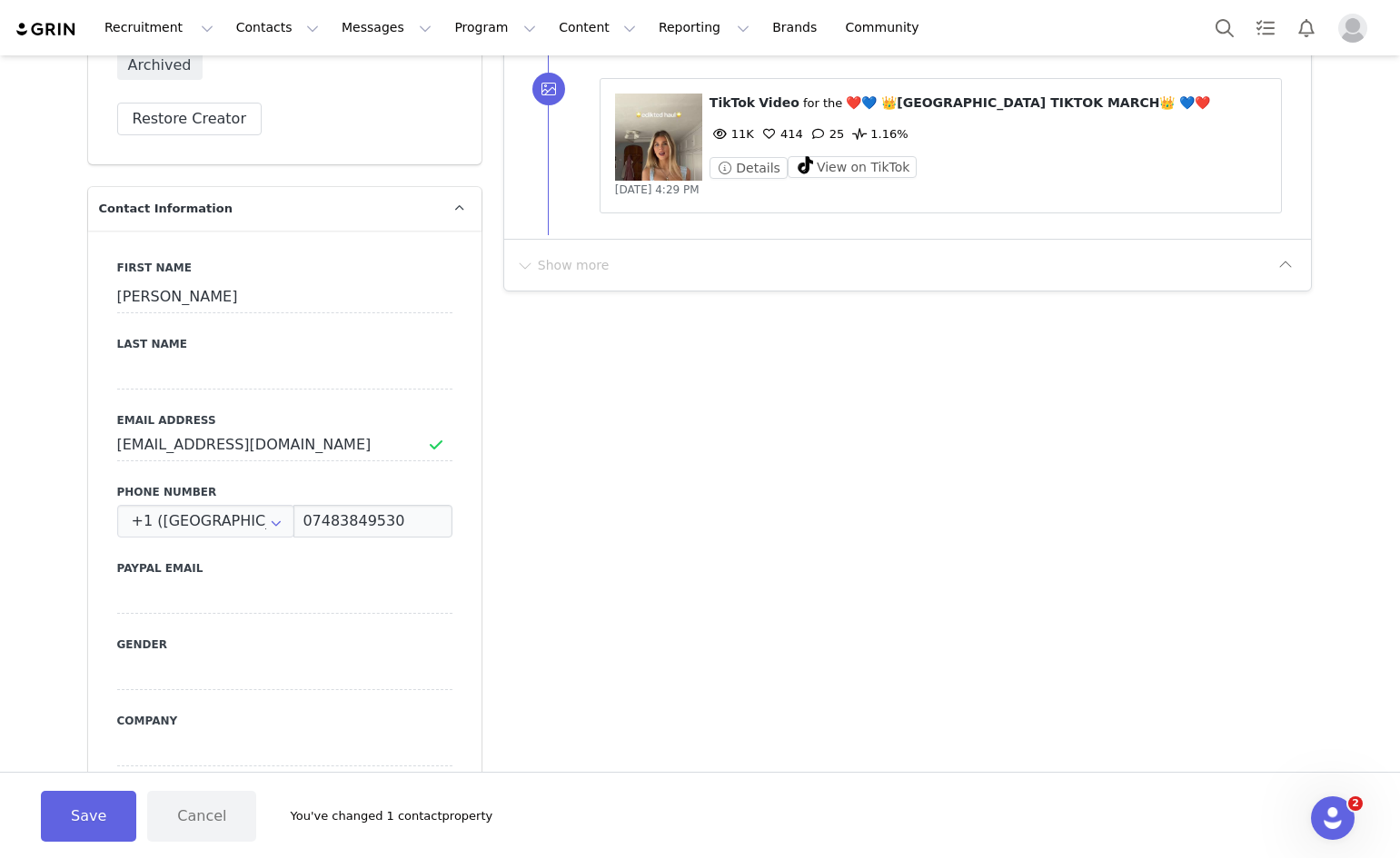
click at [351, 486] on label "Phone Number" at bounding box center [285, 492] width 335 height 17
click at [96, 818] on button "Save" at bounding box center [88, 816] width 95 height 51
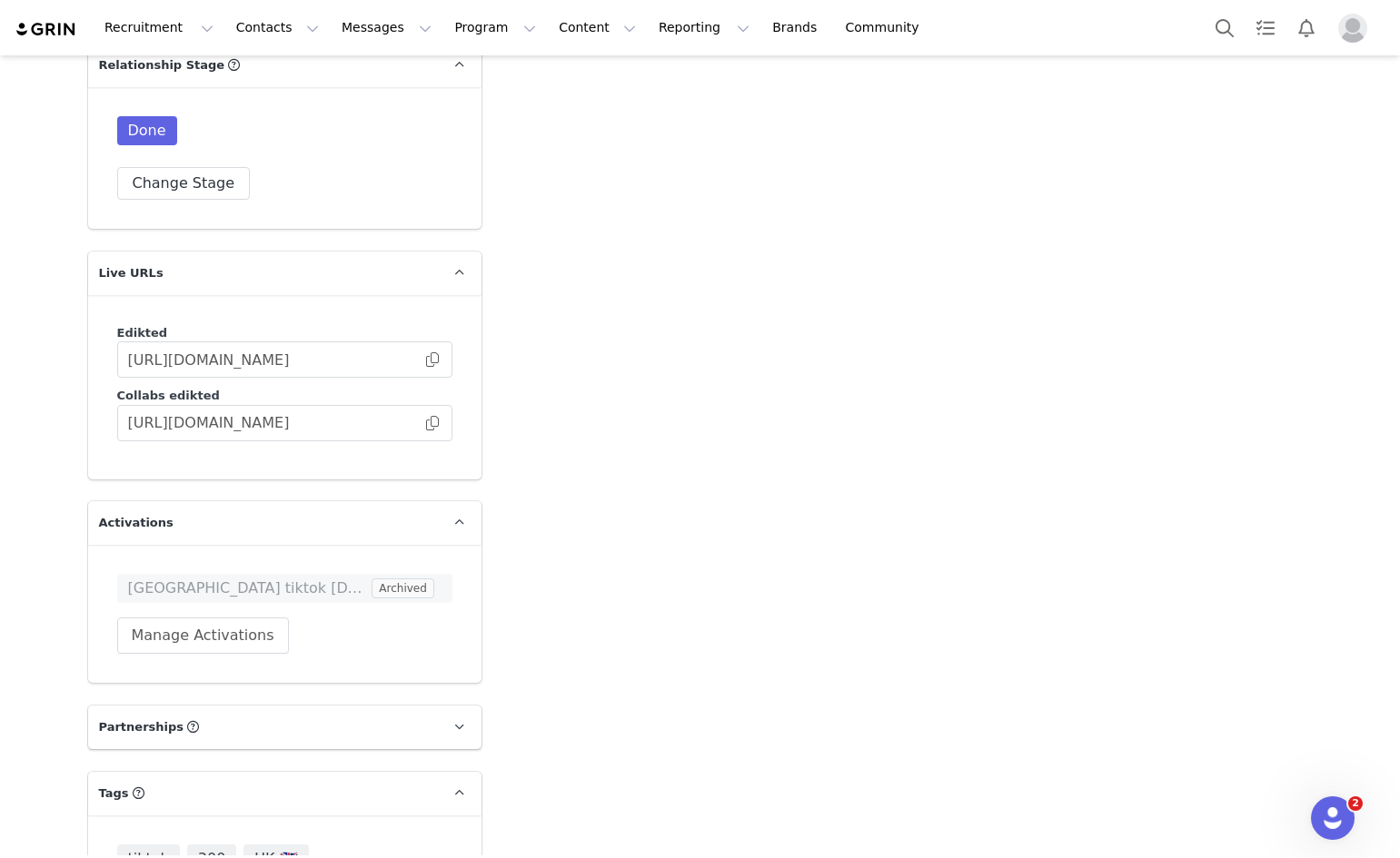
scroll to position [2821, 0]
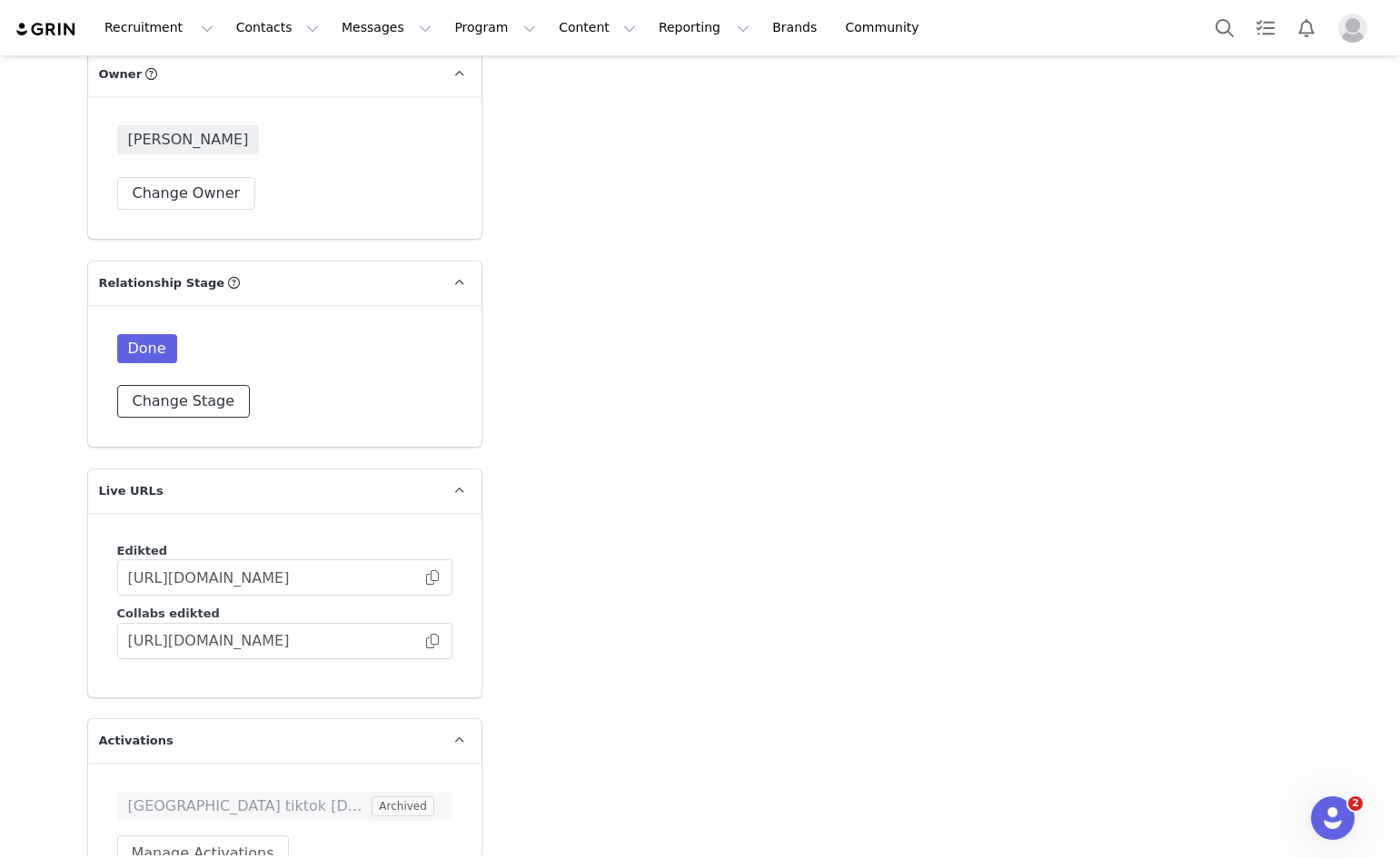
click at [176, 389] on button "Change Stage" at bounding box center [183, 401] width 134 height 32
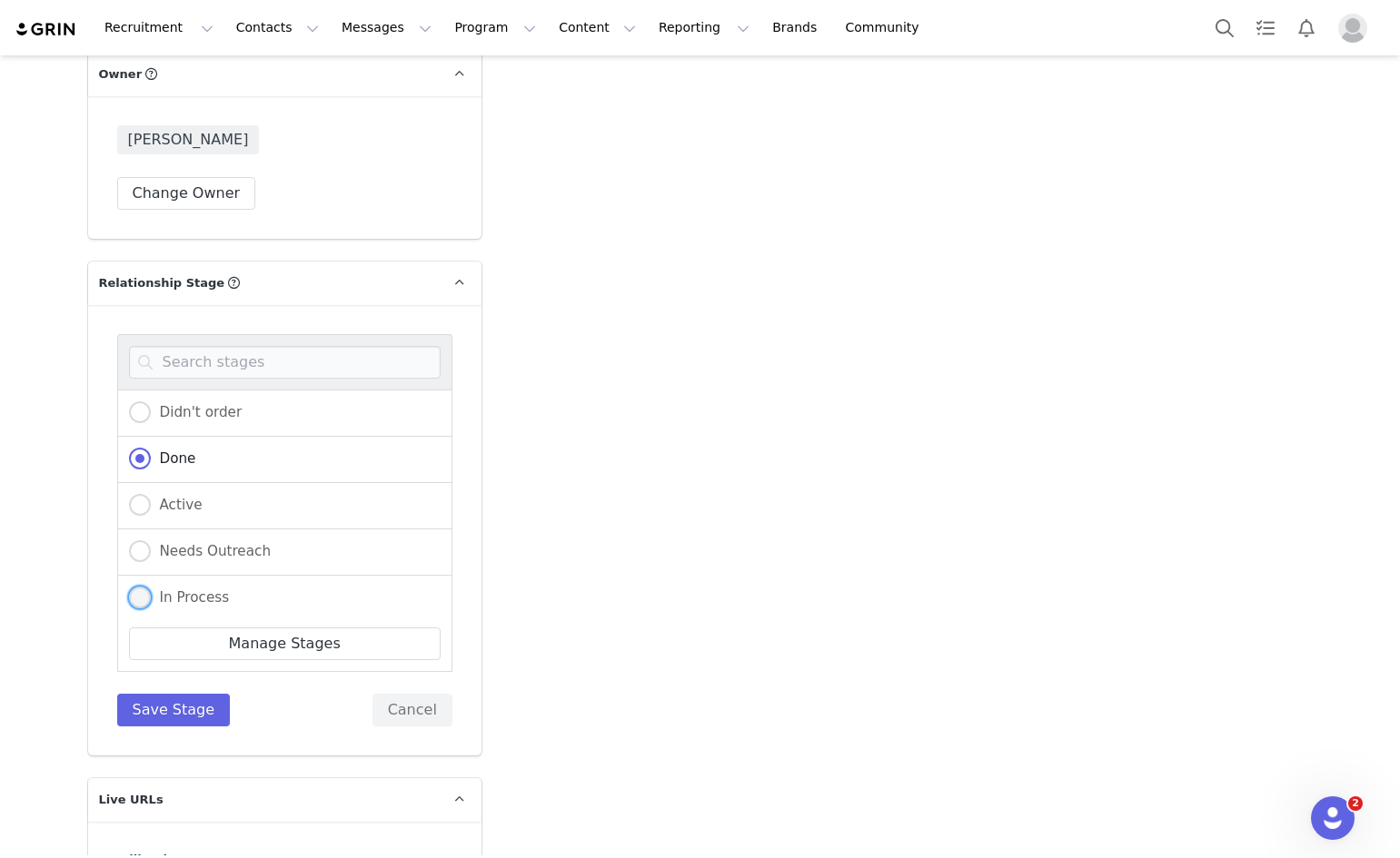
click at [143, 598] on span at bounding box center [140, 598] width 22 height 22
click at [143, 598] on input "In Process" at bounding box center [140, 599] width 22 height 24
radio input "true"
radio input "false"
radio input "true"
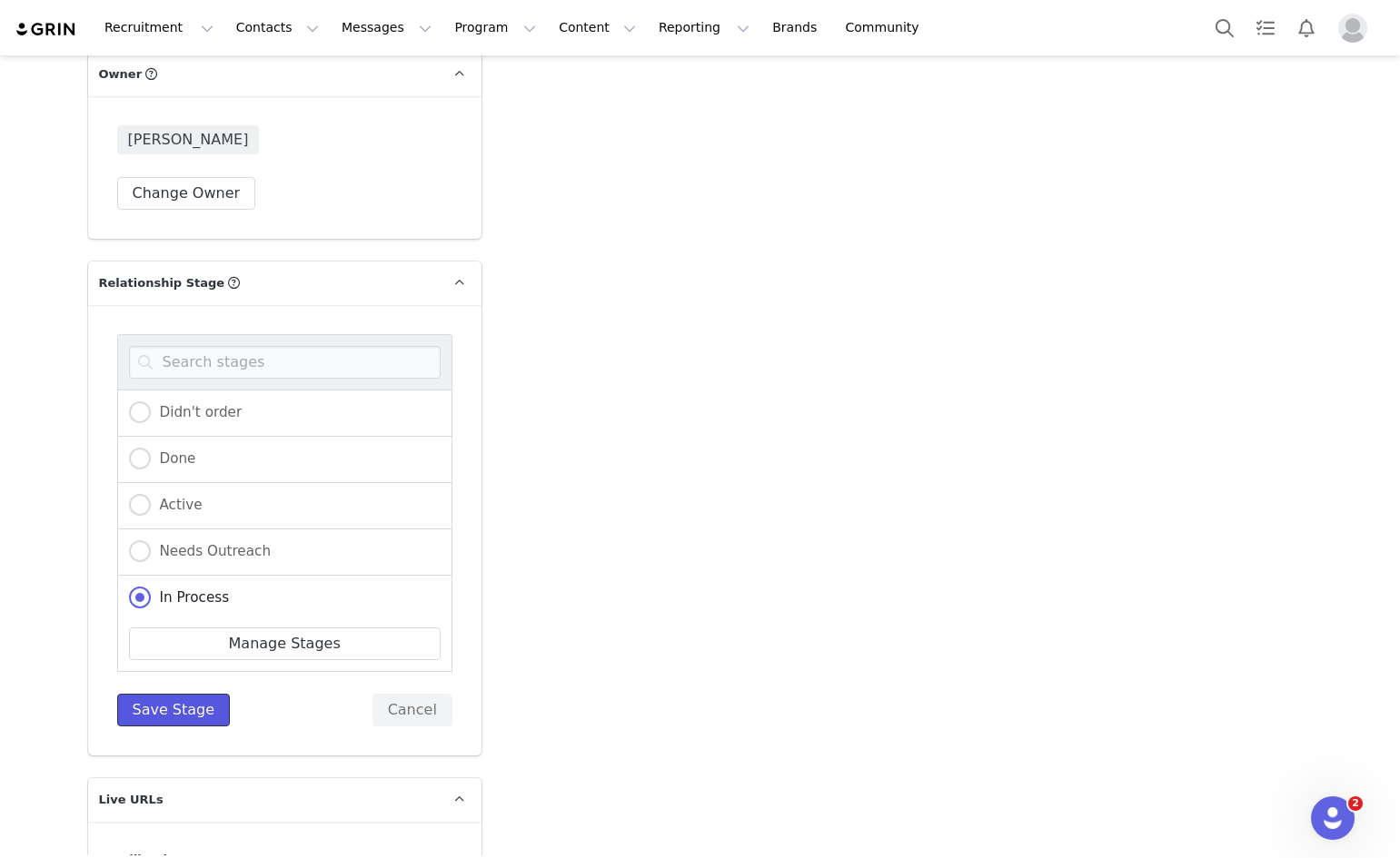
click at [166, 710] on button "Save Stage" at bounding box center [173, 710] width 113 height 32
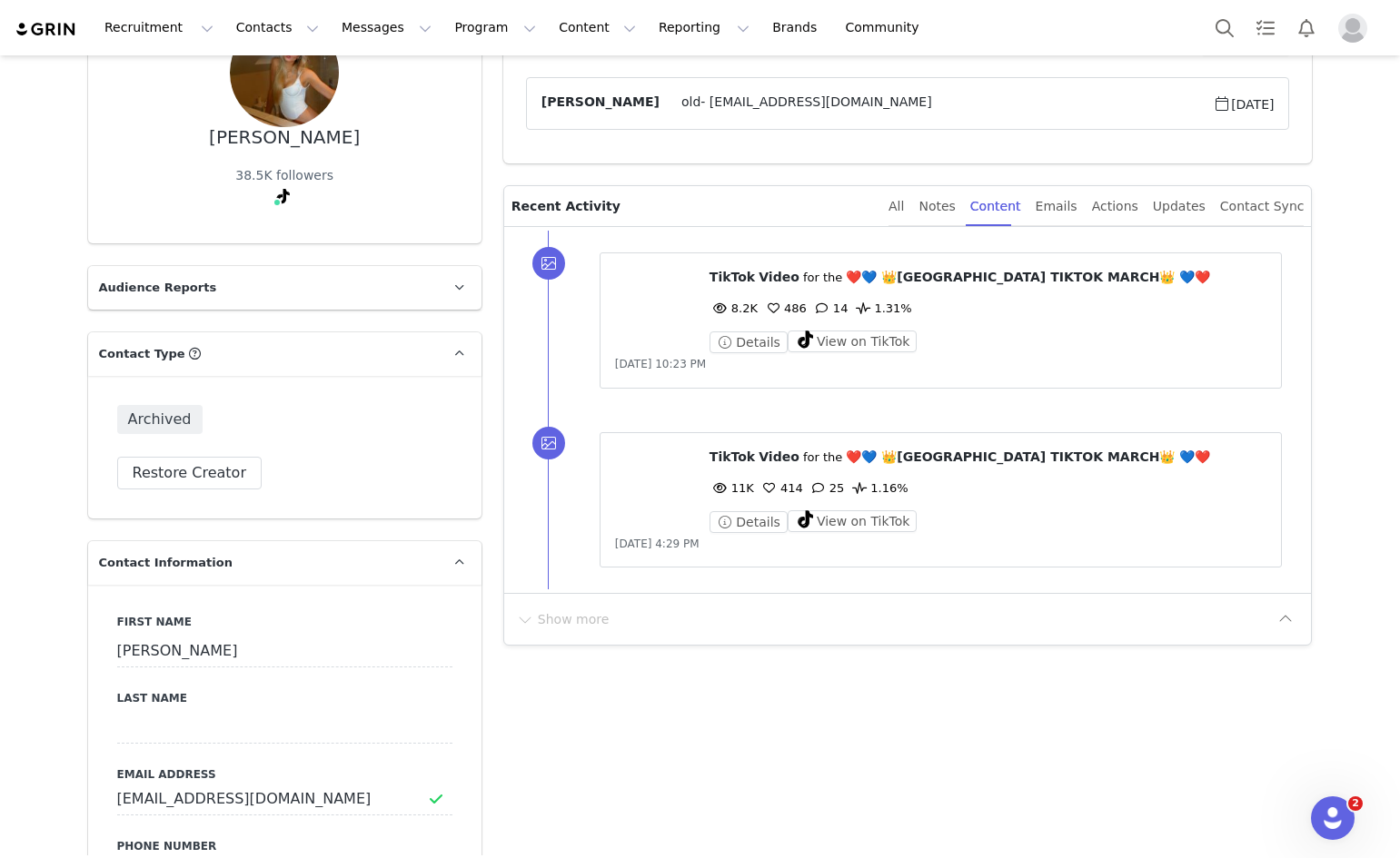
scroll to position [0, 0]
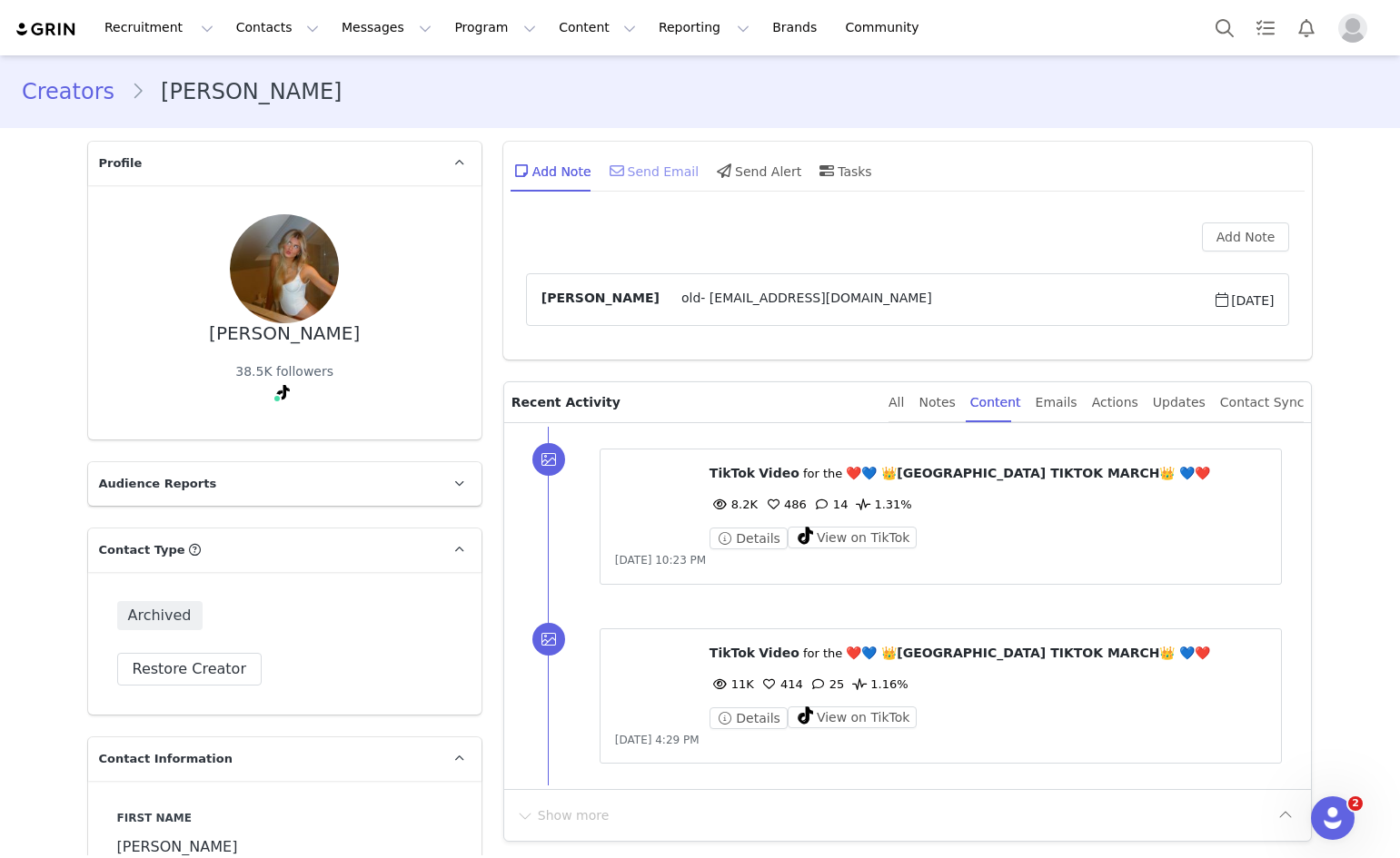
click at [624, 169] on div "Send Email" at bounding box center [653, 170] width 94 height 43
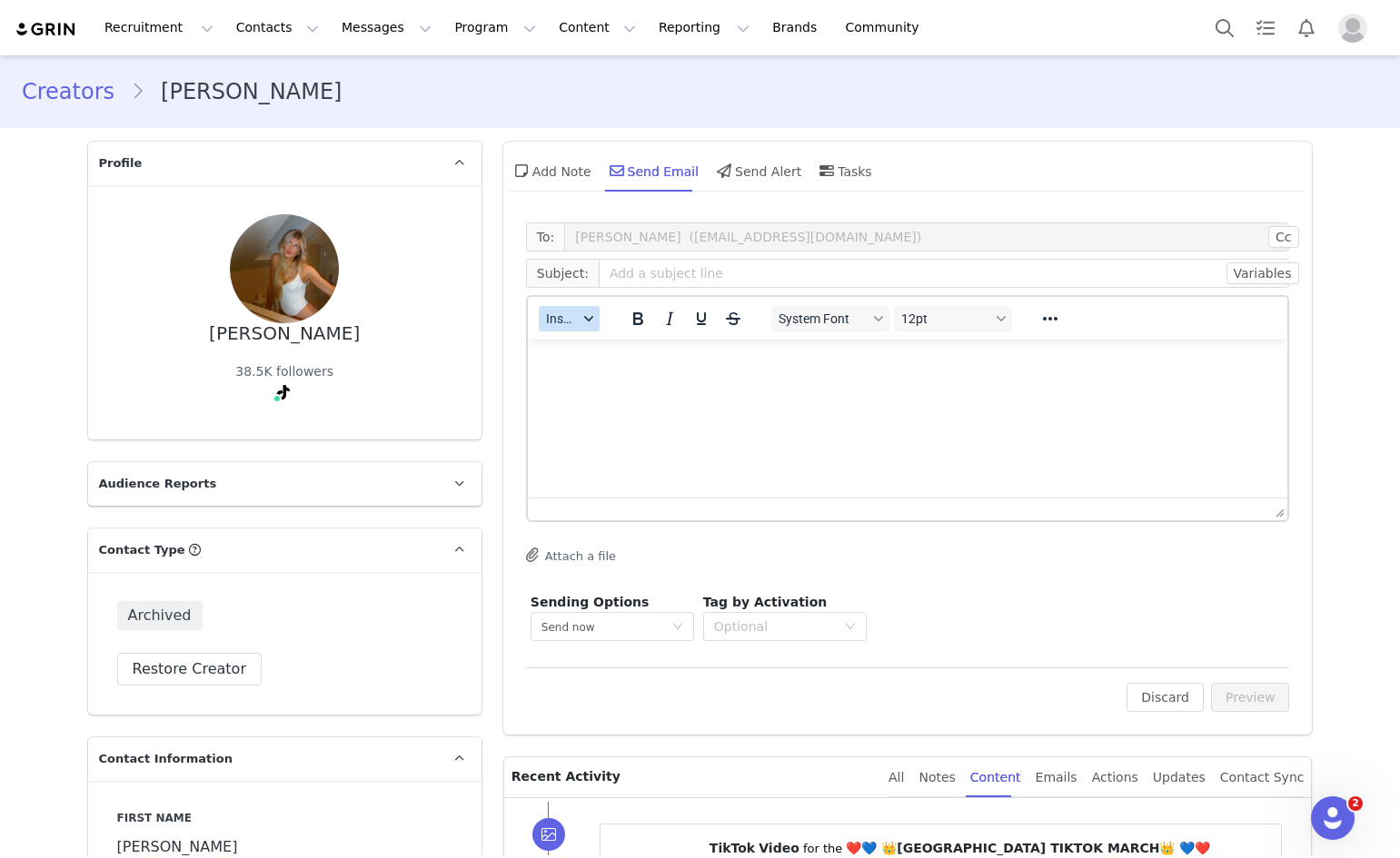
click at [583, 318] on icon "button" at bounding box center [588, 319] width 9 height 6
click at [582, 342] on div "Insert Template" at bounding box center [628, 351] width 163 height 22
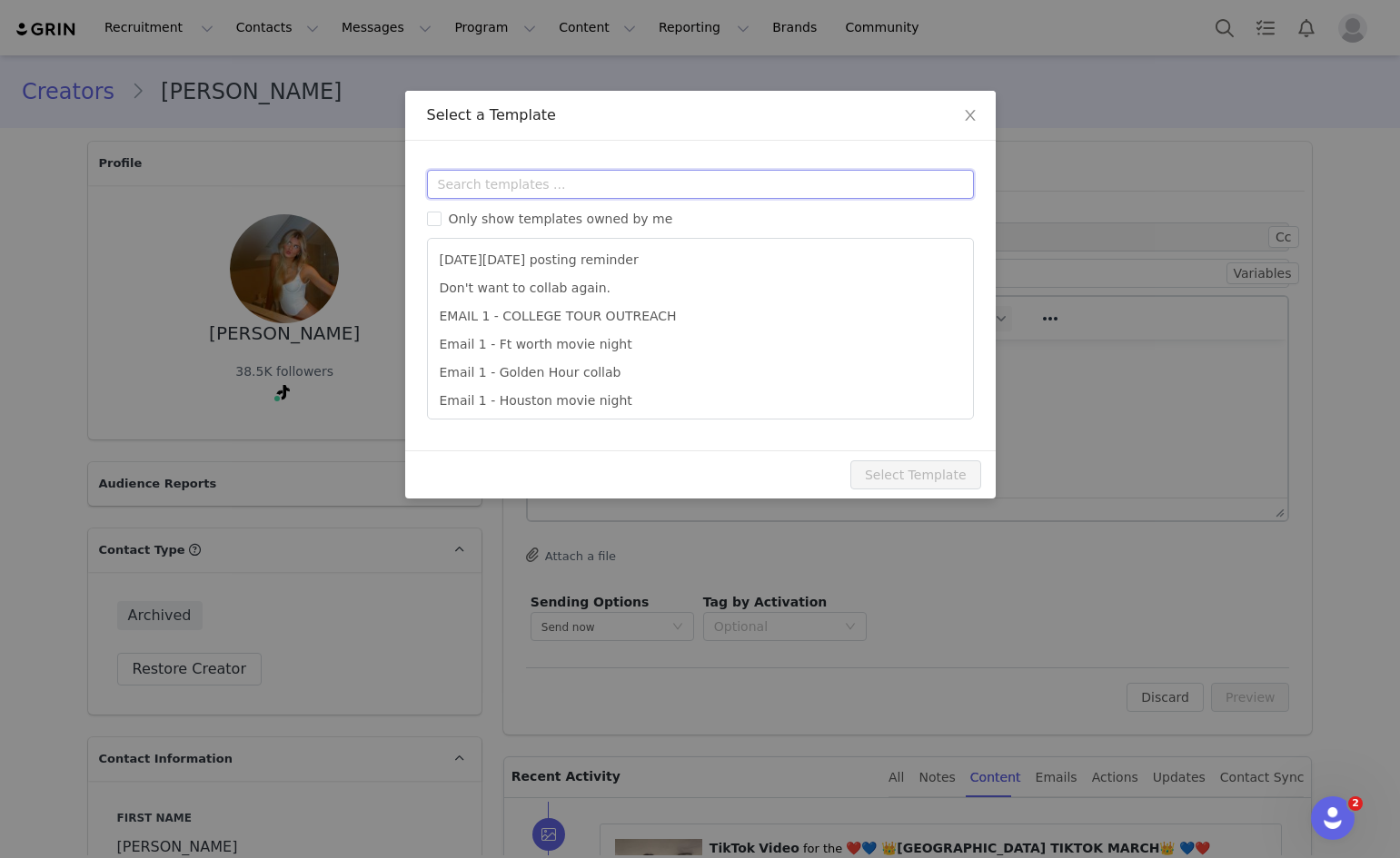
click at [524, 182] on input "text" at bounding box center [700, 184] width 547 height 29
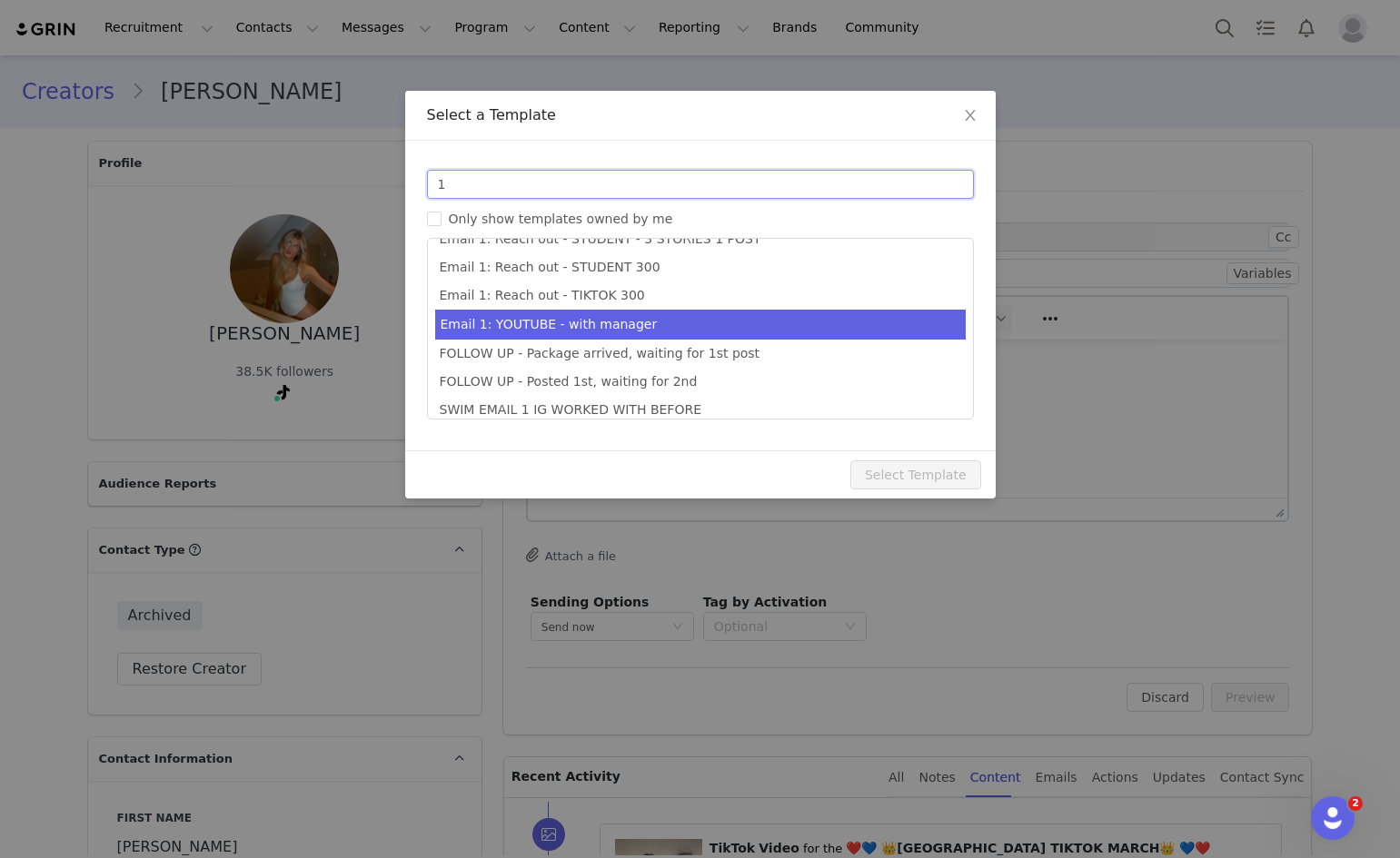
scroll to position [569, 0]
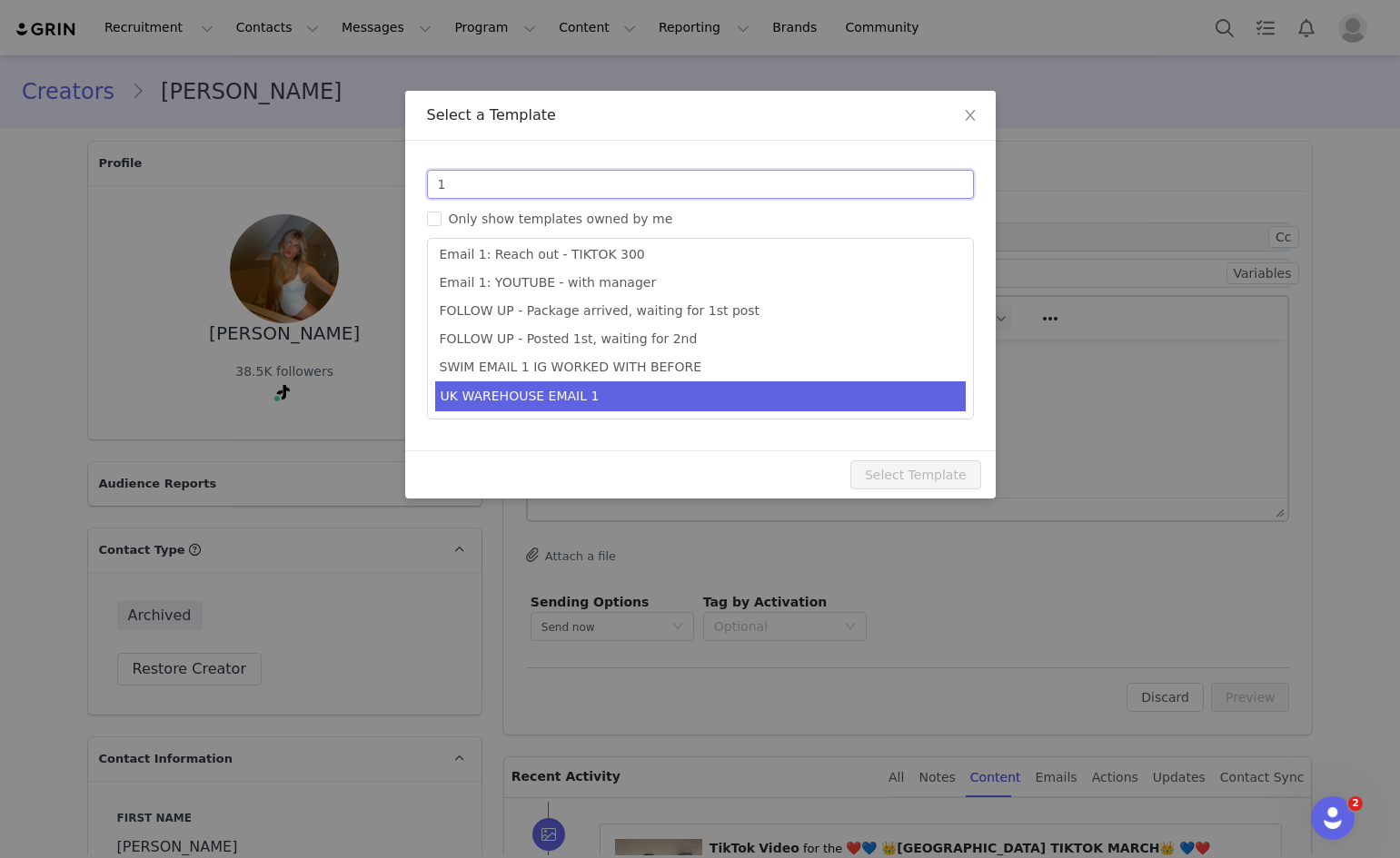
type input "1"
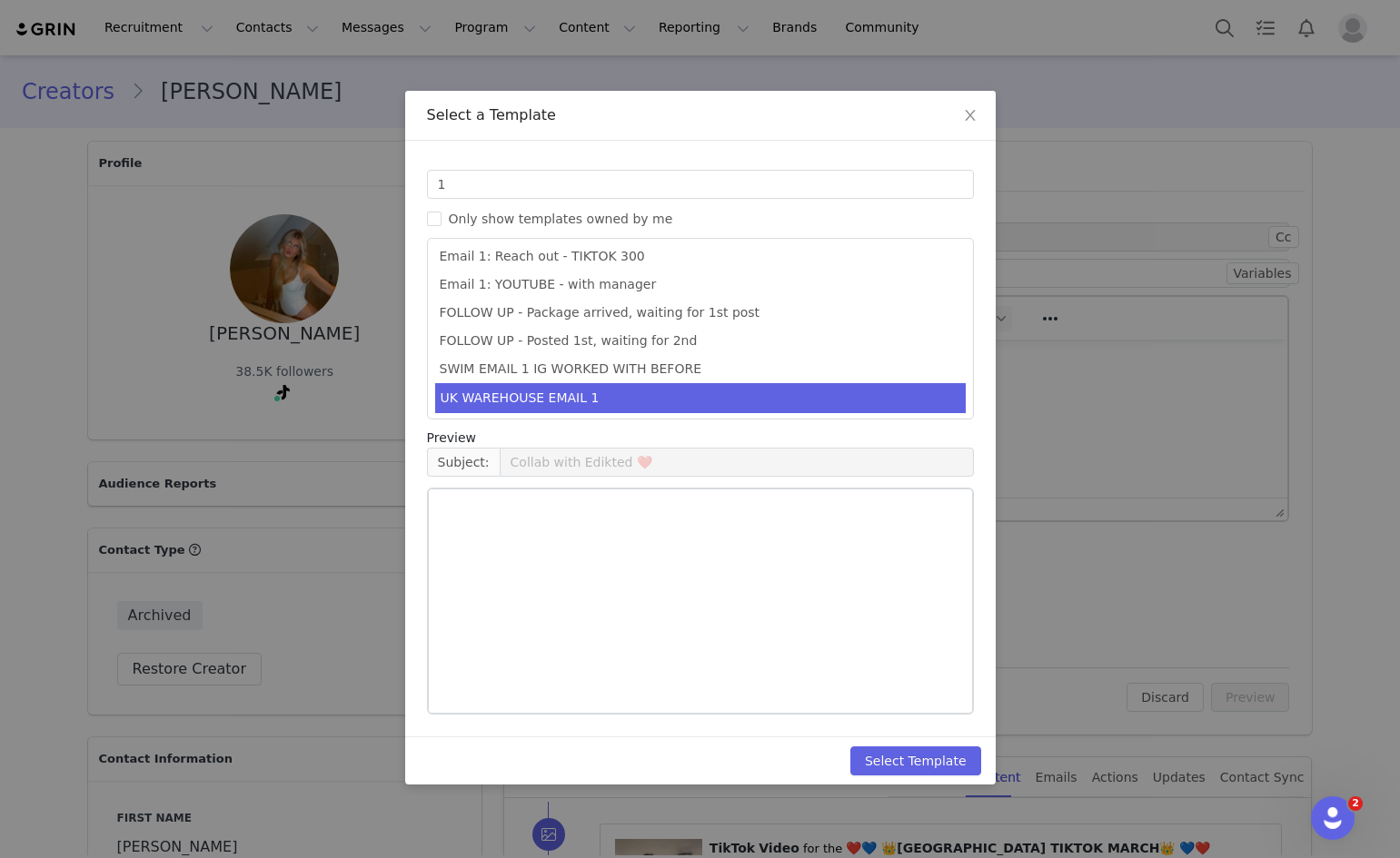
click at [588, 394] on li "UK WAREHOUSE EMAIL 1" at bounding box center [700, 398] width 531 height 30
type input "EDIKTED UK WAREHOUSE LAUNCH 🇬🇧🎉📦"
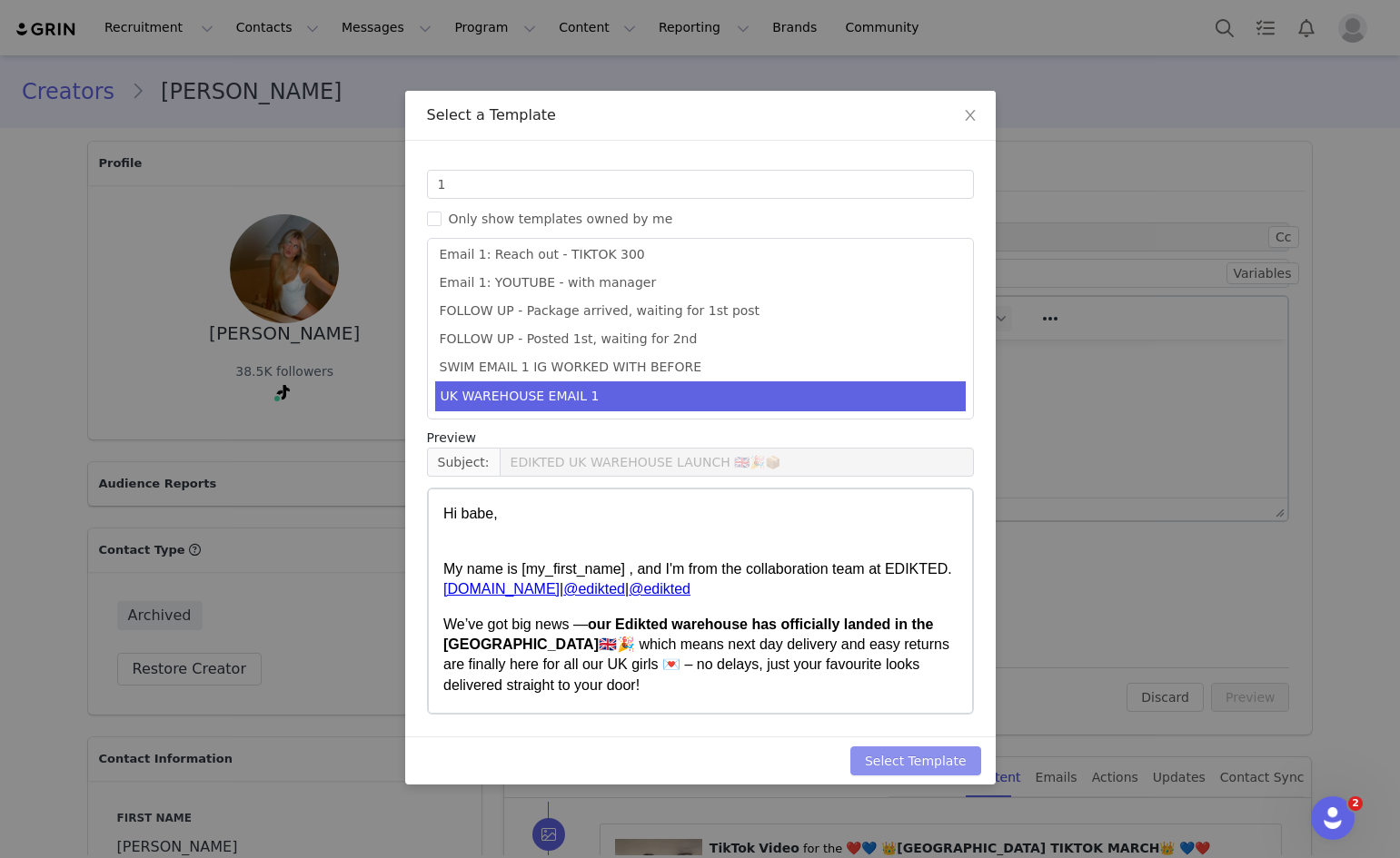
click at [945, 758] on button "Select Template" at bounding box center [915, 761] width 131 height 29
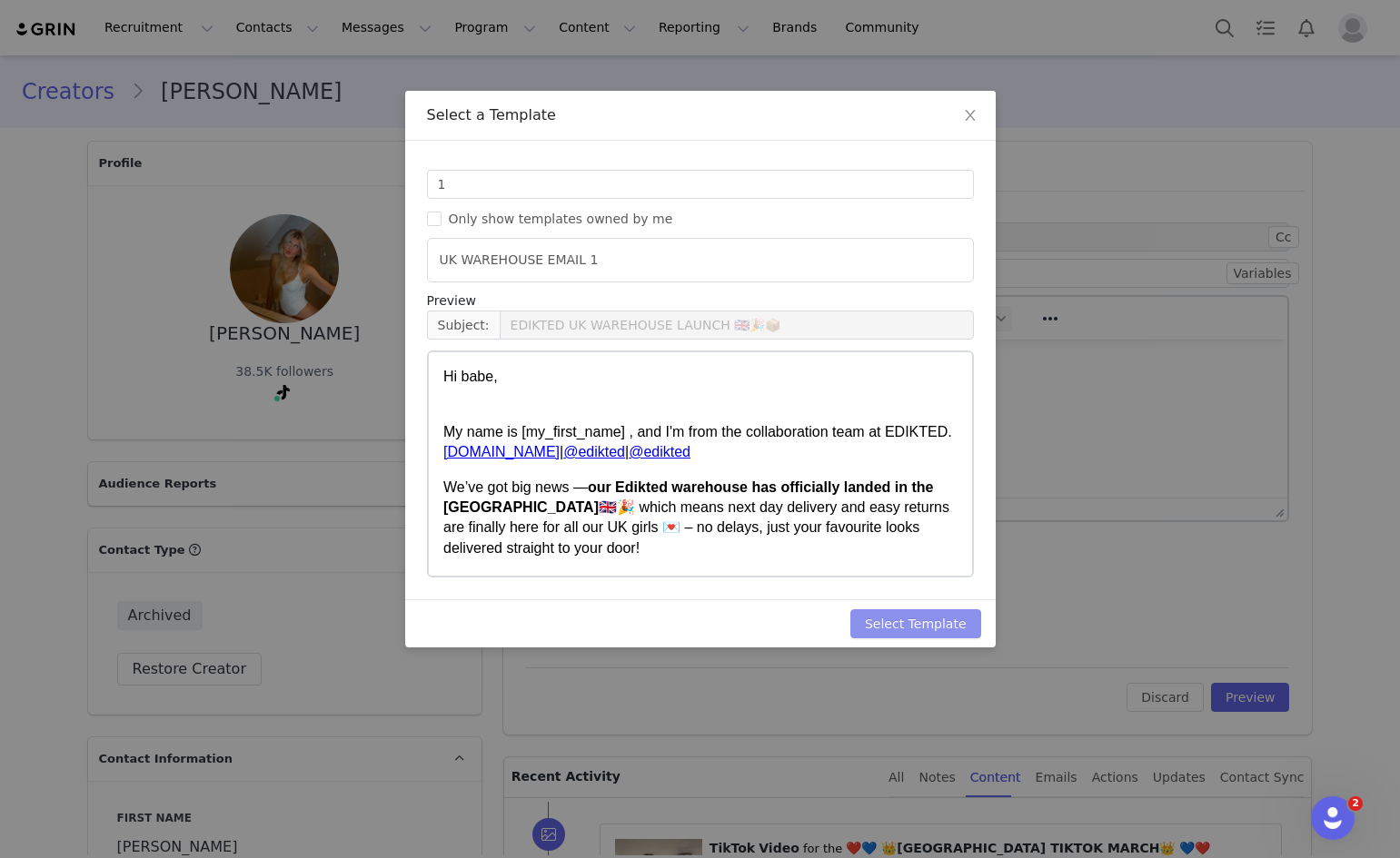
type input "EDIKTED UK WAREHOUSE LAUNCH 🇬🇧🎉📦"
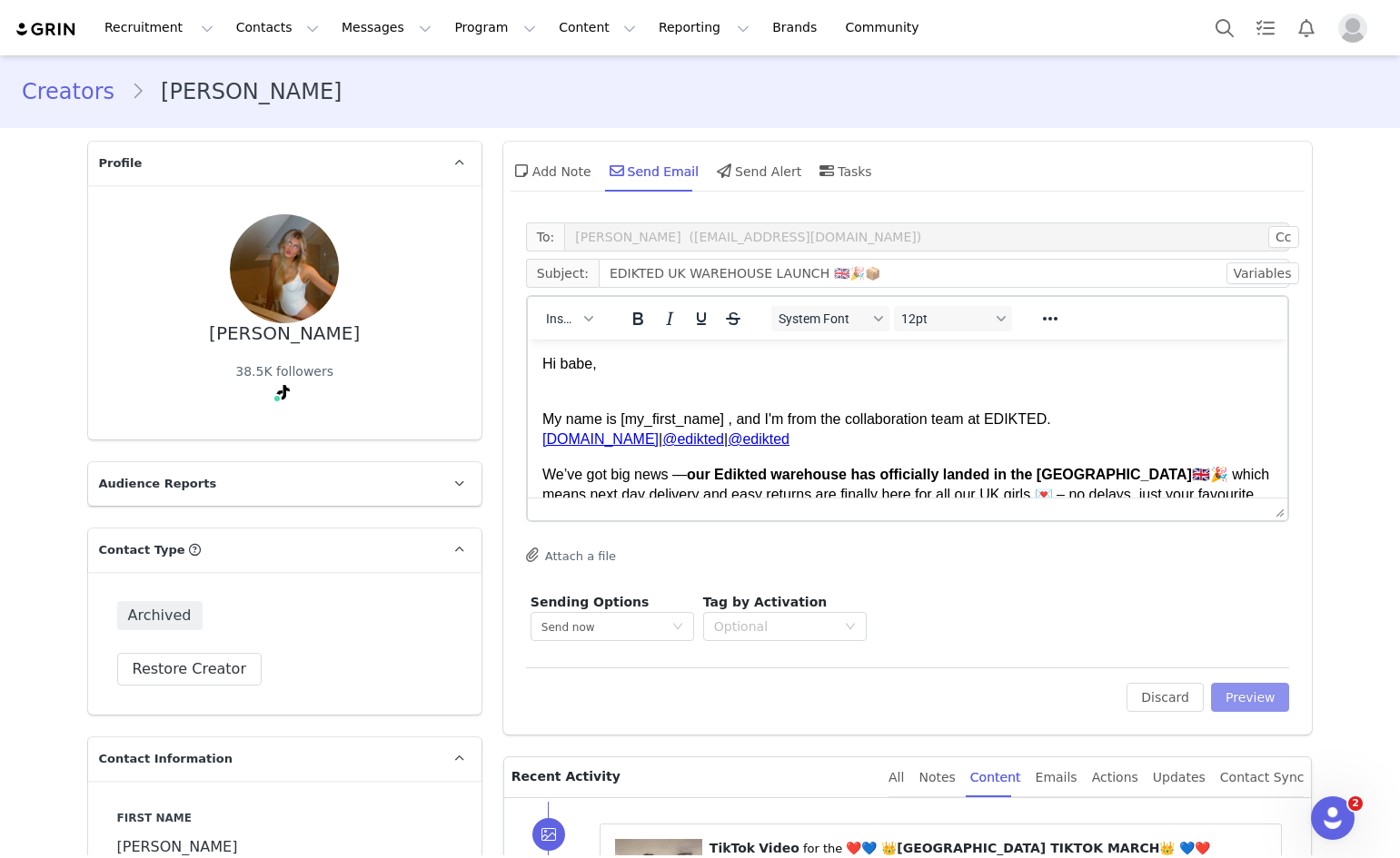
click at [1268, 693] on button "Preview" at bounding box center [1251, 698] width 79 height 29
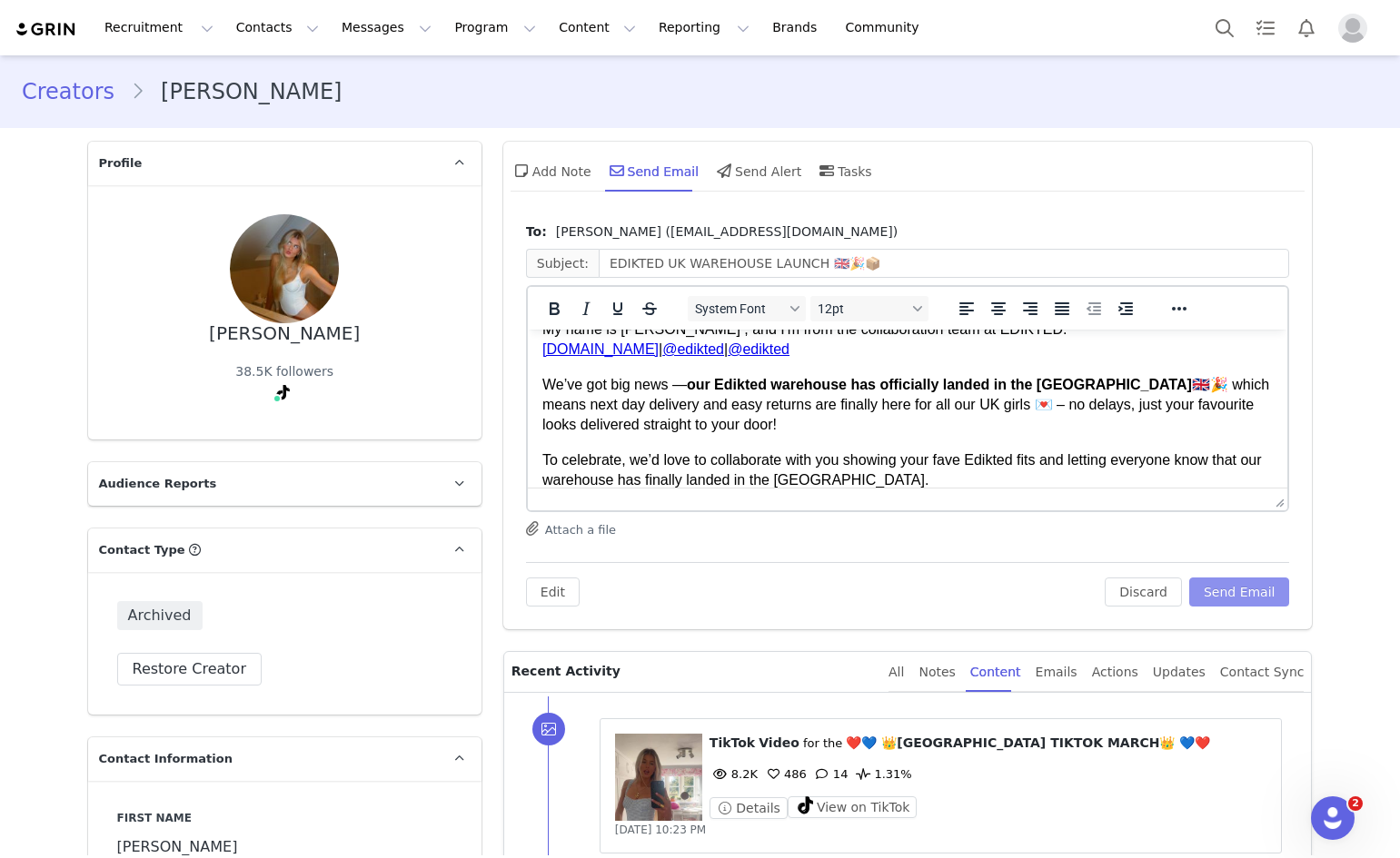
scroll to position [182, 0]
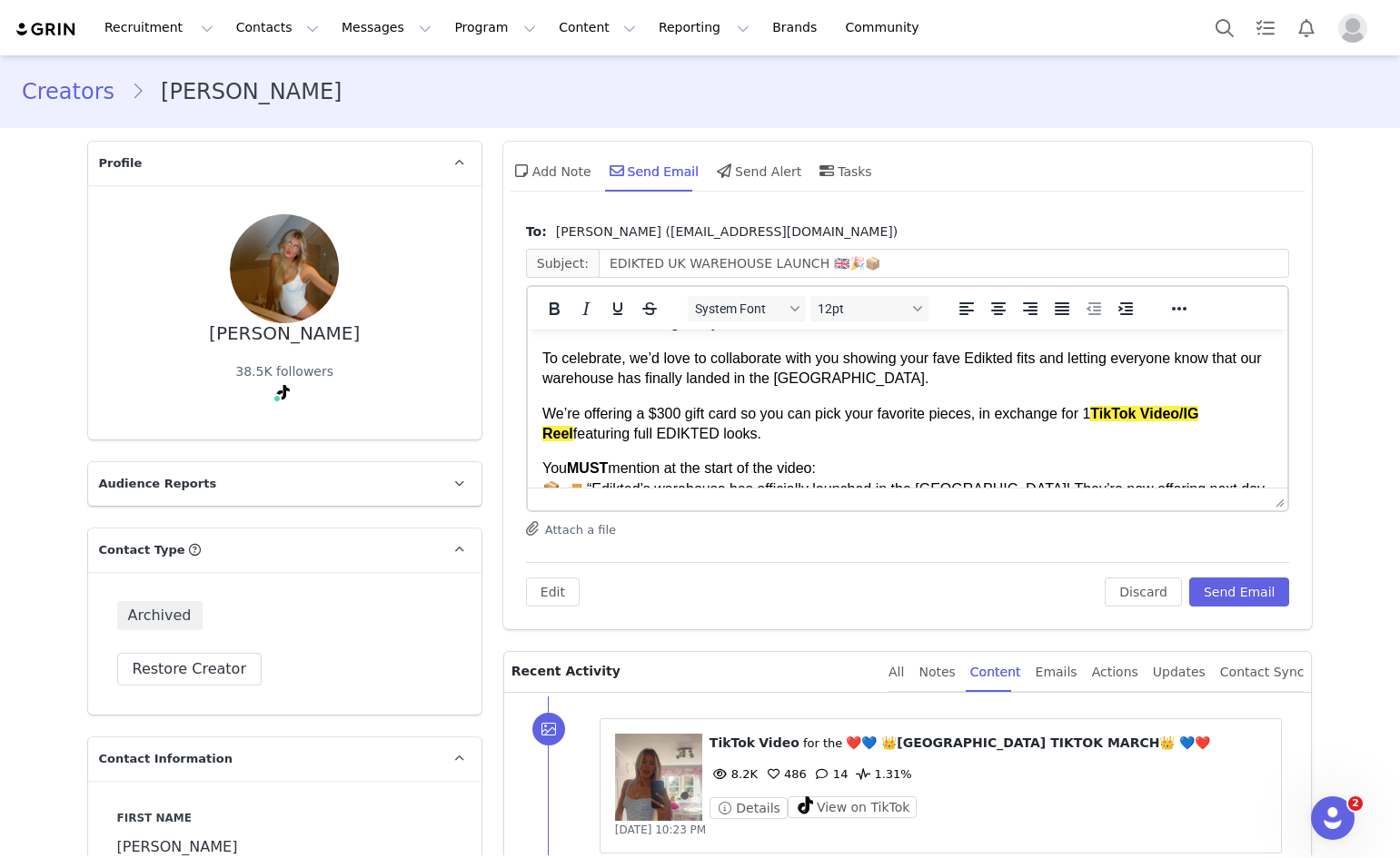
click at [1101, 553] on div "To: hannah (hannahbowsherr@gmail.com) Subject: EDIKTED UK WAREHOUSE LAUNCH 🇬🇧🎉📦…" at bounding box center [908, 414] width 764 height 384
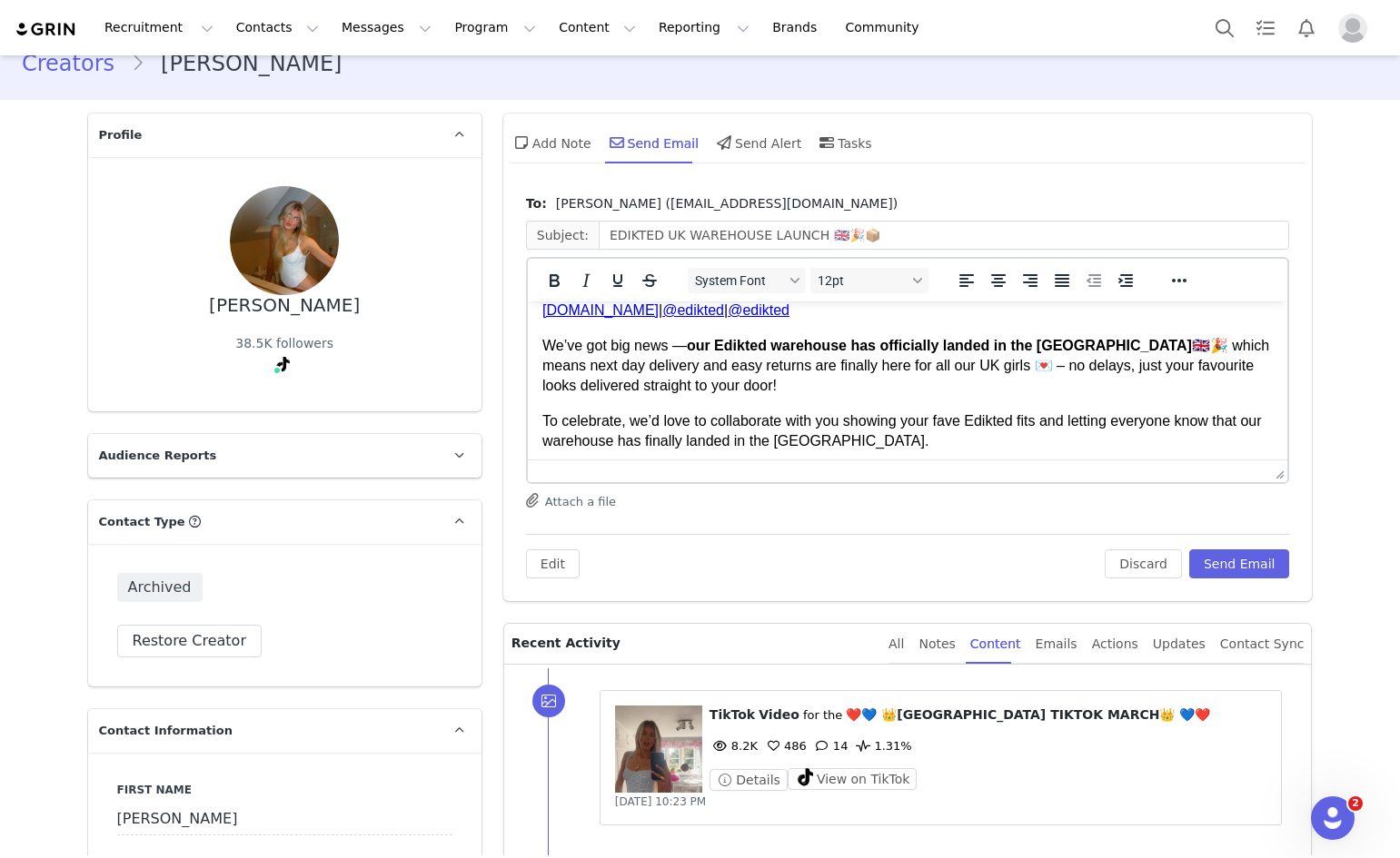
scroll to position [0, 0]
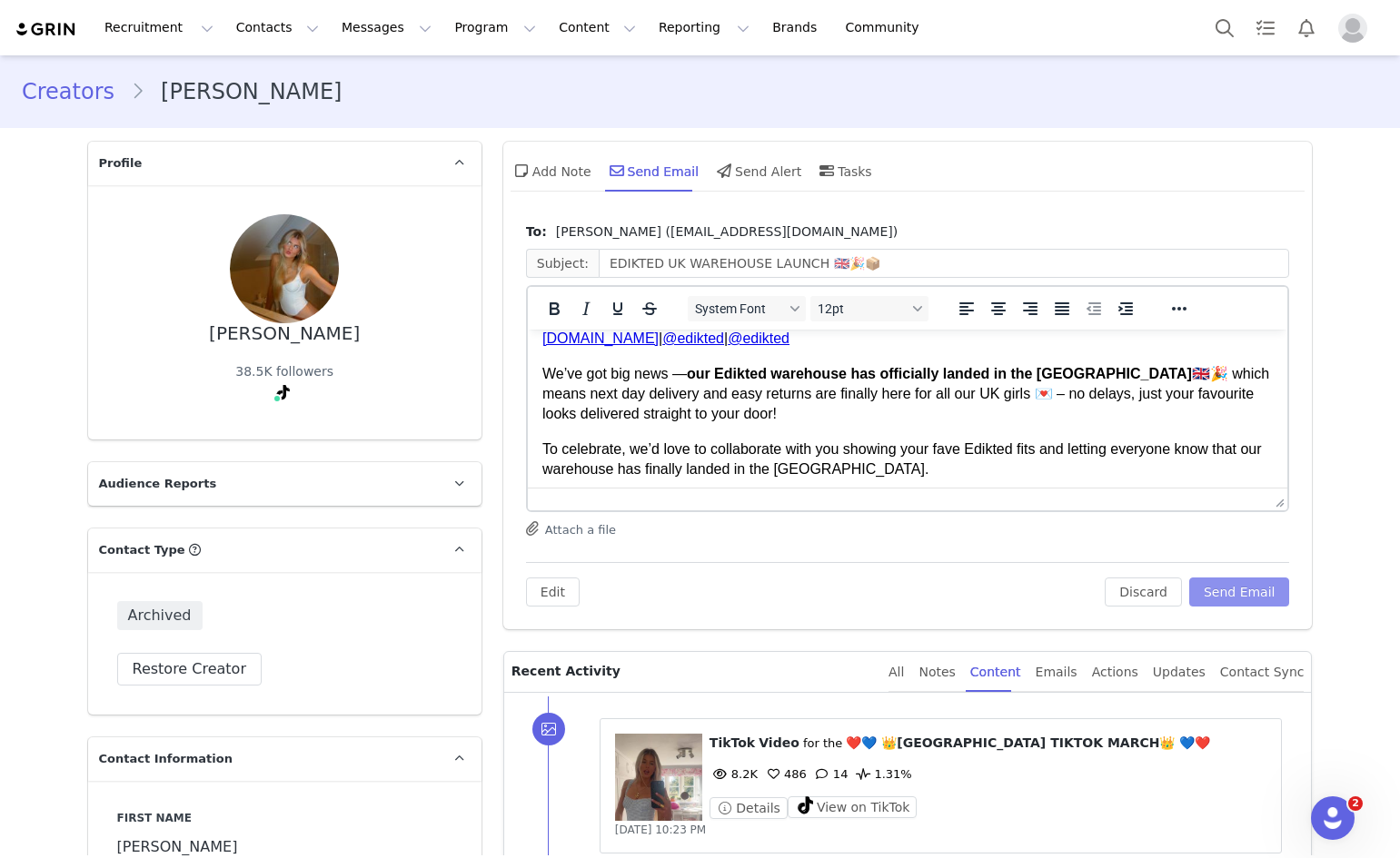
click at [1257, 589] on button "Send Email" at bounding box center [1239, 593] width 100 height 29
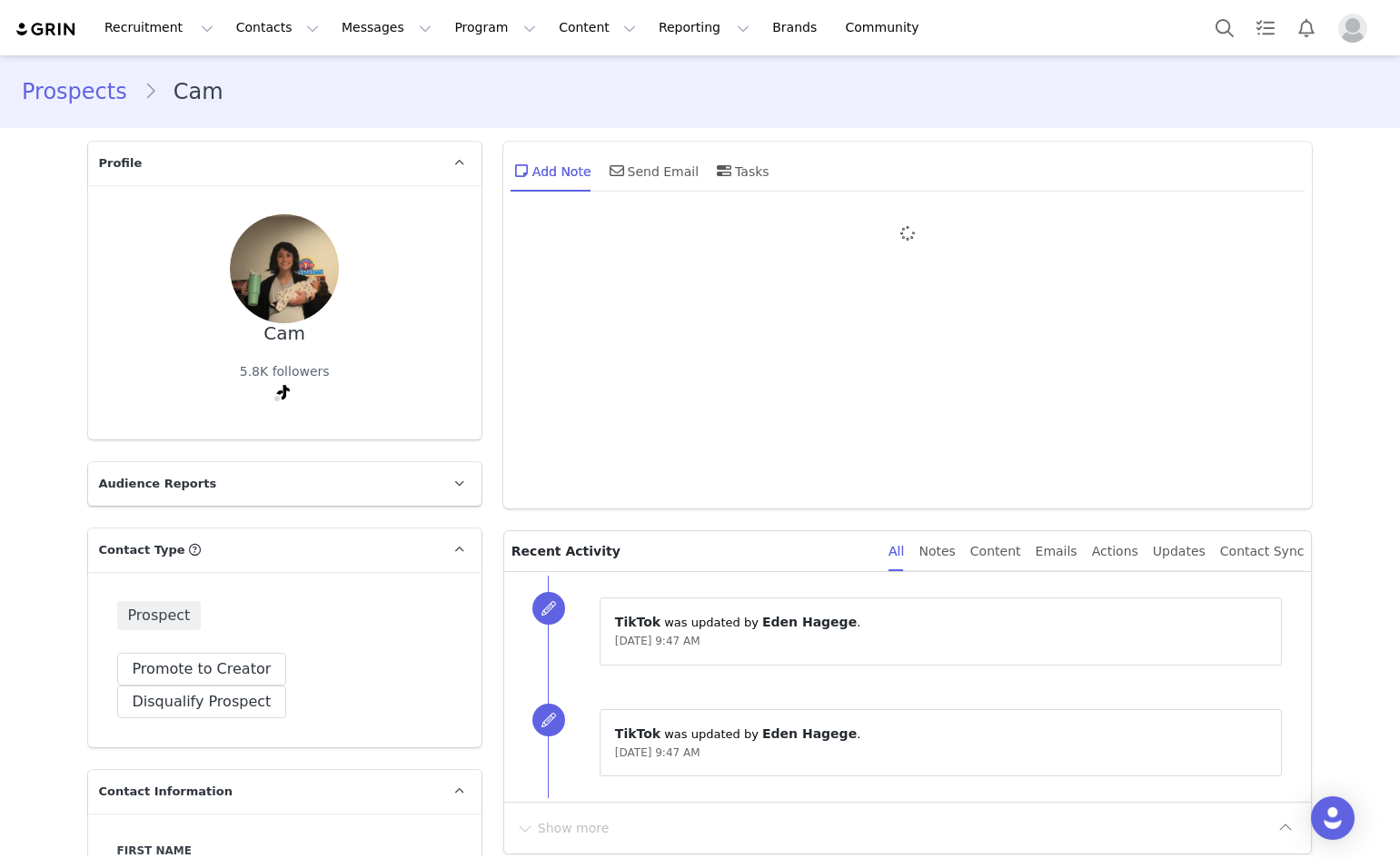
type input "+1 ([GEOGRAPHIC_DATA])"
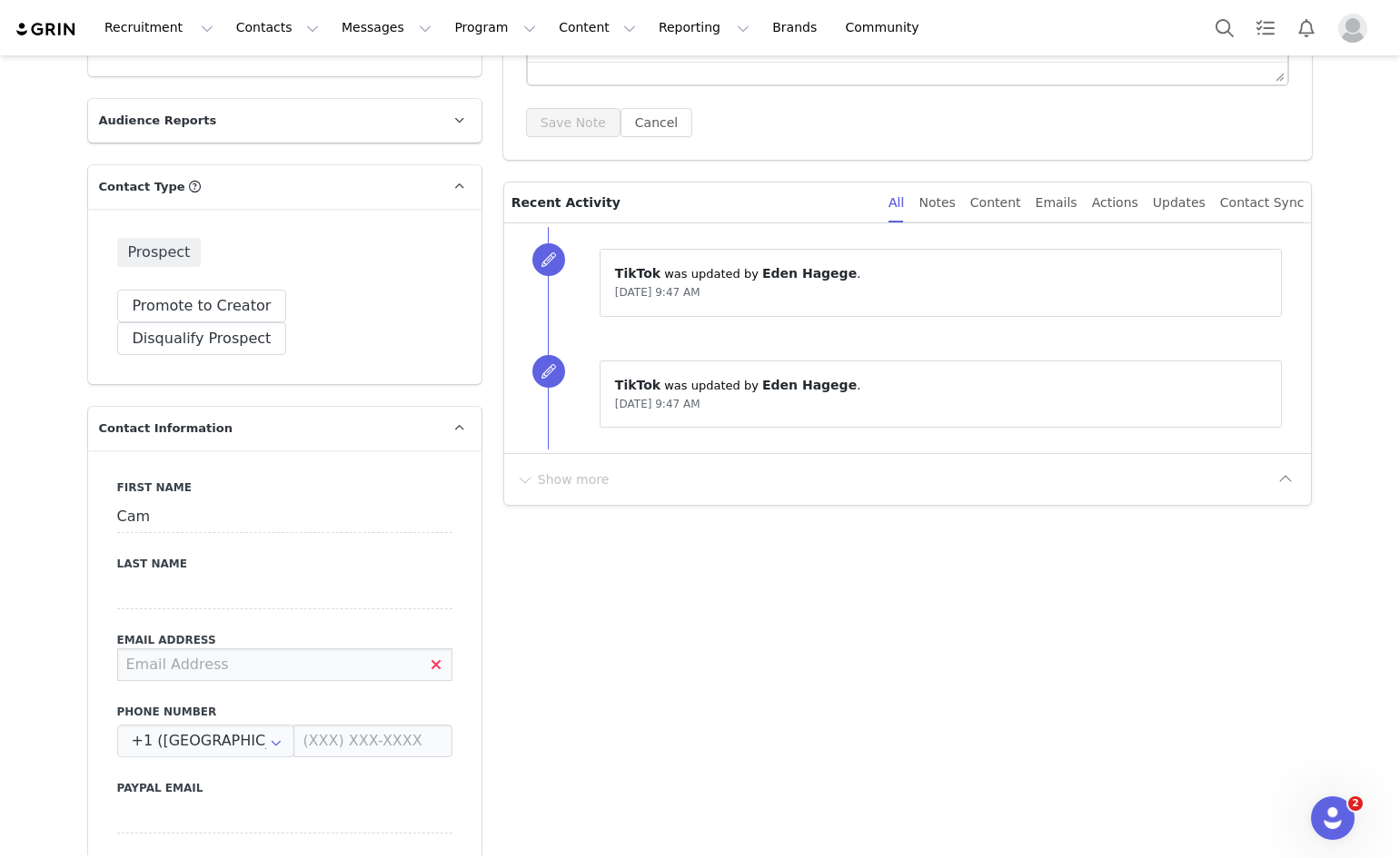
click at [198, 649] on input at bounding box center [285, 664] width 335 height 32
type input "[EMAIL_ADDRESS][PERSON_NAME][DOMAIN_NAME]"
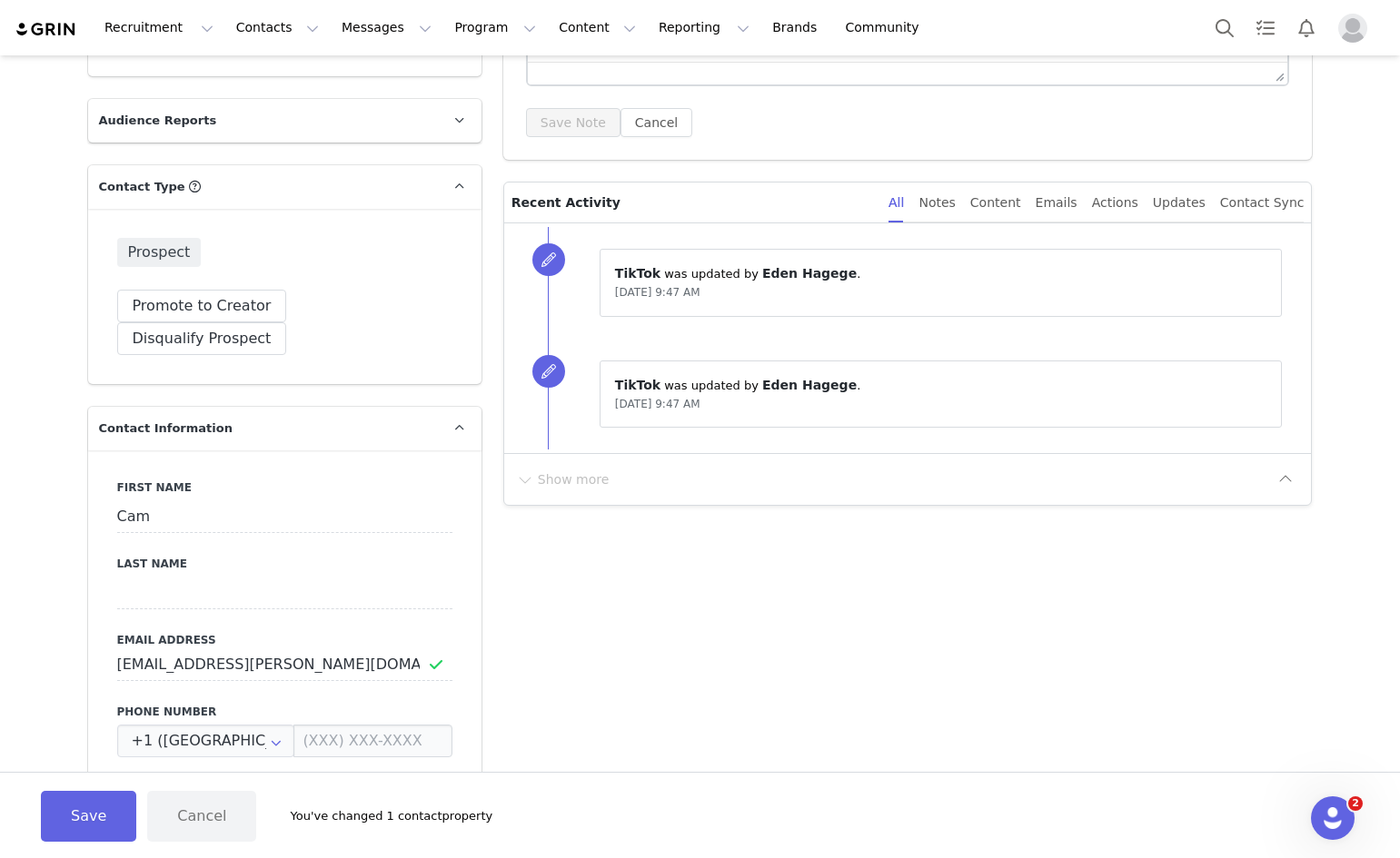
click at [309, 704] on label "Phone Number" at bounding box center [285, 712] width 335 height 17
click at [76, 835] on button "Save" at bounding box center [88, 816] width 95 height 51
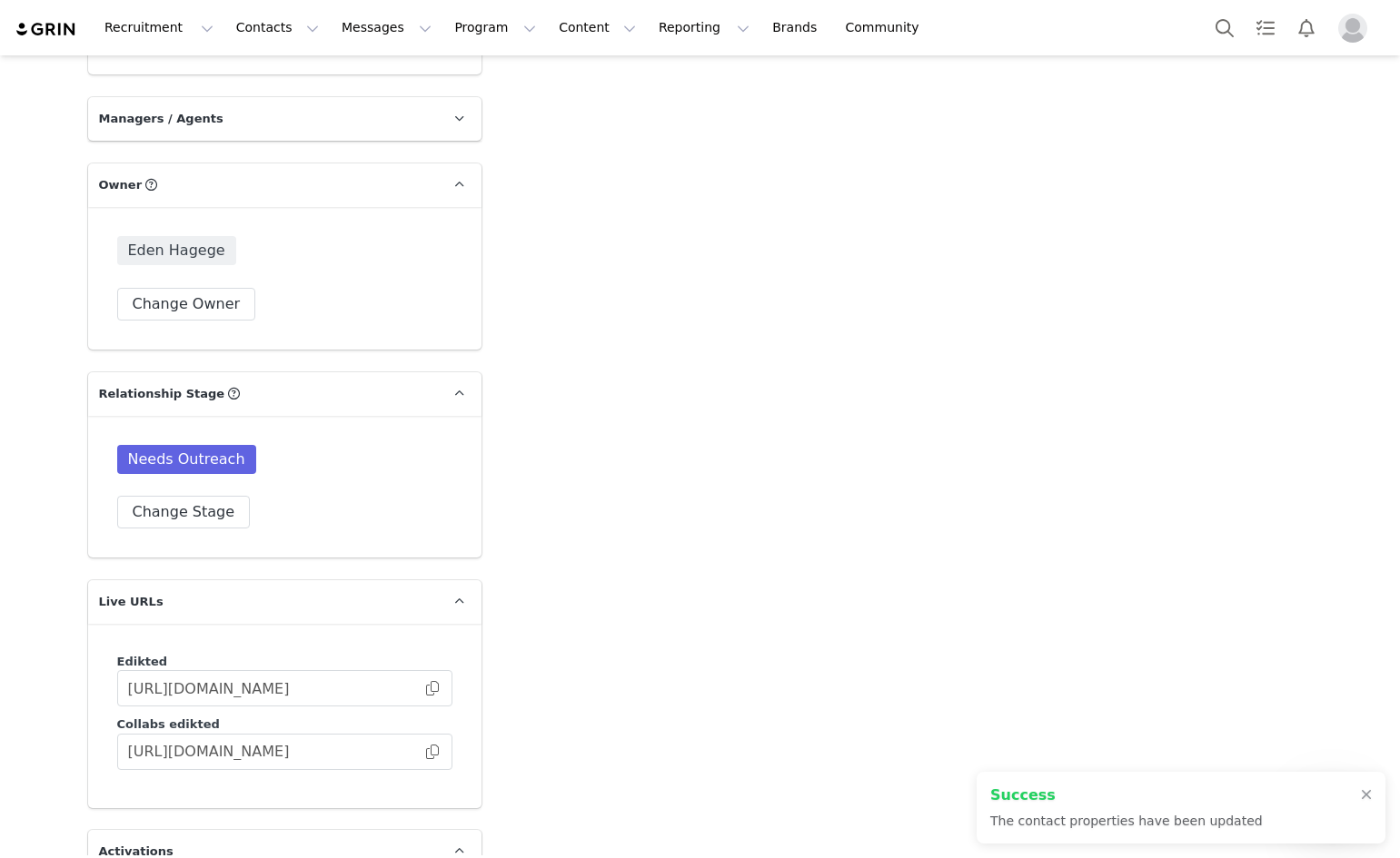
scroll to position [3019, 0]
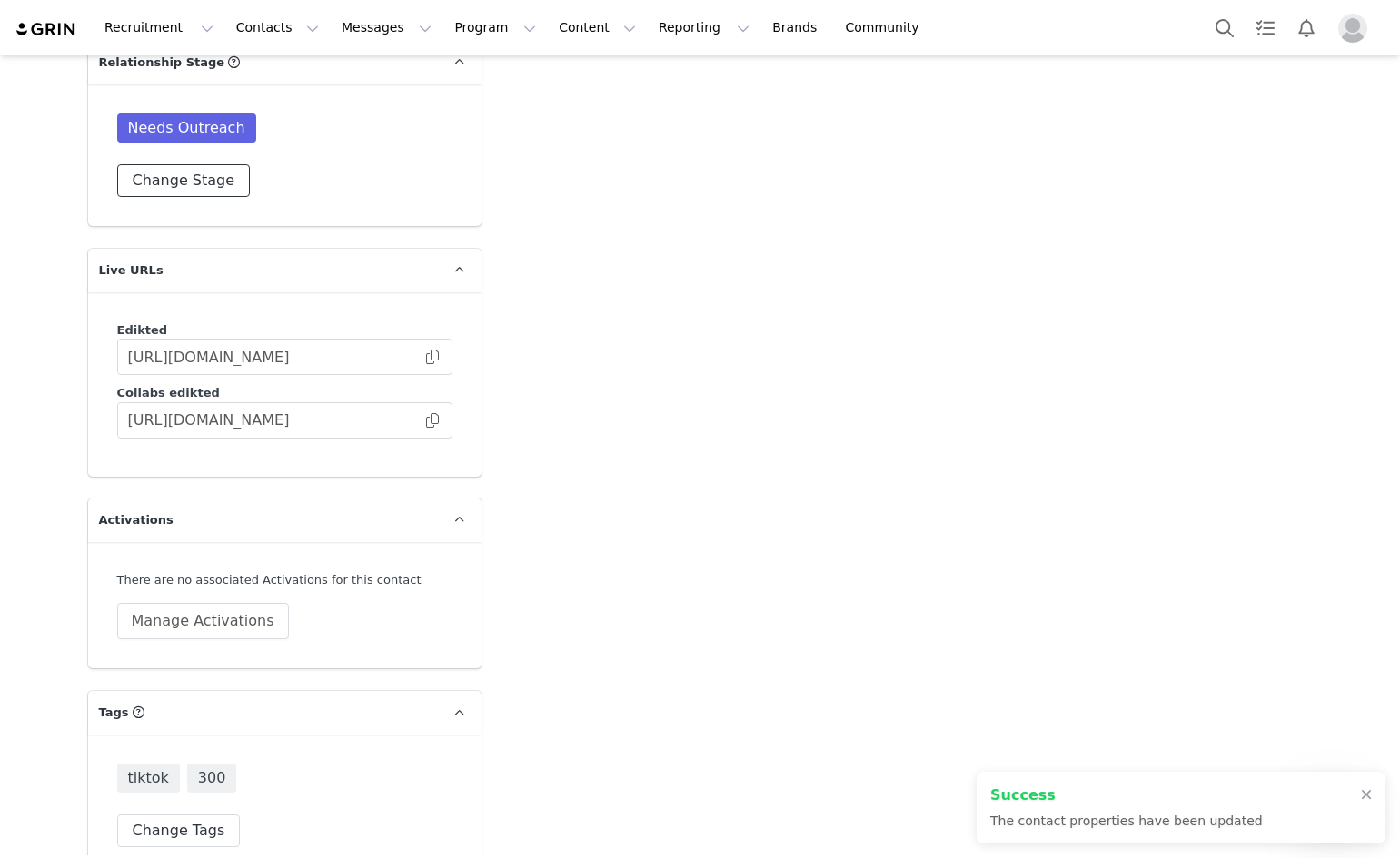
click at [188, 164] on button "Change Stage" at bounding box center [183, 180] width 134 height 32
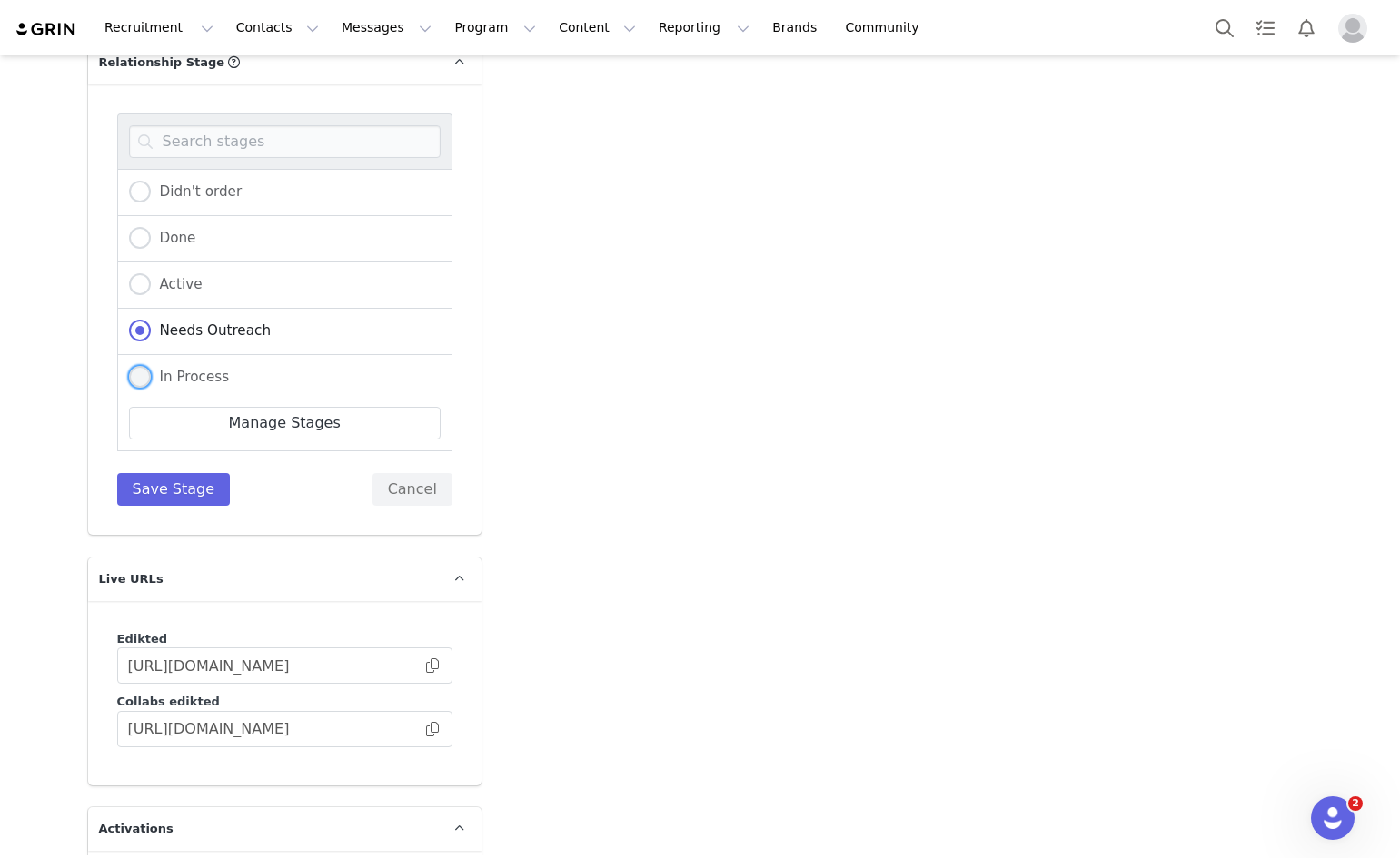
click at [162, 369] on span "In Process" at bounding box center [191, 377] width 79 height 17
click at [151, 366] on input "In Process" at bounding box center [140, 378] width 22 height 24
radio input "true"
radio input "false"
radio input "true"
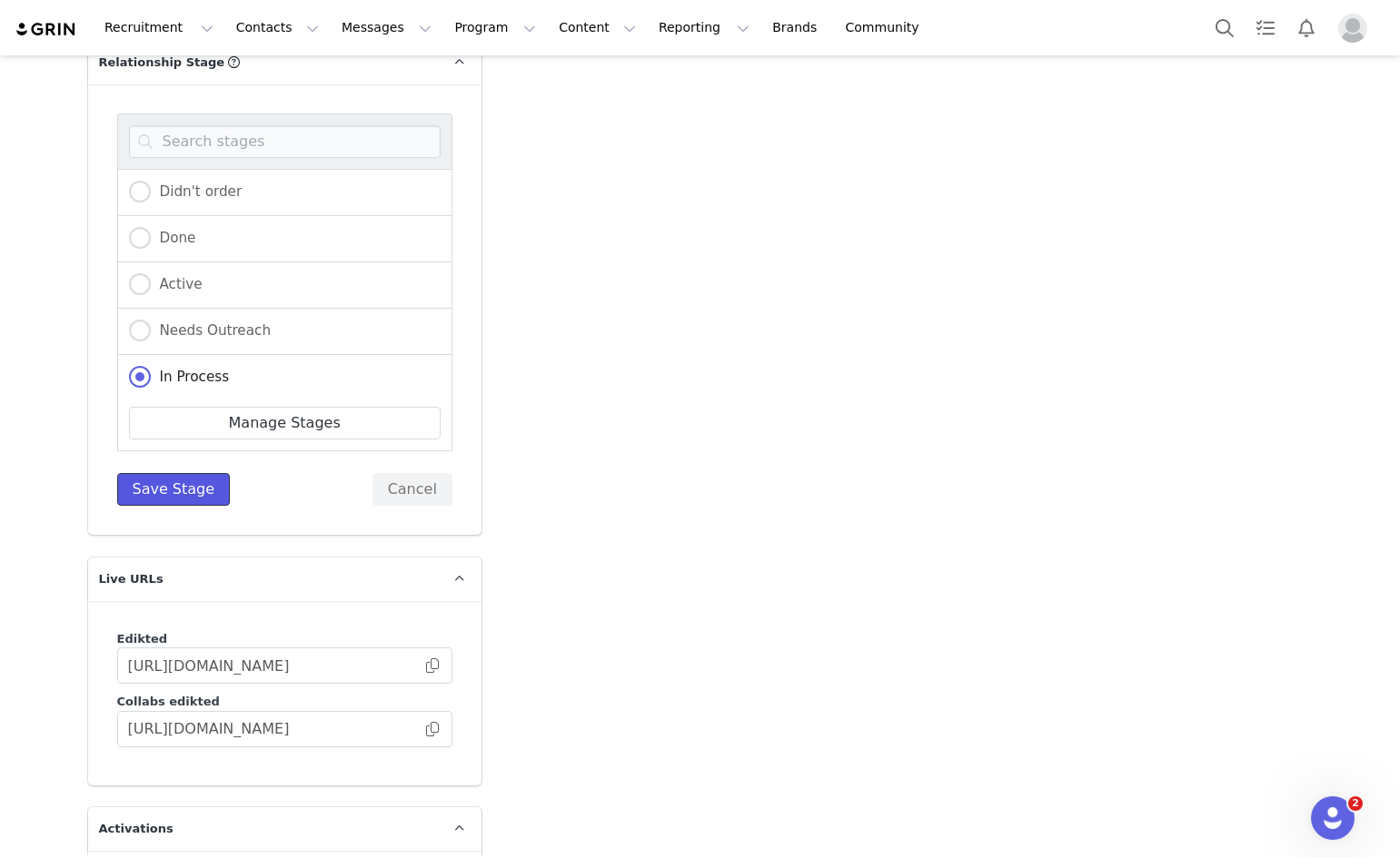
click at [160, 473] on button "Save Stage" at bounding box center [173, 488] width 113 height 32
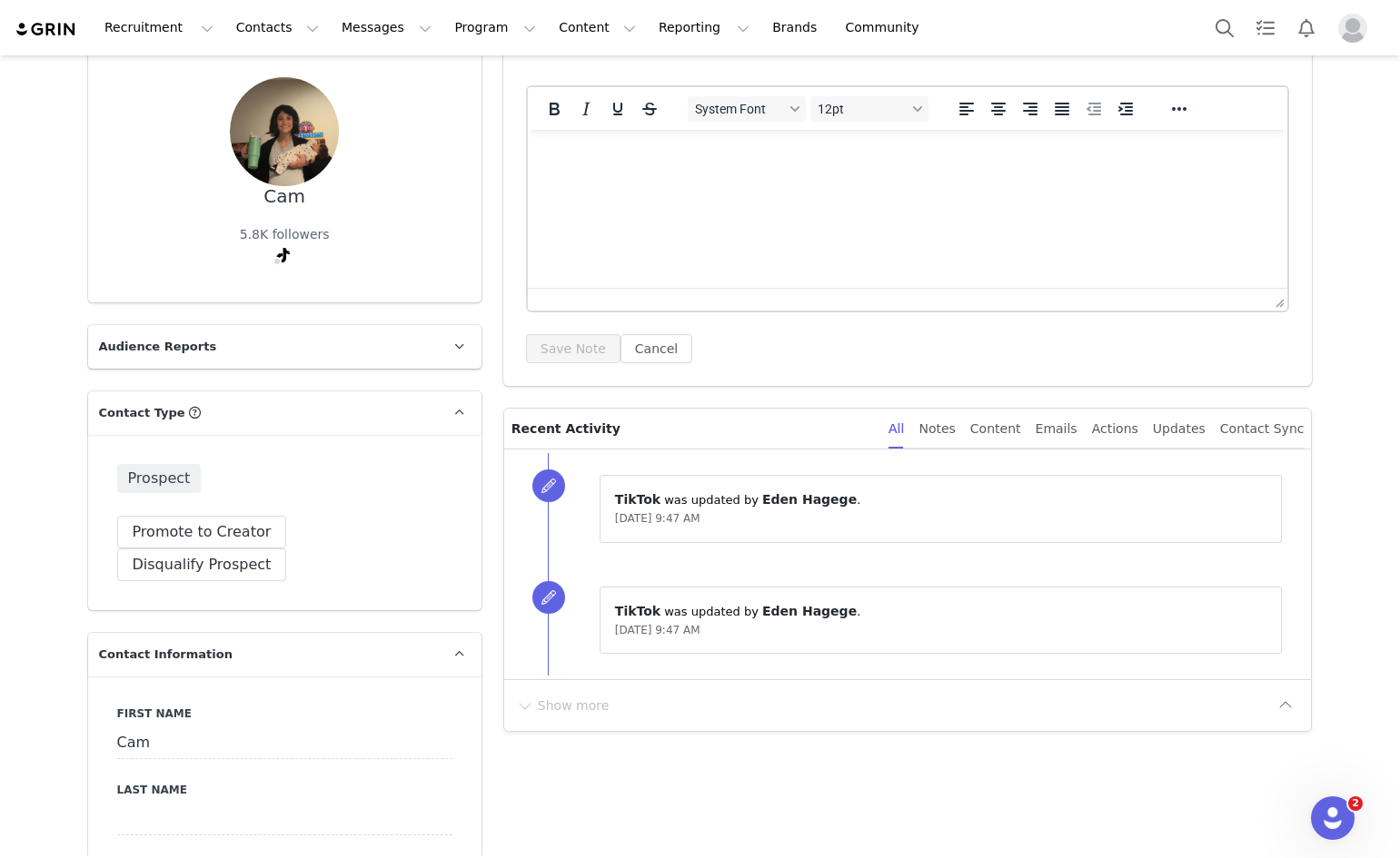
scroll to position [0, 0]
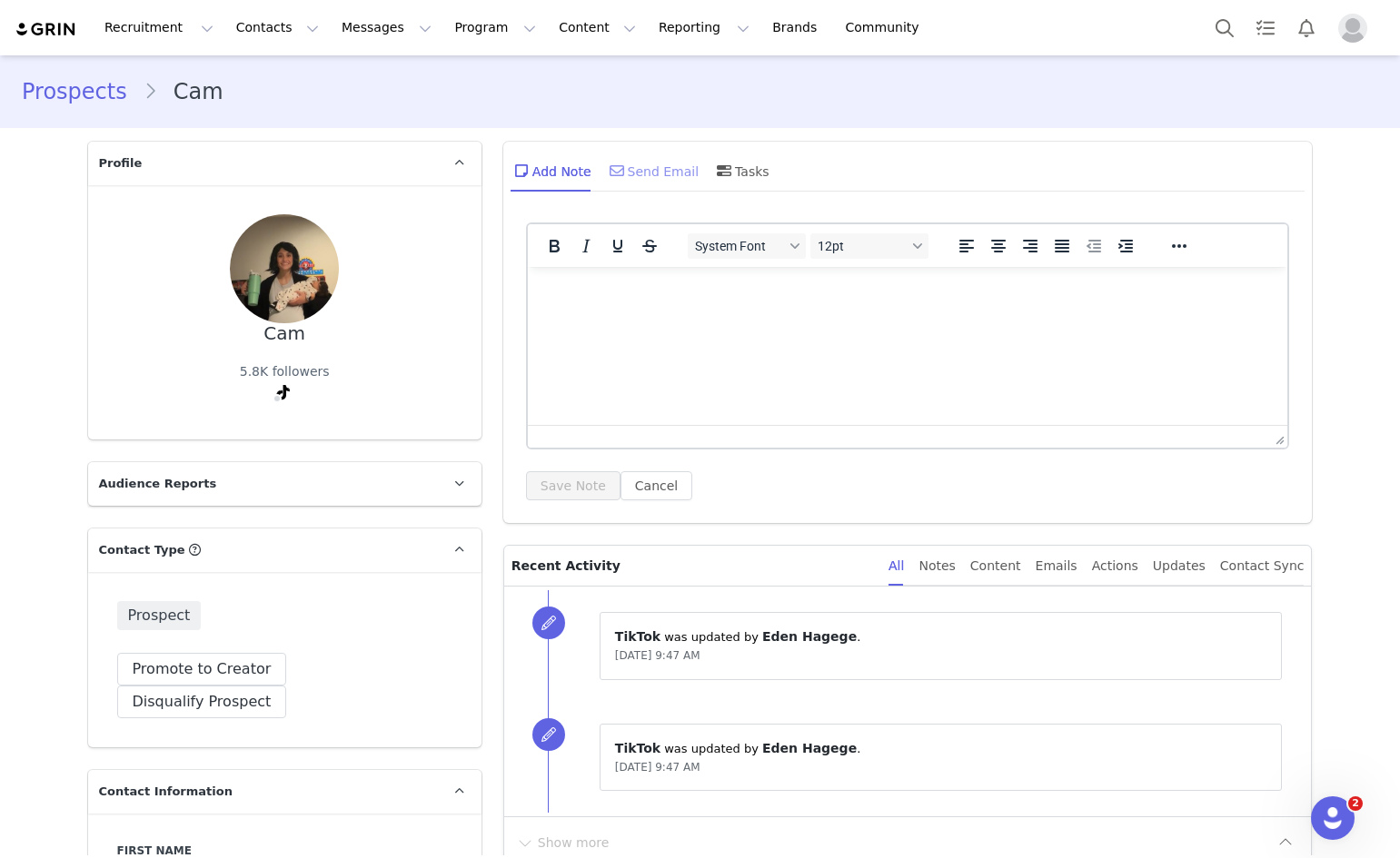
click at [633, 162] on div "Send Email" at bounding box center [653, 170] width 94 height 43
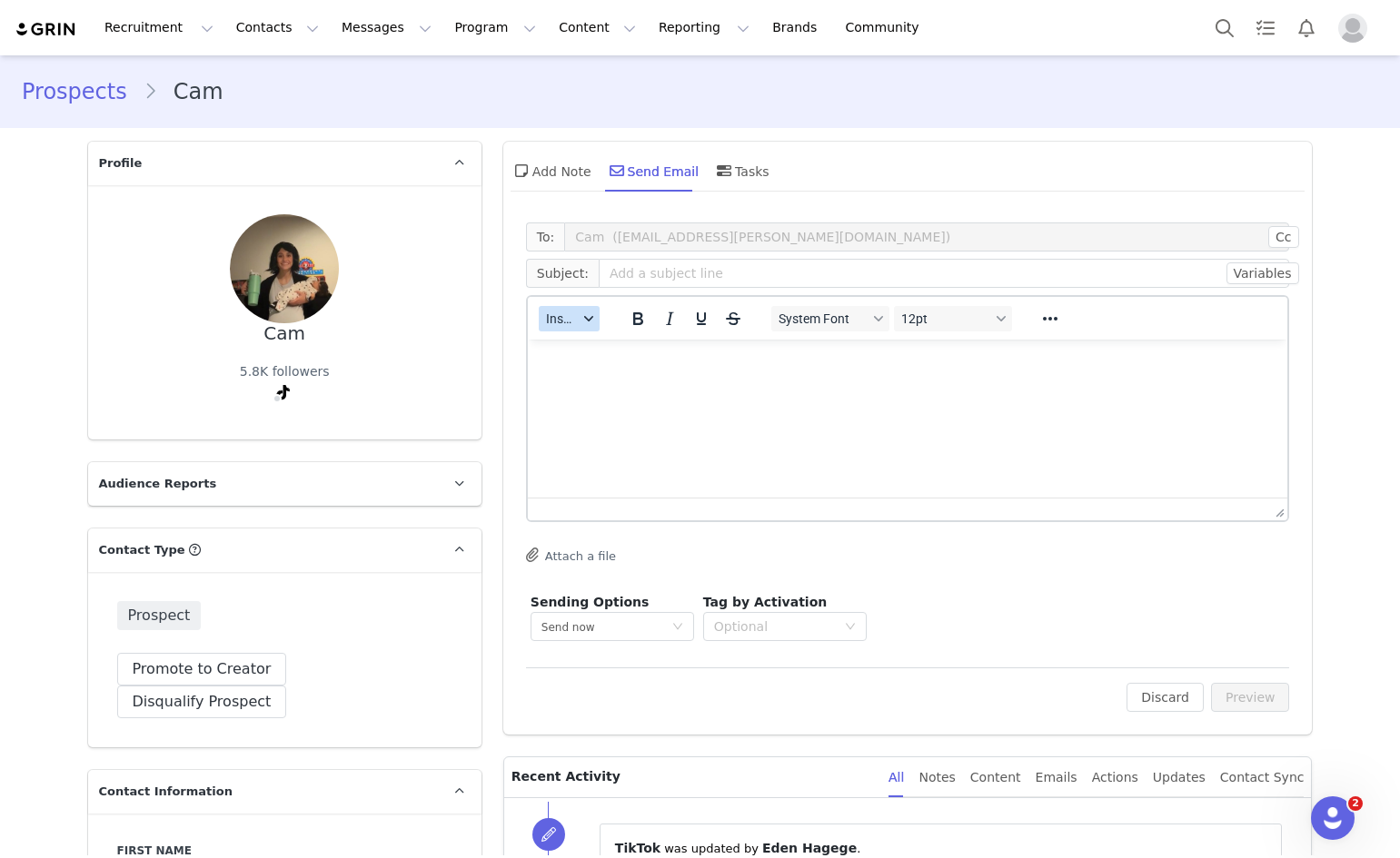
click at [560, 312] on span "Insert" at bounding box center [561, 319] width 31 height 15
click at [574, 344] on div "Insert Template" at bounding box center [628, 351] width 163 height 22
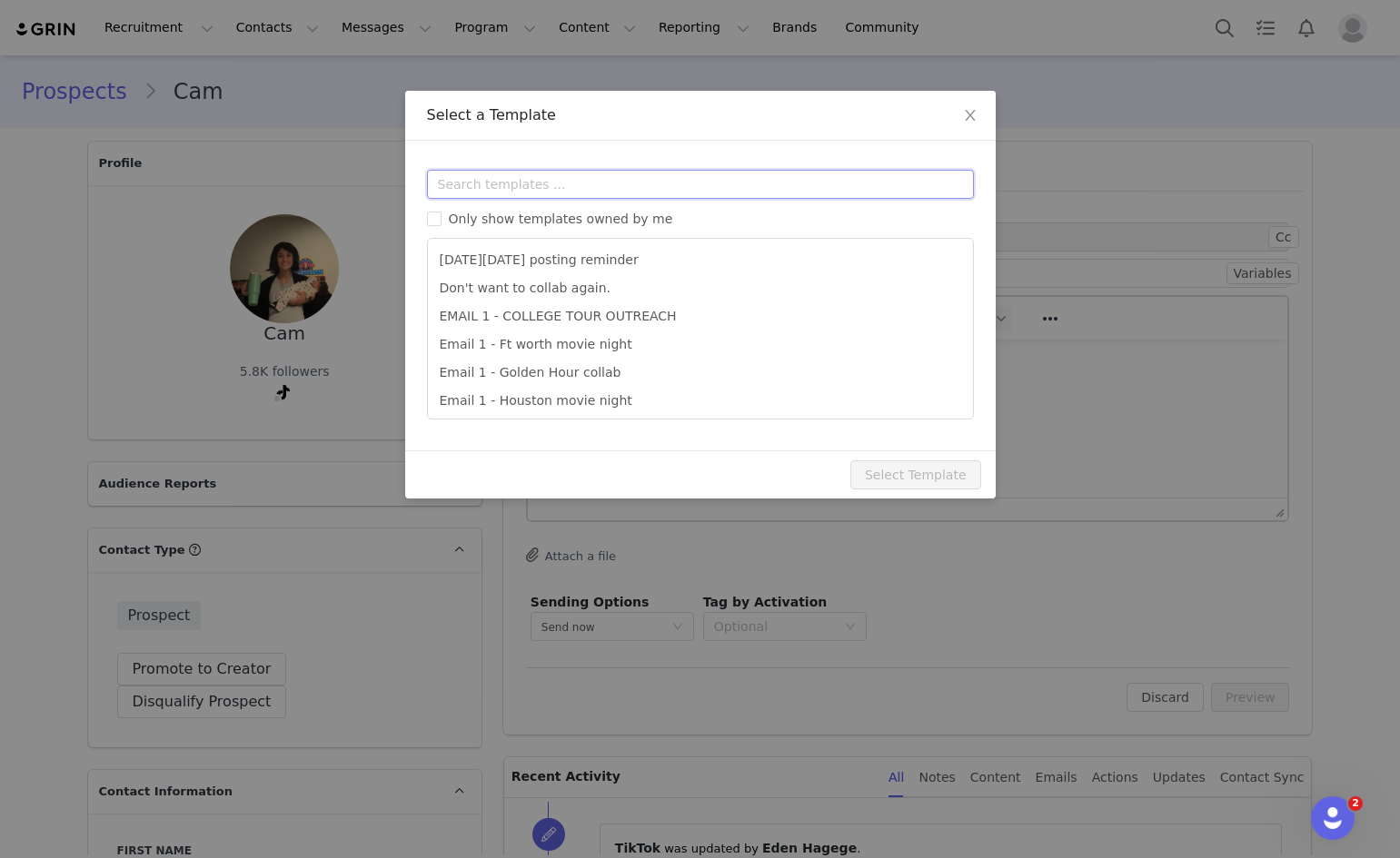
click at [547, 188] on input "text" at bounding box center [700, 184] width 547 height 29
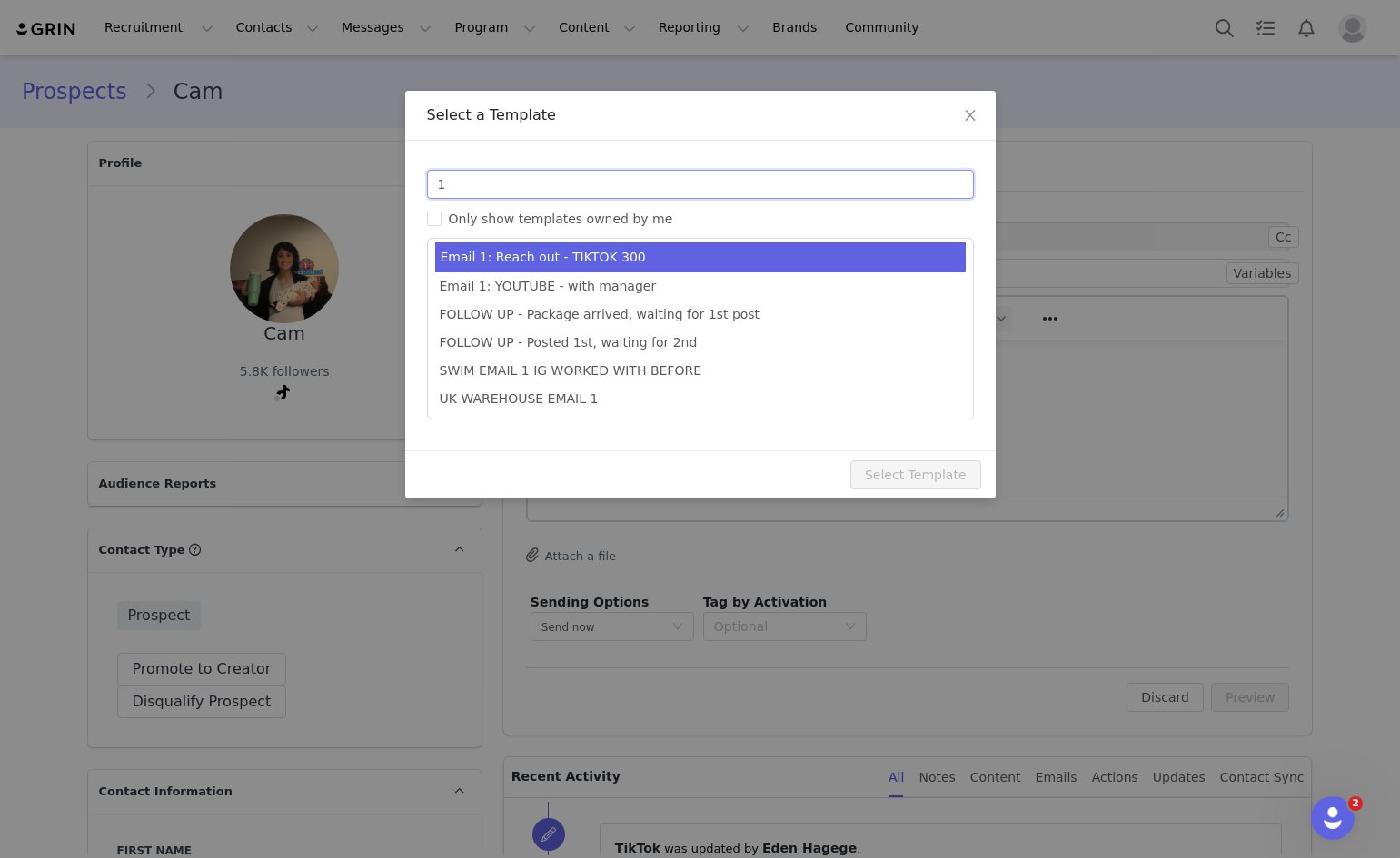
type input "1"
click at [599, 262] on li "Email 1: Reach out - TIKTOK 300" at bounding box center [700, 257] width 531 height 30
type input "Collab with Edikted"
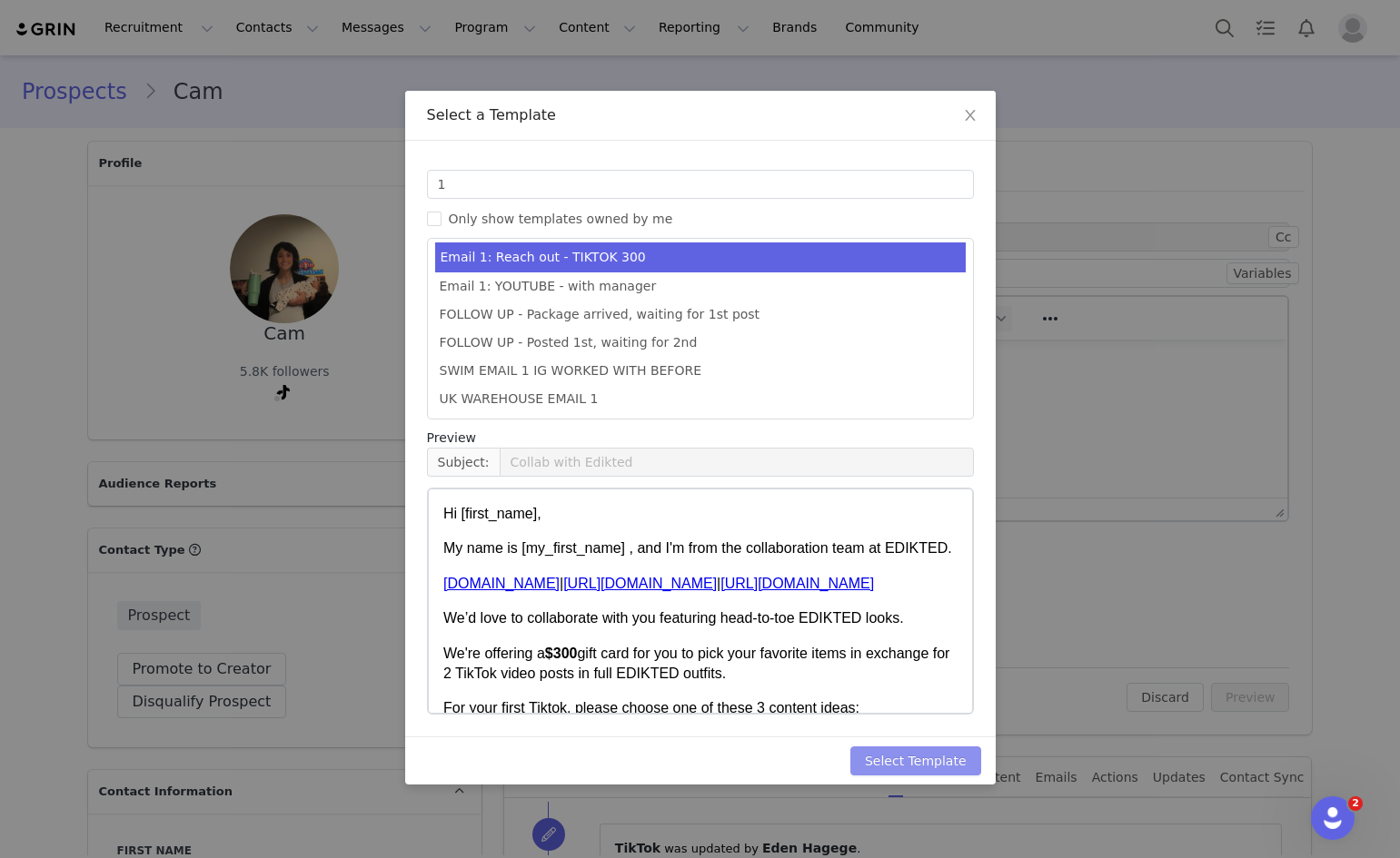
click at [940, 771] on button "Select Template" at bounding box center [915, 761] width 131 height 29
type input "Collab with Edikted"
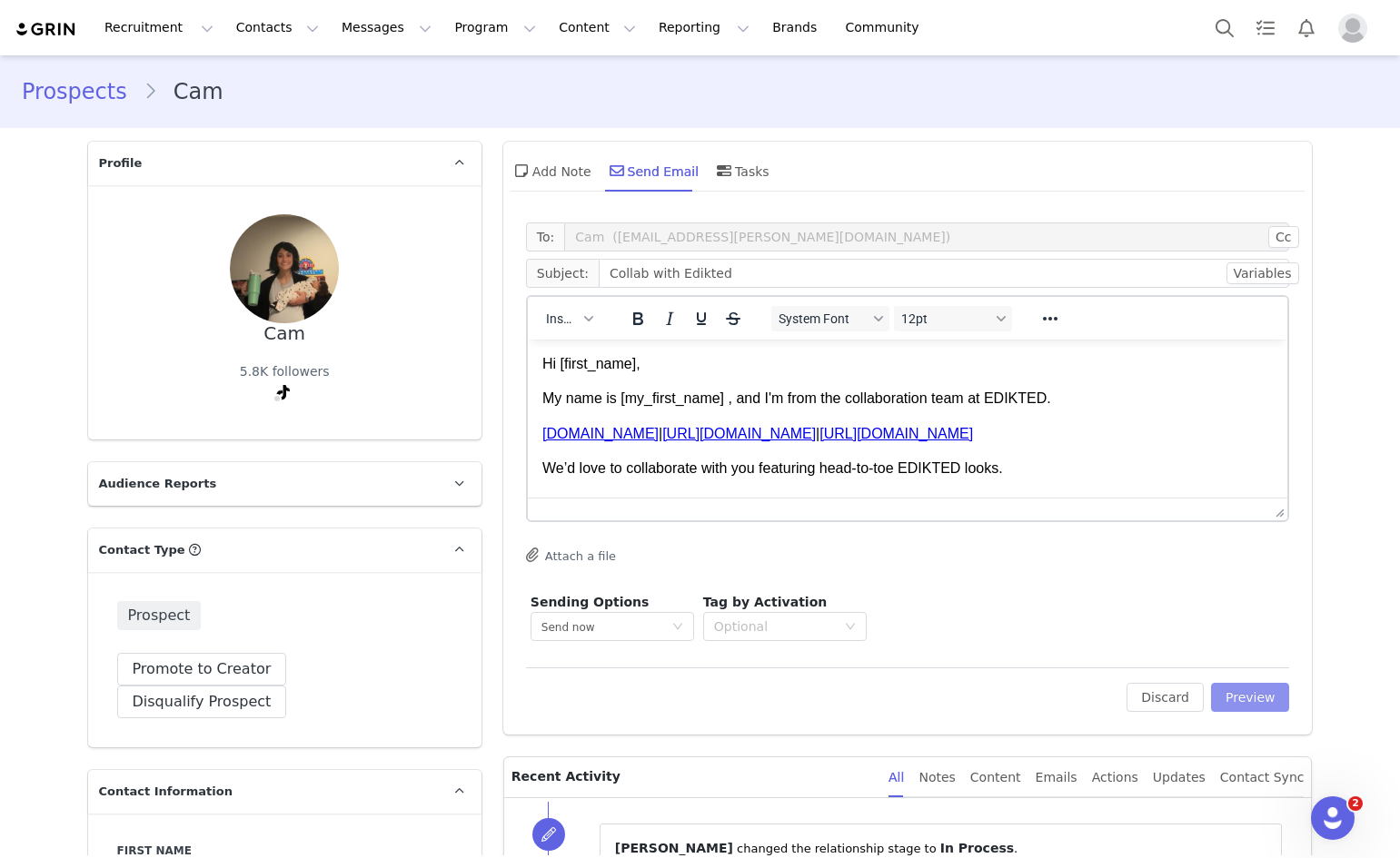
click at [1244, 683] on button "Preview" at bounding box center [1251, 698] width 79 height 29
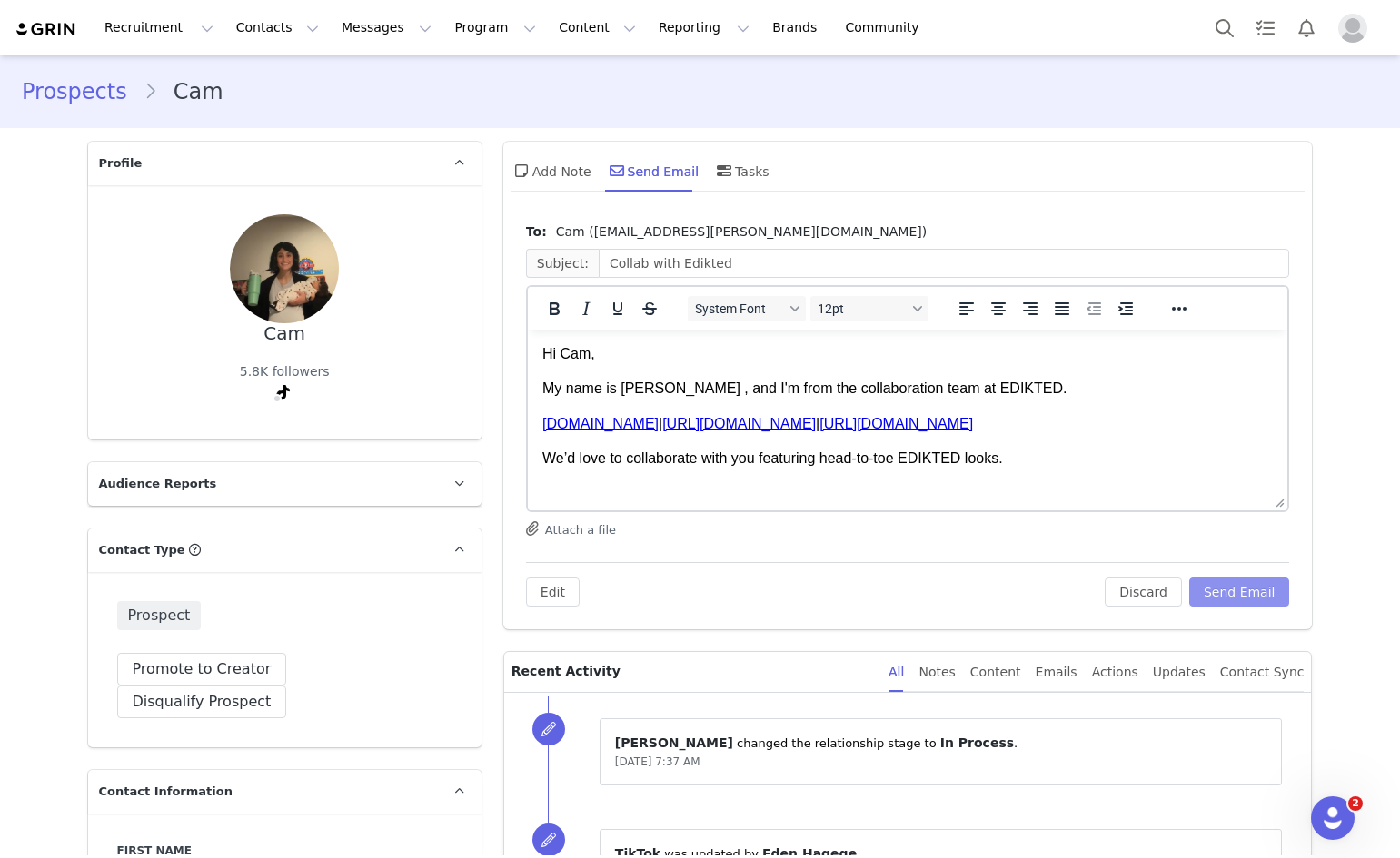
click at [1247, 588] on button "Send Email" at bounding box center [1239, 593] width 100 height 29
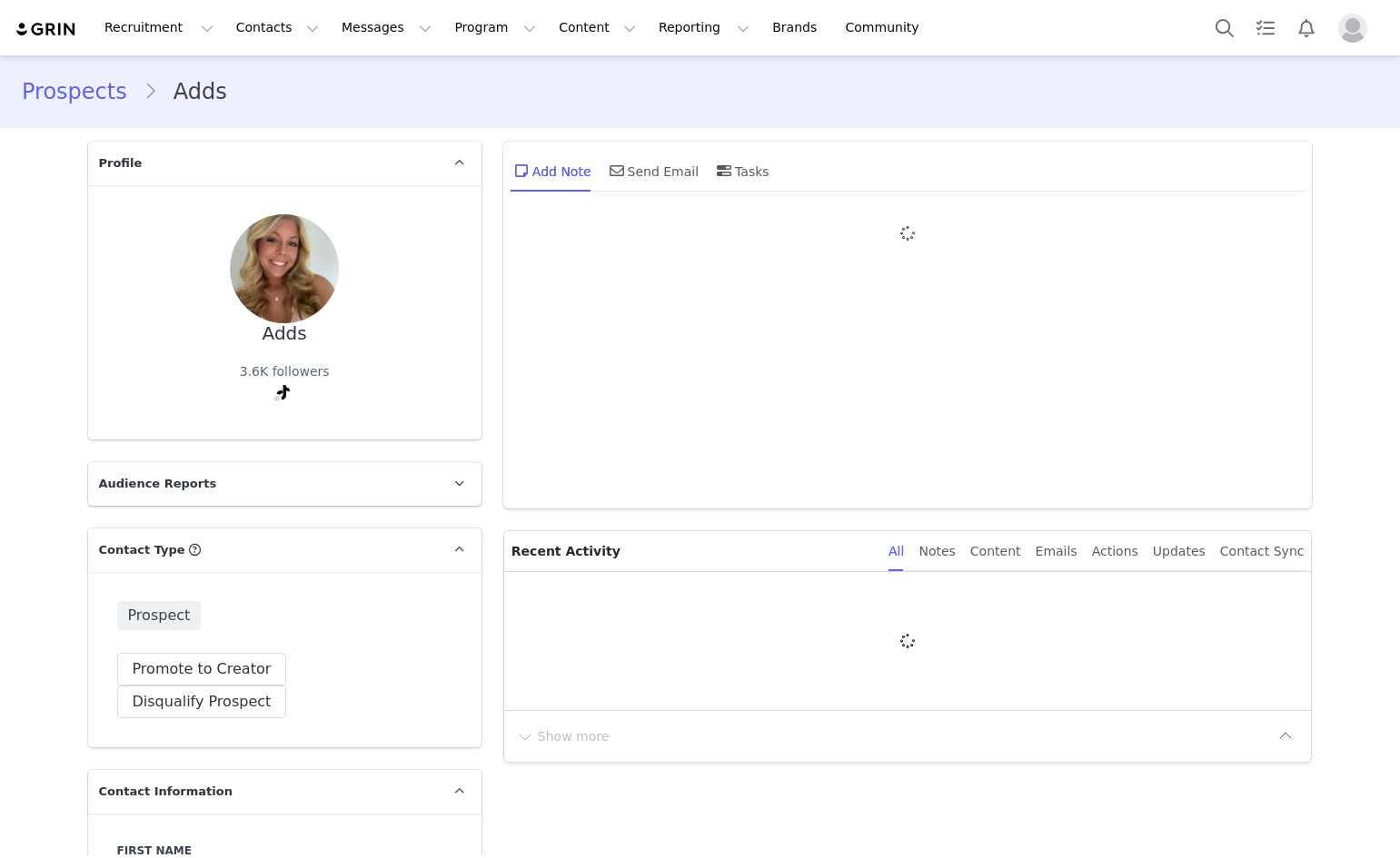
type input "+1 ([GEOGRAPHIC_DATA])"
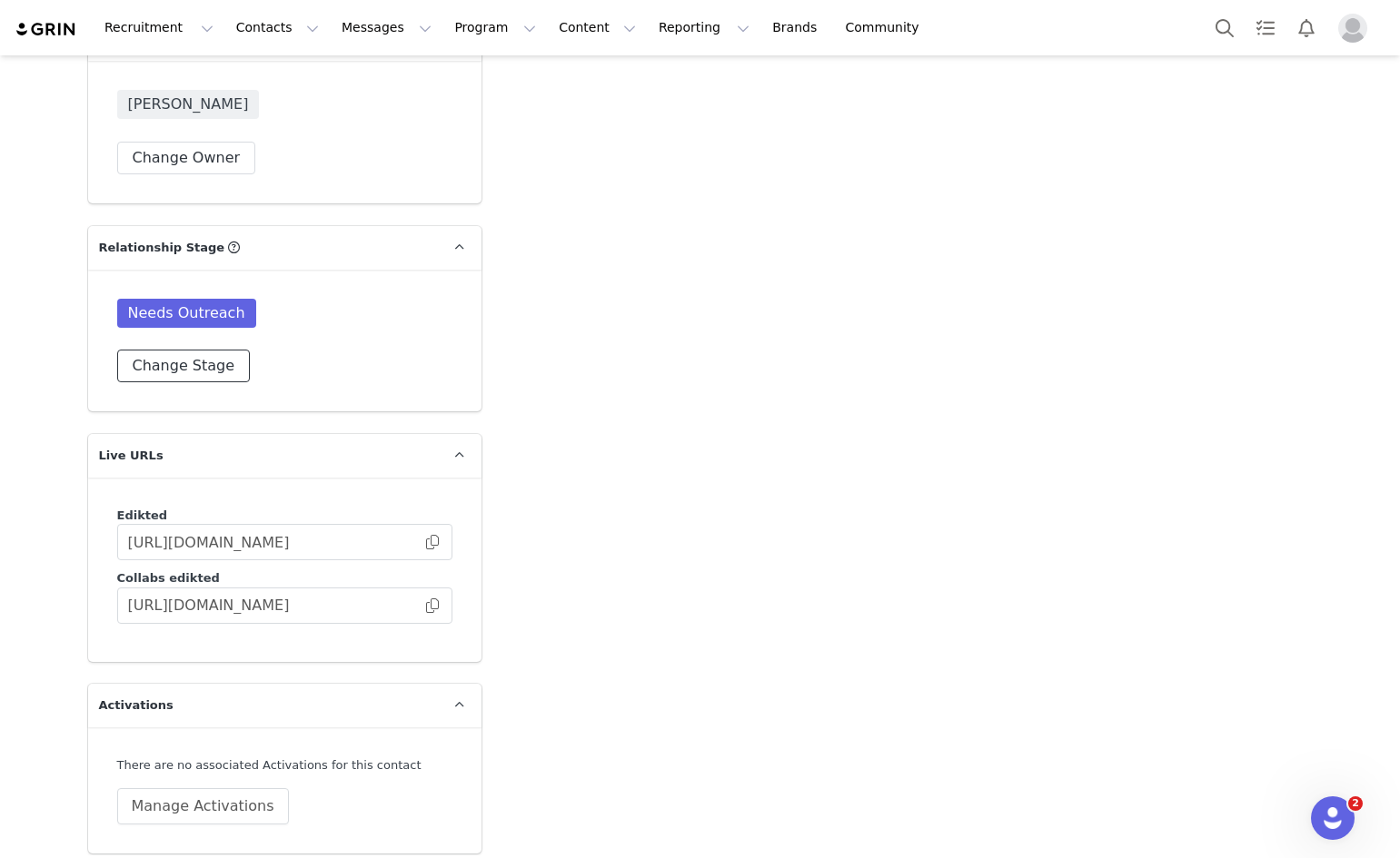
click at [162, 349] on button "Change Stage" at bounding box center [183, 365] width 134 height 32
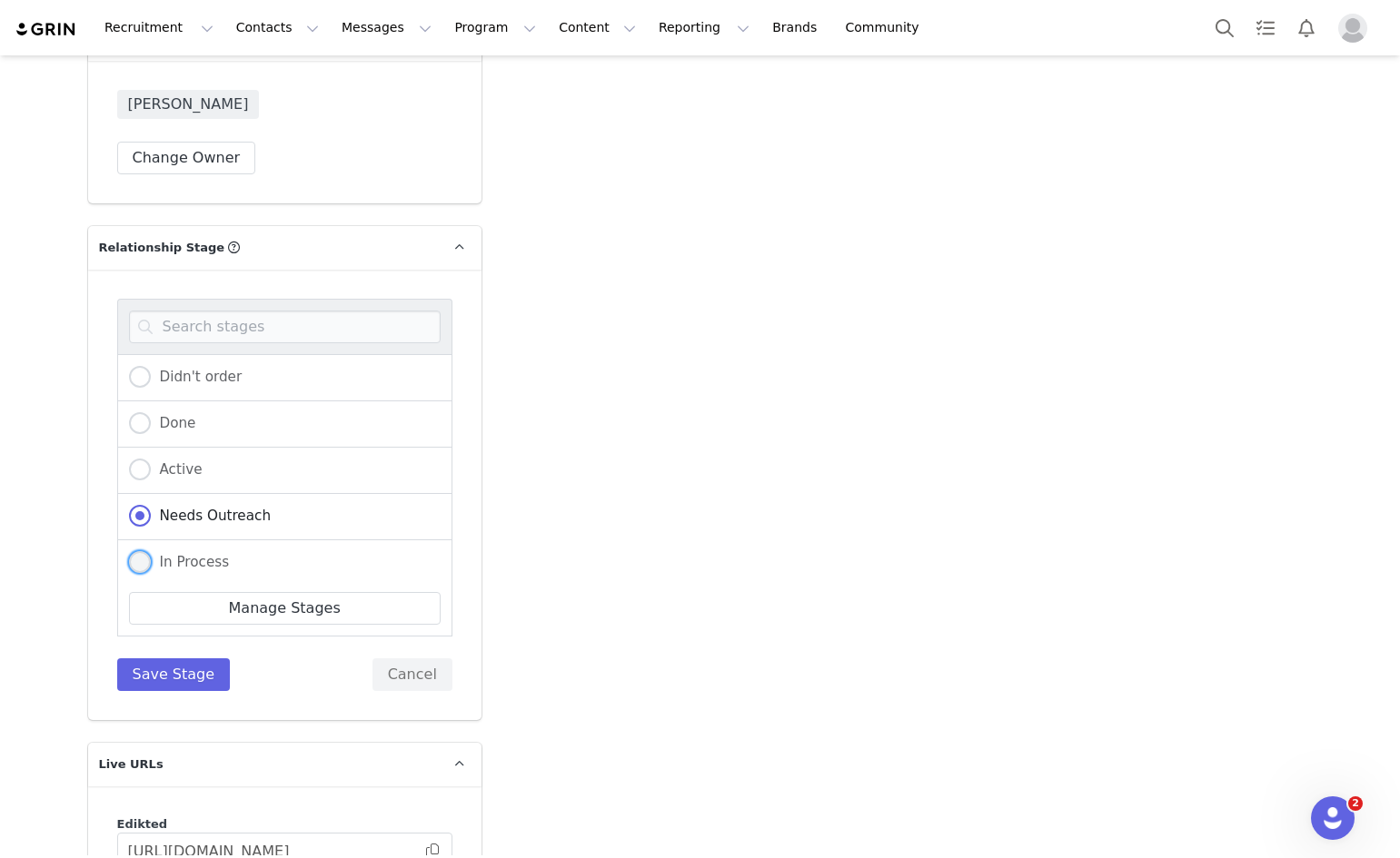
click at [155, 551] on label "In Process" at bounding box center [179, 563] width 100 height 24
click at [151, 551] on input "In Process" at bounding box center [140, 563] width 22 height 24
radio input "true"
radio input "false"
radio input "true"
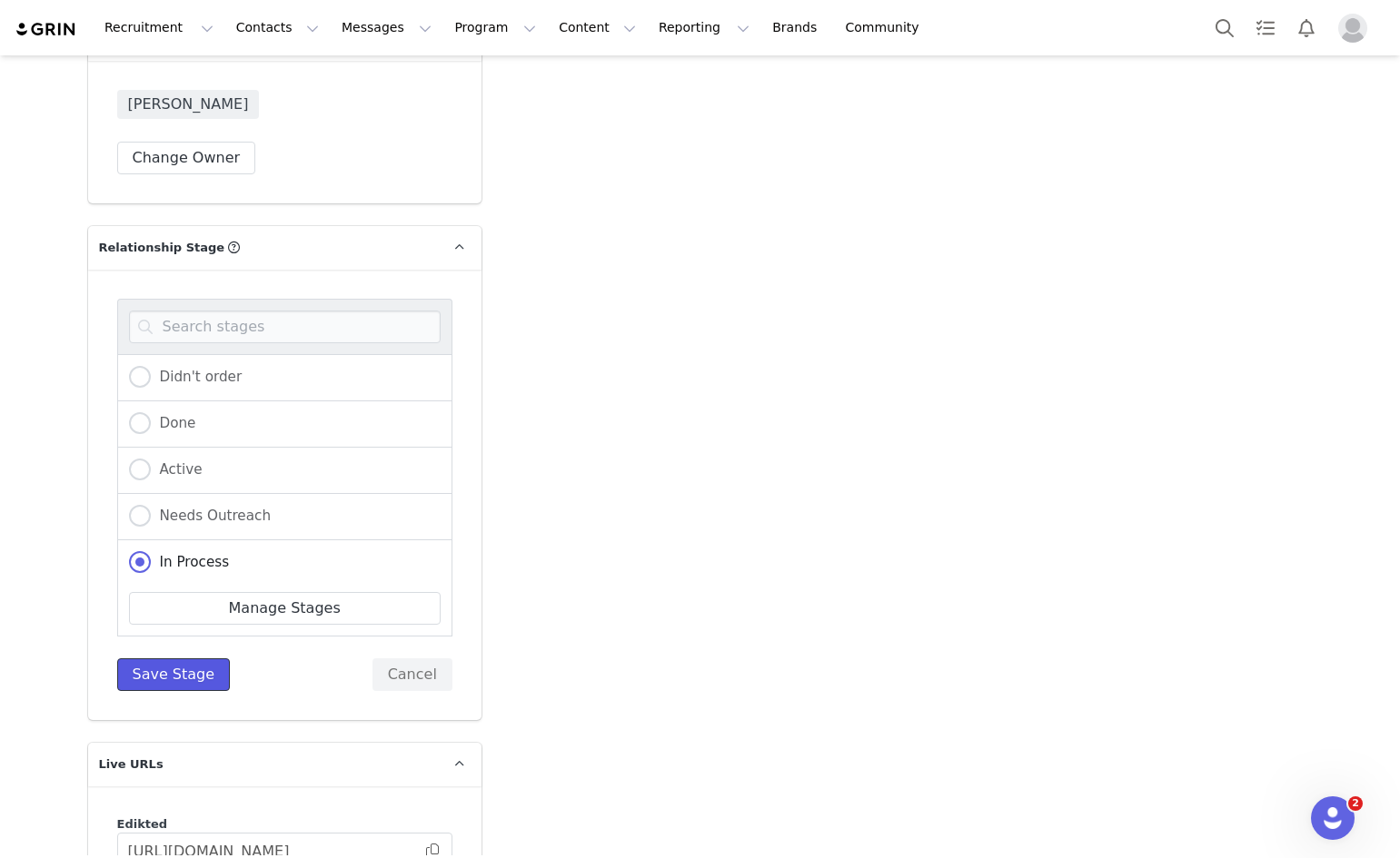
click at [157, 658] on button "Save Stage" at bounding box center [173, 674] width 113 height 32
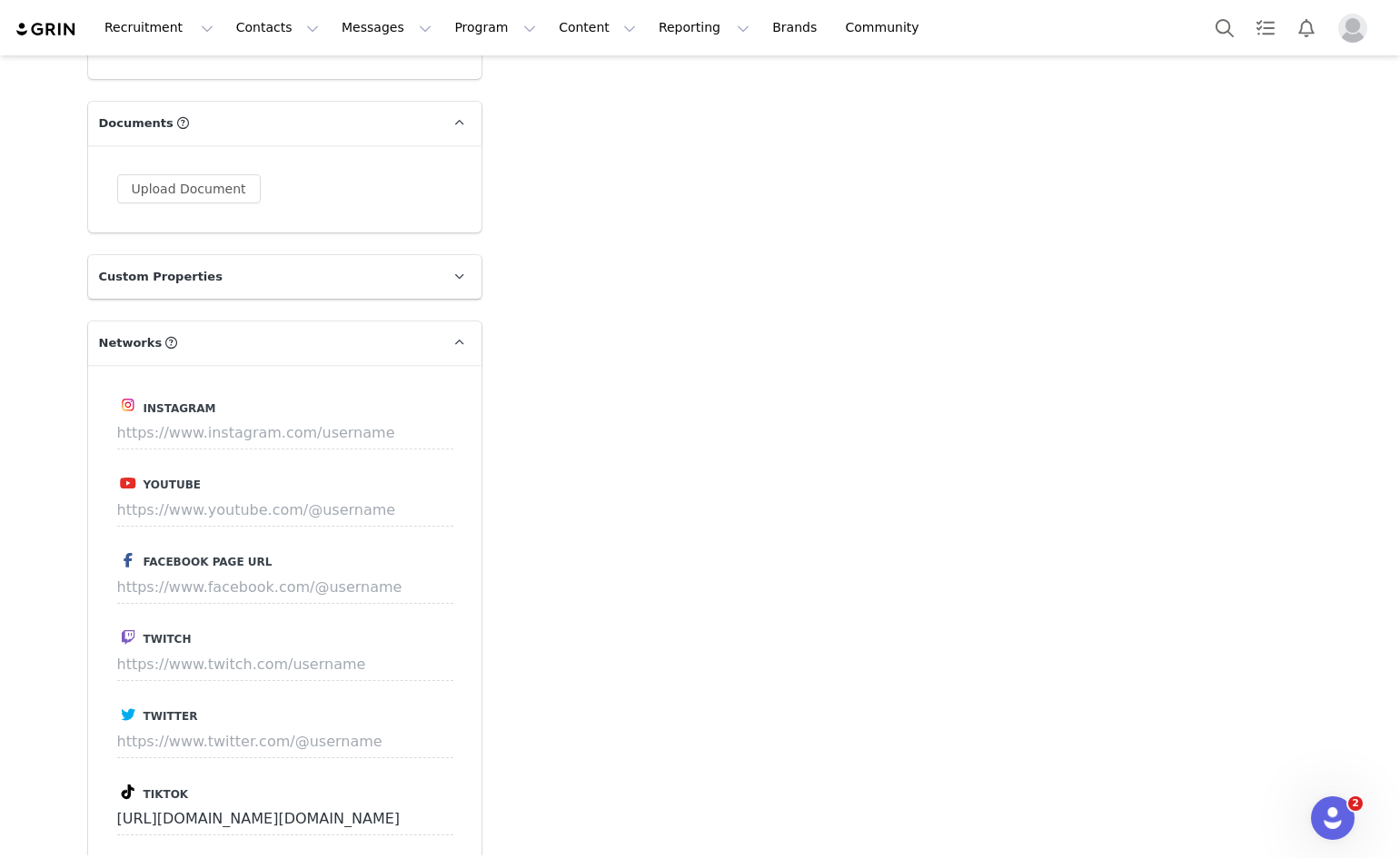
scroll to position [1562, 0]
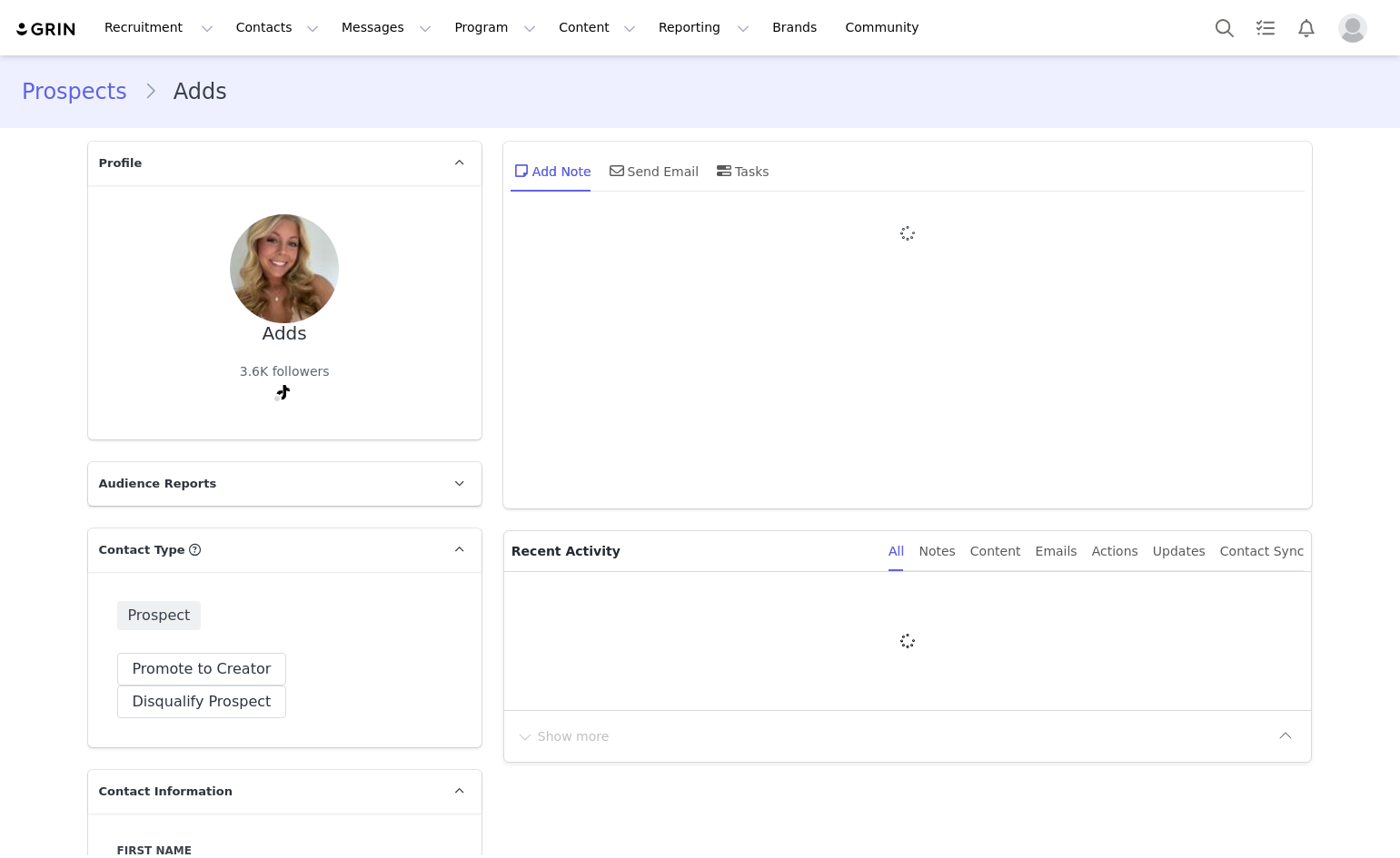
type input "+1 ([GEOGRAPHIC_DATA])"
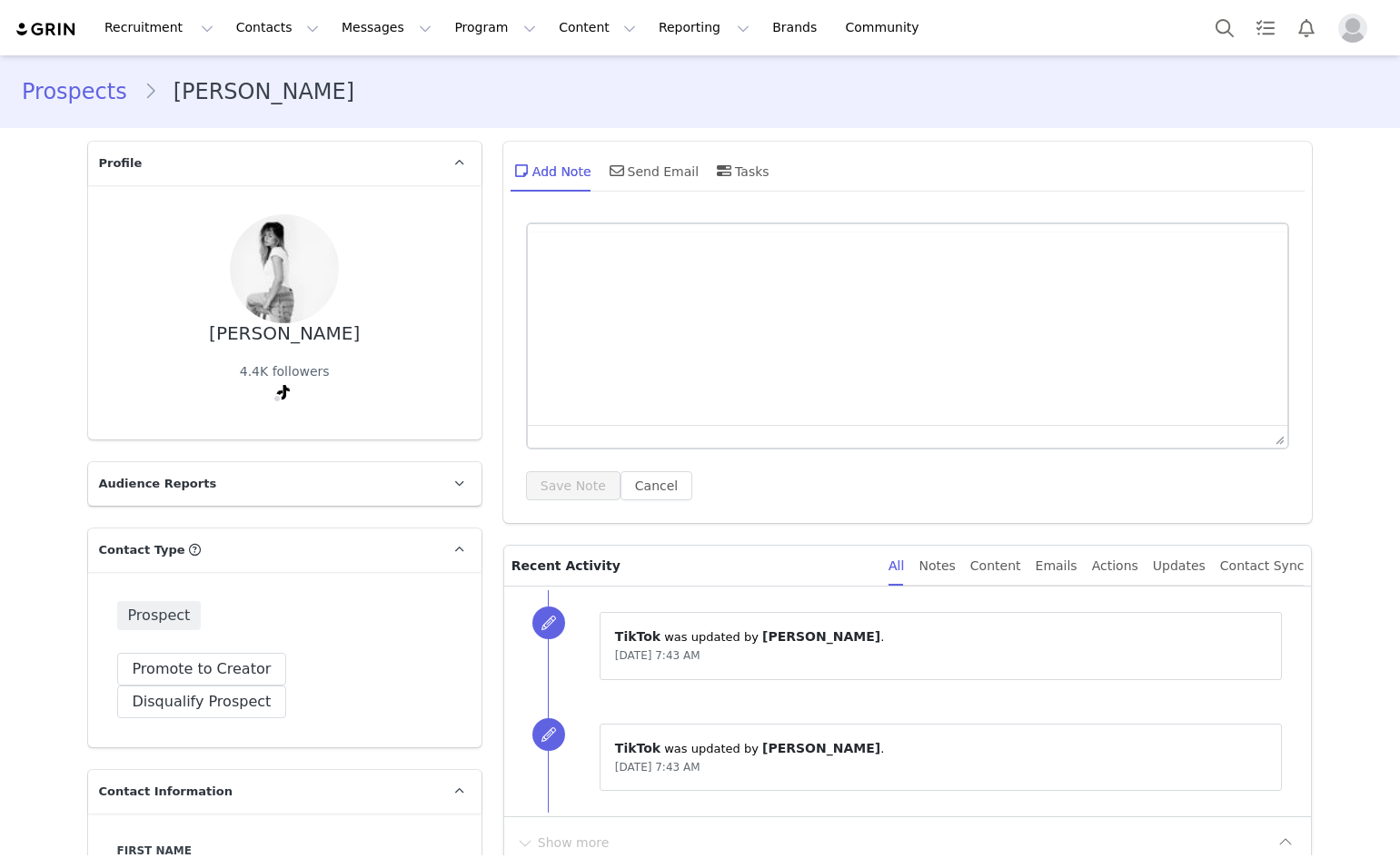
type input "+1 ([GEOGRAPHIC_DATA])"
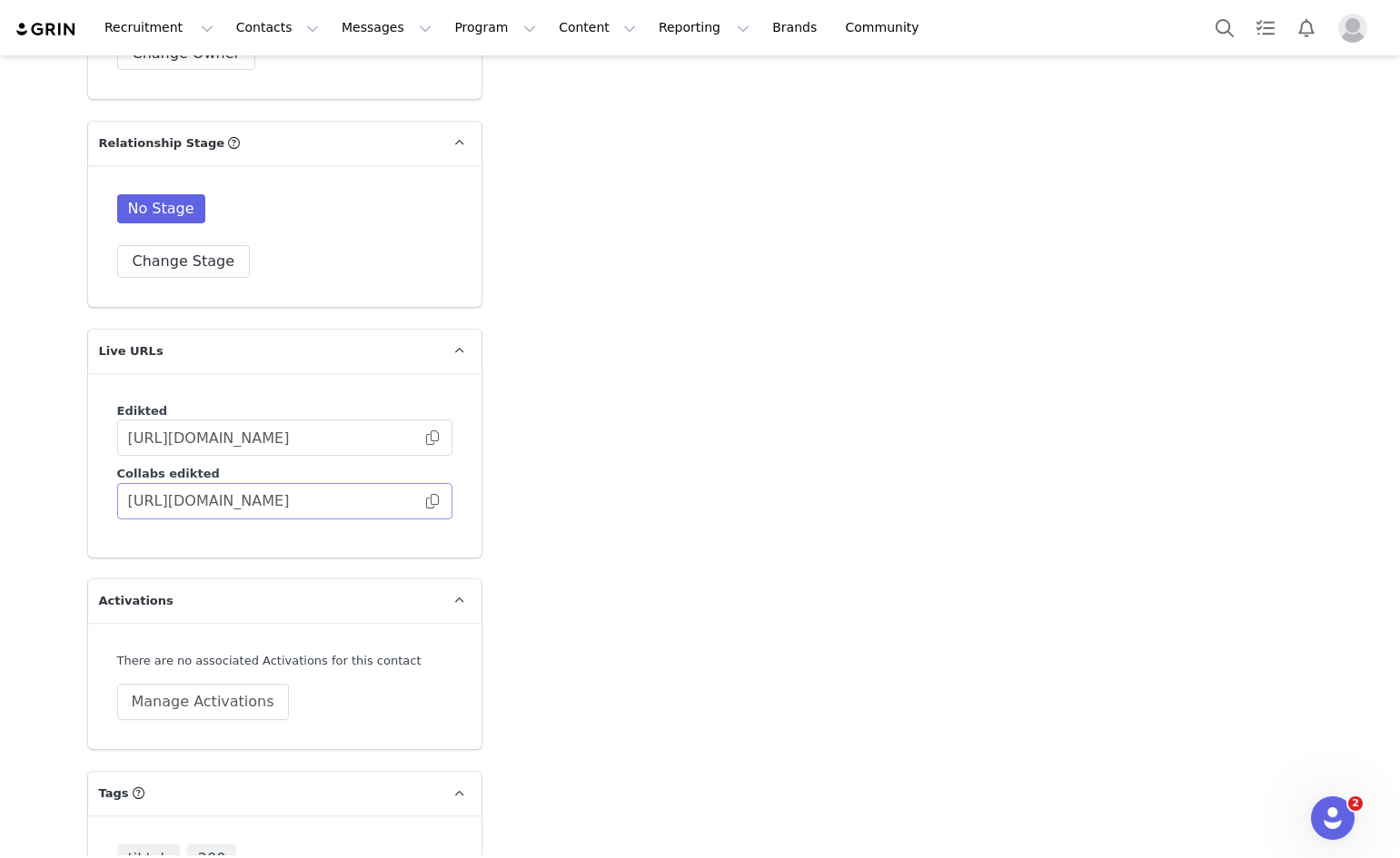
scroll to position [3019, 0]
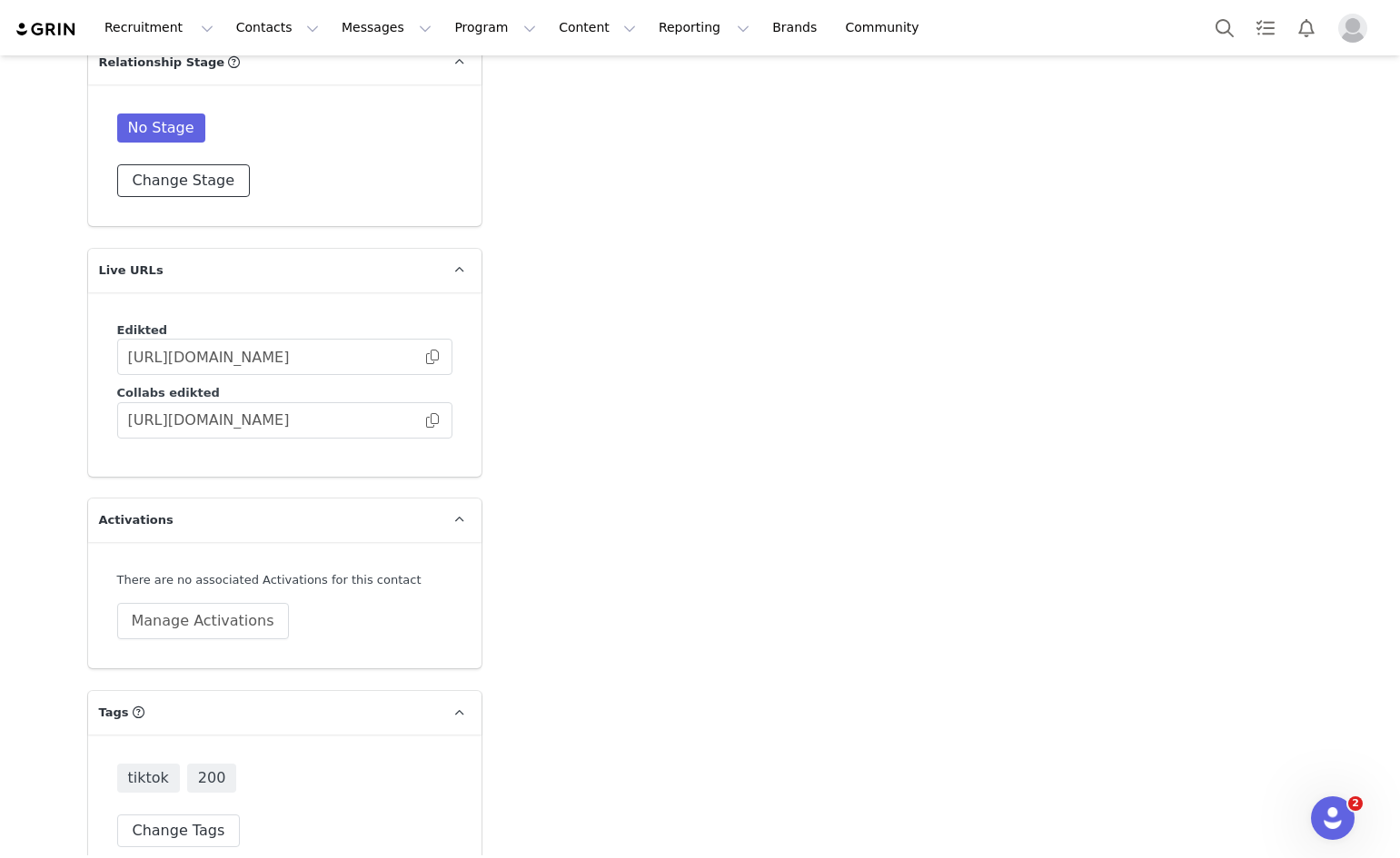
click at [165, 164] on button "Change Stage" at bounding box center [183, 180] width 134 height 32
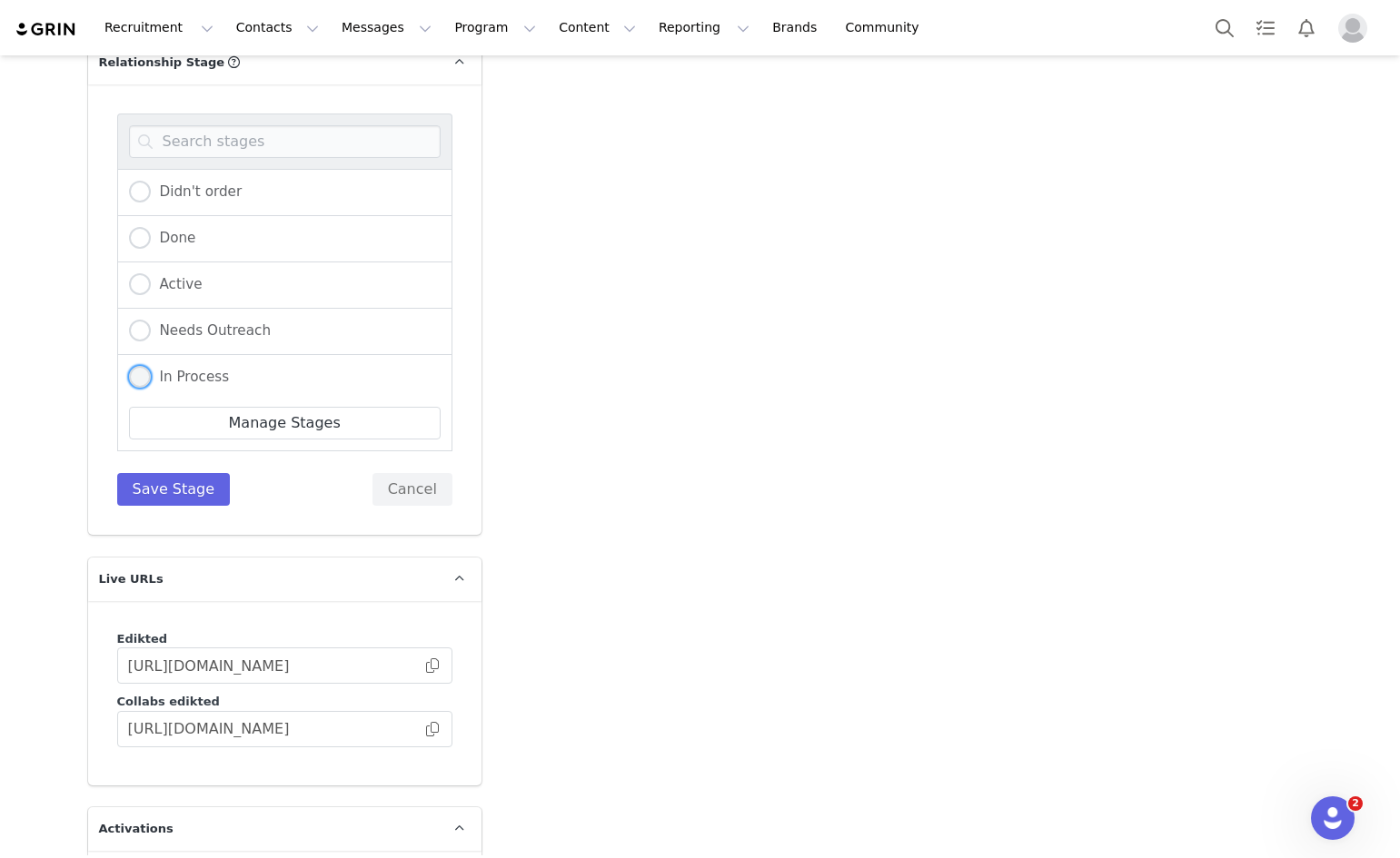
click at [135, 366] on span at bounding box center [140, 377] width 22 height 22
click at [135, 366] on input "In Process" at bounding box center [140, 378] width 22 height 24
radio input "true"
click at [162, 473] on button "Save Stage" at bounding box center [173, 488] width 113 height 32
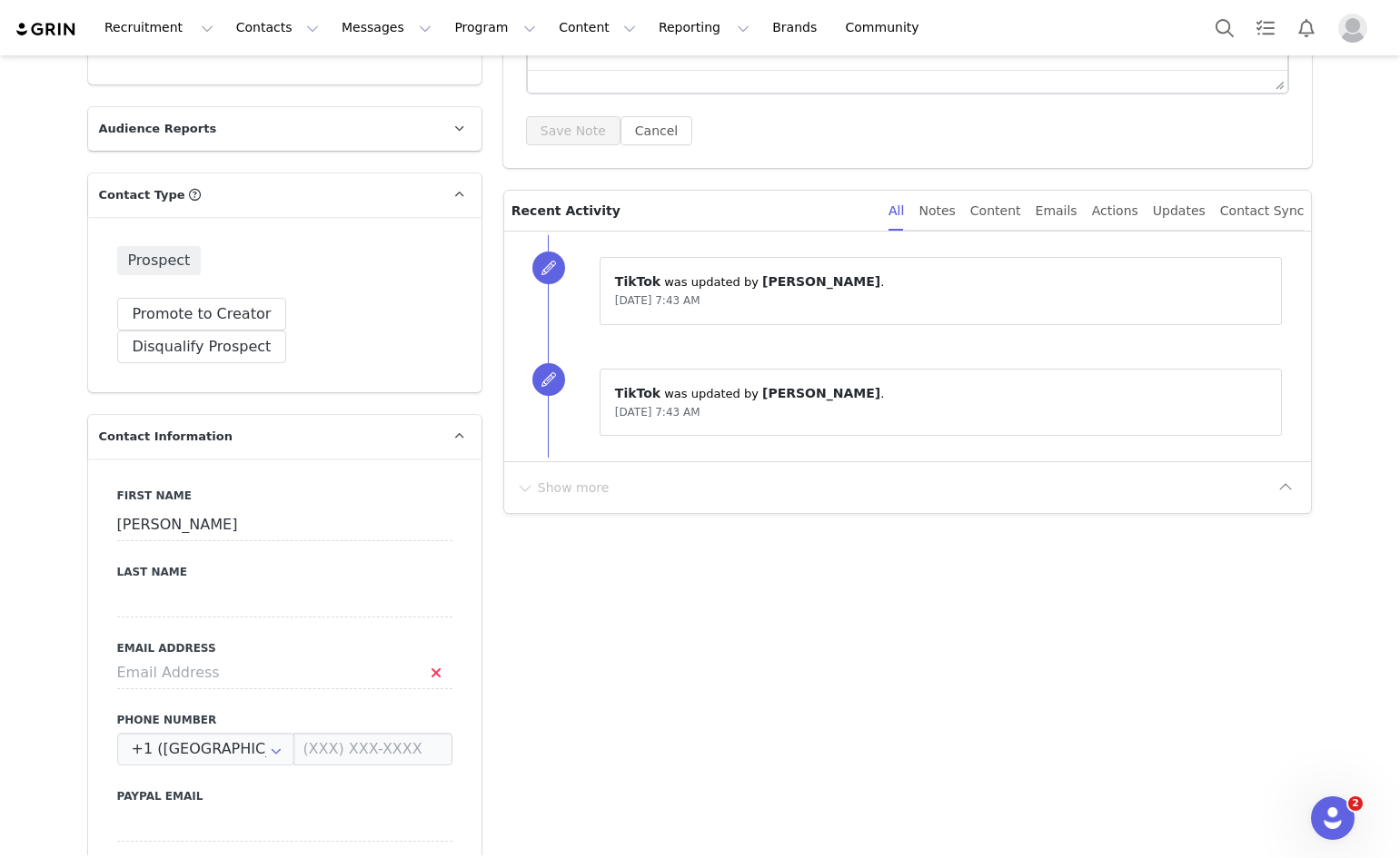
scroll to position [22, 0]
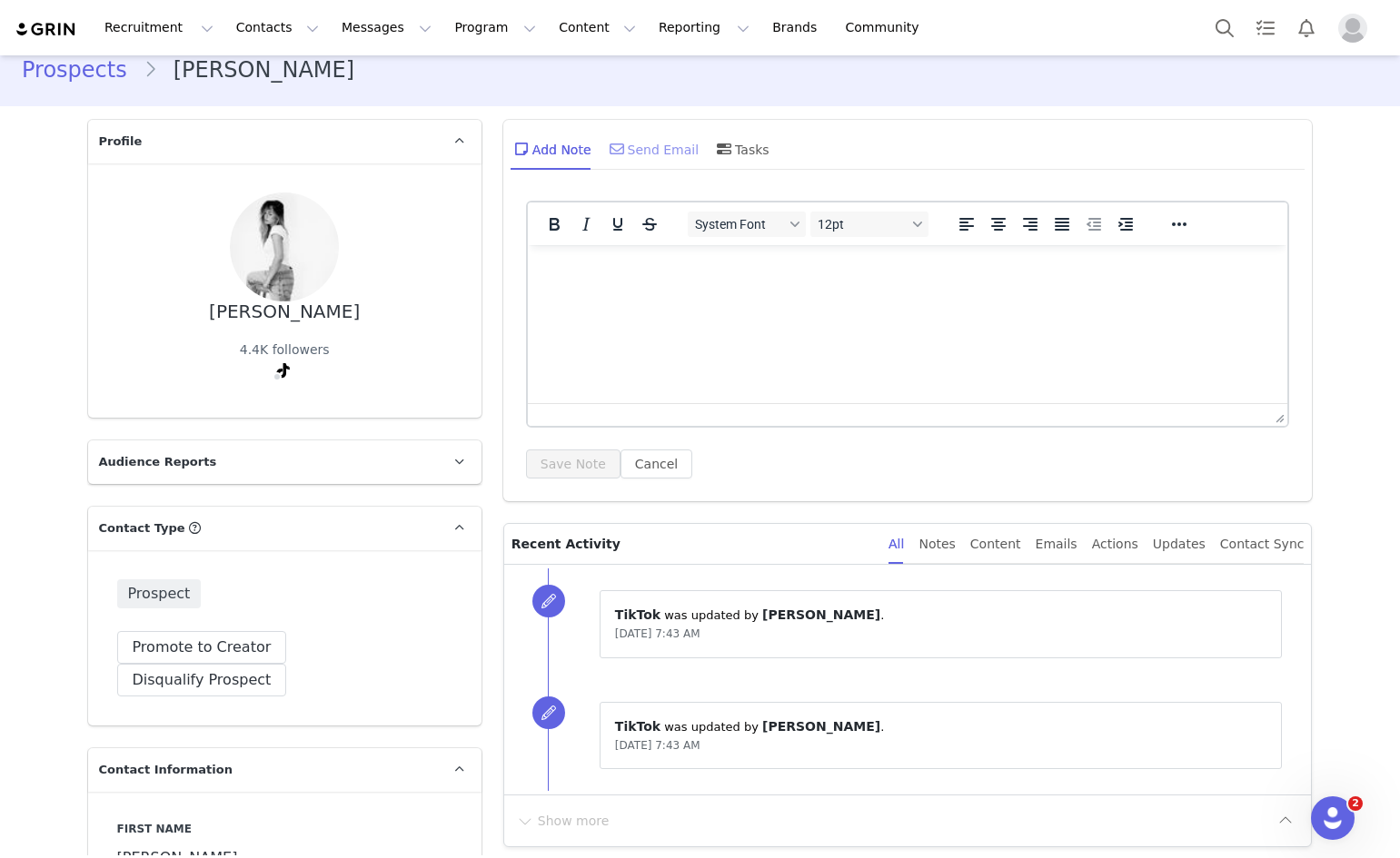
click at [629, 152] on div "Send Email" at bounding box center [653, 148] width 94 height 43
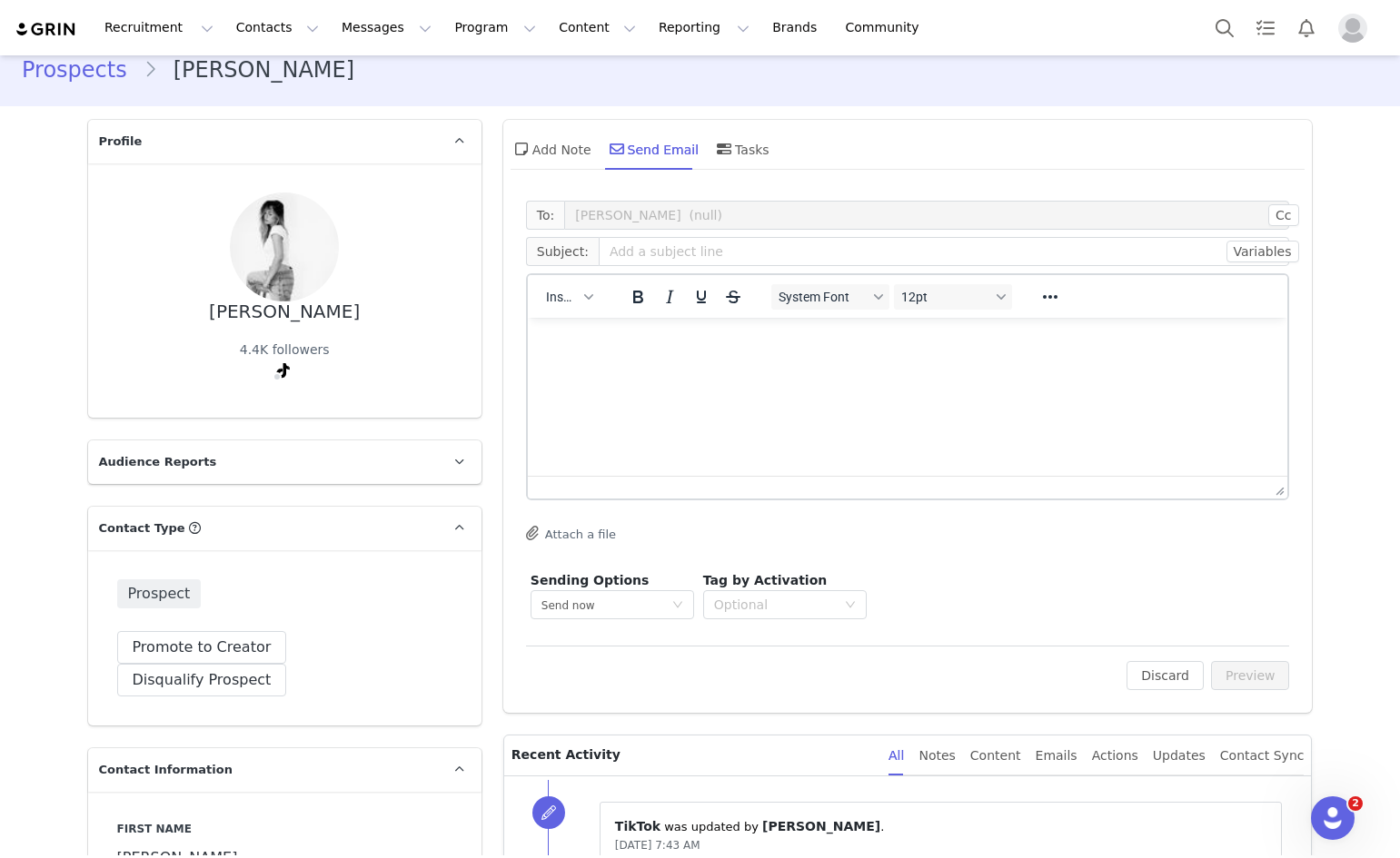
scroll to position [0, 0]
click at [556, 303] on span "Insert" at bounding box center [561, 297] width 31 height 15
click at [559, 347] on div "Insert Variable" at bounding box center [628, 358] width 163 height 22
select select
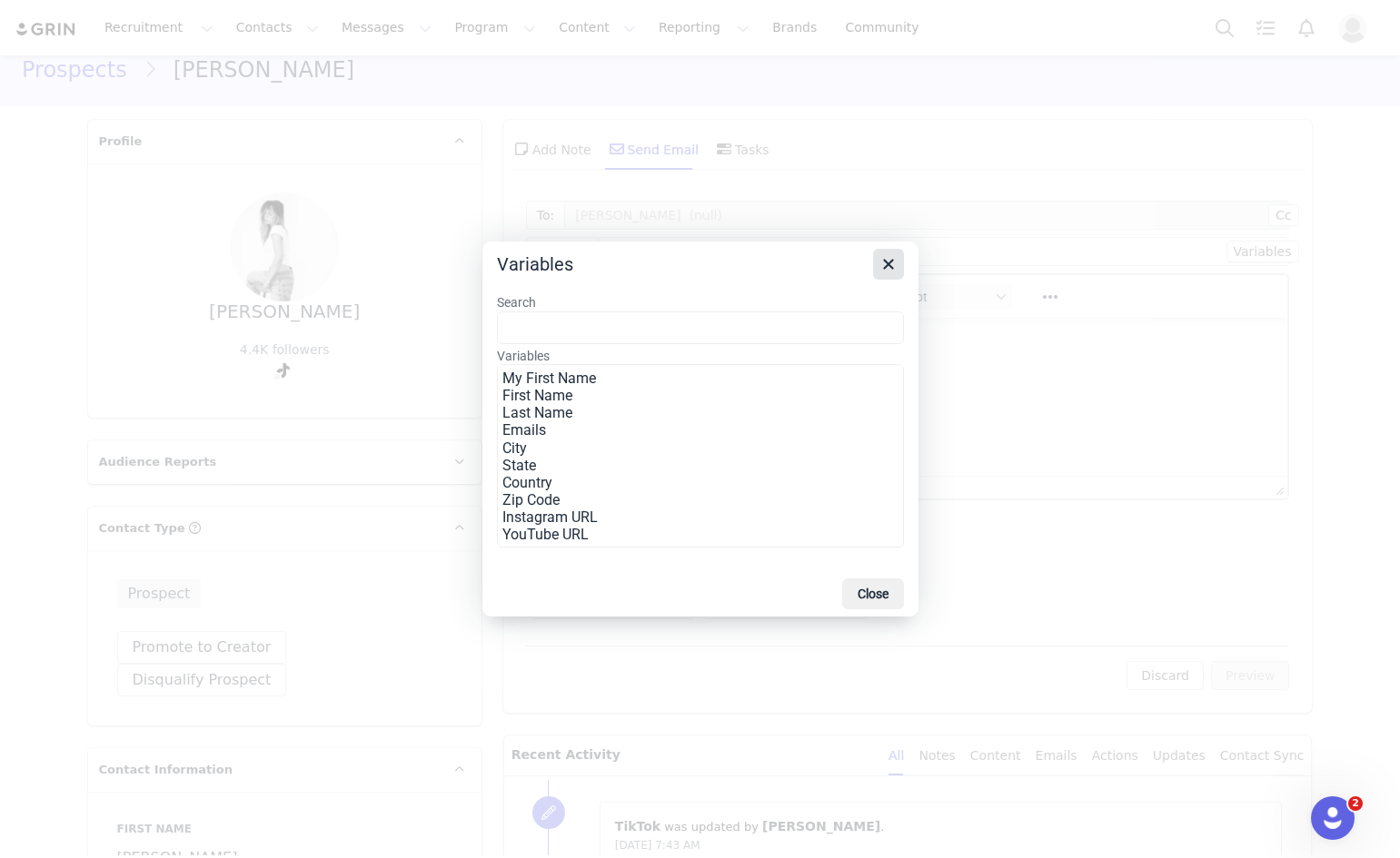
click at [882, 256] on icon "Close" at bounding box center [888, 264] width 22 height 22
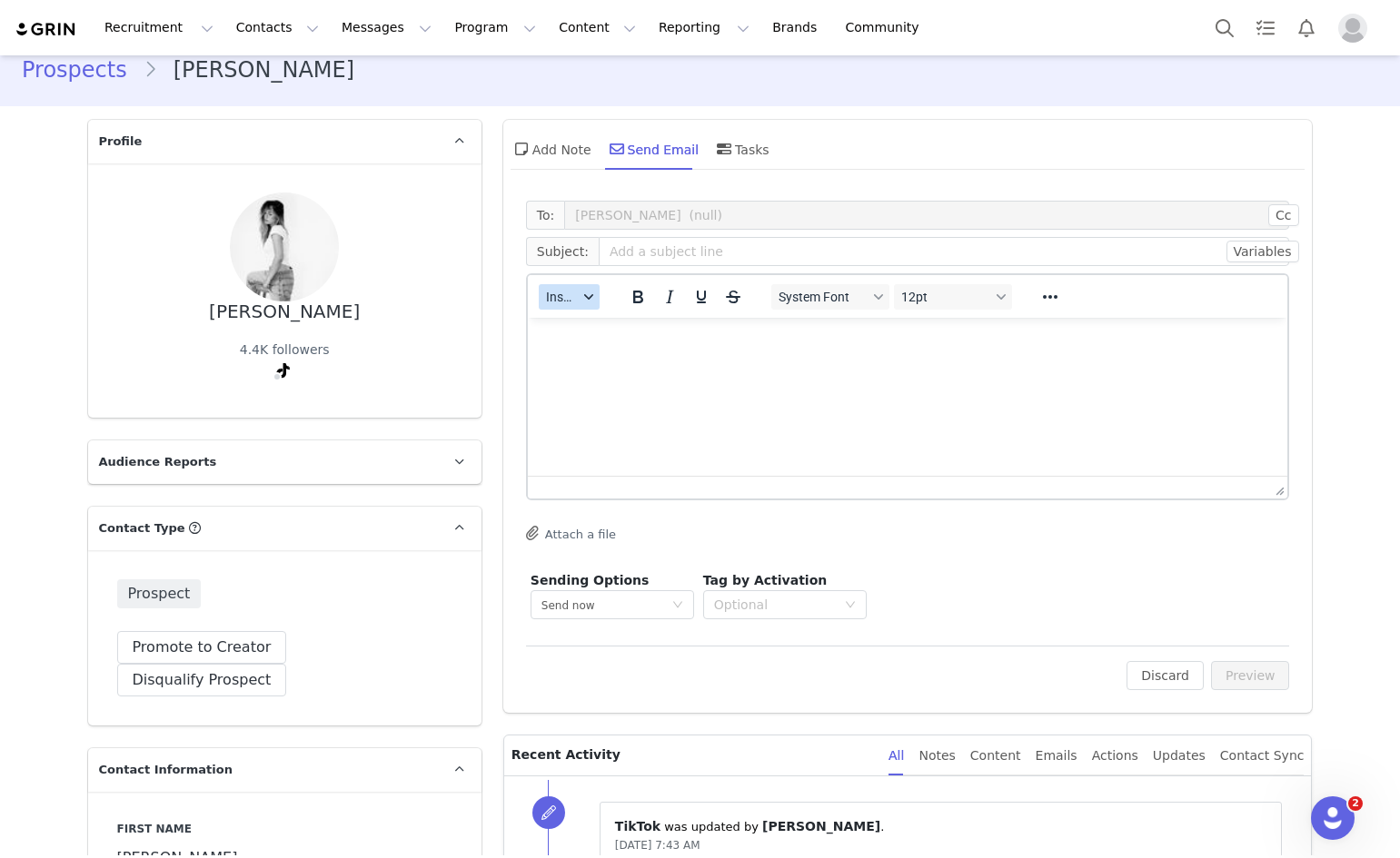
click at [548, 307] on button "Insert" at bounding box center [569, 297] width 61 height 26
click at [569, 328] on div "Insert Template" at bounding box center [628, 329] width 163 height 22
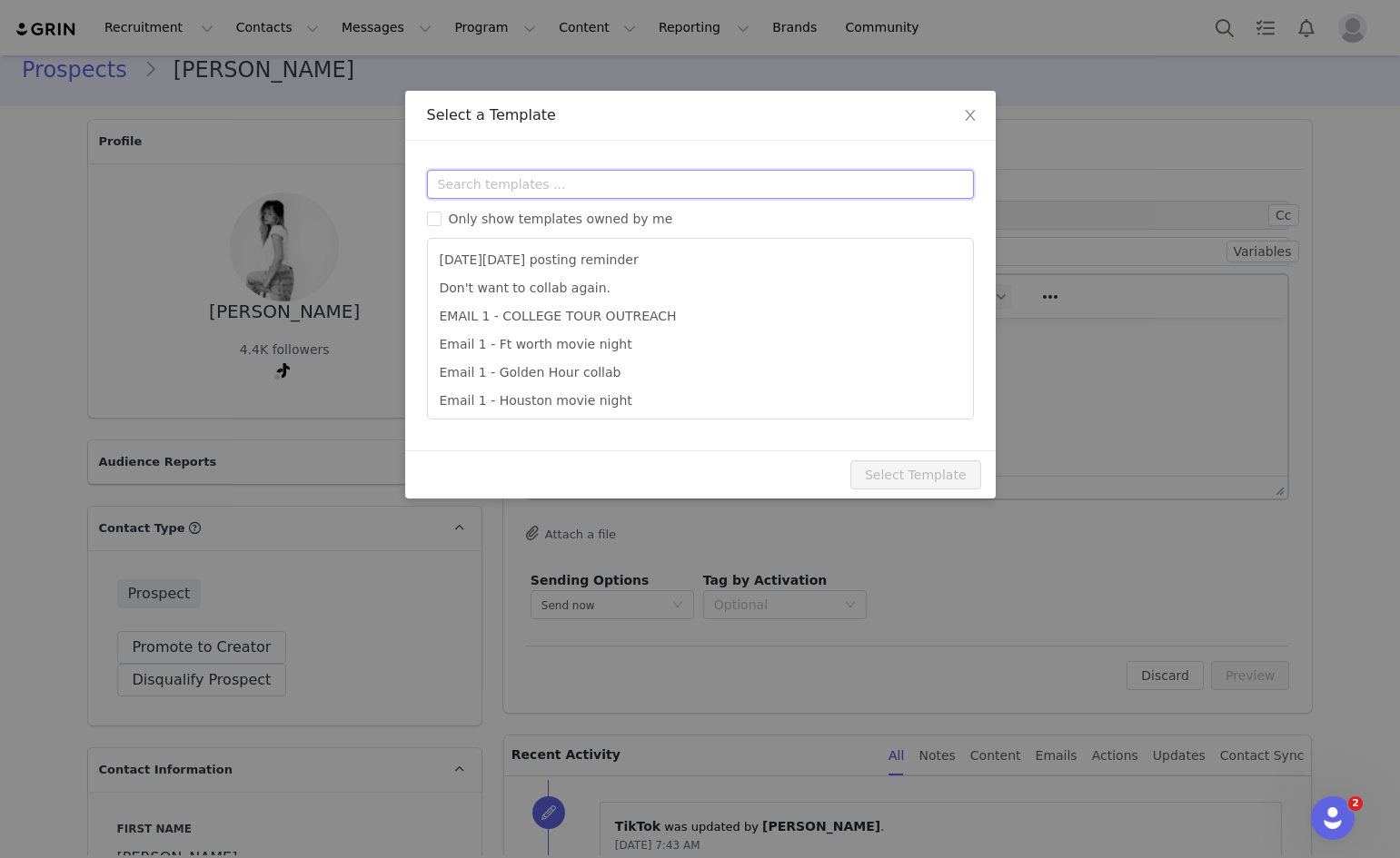
click at [527, 178] on input "text" at bounding box center [700, 184] width 547 height 29
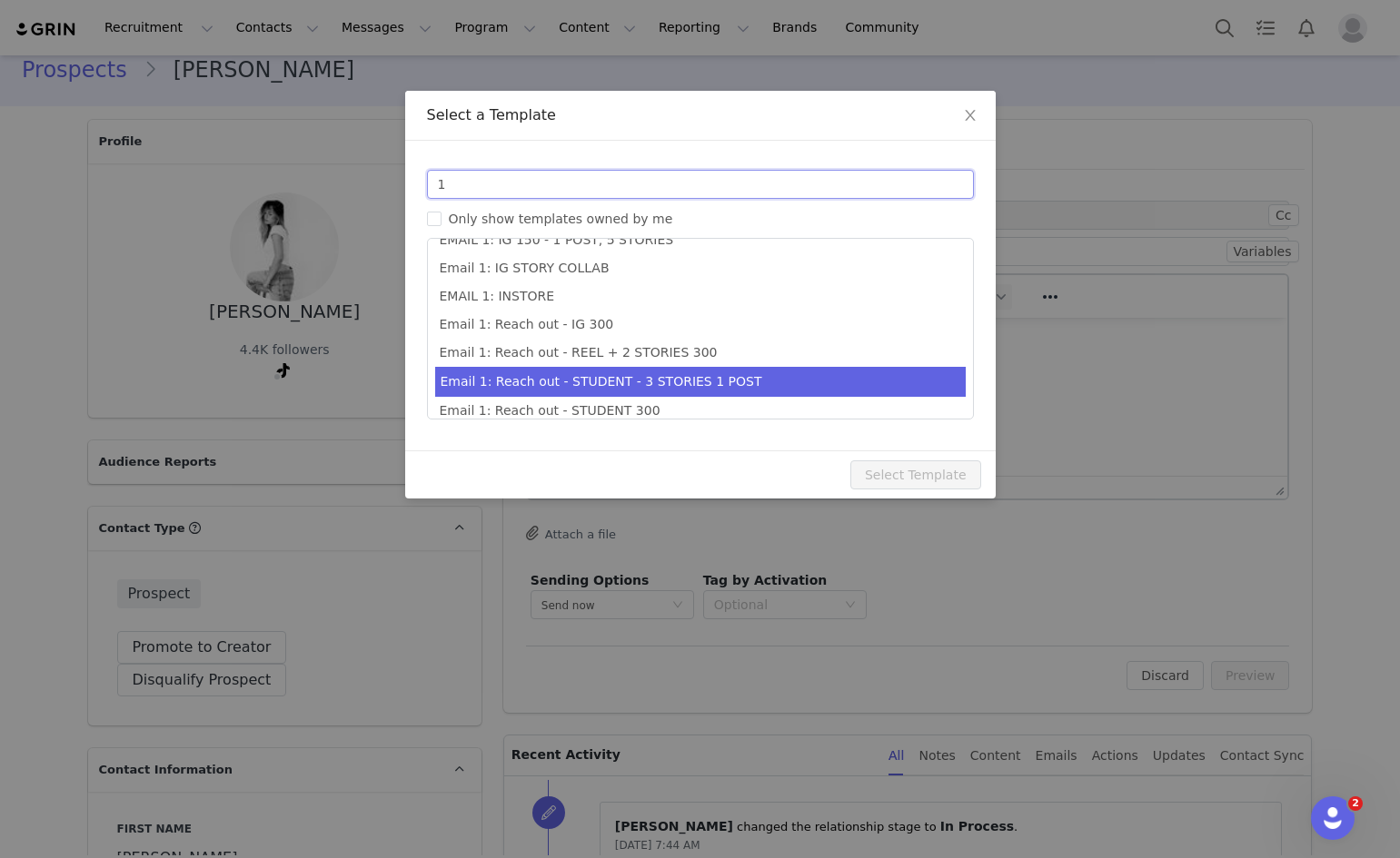
scroll to position [400, 0]
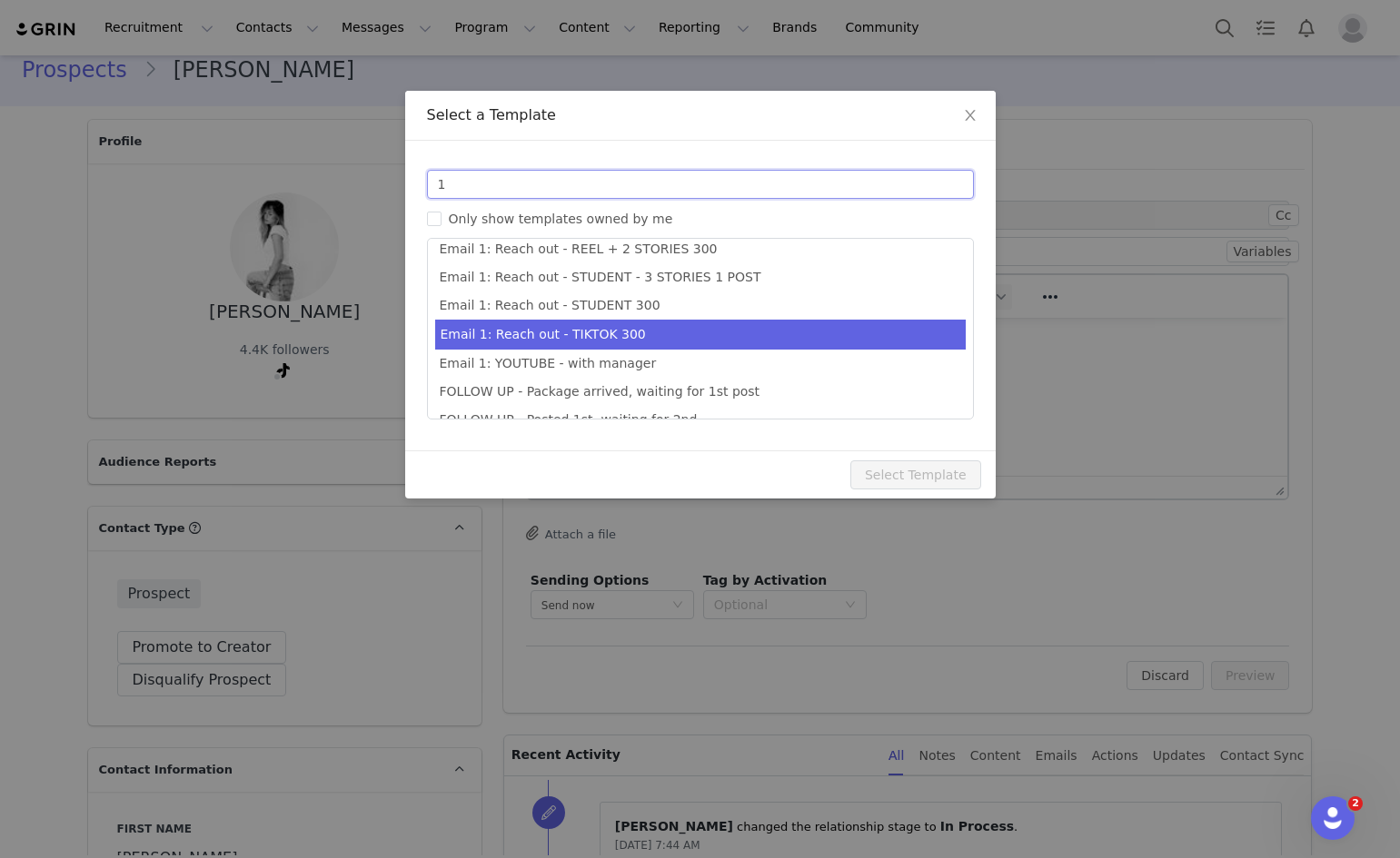
type input "1"
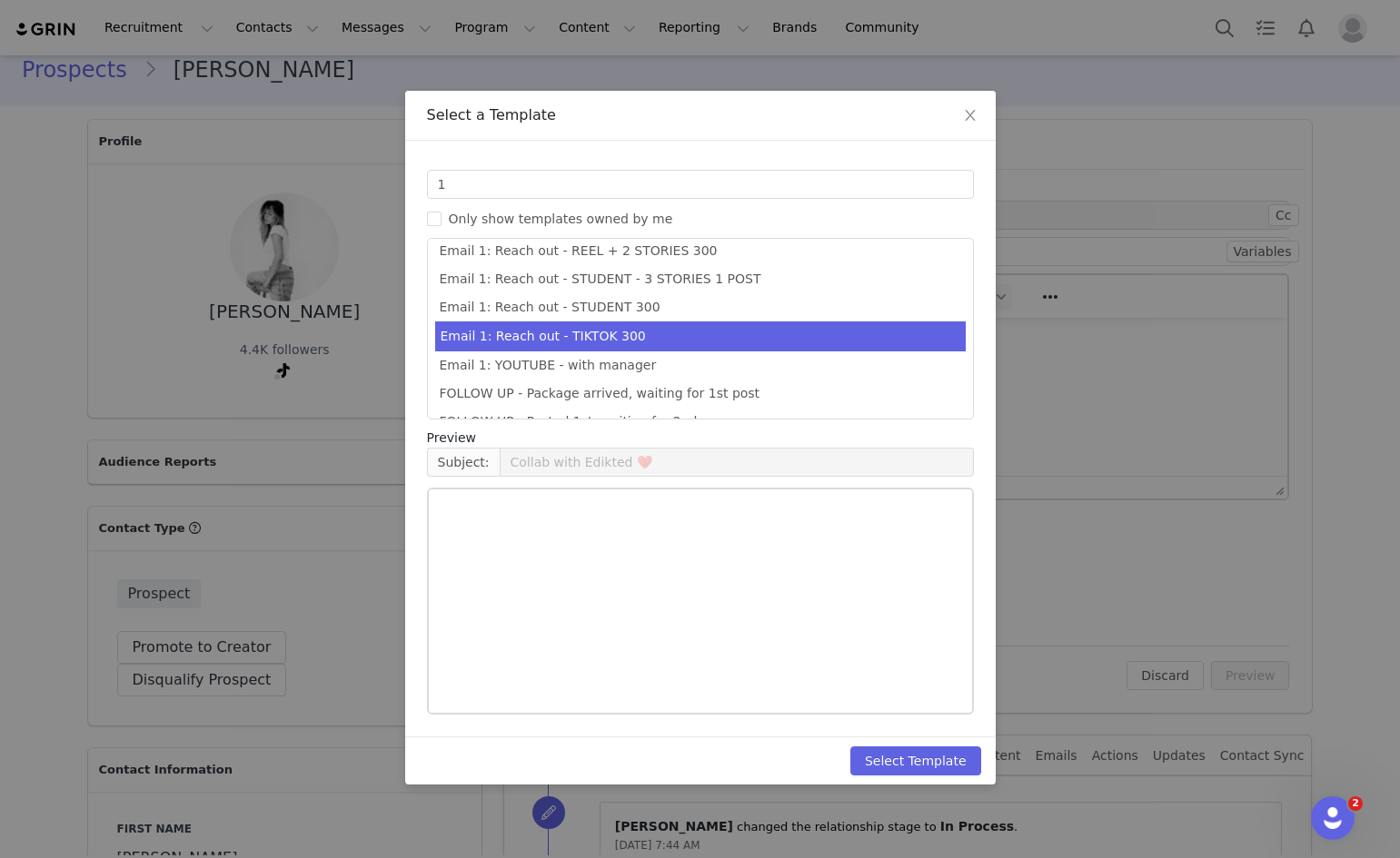
click at [606, 331] on li "Email 1: Reach out - TIKTOK 300" at bounding box center [700, 336] width 531 height 30
type input "Collab with Edikted"
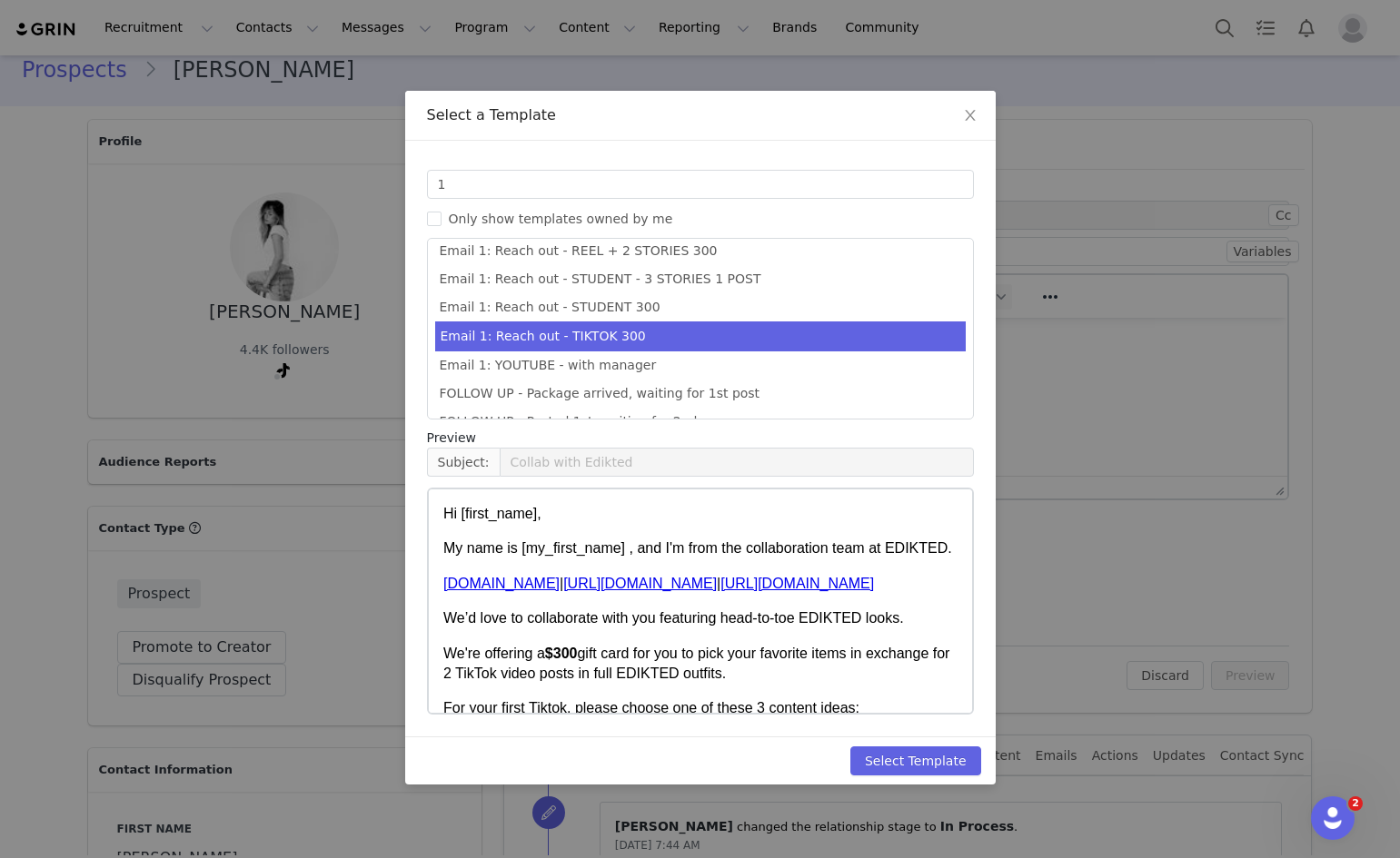
scroll to position [489, 0]
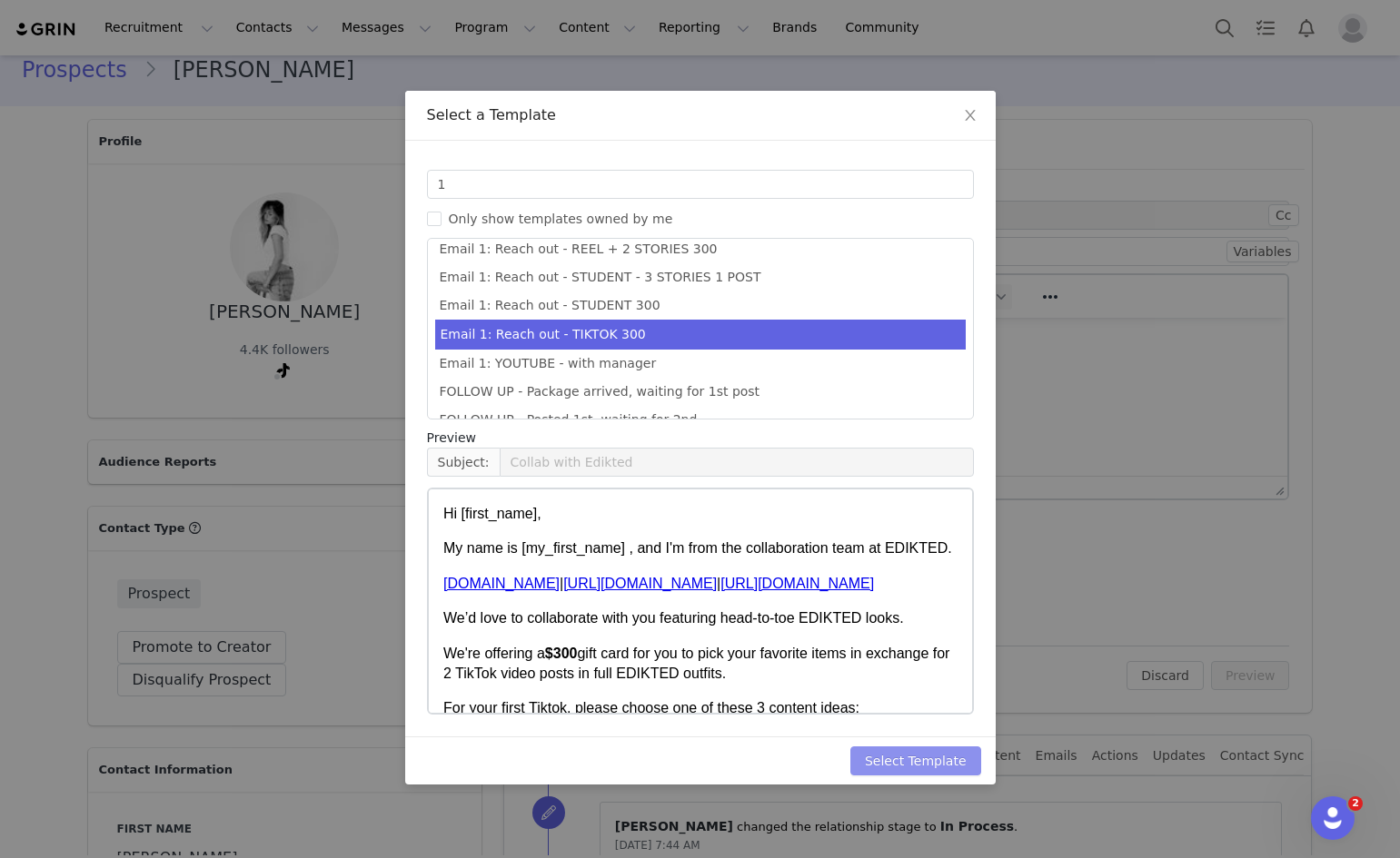
click at [929, 767] on button "Select Template" at bounding box center [915, 761] width 131 height 29
type input "Collab with Edikted"
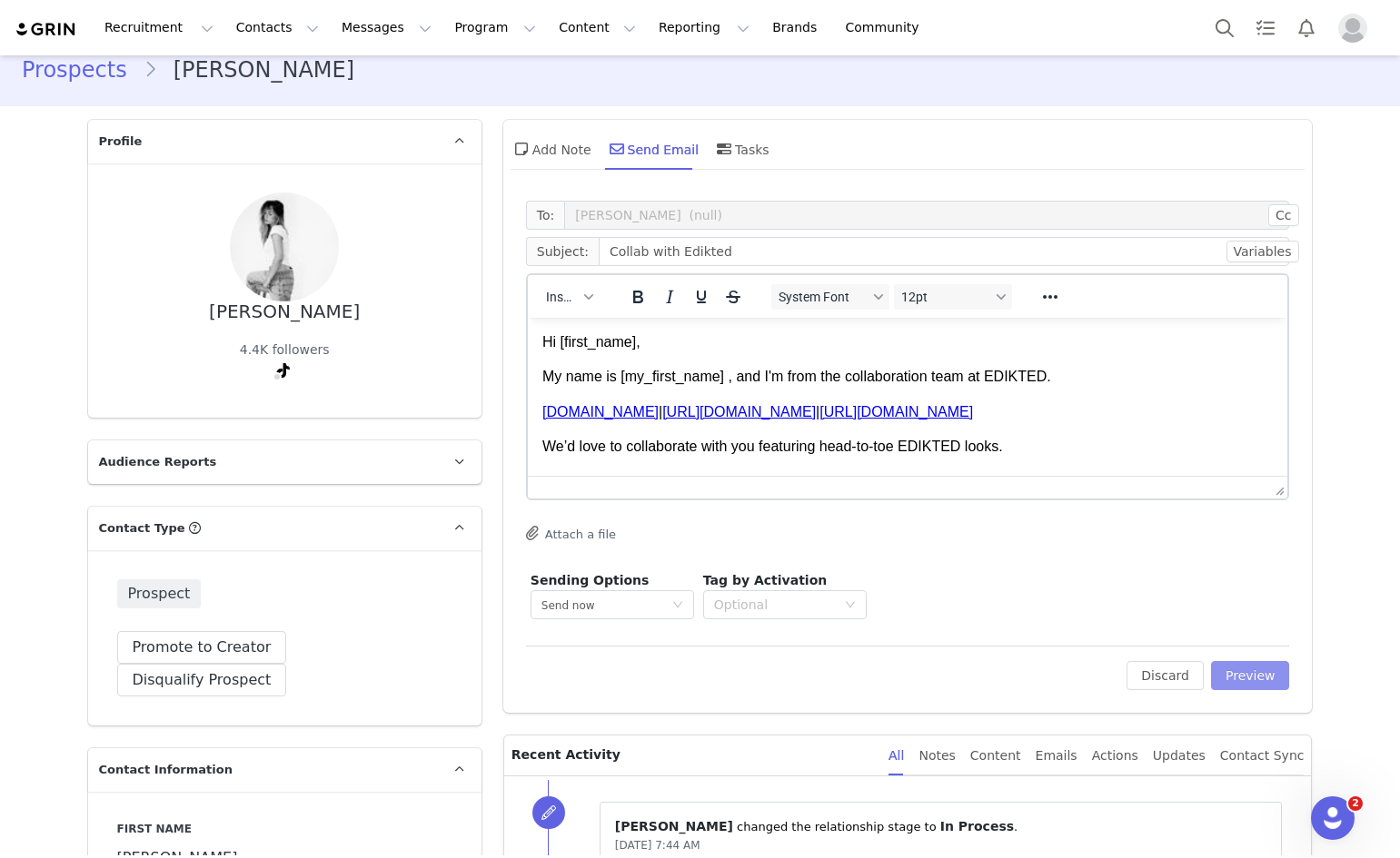
click at [1247, 668] on button "Preview" at bounding box center [1251, 676] width 79 height 29
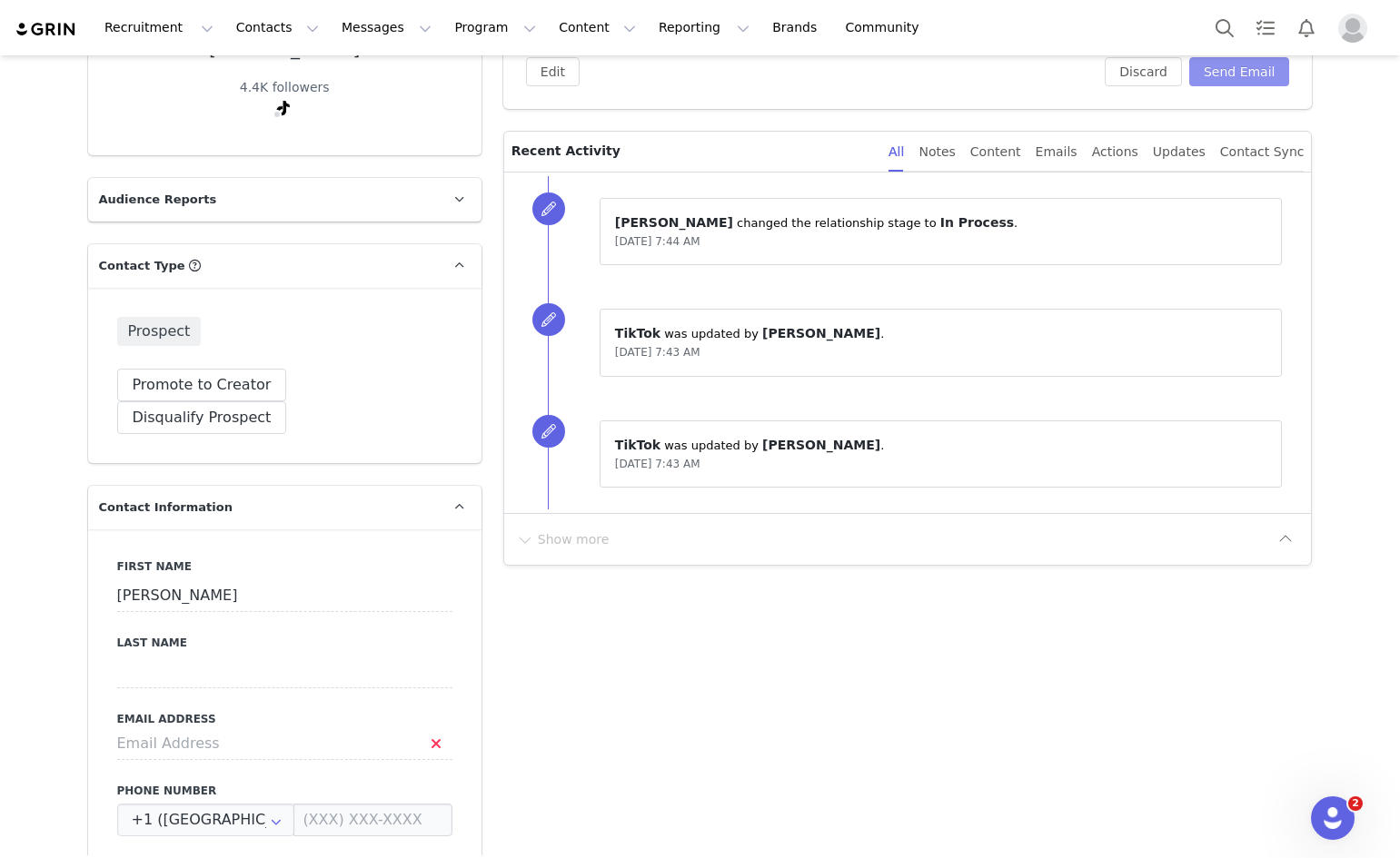
scroll to position [294, 0]
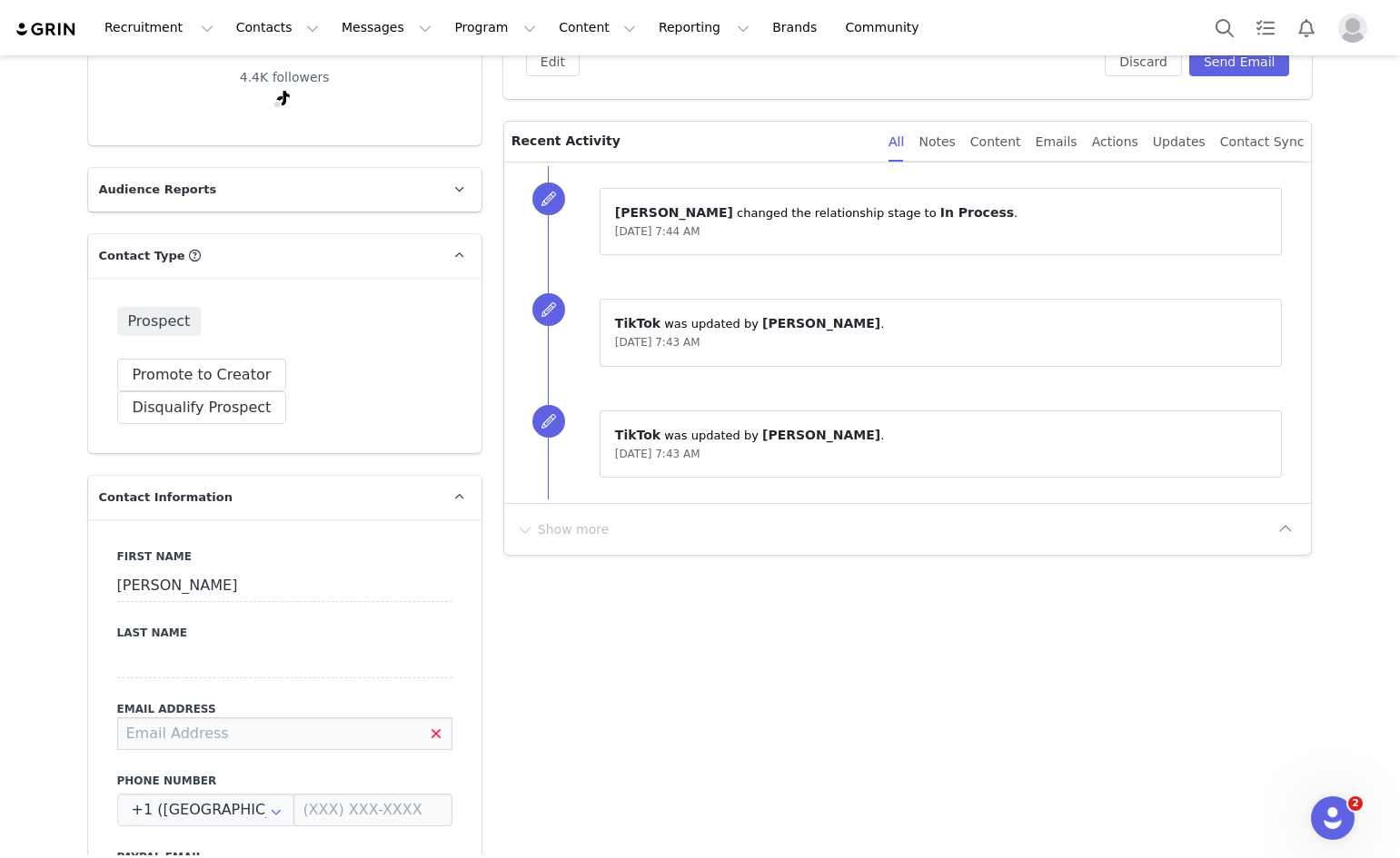
click at [147, 718] on input at bounding box center [285, 734] width 335 height 32
type input "[EMAIL_ADDRESS][DOMAIN_NAME]"
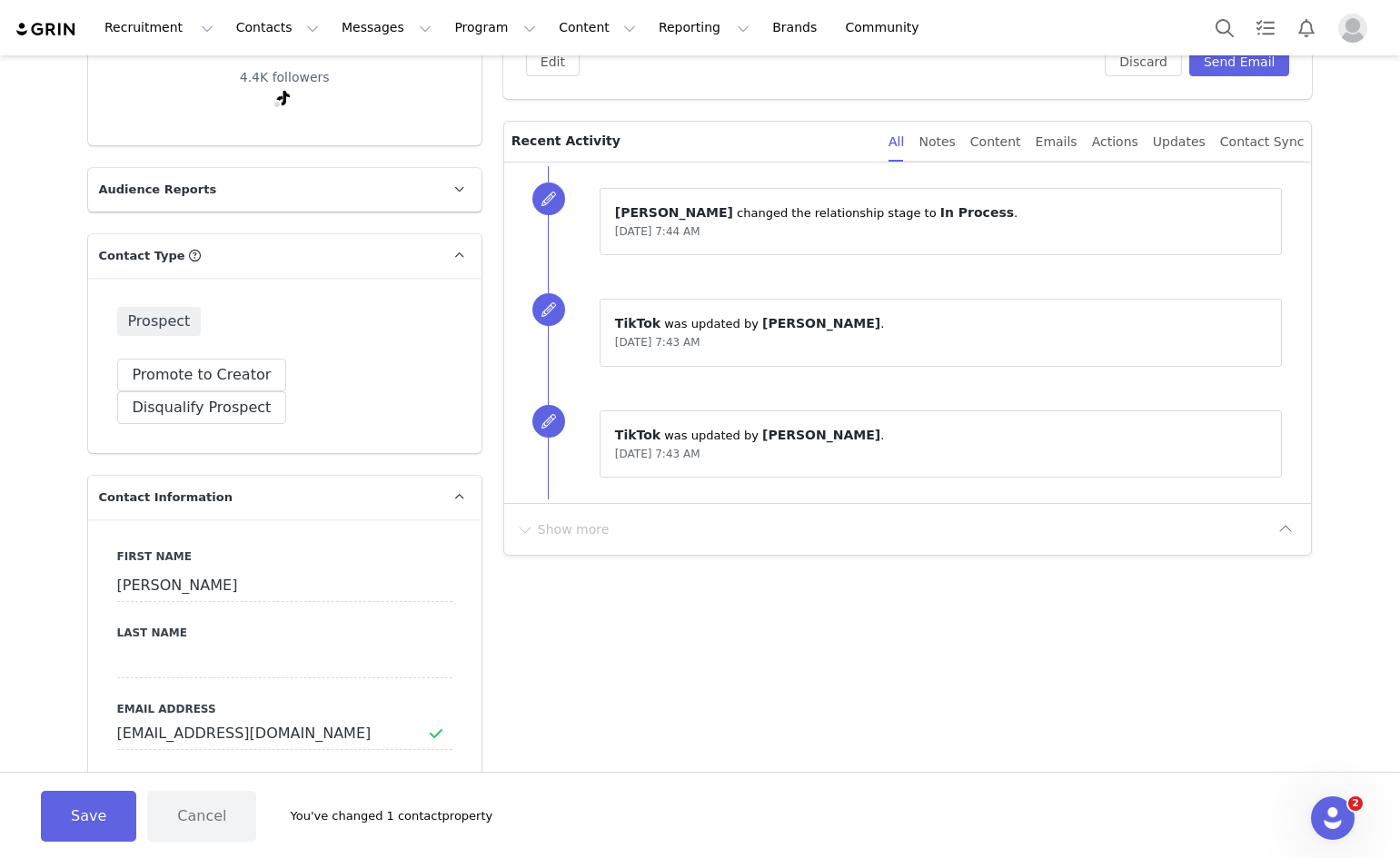
click at [67, 822] on button "Save" at bounding box center [88, 816] width 95 height 51
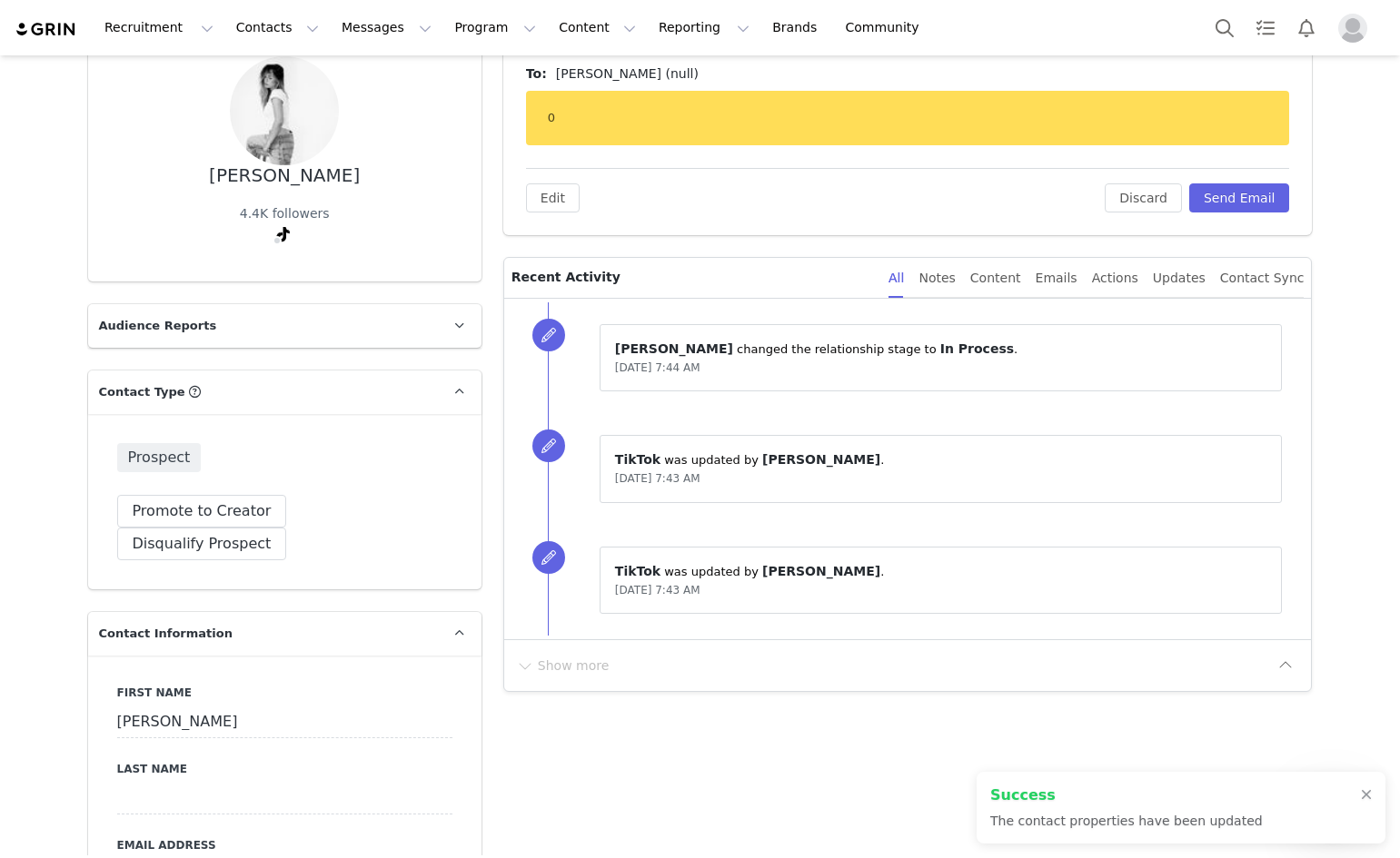
scroll to position [0, 0]
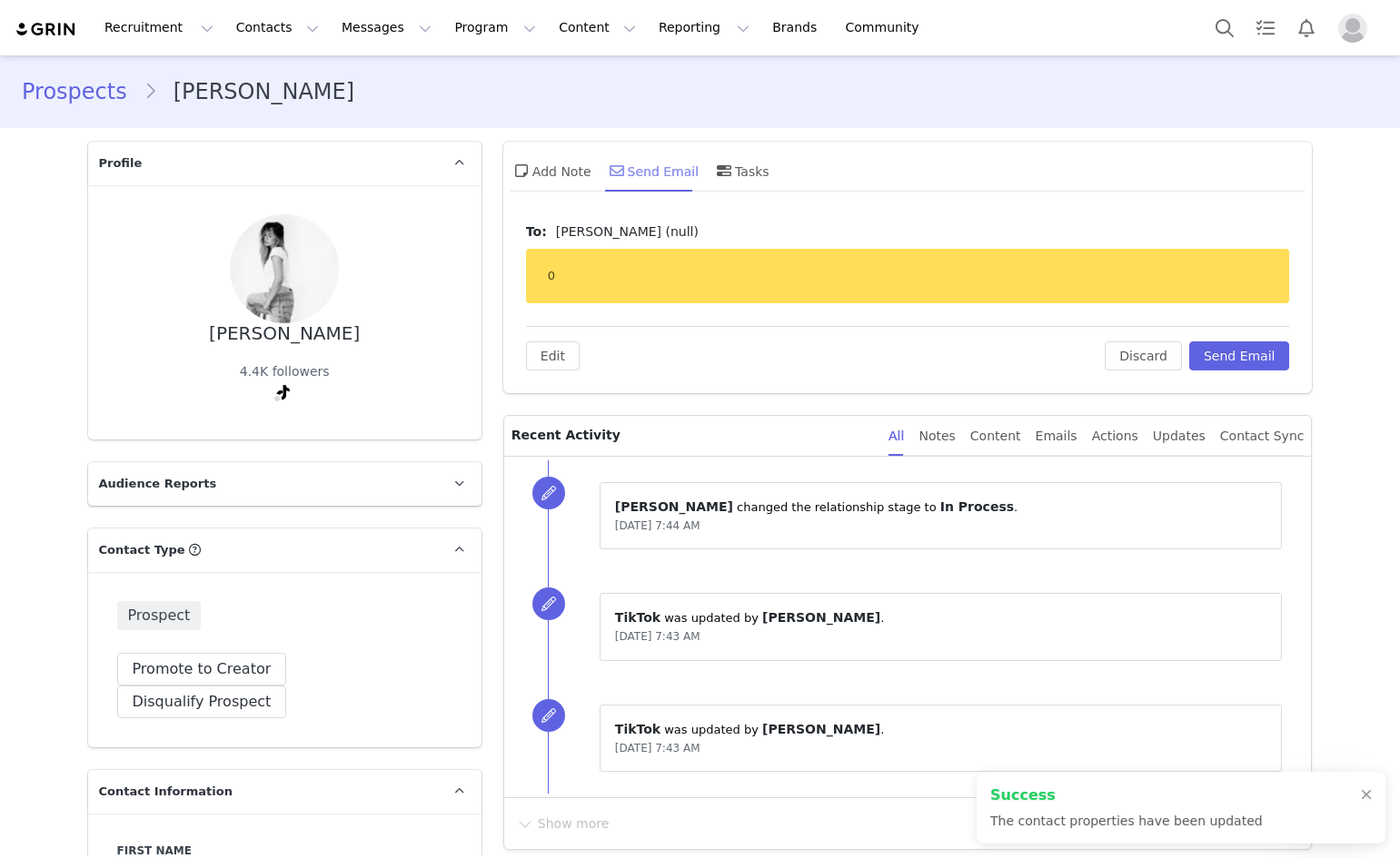
click at [610, 165] on icon at bounding box center [617, 170] width 15 height 15
click at [1136, 351] on button "Discard" at bounding box center [1143, 357] width 77 height 29
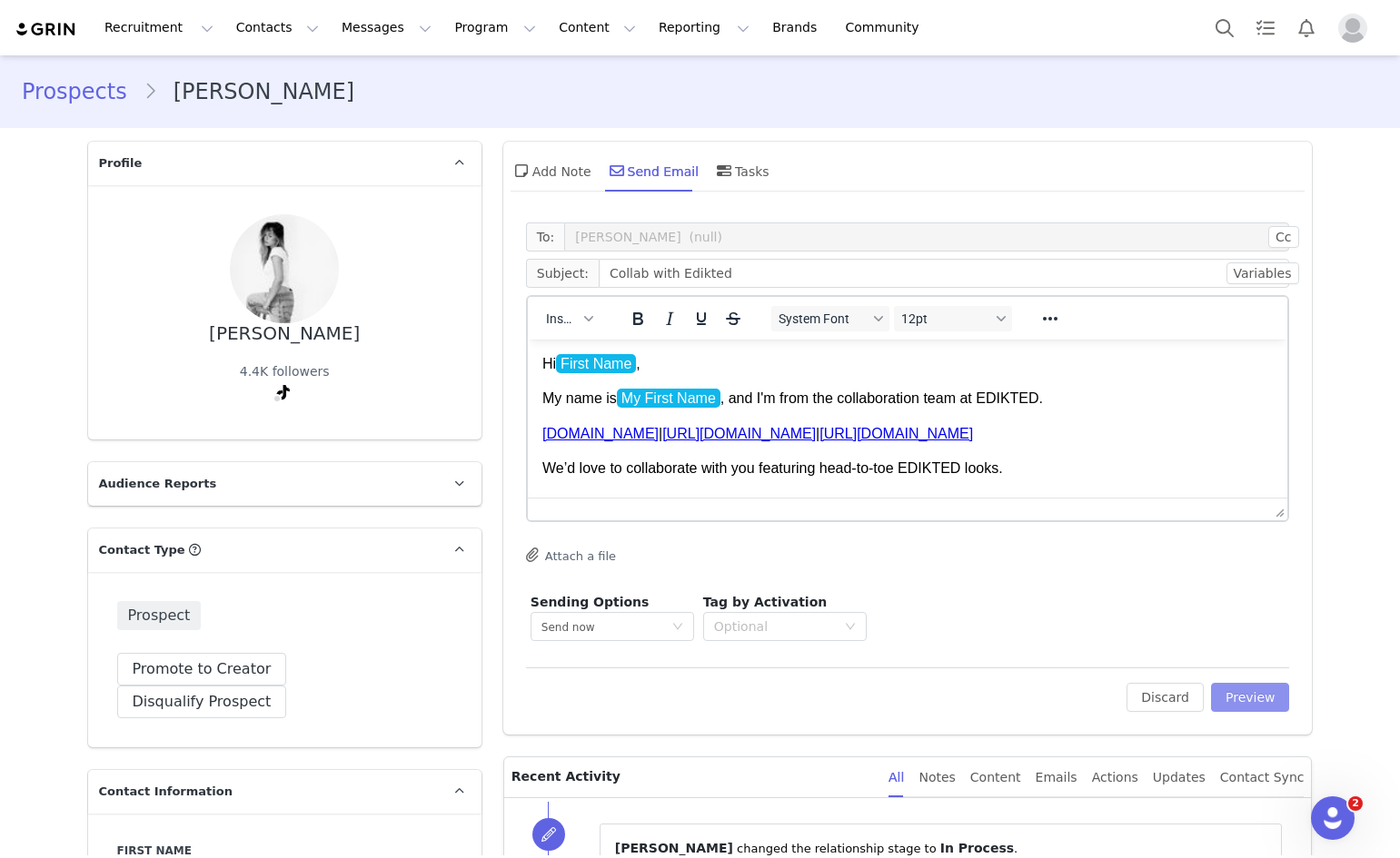
click at [1253, 692] on button "Preview" at bounding box center [1251, 698] width 79 height 29
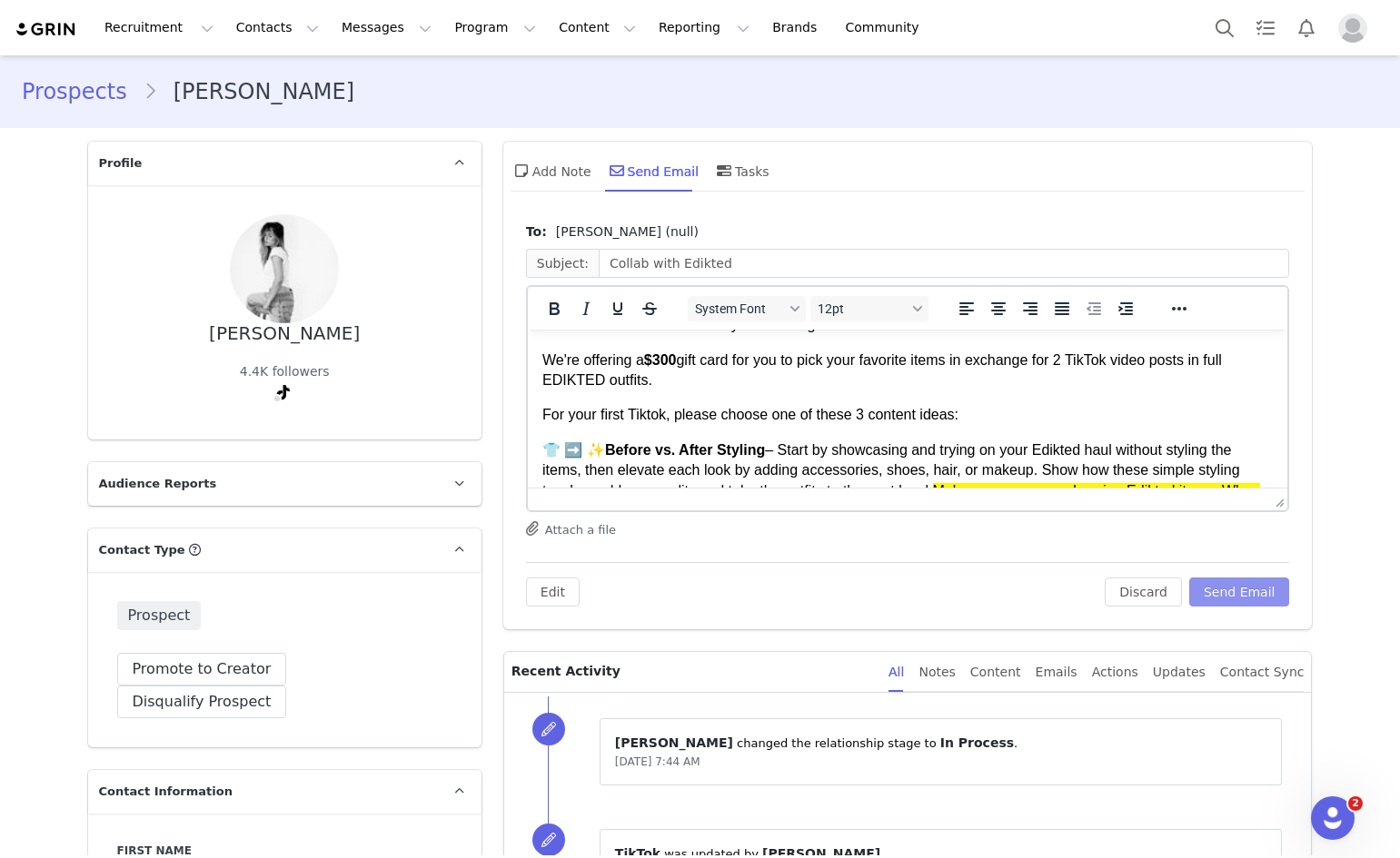
scroll to position [91, 0]
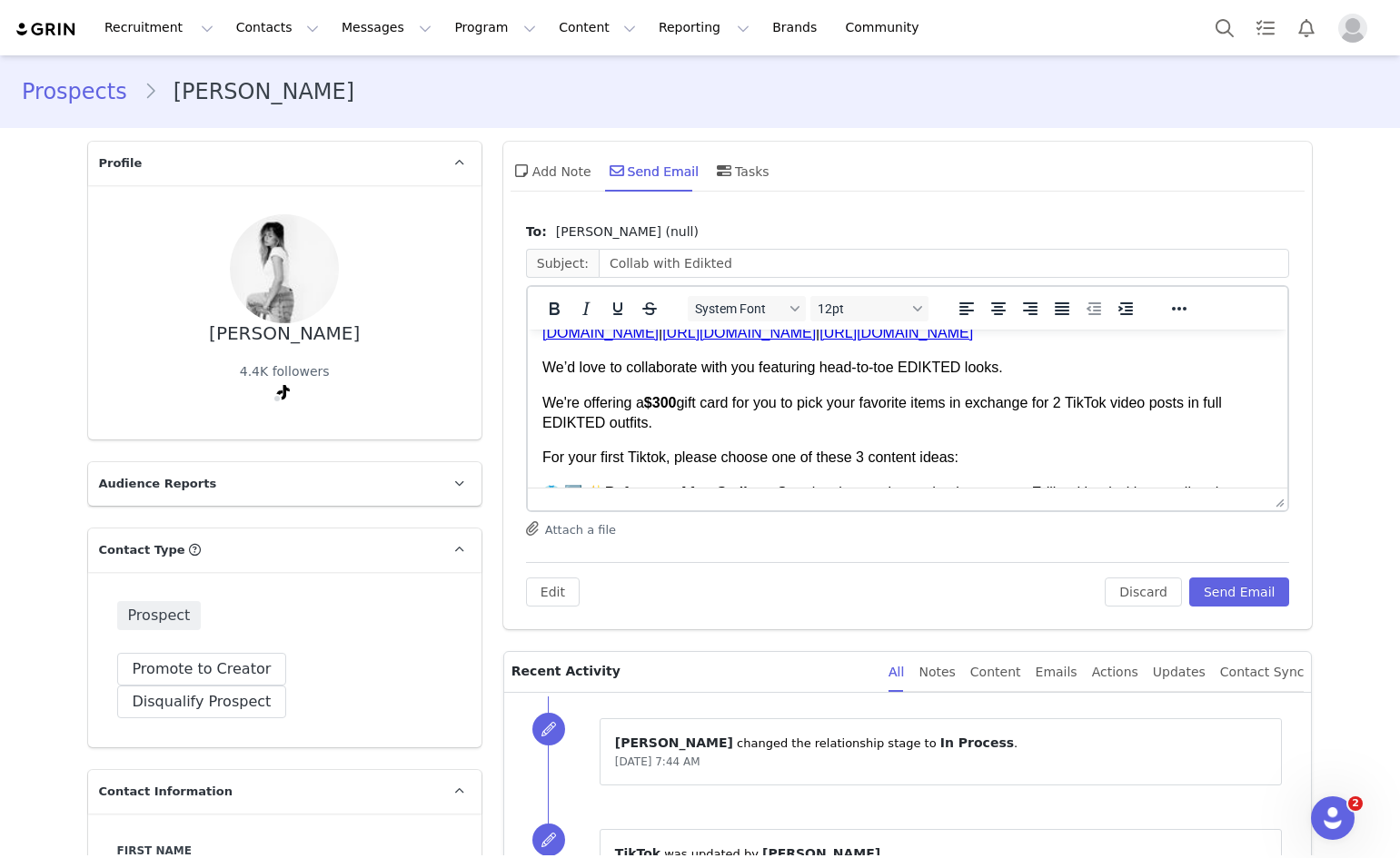
click at [664, 413] on p "We're offering a $300 gift card for you to pick your favorite items in exchange…" at bounding box center [906, 414] width 731 height 41
click at [664, 403] on strong "$300" at bounding box center [659, 403] width 32 height 16
click at [1253, 586] on button "Send Email" at bounding box center [1239, 593] width 100 height 29
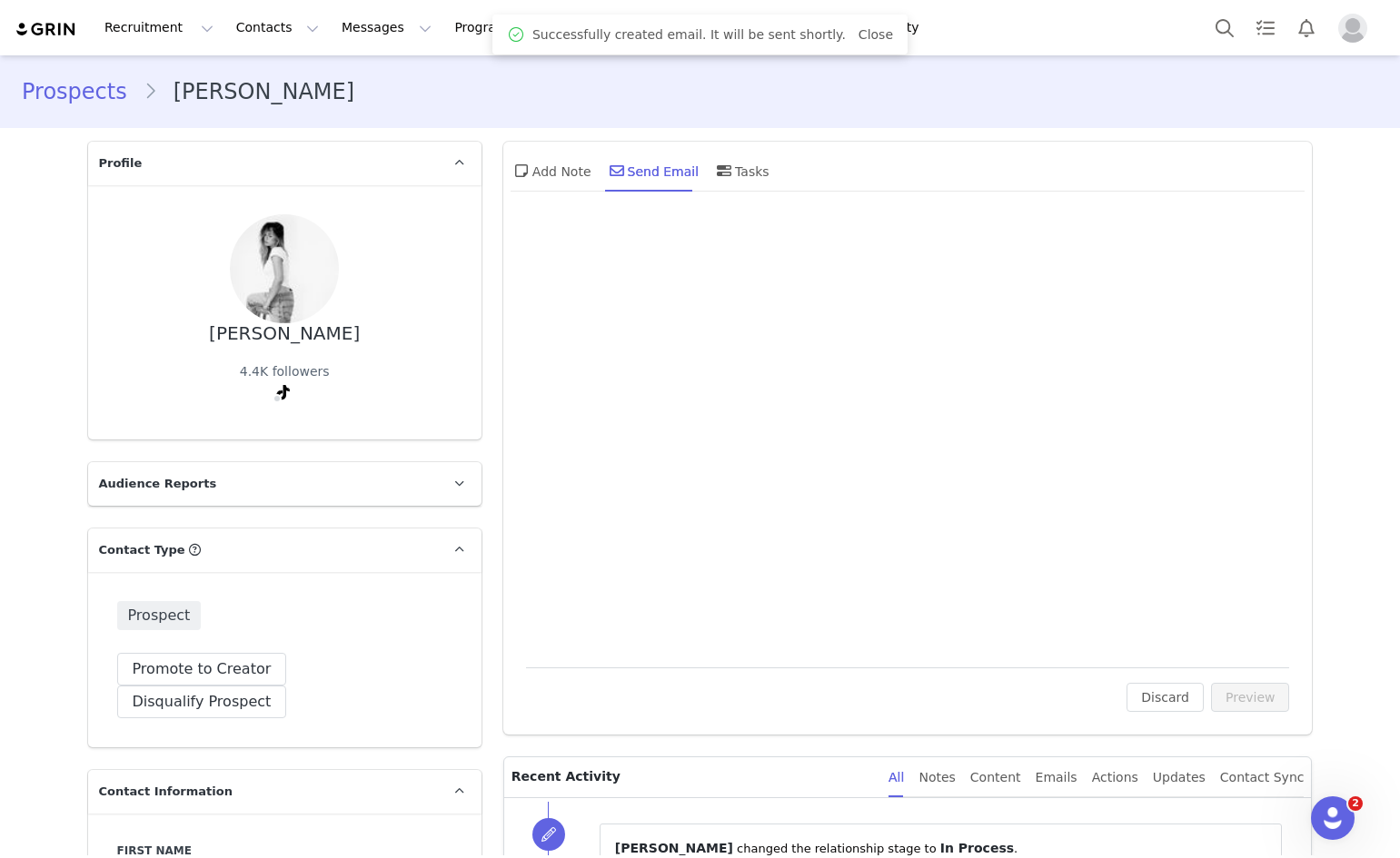
scroll to position [0, 0]
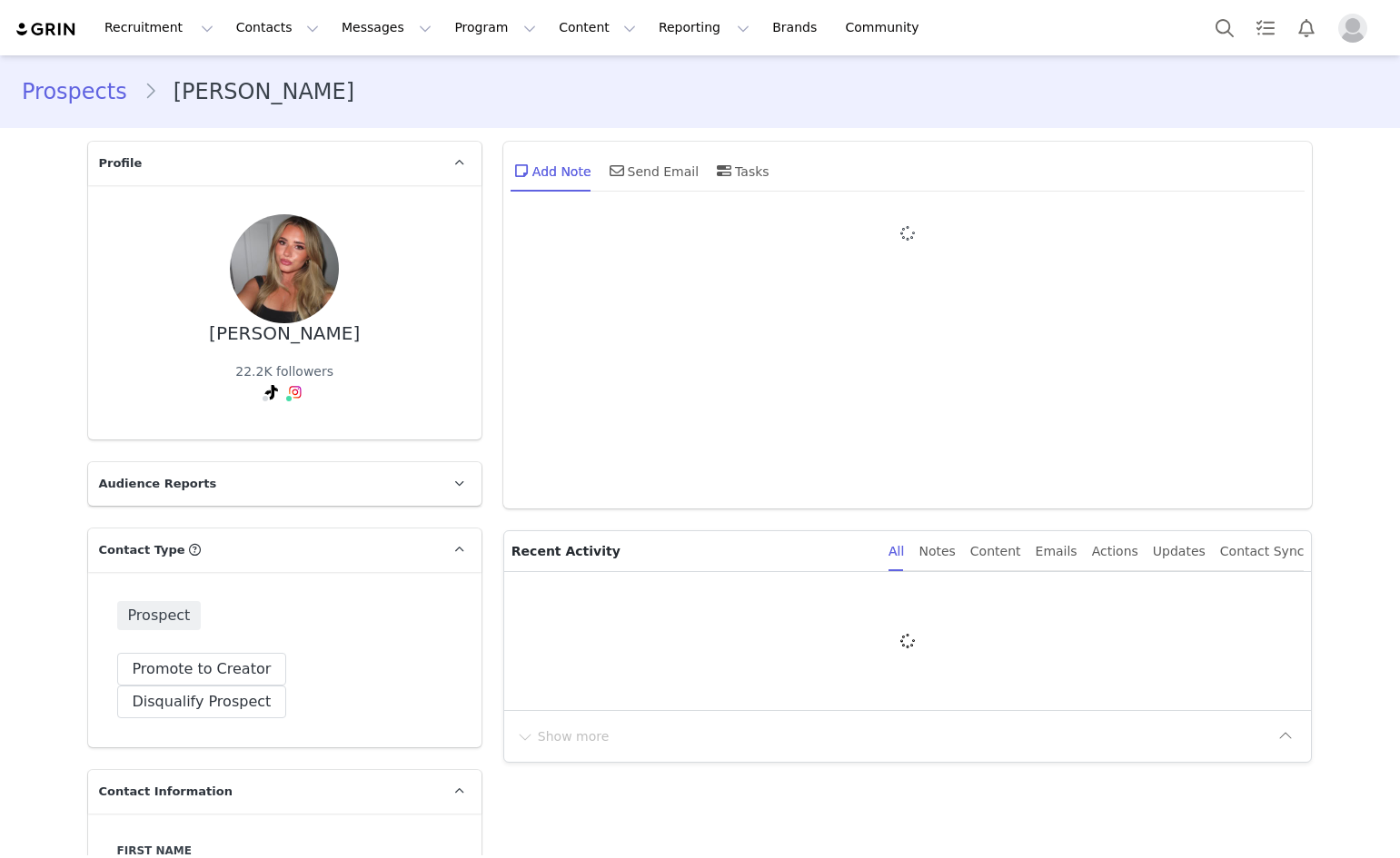
type input "+1 ([GEOGRAPHIC_DATA])"
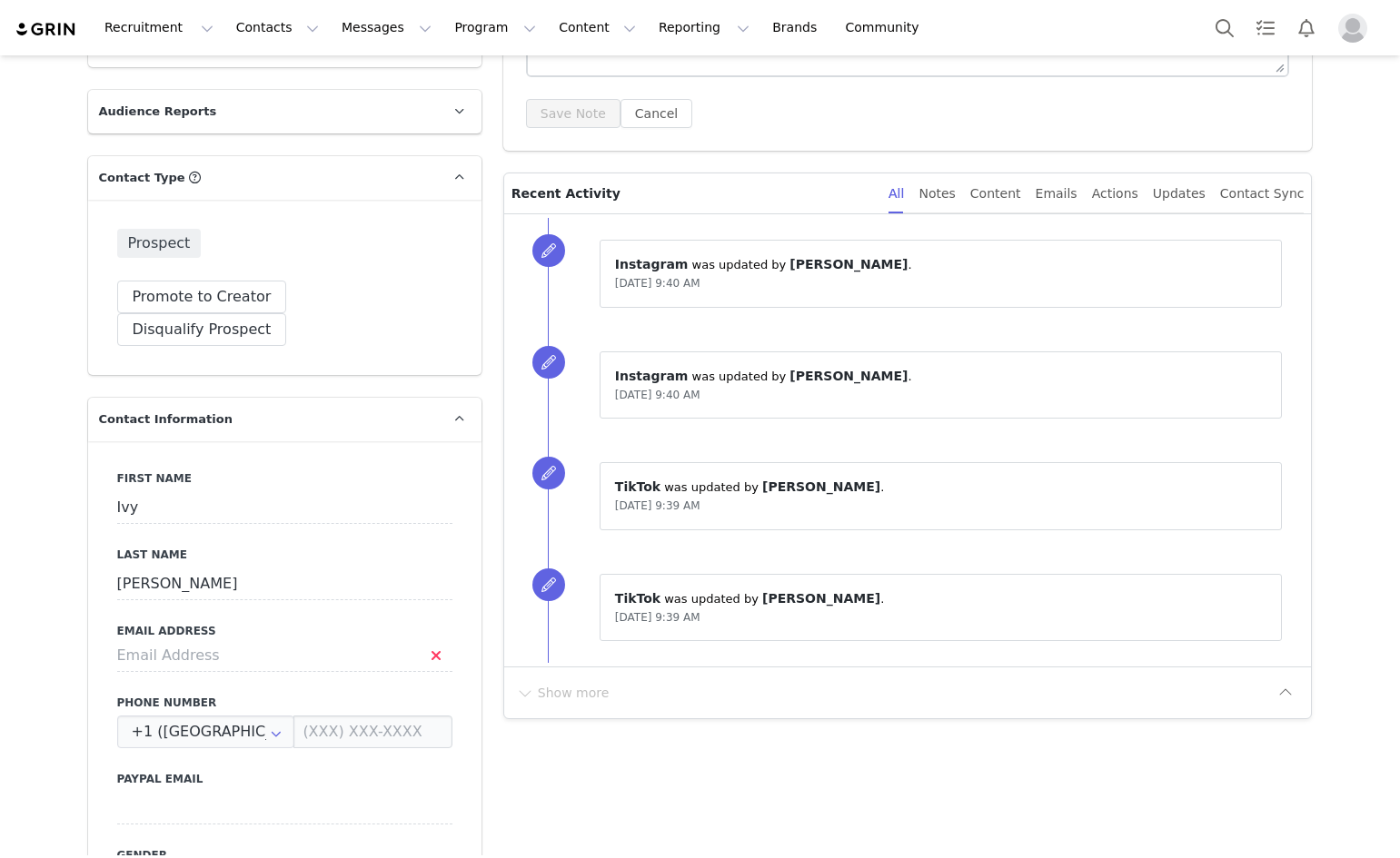
scroll to position [545, 0]
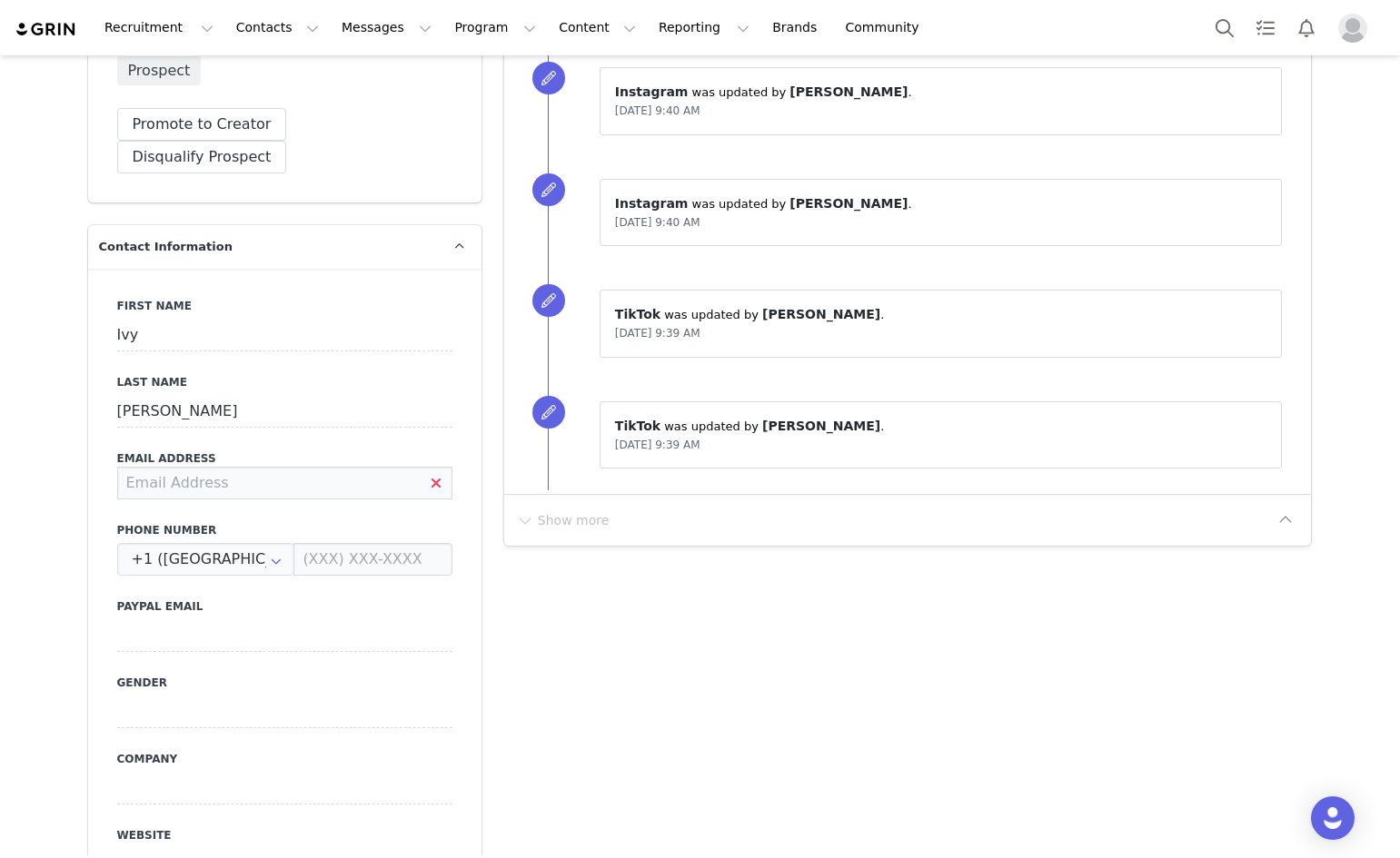
click at [185, 467] on input at bounding box center [285, 483] width 335 height 32
type input "[EMAIL_ADDRESS][US_STATE][DOMAIN_NAME]"
click at [317, 398] on div "First Name Ivy Last Name [PERSON_NAME] Email Address [EMAIL_ADDRESS][US_STATE][…" at bounding box center [285, 601] width 394 height 664
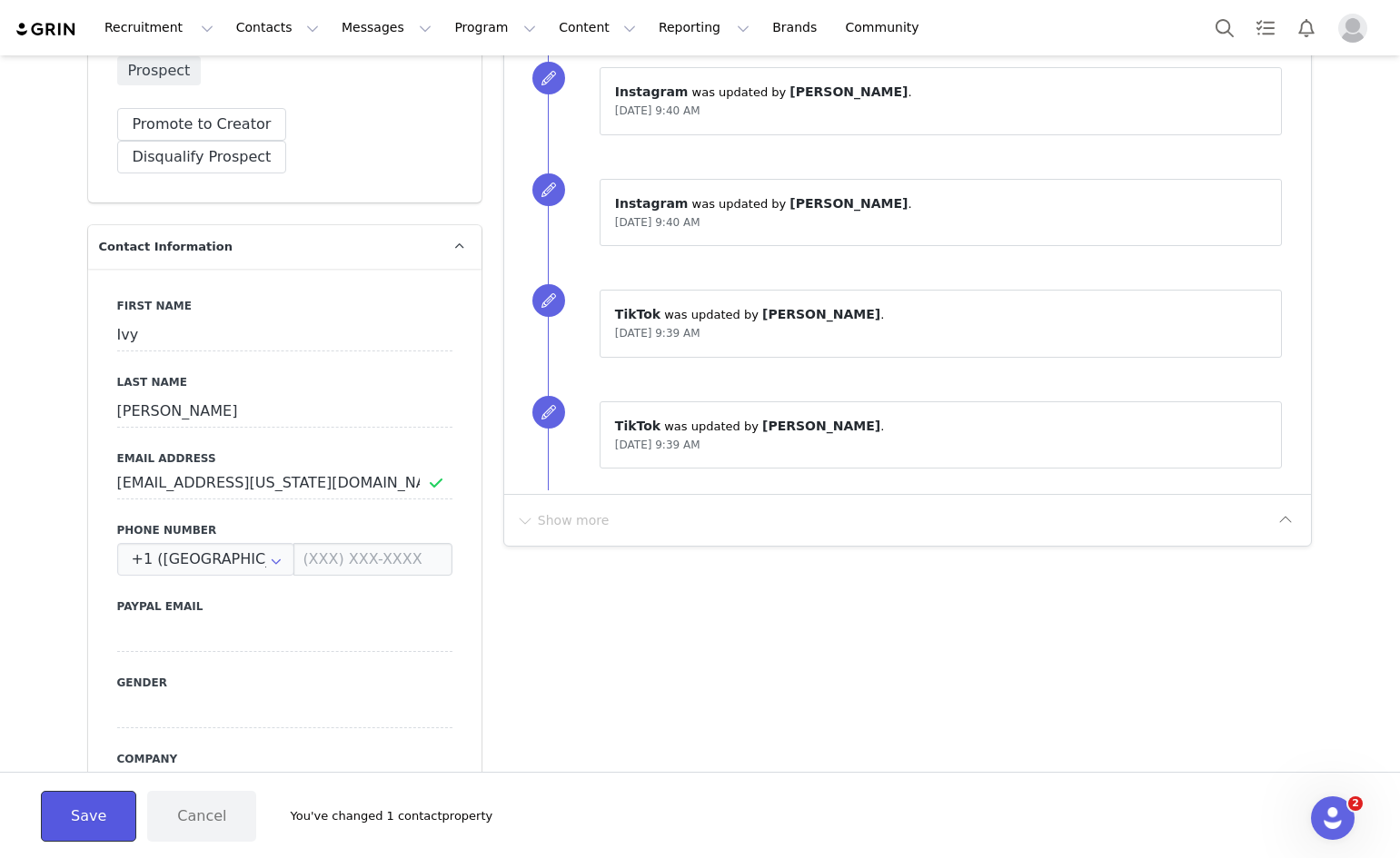
click at [59, 793] on button "Save" at bounding box center [88, 816] width 95 height 51
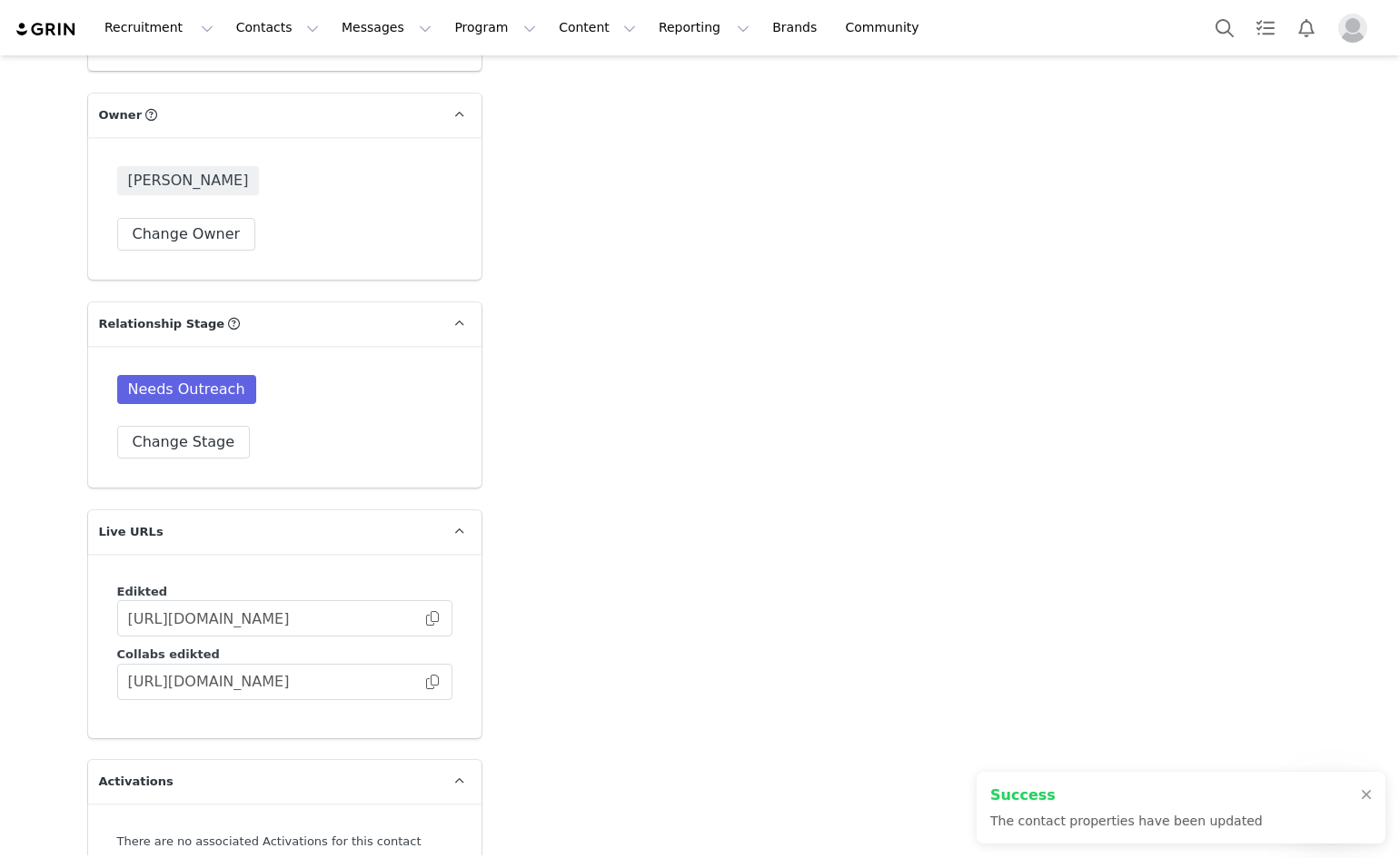
scroll to position [2815, 0]
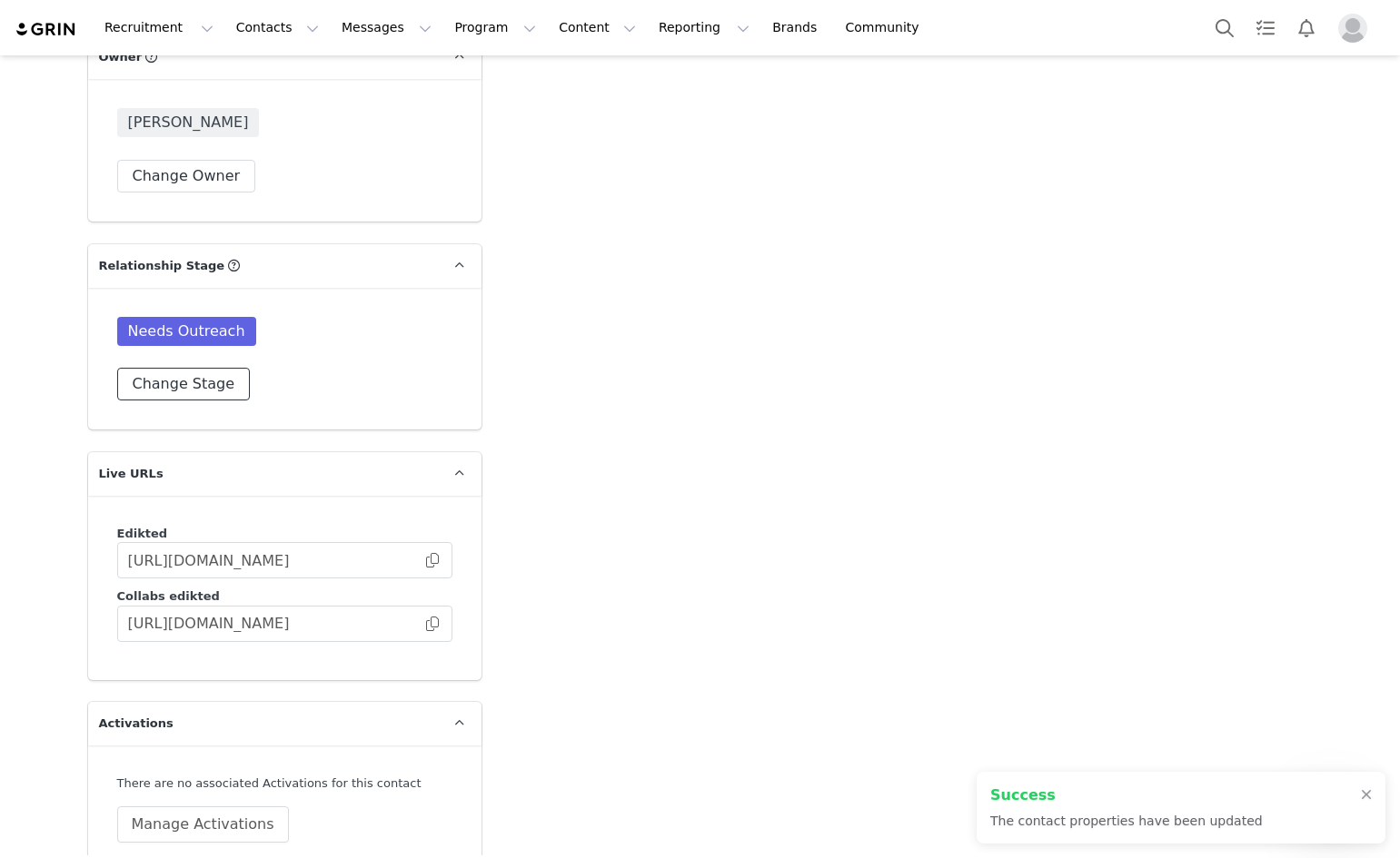
click at [202, 368] on button "Change Stage" at bounding box center [183, 383] width 134 height 32
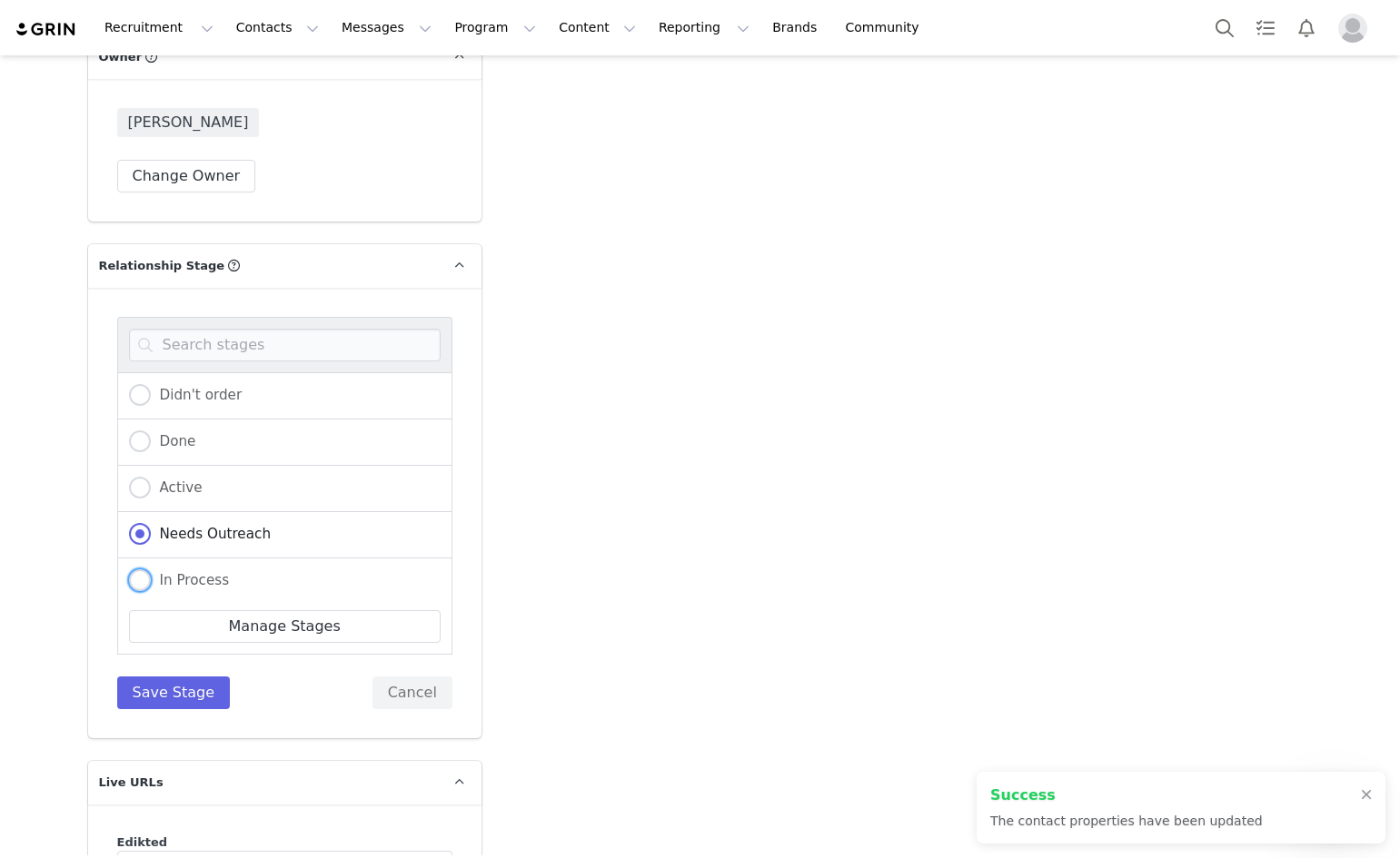
drag, startPoint x: 130, startPoint y: 546, endPoint x: 138, endPoint y: 558, distance: 14.4
click at [130, 570] on span at bounding box center [140, 581] width 22 height 22
click at [130, 570] on input "In Process" at bounding box center [140, 582] width 22 height 24
radio input "true"
radio input "false"
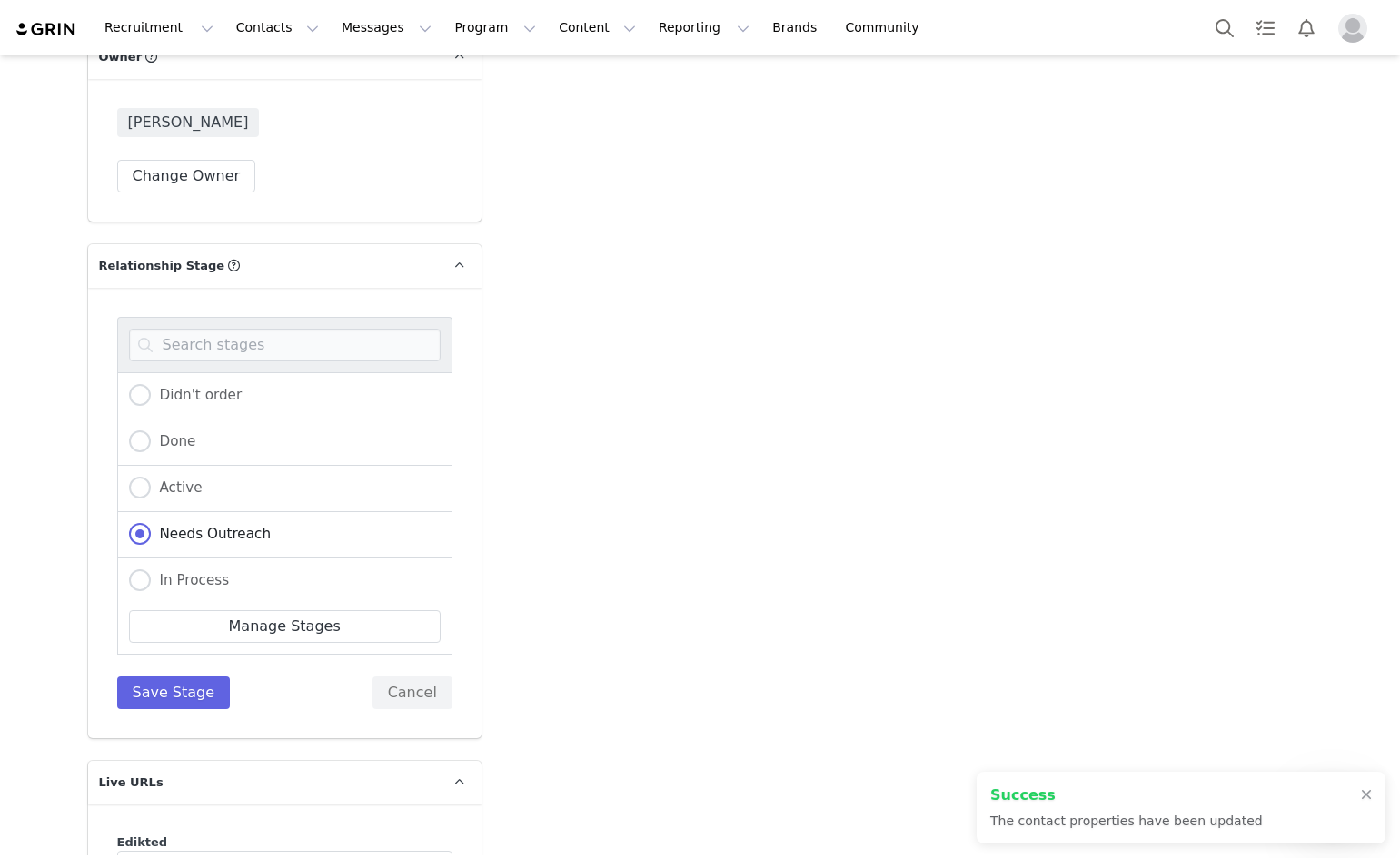
radio input "true"
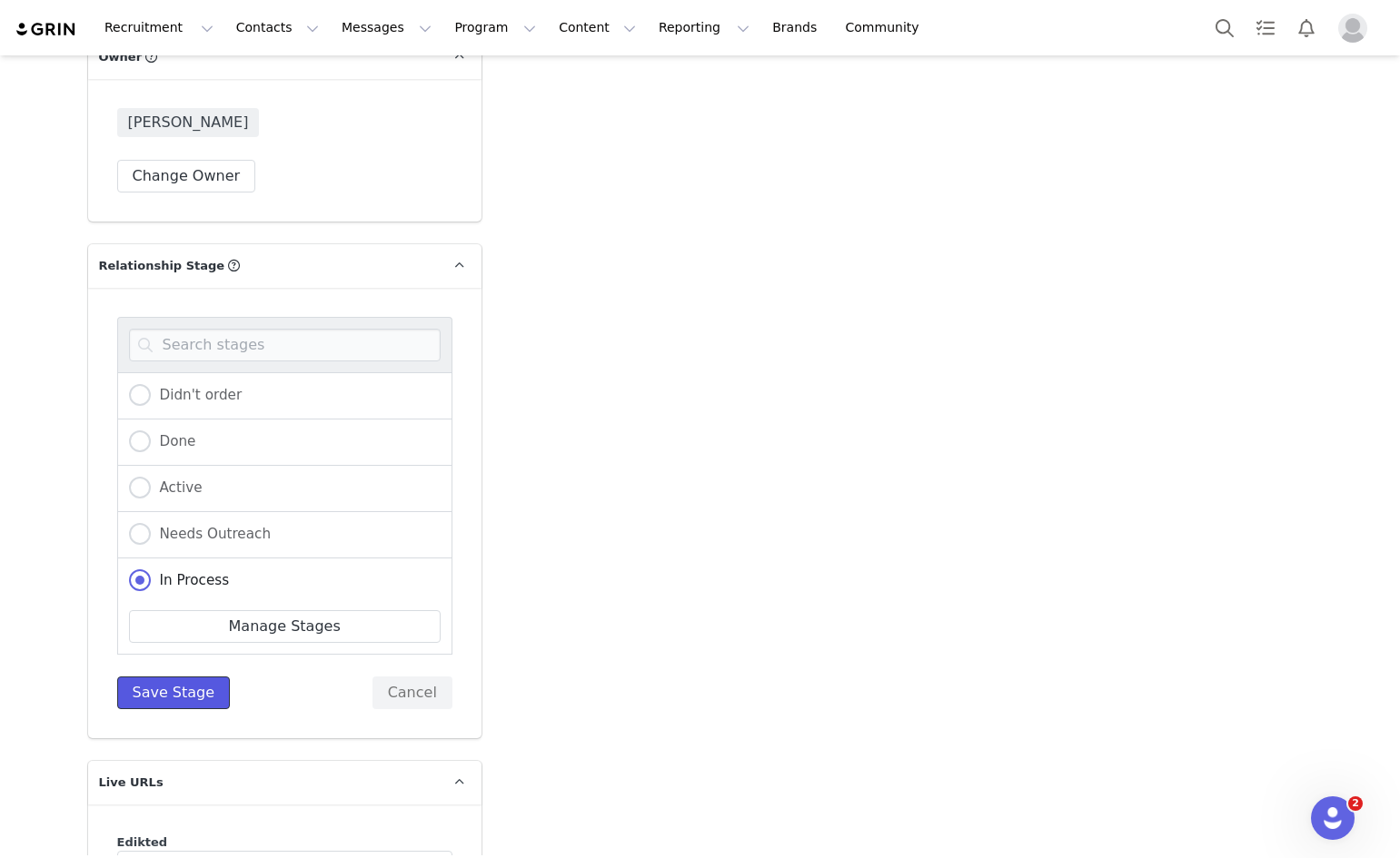
click at [168, 676] on button "Save Stage" at bounding box center [173, 692] width 113 height 32
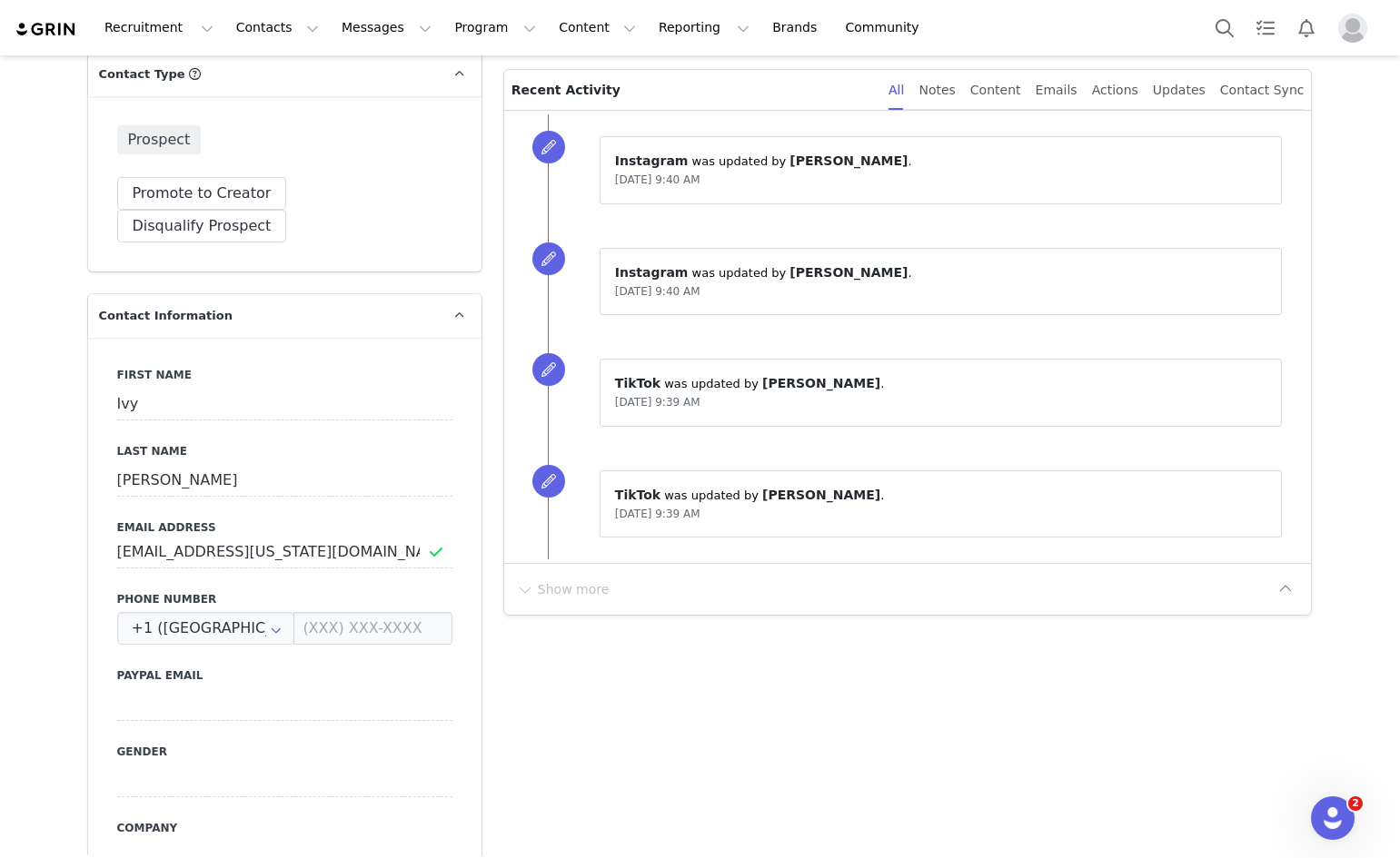
scroll to position [0, 0]
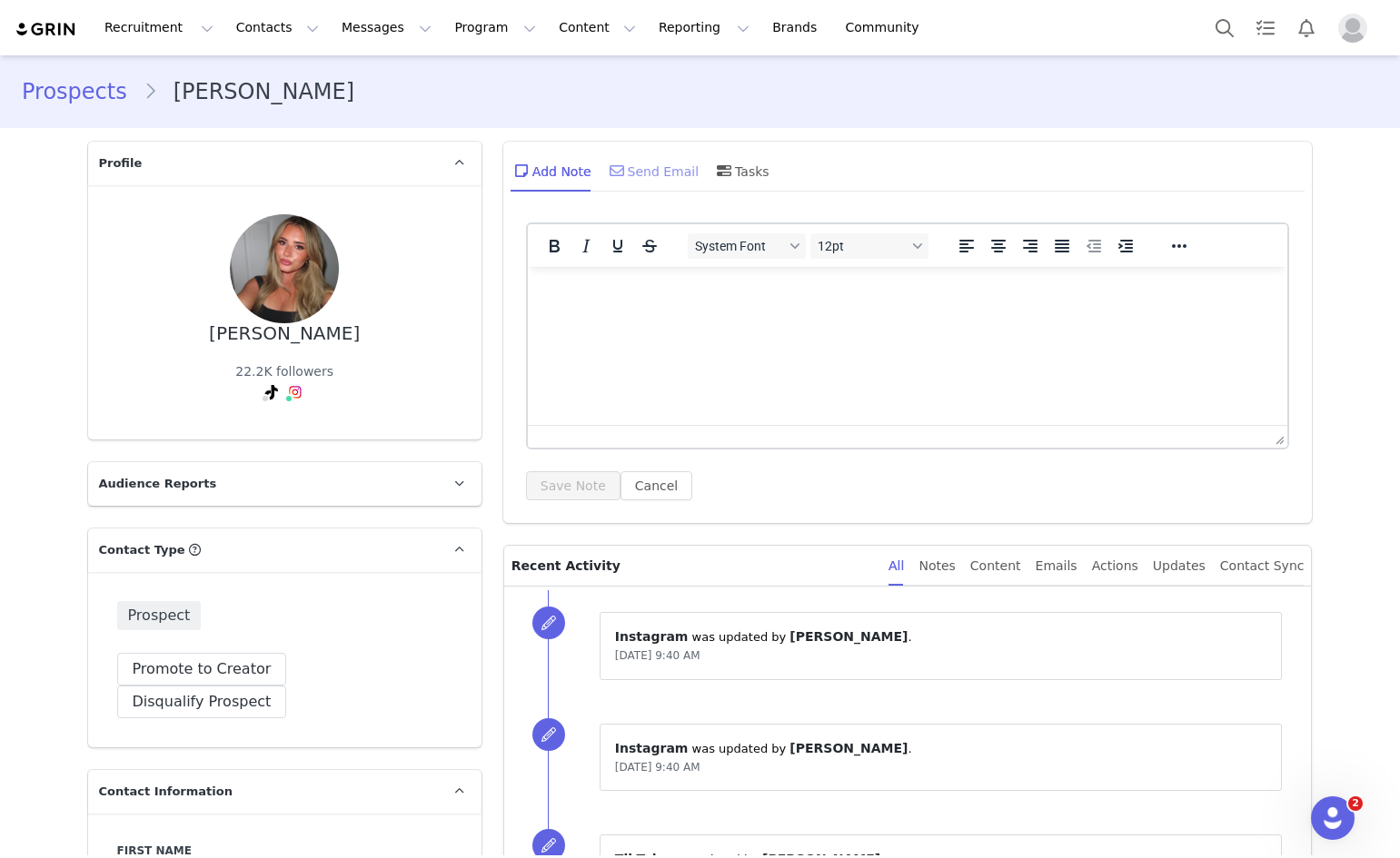
click at [620, 168] on div "Send Email" at bounding box center [653, 170] width 94 height 43
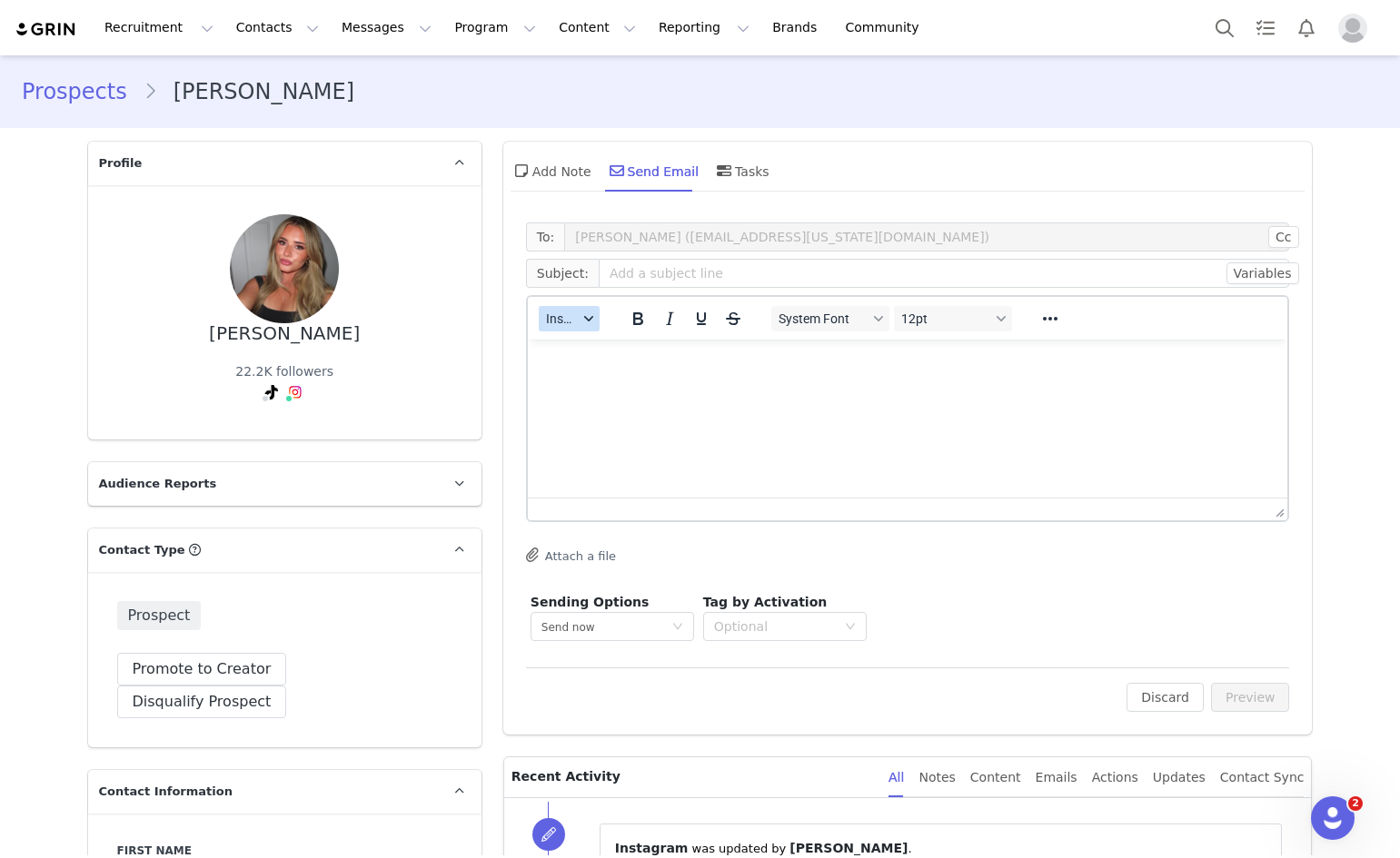
click at [567, 324] on span "Insert" at bounding box center [561, 319] width 31 height 15
click at [593, 347] on div "Insert Template" at bounding box center [628, 351] width 163 height 22
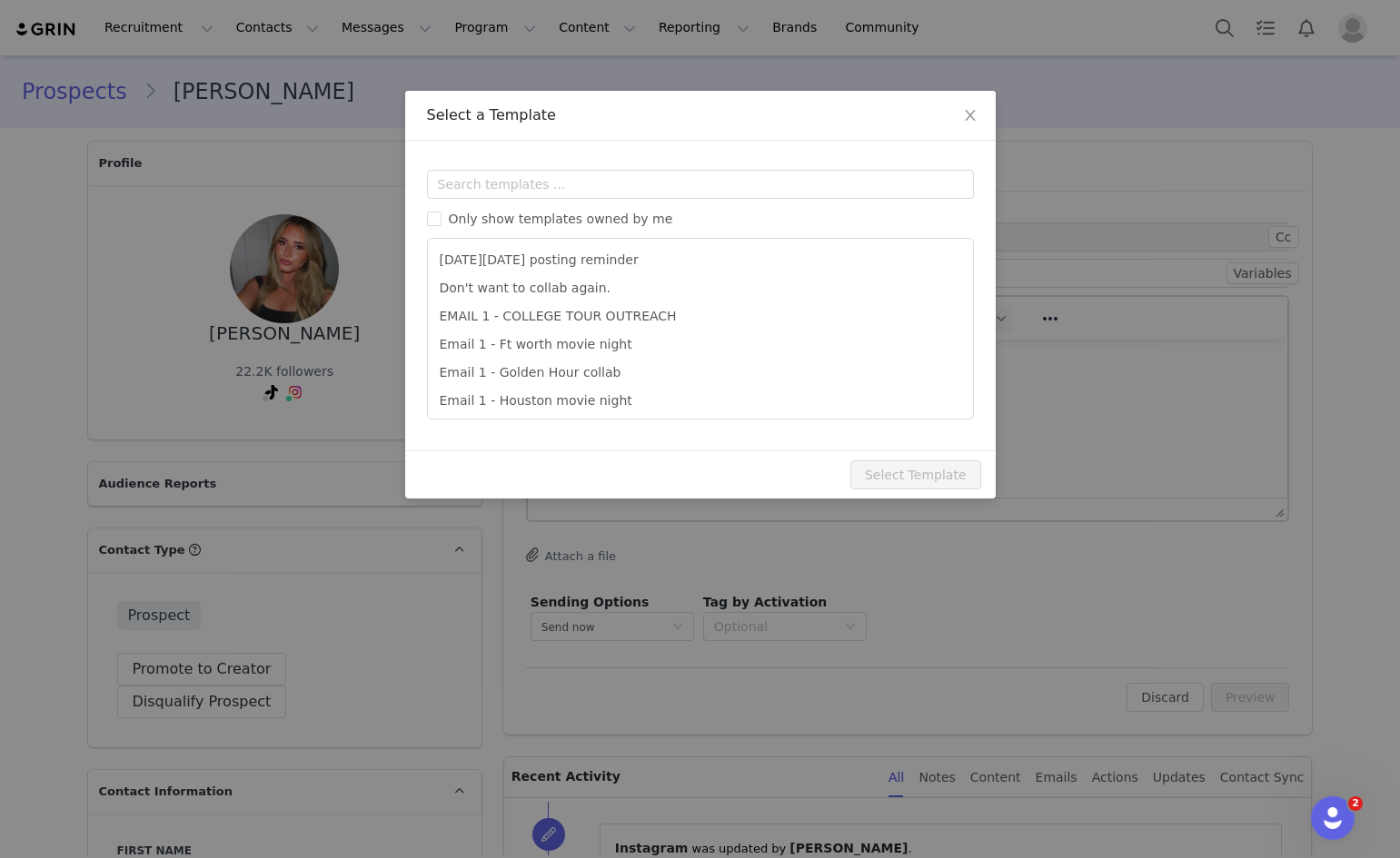
click at [521, 167] on div "Templates Only show templates owned by me Black Friday posting reminder Don't w…" at bounding box center [700, 296] width 591 height 310
click at [521, 178] on input "text" at bounding box center [700, 184] width 547 height 29
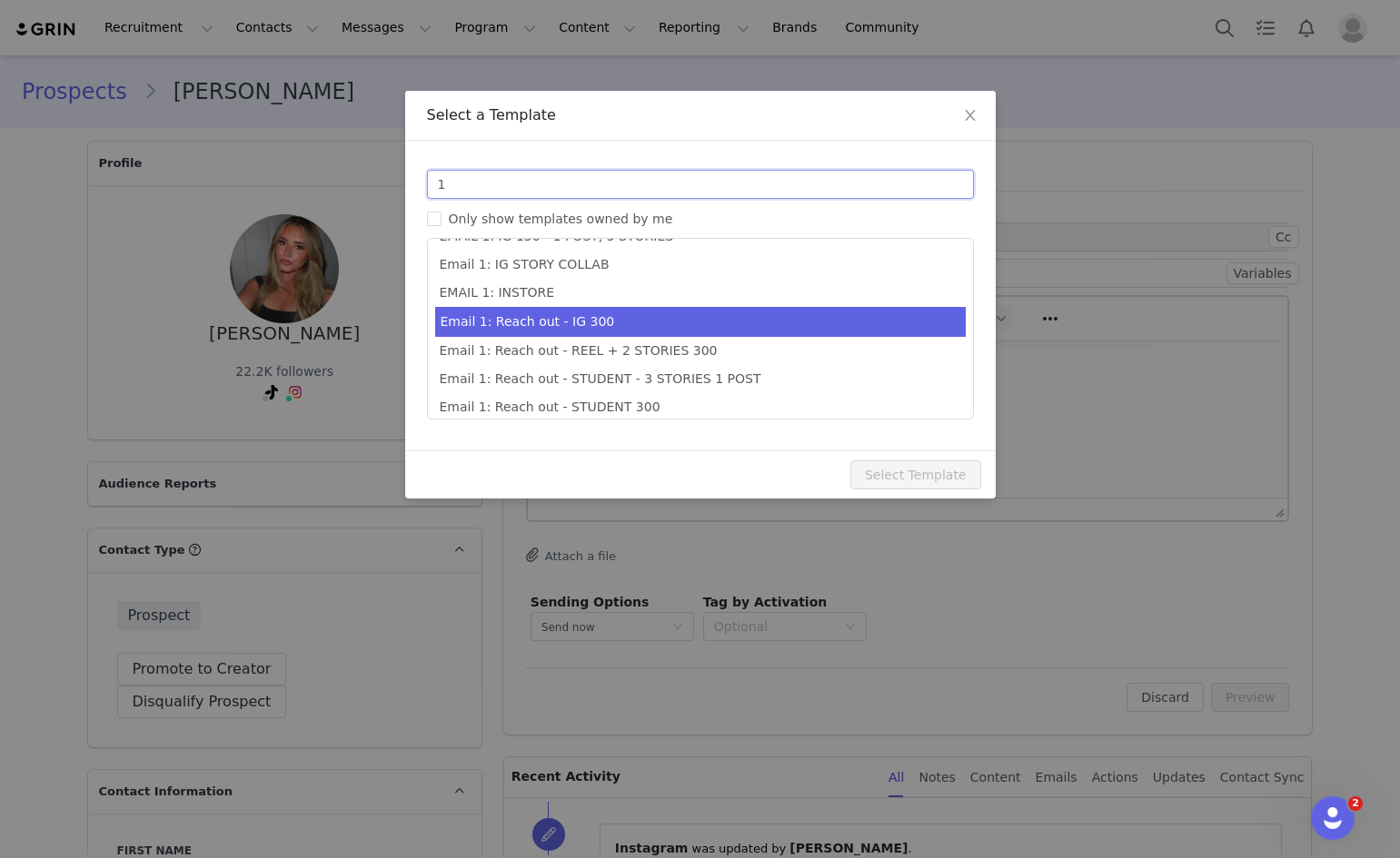
scroll to position [388, 0]
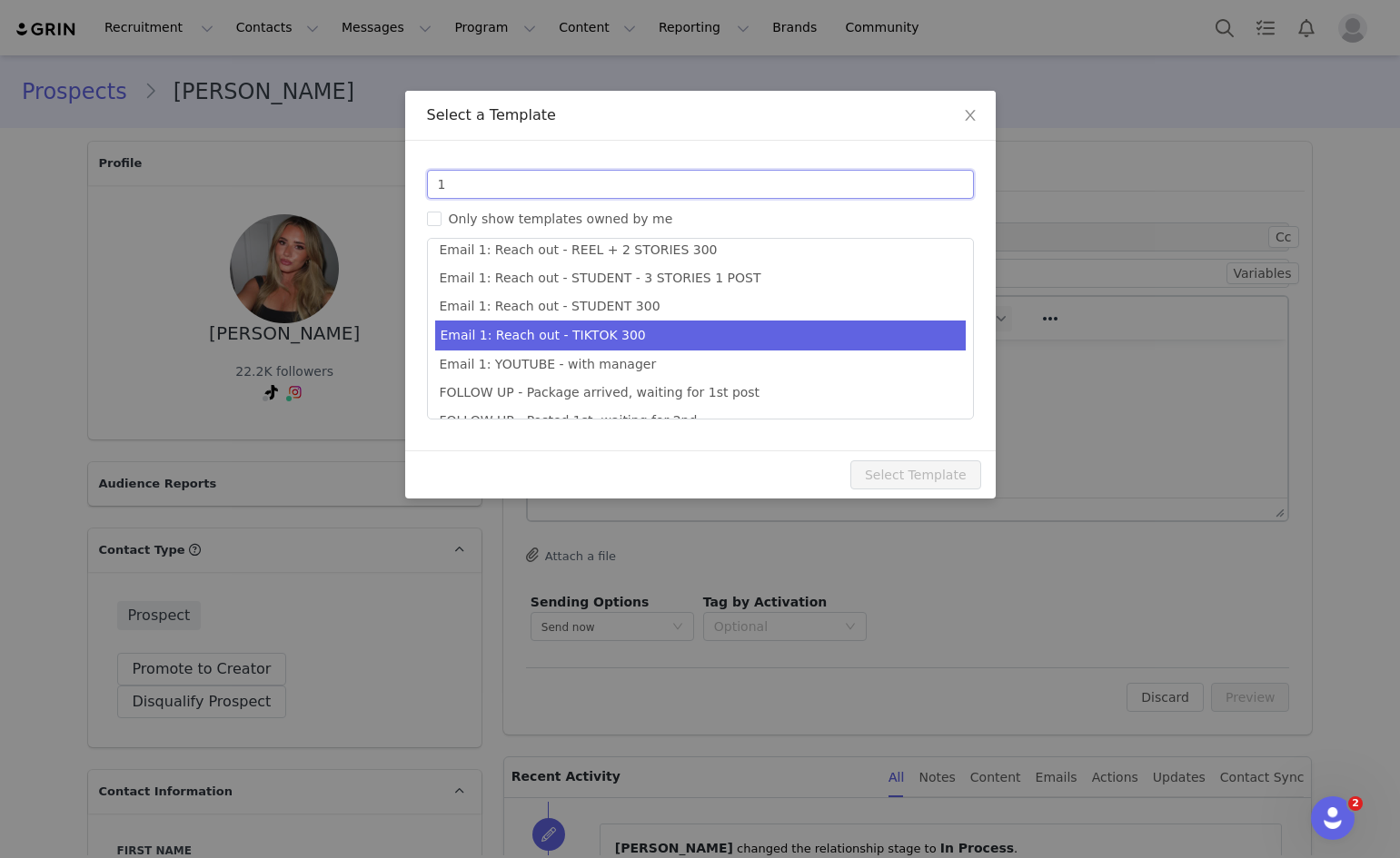
type input "1"
click at [624, 330] on li "Email 1: Reach out - TIKTOK 300" at bounding box center [700, 335] width 531 height 30
type input "Collab with Edikted"
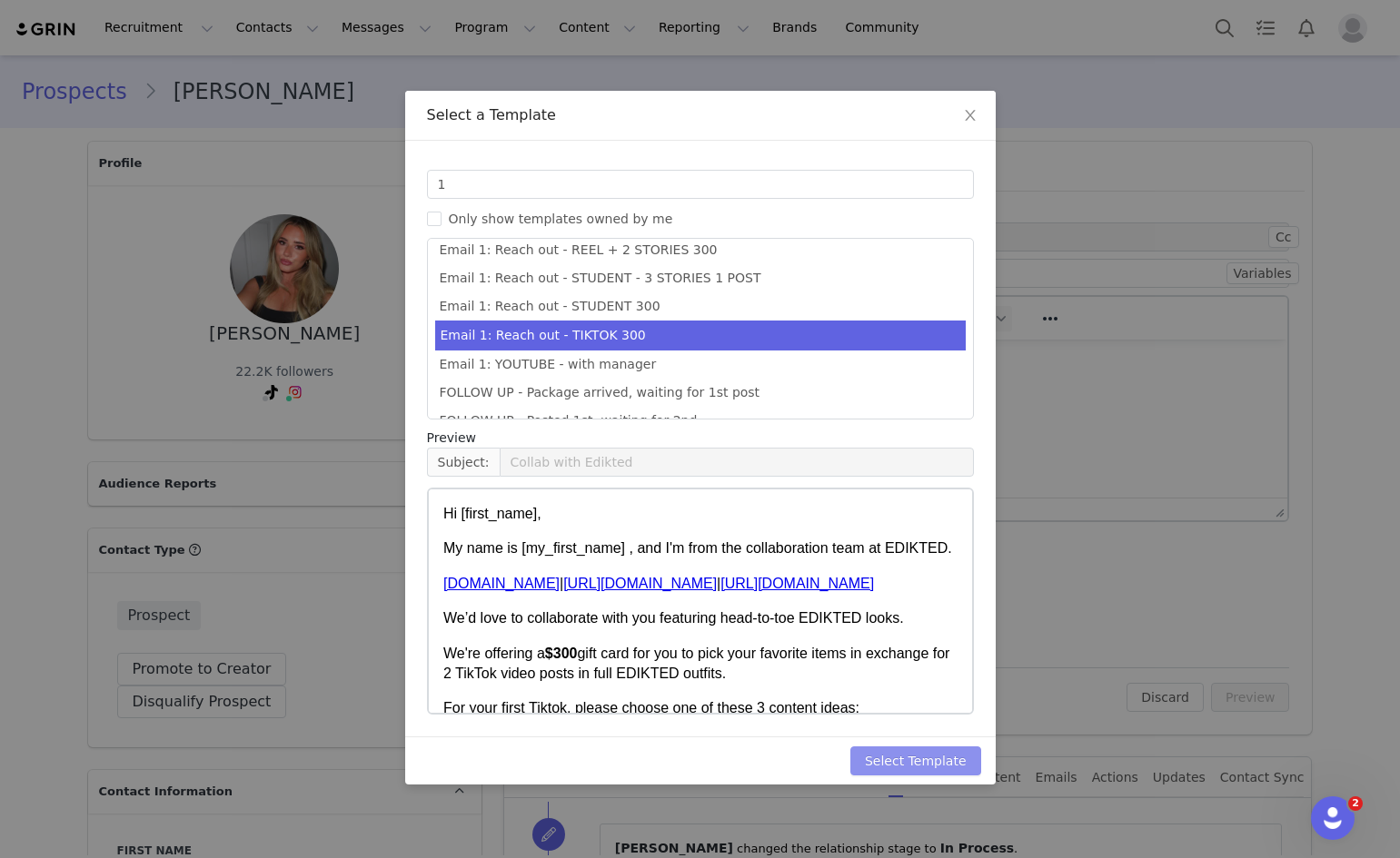
click at [891, 754] on button "Select Template" at bounding box center [915, 761] width 131 height 29
type input "Collab with Edikted"
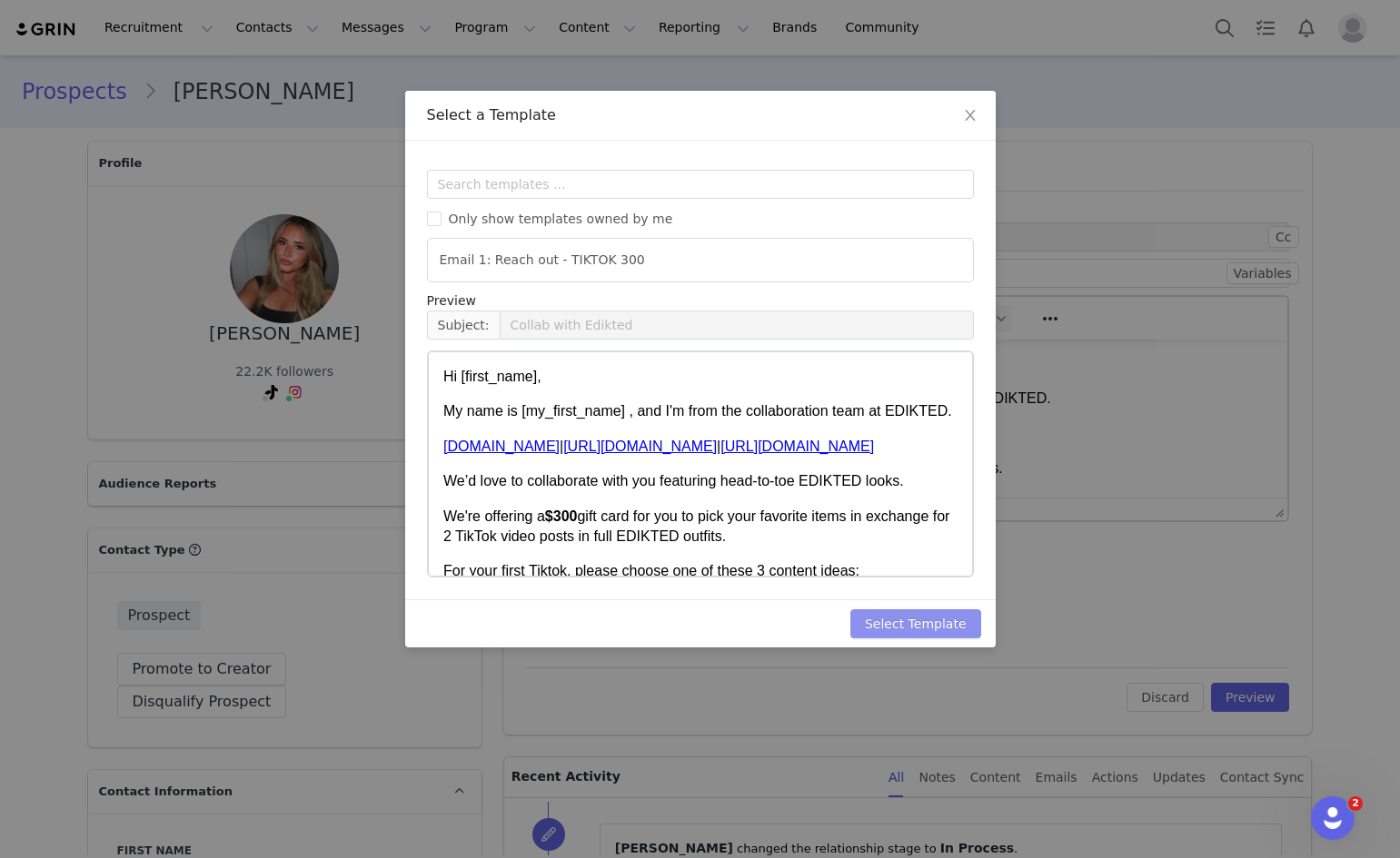
scroll to position [0, 0]
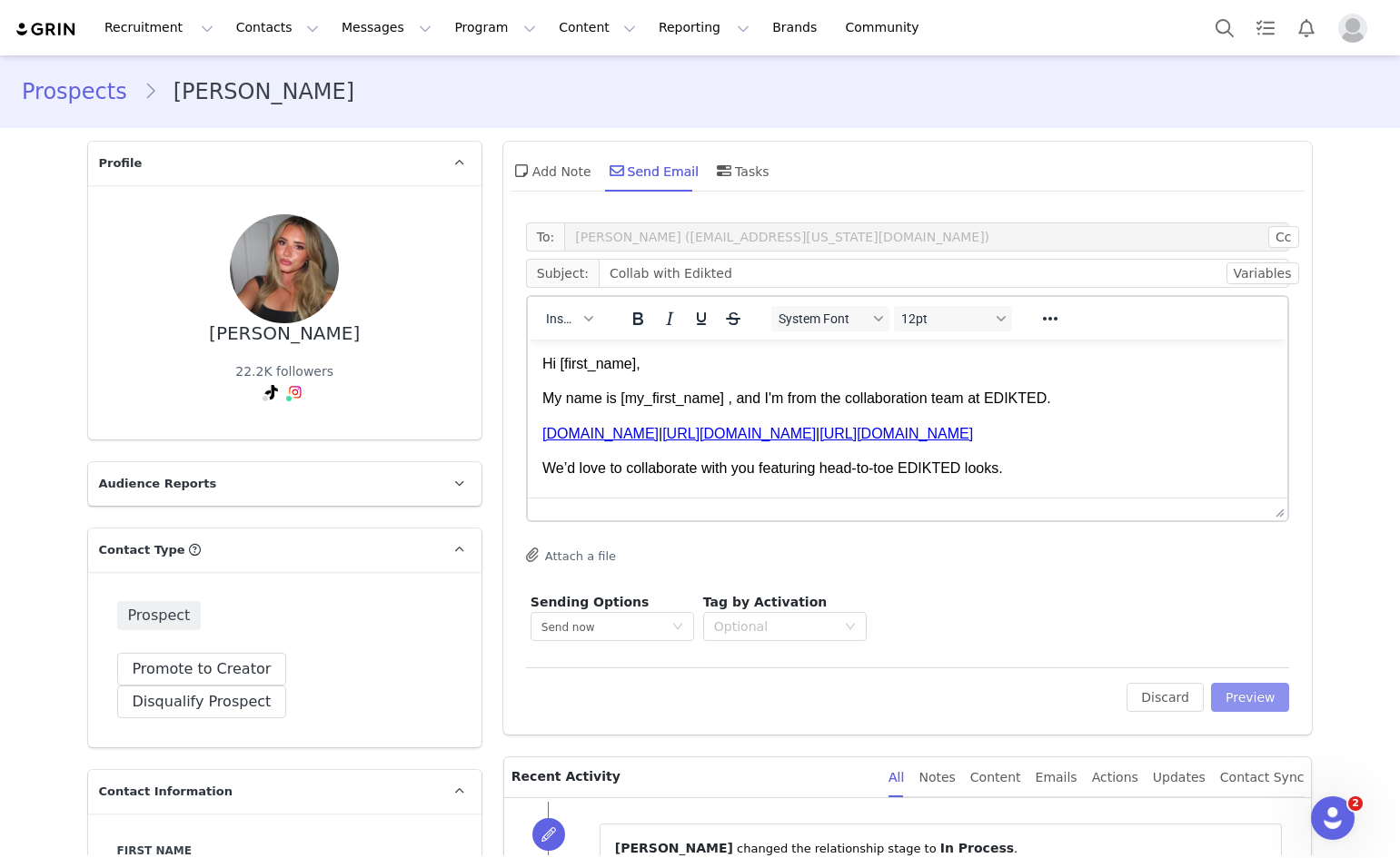
click at [1248, 706] on button "Preview" at bounding box center [1251, 698] width 79 height 29
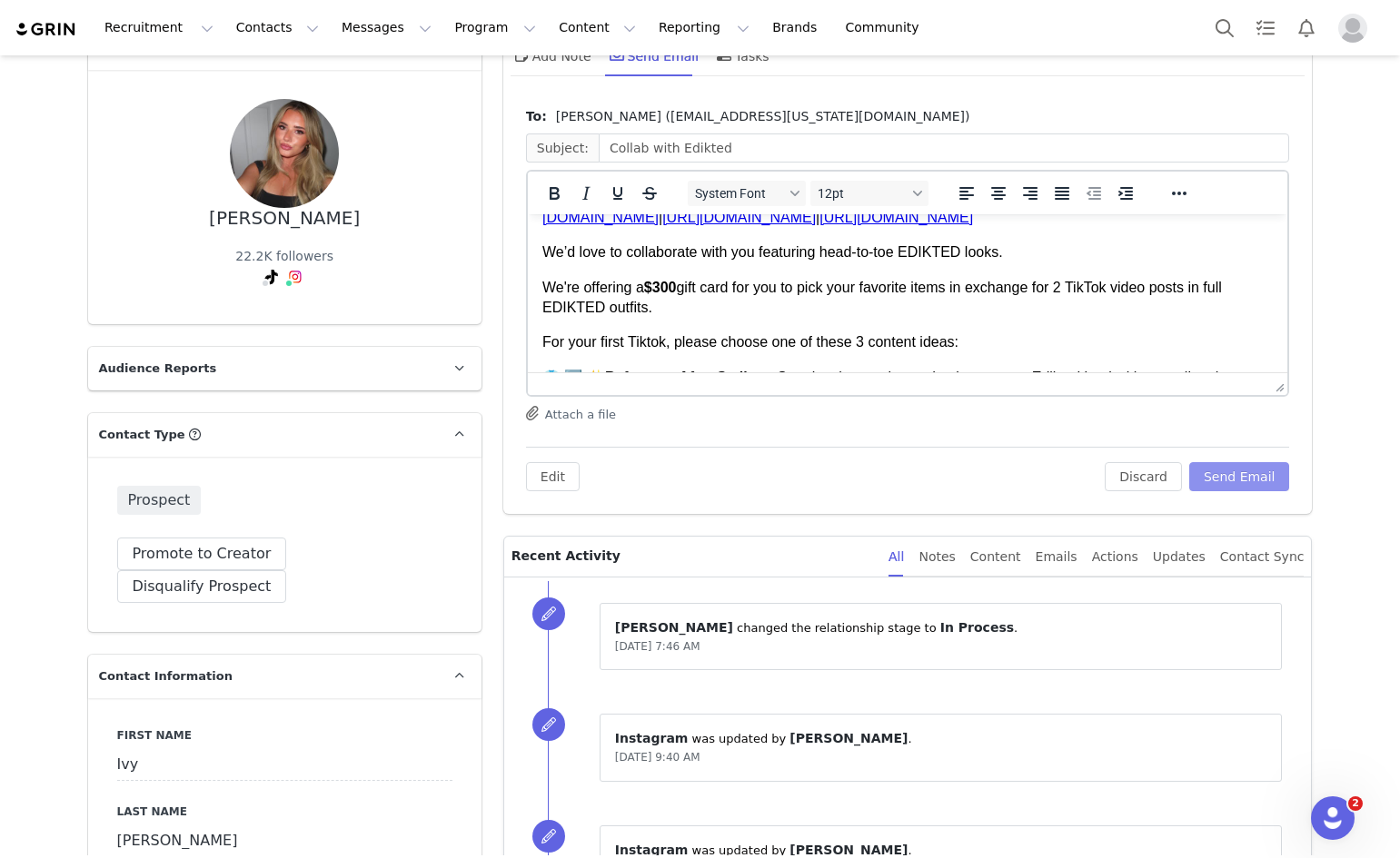
scroll to position [112, 0]
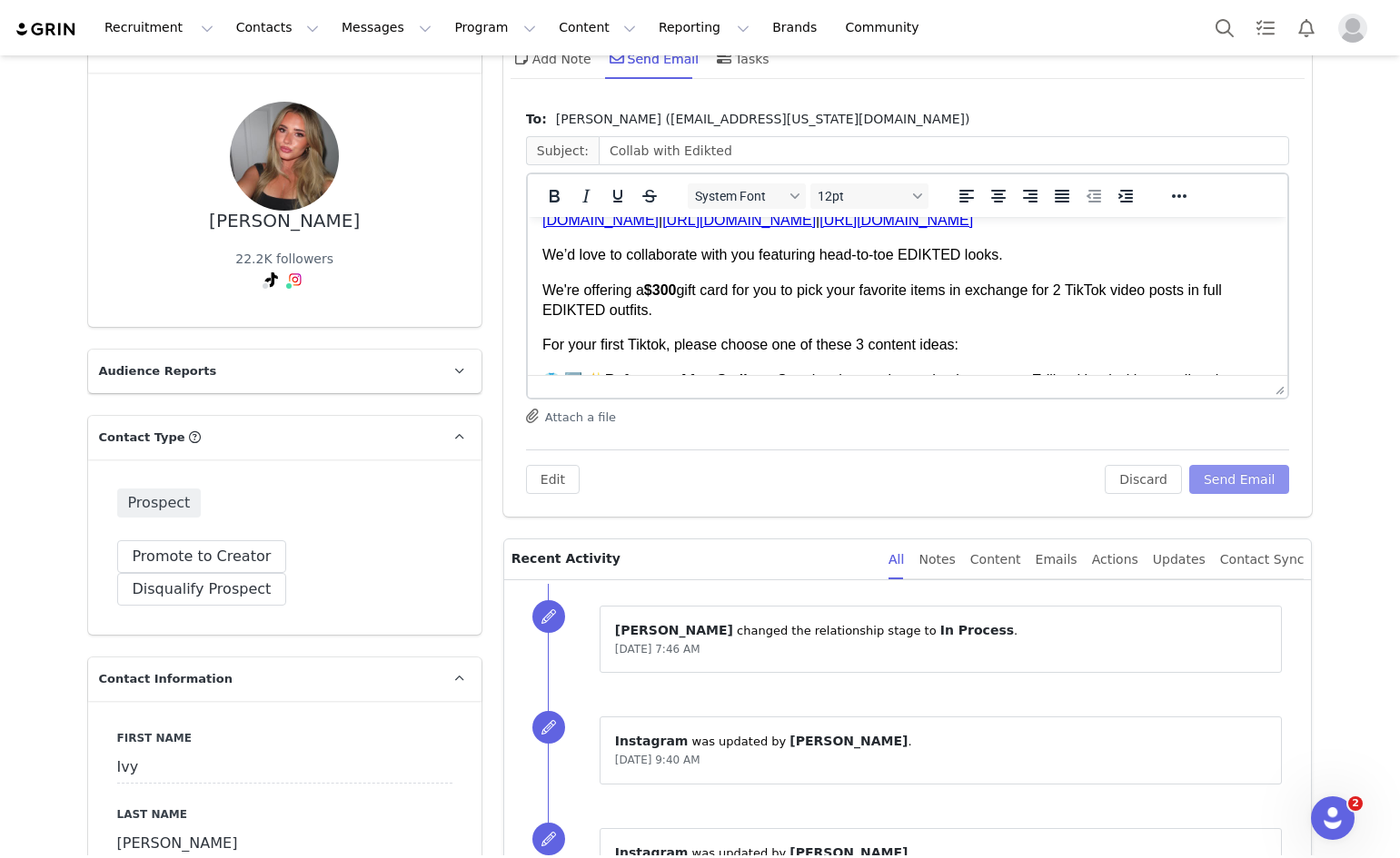
click at [1244, 482] on button "Send Email" at bounding box center [1239, 480] width 100 height 29
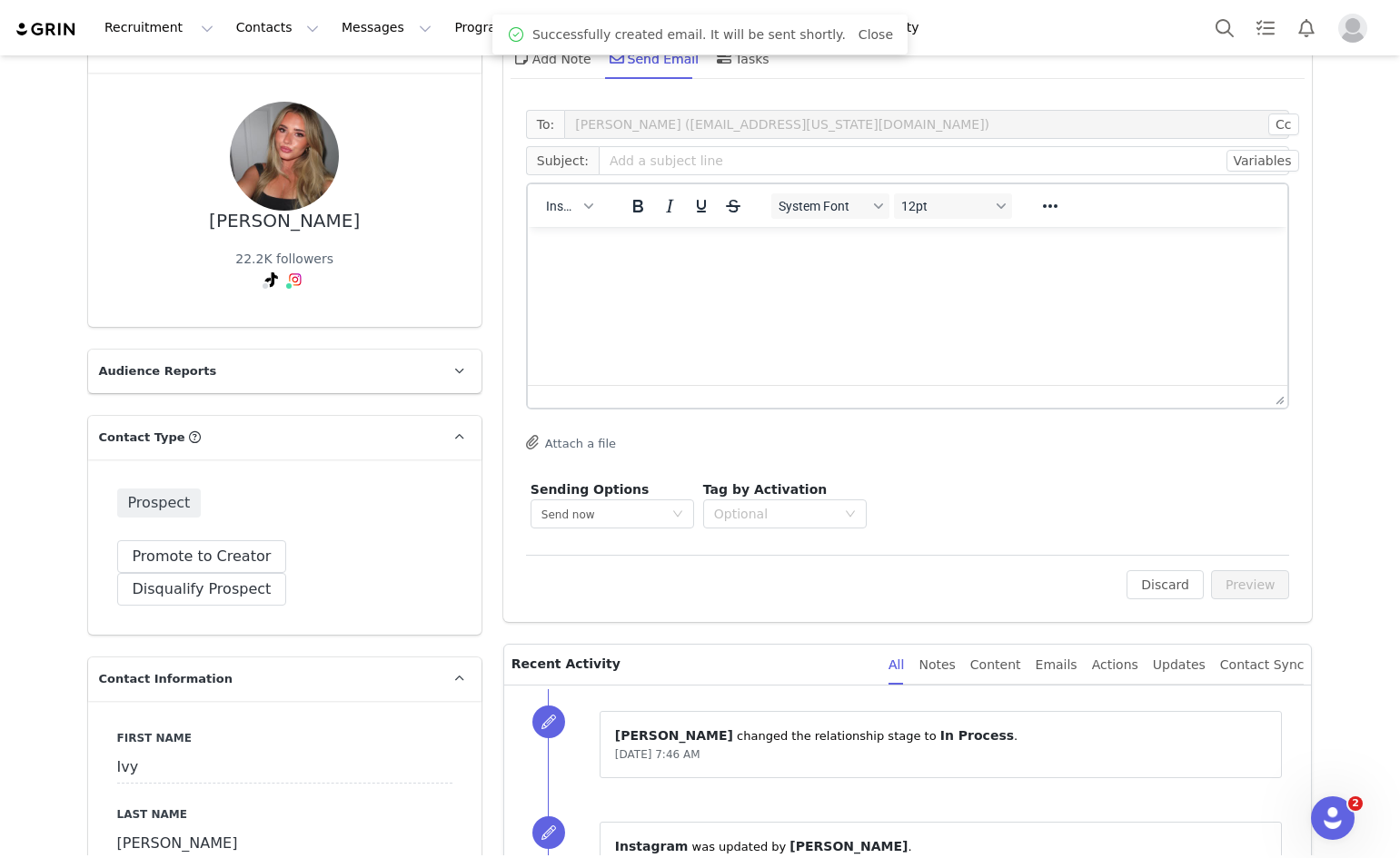
scroll to position [0, 0]
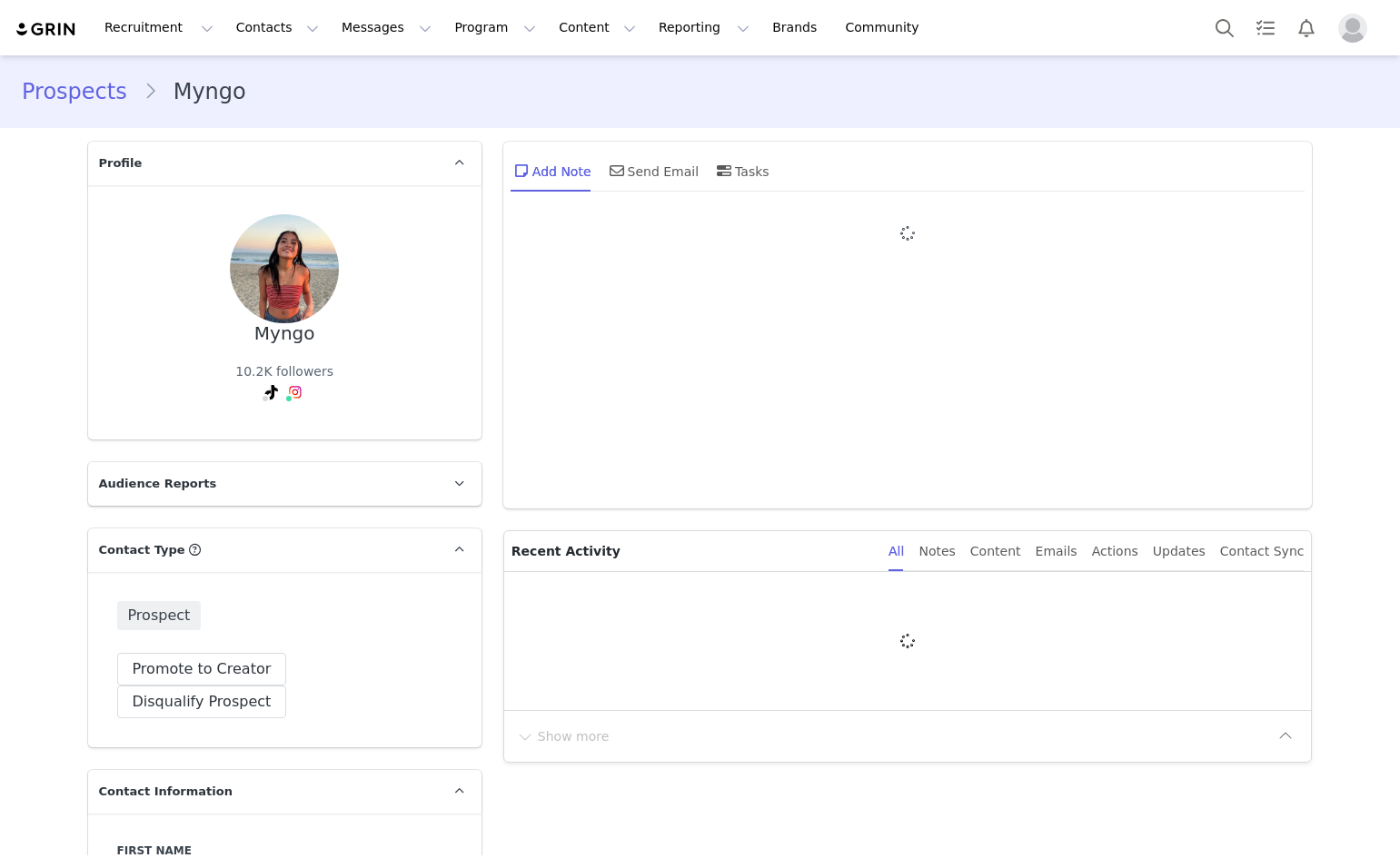
type input "+1 ([GEOGRAPHIC_DATA])"
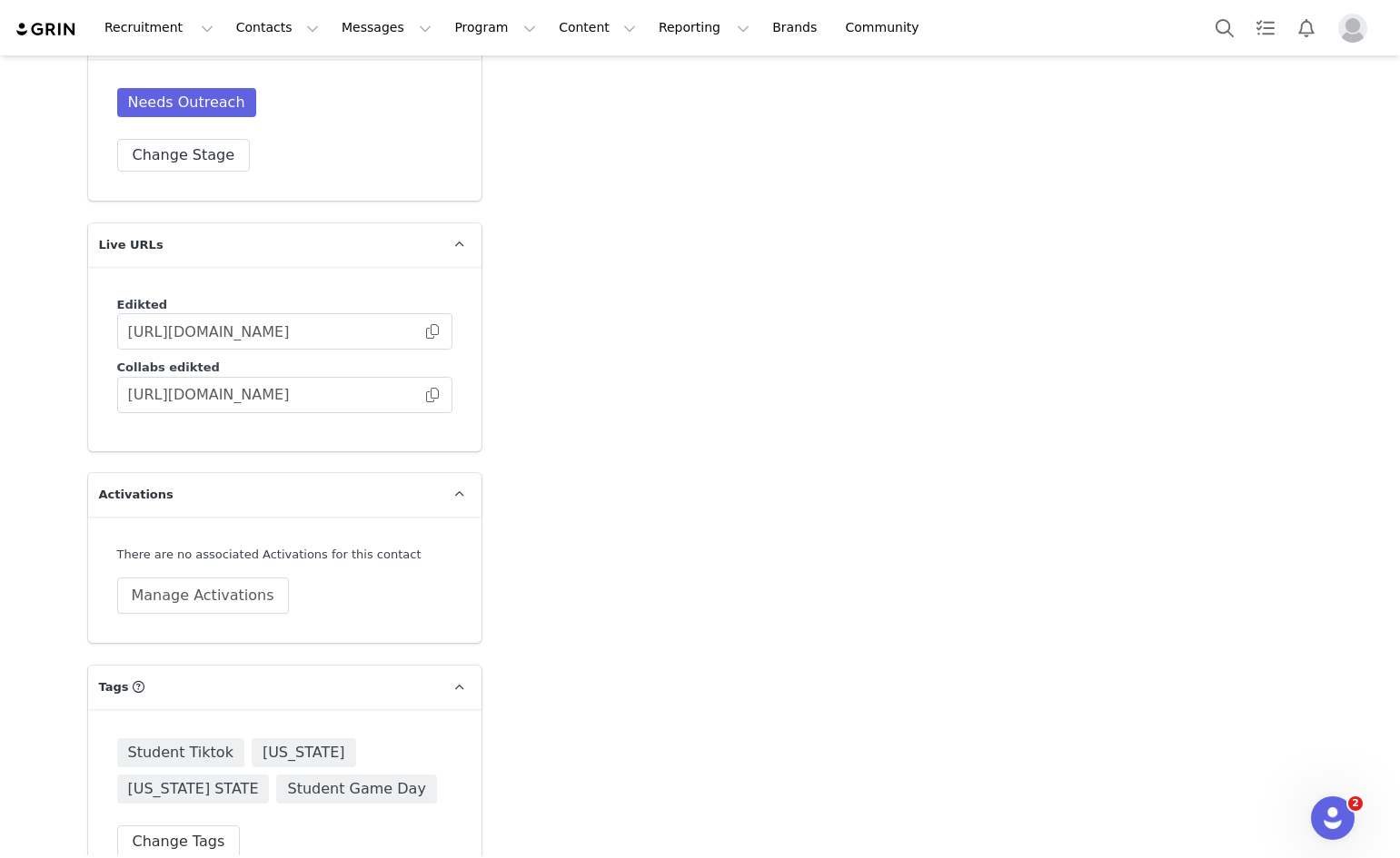
scroll to position [3055, 0]
